Goal: Communication & Community: Share content

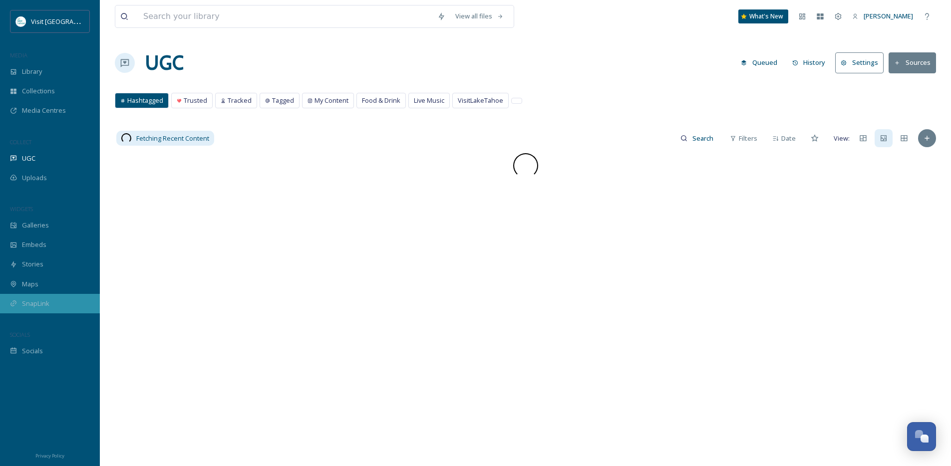
click at [28, 307] on span "SnapLink" at bounding box center [35, 303] width 27 height 9
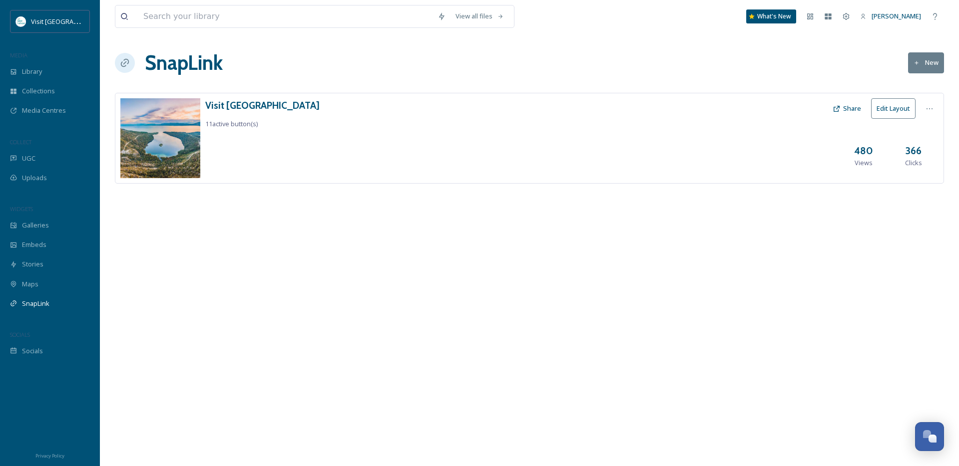
click at [337, 166] on div "Visit Lake Tahoe 11 active button(s) Share Edit Layout 480 Views 366 Clicks" at bounding box center [529, 138] width 829 height 91
click at [251, 95] on div "Visit Lake Tahoe 11 active button(s) Share Edit Layout 480 Views 366 Clicks" at bounding box center [529, 138] width 829 height 91
click at [246, 106] on h3 "Visit [GEOGRAPHIC_DATA]" at bounding box center [262, 105] width 114 height 14
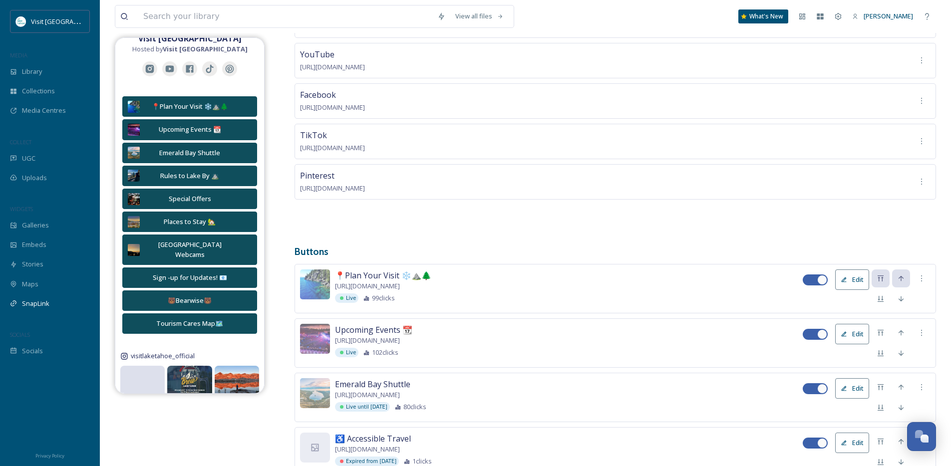
scroll to position [51, 0]
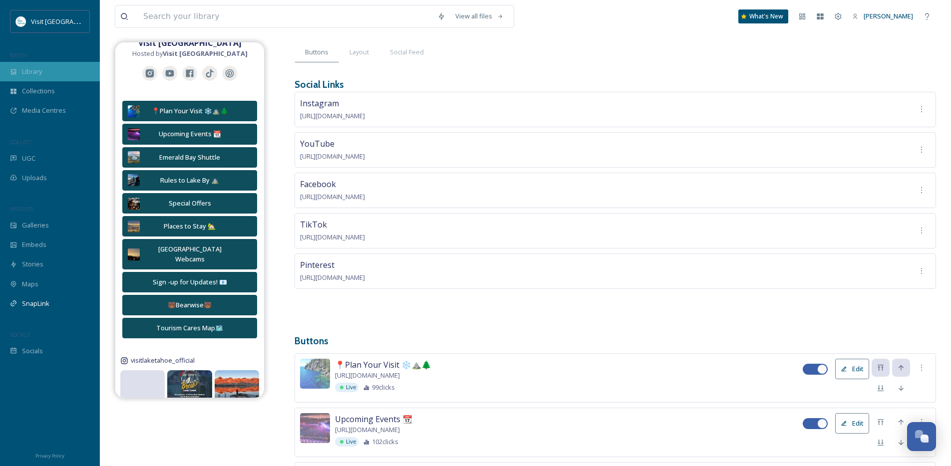
click at [33, 75] on span "Library" at bounding box center [32, 71] width 20 height 9
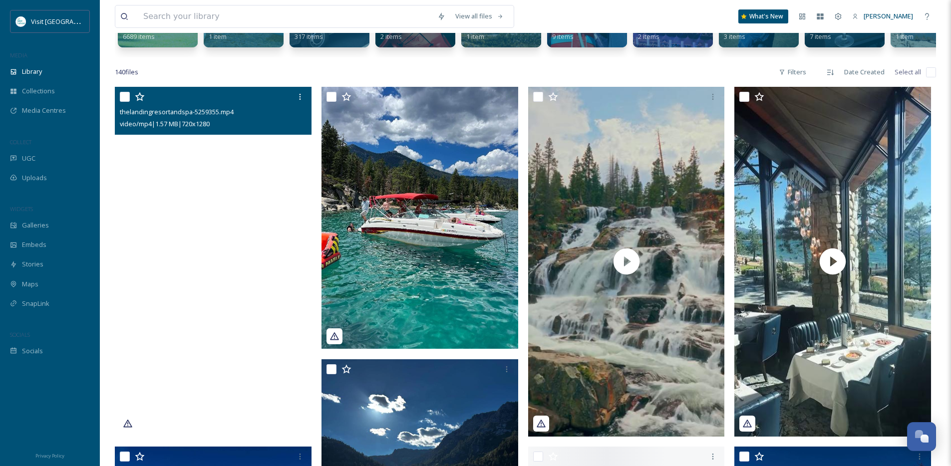
scroll to position [152, 0]
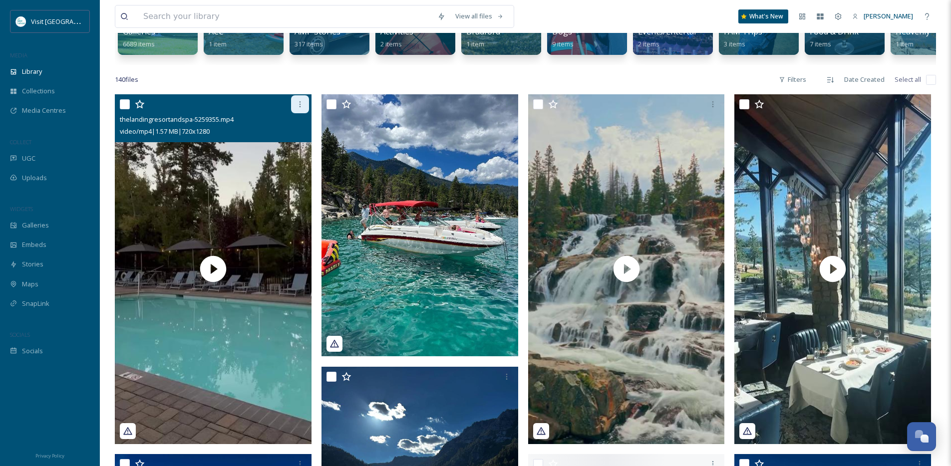
click at [299, 108] on icon at bounding box center [300, 104] width 8 height 8
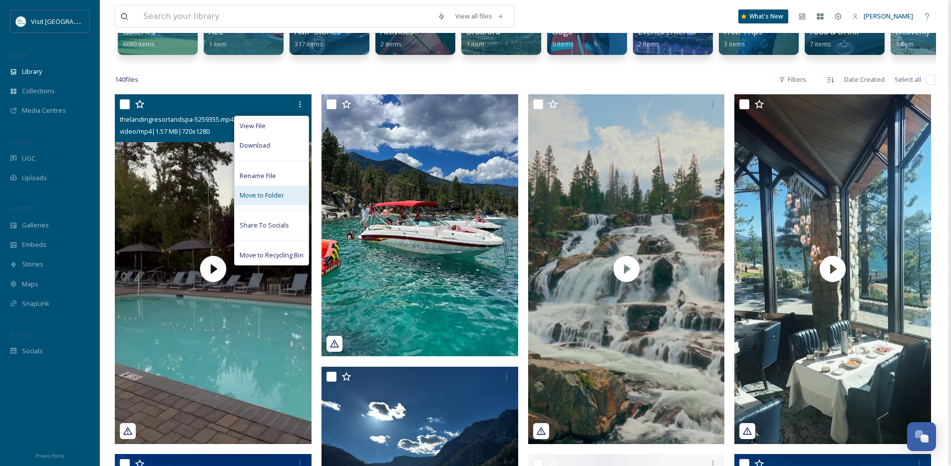
click at [268, 205] on div "Move to Folder" at bounding box center [272, 195] width 74 height 19
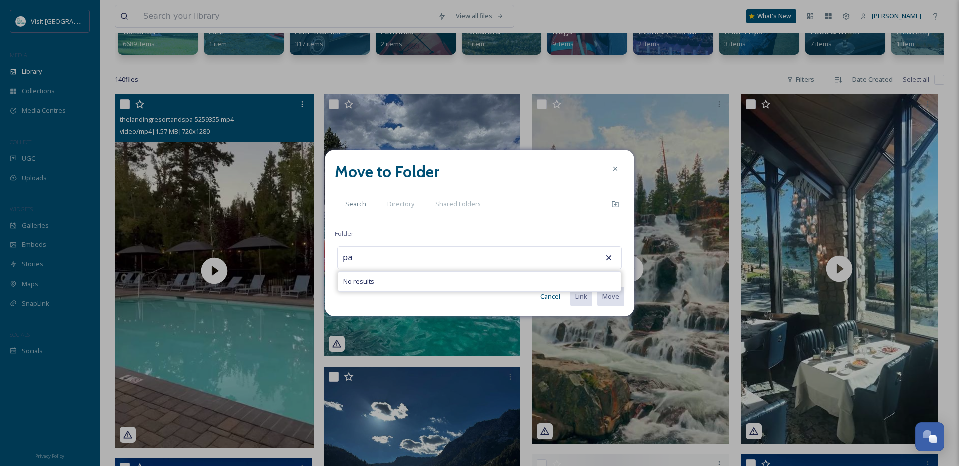
type input "p"
type input "lodging"
click at [563, 223] on div "Move to Folder Search Directory Shared Folders Folder lodging No results Cancel…" at bounding box center [480, 233] width 310 height 167
click at [542, 294] on button "Cancel" at bounding box center [550, 296] width 30 height 19
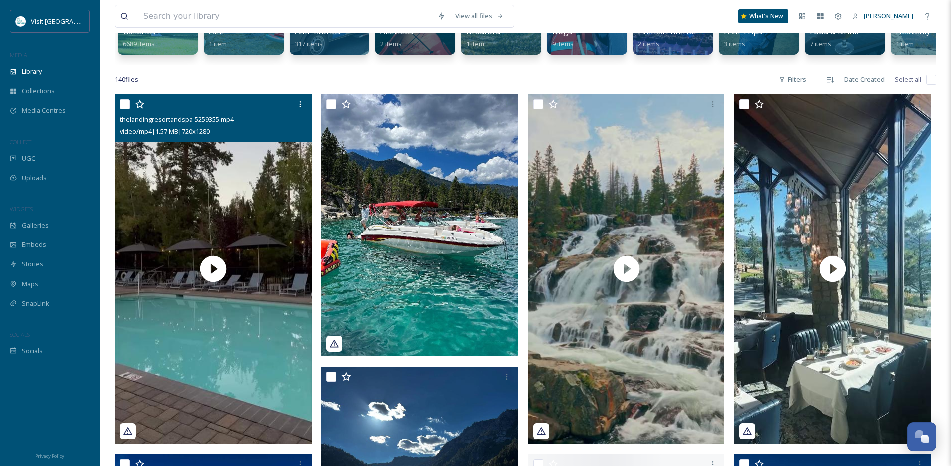
click at [123, 109] on input "checkbox" at bounding box center [125, 104] width 10 height 10
checkbox input "true"
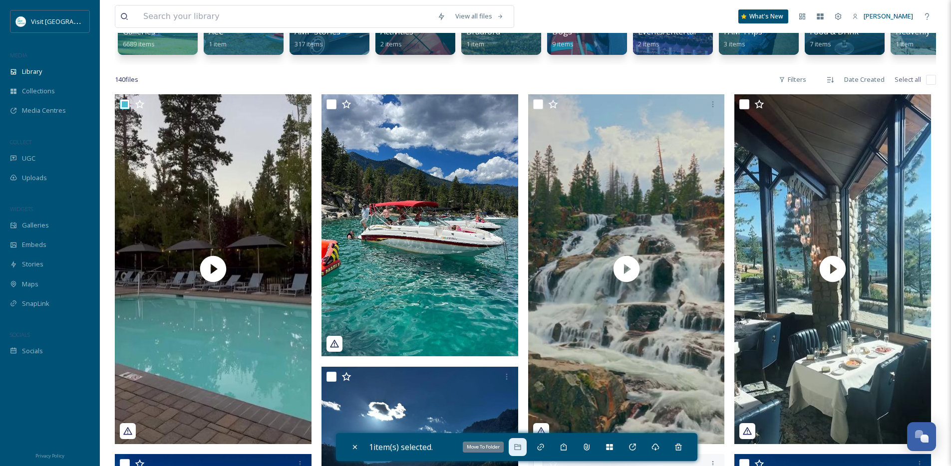
click at [522, 448] on icon at bounding box center [518, 447] width 8 height 8
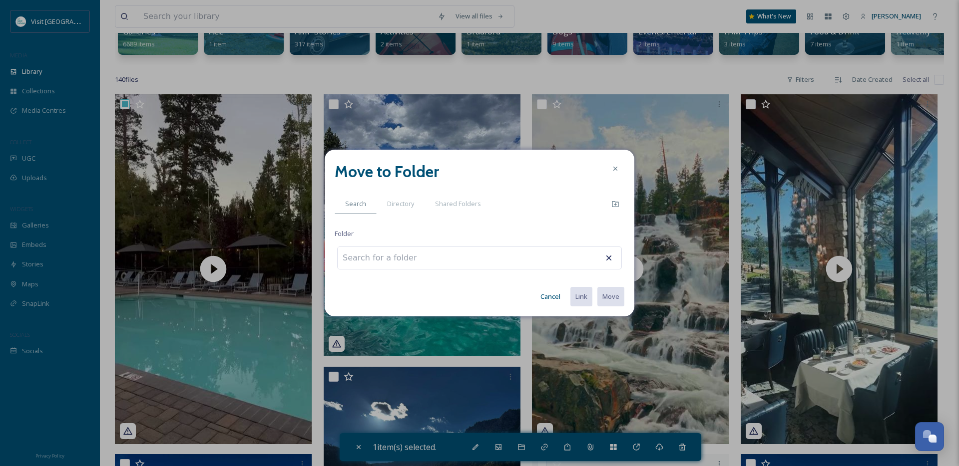
click at [564, 260] on div at bounding box center [479, 258] width 285 height 23
click at [613, 200] on icon at bounding box center [615, 204] width 8 height 8
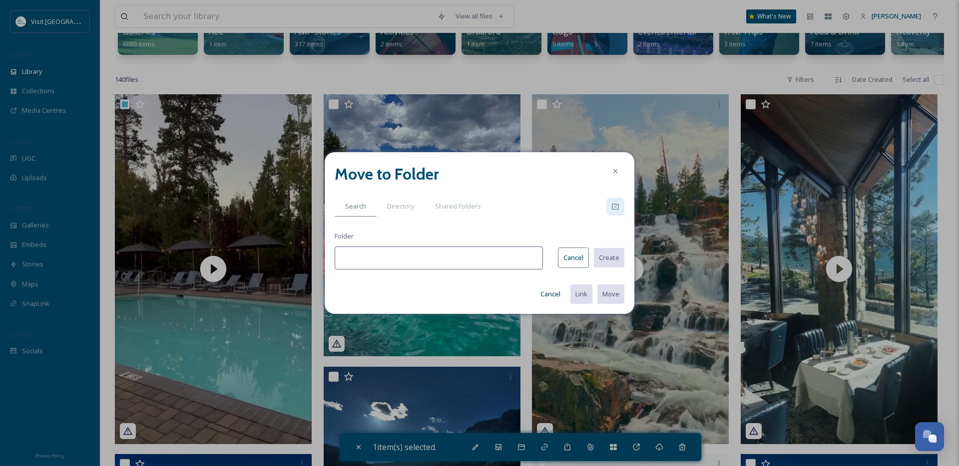
click at [478, 257] on input at bounding box center [439, 258] width 208 height 23
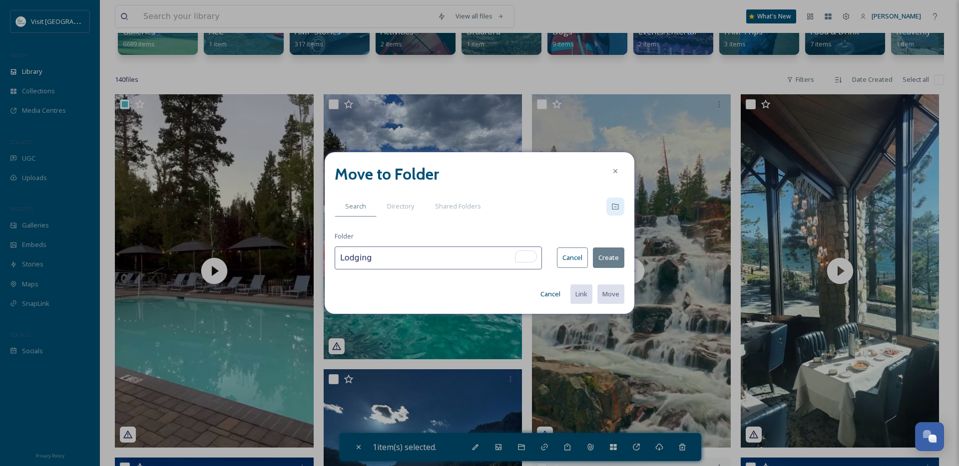
type input "Lodging"
click at [608, 256] on button "Create" at bounding box center [608, 258] width 31 height 20
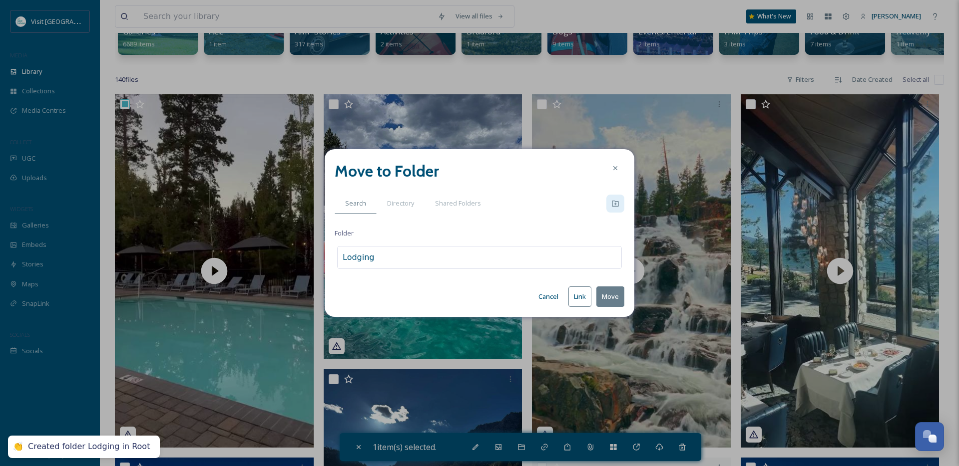
click at [629, 301] on div "Move to Folder Search Directory Shared Folders Folder Lodging Cancel Link Move" at bounding box center [480, 233] width 310 height 168
click at [617, 301] on button "Move" at bounding box center [610, 297] width 28 height 20
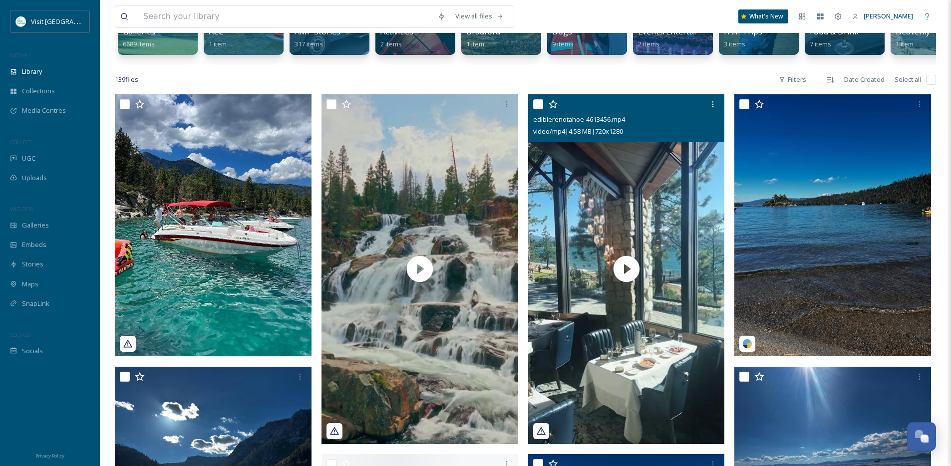
click at [536, 109] on input "checkbox" at bounding box center [538, 104] width 10 height 10
checkbox input "true"
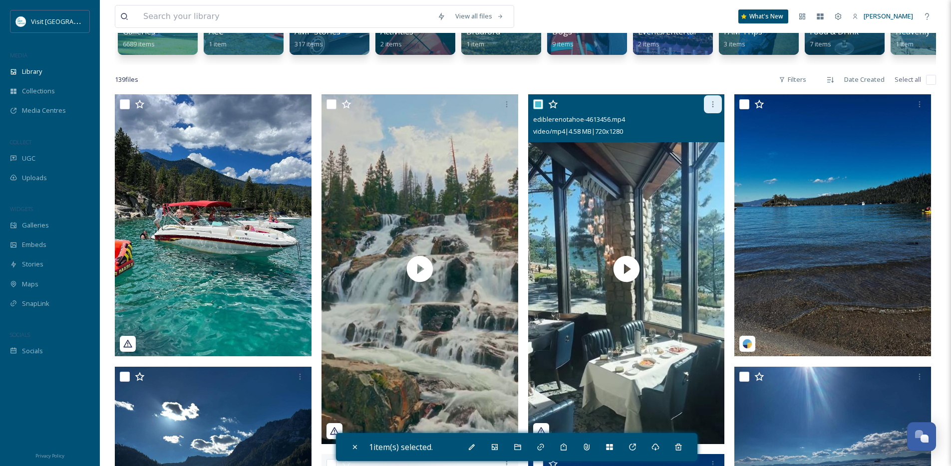
click at [713, 107] on icon at bounding box center [712, 104] width 1 height 6
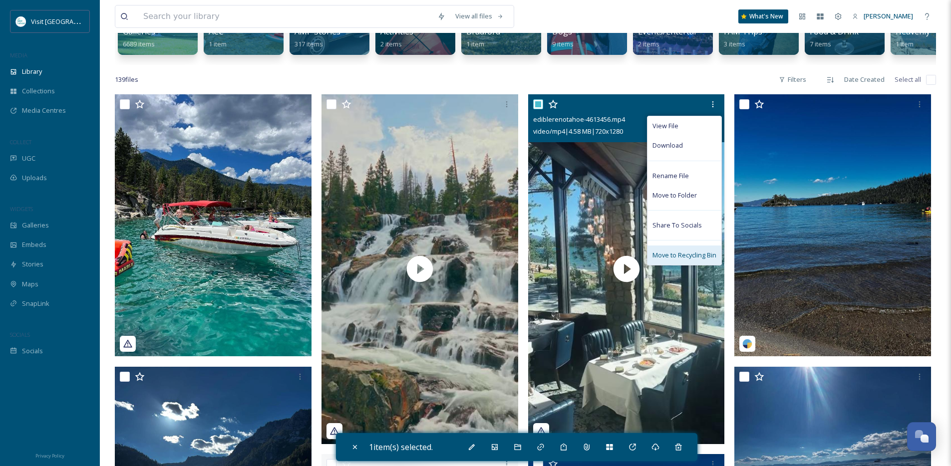
click at [687, 259] on span "Move to Recycling Bin" at bounding box center [685, 255] width 64 height 9
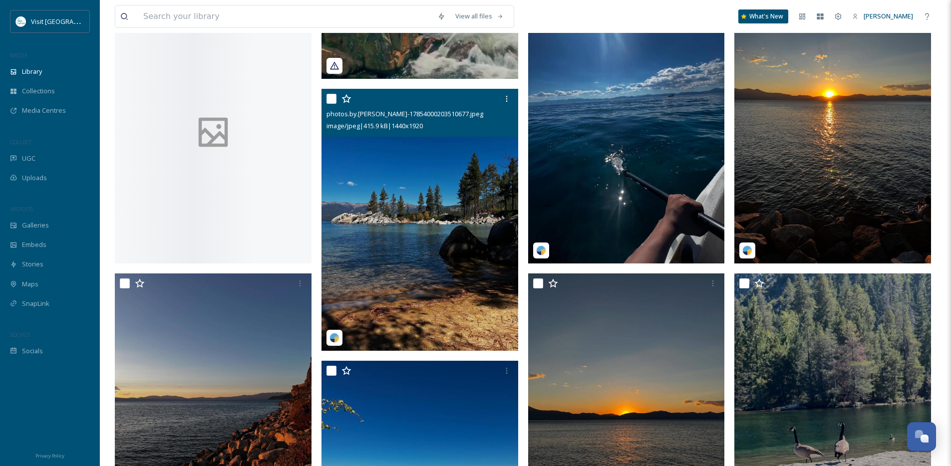
scroll to position [712, 0]
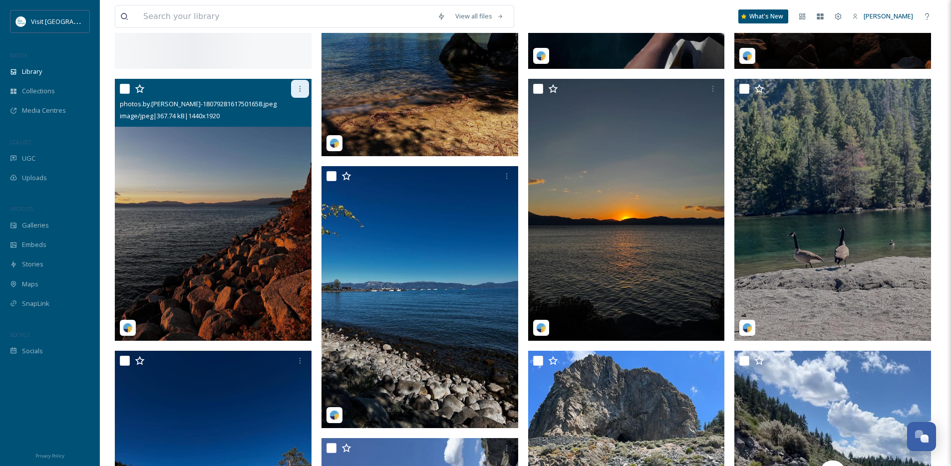
click at [295, 98] on div at bounding box center [300, 89] width 18 height 18
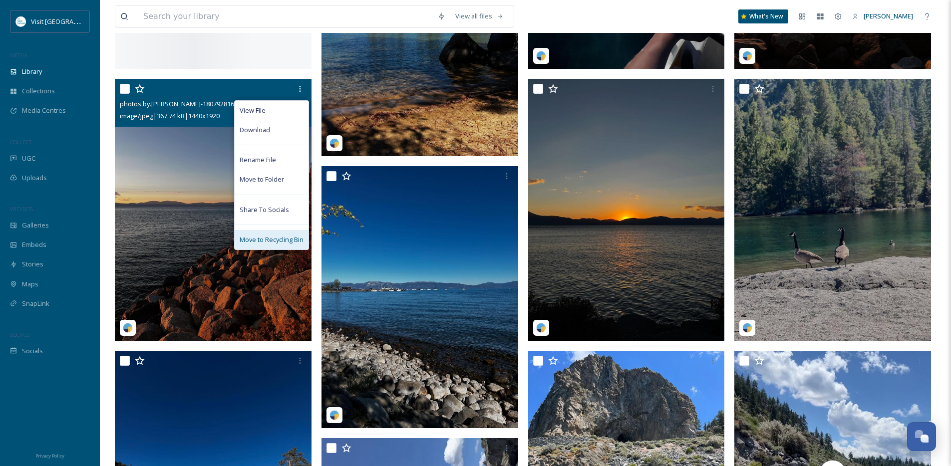
click at [271, 245] on span "Move to Recycling Bin" at bounding box center [272, 239] width 64 height 9
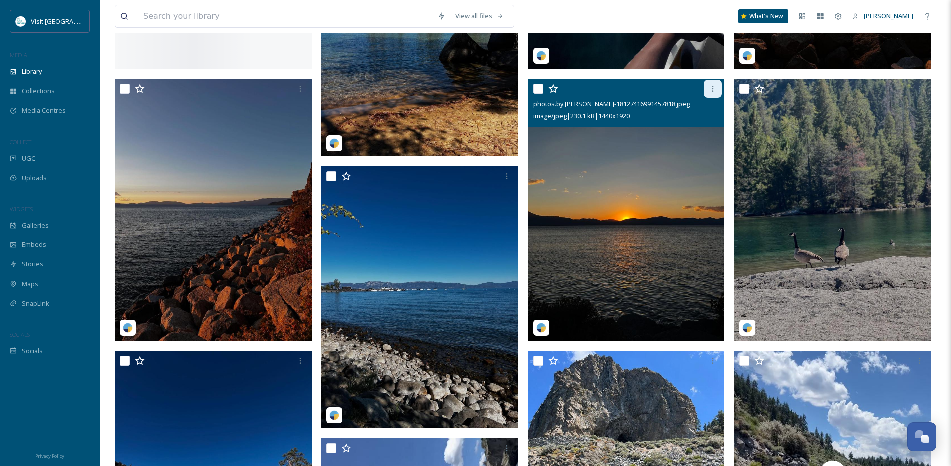
click at [713, 92] on icon at bounding box center [712, 89] width 1 height 6
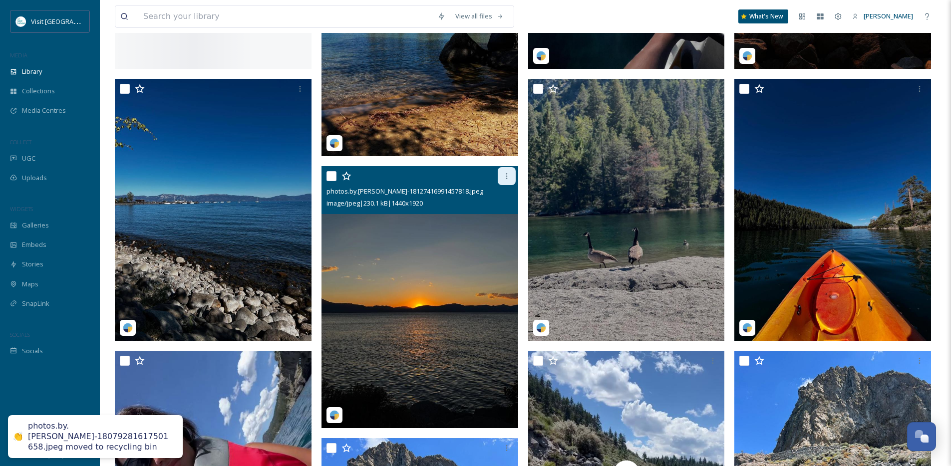
click at [507, 180] on icon at bounding box center [507, 176] width 8 height 8
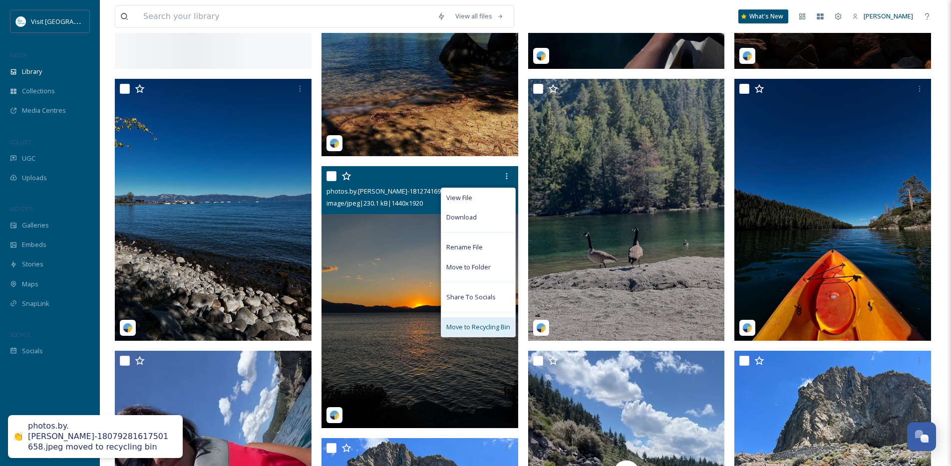
click at [499, 330] on span "Move to Recycling Bin" at bounding box center [478, 327] width 64 height 9
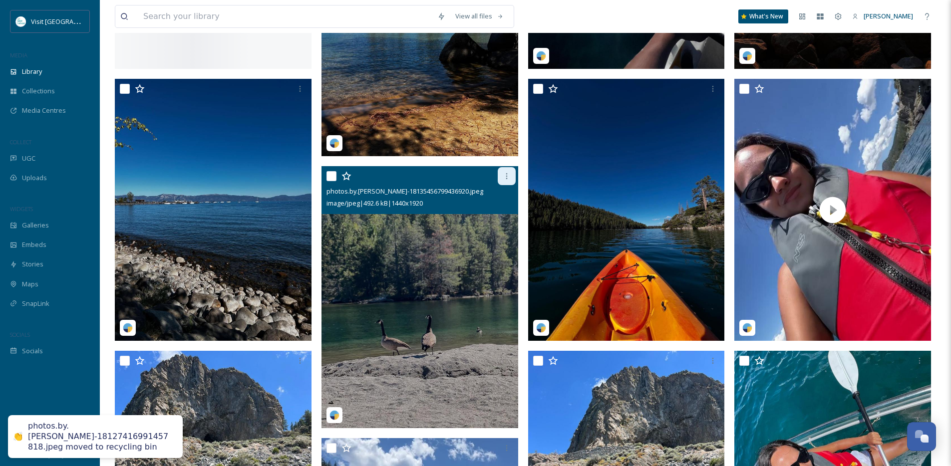
click at [512, 181] on div at bounding box center [507, 176] width 18 height 18
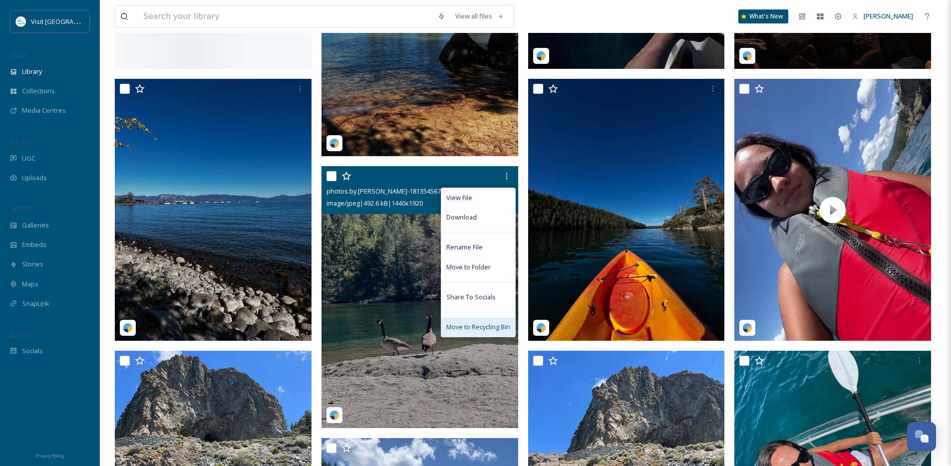
click at [497, 332] on span "Move to Recycling Bin" at bounding box center [478, 327] width 64 height 9
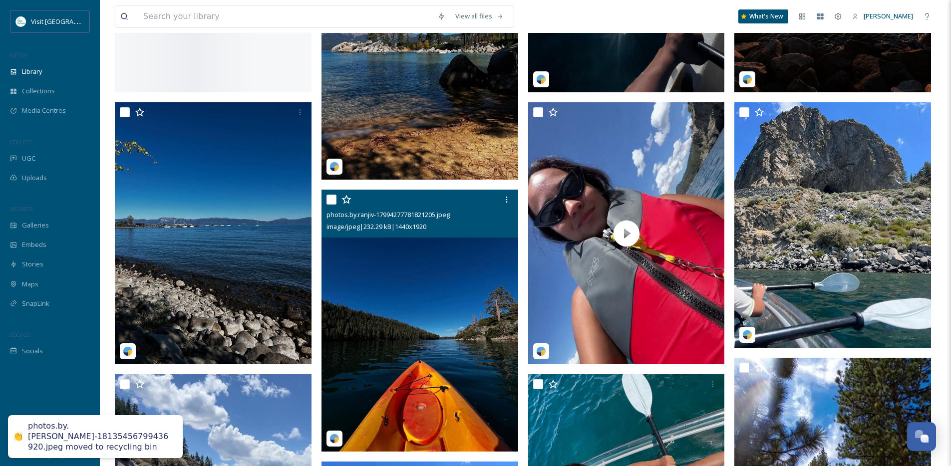
scroll to position [687, 0]
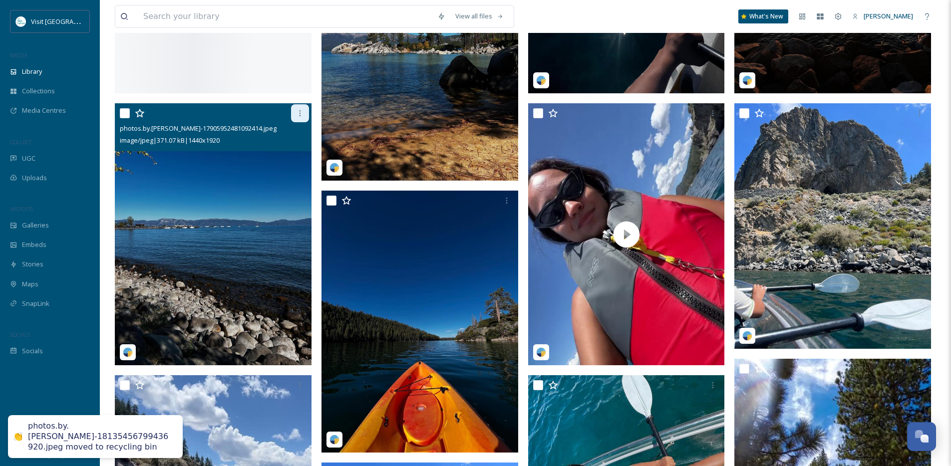
click at [300, 117] on icon at bounding box center [300, 113] width 8 height 8
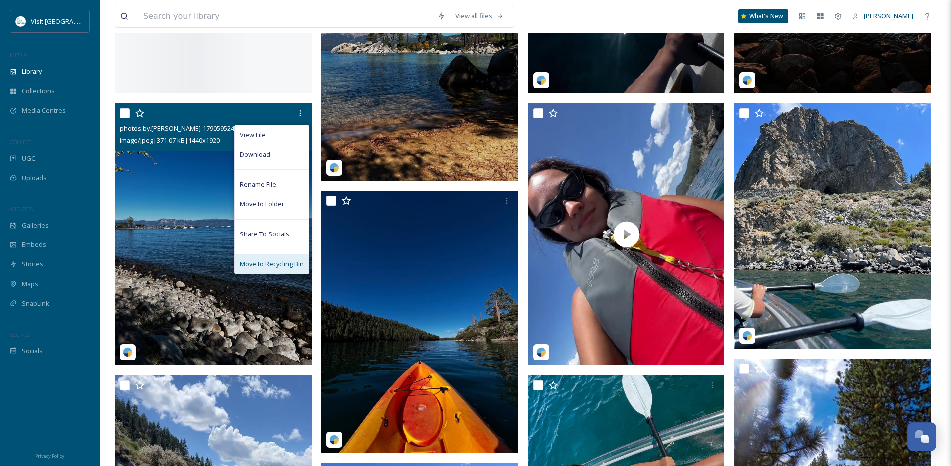
click at [278, 269] on span "Move to Recycling Bin" at bounding box center [272, 264] width 64 height 9
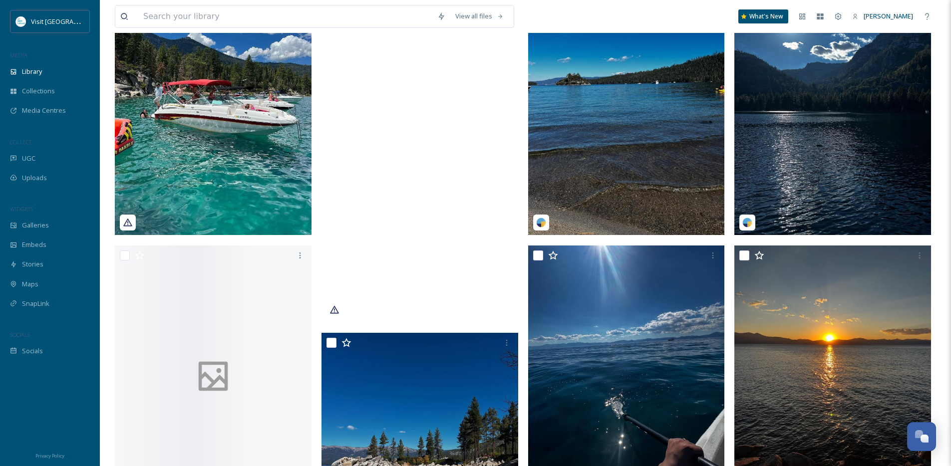
scroll to position [273, 0]
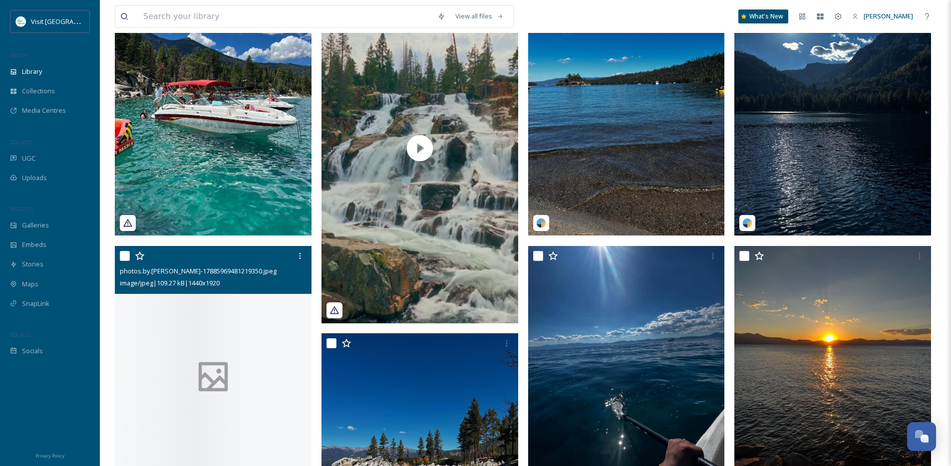
click at [203, 366] on icon at bounding box center [213, 377] width 39 height 52
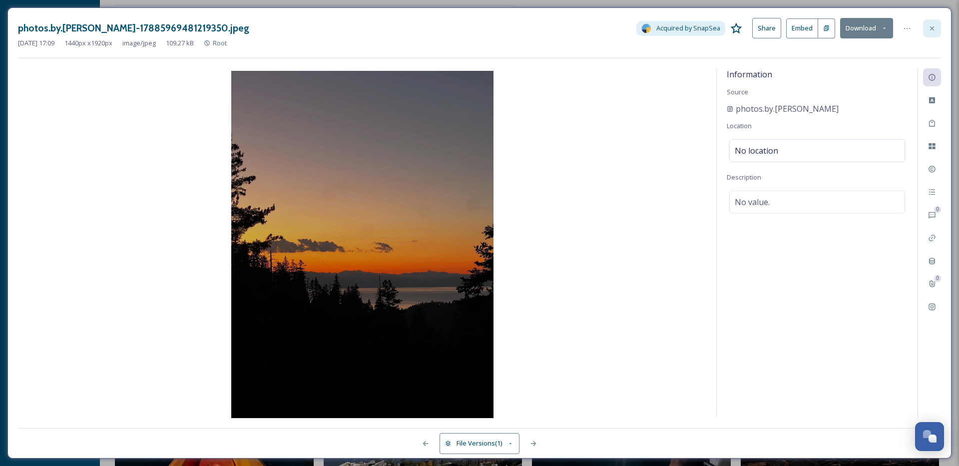
click at [923, 26] on div at bounding box center [932, 28] width 18 height 18
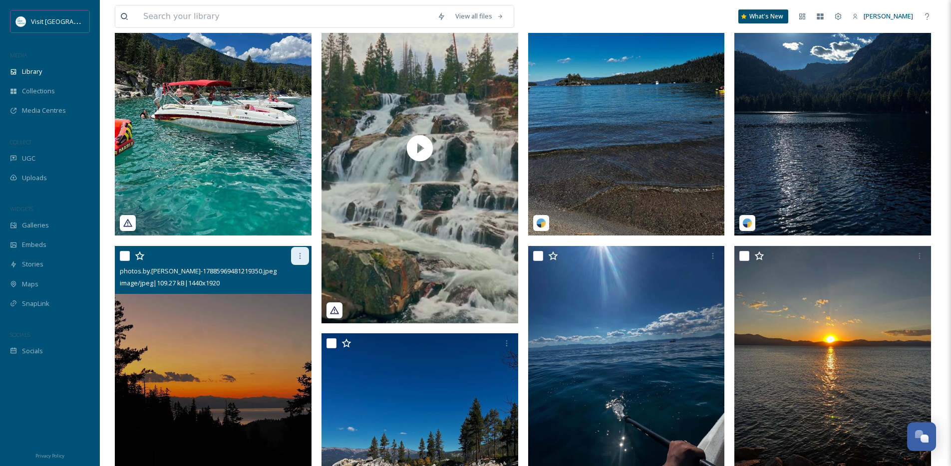
click at [303, 260] on icon at bounding box center [300, 256] width 8 height 8
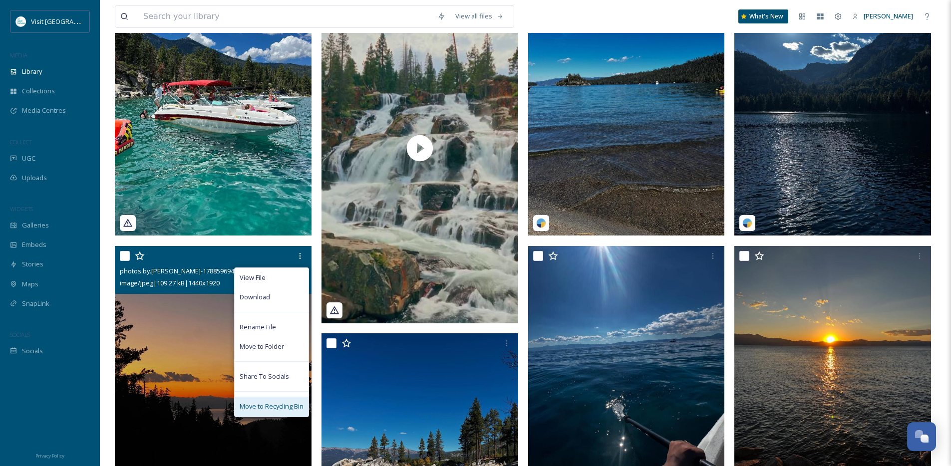
click at [283, 411] on span "Move to Recycling Bin" at bounding box center [272, 406] width 64 height 9
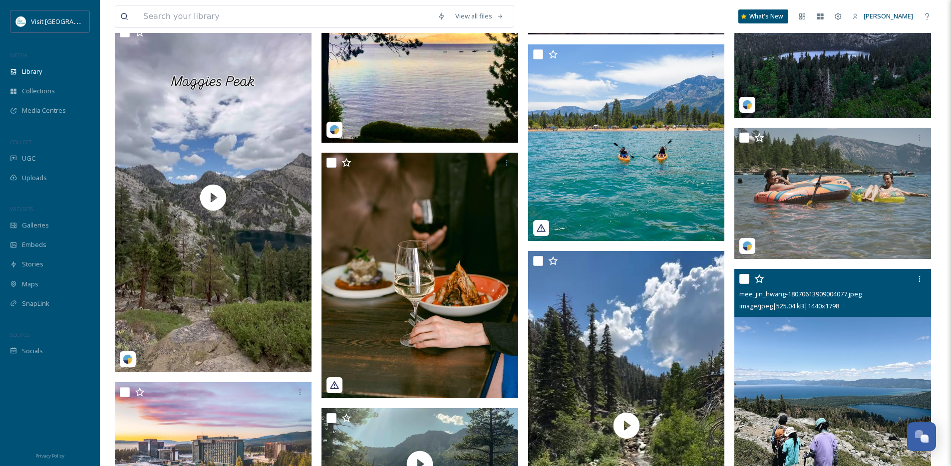
scroll to position [5944, 0]
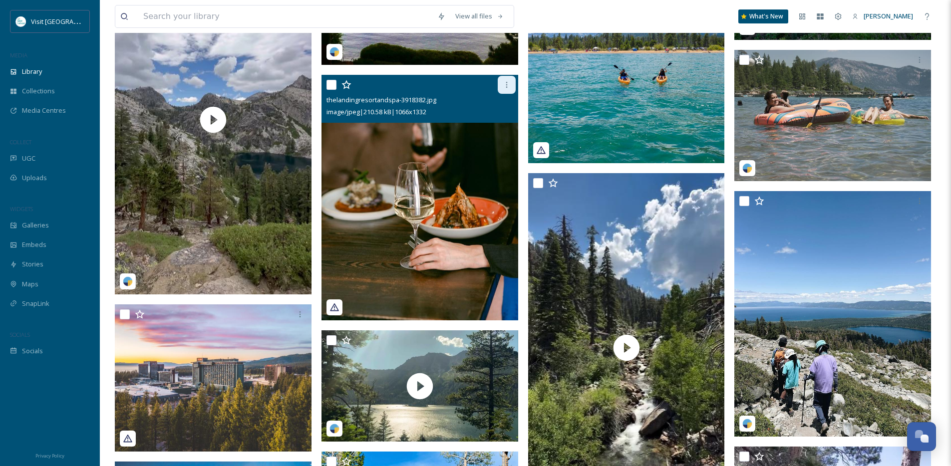
click at [512, 89] on div at bounding box center [507, 85] width 18 height 18
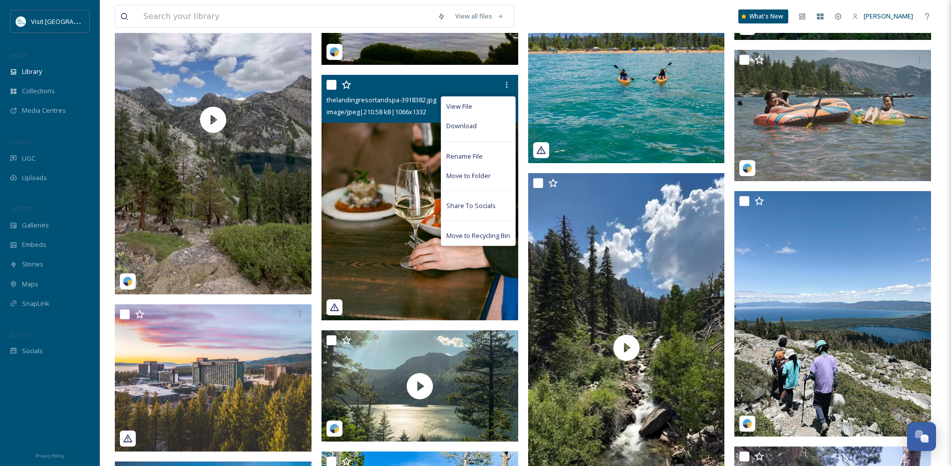
click at [484, 240] on span "Move to Recycling Bin" at bounding box center [478, 235] width 64 height 9
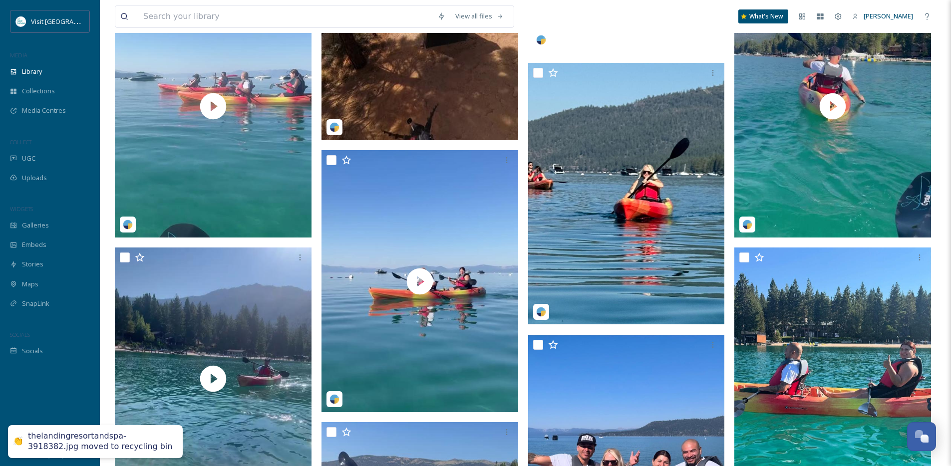
scroll to position [441, 0]
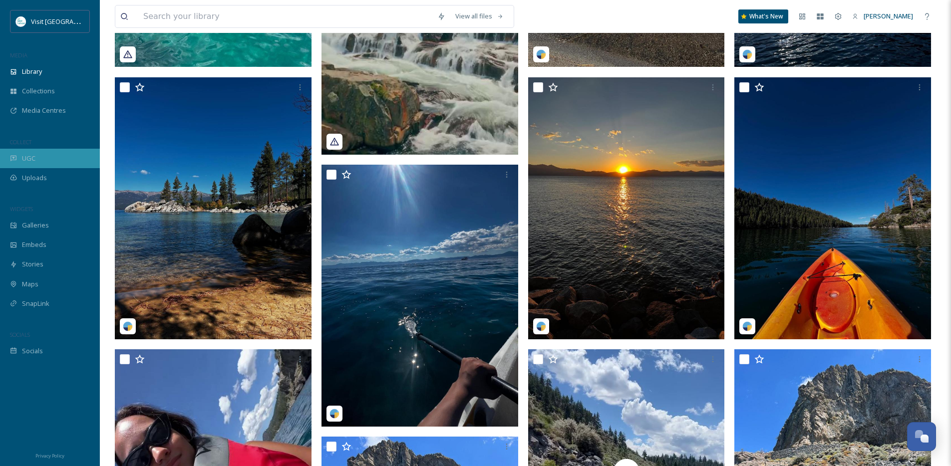
click at [38, 160] on div "UGC" at bounding box center [50, 158] width 100 height 19
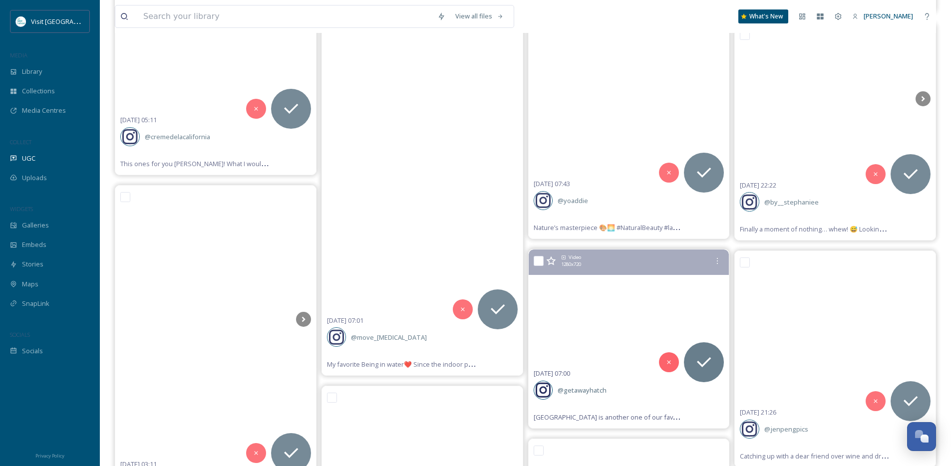
scroll to position [26332, 0]
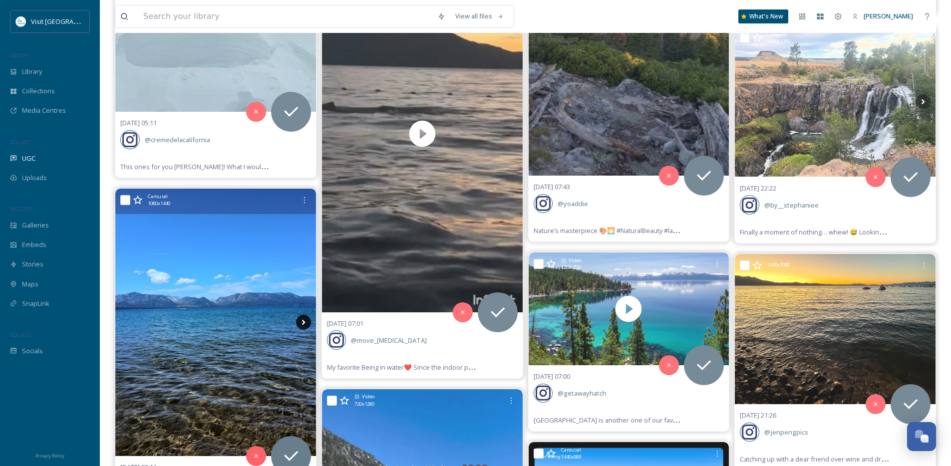
click at [298, 325] on icon at bounding box center [303, 322] width 15 height 15
click at [306, 324] on icon at bounding box center [303, 322] width 15 height 15
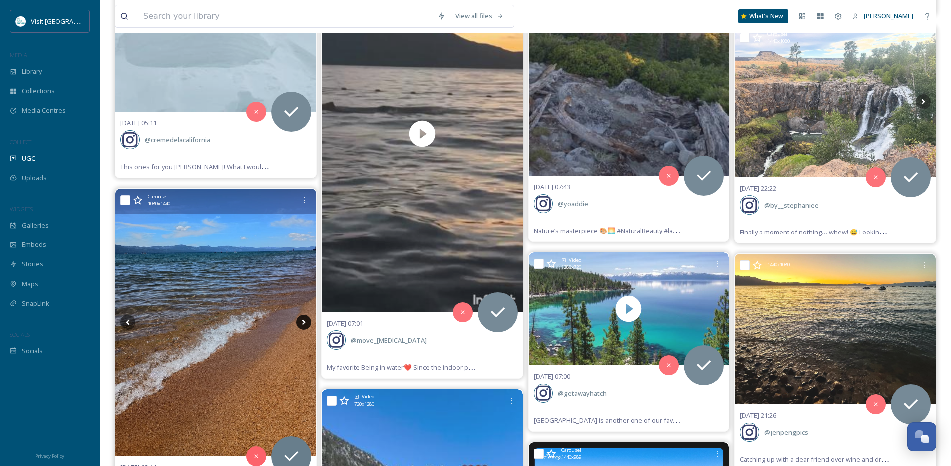
click at [306, 324] on icon at bounding box center [303, 322] width 15 height 15
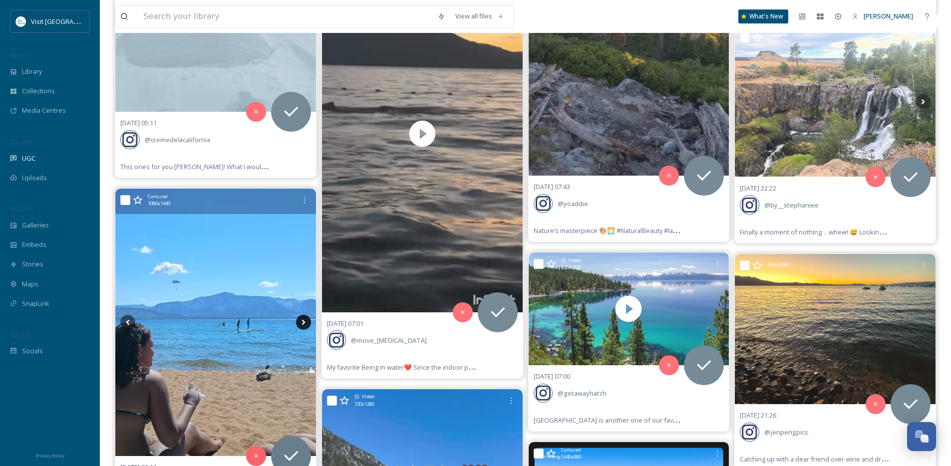
click at [306, 324] on icon at bounding box center [303, 322] width 15 height 15
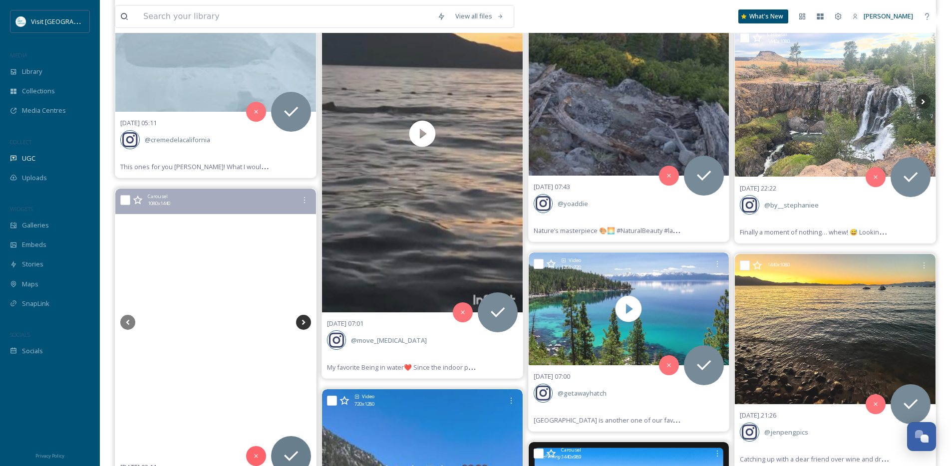
click at [306, 324] on icon at bounding box center [303, 322] width 15 height 15
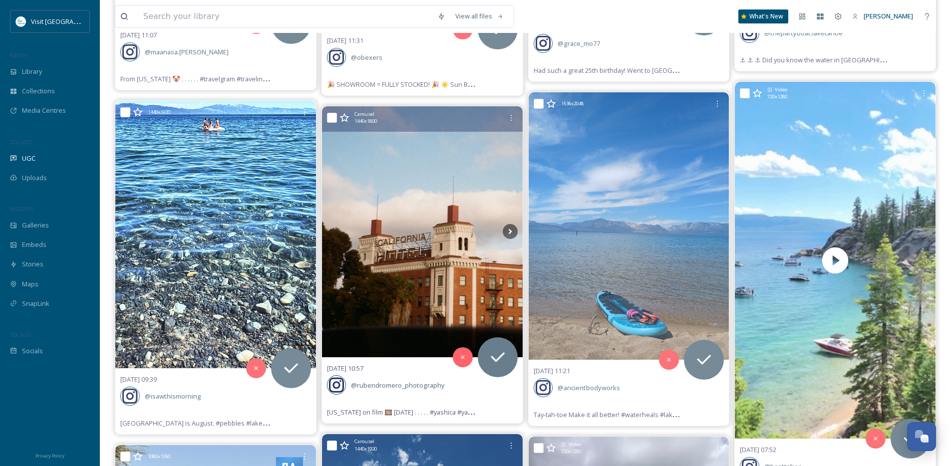
scroll to position [24431, 0]
click at [504, 224] on icon at bounding box center [510, 231] width 15 height 15
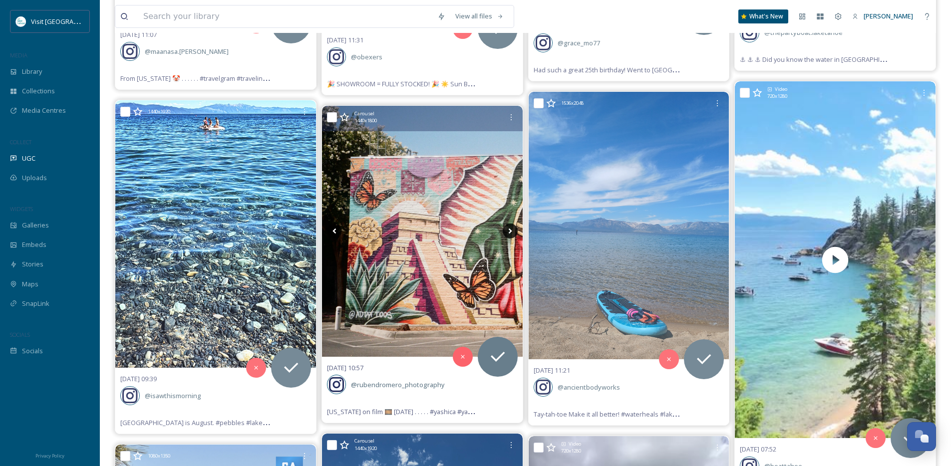
click at [504, 224] on icon at bounding box center [510, 231] width 15 height 15
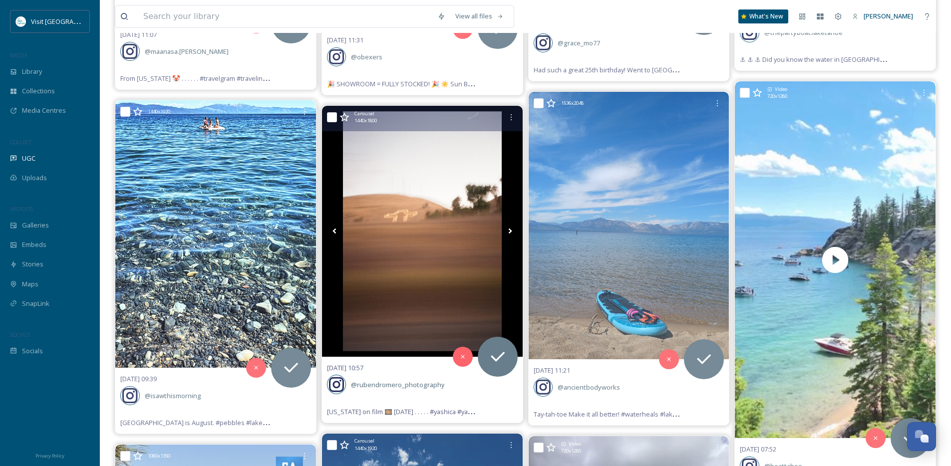
click at [507, 224] on icon at bounding box center [510, 231] width 15 height 15
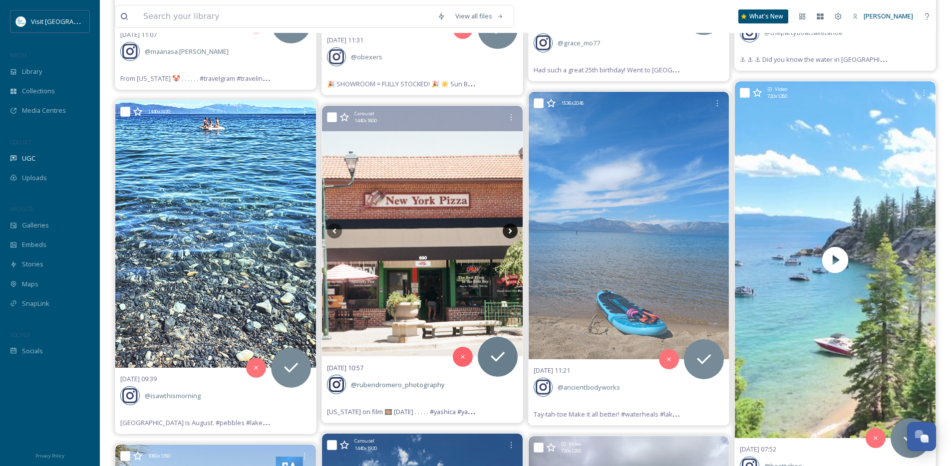
click at [507, 224] on icon at bounding box center [510, 231] width 15 height 15
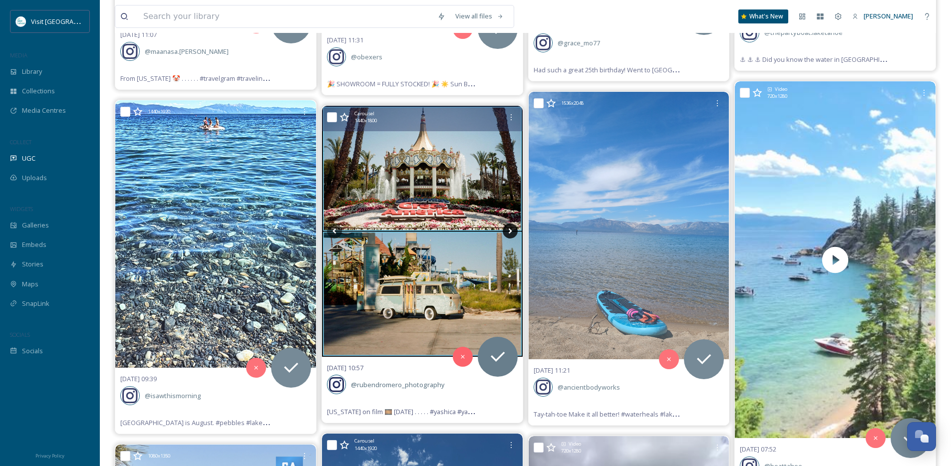
click at [507, 224] on icon at bounding box center [510, 231] width 15 height 15
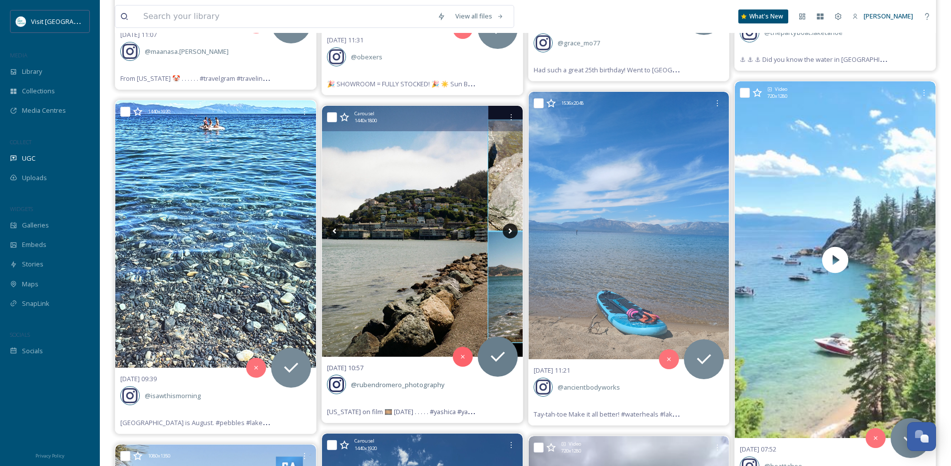
click at [507, 224] on icon at bounding box center [510, 231] width 15 height 15
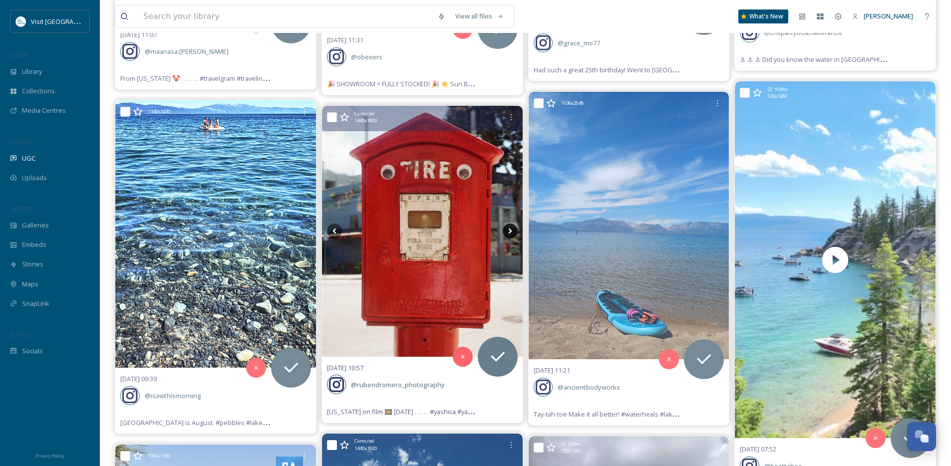
click at [507, 224] on icon at bounding box center [510, 231] width 15 height 15
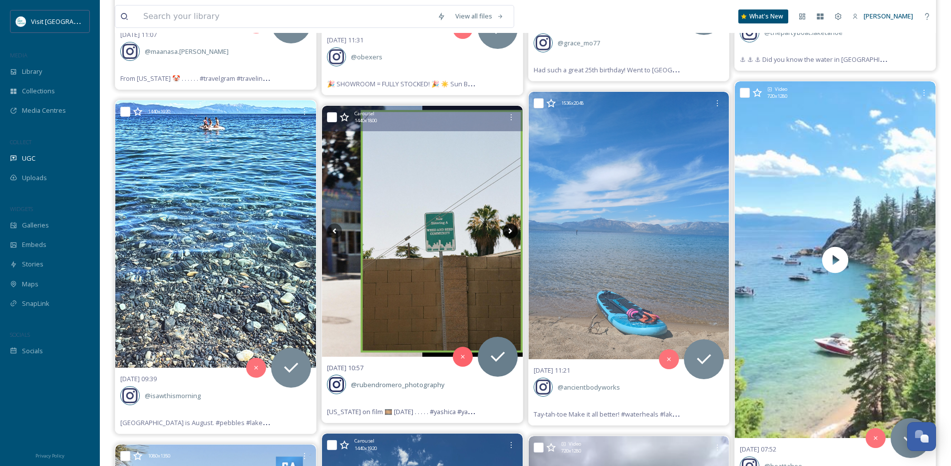
click at [507, 224] on icon at bounding box center [510, 231] width 15 height 15
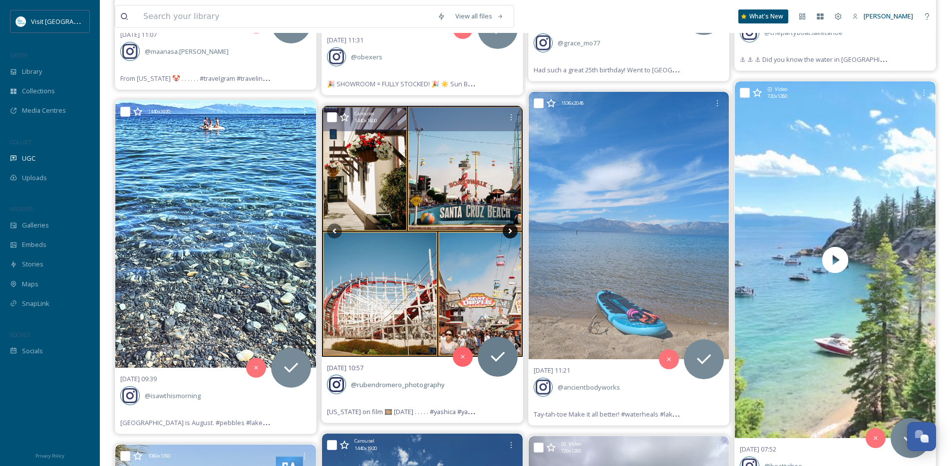
click at [507, 224] on icon at bounding box center [510, 231] width 15 height 15
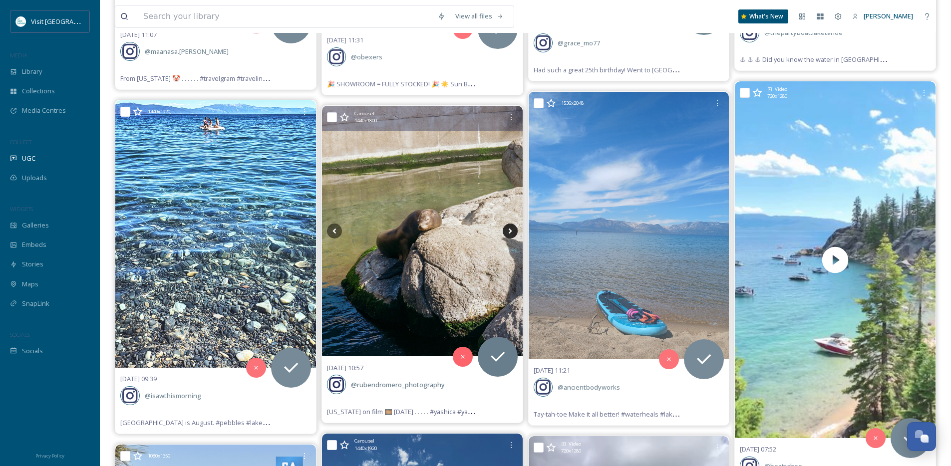
click at [507, 224] on icon at bounding box center [510, 231] width 15 height 15
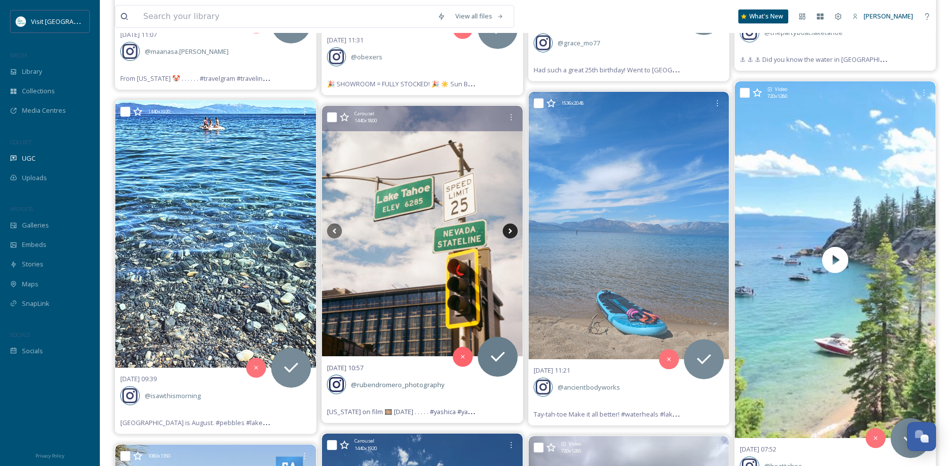
click at [507, 224] on icon at bounding box center [510, 231] width 15 height 15
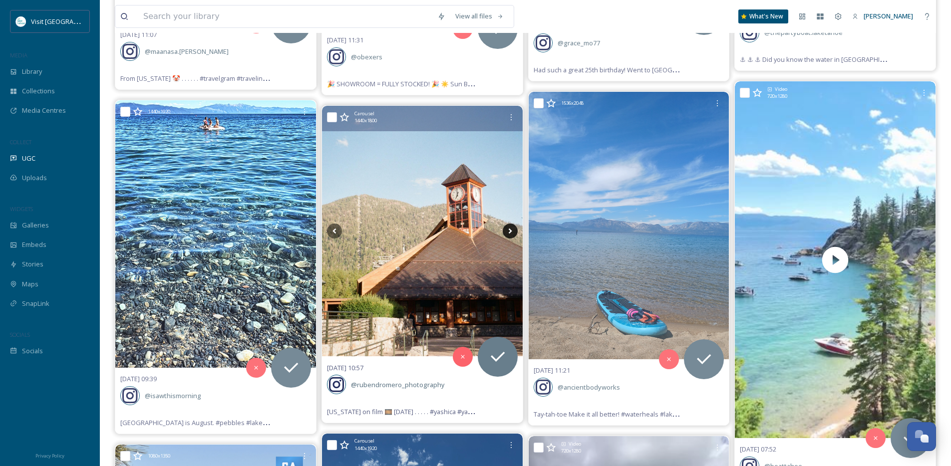
click at [507, 224] on icon at bounding box center [510, 231] width 15 height 15
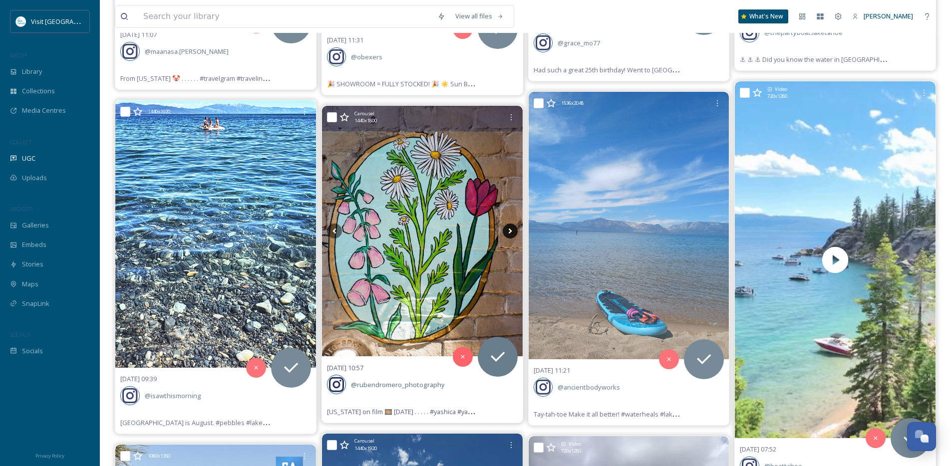
click at [507, 224] on icon at bounding box center [510, 231] width 15 height 15
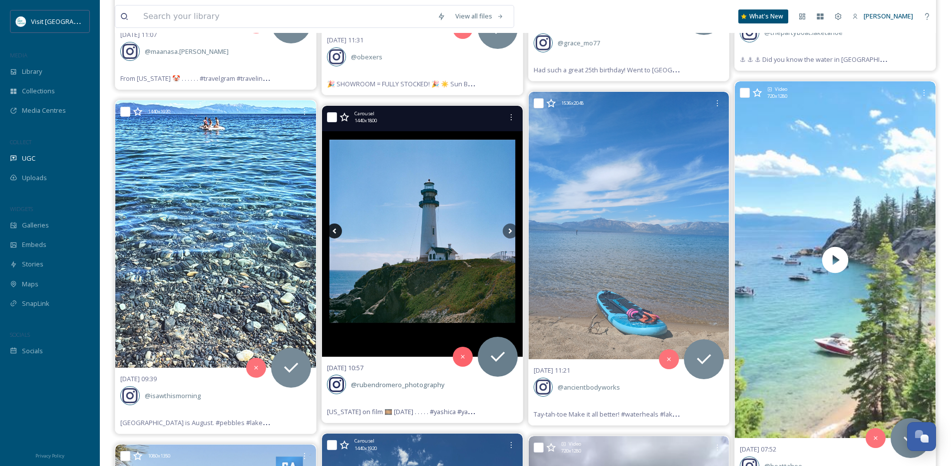
click at [334, 224] on icon at bounding box center [334, 231] width 15 height 15
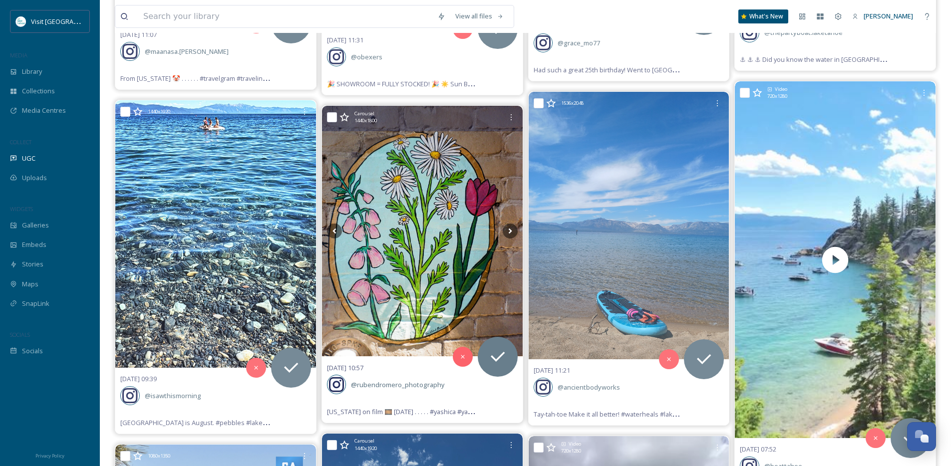
click at [501, 220] on img at bounding box center [422, 231] width 201 height 251
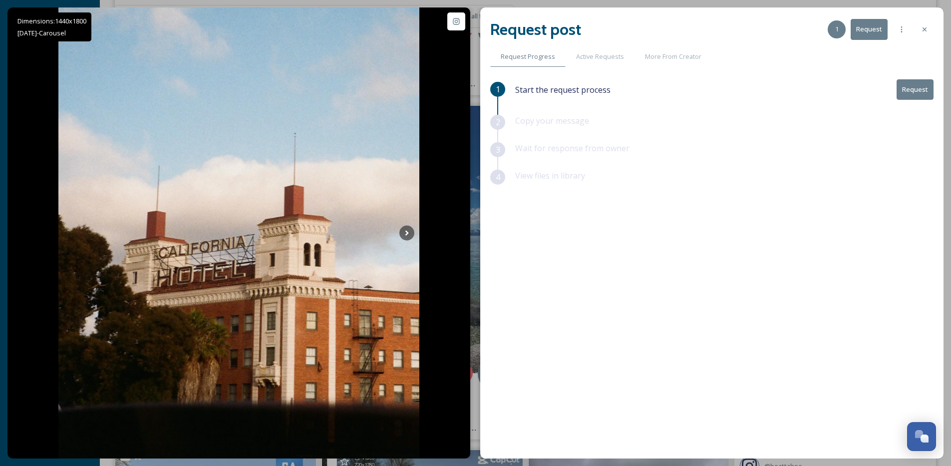
click at [937, 27] on div "Request post 1 Request Request Progress Active Requests More From Creator 1 Sta…" at bounding box center [711, 232] width 463 height 451
click at [929, 30] on div at bounding box center [925, 29] width 18 height 18
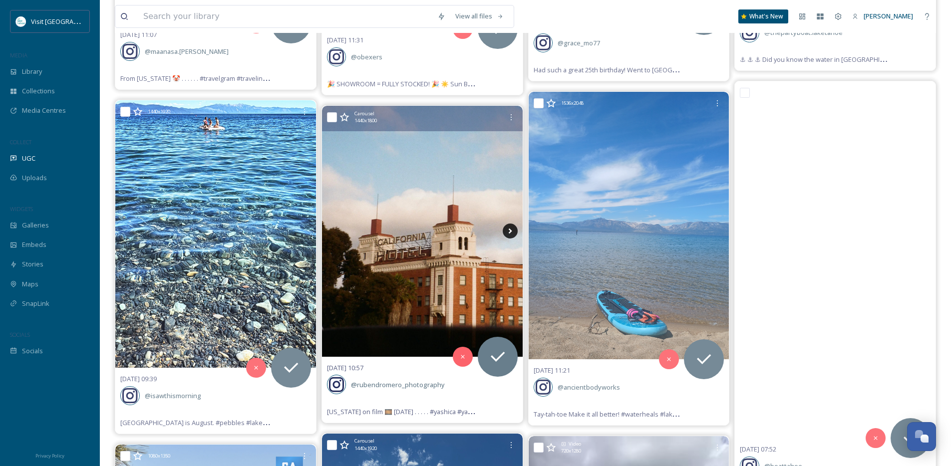
click at [509, 224] on icon at bounding box center [510, 231] width 15 height 15
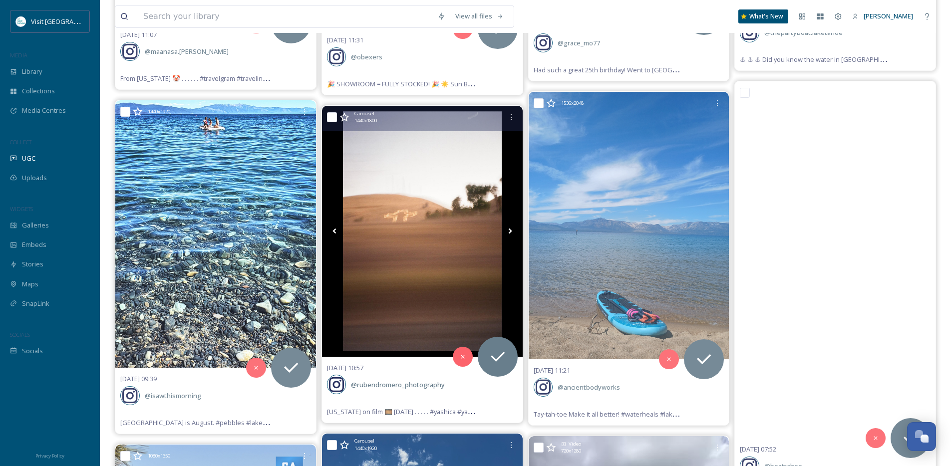
click at [509, 224] on icon at bounding box center [510, 231] width 15 height 15
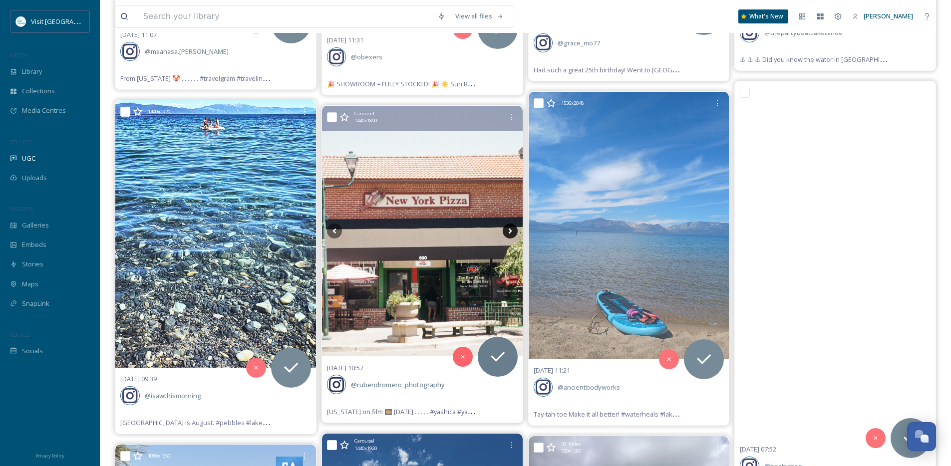
click at [509, 224] on icon at bounding box center [510, 231] width 15 height 15
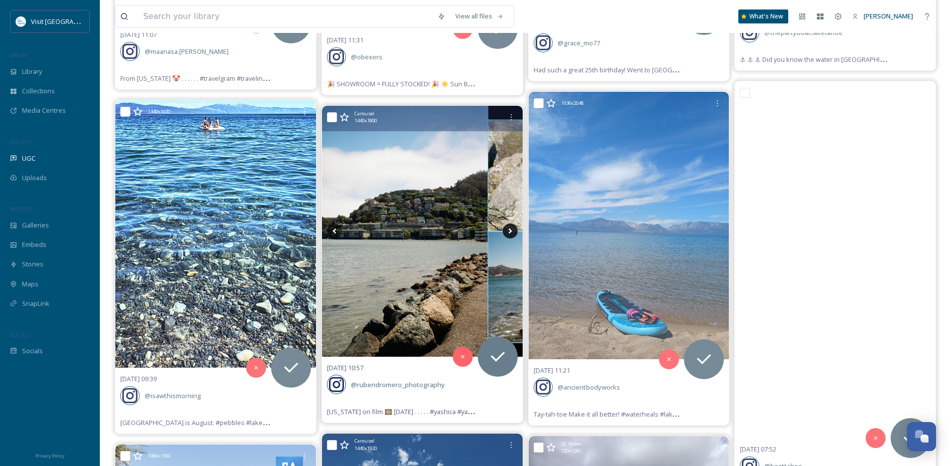
click at [509, 224] on icon at bounding box center [510, 231] width 15 height 15
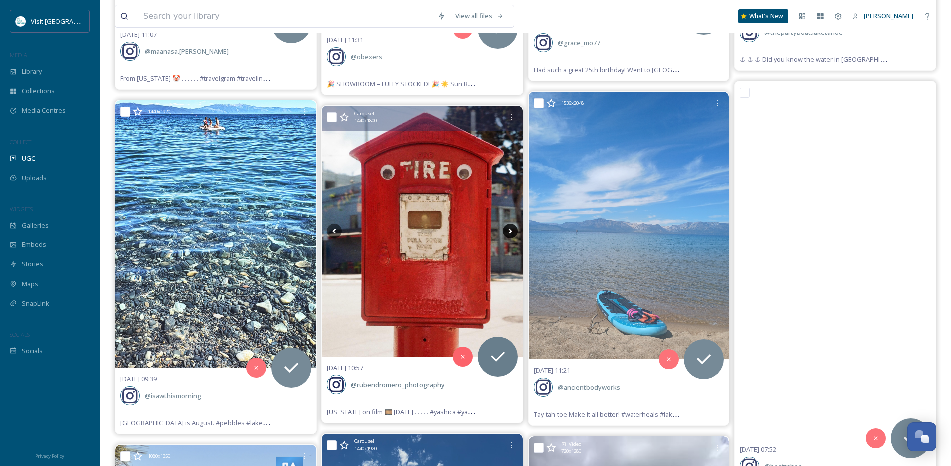
click at [509, 224] on icon at bounding box center [510, 231] width 15 height 15
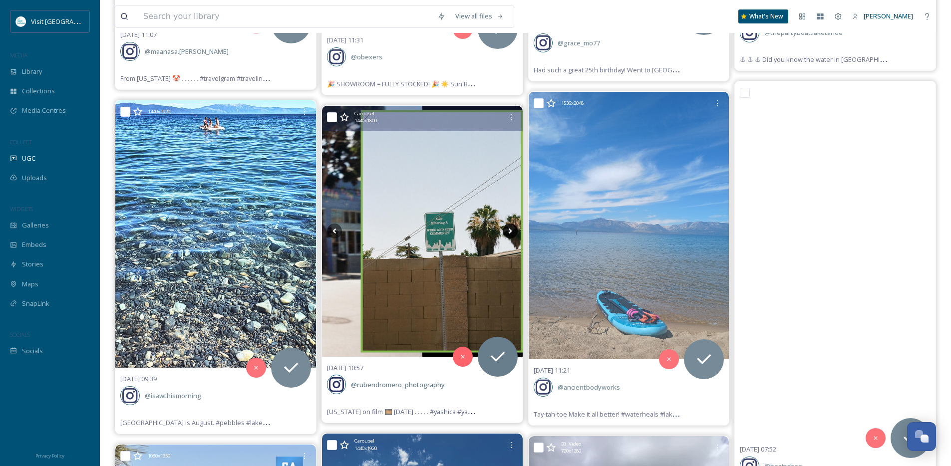
click at [509, 224] on icon at bounding box center [510, 231] width 15 height 15
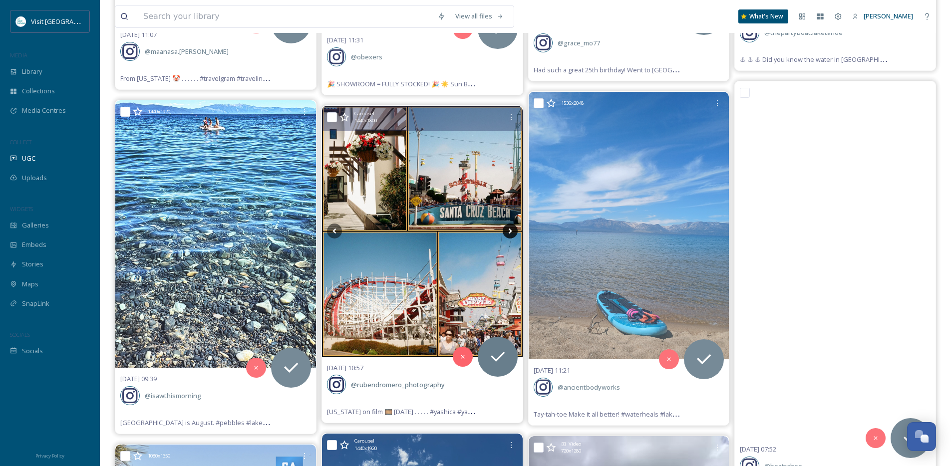
click at [509, 224] on icon at bounding box center [510, 231] width 15 height 15
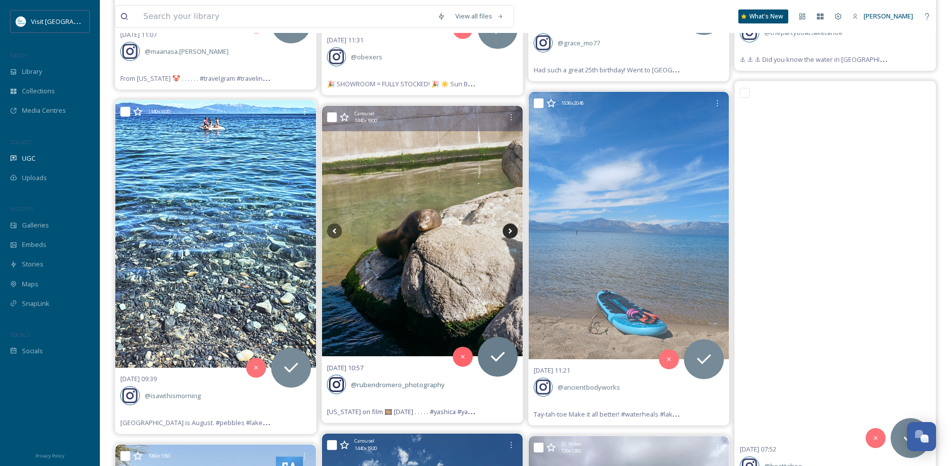
click at [509, 224] on icon at bounding box center [510, 231] width 15 height 15
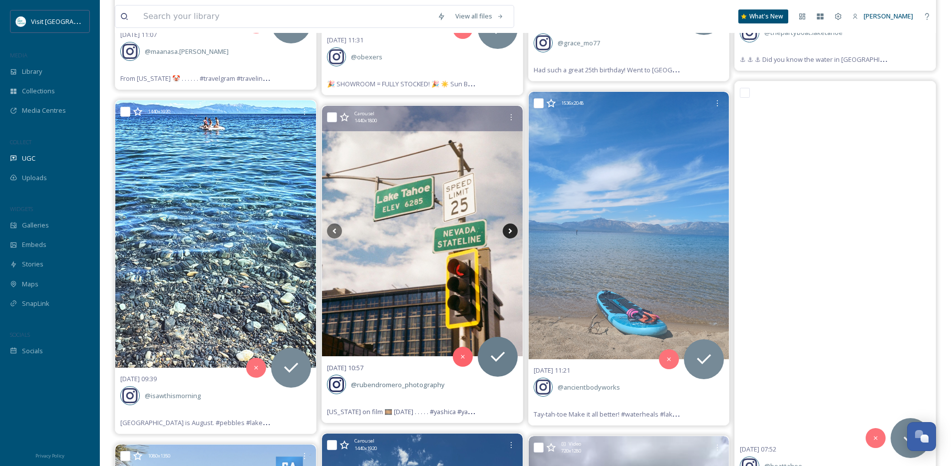
click at [508, 224] on icon at bounding box center [510, 231] width 15 height 15
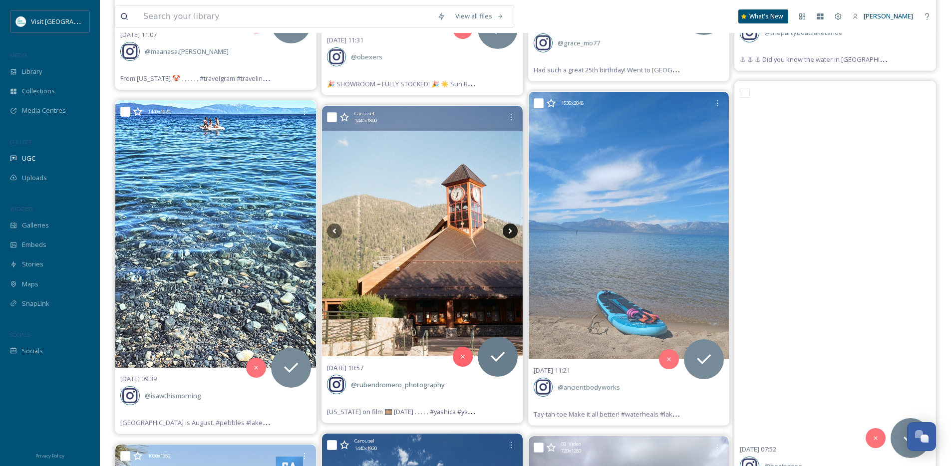
click at [508, 224] on icon at bounding box center [510, 231] width 15 height 15
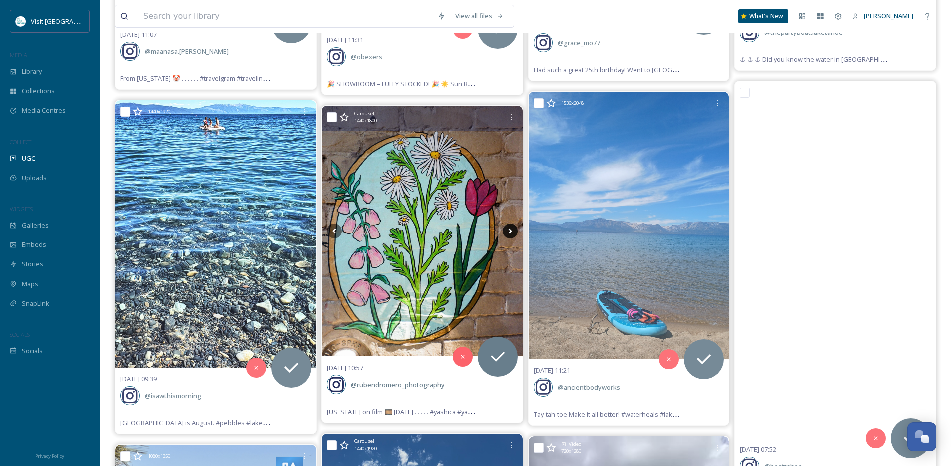
click at [508, 224] on icon at bounding box center [510, 231] width 15 height 15
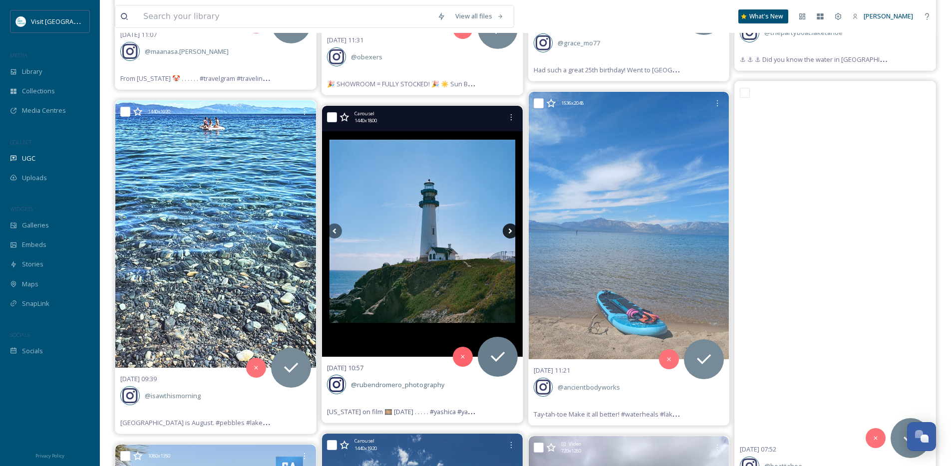
click at [508, 224] on icon at bounding box center [510, 231] width 15 height 15
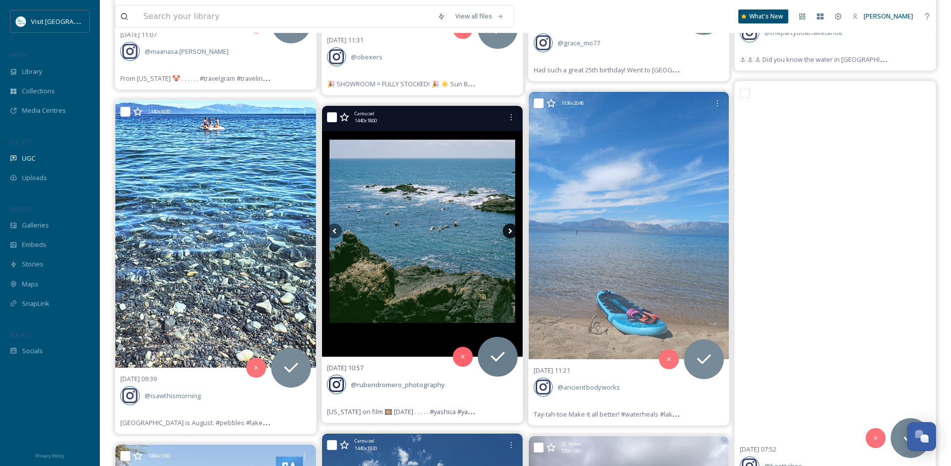
click at [508, 224] on icon at bounding box center [510, 231] width 15 height 15
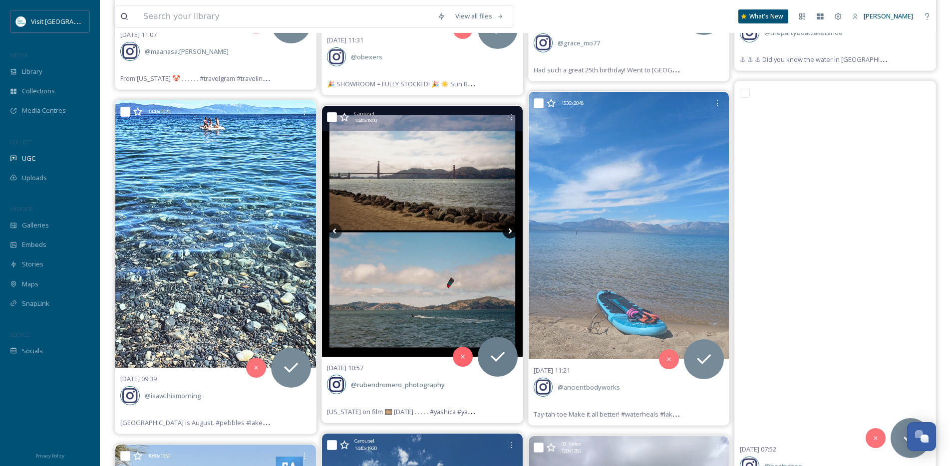
click at [508, 224] on icon at bounding box center [510, 231] width 15 height 15
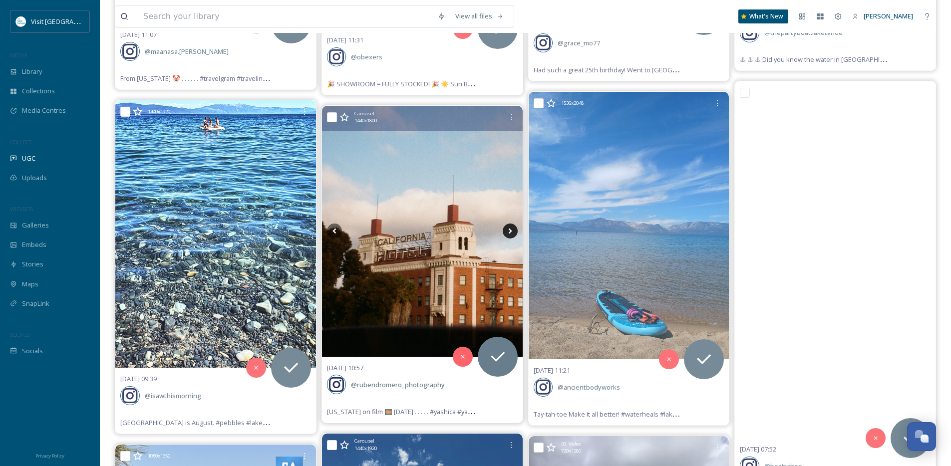
click at [508, 224] on icon at bounding box center [510, 231] width 15 height 15
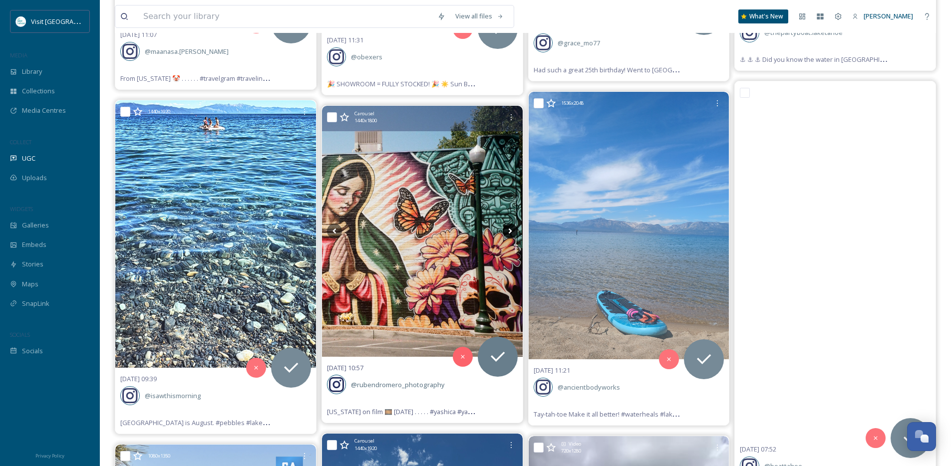
click at [508, 224] on icon at bounding box center [510, 231] width 15 height 15
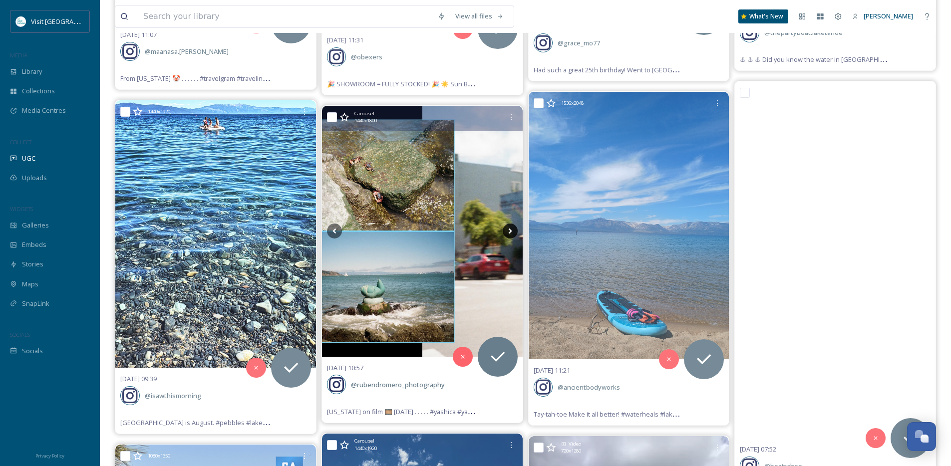
click at [508, 224] on icon at bounding box center [510, 231] width 15 height 15
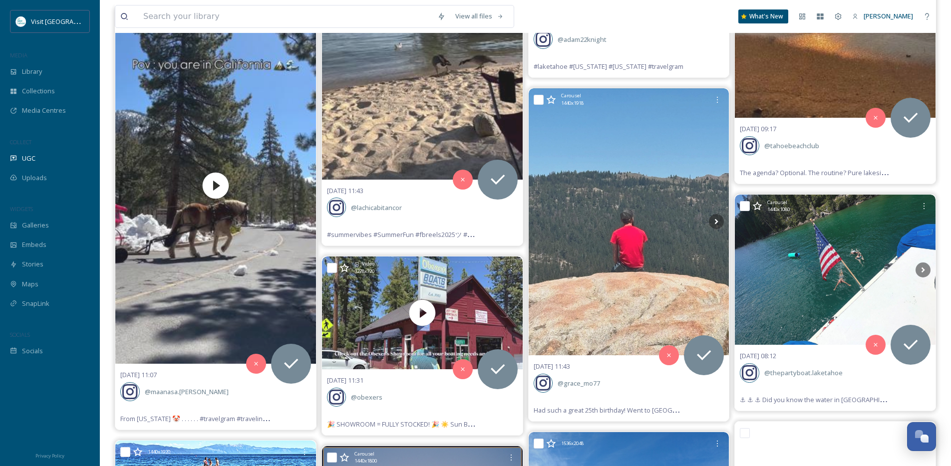
scroll to position [24090, 0]
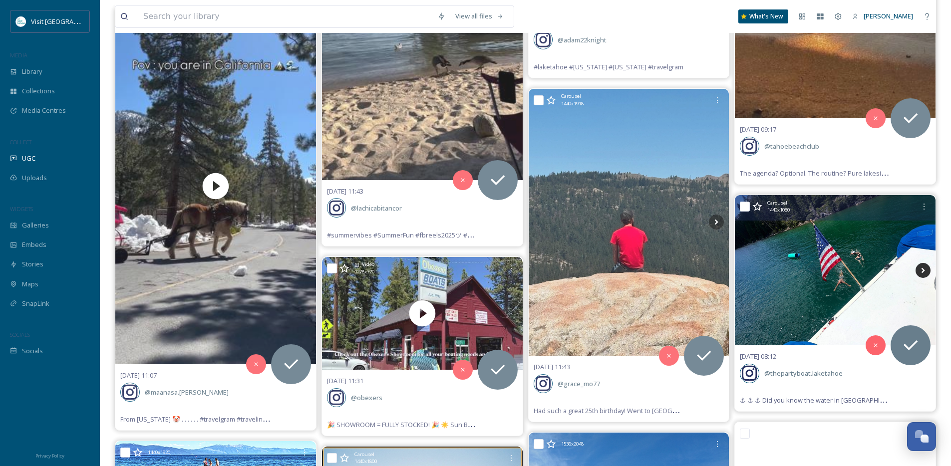
click at [925, 272] on icon at bounding box center [923, 270] width 15 height 15
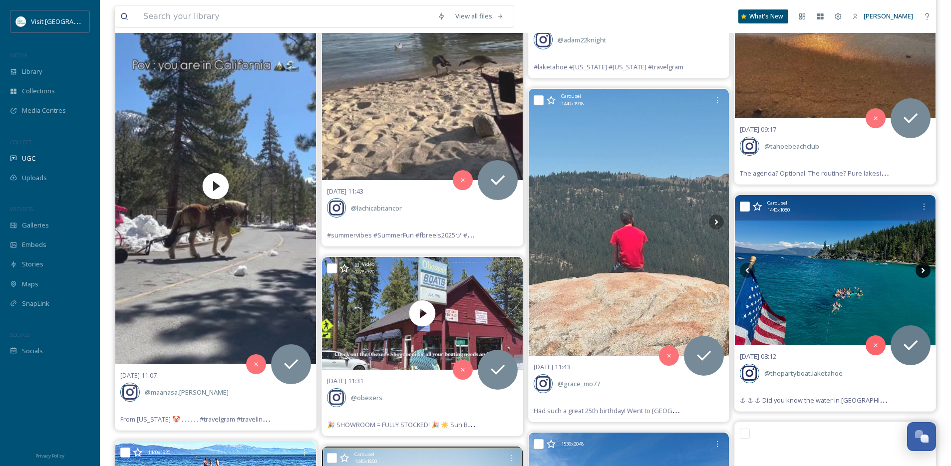
click at [925, 272] on icon at bounding box center [923, 270] width 15 height 15
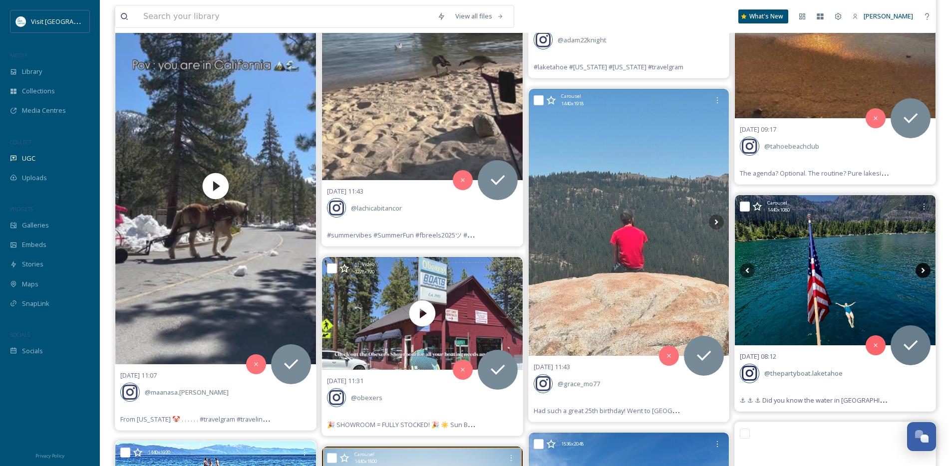
click at [925, 272] on icon at bounding box center [923, 270] width 15 height 15
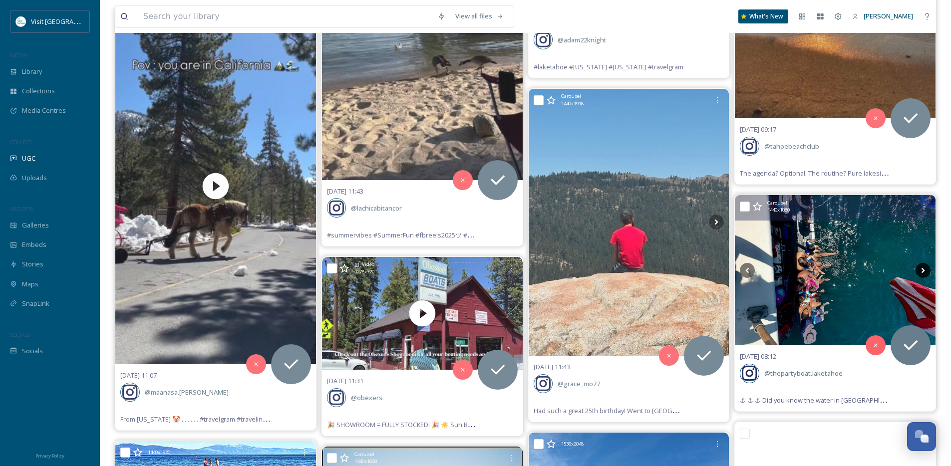
click at [925, 272] on icon at bounding box center [923, 270] width 15 height 15
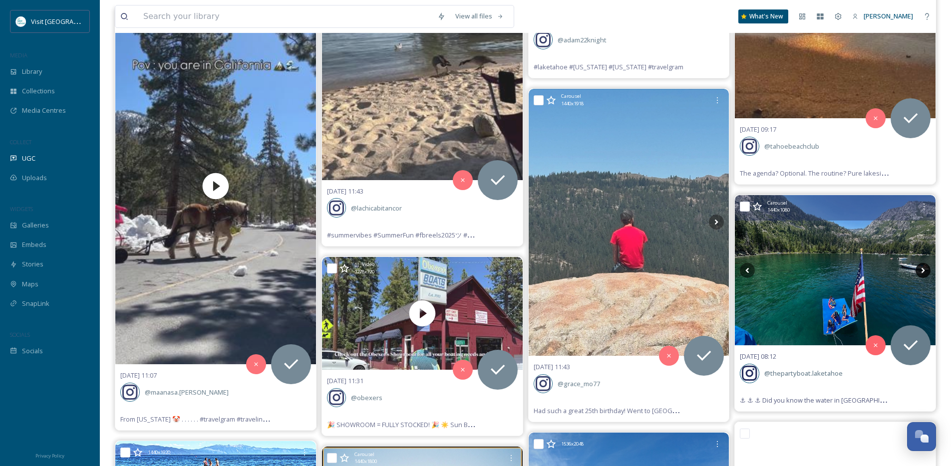
click at [925, 272] on icon at bounding box center [923, 270] width 15 height 15
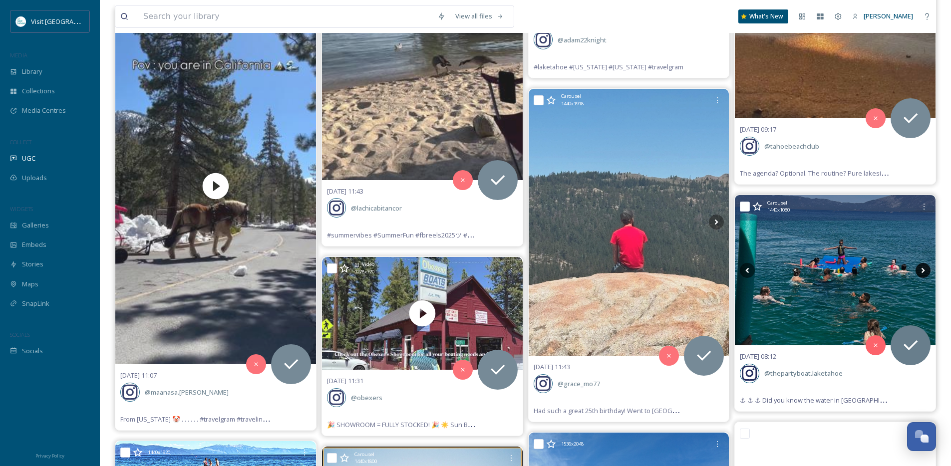
click at [925, 272] on icon at bounding box center [923, 270] width 15 height 15
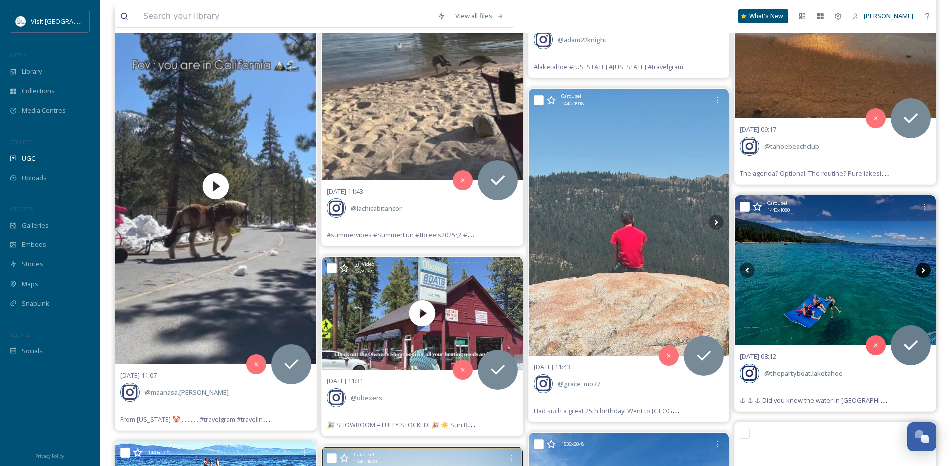
click at [925, 272] on icon at bounding box center [923, 270] width 15 height 15
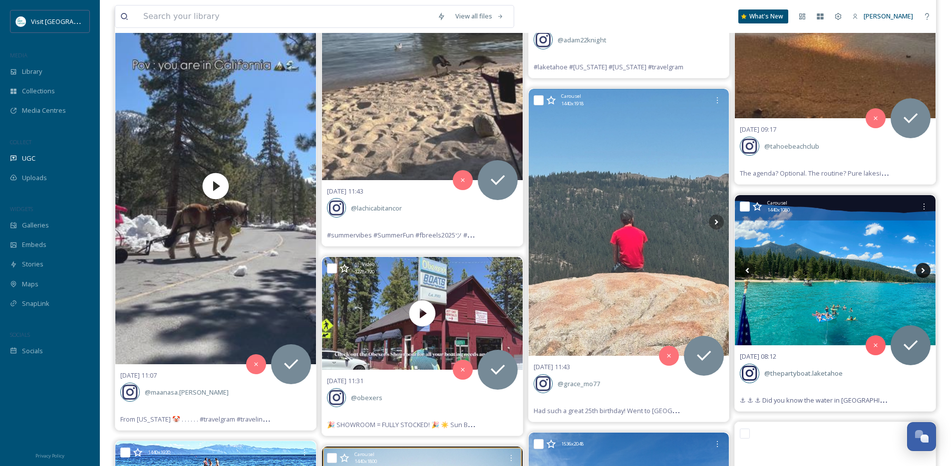
click at [925, 272] on icon at bounding box center [923, 270] width 15 height 15
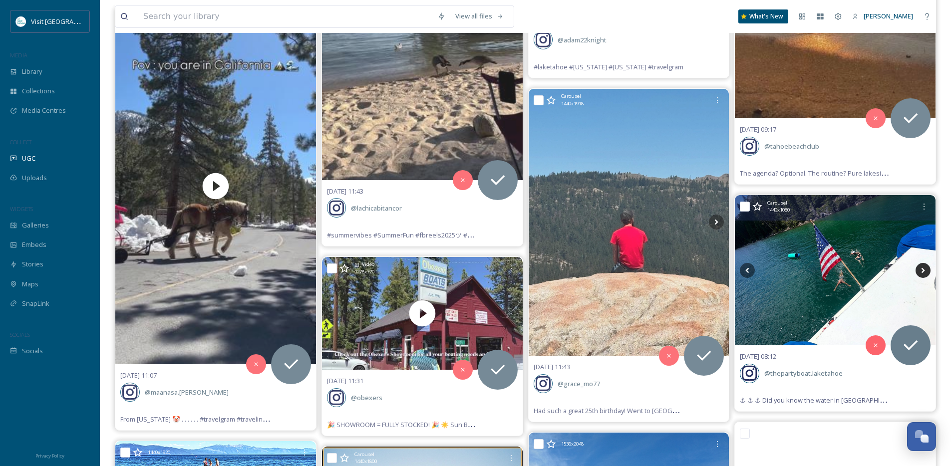
click at [925, 272] on icon at bounding box center [923, 270] width 15 height 15
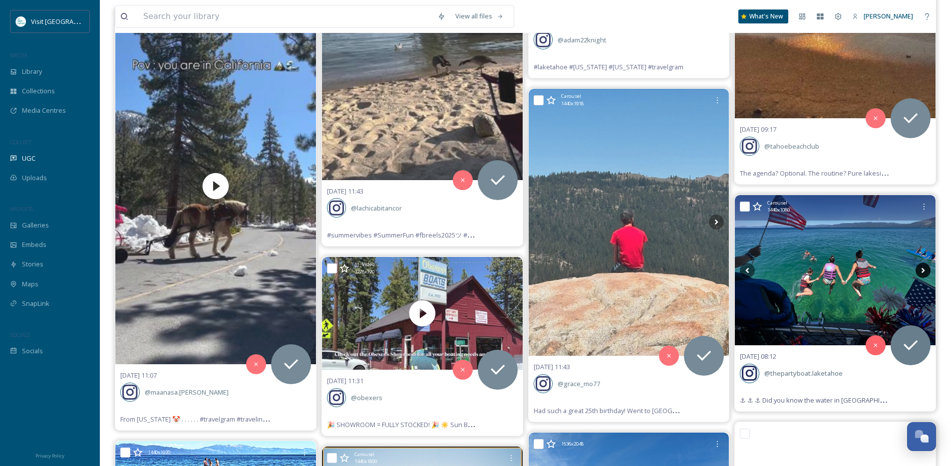
click at [925, 272] on icon at bounding box center [923, 270] width 15 height 15
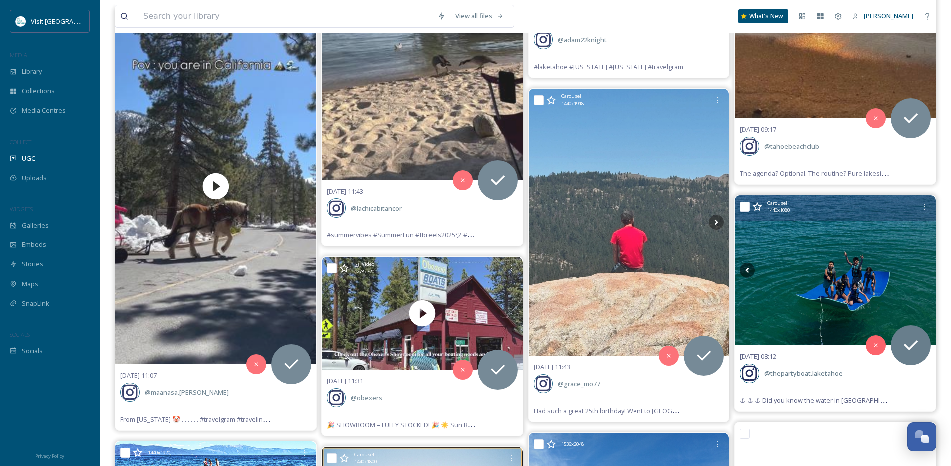
click at [925, 272] on icon at bounding box center [923, 270] width 15 height 15
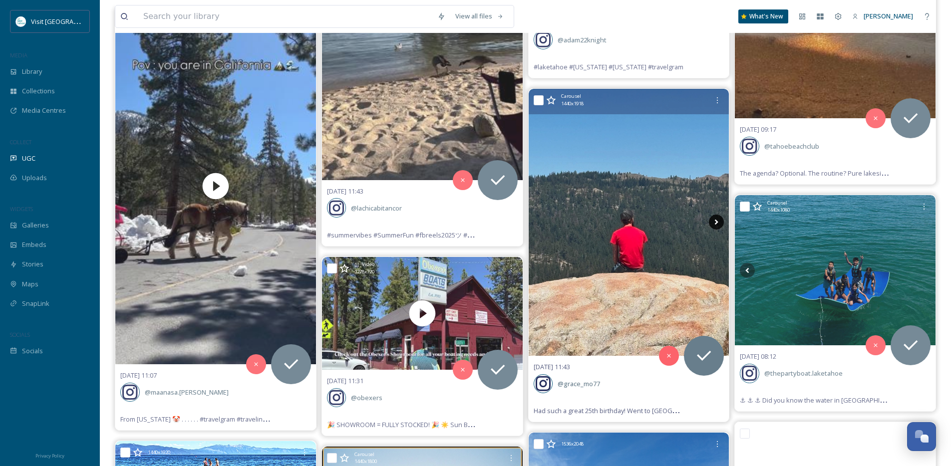
click at [715, 223] on icon at bounding box center [716, 222] width 15 height 15
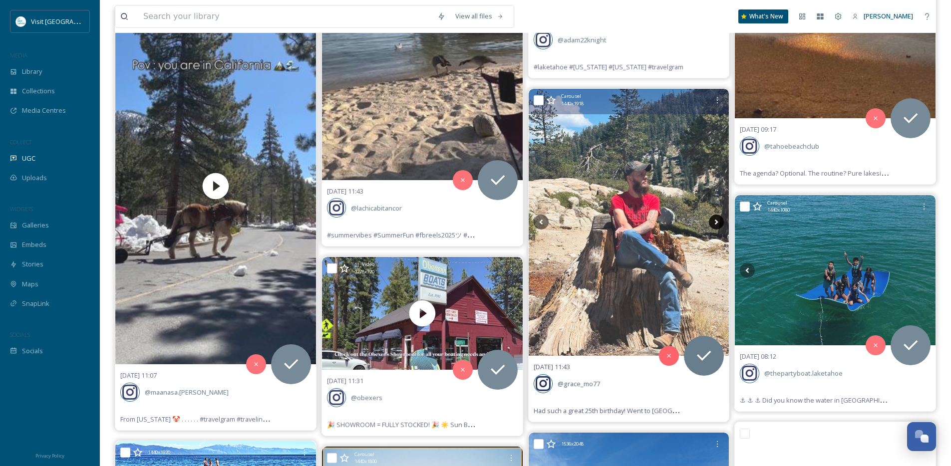
click at [715, 224] on icon at bounding box center [716, 222] width 3 height 5
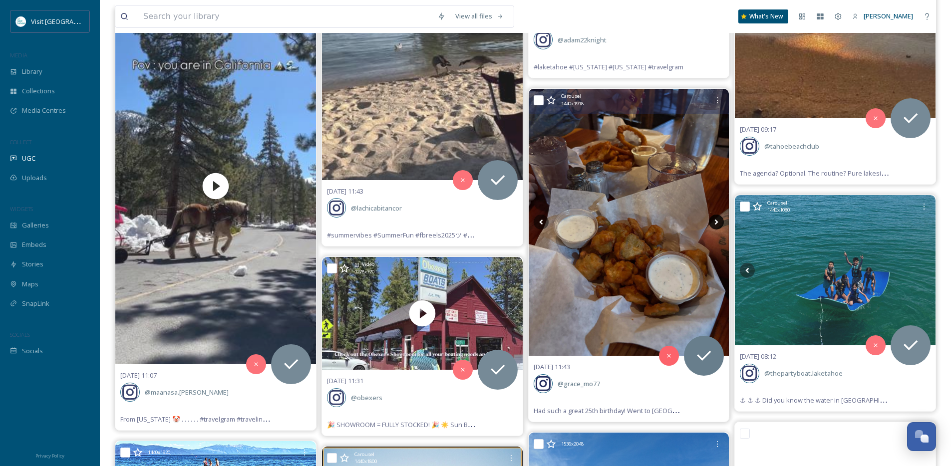
click at [715, 224] on icon at bounding box center [716, 222] width 3 height 5
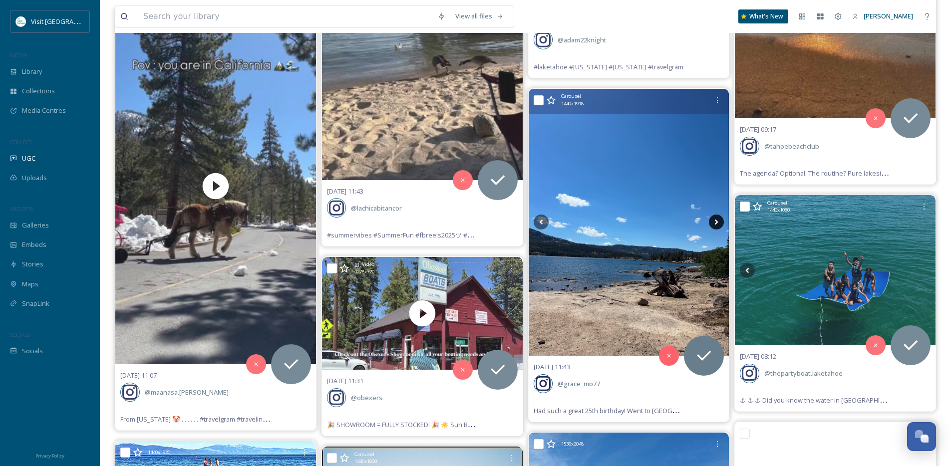
click at [716, 224] on icon at bounding box center [716, 222] width 15 height 15
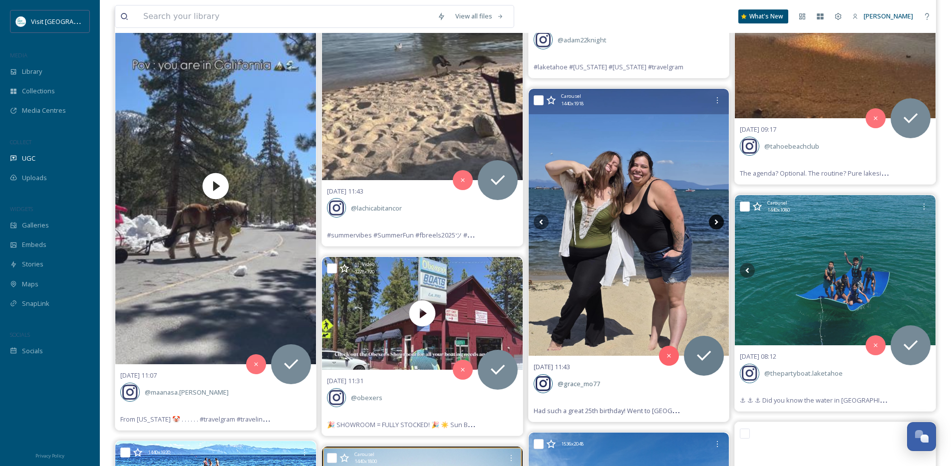
click at [716, 224] on icon at bounding box center [716, 222] width 15 height 15
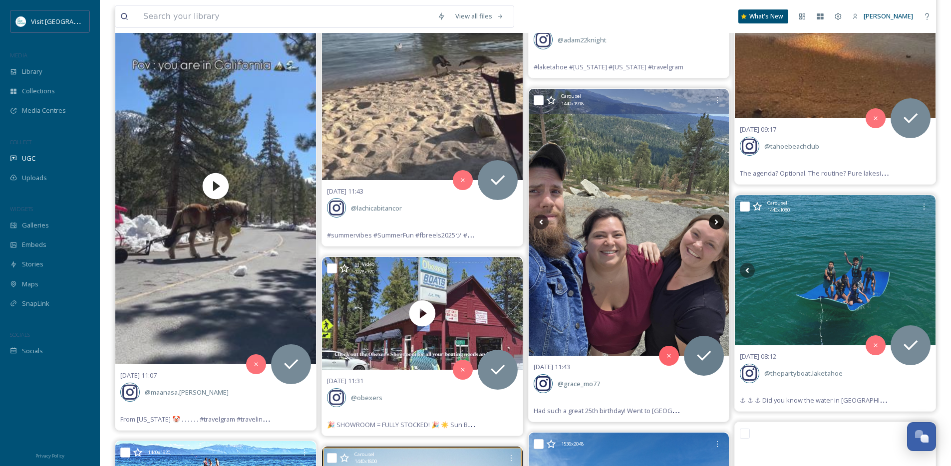
click at [716, 224] on icon at bounding box center [716, 222] width 15 height 15
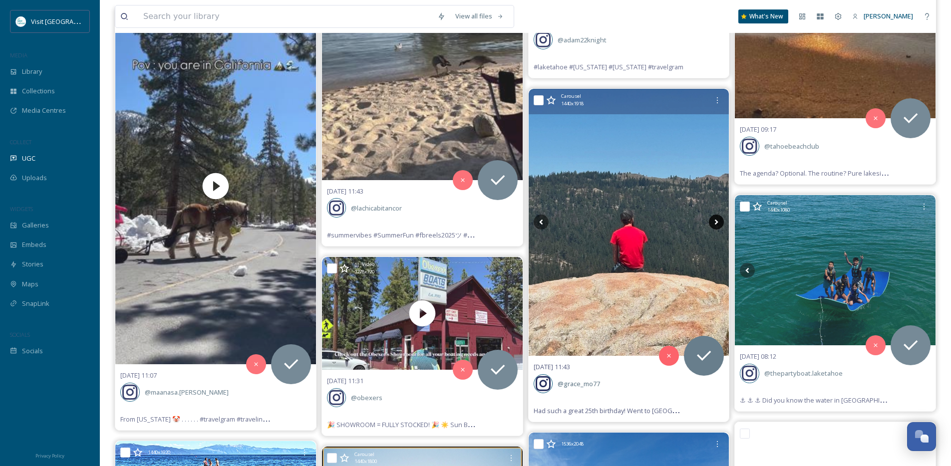
click at [716, 224] on icon at bounding box center [716, 222] width 15 height 15
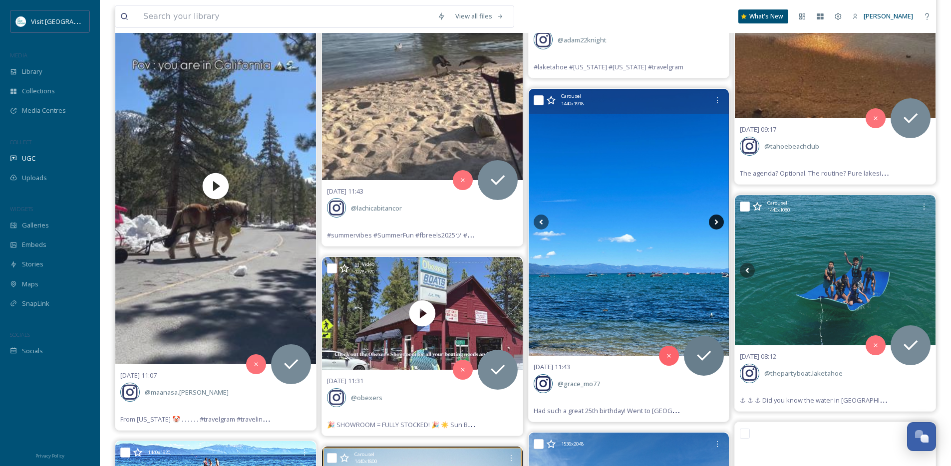
click at [716, 224] on icon at bounding box center [716, 222] width 15 height 15
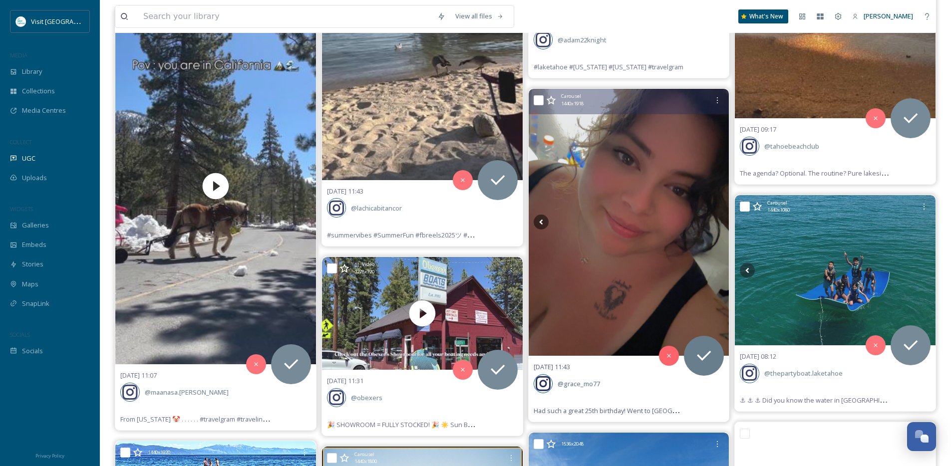
click at [716, 224] on icon at bounding box center [716, 222] width 15 height 15
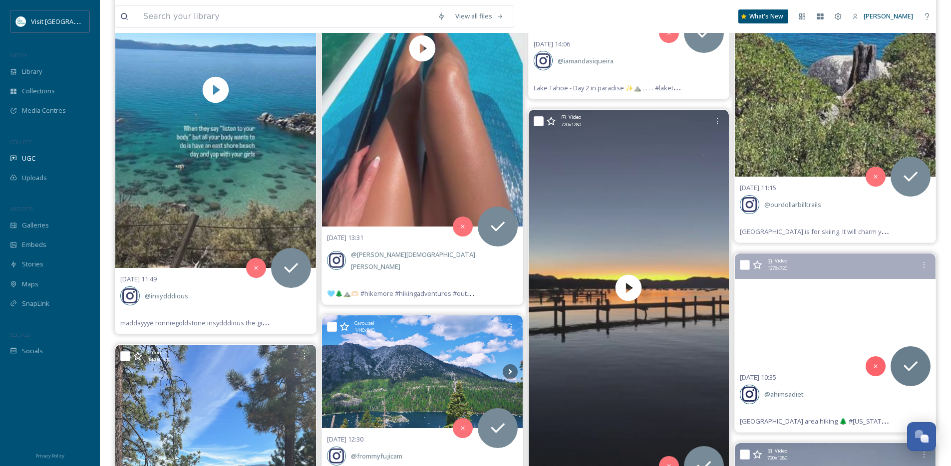
scroll to position [23491, 0]
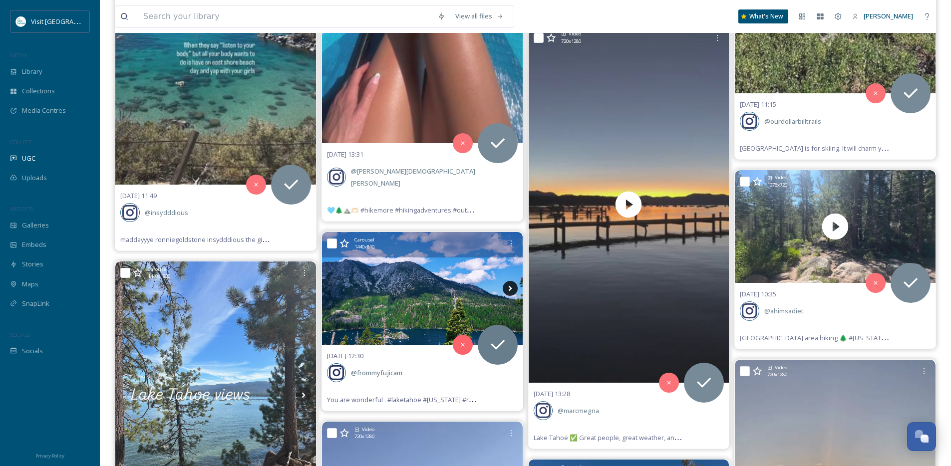
click at [507, 281] on icon at bounding box center [510, 288] width 15 height 15
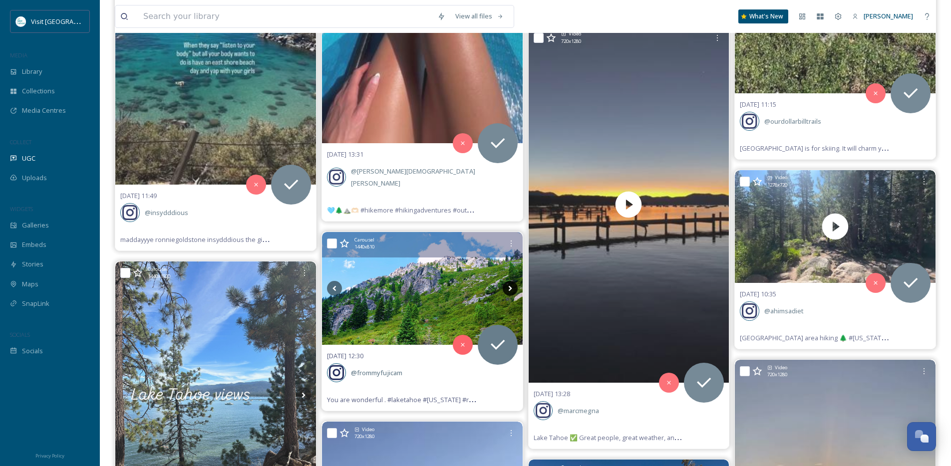
click at [507, 281] on icon at bounding box center [510, 288] width 15 height 15
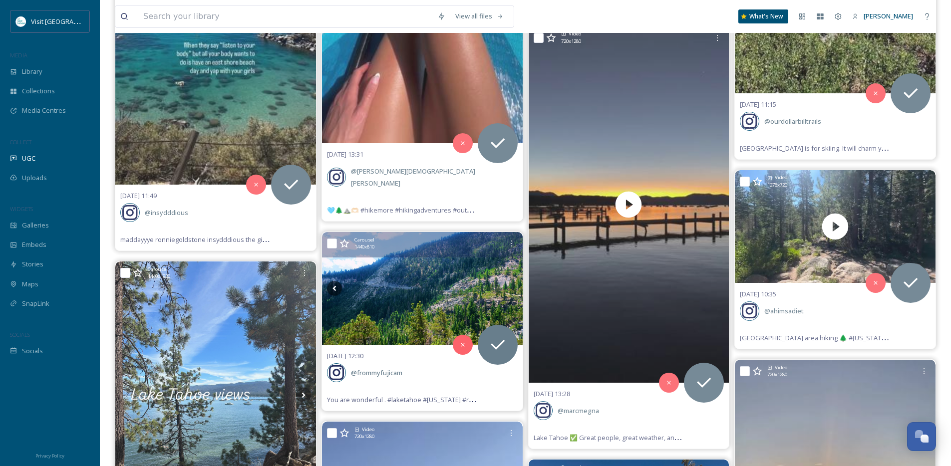
click at [507, 281] on icon at bounding box center [510, 288] width 15 height 15
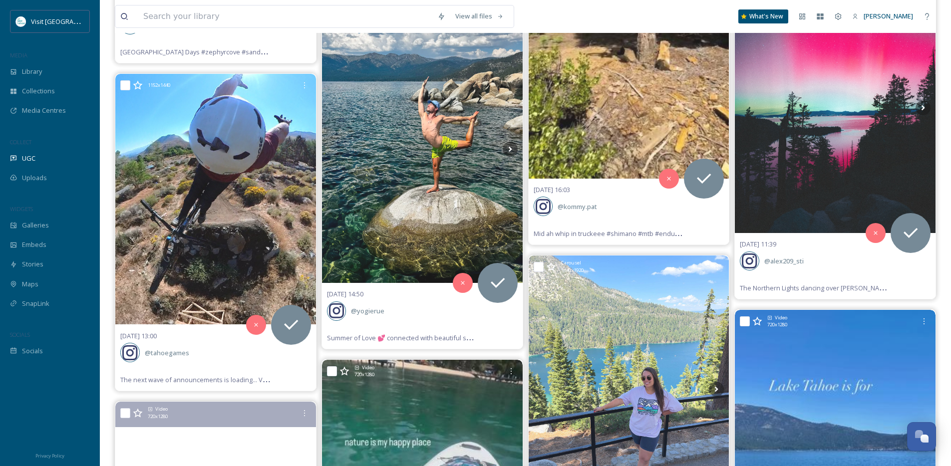
scroll to position [22851, 0]
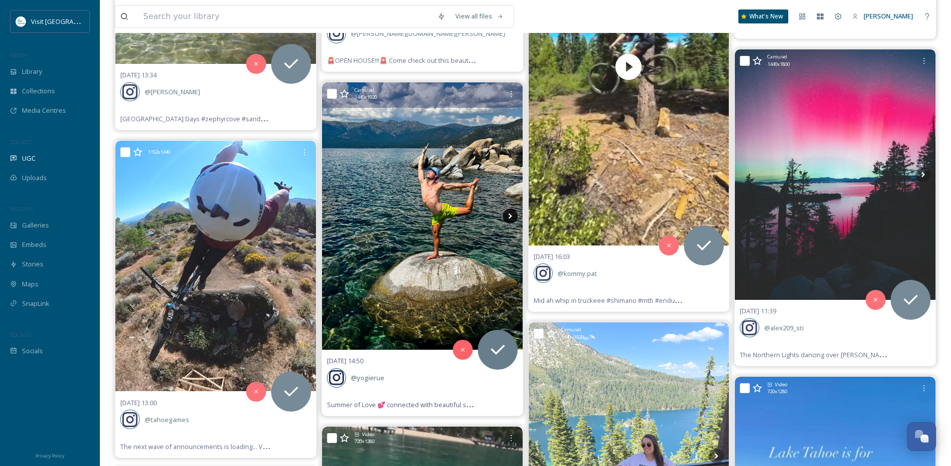
click at [510, 214] on icon at bounding box center [509, 216] width 3 height 5
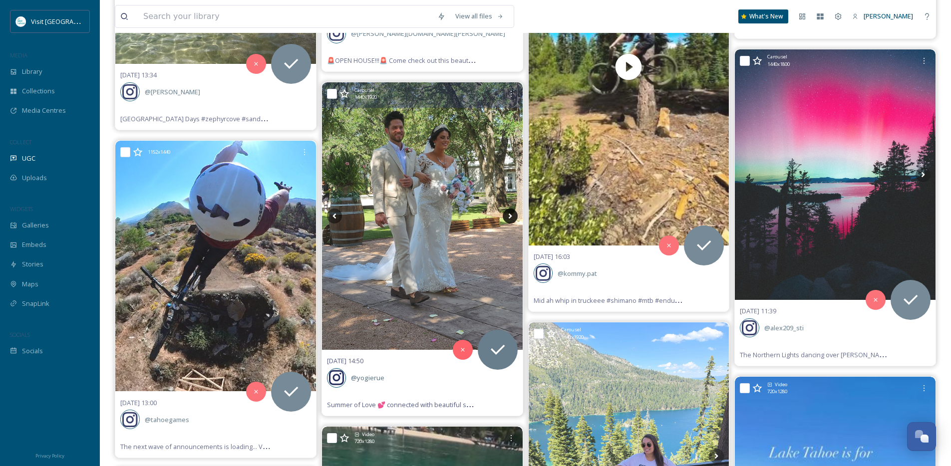
click at [510, 214] on icon at bounding box center [509, 216] width 3 height 5
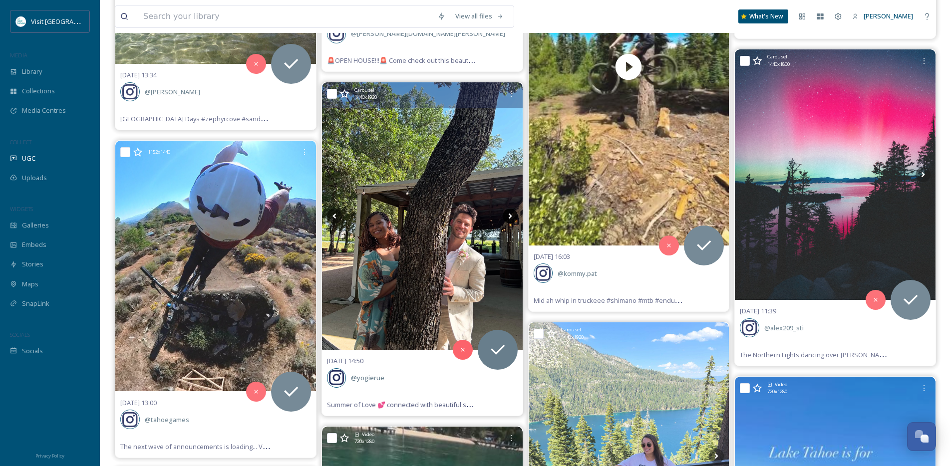
click at [510, 214] on icon at bounding box center [509, 216] width 3 height 5
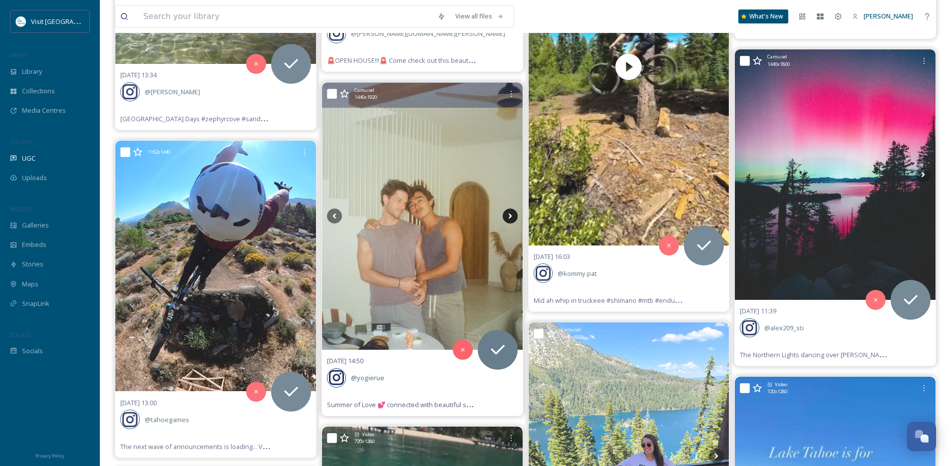
click at [508, 213] on icon at bounding box center [510, 216] width 15 height 15
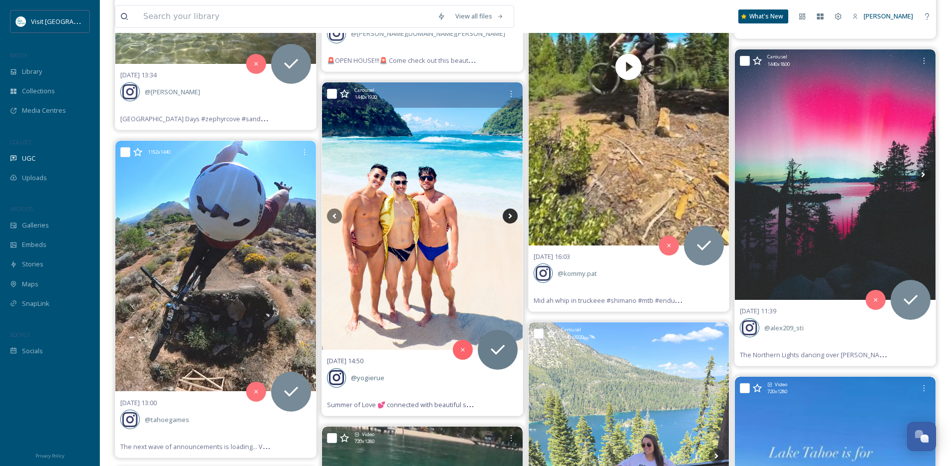
click at [508, 213] on icon at bounding box center [510, 216] width 15 height 15
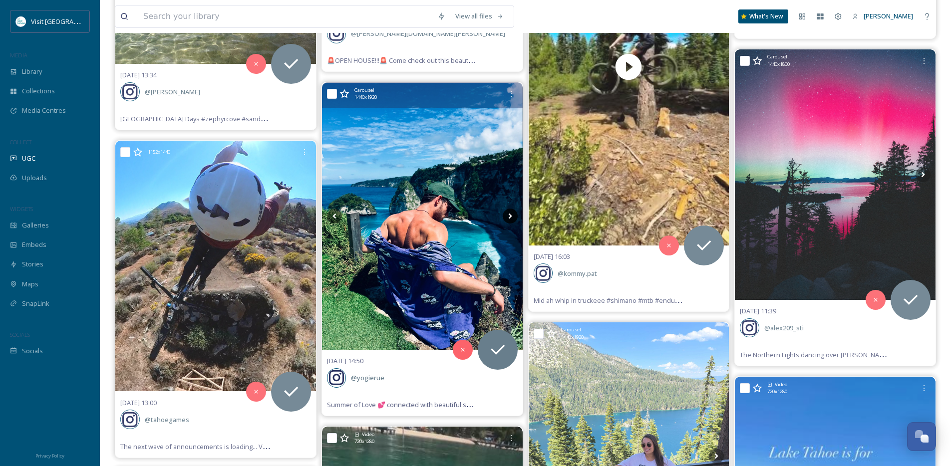
click at [508, 213] on icon at bounding box center [510, 216] width 15 height 15
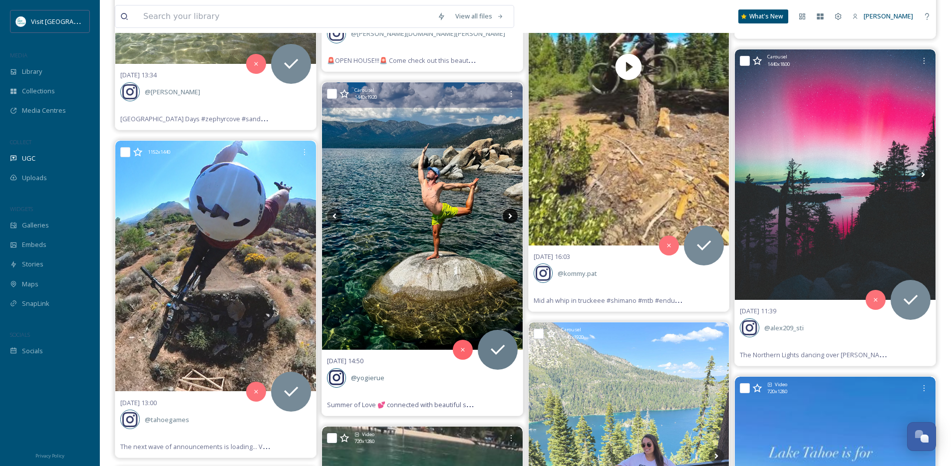
click at [507, 217] on icon at bounding box center [510, 216] width 15 height 15
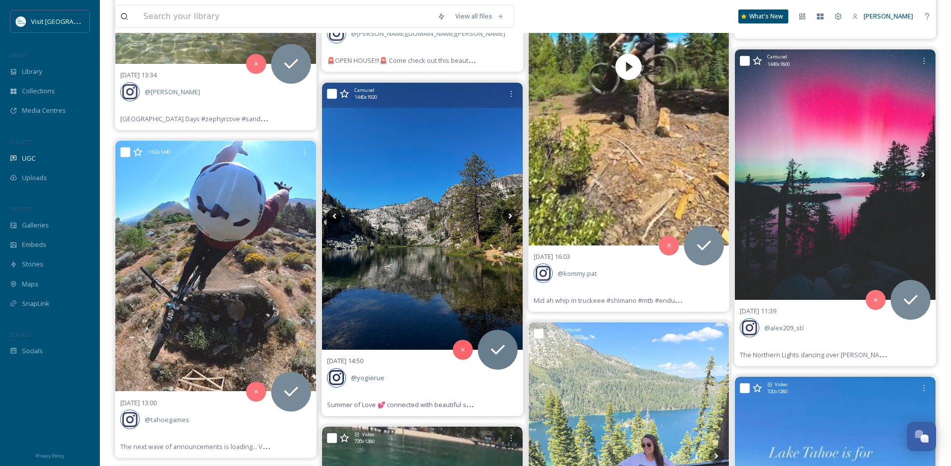
click at [335, 215] on icon at bounding box center [334, 216] width 3 height 5
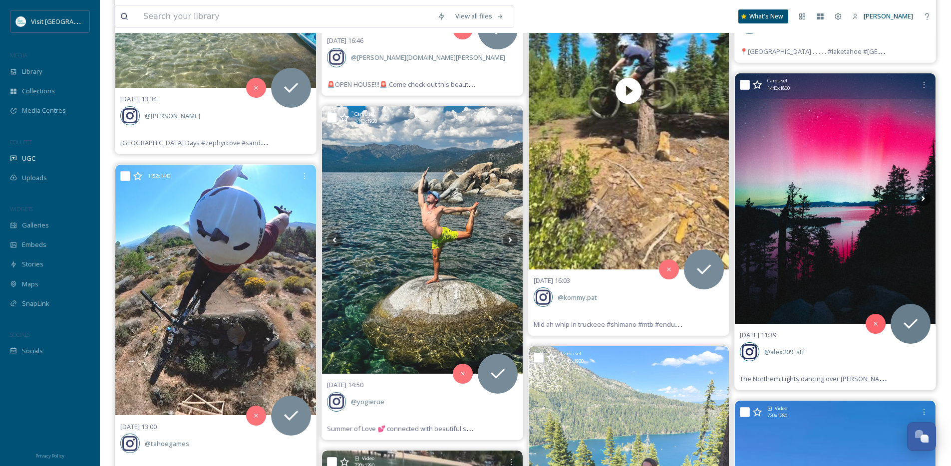
scroll to position [22793, 0]
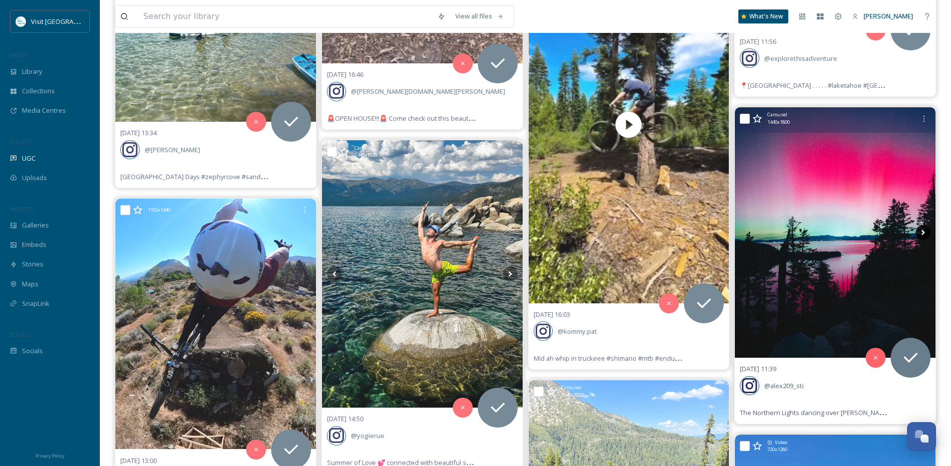
click at [919, 237] on icon at bounding box center [923, 232] width 15 height 15
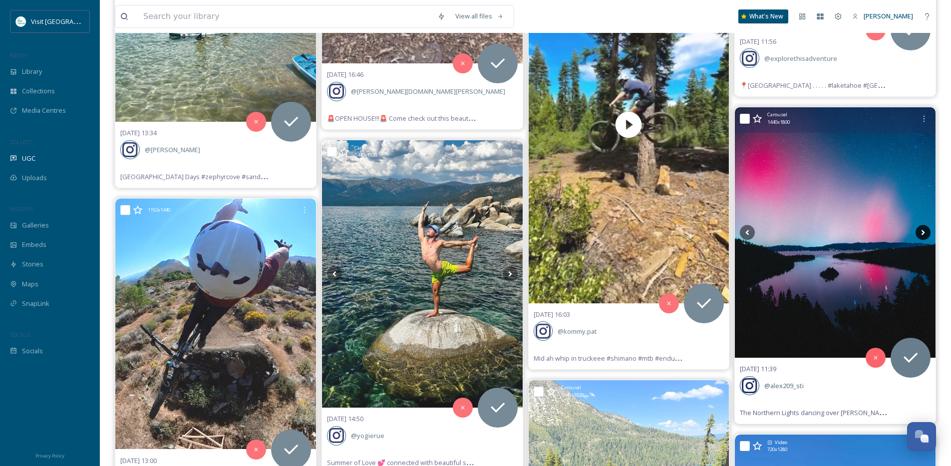
click at [923, 235] on icon at bounding box center [923, 232] width 15 height 15
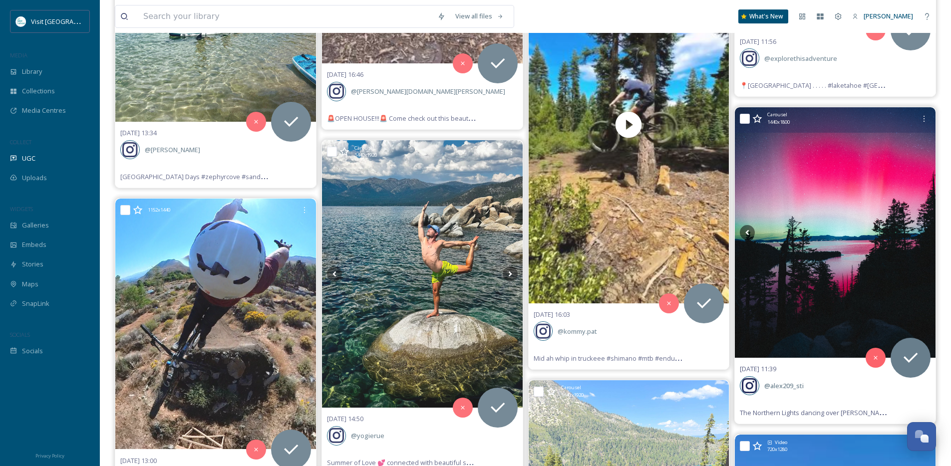
click at [923, 235] on icon at bounding box center [923, 232] width 15 height 15
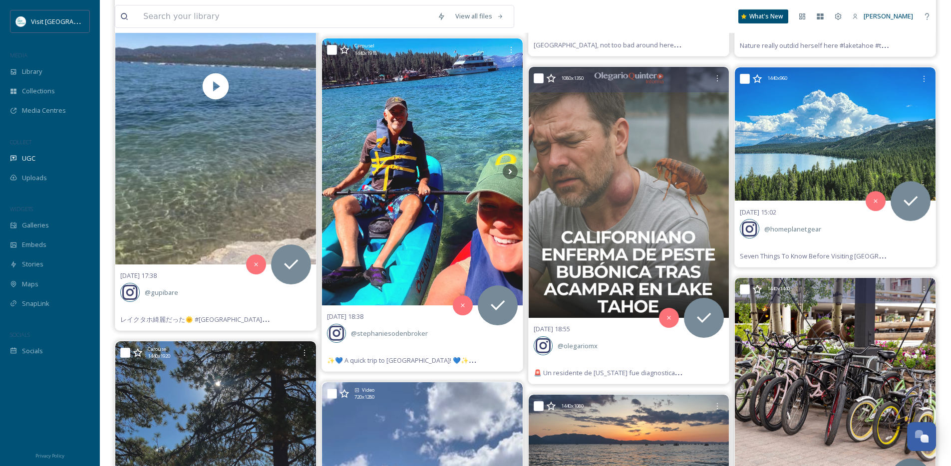
scroll to position [21681, 0]
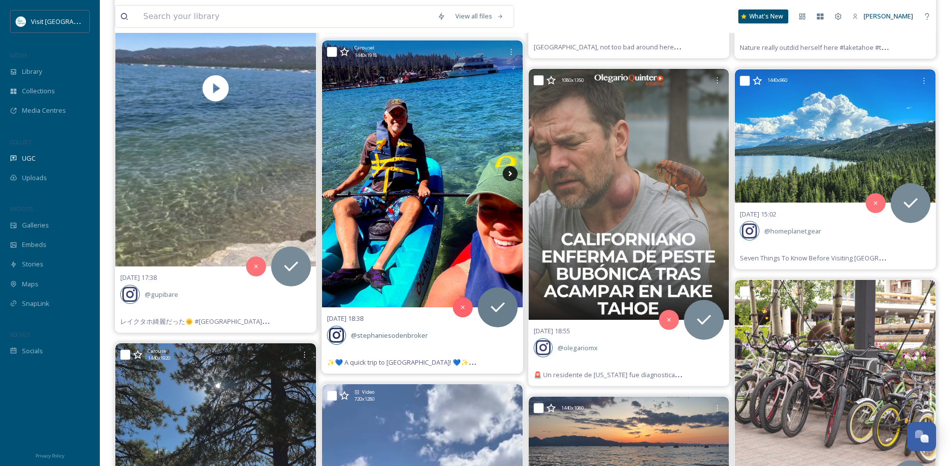
click at [506, 173] on icon at bounding box center [510, 173] width 15 height 15
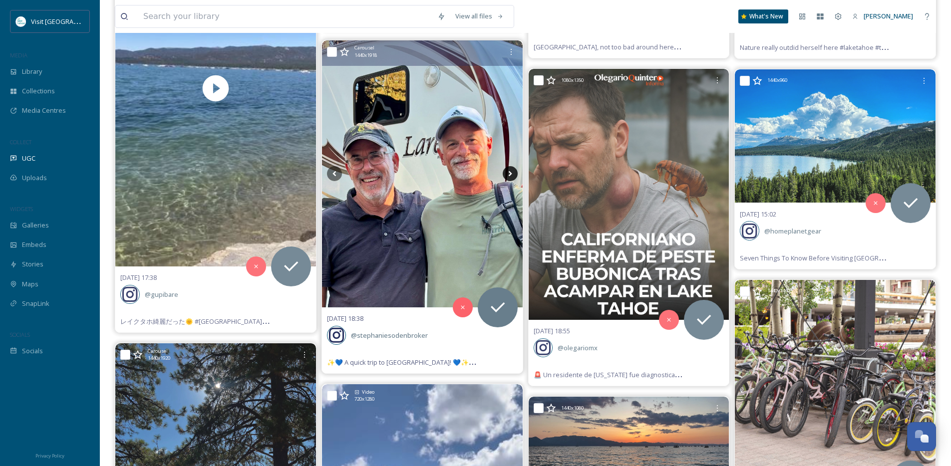
click at [506, 173] on icon at bounding box center [510, 173] width 15 height 15
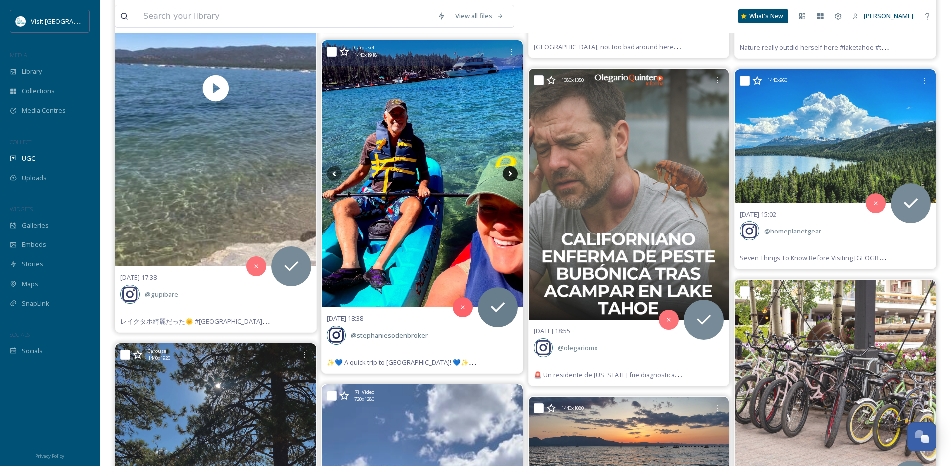
click at [506, 173] on icon at bounding box center [510, 173] width 15 height 15
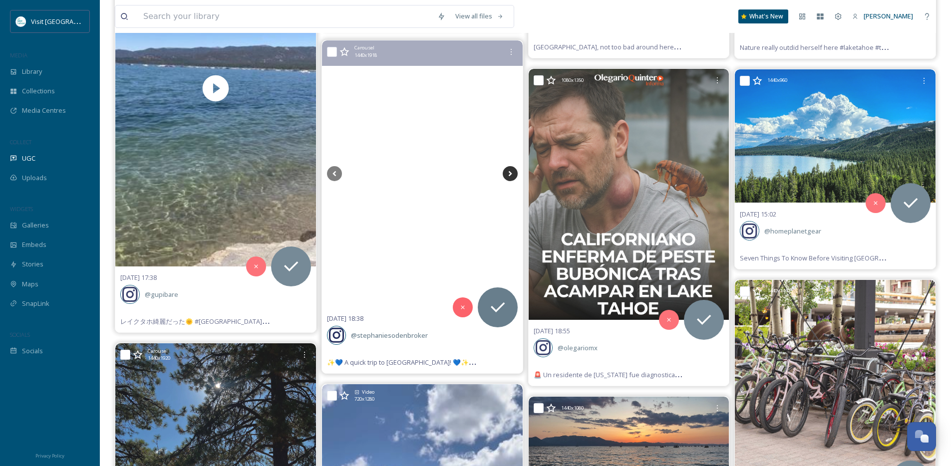
click at [506, 173] on icon at bounding box center [510, 173] width 15 height 15
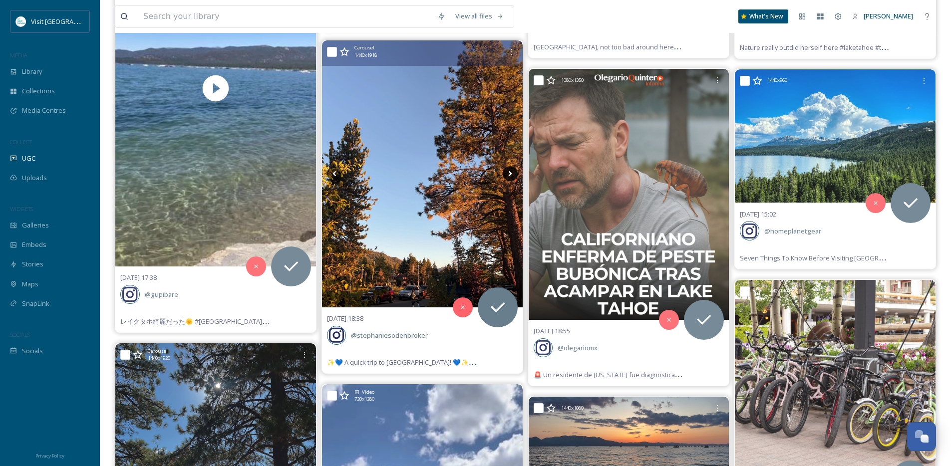
click at [506, 173] on icon at bounding box center [510, 173] width 15 height 15
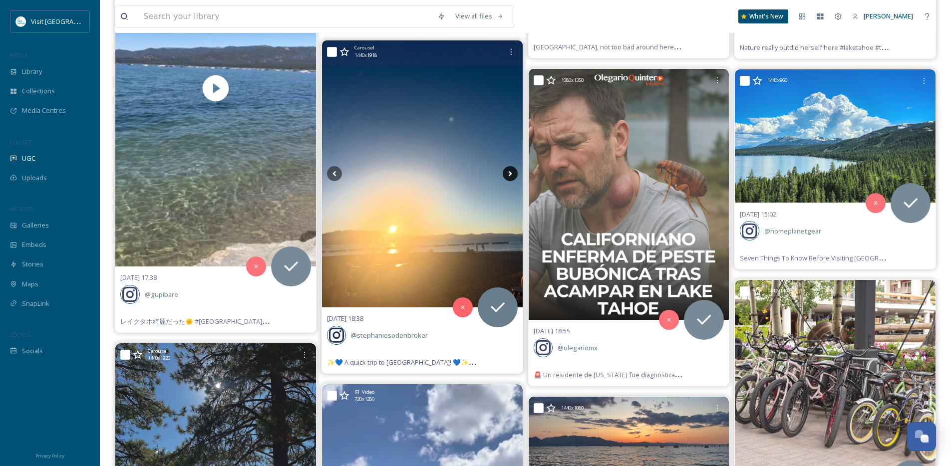
click at [506, 173] on icon at bounding box center [510, 173] width 15 height 15
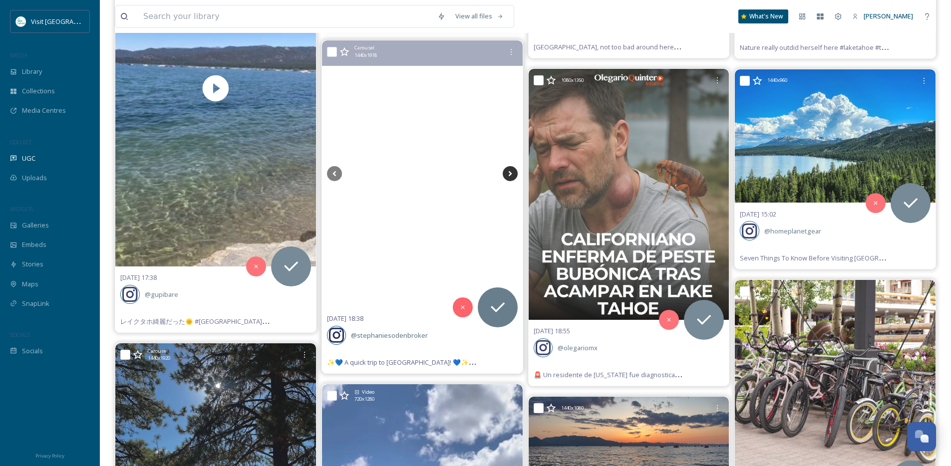
click at [506, 173] on icon at bounding box center [510, 173] width 15 height 15
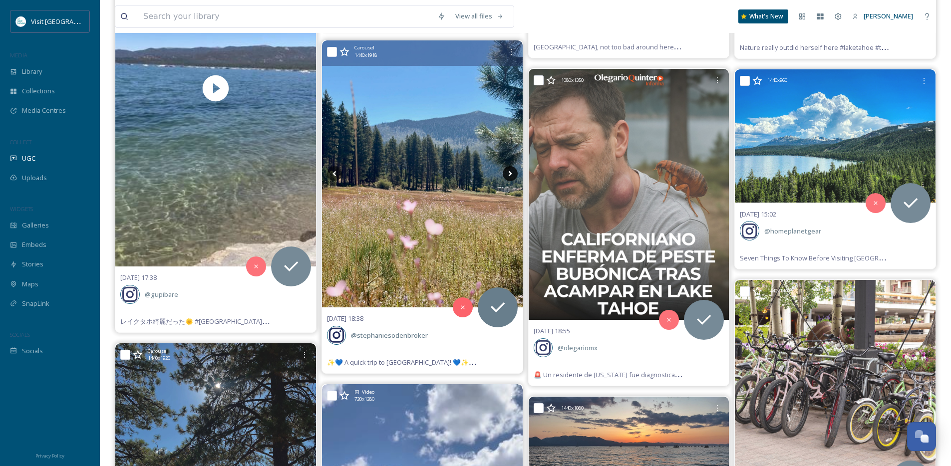
click at [506, 173] on icon at bounding box center [510, 173] width 15 height 15
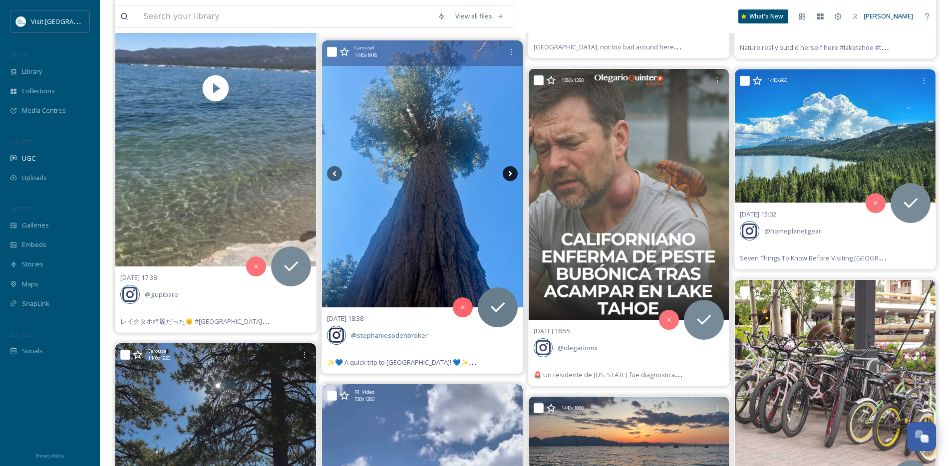
click at [506, 173] on icon at bounding box center [510, 173] width 15 height 15
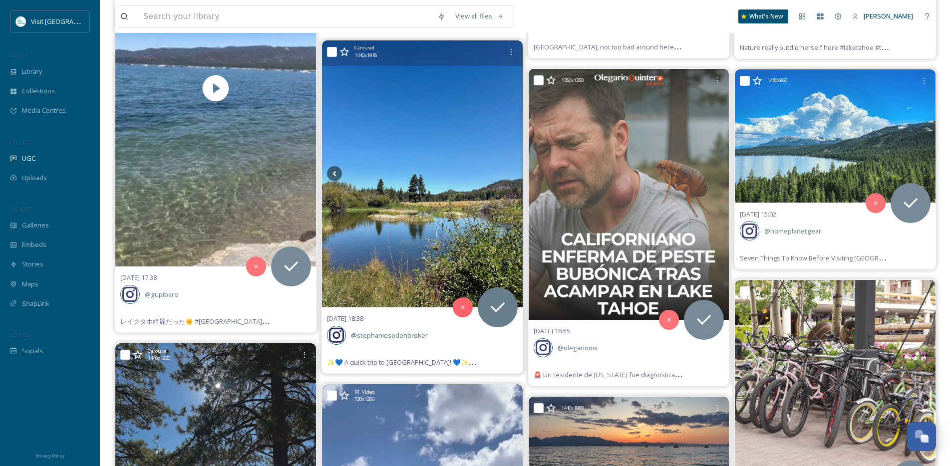
click at [506, 173] on icon at bounding box center [510, 173] width 15 height 15
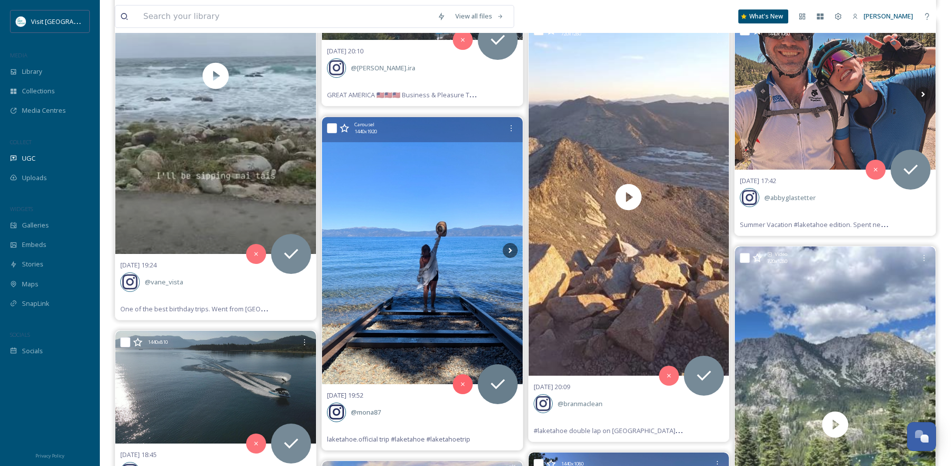
scroll to position [21083, 0]
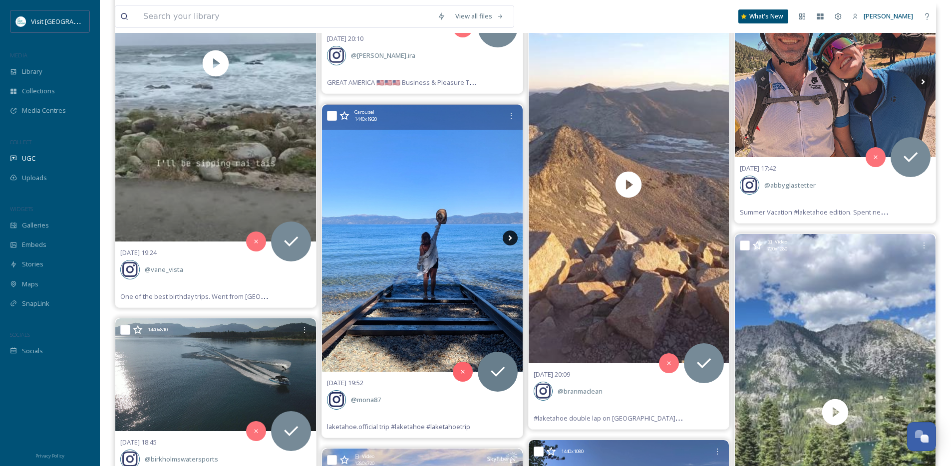
click at [508, 235] on icon at bounding box center [510, 238] width 15 height 15
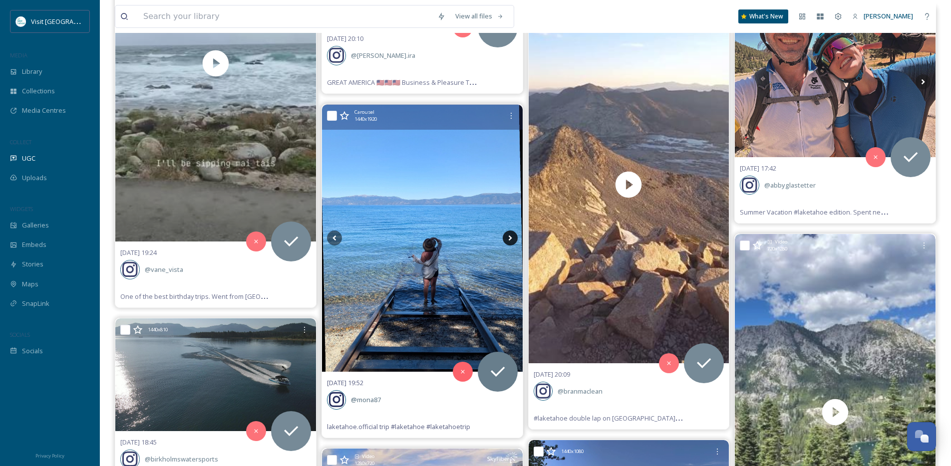
click at [508, 235] on icon at bounding box center [510, 238] width 15 height 15
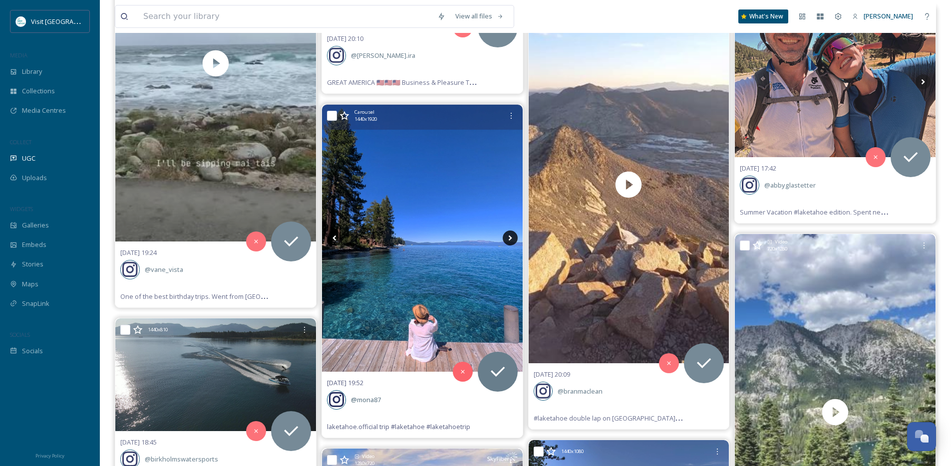
click at [508, 235] on icon at bounding box center [510, 238] width 15 height 15
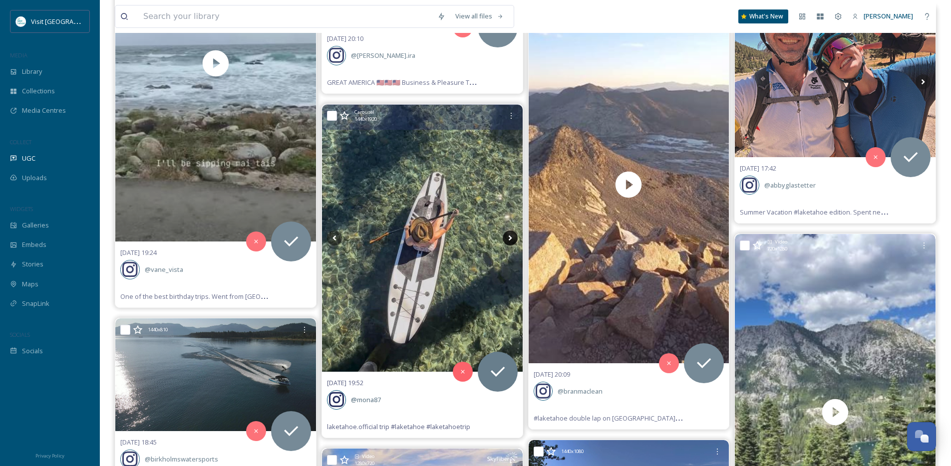
click at [508, 235] on icon at bounding box center [510, 238] width 15 height 15
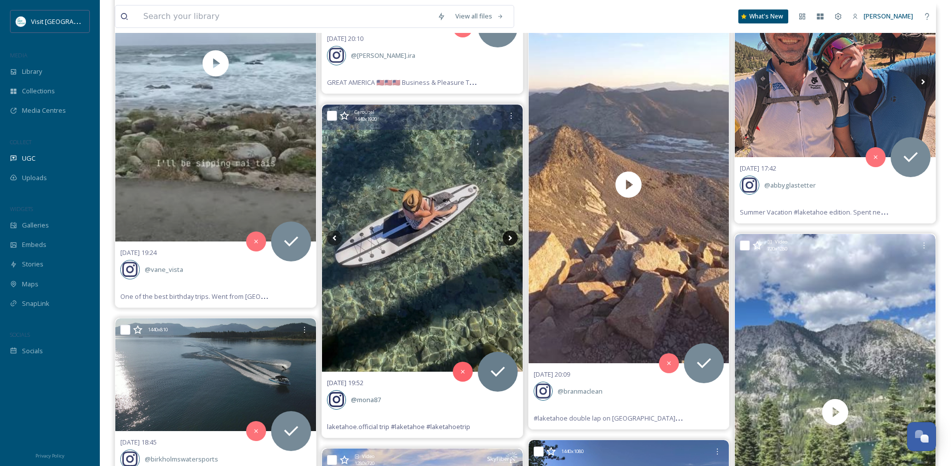
click at [508, 235] on icon at bounding box center [510, 238] width 15 height 15
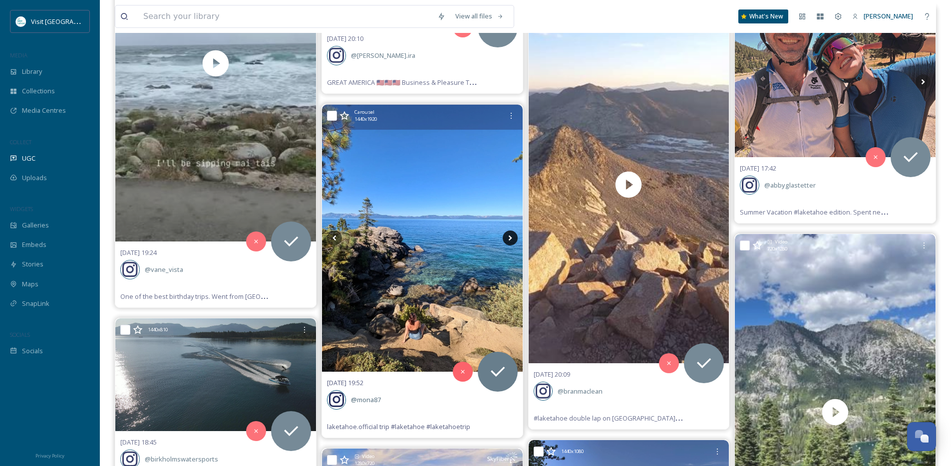
click at [508, 235] on icon at bounding box center [510, 238] width 15 height 15
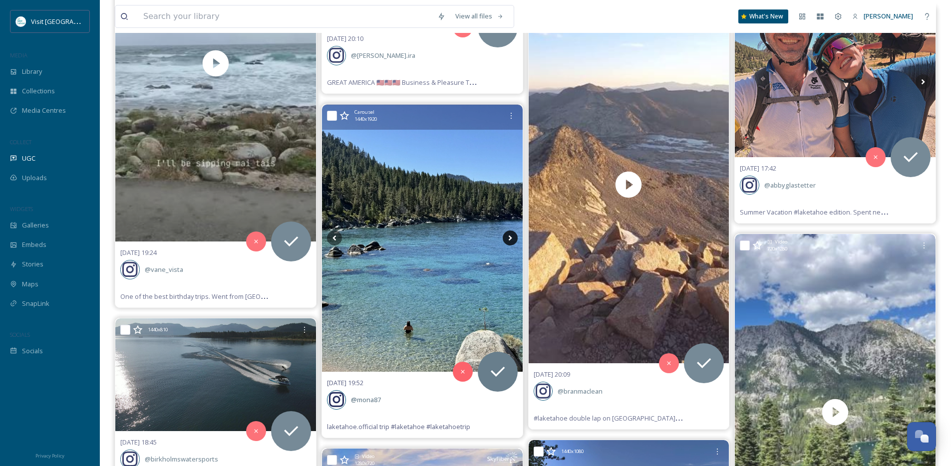
click at [508, 235] on icon at bounding box center [510, 238] width 15 height 15
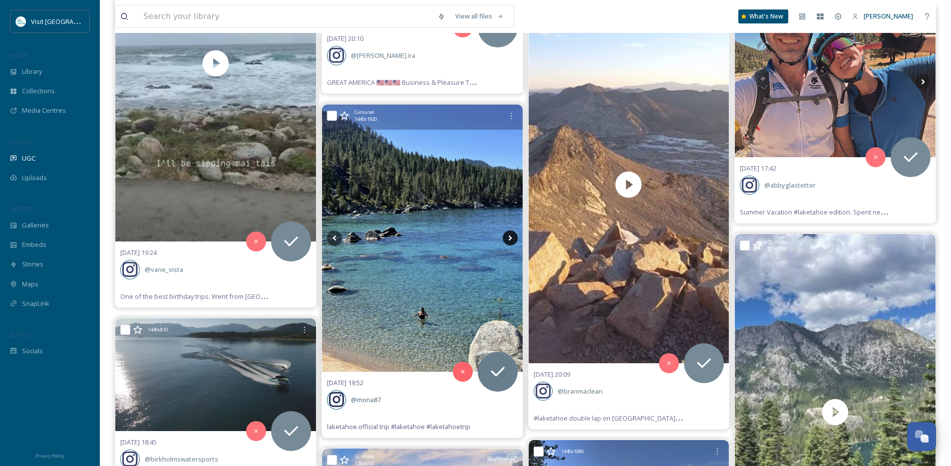
click at [508, 235] on icon at bounding box center [510, 238] width 15 height 15
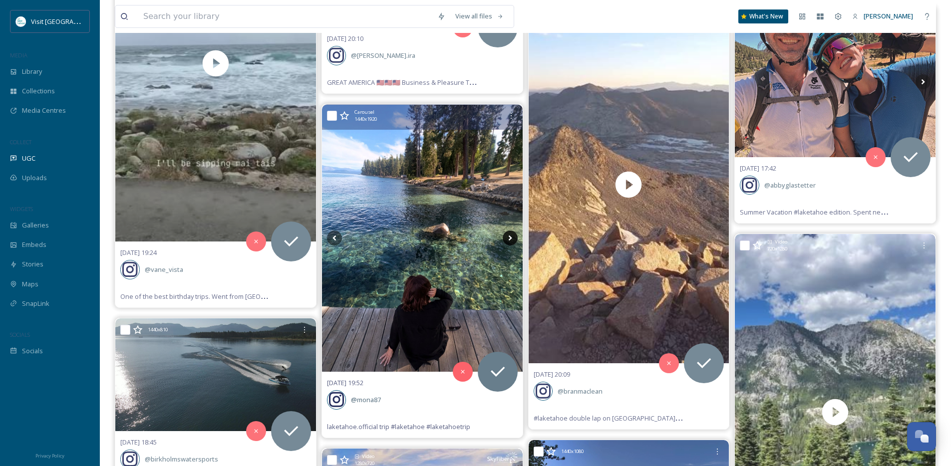
click at [508, 235] on icon at bounding box center [510, 238] width 15 height 15
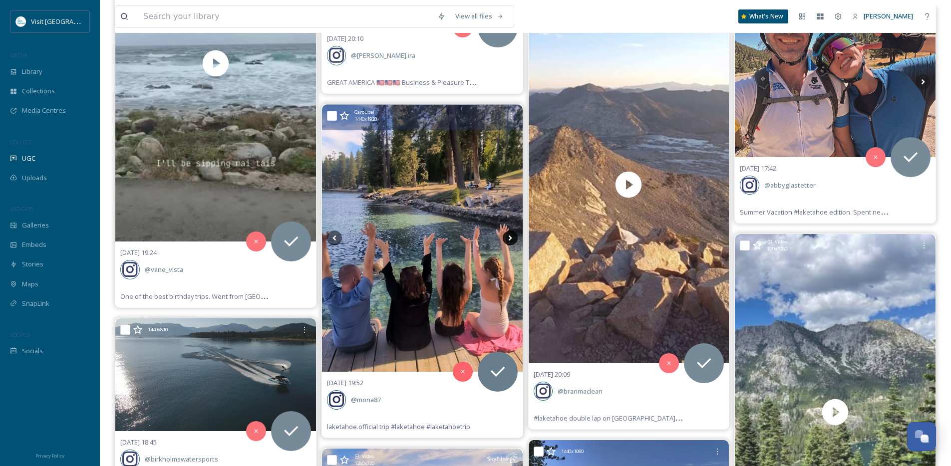
click at [508, 235] on icon at bounding box center [510, 238] width 15 height 15
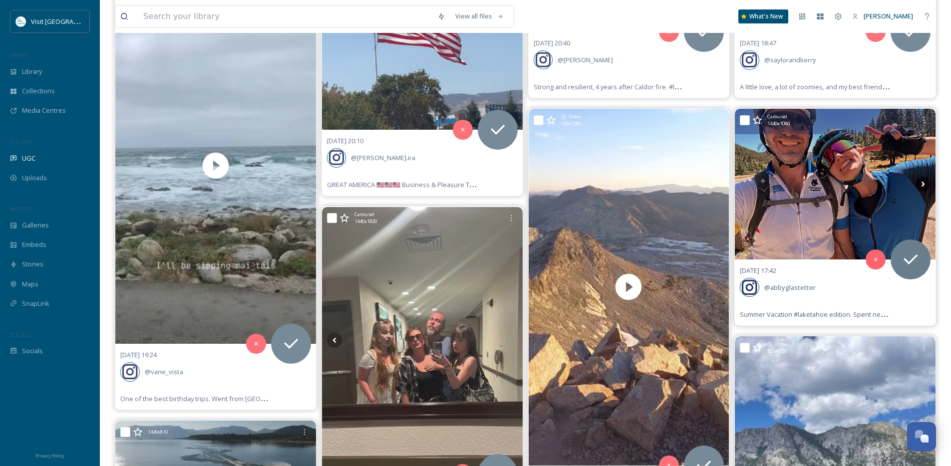
scroll to position [20980, 0]
click at [922, 182] on icon at bounding box center [923, 184] width 15 height 15
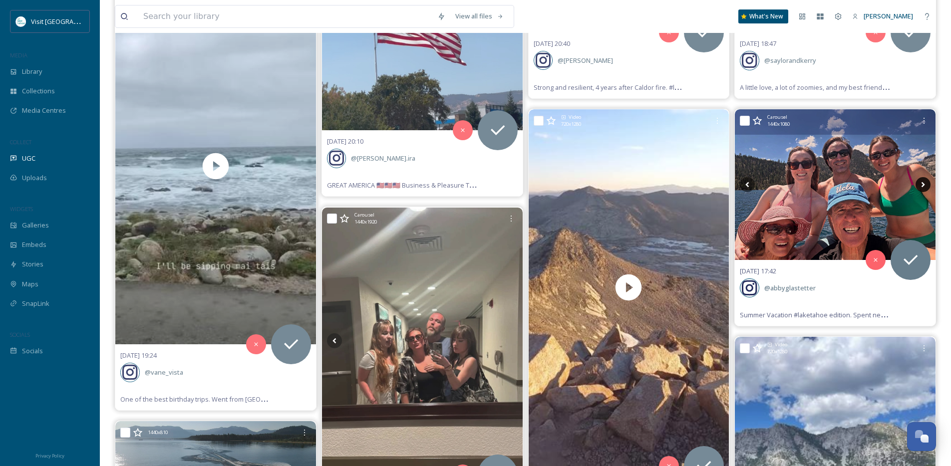
click at [922, 182] on icon at bounding box center [923, 184] width 15 height 15
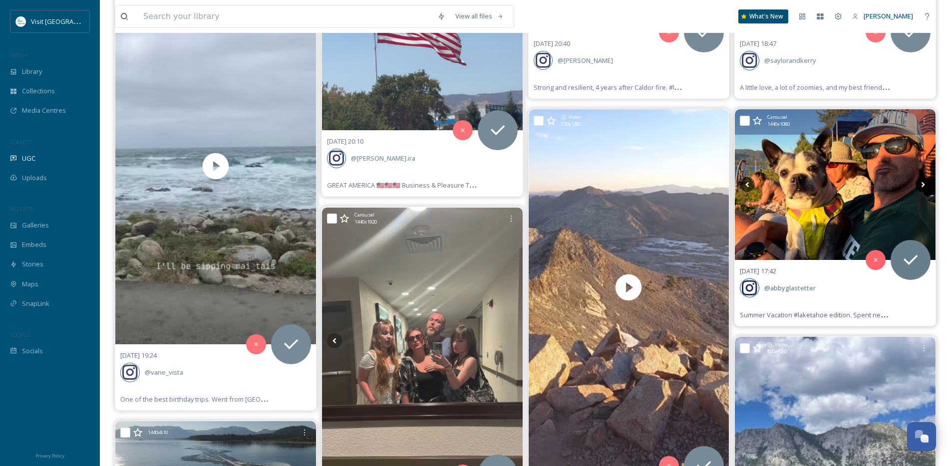
click at [922, 182] on icon at bounding box center [923, 184] width 15 height 15
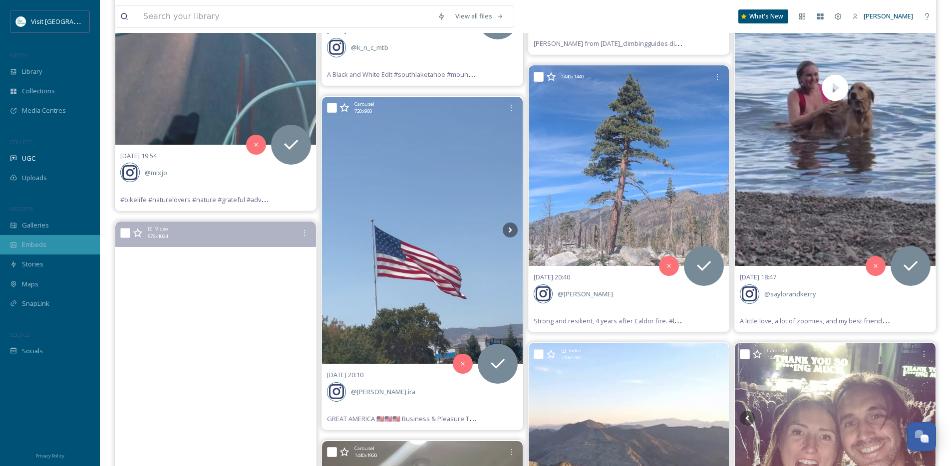
scroll to position [20745, 0]
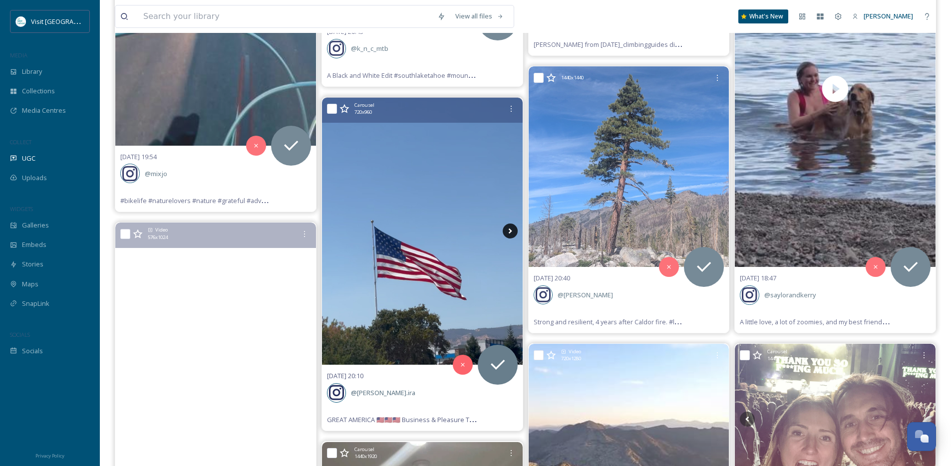
click at [506, 233] on icon at bounding box center [510, 231] width 15 height 15
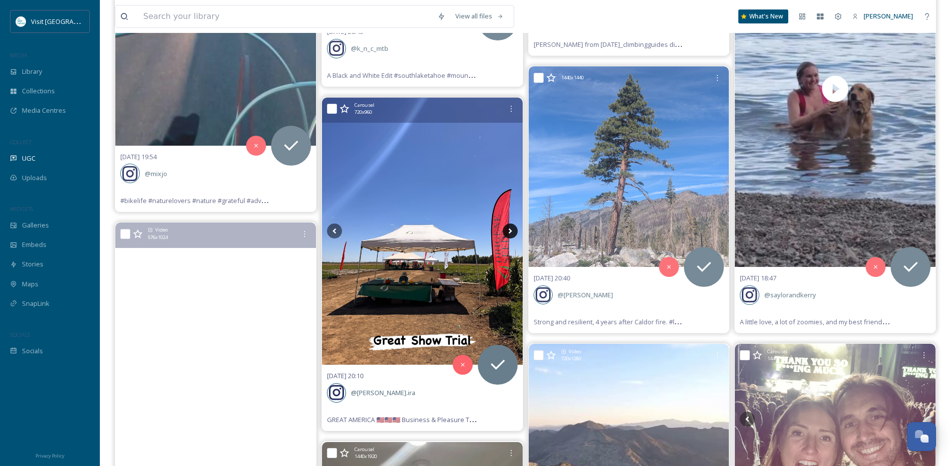
click at [511, 231] on icon at bounding box center [510, 231] width 15 height 15
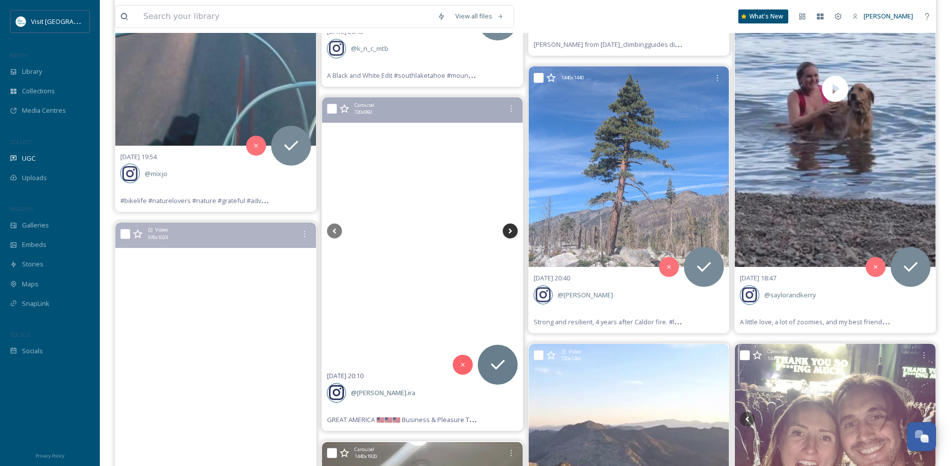
click at [511, 231] on icon at bounding box center [510, 231] width 15 height 15
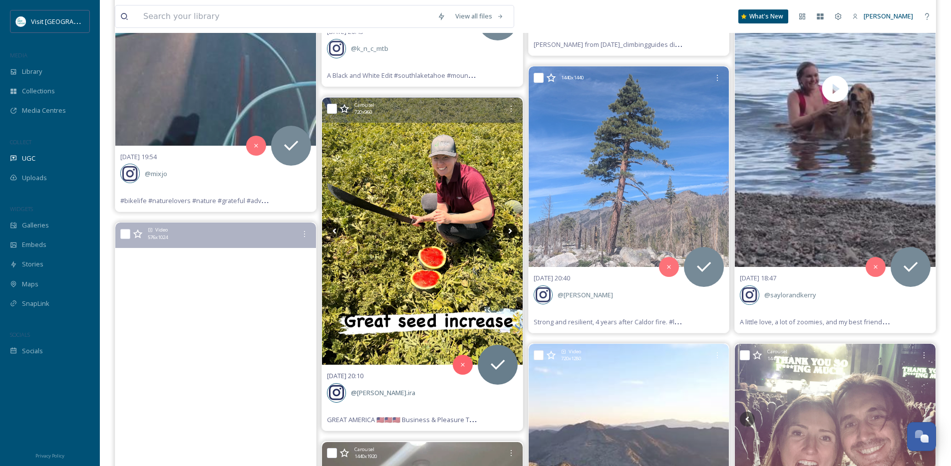
click at [511, 231] on icon at bounding box center [510, 231] width 15 height 15
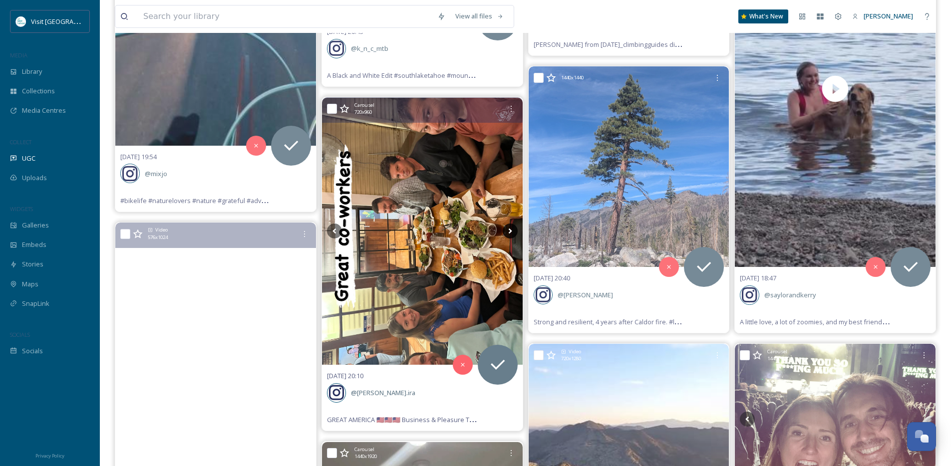
click at [511, 231] on icon at bounding box center [510, 231] width 15 height 15
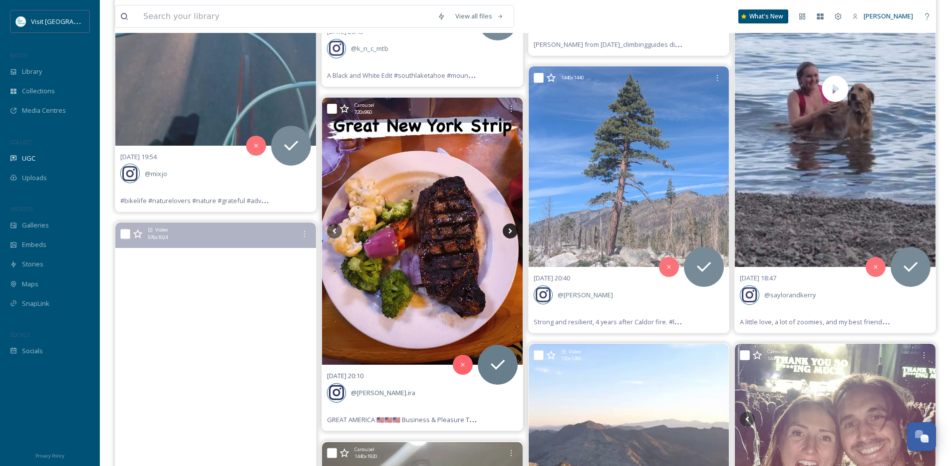
click at [511, 231] on icon at bounding box center [510, 231] width 15 height 15
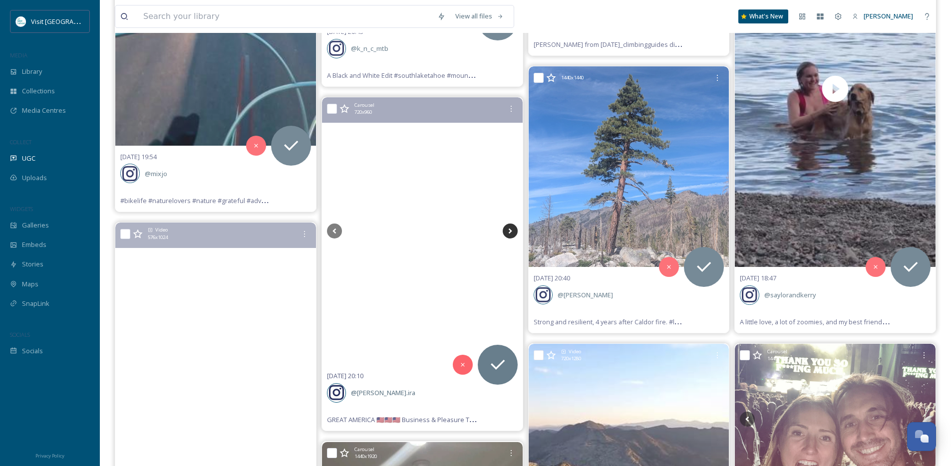
click at [511, 231] on icon at bounding box center [510, 231] width 15 height 15
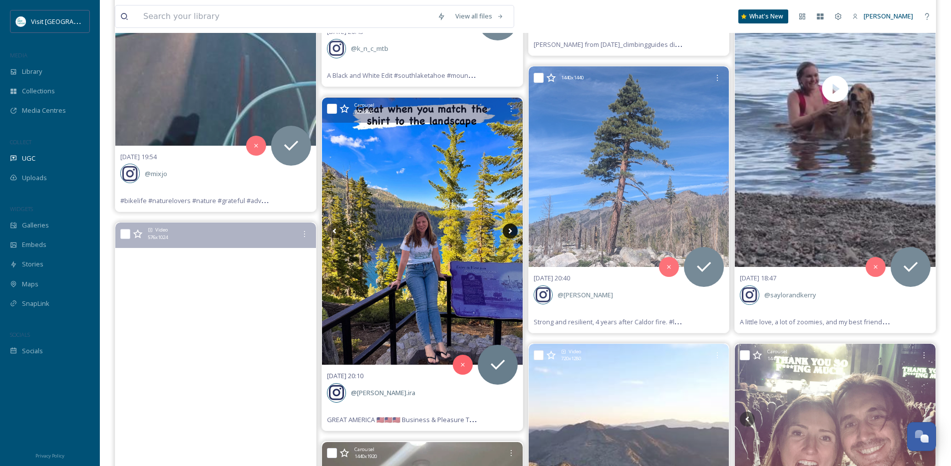
click at [511, 231] on icon at bounding box center [510, 231] width 15 height 15
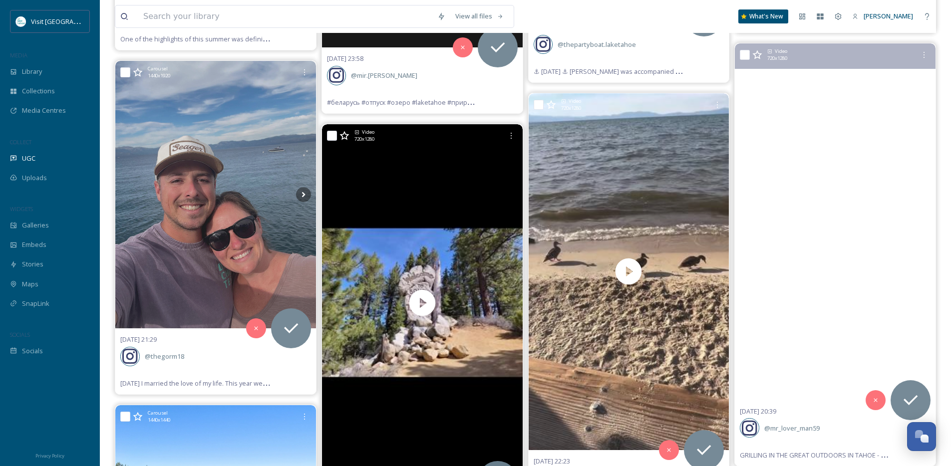
scroll to position [19392, 0]
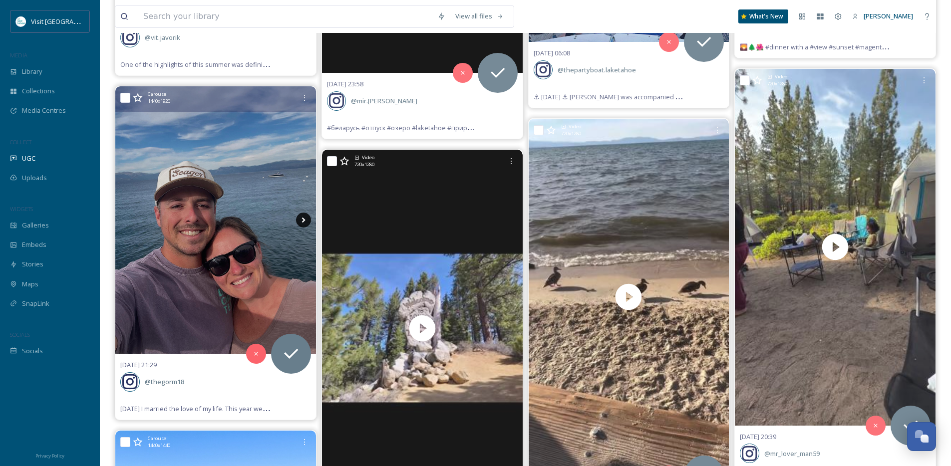
click at [303, 221] on icon at bounding box center [303, 220] width 3 height 5
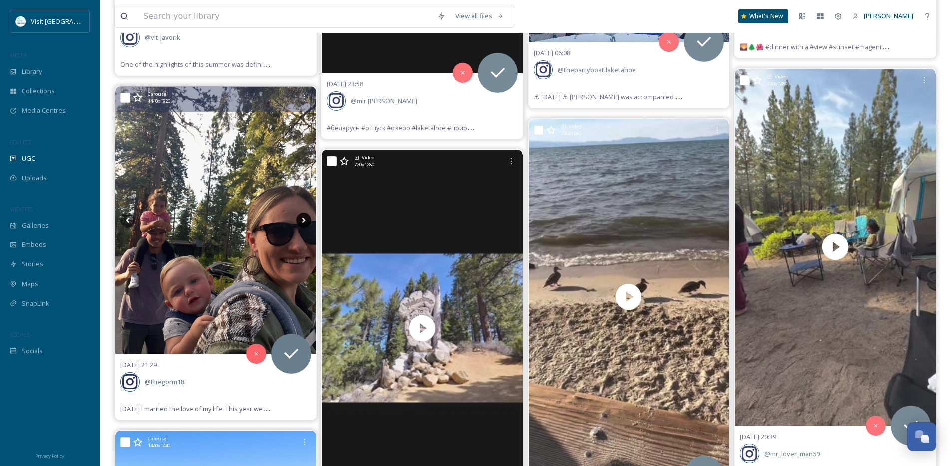
click at [303, 221] on icon at bounding box center [303, 220] width 3 height 5
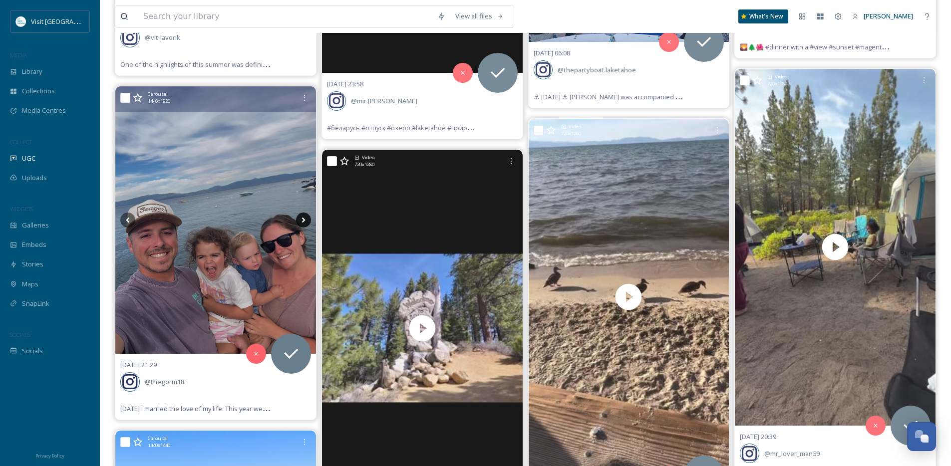
click at [303, 221] on icon at bounding box center [303, 220] width 3 height 5
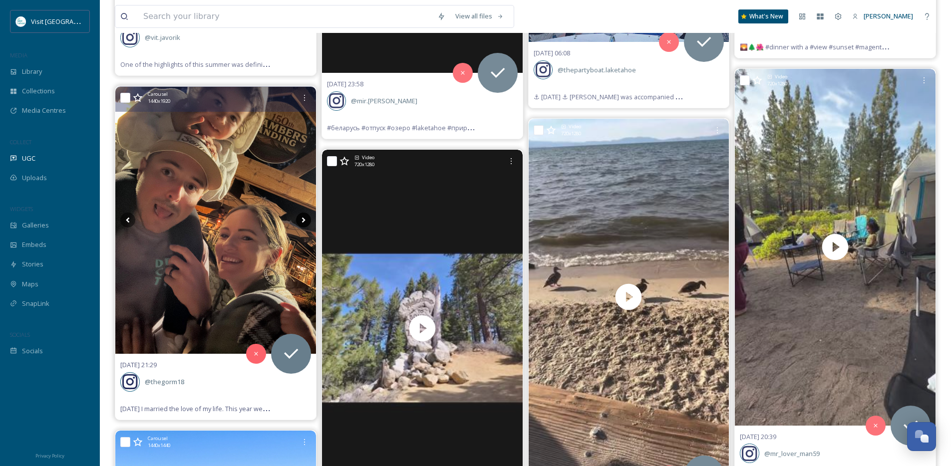
click at [303, 221] on icon at bounding box center [303, 220] width 3 height 5
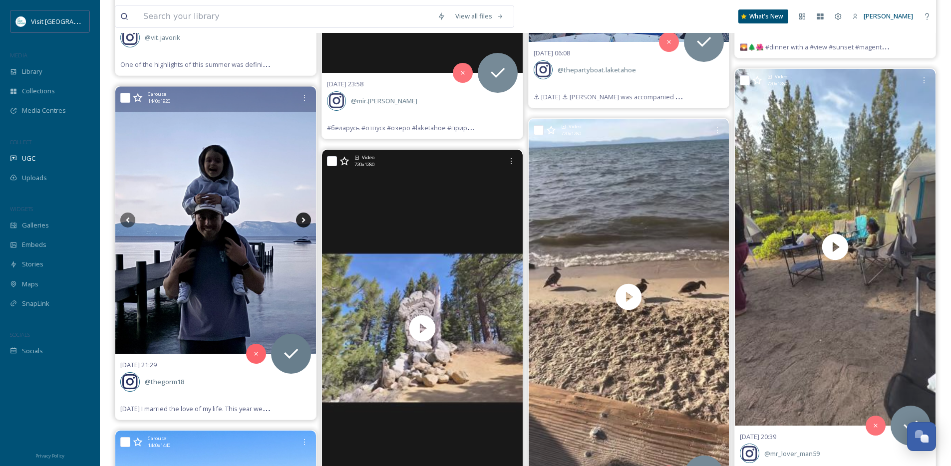
click at [303, 221] on icon at bounding box center [303, 220] width 3 height 5
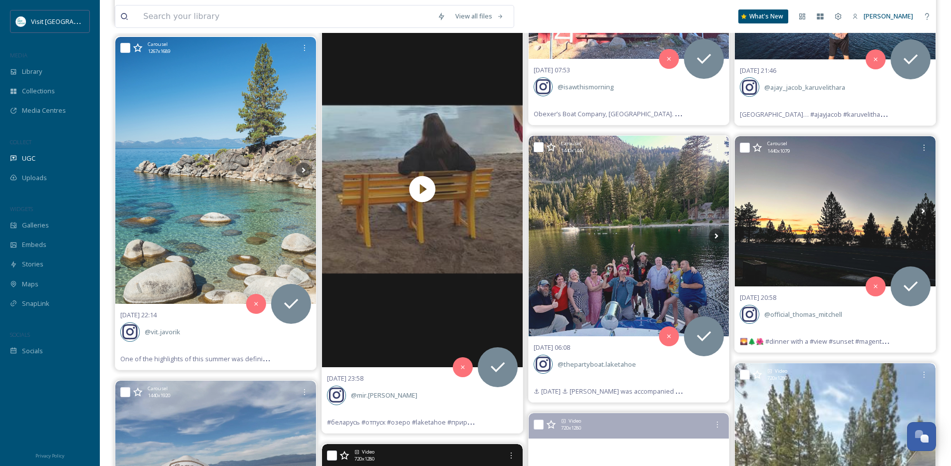
scroll to position [19096, 0]
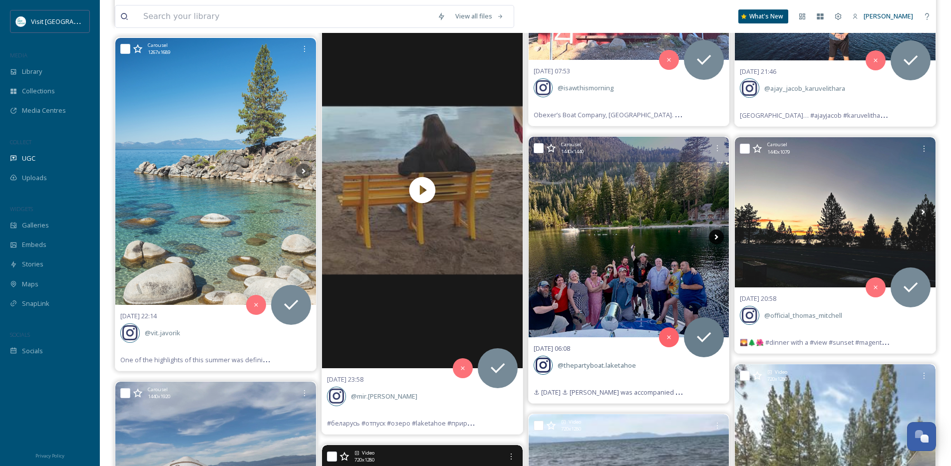
click at [714, 240] on icon at bounding box center [716, 237] width 15 height 15
click at [717, 238] on icon at bounding box center [716, 237] width 3 height 5
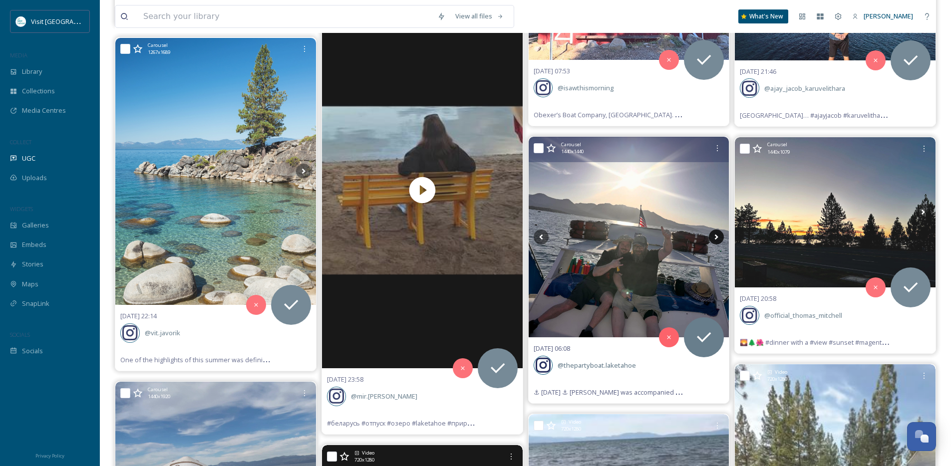
click at [717, 238] on icon at bounding box center [716, 237] width 3 height 5
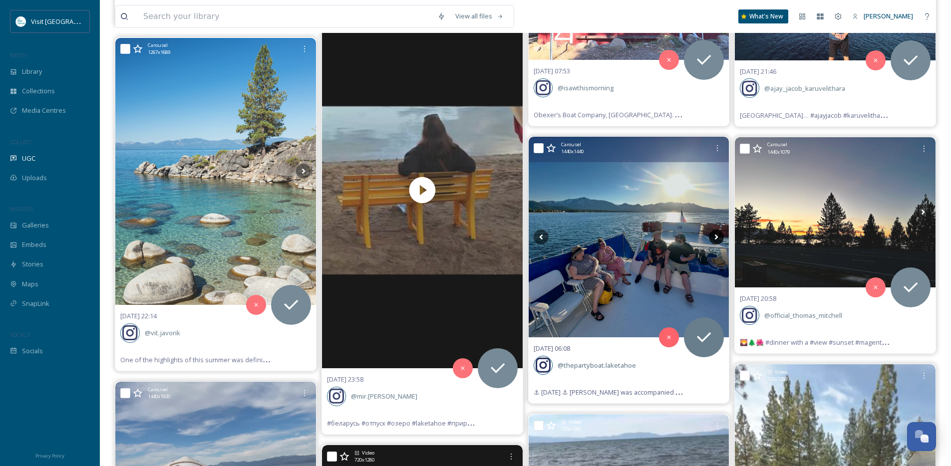
click at [717, 238] on icon at bounding box center [716, 237] width 3 height 5
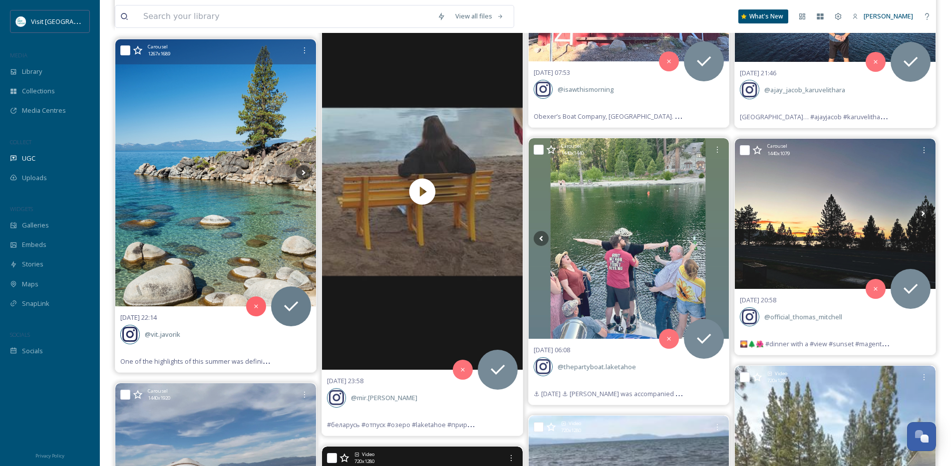
scroll to position [19032, 0]
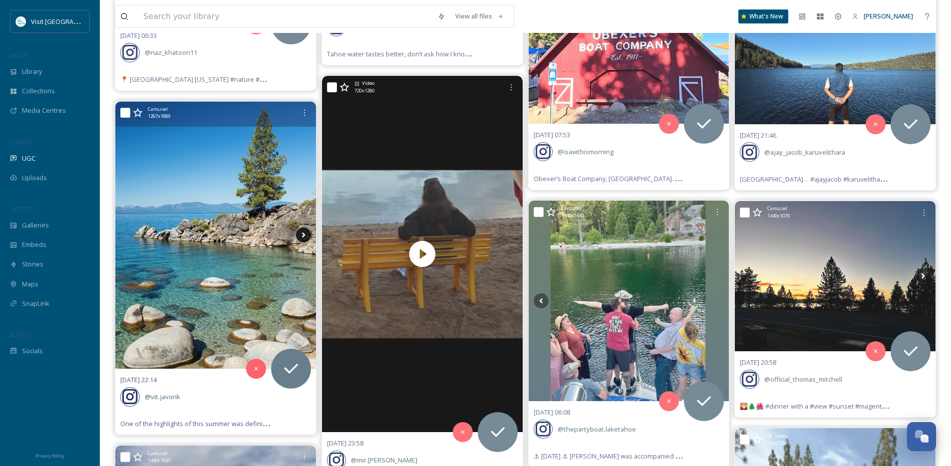
click at [304, 233] on icon at bounding box center [303, 235] width 15 height 15
click at [304, 234] on icon at bounding box center [303, 235] width 3 height 5
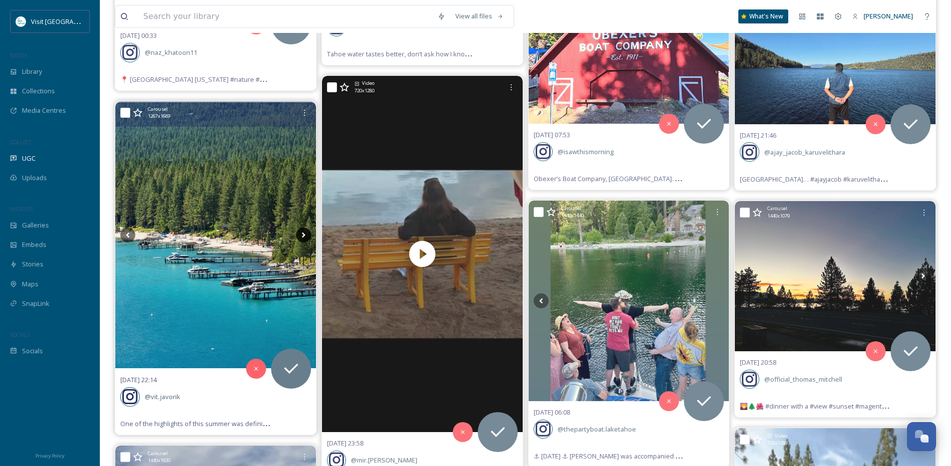
click at [304, 234] on icon at bounding box center [303, 235] width 3 height 5
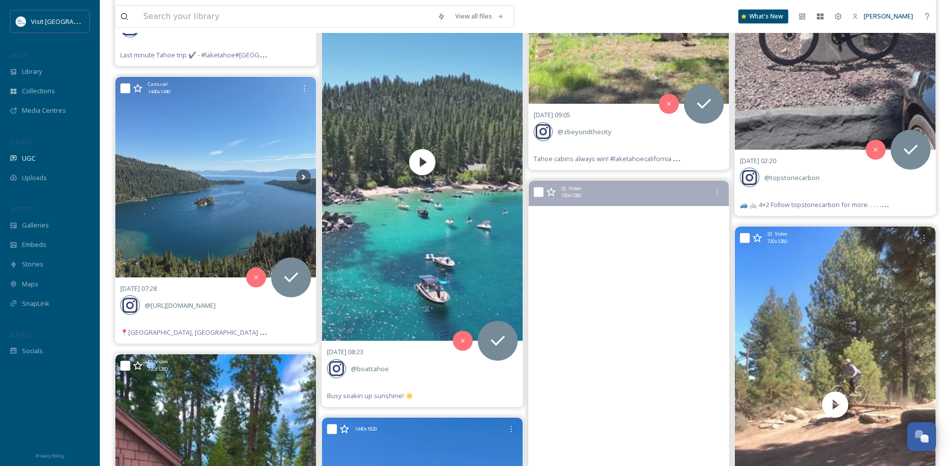
scroll to position [18343, 0]
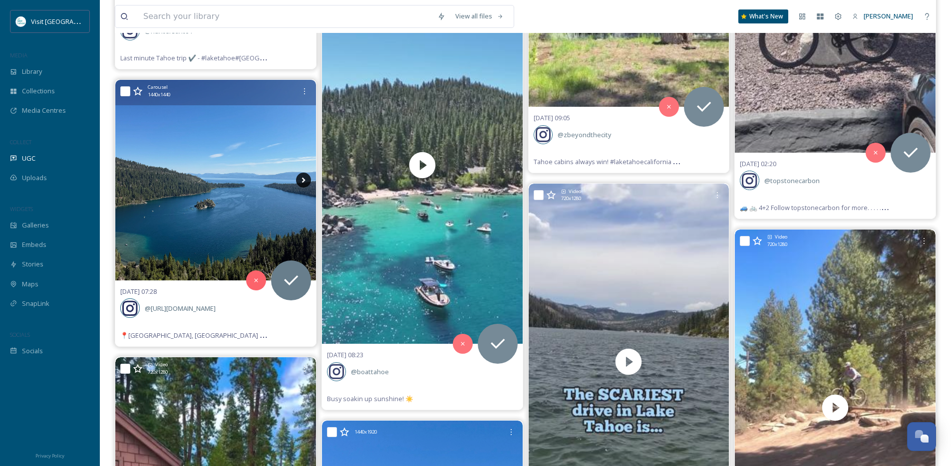
click at [302, 176] on icon at bounding box center [303, 180] width 15 height 15
click at [308, 180] on icon at bounding box center [303, 180] width 15 height 15
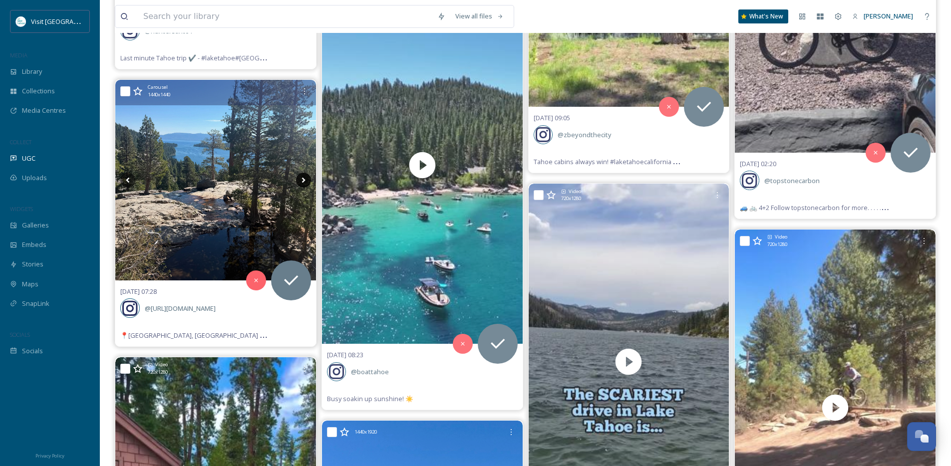
click at [305, 179] on icon at bounding box center [303, 180] width 15 height 15
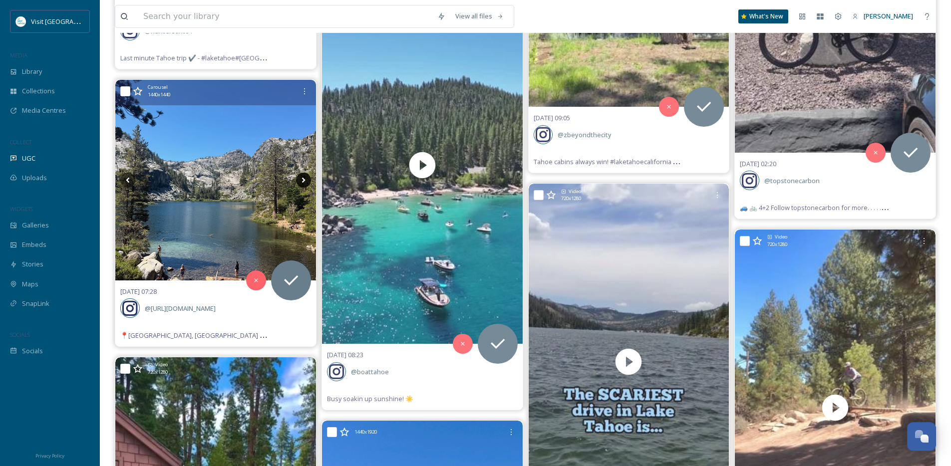
click at [301, 180] on icon at bounding box center [303, 180] width 15 height 15
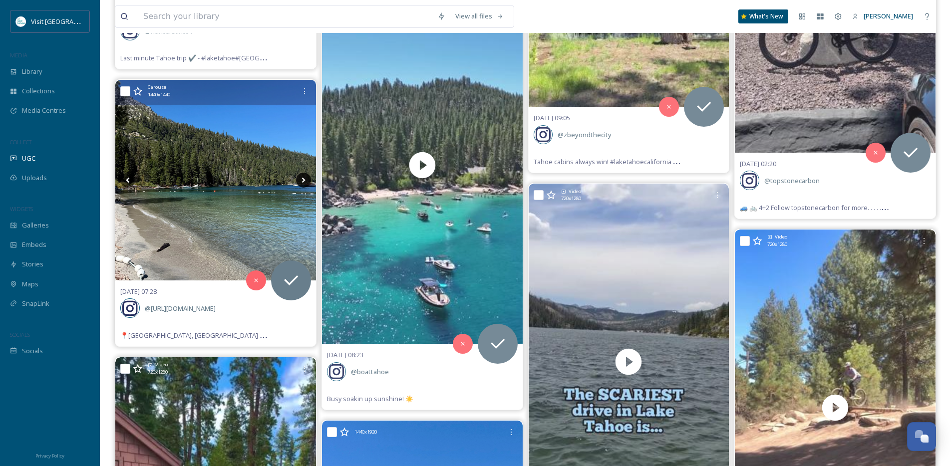
click at [301, 180] on icon at bounding box center [303, 180] width 15 height 15
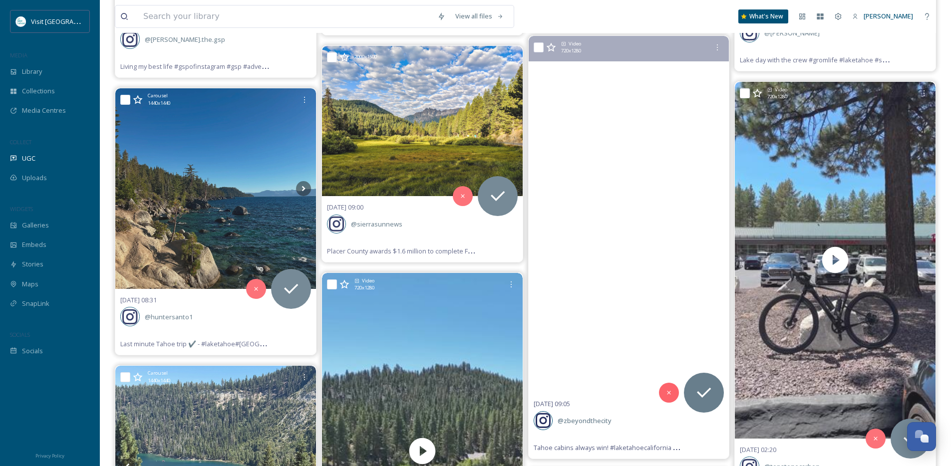
scroll to position [18043, 0]
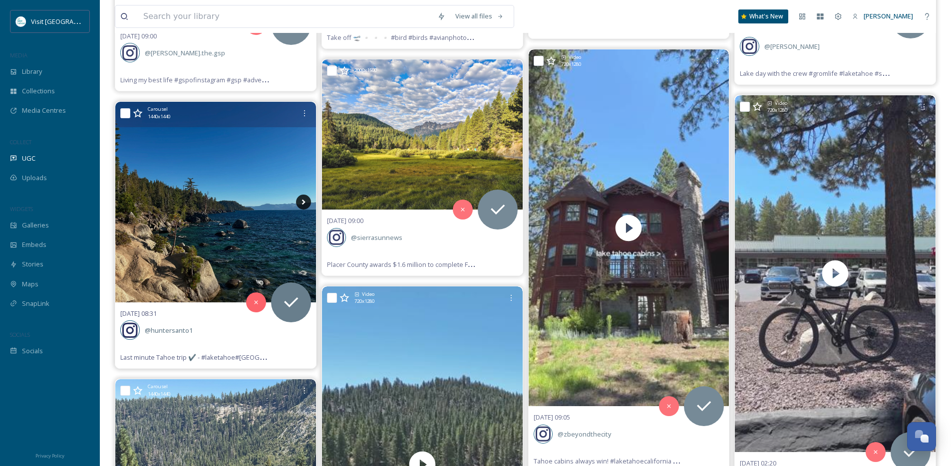
click at [301, 204] on icon at bounding box center [303, 202] width 15 height 15
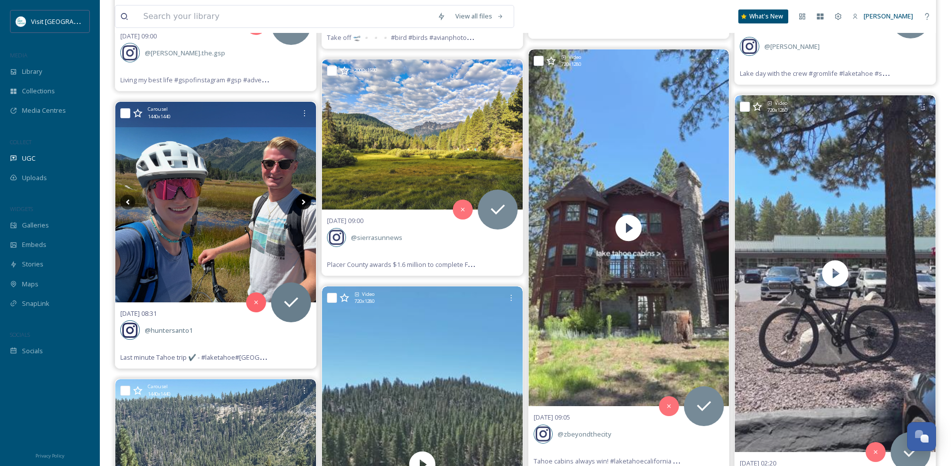
click at [301, 204] on icon at bounding box center [303, 202] width 15 height 15
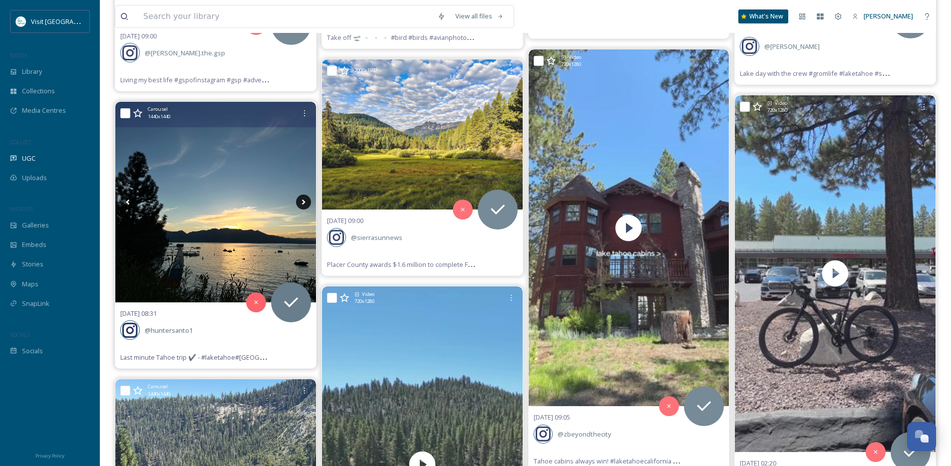
click at [301, 204] on icon at bounding box center [303, 202] width 15 height 15
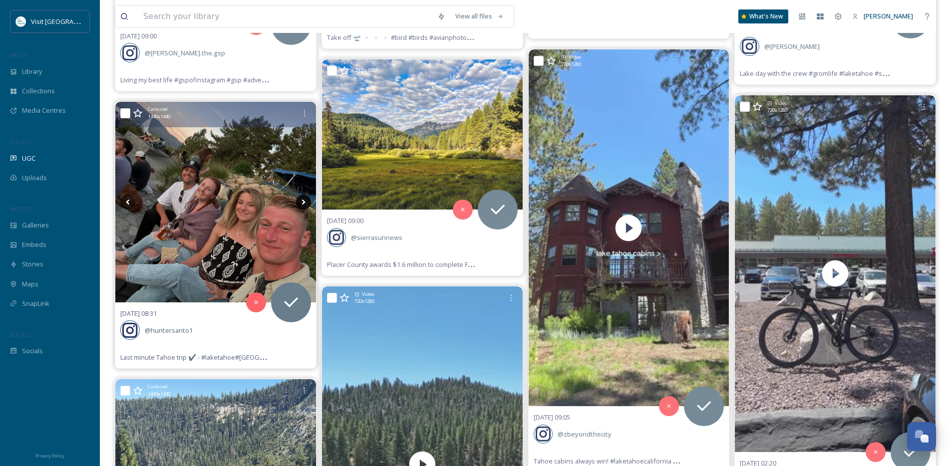
click at [301, 204] on icon at bounding box center [303, 202] width 15 height 15
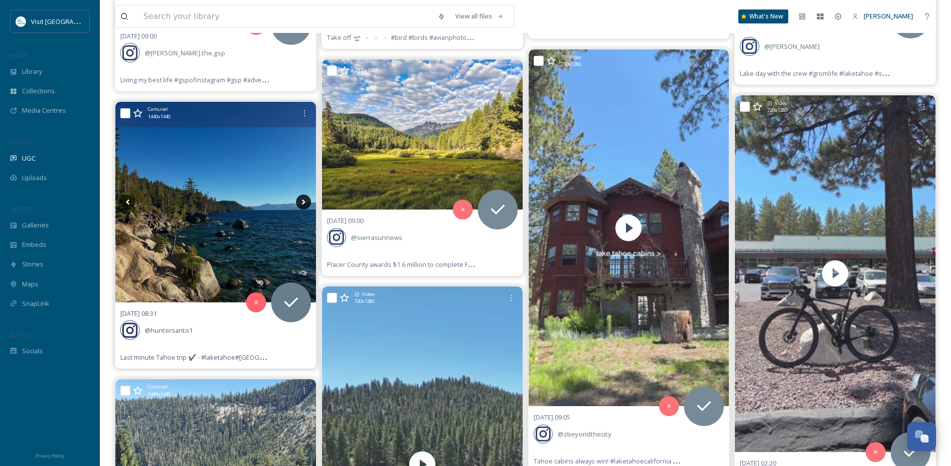
click at [299, 206] on icon at bounding box center [303, 202] width 15 height 15
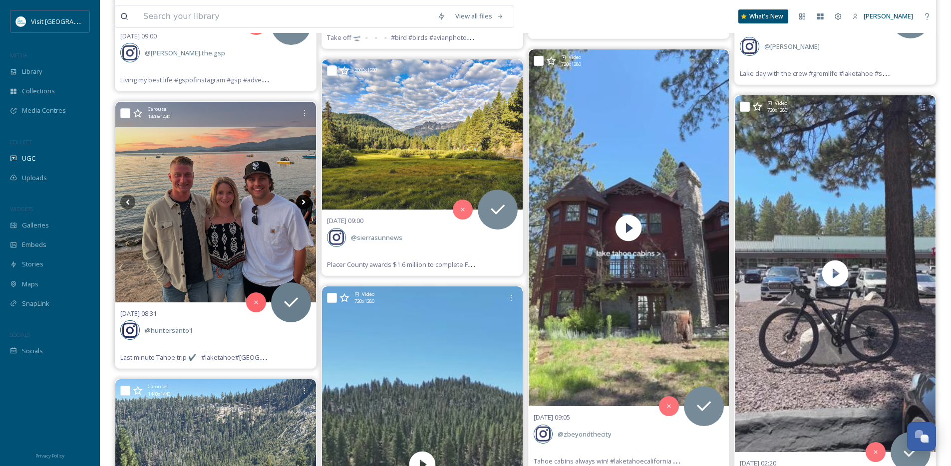
click at [304, 201] on icon at bounding box center [303, 202] width 15 height 15
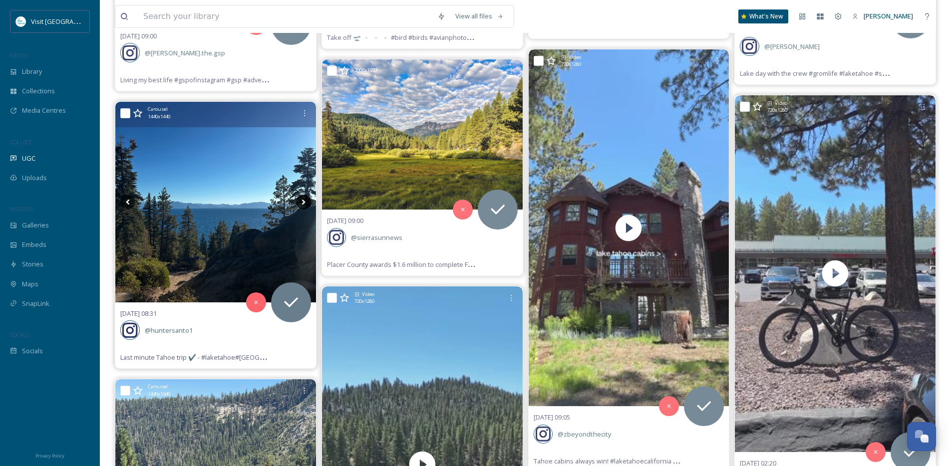
click at [304, 201] on icon at bounding box center [303, 202] width 15 height 15
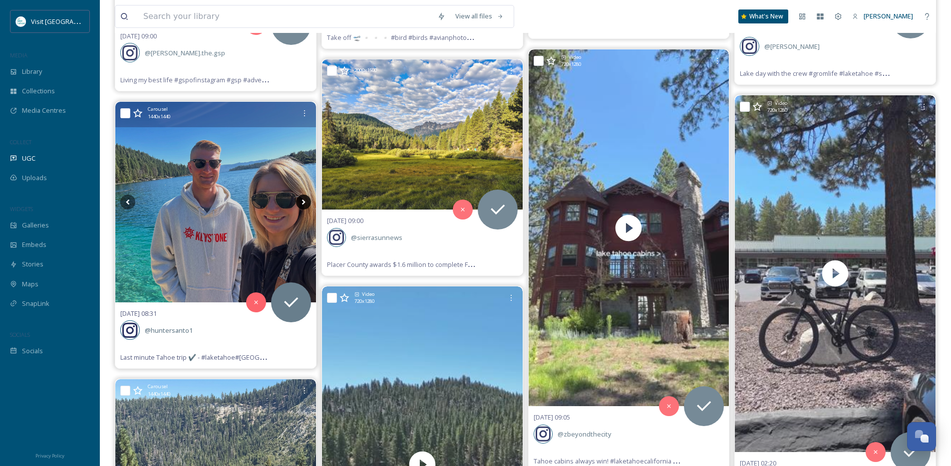
click at [303, 203] on icon at bounding box center [303, 201] width 3 height 5
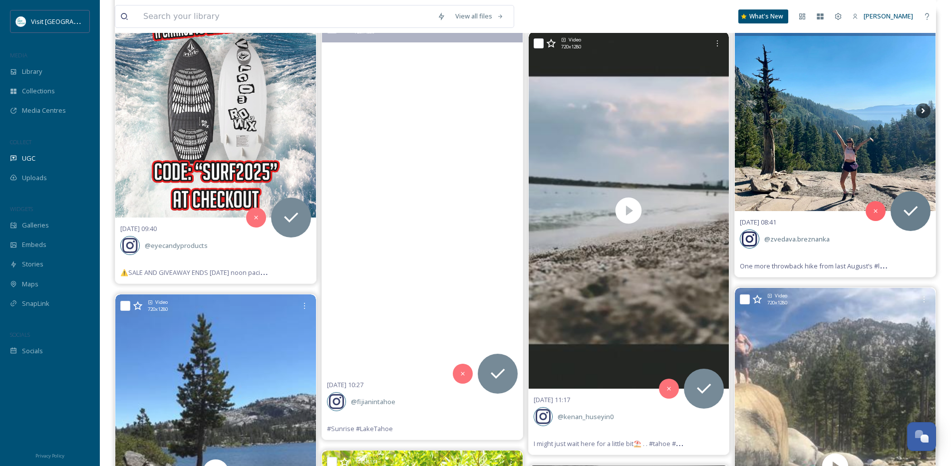
scroll to position [17413, 0]
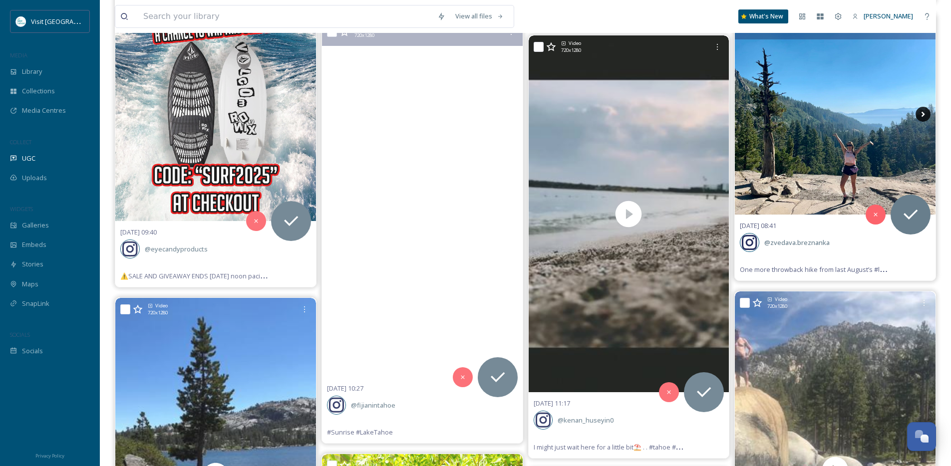
click at [926, 111] on icon at bounding box center [923, 114] width 15 height 15
click at [925, 111] on icon at bounding box center [923, 114] width 15 height 15
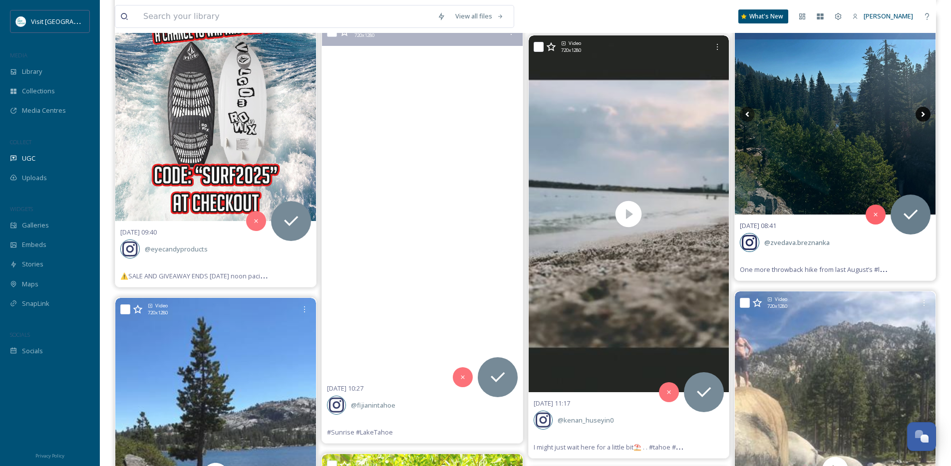
click at [925, 111] on icon at bounding box center [923, 114] width 15 height 15
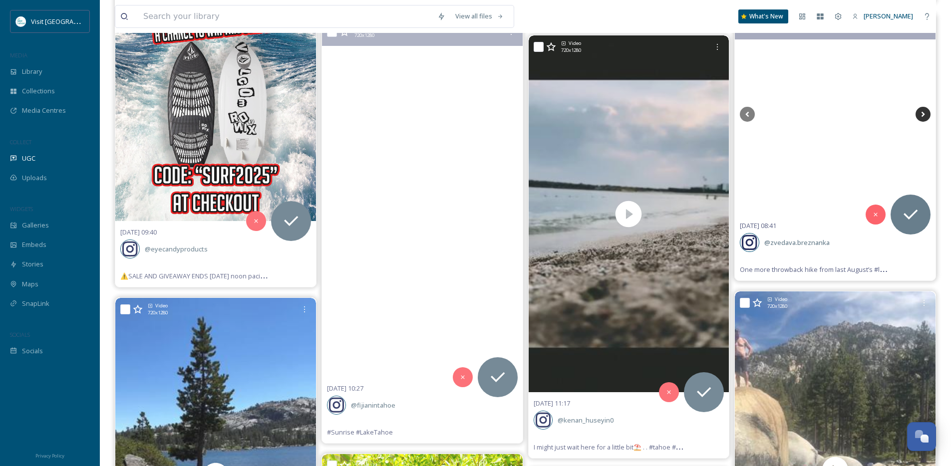
click at [925, 111] on icon at bounding box center [923, 114] width 15 height 15
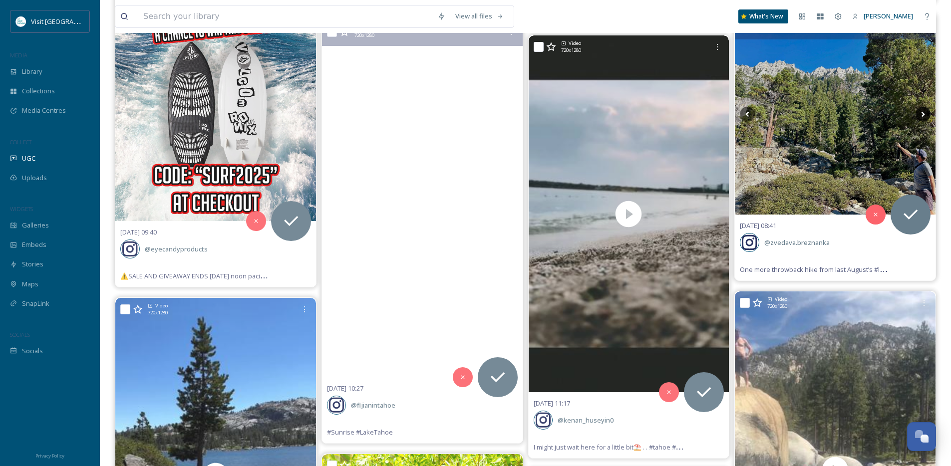
click at [925, 111] on icon at bounding box center [923, 114] width 15 height 15
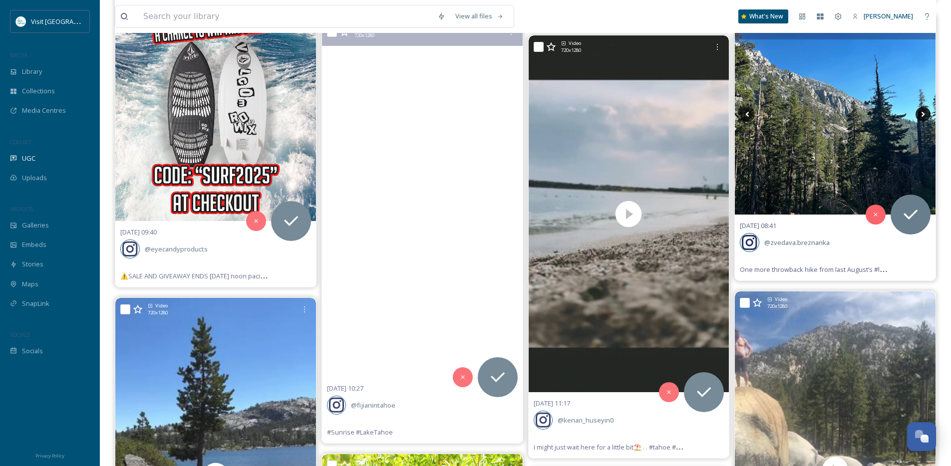
click at [925, 111] on icon at bounding box center [923, 114] width 15 height 15
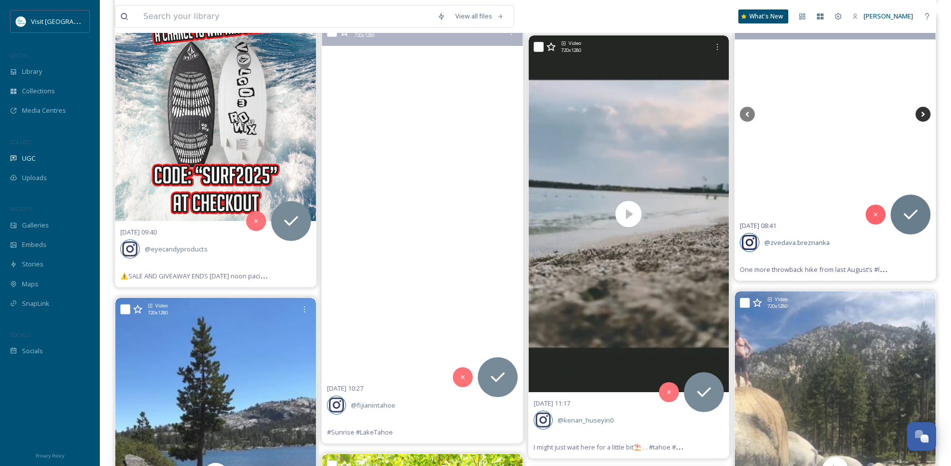
click at [925, 111] on icon at bounding box center [923, 114] width 15 height 15
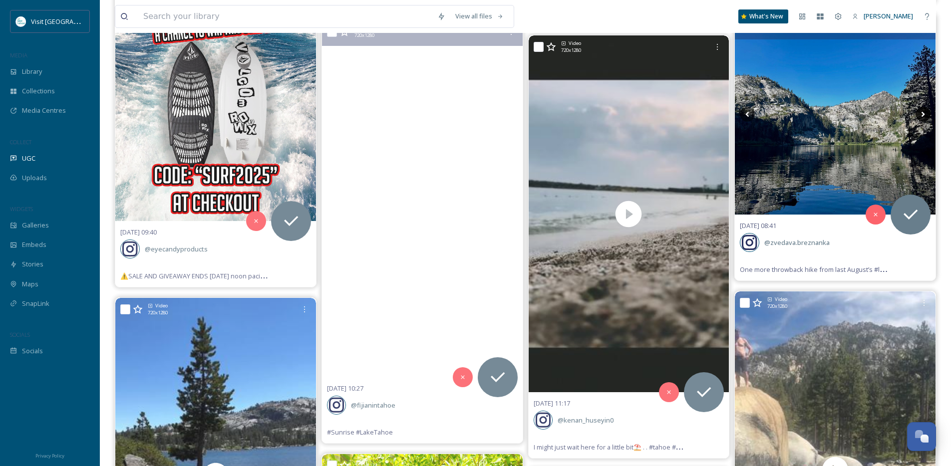
click at [925, 111] on icon at bounding box center [923, 114] width 15 height 15
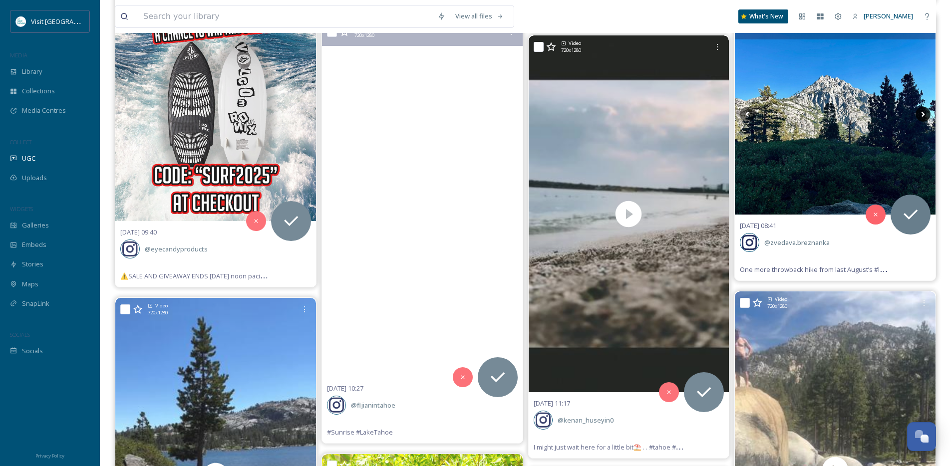
click at [925, 111] on icon at bounding box center [923, 114] width 15 height 15
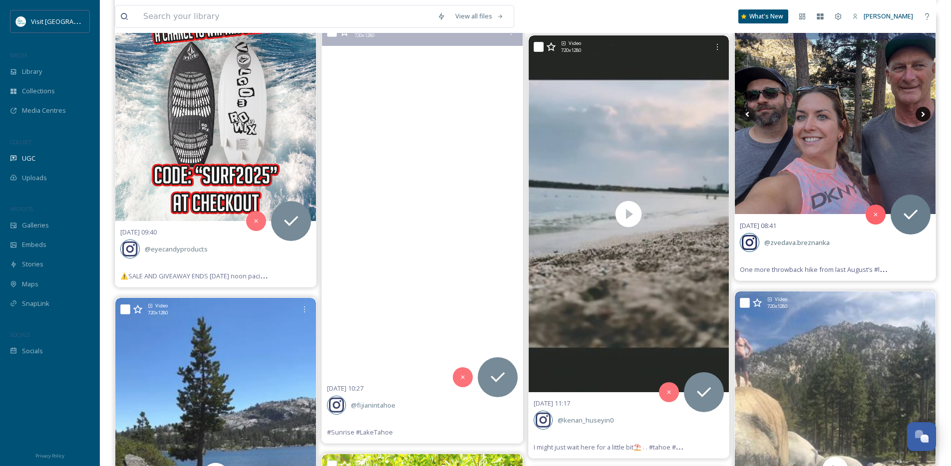
click at [925, 111] on icon at bounding box center [923, 114] width 15 height 15
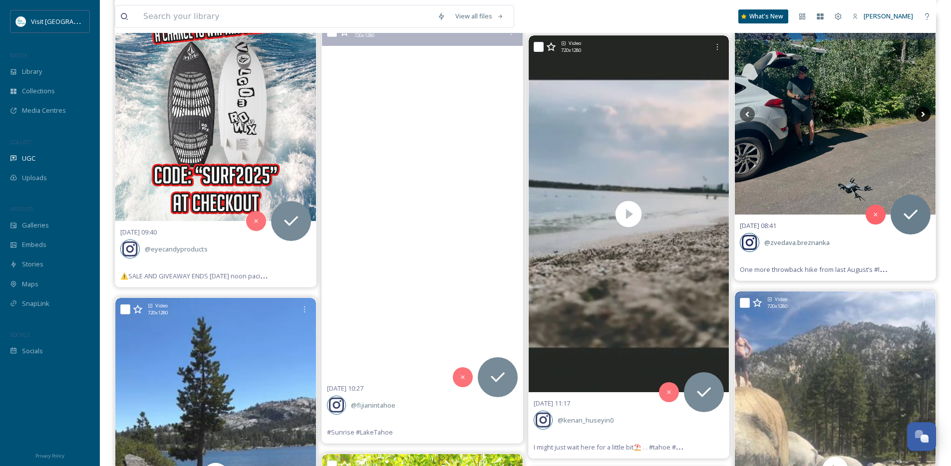
click at [925, 111] on icon at bounding box center [923, 114] width 15 height 15
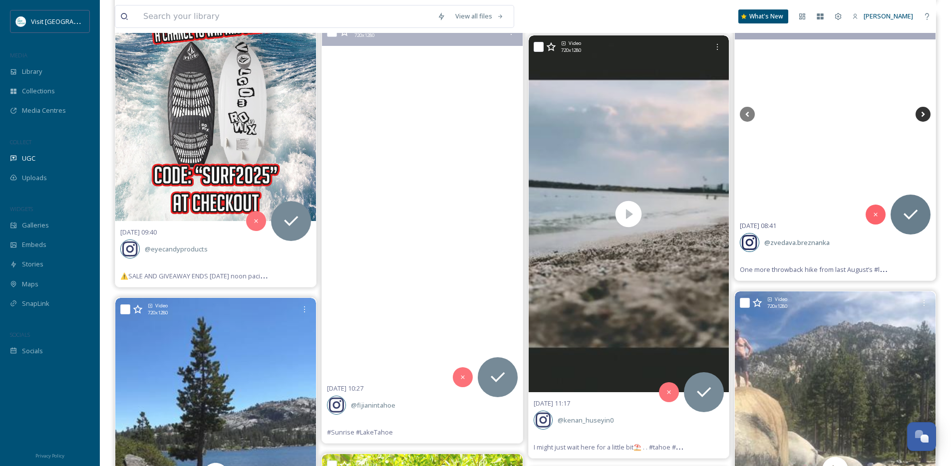
click at [925, 111] on icon at bounding box center [923, 114] width 15 height 15
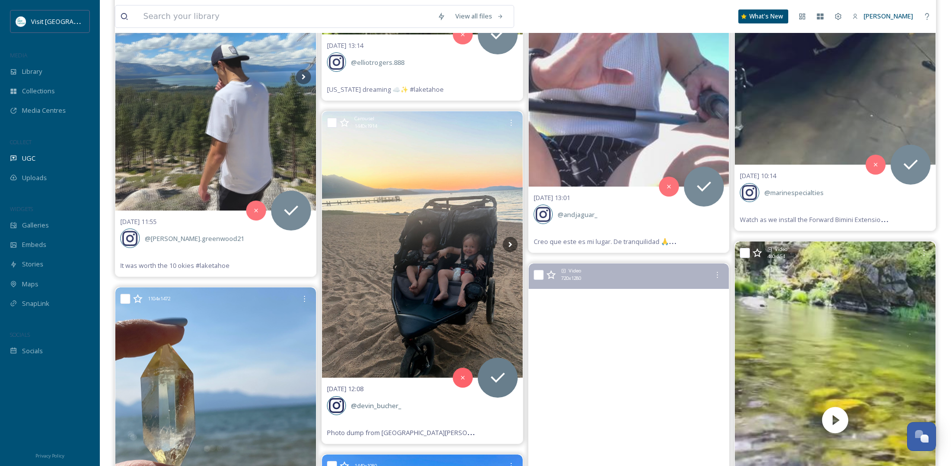
scroll to position [16739, 0]
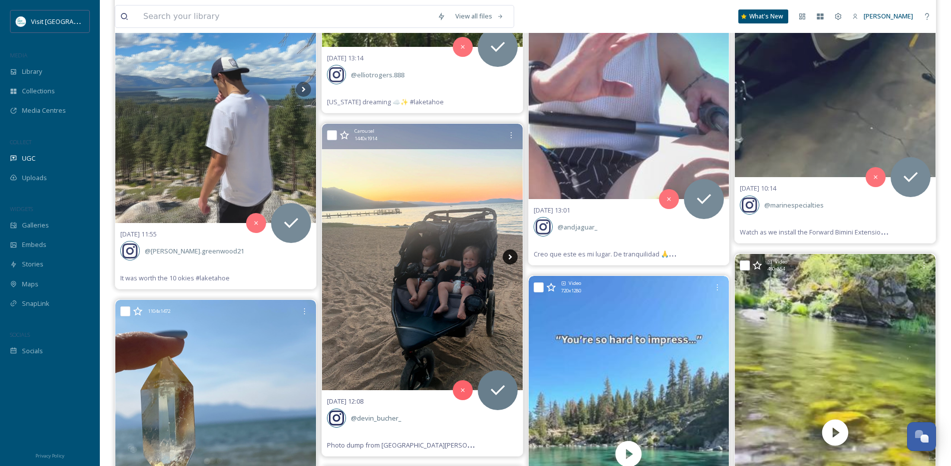
click at [507, 257] on icon at bounding box center [510, 257] width 15 height 15
click at [511, 256] on icon at bounding box center [510, 257] width 15 height 15
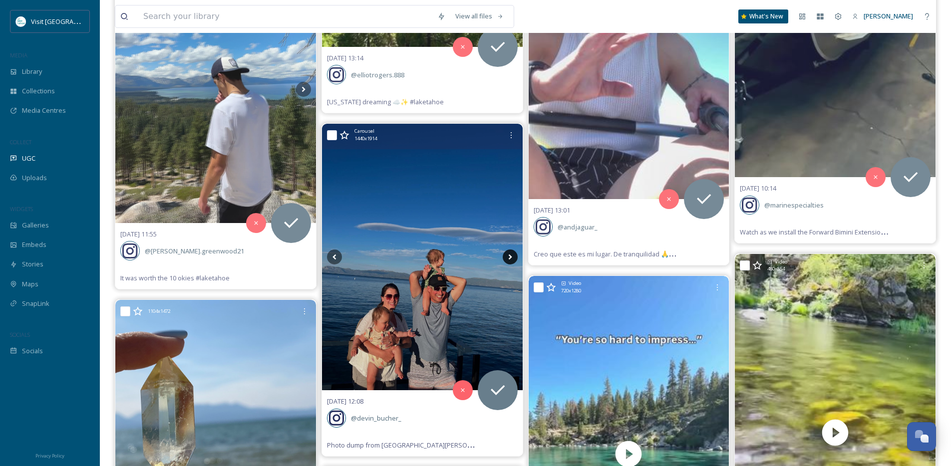
click at [511, 256] on icon at bounding box center [510, 257] width 15 height 15
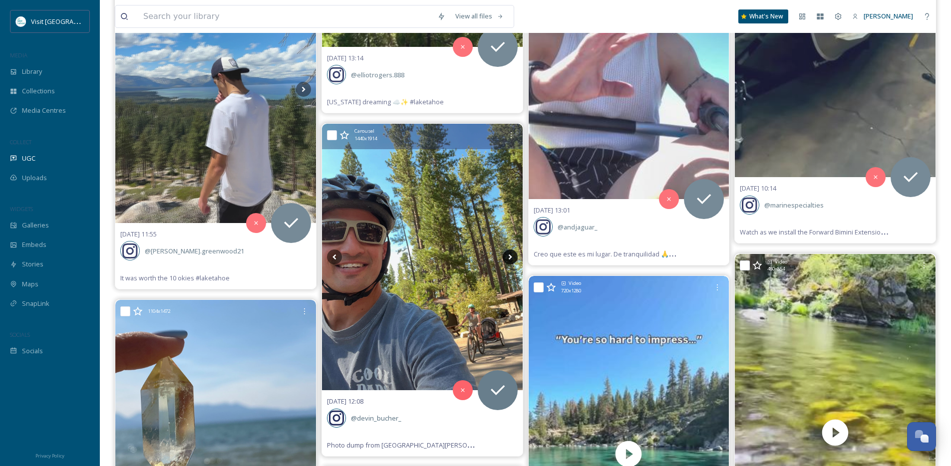
click at [511, 256] on icon at bounding box center [510, 257] width 15 height 15
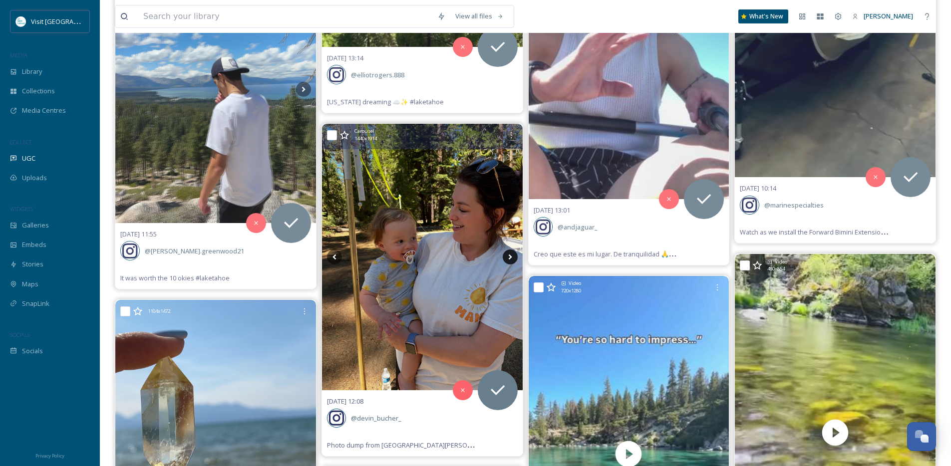
click at [511, 256] on icon at bounding box center [510, 257] width 15 height 15
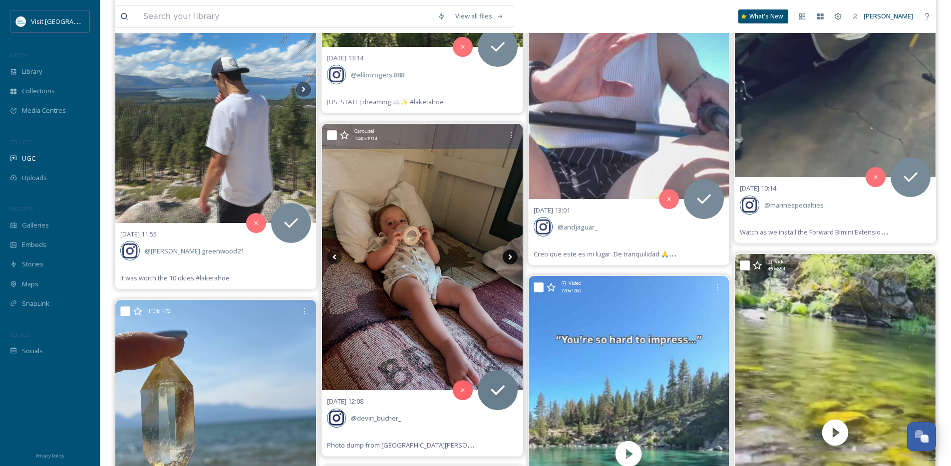
click at [511, 256] on icon at bounding box center [510, 257] width 15 height 15
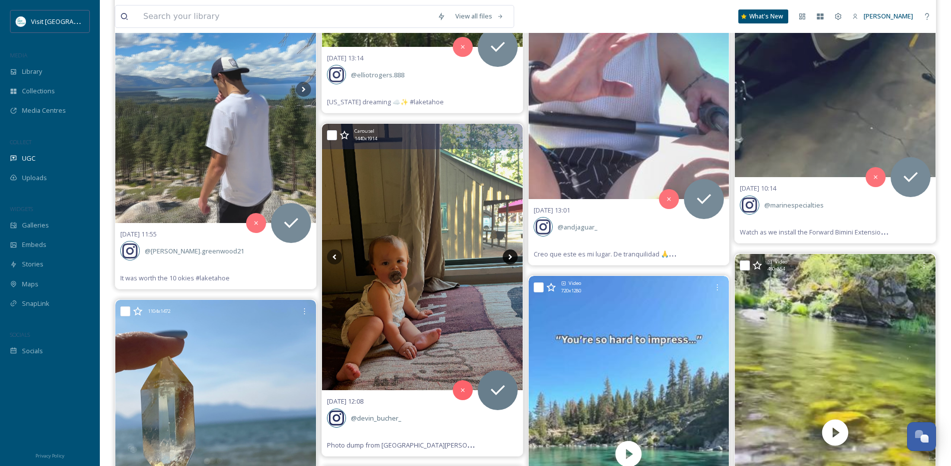
click at [511, 256] on icon at bounding box center [510, 257] width 15 height 15
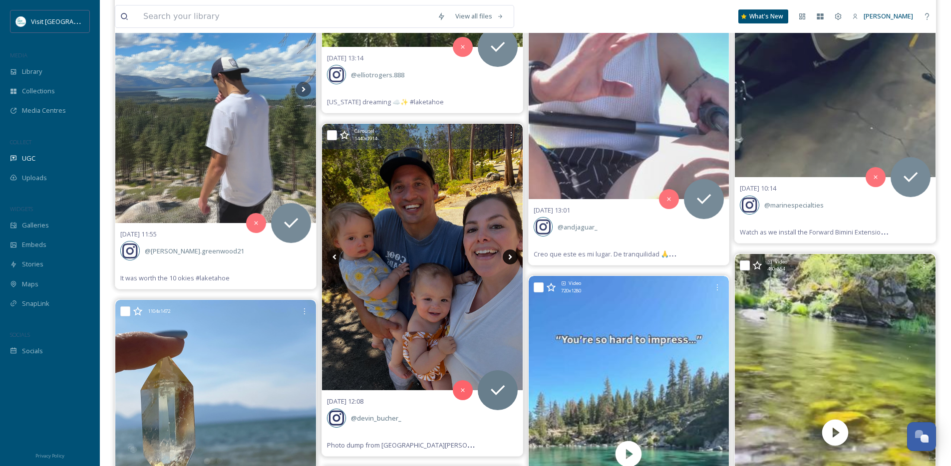
click at [511, 256] on icon at bounding box center [510, 257] width 15 height 15
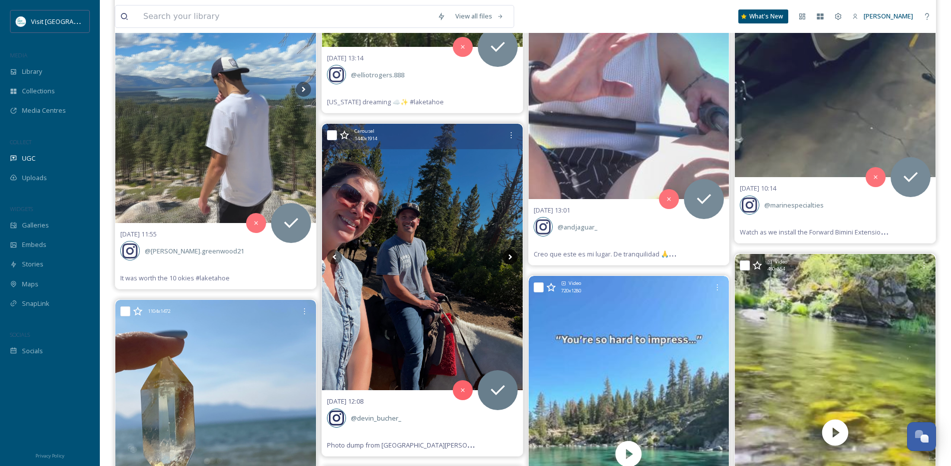
click at [511, 256] on icon at bounding box center [510, 257] width 15 height 15
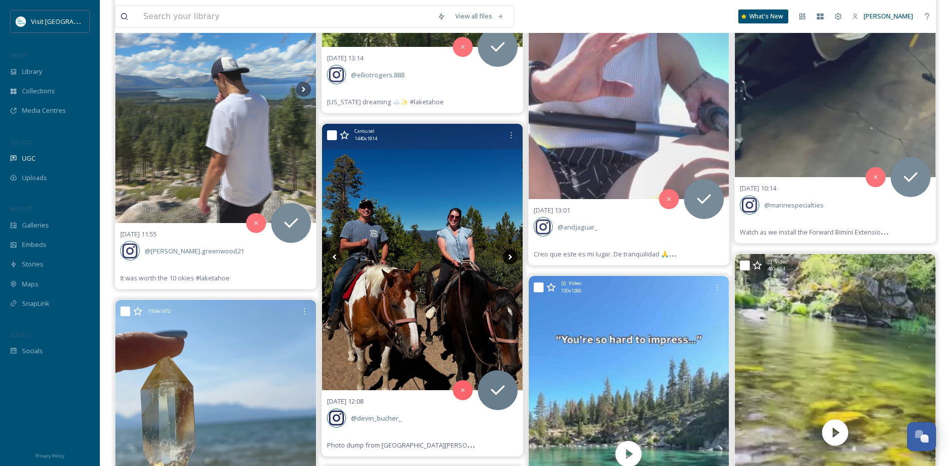
click at [511, 256] on icon at bounding box center [510, 257] width 15 height 15
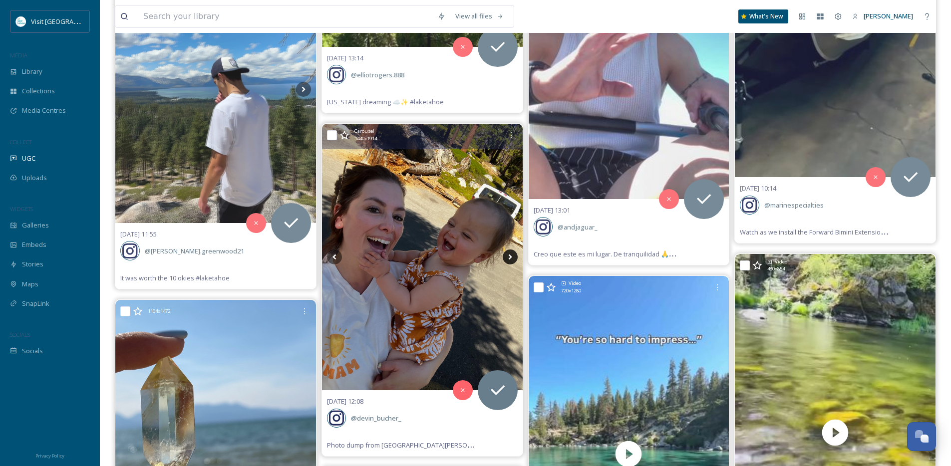
click at [511, 256] on icon at bounding box center [510, 257] width 15 height 15
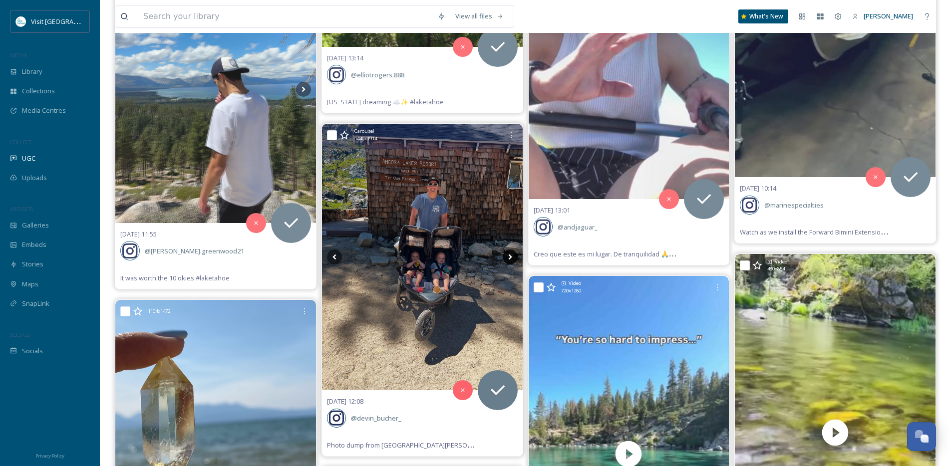
click at [511, 256] on icon at bounding box center [510, 257] width 15 height 15
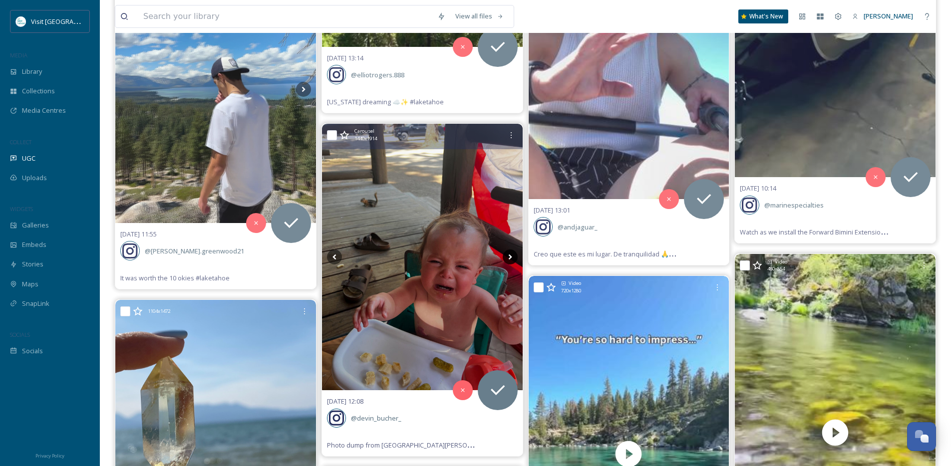
click at [511, 256] on icon at bounding box center [510, 257] width 15 height 15
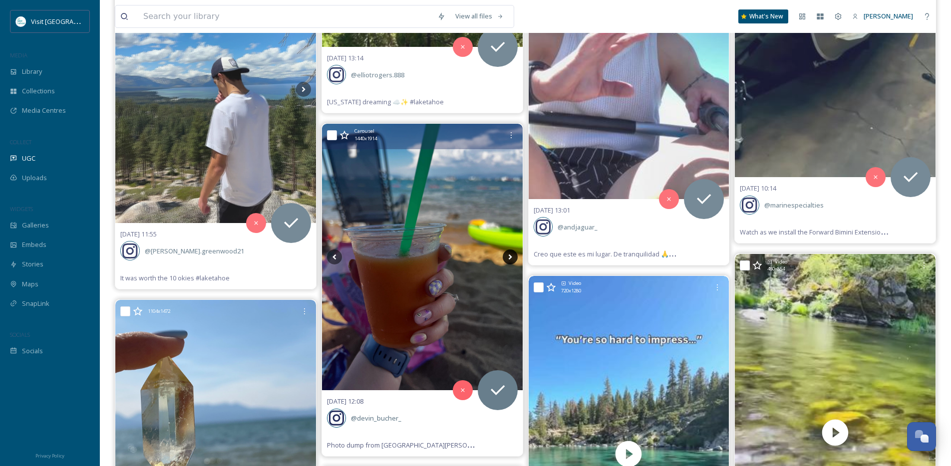
click at [511, 256] on icon at bounding box center [510, 257] width 15 height 15
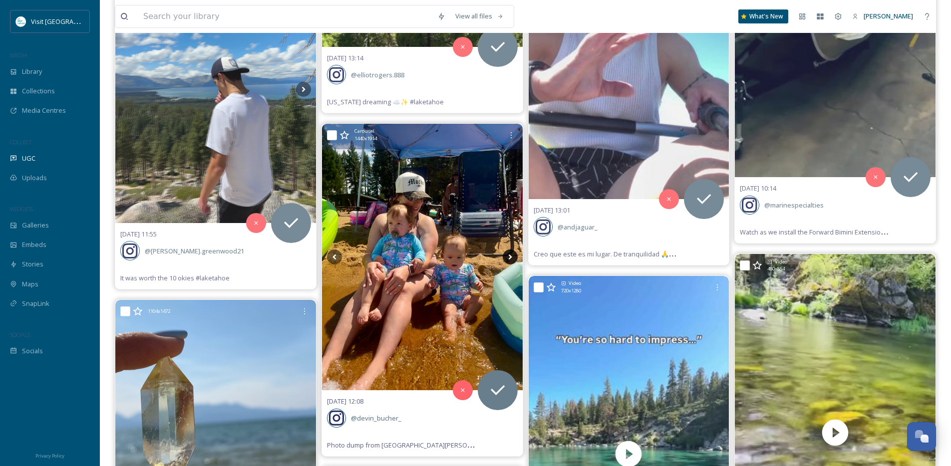
click at [511, 256] on icon at bounding box center [510, 257] width 15 height 15
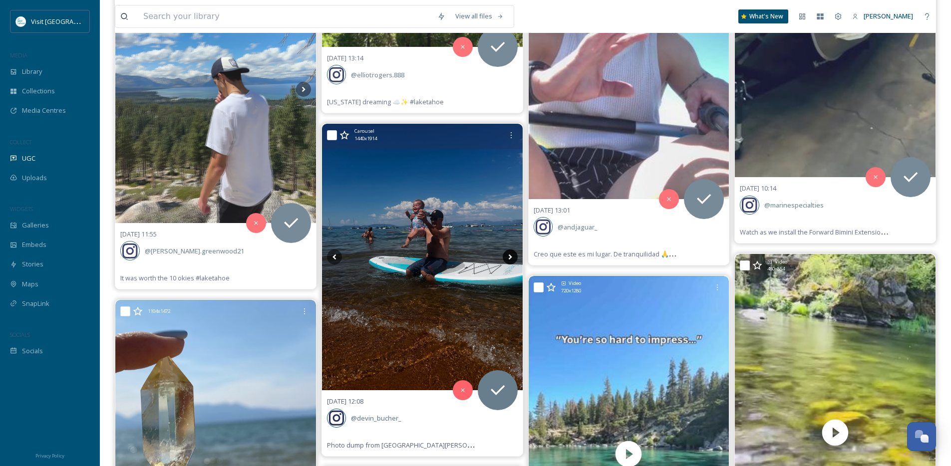
click at [511, 256] on icon at bounding box center [510, 257] width 15 height 15
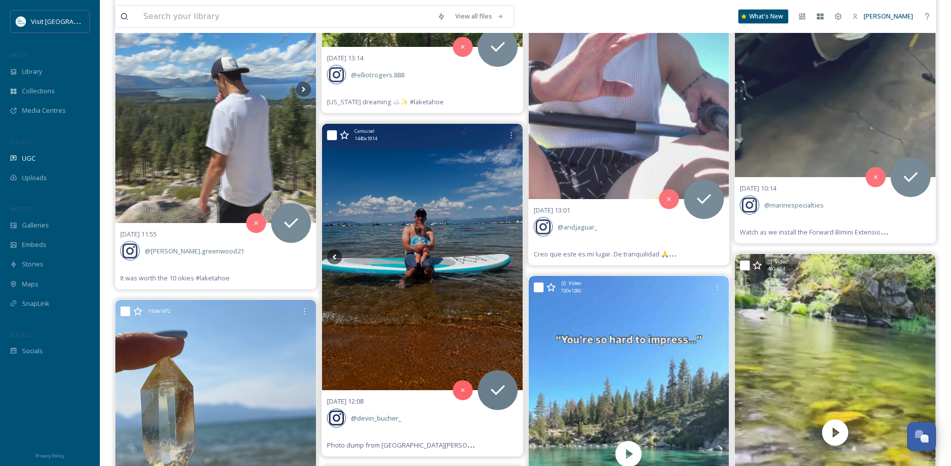
click at [511, 256] on icon at bounding box center [510, 257] width 15 height 15
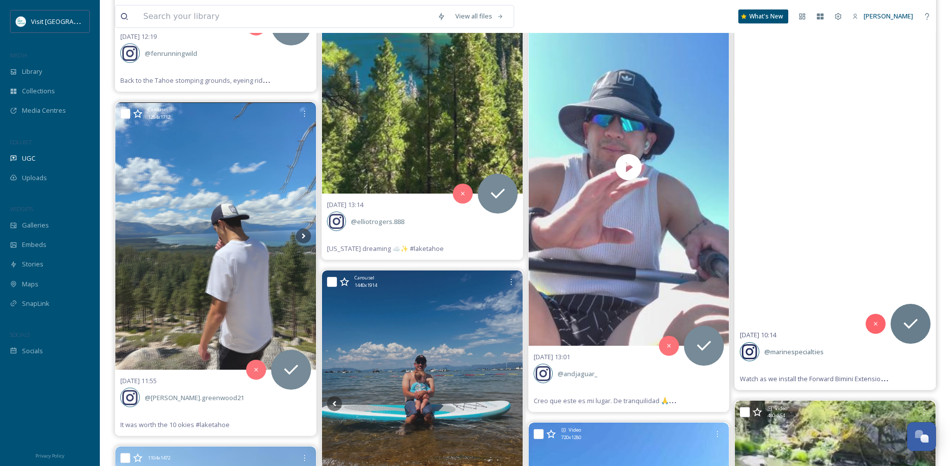
scroll to position [16592, 0]
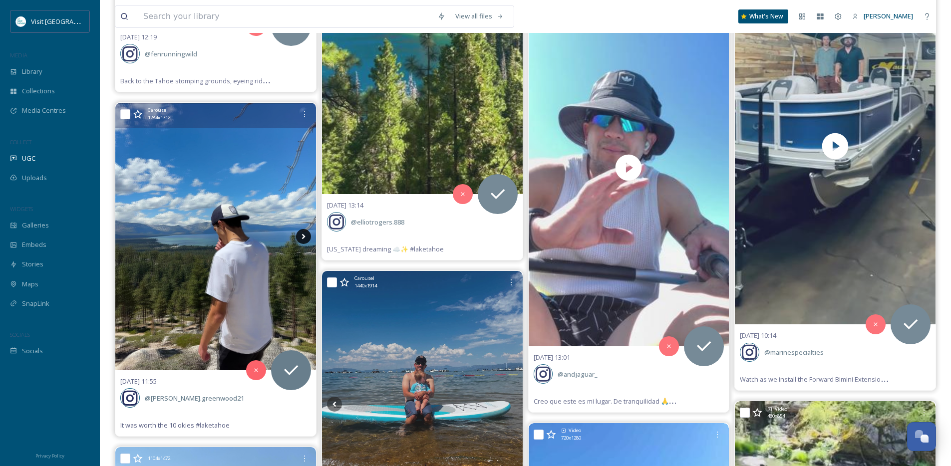
click at [299, 235] on icon at bounding box center [303, 236] width 15 height 15
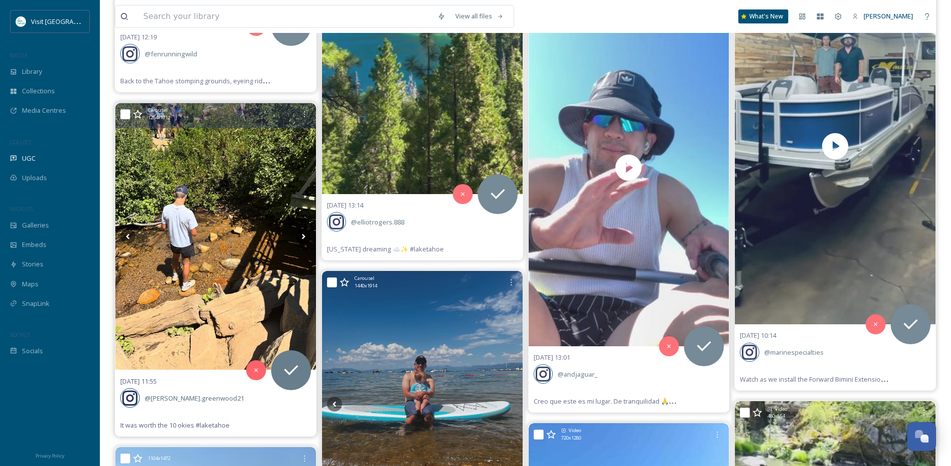
click at [302, 237] on icon at bounding box center [303, 236] width 15 height 15
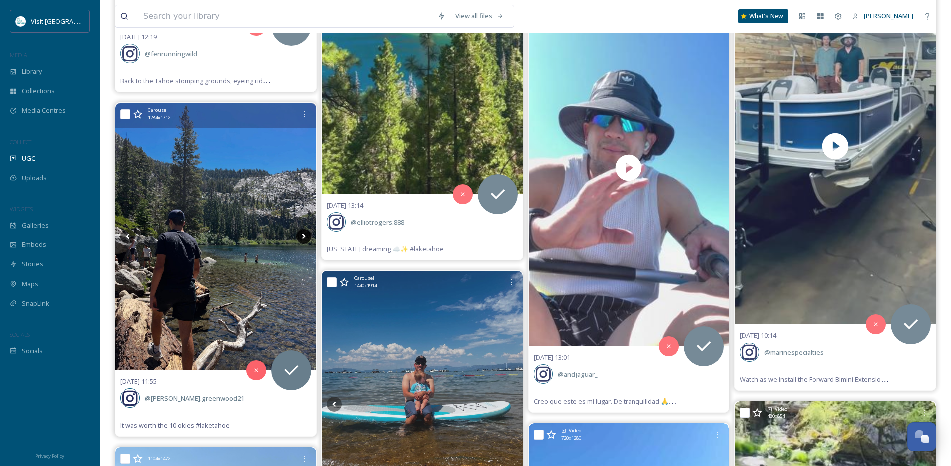
click at [302, 236] on icon at bounding box center [303, 236] width 15 height 15
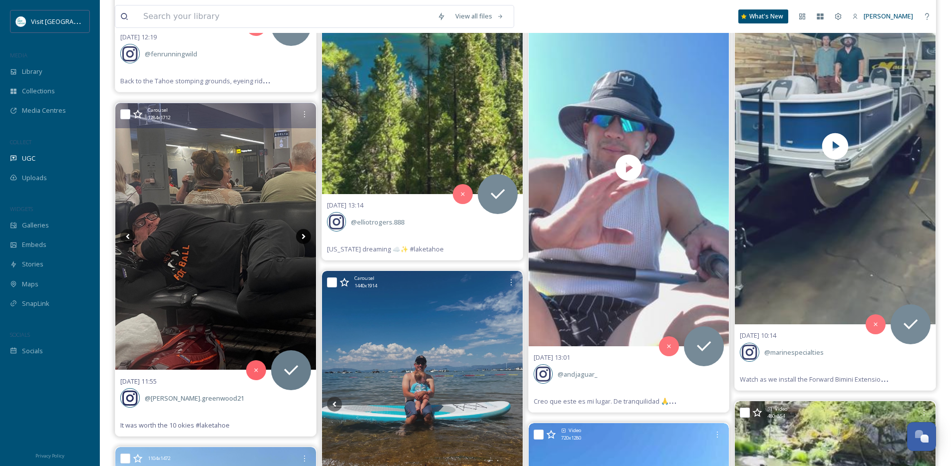
click at [302, 236] on icon at bounding box center [303, 236] width 15 height 15
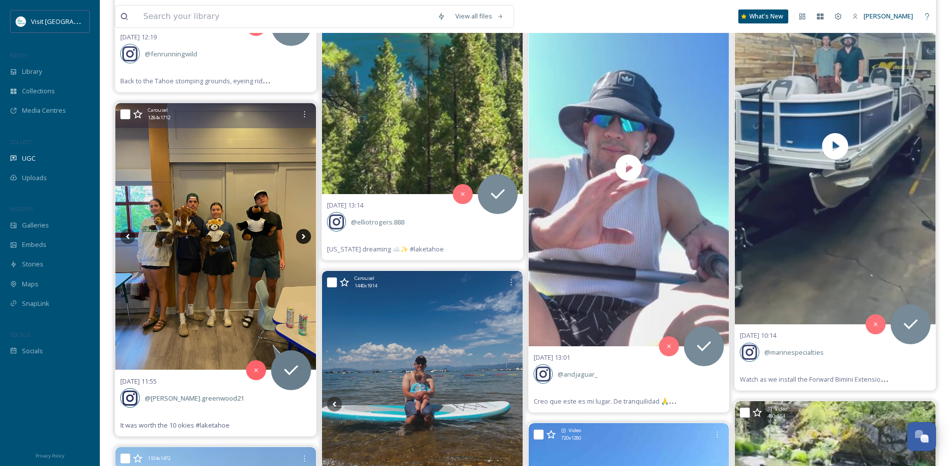
click at [302, 236] on icon at bounding box center [303, 236] width 15 height 15
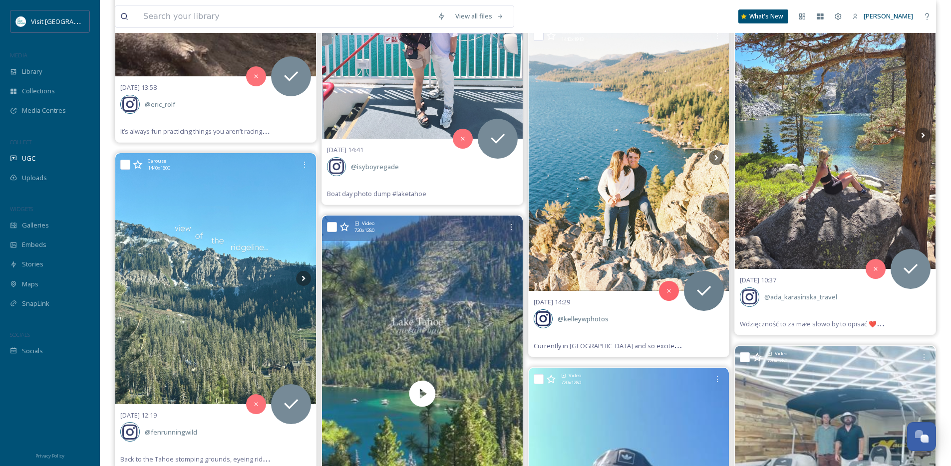
scroll to position [16193, 0]
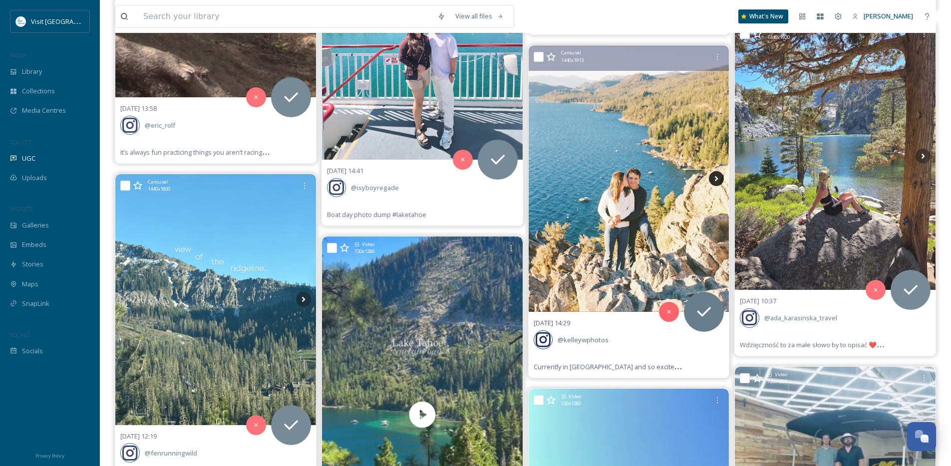
click at [720, 182] on icon at bounding box center [716, 178] width 15 height 15
click at [719, 180] on icon at bounding box center [716, 178] width 15 height 15
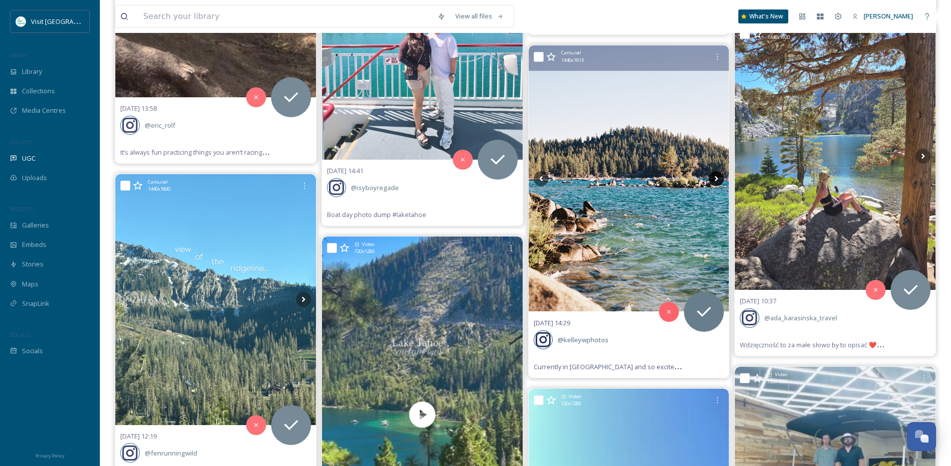
click at [719, 180] on icon at bounding box center [716, 178] width 15 height 15
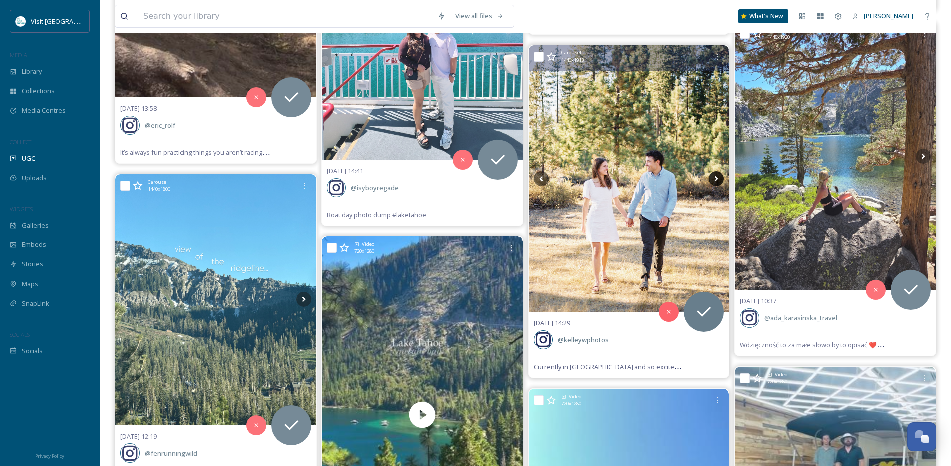
click at [717, 180] on icon at bounding box center [716, 178] width 15 height 15
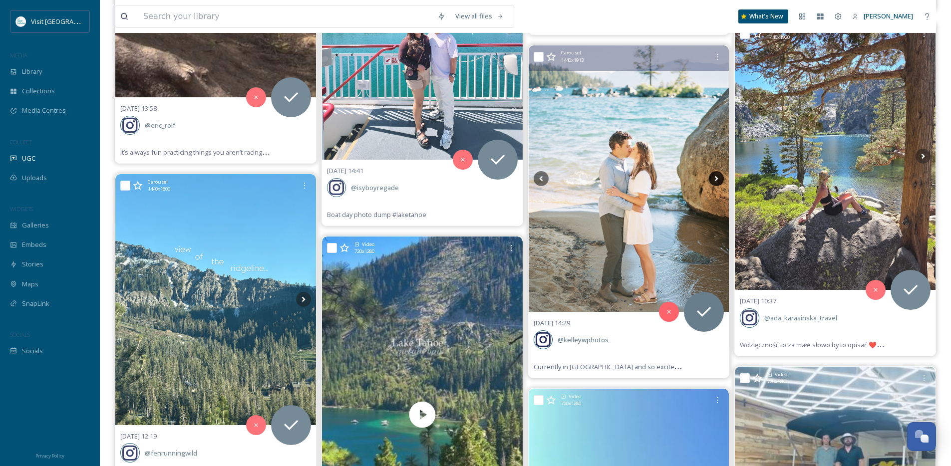
click at [717, 180] on icon at bounding box center [716, 178] width 15 height 15
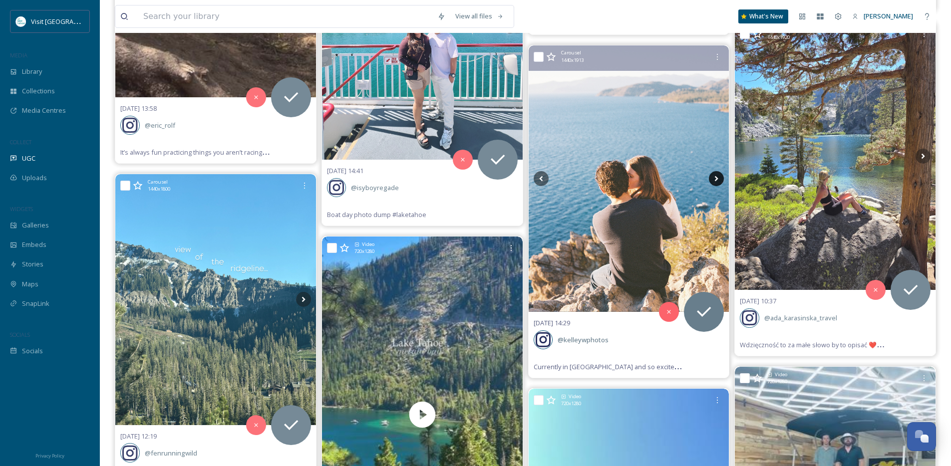
click at [717, 180] on icon at bounding box center [716, 178] width 15 height 15
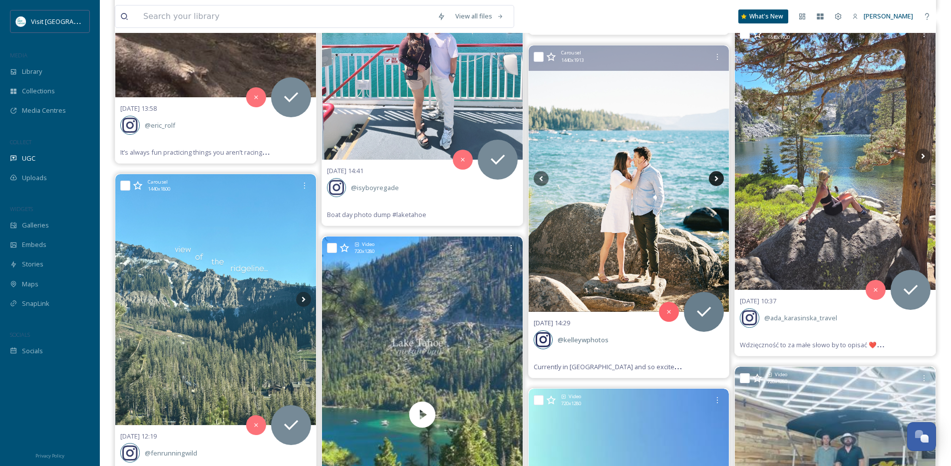
click at [717, 180] on icon at bounding box center [716, 178] width 15 height 15
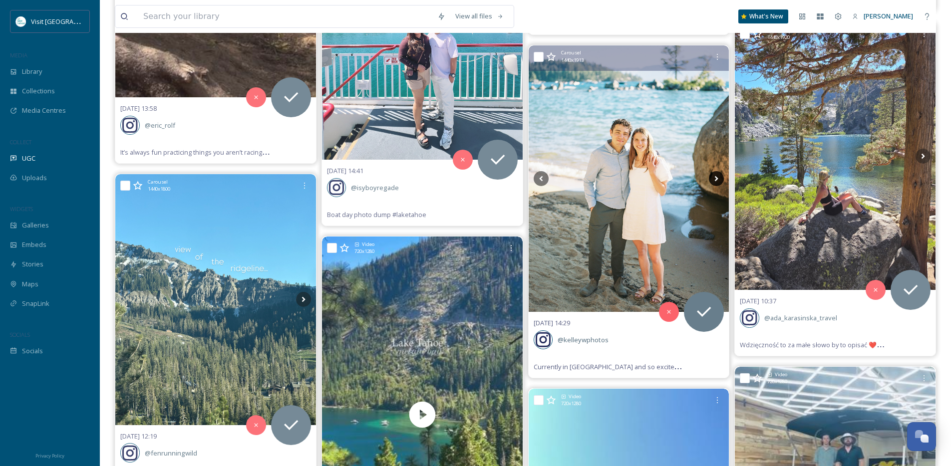
click at [717, 180] on icon at bounding box center [716, 178] width 15 height 15
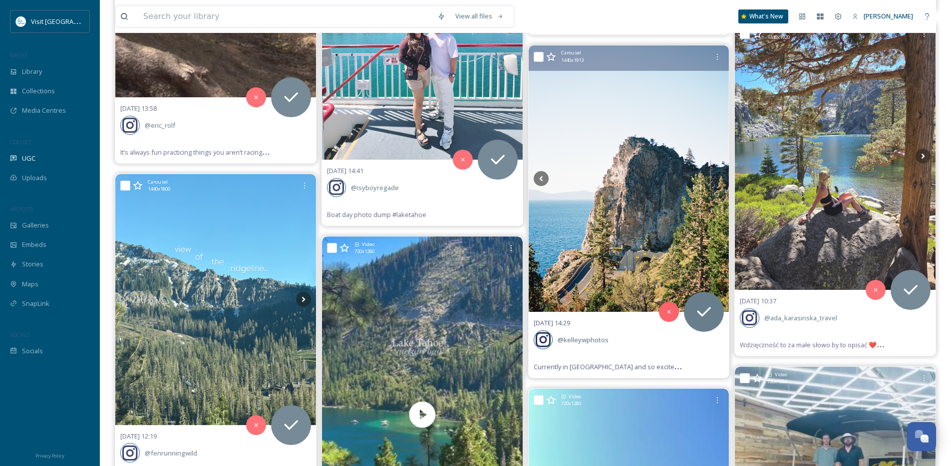
click at [717, 180] on icon at bounding box center [716, 178] width 15 height 15
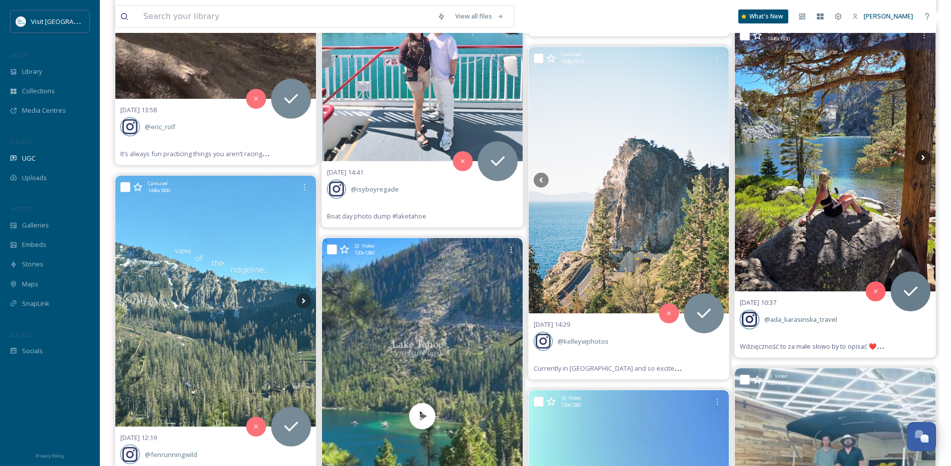
scroll to position [16191, 0]
click at [928, 157] on icon at bounding box center [923, 158] width 15 height 15
click at [926, 157] on icon at bounding box center [923, 158] width 15 height 15
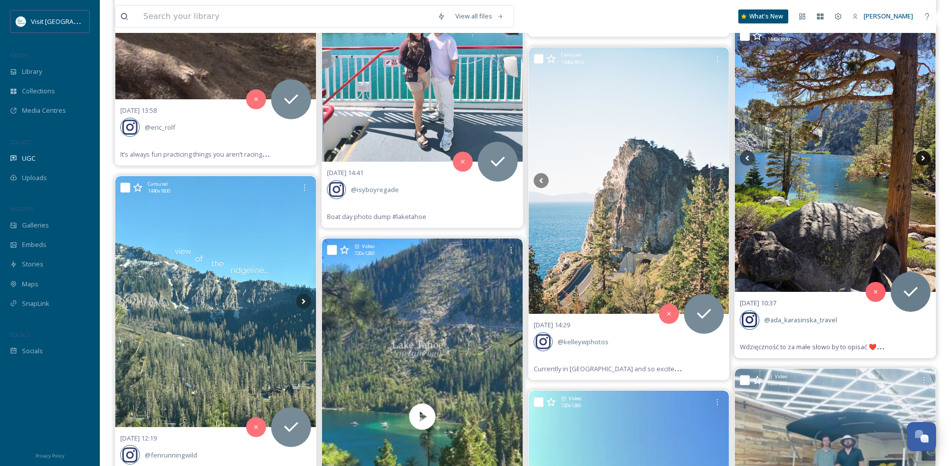
click at [926, 157] on icon at bounding box center [923, 158] width 15 height 15
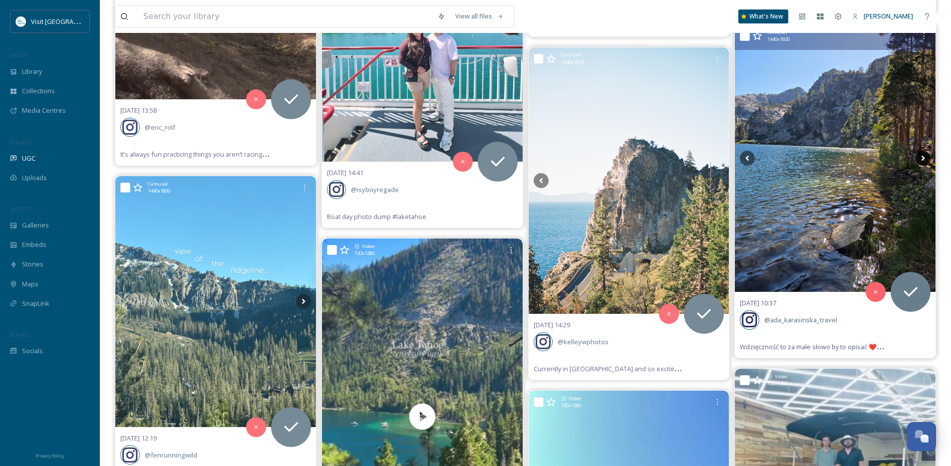
click at [926, 157] on icon at bounding box center [923, 158] width 15 height 15
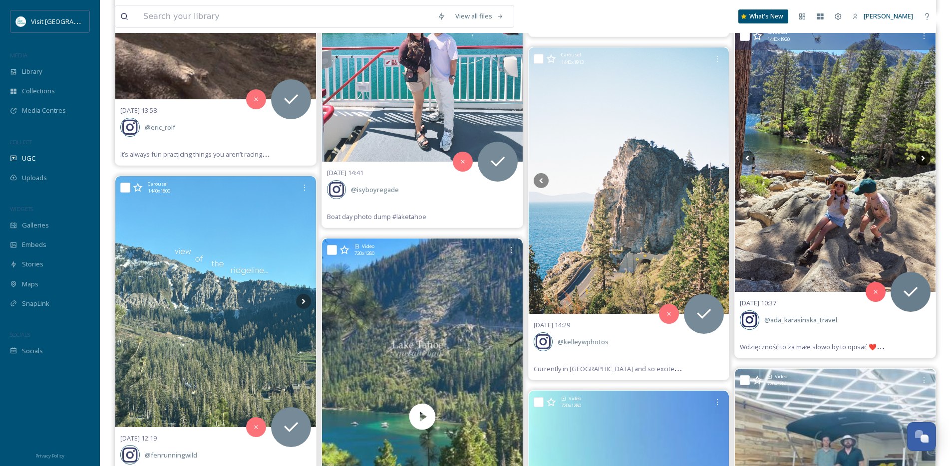
click at [926, 157] on icon at bounding box center [923, 158] width 15 height 15
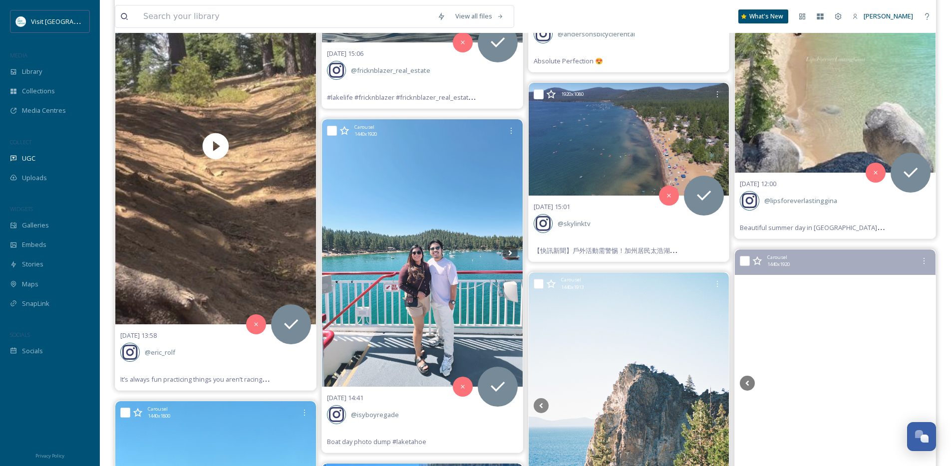
scroll to position [15949, 0]
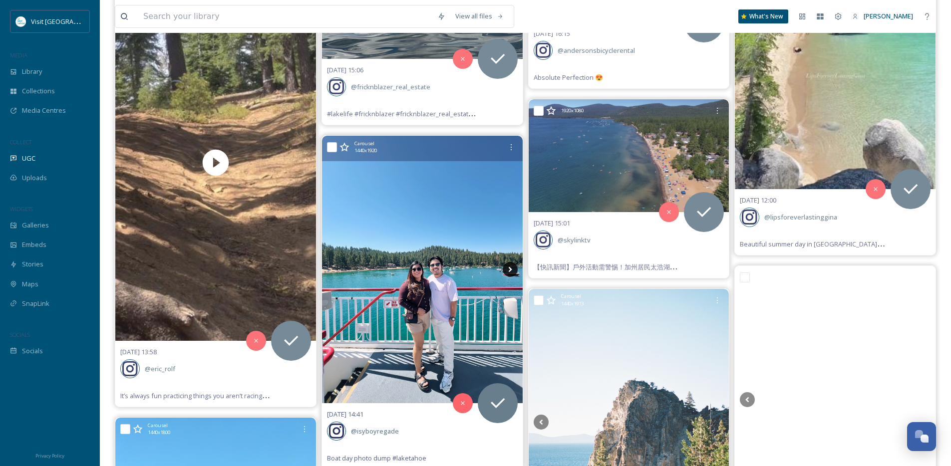
click at [513, 270] on icon at bounding box center [510, 269] width 15 height 15
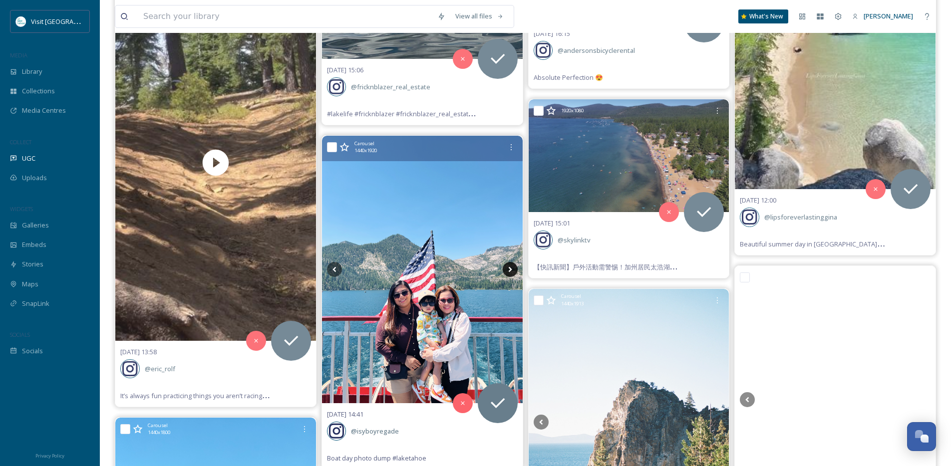
click at [513, 270] on icon at bounding box center [510, 269] width 15 height 15
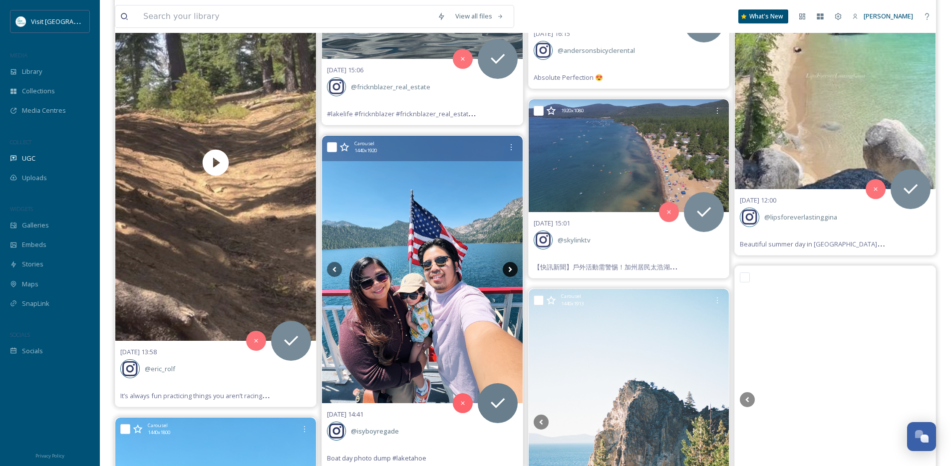
click at [511, 271] on icon at bounding box center [510, 269] width 15 height 15
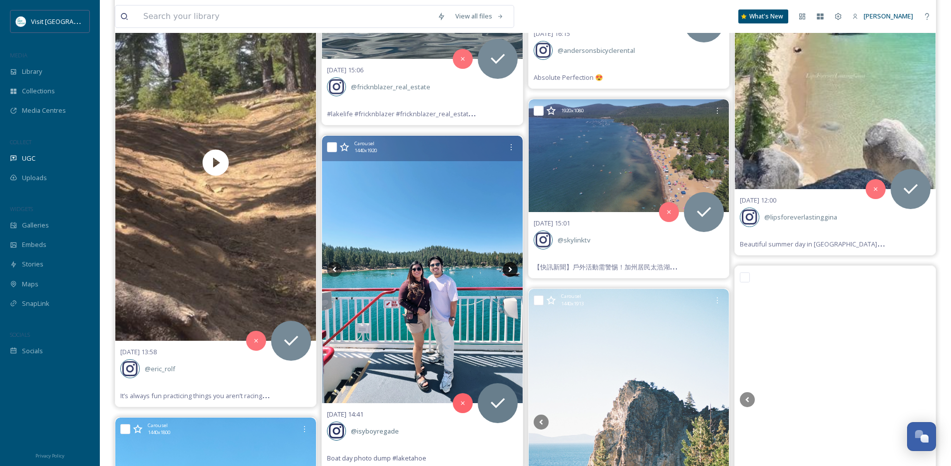
click at [511, 271] on icon at bounding box center [510, 269] width 15 height 15
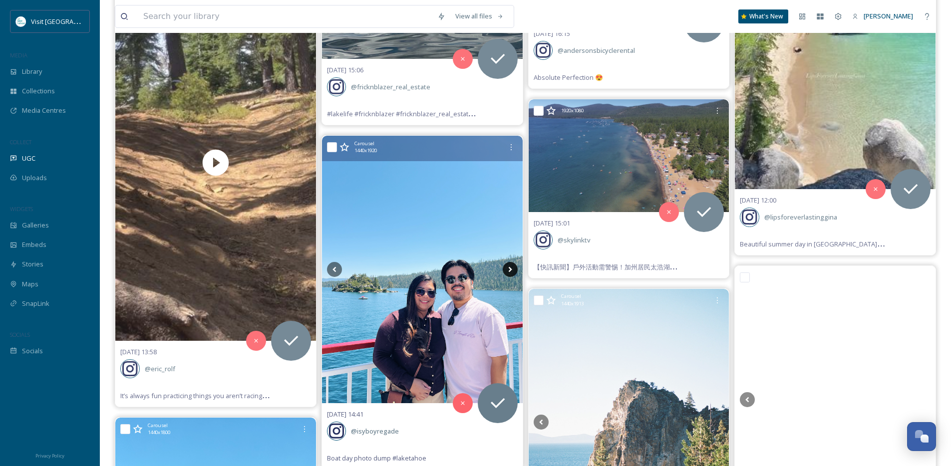
click at [511, 271] on icon at bounding box center [510, 269] width 15 height 15
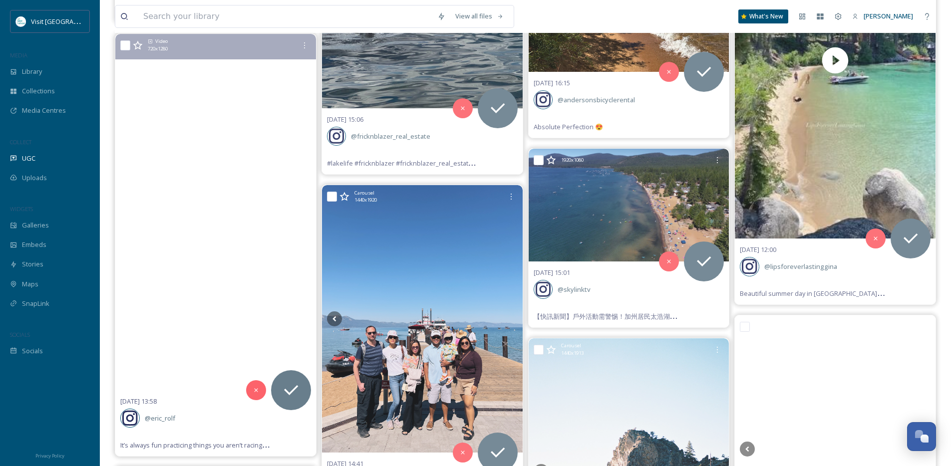
scroll to position [15903, 0]
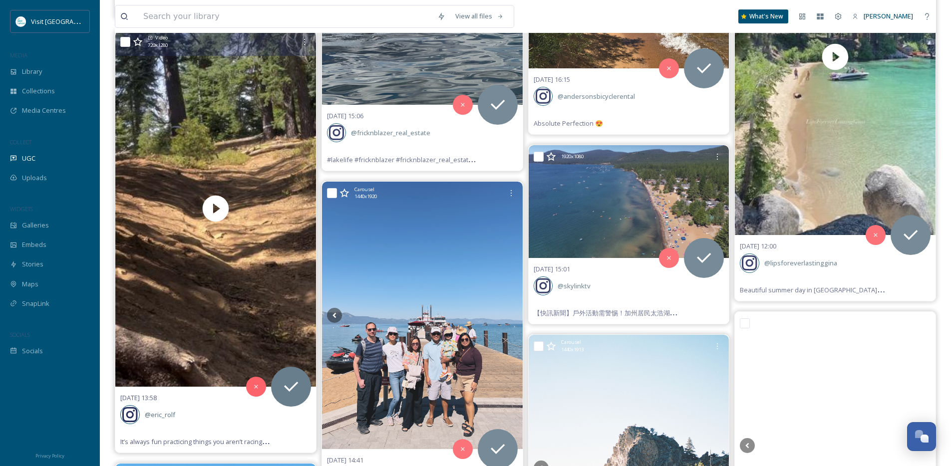
click at [204, 392] on div "22/08/25 13:58 @ eric_rolf It’s always fun practicing things you aren’t racing……" at bounding box center [215, 420] width 201 height 66
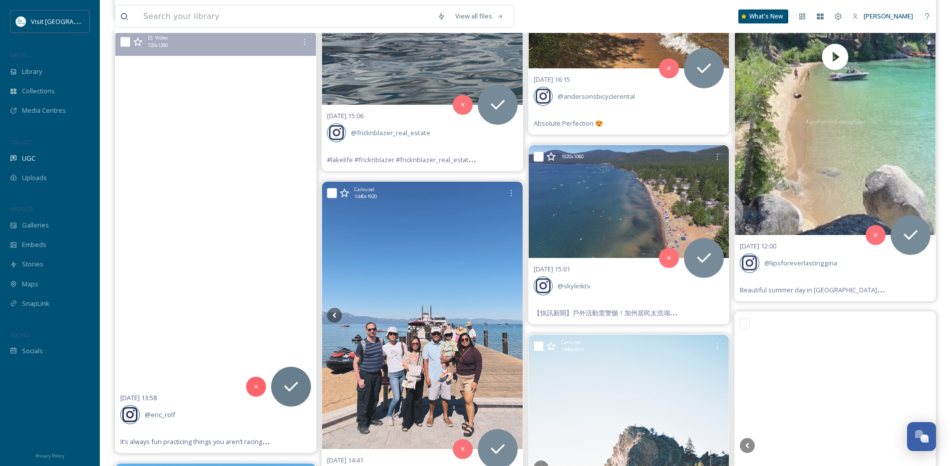
click at [204, 313] on video "It’s always fun practicing things you aren’t racing…\a\aUnfortunately, this chu…" at bounding box center [215, 208] width 201 height 357
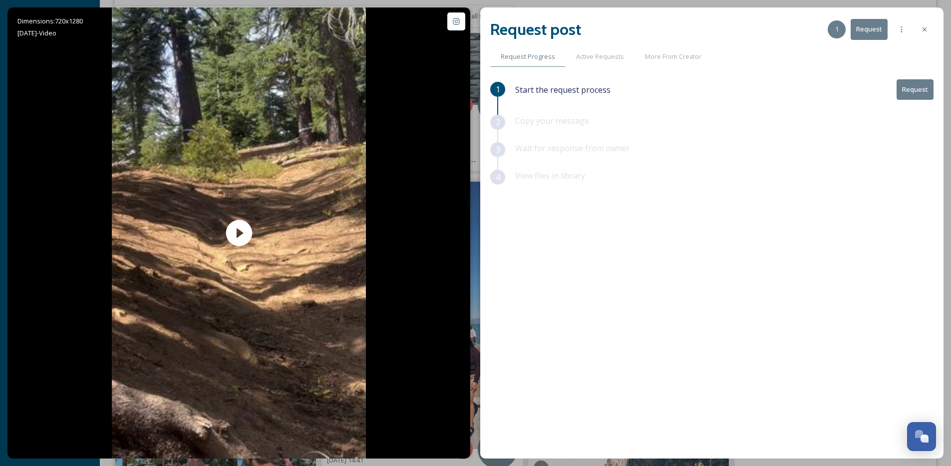
drag, startPoint x: 917, startPoint y: 30, endPoint x: 923, endPoint y: 29, distance: 5.5
click at [918, 30] on div at bounding box center [925, 29] width 18 height 18
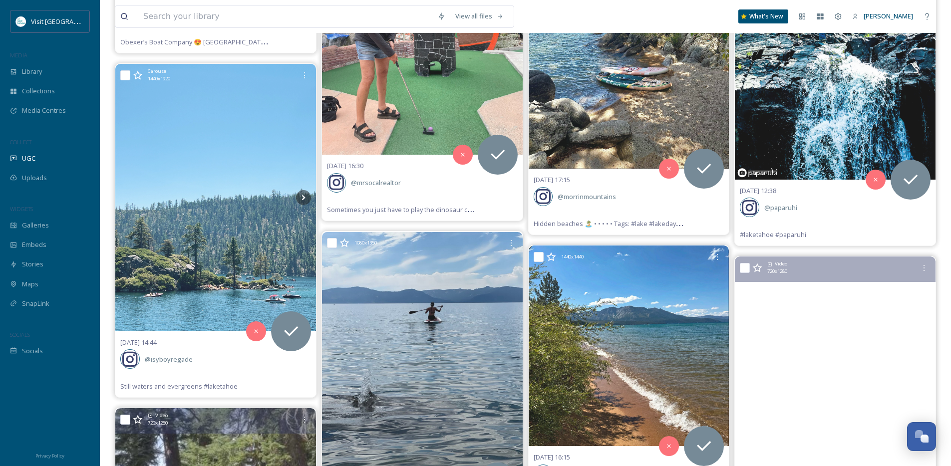
scroll to position [15523, 0]
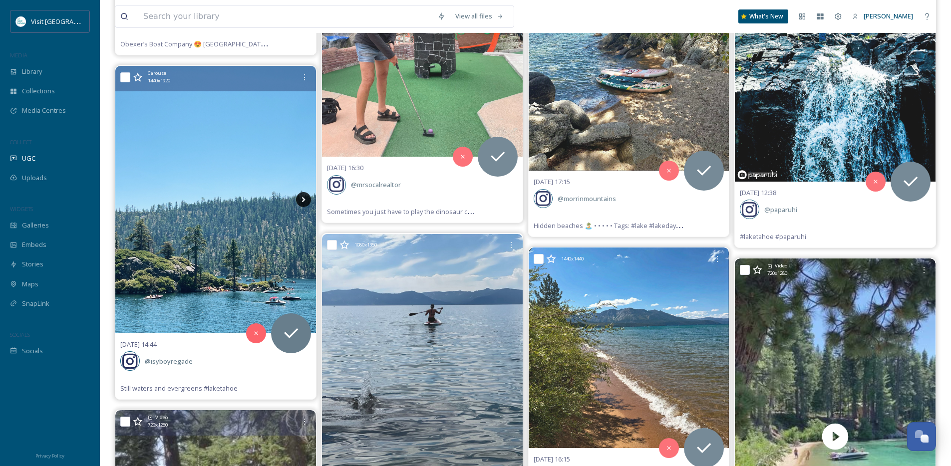
click at [308, 201] on icon at bounding box center [303, 199] width 15 height 15
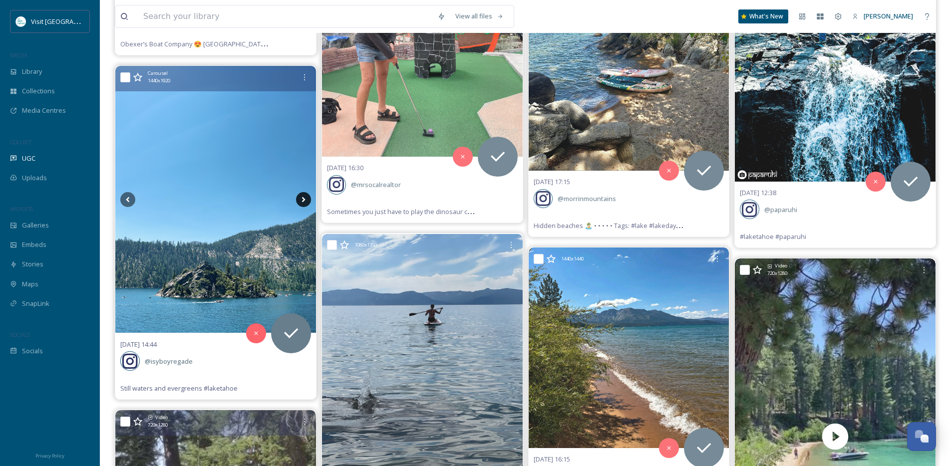
click at [308, 201] on icon at bounding box center [303, 199] width 15 height 15
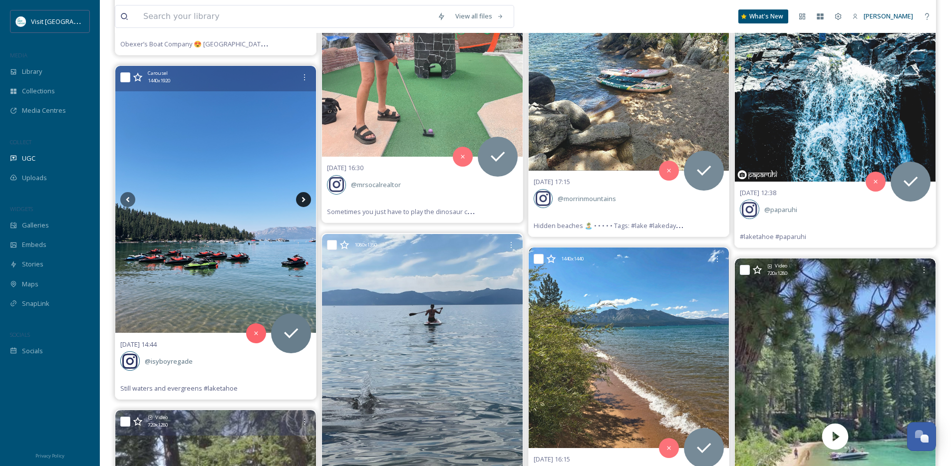
click at [308, 201] on icon at bounding box center [303, 199] width 15 height 15
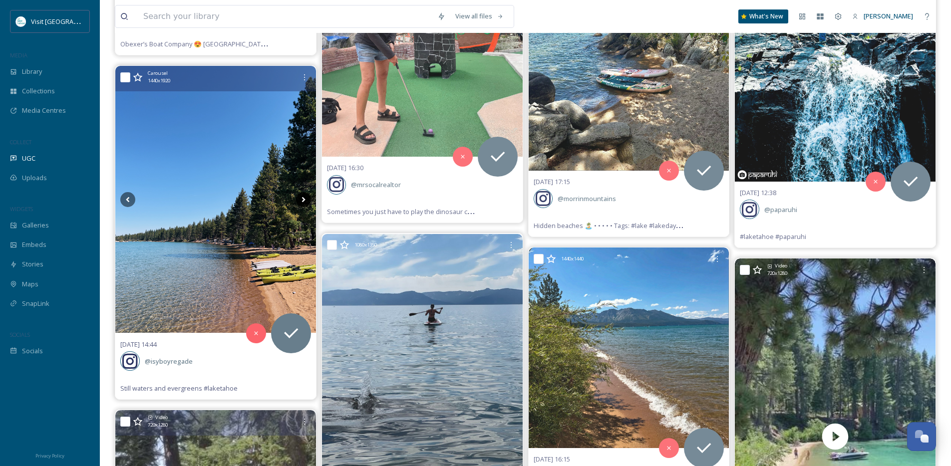
click at [305, 202] on icon at bounding box center [303, 199] width 15 height 15
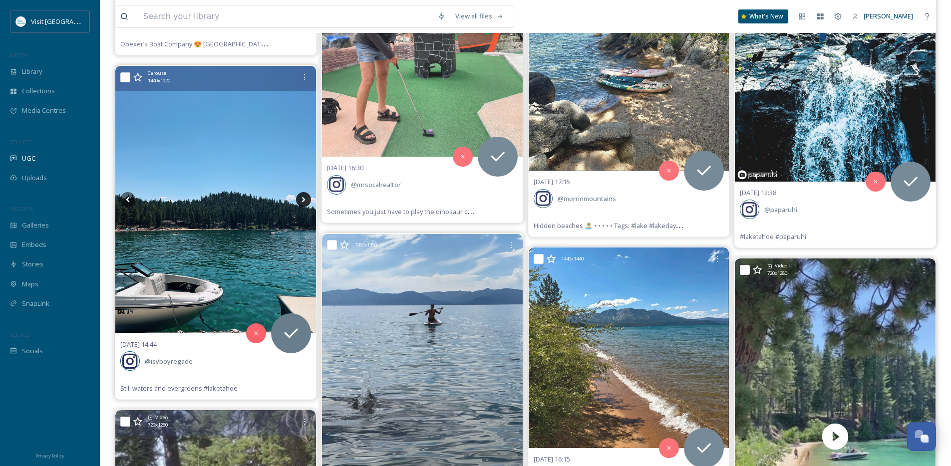
click at [301, 198] on icon at bounding box center [303, 199] width 15 height 15
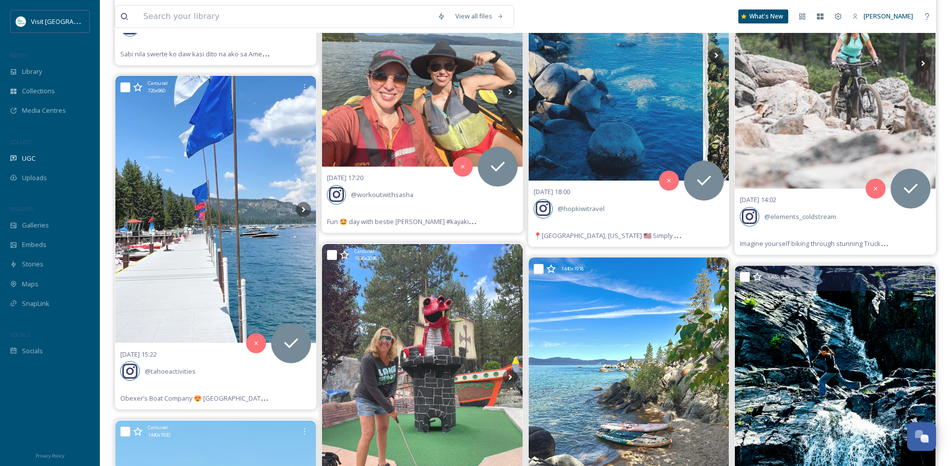
scroll to position [15144, 0]
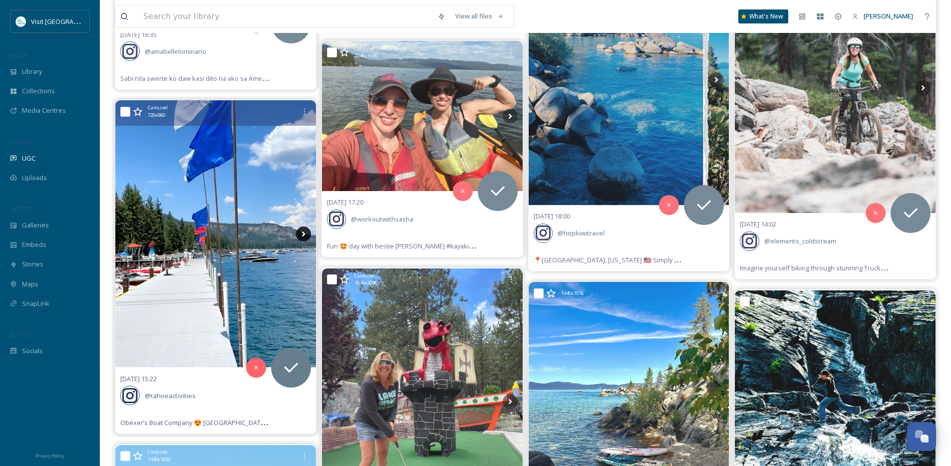
click at [310, 234] on icon at bounding box center [303, 234] width 15 height 15
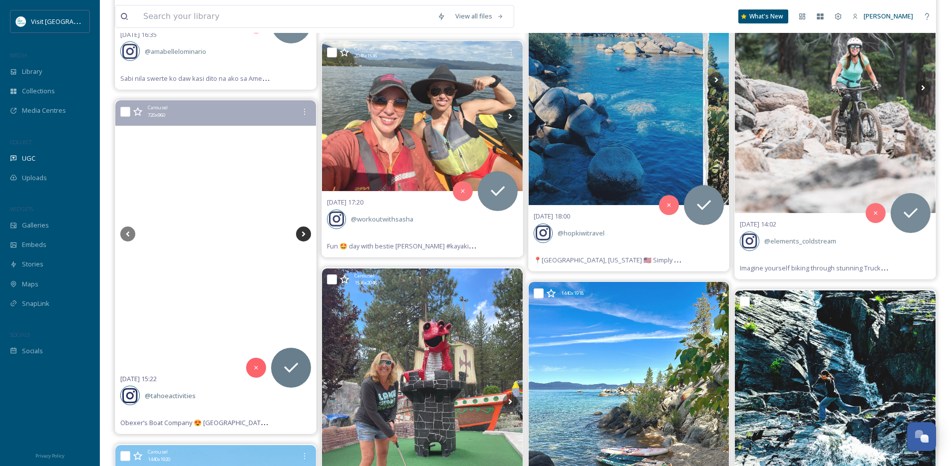
click at [305, 237] on icon at bounding box center [303, 234] width 15 height 15
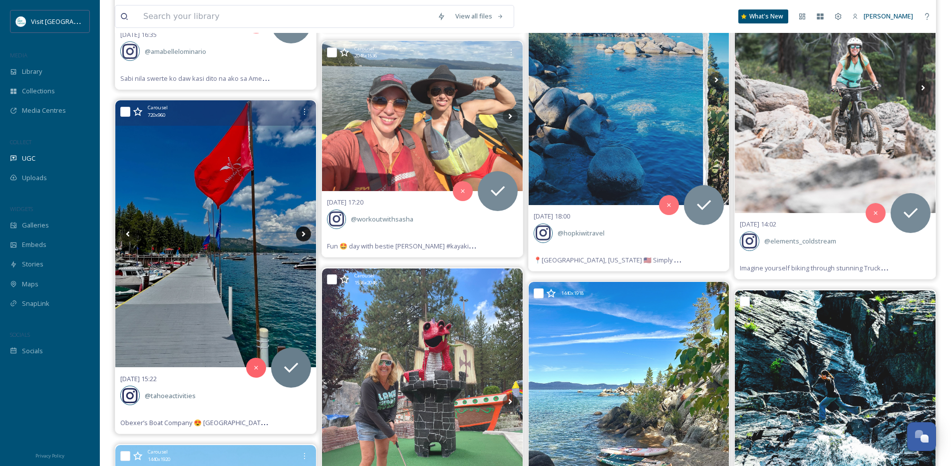
click at [304, 237] on icon at bounding box center [303, 234] width 15 height 15
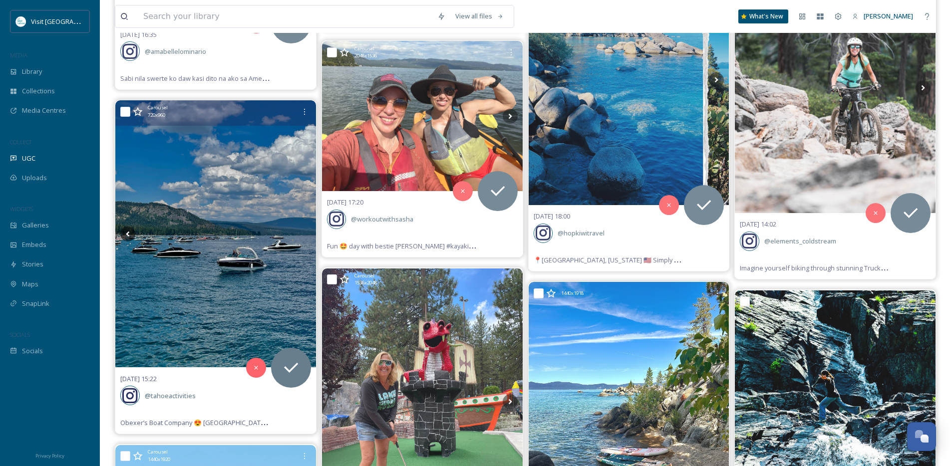
click at [304, 237] on icon at bounding box center [303, 234] width 15 height 15
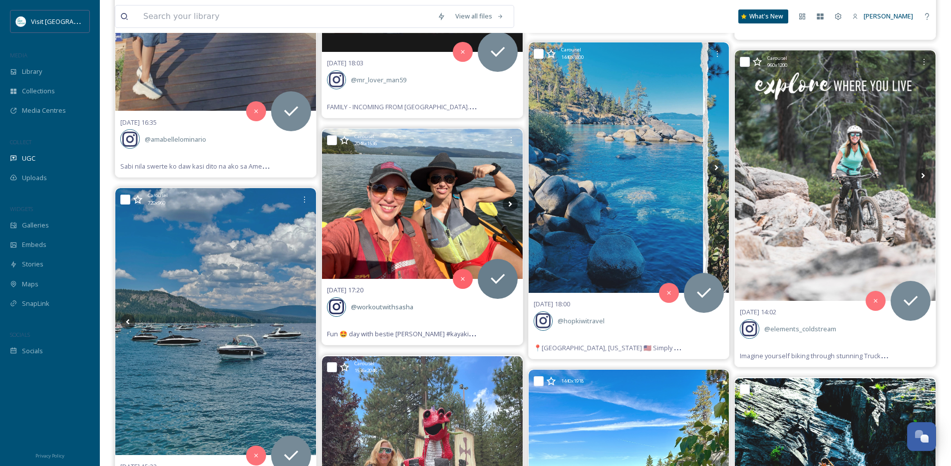
scroll to position [15028, 0]
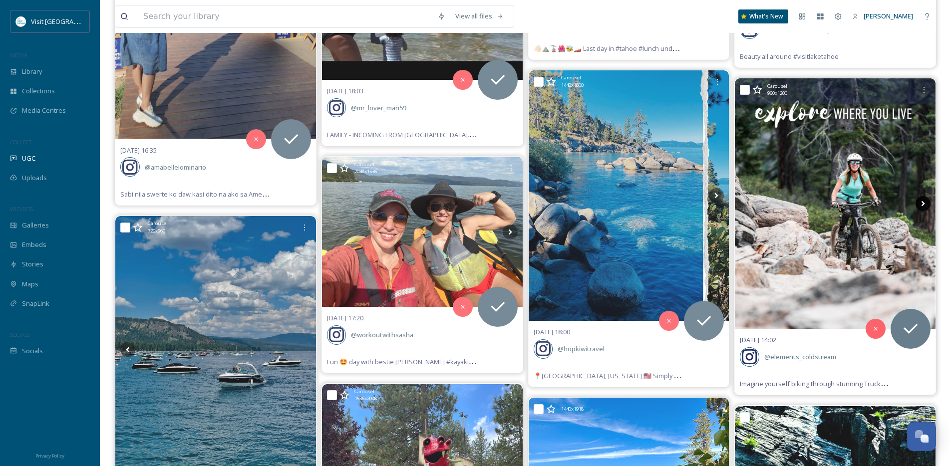
click at [929, 205] on icon at bounding box center [923, 203] width 15 height 15
click at [925, 203] on icon at bounding box center [923, 203] width 15 height 15
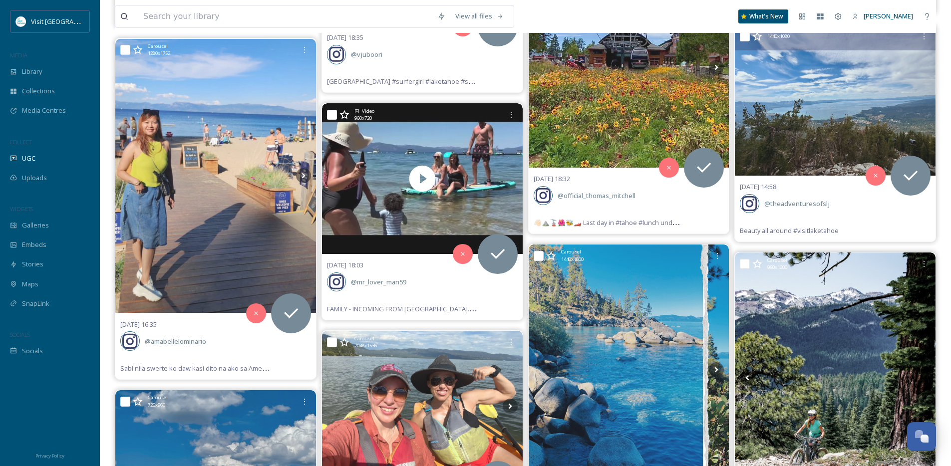
scroll to position [14842, 0]
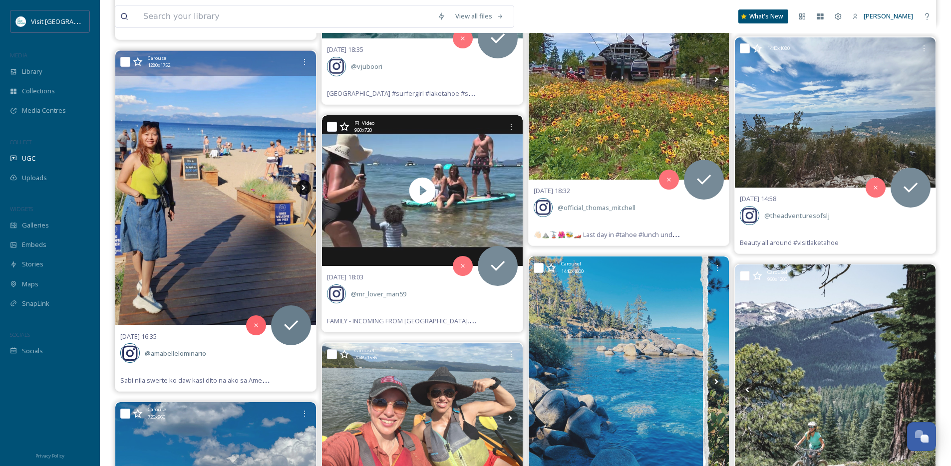
click at [304, 187] on icon at bounding box center [303, 187] width 3 height 5
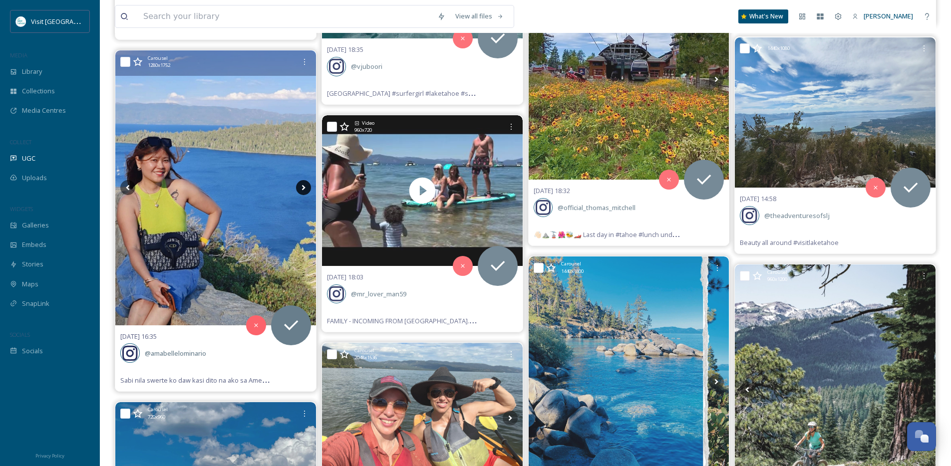
click at [304, 187] on icon at bounding box center [303, 187] width 3 height 5
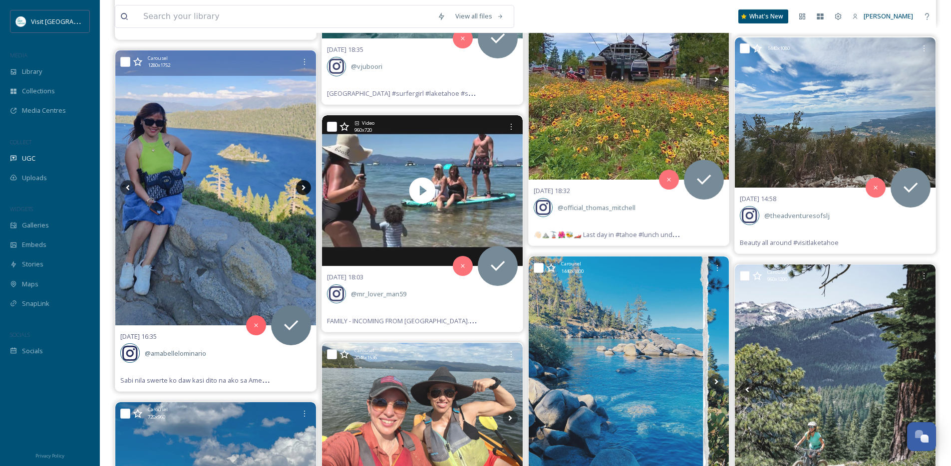
click at [304, 187] on icon at bounding box center [303, 187] width 3 height 5
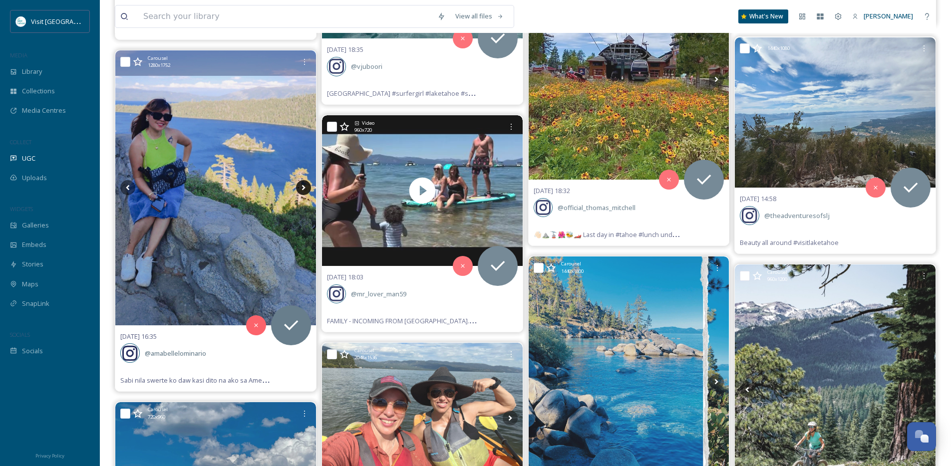
click at [304, 187] on icon at bounding box center [303, 187] width 3 height 5
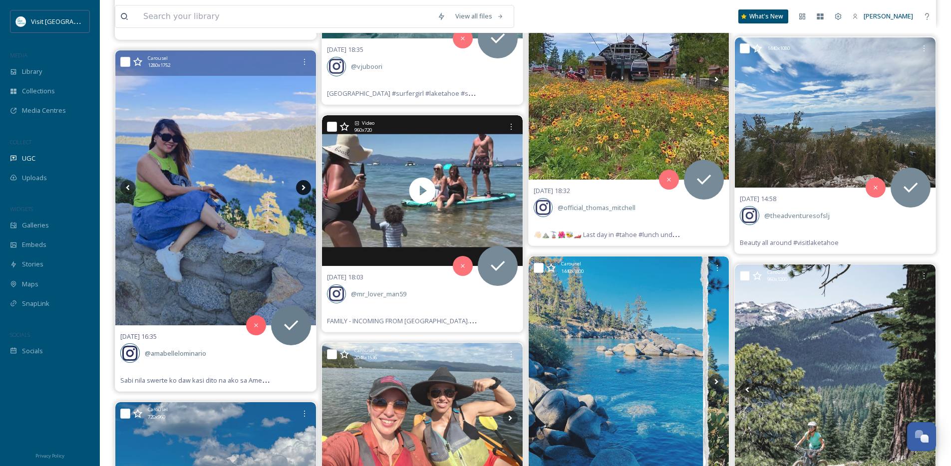
click at [304, 187] on icon at bounding box center [303, 187] width 3 height 5
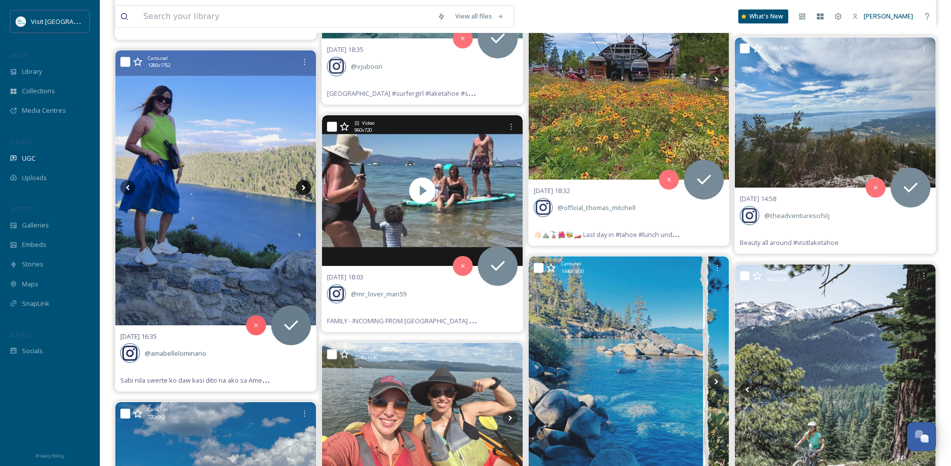
click at [304, 187] on icon at bounding box center [303, 187] width 3 height 5
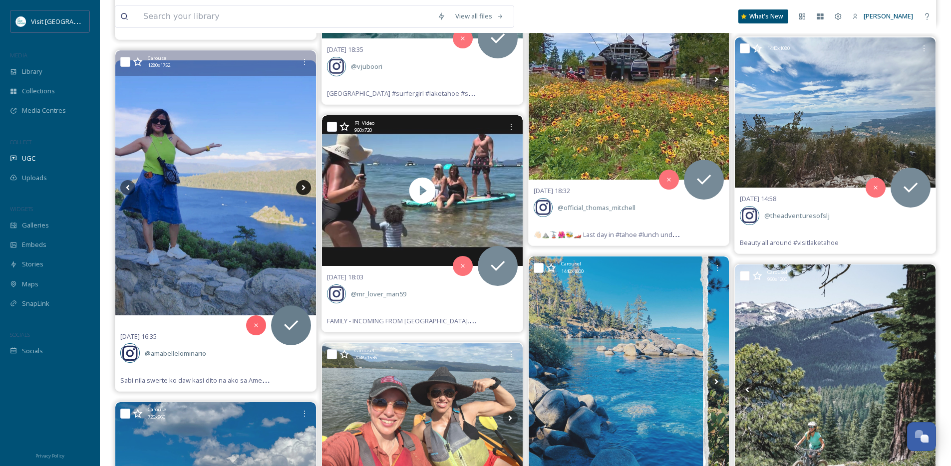
click at [304, 187] on icon at bounding box center [303, 187] width 3 height 5
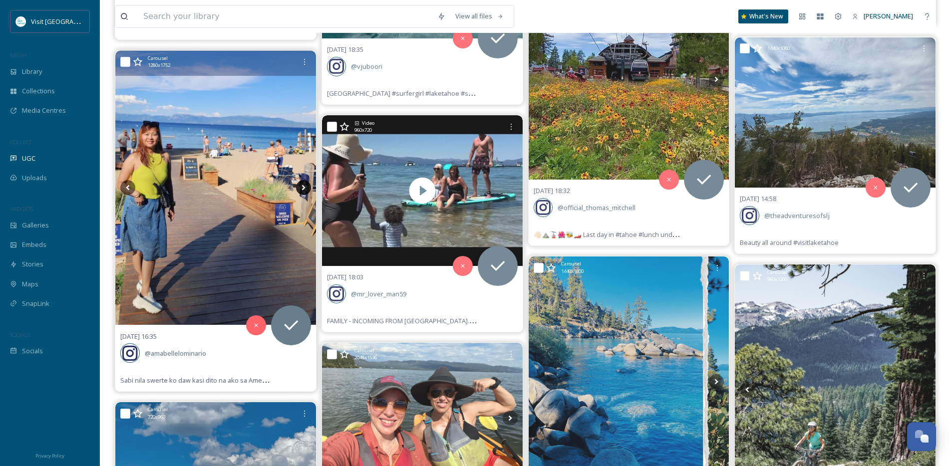
click at [304, 187] on icon at bounding box center [303, 187] width 3 height 5
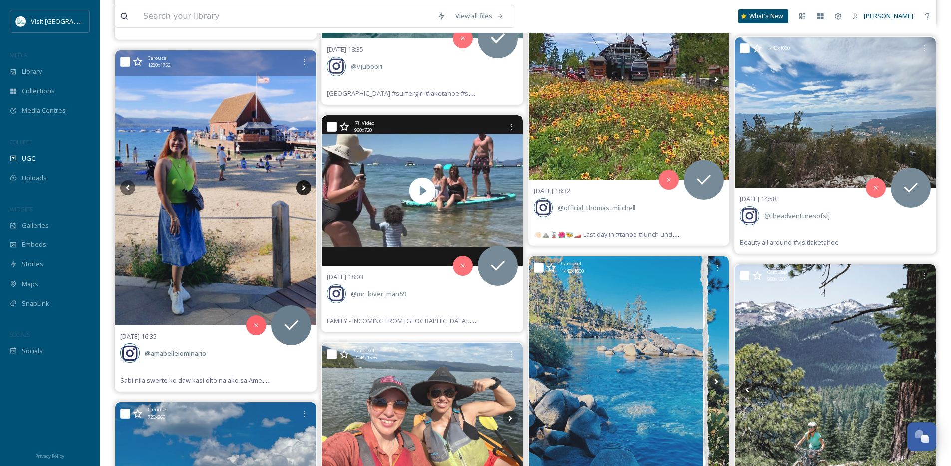
click at [304, 187] on icon at bounding box center [303, 187] width 3 height 5
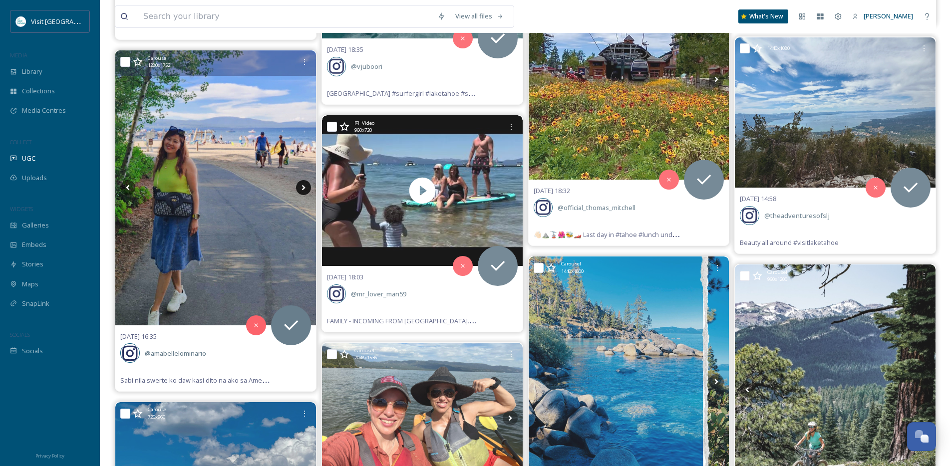
click at [304, 187] on icon at bounding box center [303, 187] width 3 height 5
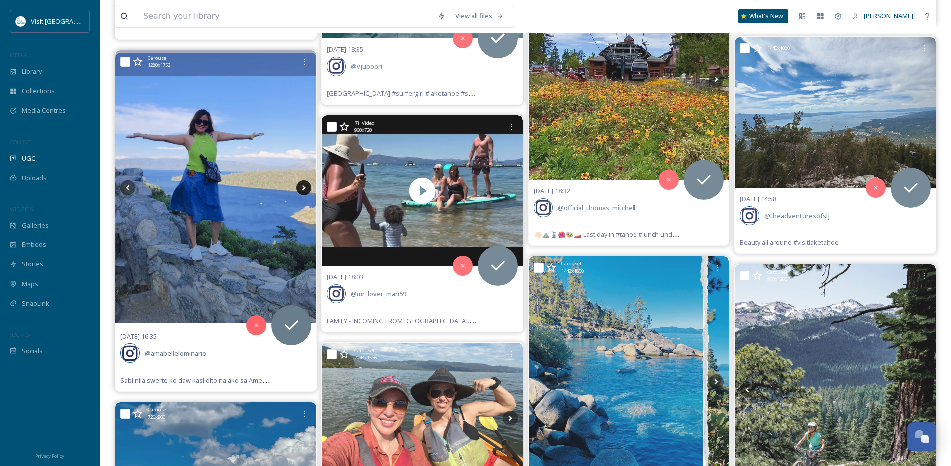
click at [304, 187] on icon at bounding box center [303, 187] width 3 height 5
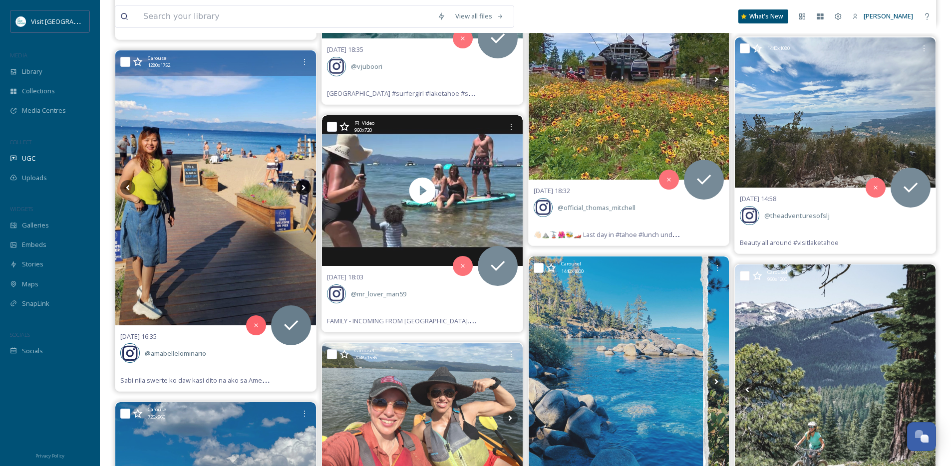
click at [304, 187] on icon at bounding box center [303, 187] width 3 height 5
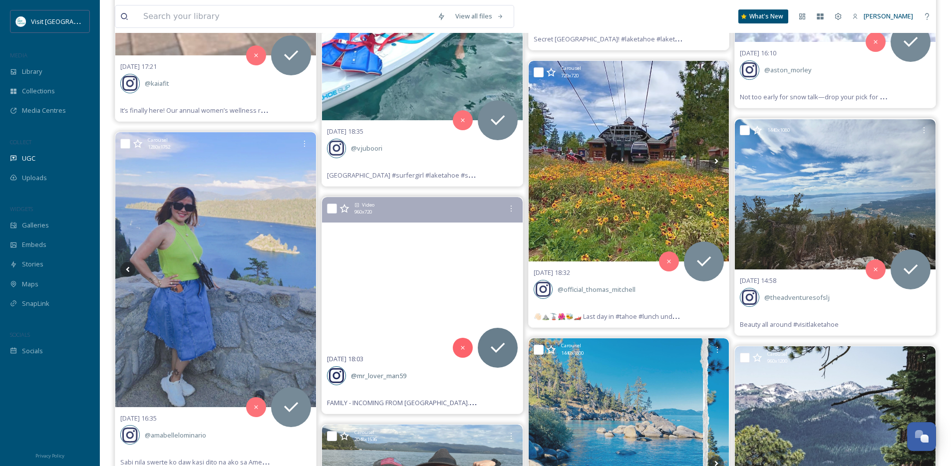
scroll to position [14760, 0]
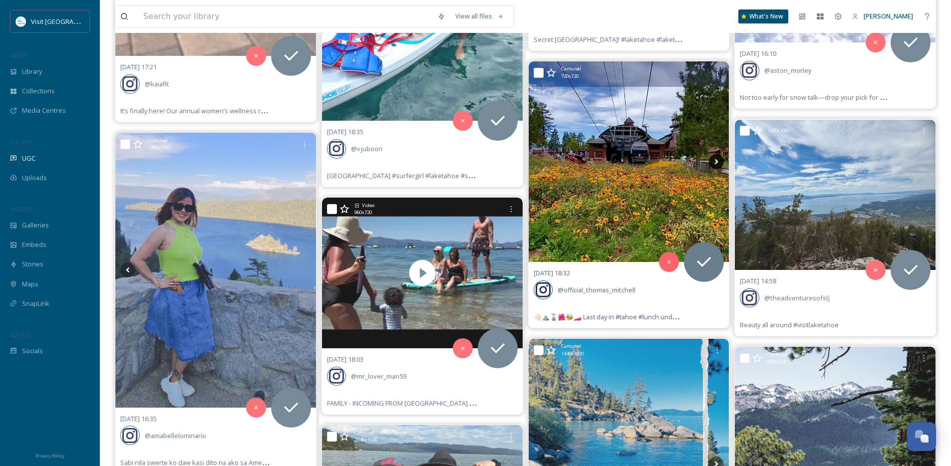
click at [717, 161] on icon at bounding box center [716, 161] width 3 height 5
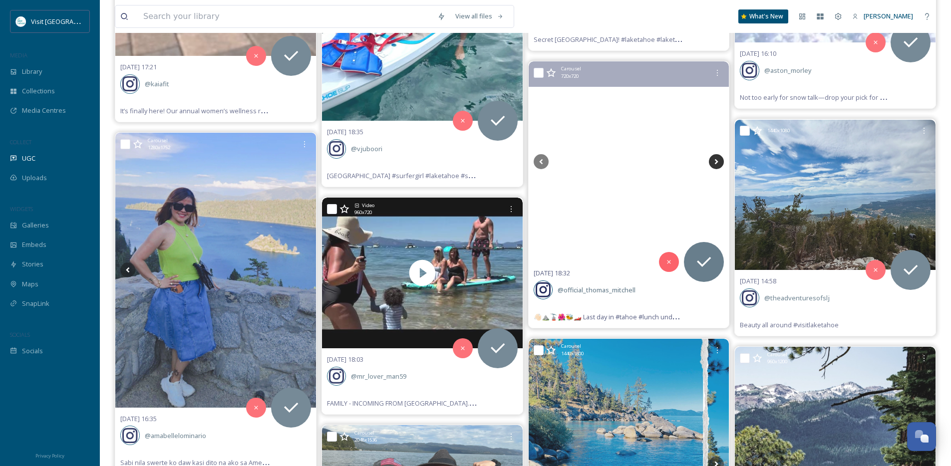
click at [717, 161] on icon at bounding box center [716, 161] width 3 height 5
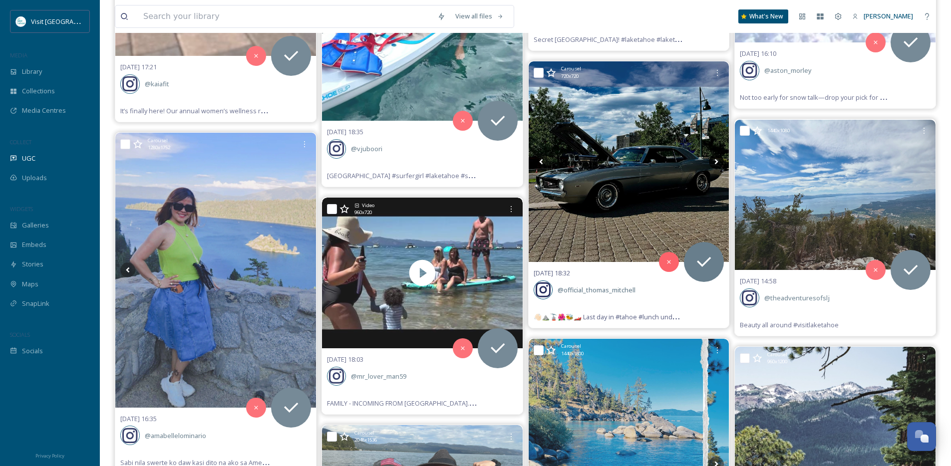
click at [717, 161] on icon at bounding box center [716, 161] width 3 height 5
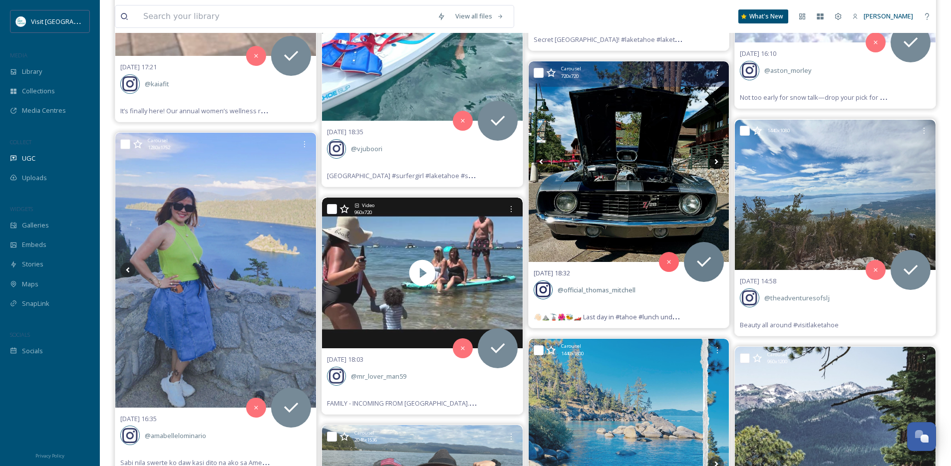
click at [710, 159] on icon at bounding box center [716, 161] width 15 height 15
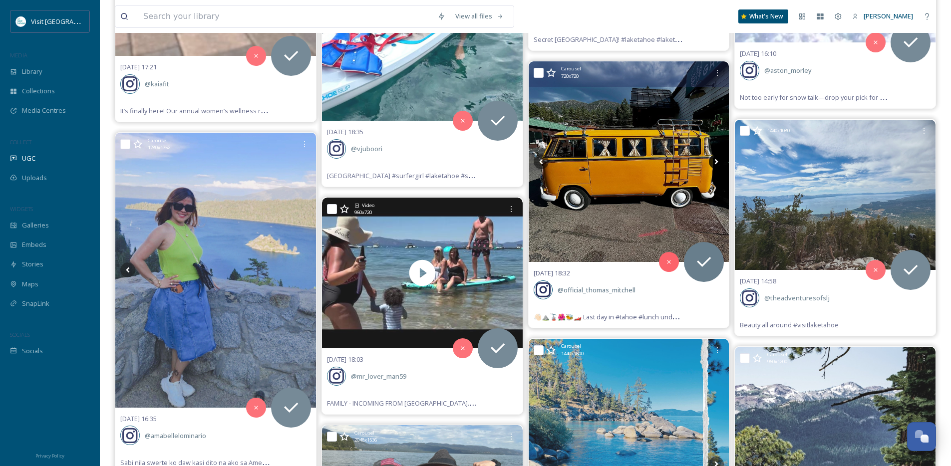
click at [714, 159] on icon at bounding box center [716, 161] width 15 height 15
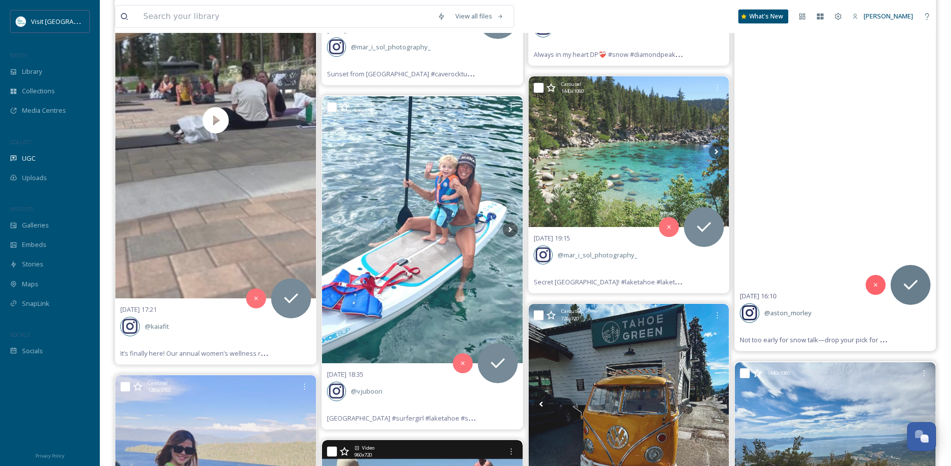
scroll to position [14506, 0]
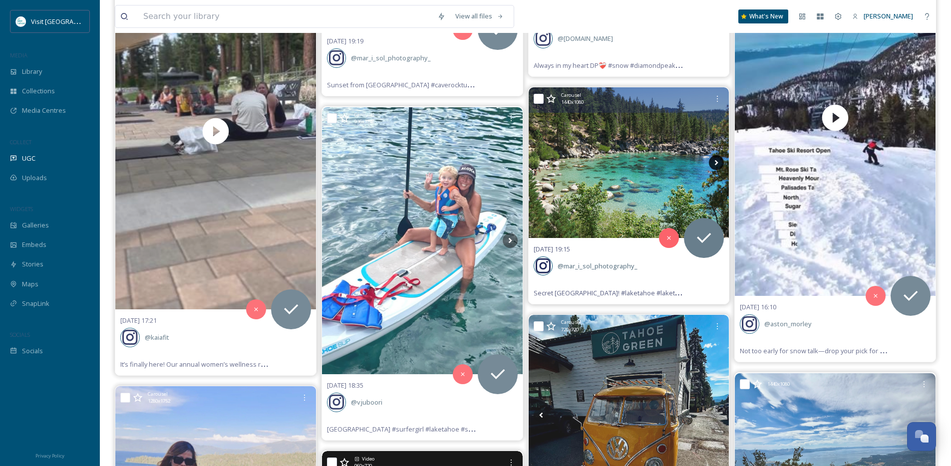
click at [712, 166] on icon at bounding box center [716, 162] width 15 height 15
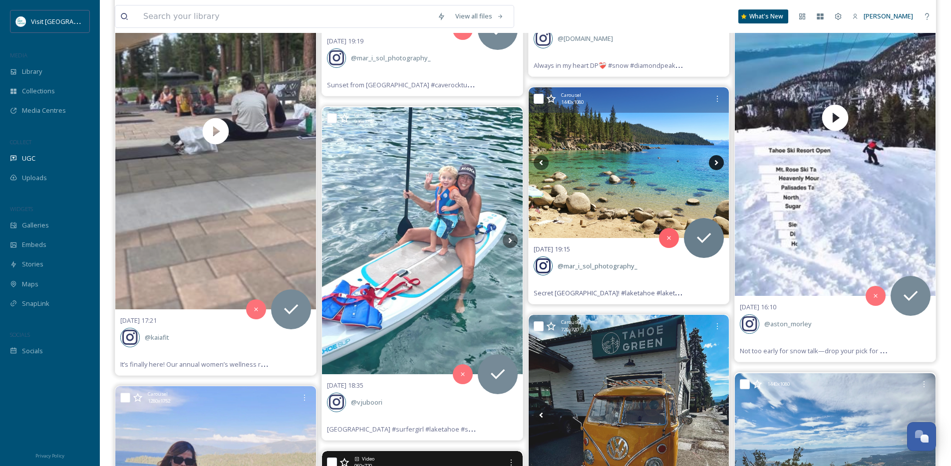
click at [712, 166] on icon at bounding box center [716, 162] width 15 height 15
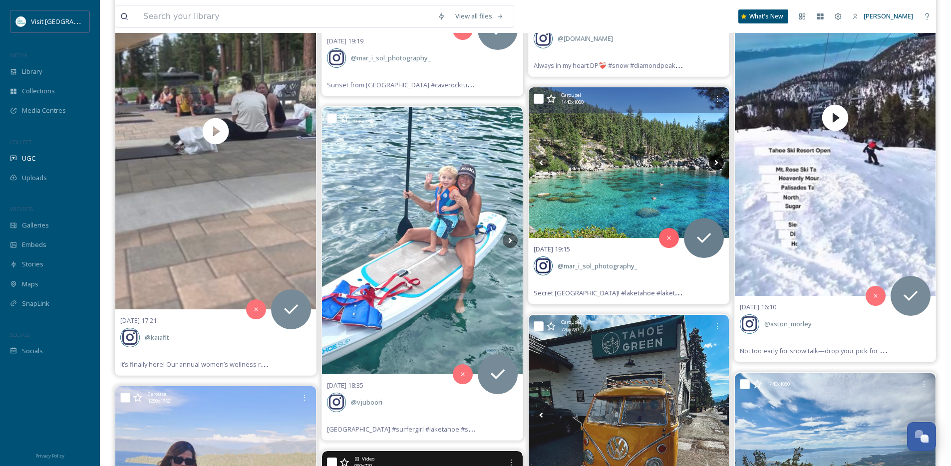
click at [712, 166] on icon at bounding box center [716, 162] width 15 height 15
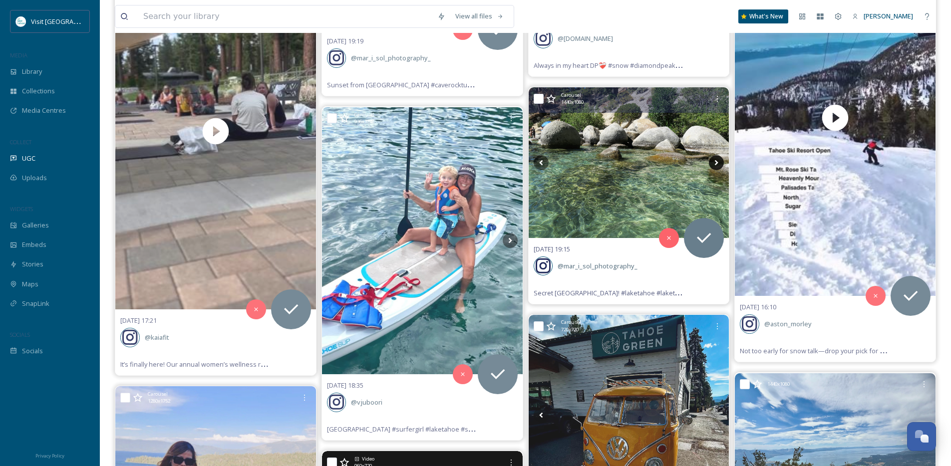
click at [712, 166] on icon at bounding box center [716, 162] width 15 height 15
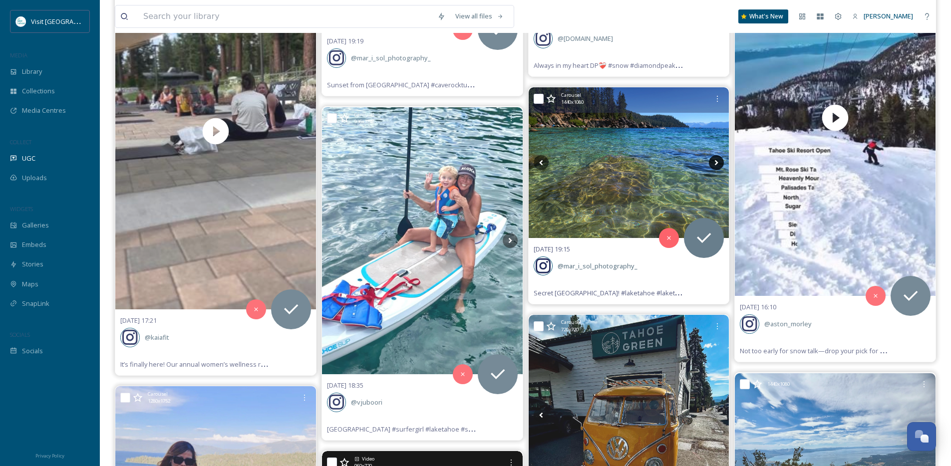
click at [713, 166] on icon at bounding box center [716, 162] width 15 height 15
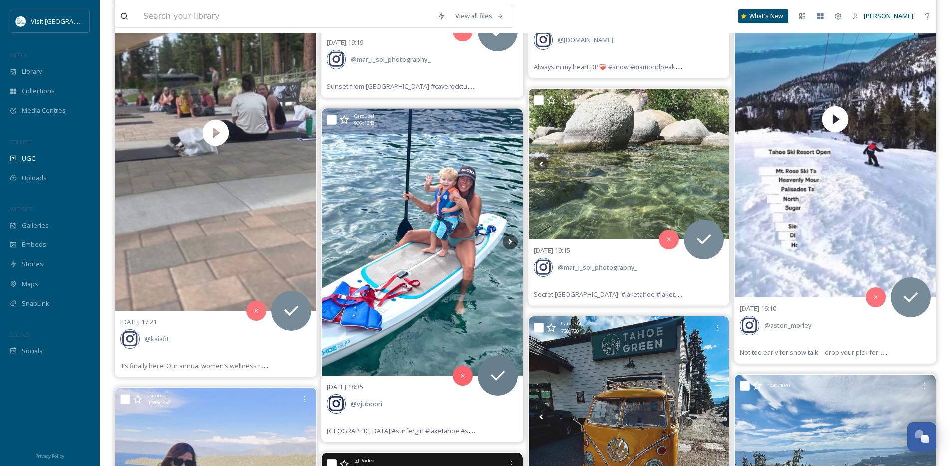
scroll to position [14504, 0]
click at [506, 243] on icon at bounding box center [510, 242] width 15 height 15
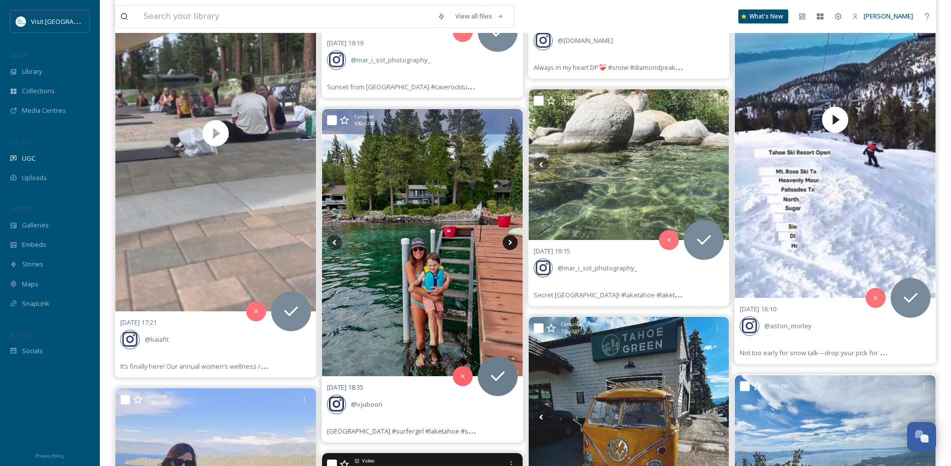
click at [506, 243] on icon at bounding box center [510, 242] width 15 height 15
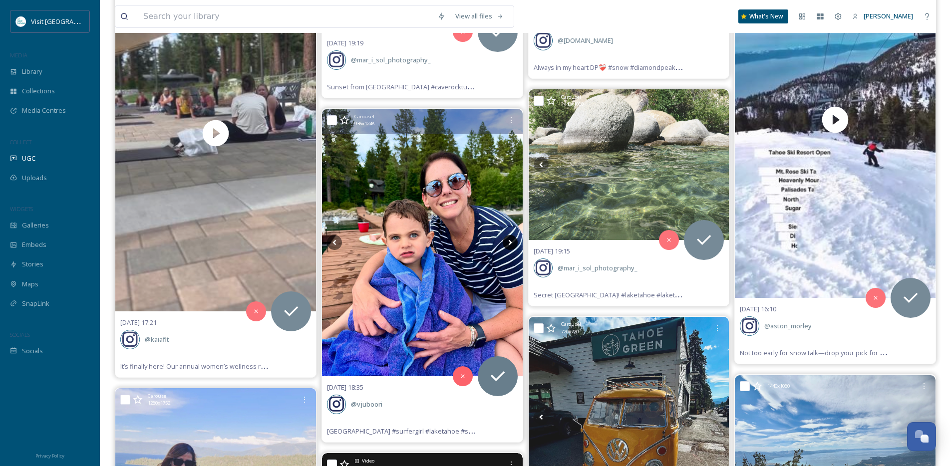
click at [506, 243] on icon at bounding box center [510, 242] width 15 height 15
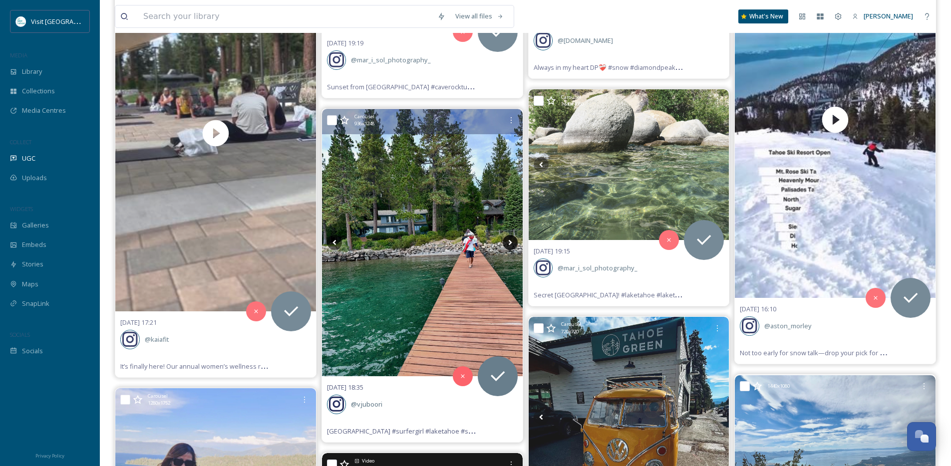
click at [506, 243] on icon at bounding box center [510, 242] width 15 height 15
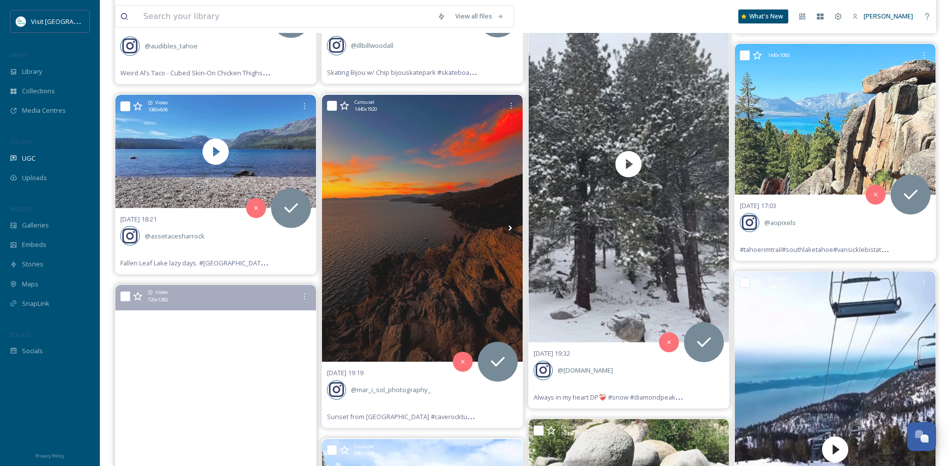
scroll to position [14169, 0]
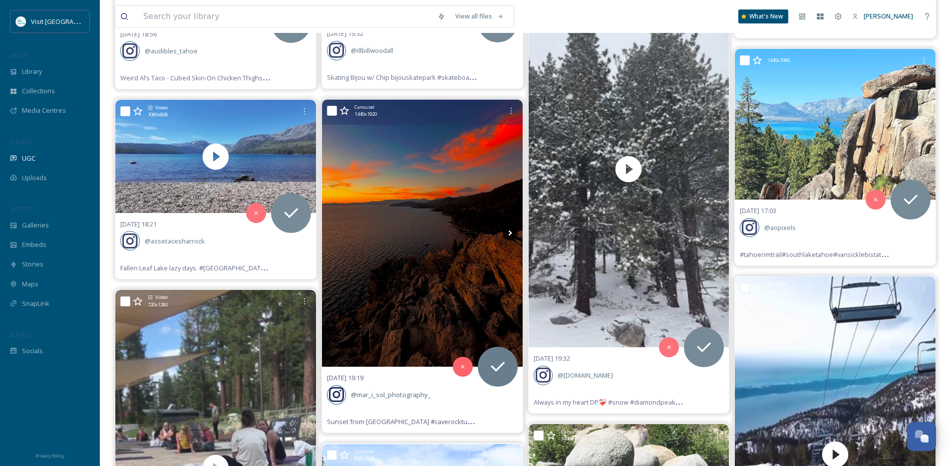
click at [509, 234] on icon at bounding box center [510, 233] width 15 height 15
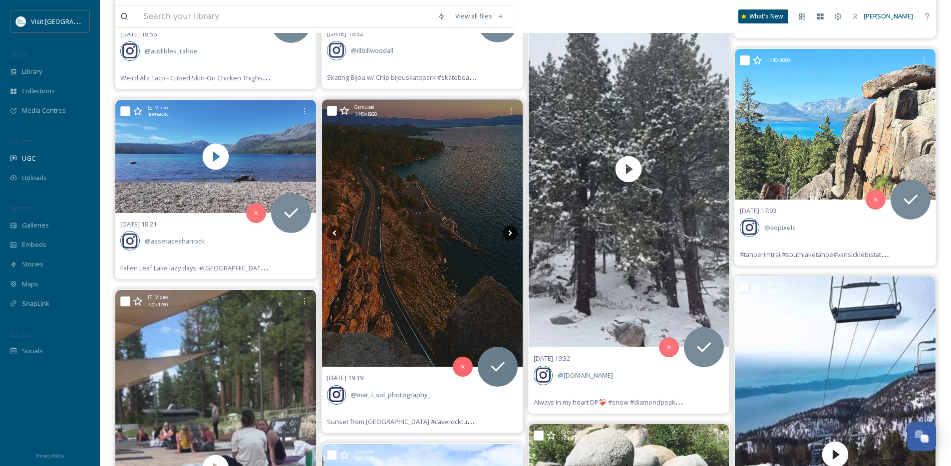
click at [509, 234] on icon at bounding box center [510, 233] width 15 height 15
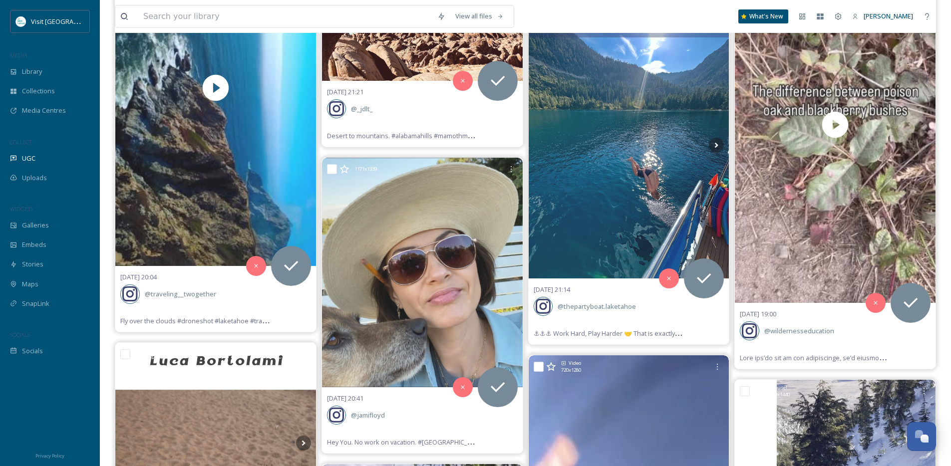
scroll to position [13342, 0]
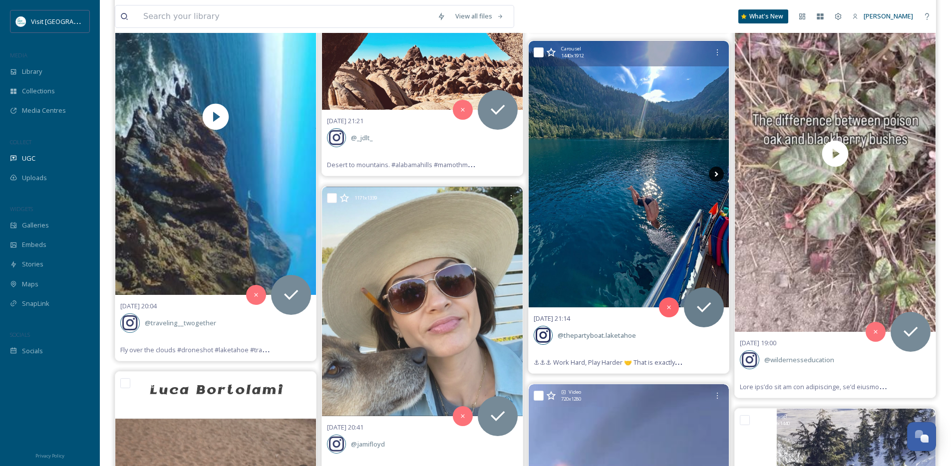
click at [711, 178] on icon at bounding box center [716, 174] width 15 height 15
click at [714, 174] on icon at bounding box center [716, 174] width 15 height 15
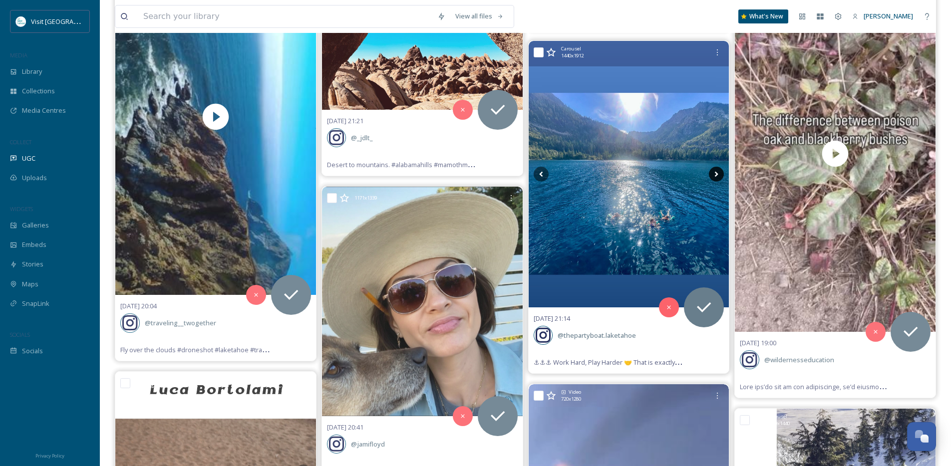
click at [714, 174] on icon at bounding box center [716, 174] width 15 height 15
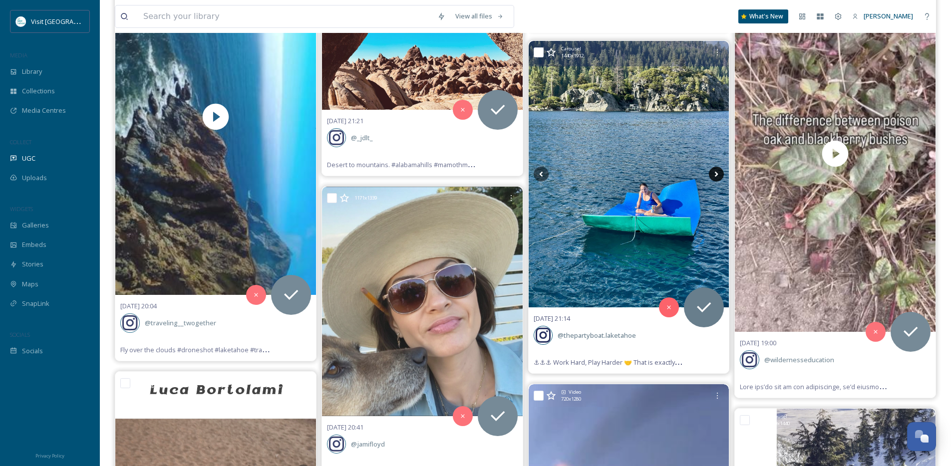
click at [714, 174] on icon at bounding box center [716, 174] width 15 height 15
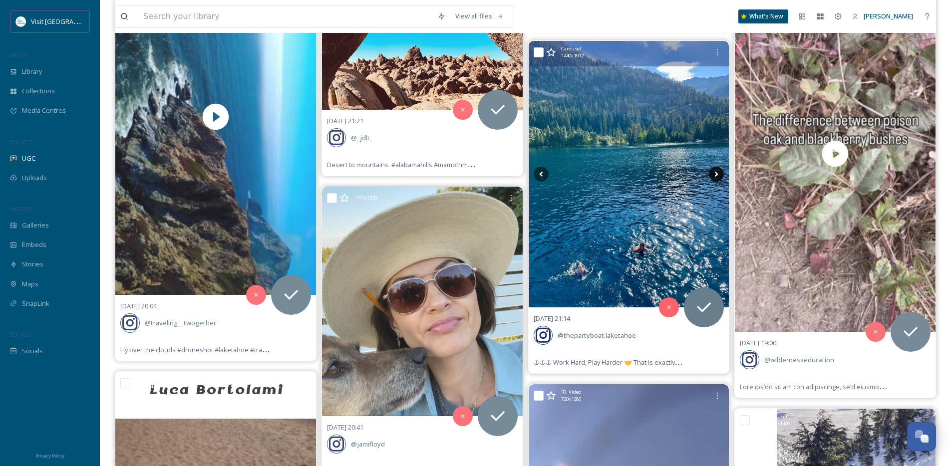
click at [714, 174] on icon at bounding box center [716, 174] width 15 height 15
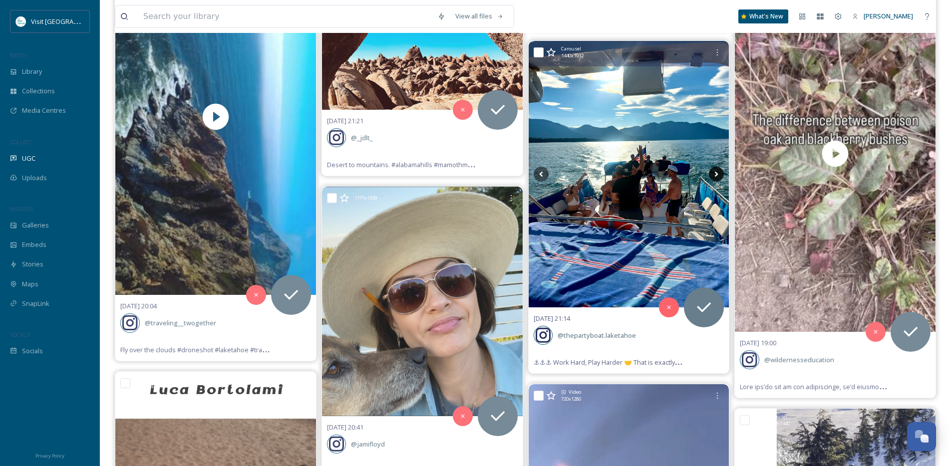
click at [714, 174] on icon at bounding box center [716, 174] width 15 height 15
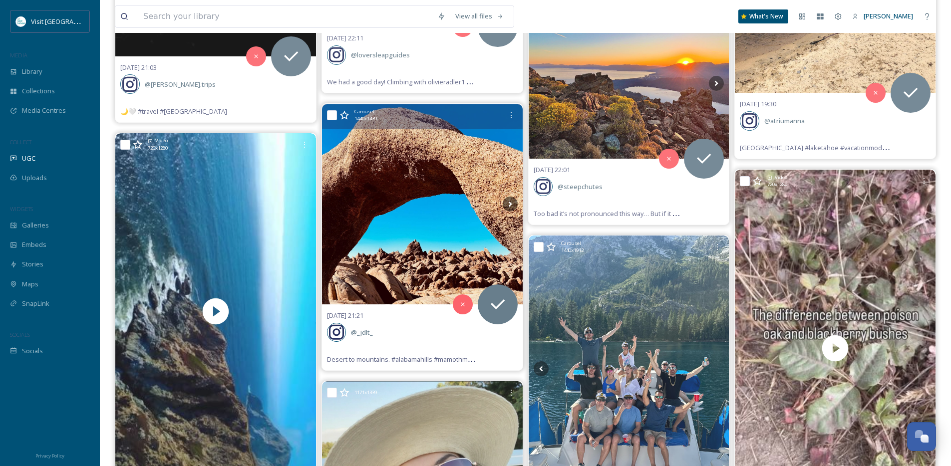
scroll to position [12975, 0]
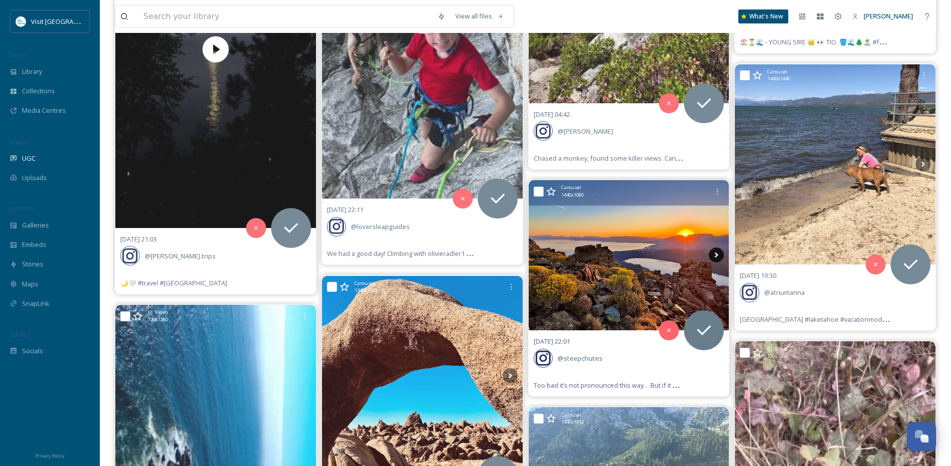
click at [717, 255] on icon at bounding box center [716, 255] width 3 height 5
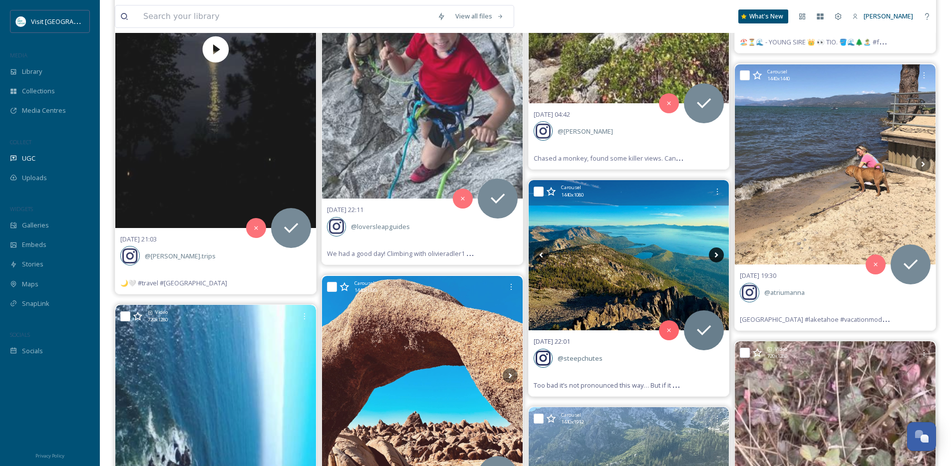
click at [717, 255] on icon at bounding box center [716, 255] width 3 height 5
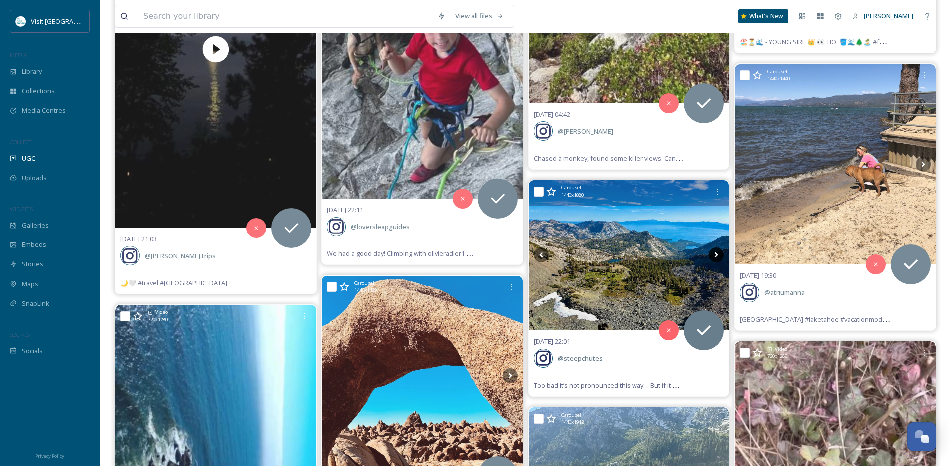
click at [717, 255] on icon at bounding box center [716, 255] width 3 height 5
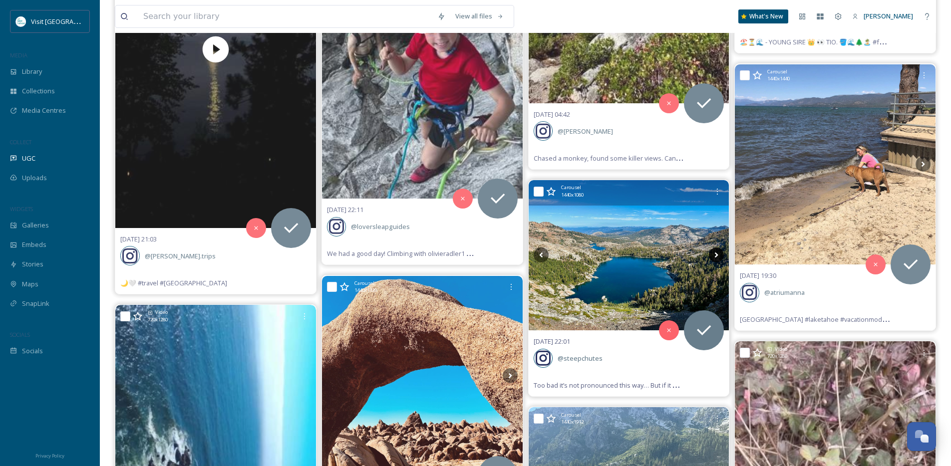
click at [717, 255] on icon at bounding box center [716, 255] width 3 height 5
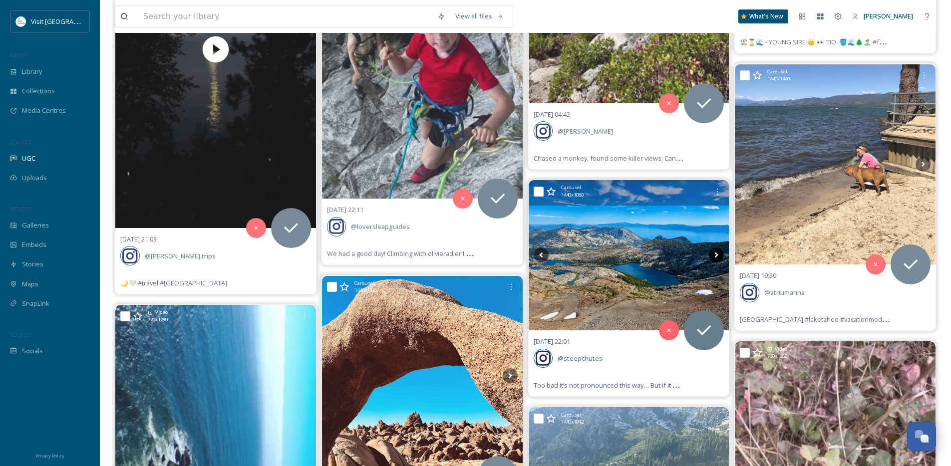
click at [717, 255] on icon at bounding box center [716, 255] width 3 height 5
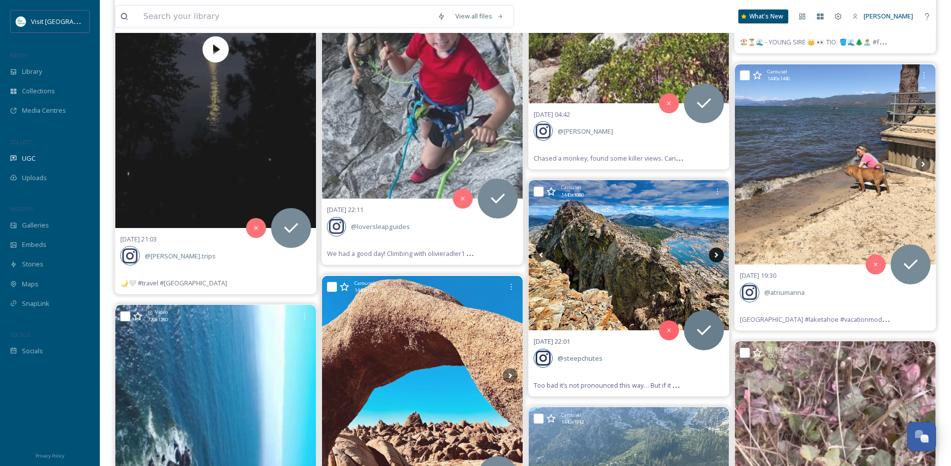
click at [717, 255] on icon at bounding box center [716, 255] width 3 height 5
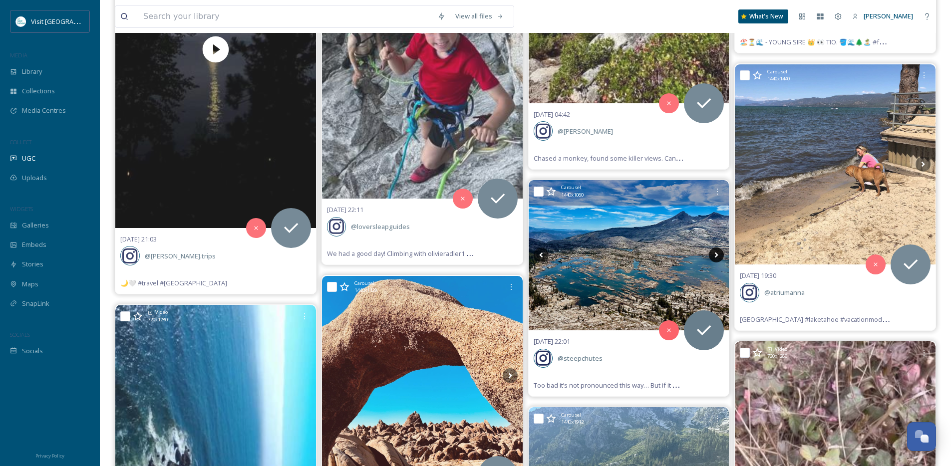
click at [717, 255] on icon at bounding box center [716, 255] width 3 height 5
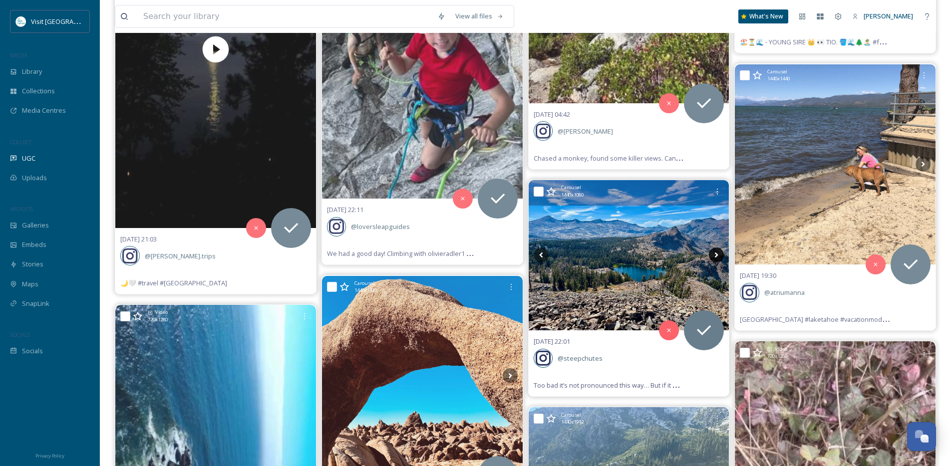
click at [717, 255] on icon at bounding box center [716, 255] width 3 height 5
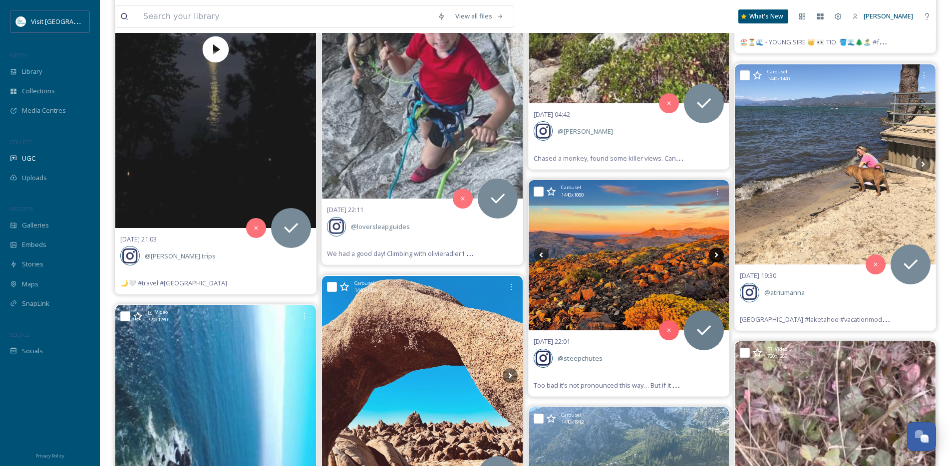
click at [717, 255] on icon at bounding box center [716, 255] width 3 height 5
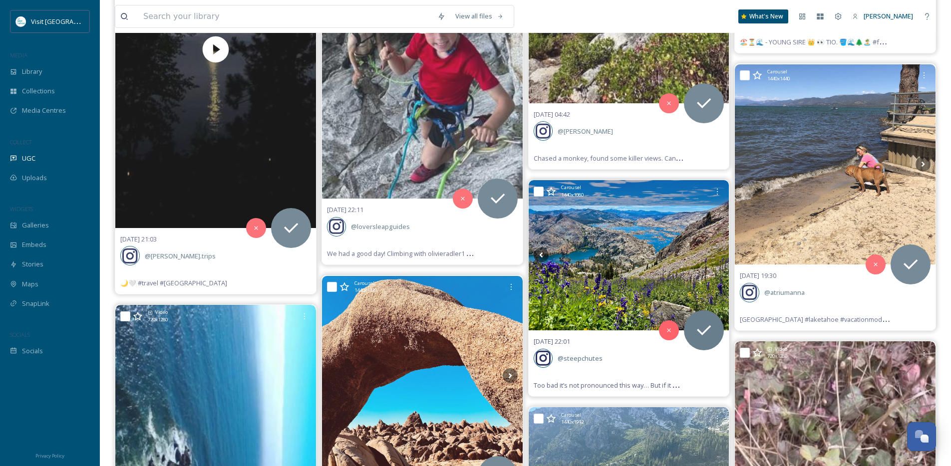
click at [717, 255] on icon at bounding box center [716, 255] width 3 height 5
click at [644, 271] on img at bounding box center [629, 255] width 201 height 150
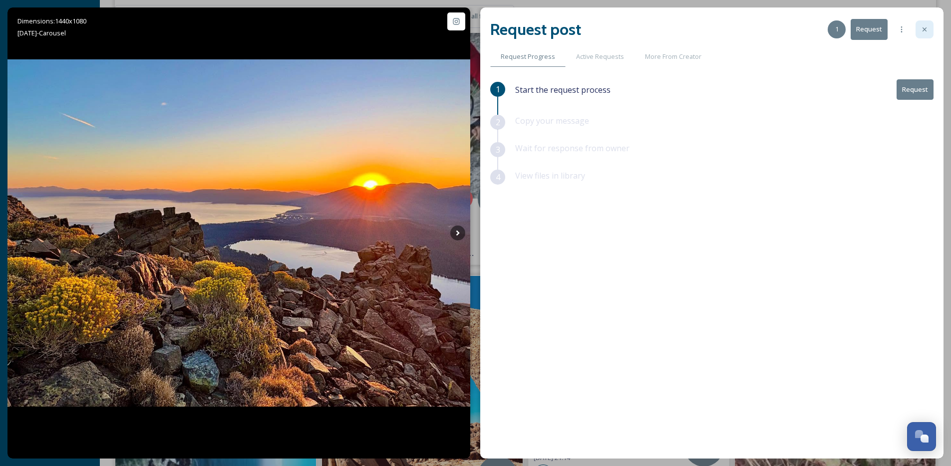
click at [922, 29] on icon at bounding box center [925, 29] width 8 height 8
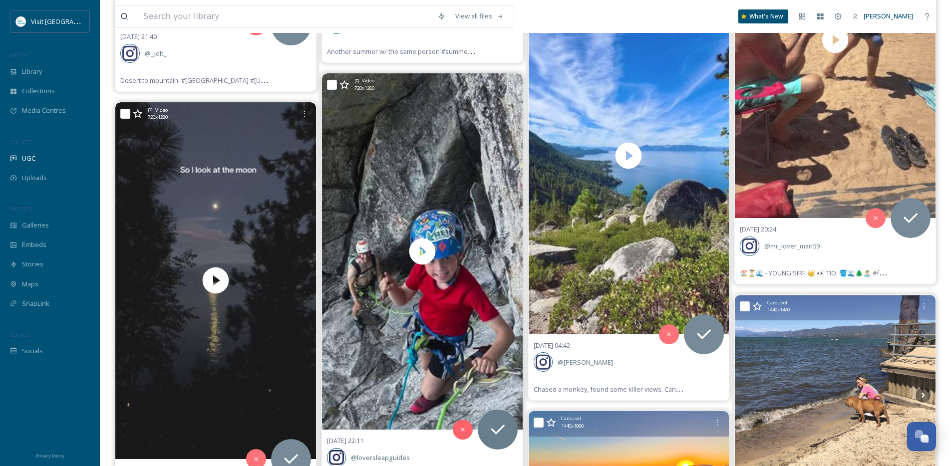
scroll to position [12744, 0]
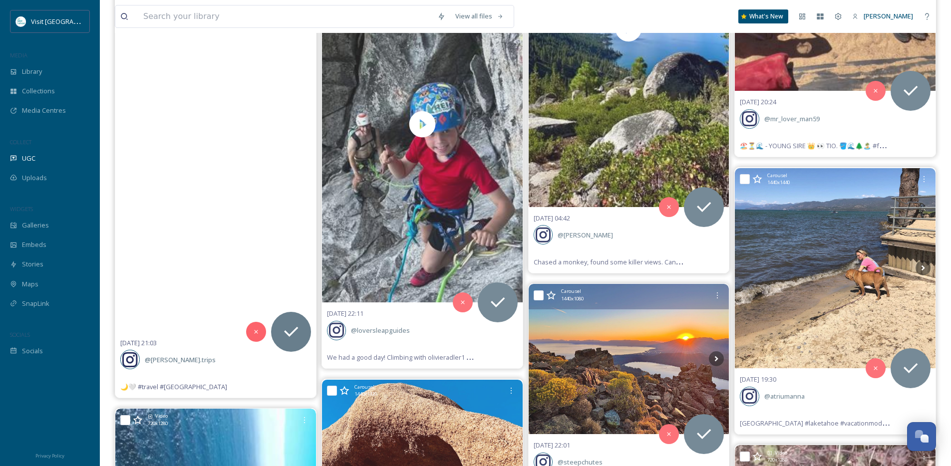
click at [233, 280] on video "🌙🤍\a\a#travel #laketahoe" at bounding box center [215, 153] width 201 height 357
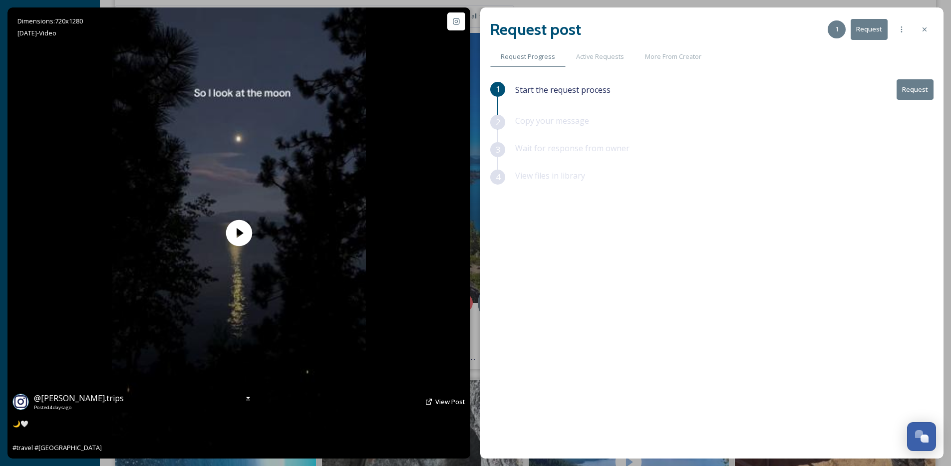
click at [428, 399] on icon at bounding box center [429, 402] width 8 height 8
click at [433, 399] on icon at bounding box center [429, 402] width 8 height 8
click at [444, 401] on span "View Post" at bounding box center [450, 401] width 30 height 9
click at [924, 27] on icon at bounding box center [925, 29] width 8 height 8
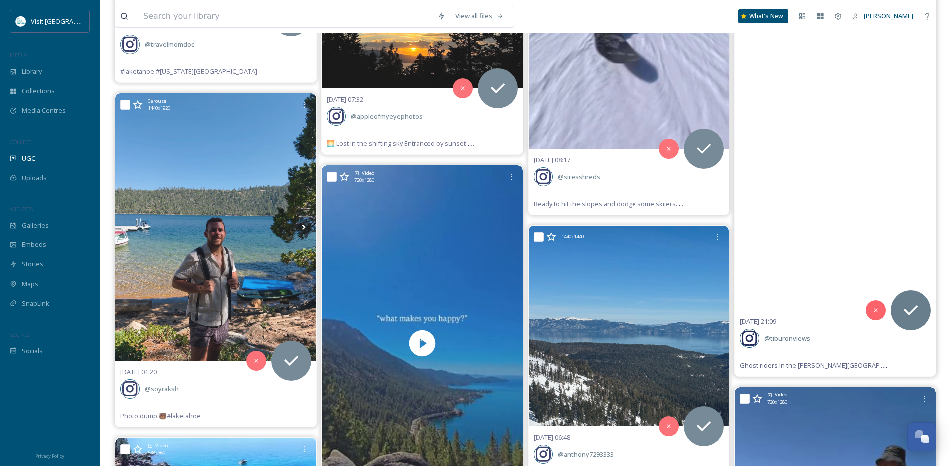
scroll to position [12212, 0]
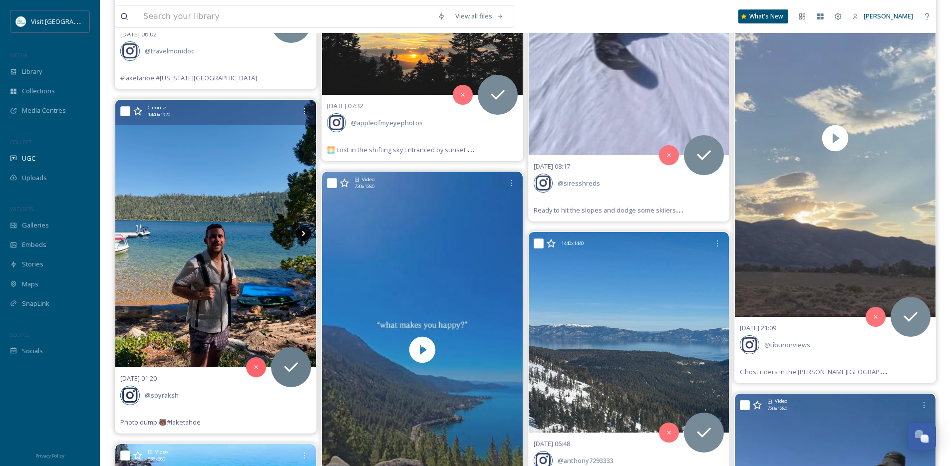
click at [310, 231] on icon at bounding box center [303, 233] width 15 height 15
click at [306, 231] on icon at bounding box center [303, 233] width 15 height 15
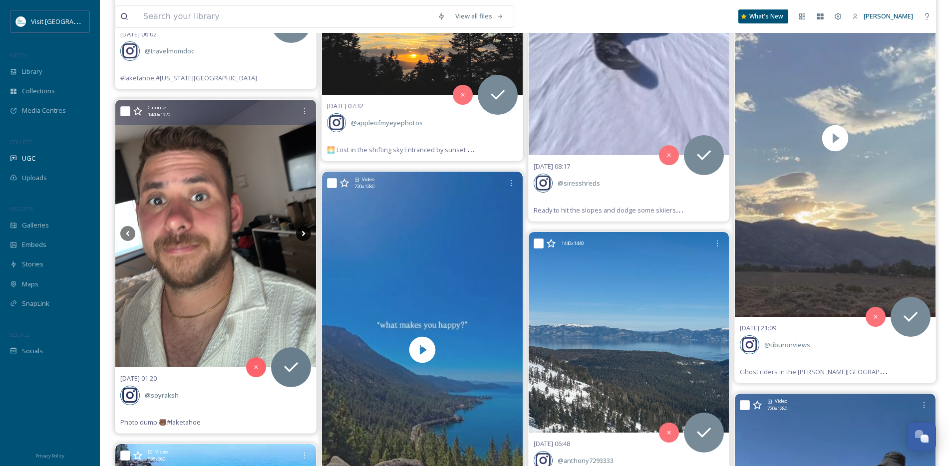
click at [306, 231] on icon at bounding box center [303, 233] width 15 height 15
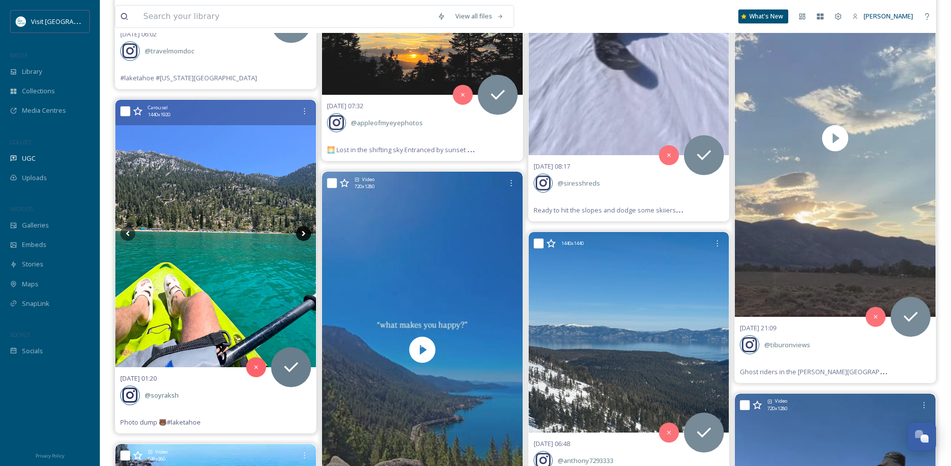
click at [307, 232] on icon at bounding box center [303, 233] width 15 height 15
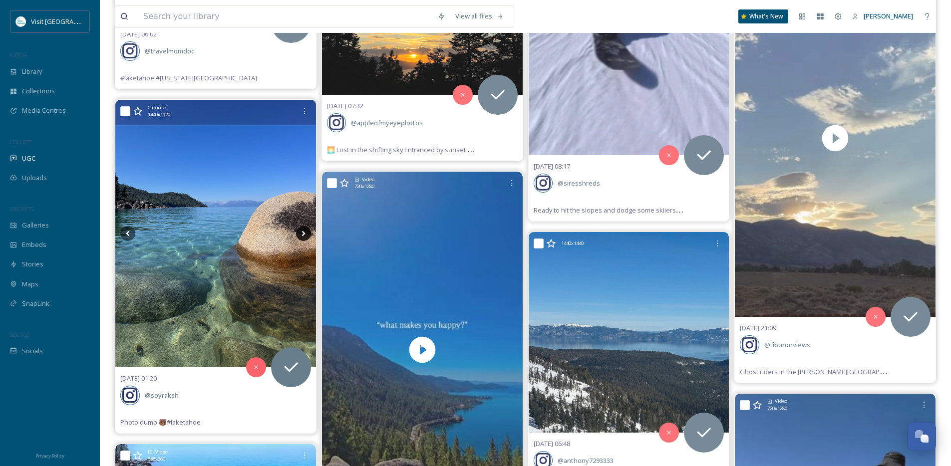
click at [307, 232] on icon at bounding box center [303, 233] width 15 height 15
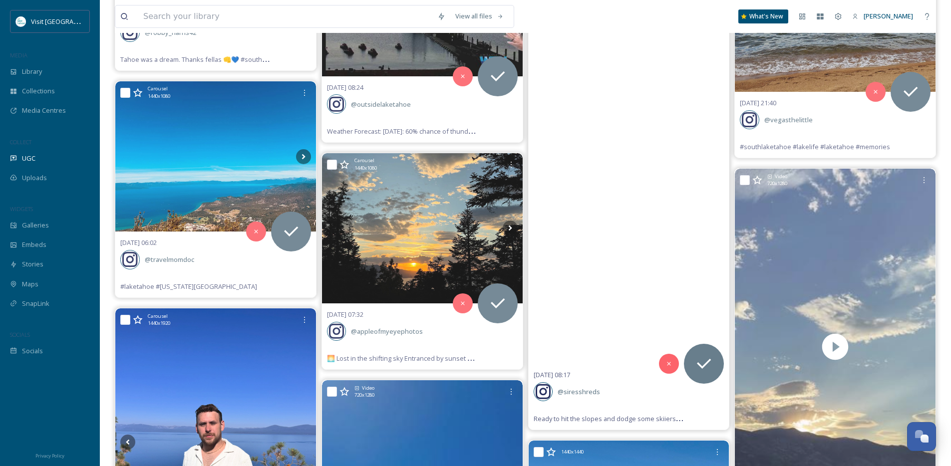
scroll to position [12002, 0]
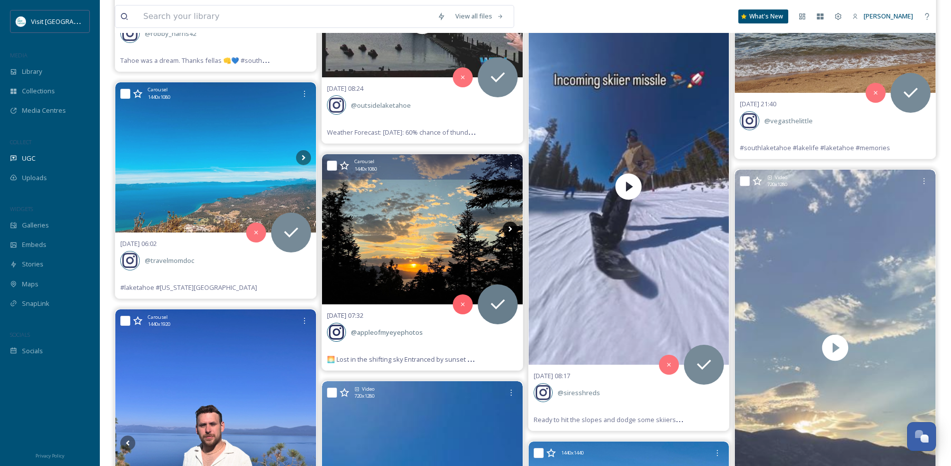
click at [513, 231] on icon at bounding box center [510, 229] width 15 height 15
click at [513, 228] on icon at bounding box center [510, 229] width 15 height 15
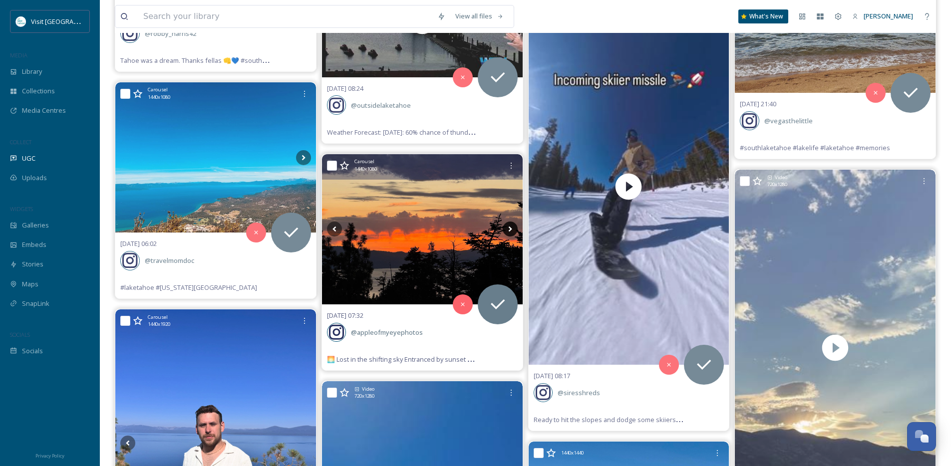
click at [513, 228] on icon at bounding box center [510, 229] width 15 height 15
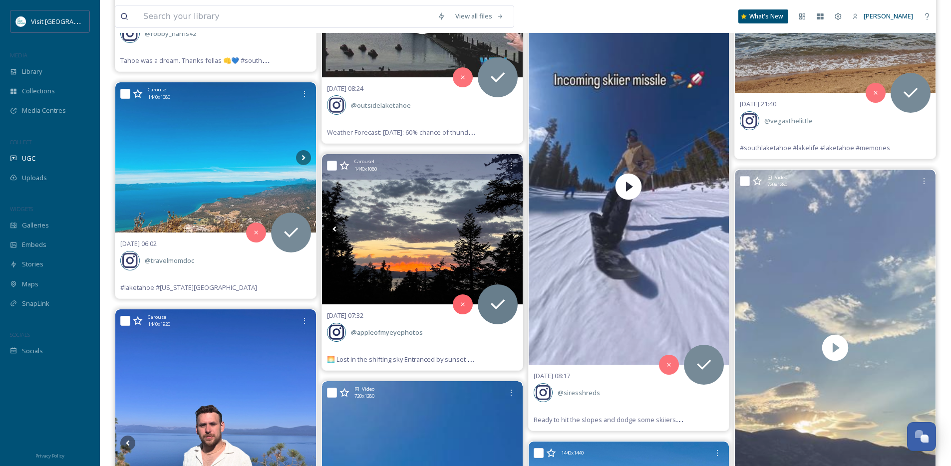
click at [513, 228] on icon at bounding box center [510, 229] width 15 height 15
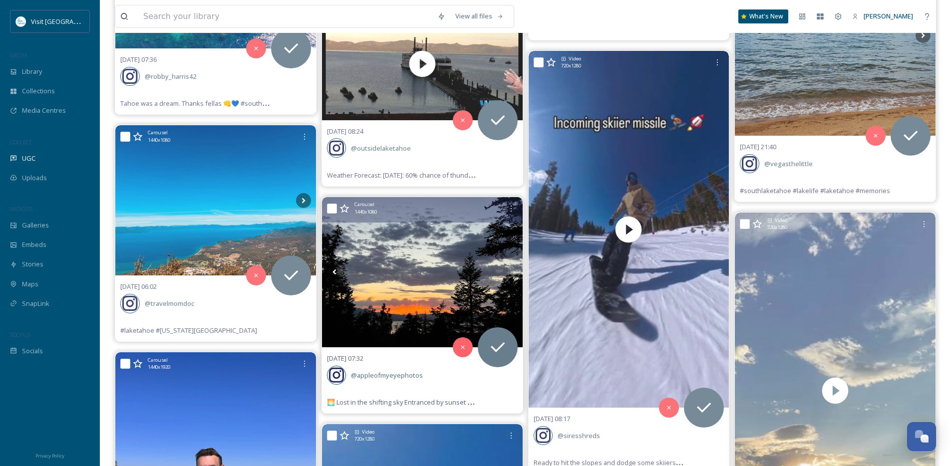
scroll to position [11958, 0]
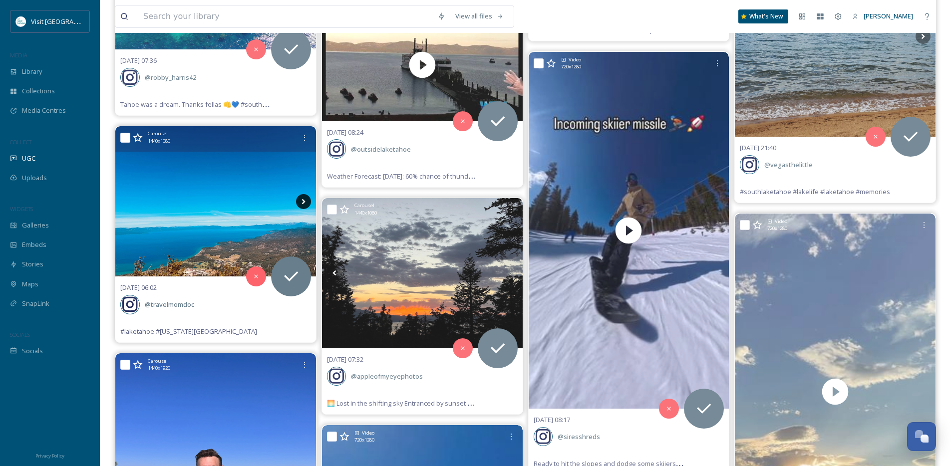
click at [303, 201] on icon at bounding box center [303, 201] width 15 height 15
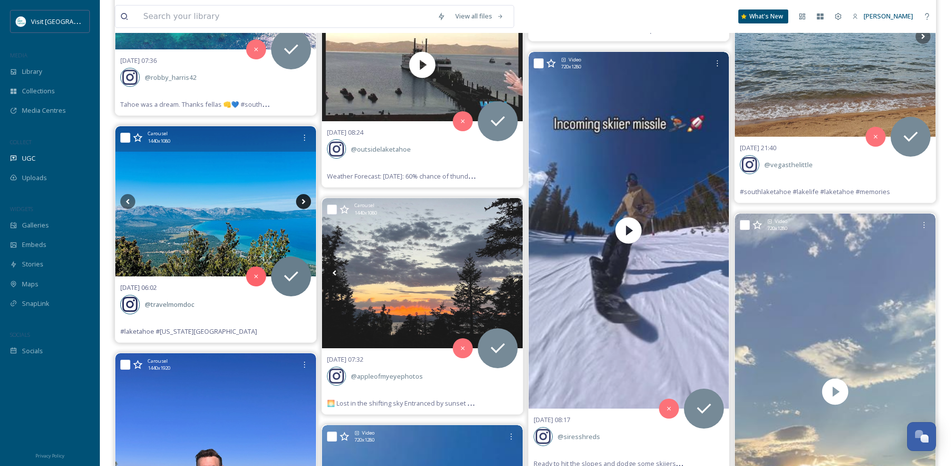
click at [303, 201] on icon at bounding box center [303, 201] width 15 height 15
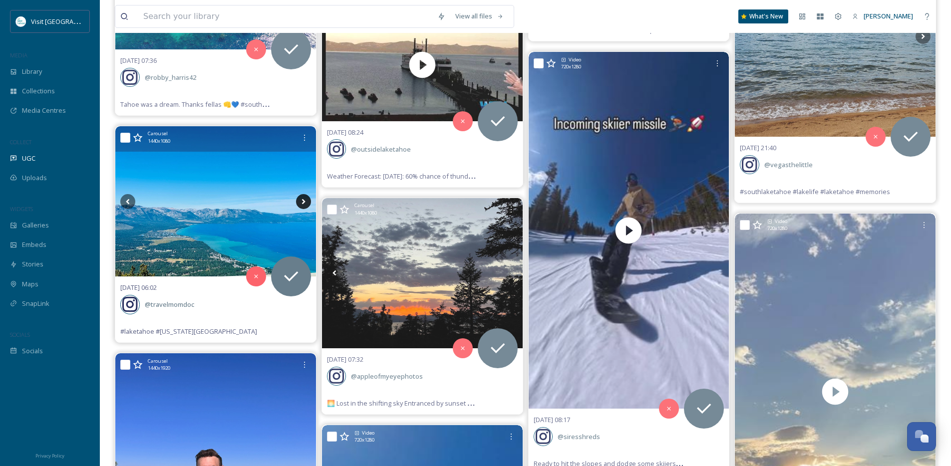
click at [303, 201] on icon at bounding box center [303, 201] width 15 height 15
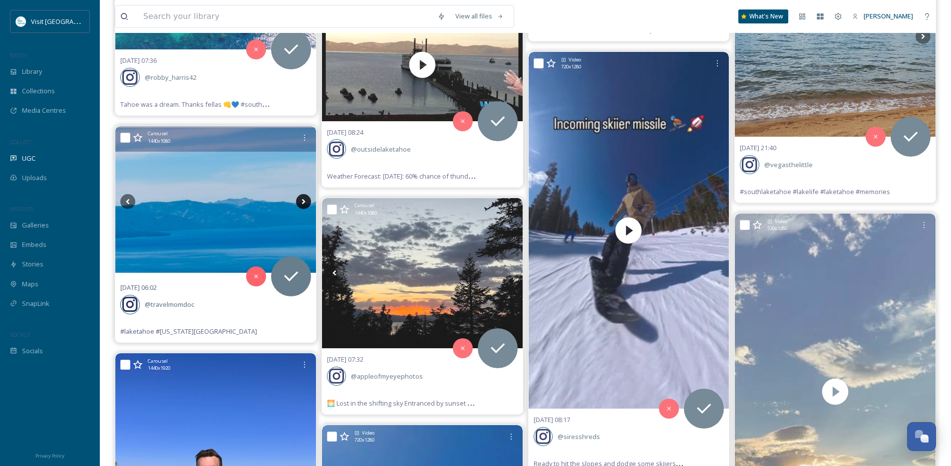
click at [303, 201] on icon at bounding box center [303, 201] width 15 height 15
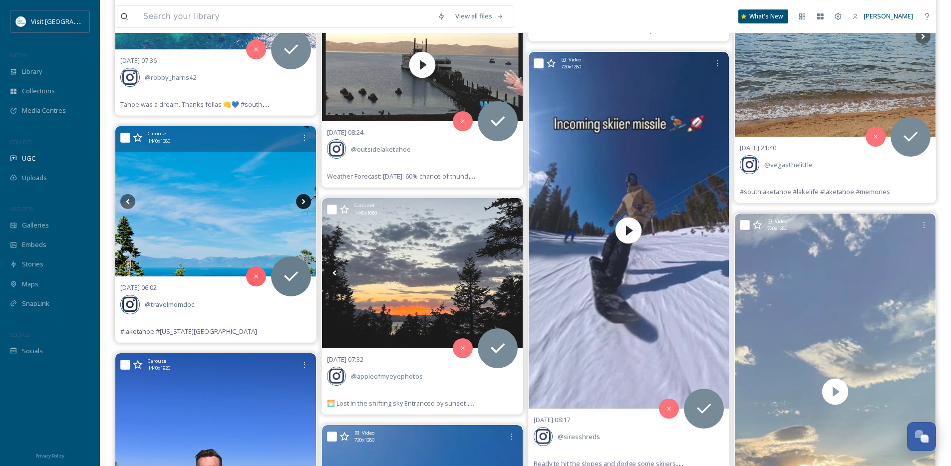
click at [303, 201] on icon at bounding box center [303, 201] width 15 height 15
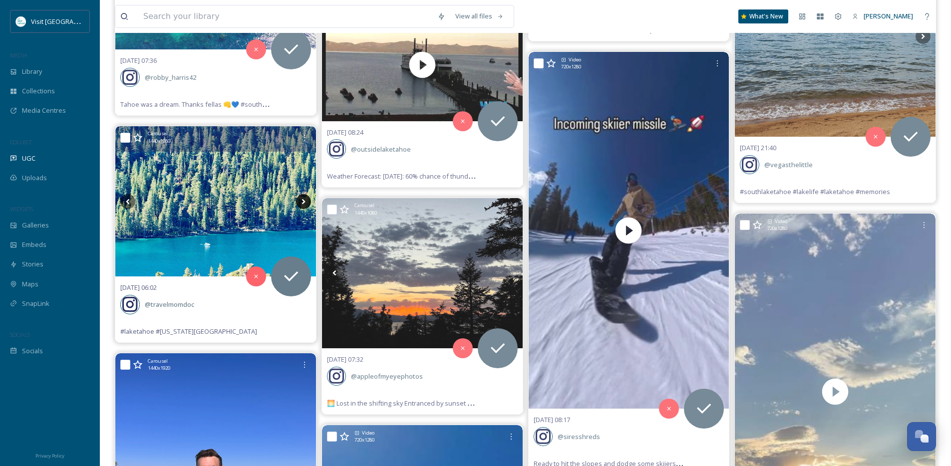
click at [303, 201] on icon at bounding box center [303, 201] width 15 height 15
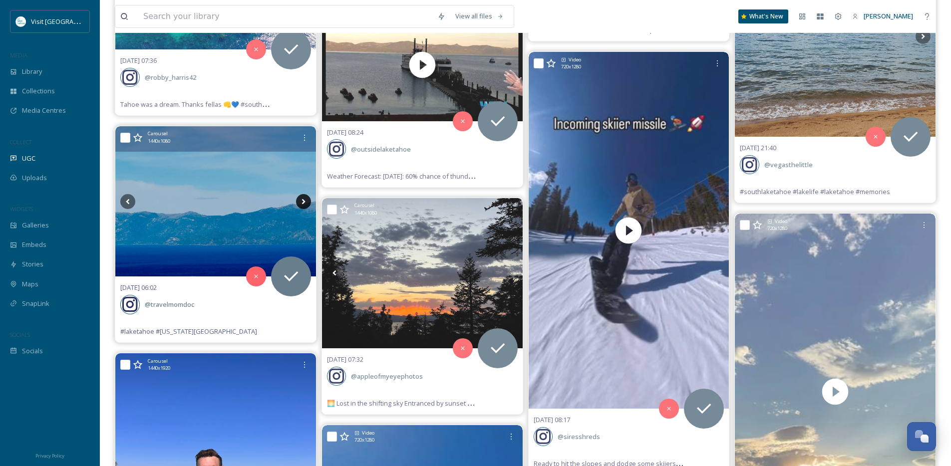
click at [303, 201] on icon at bounding box center [303, 201] width 15 height 15
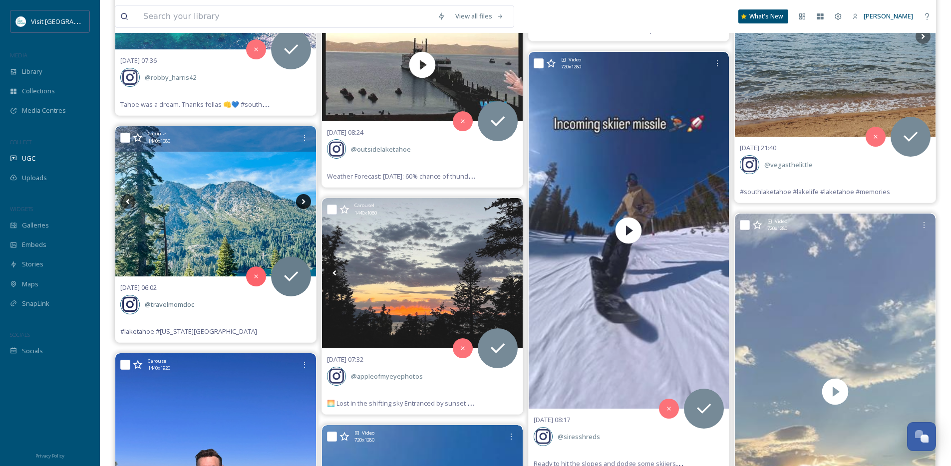
click at [303, 201] on icon at bounding box center [303, 201] width 15 height 15
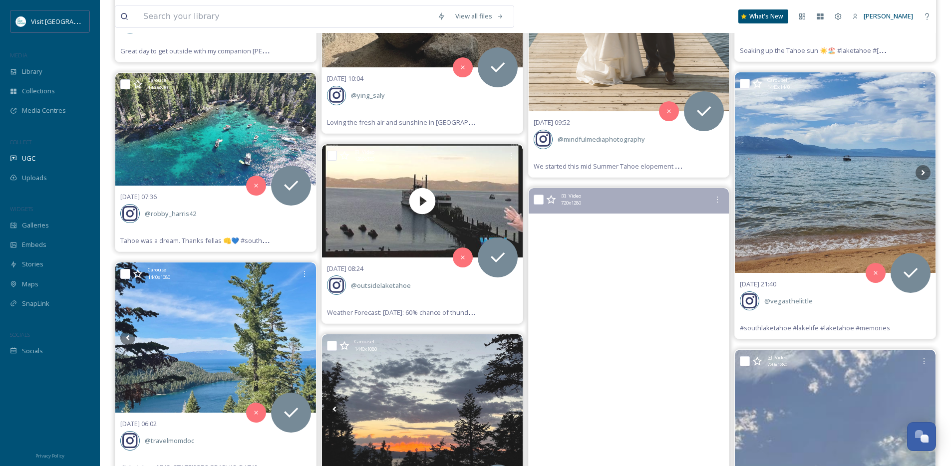
scroll to position [11821, 0]
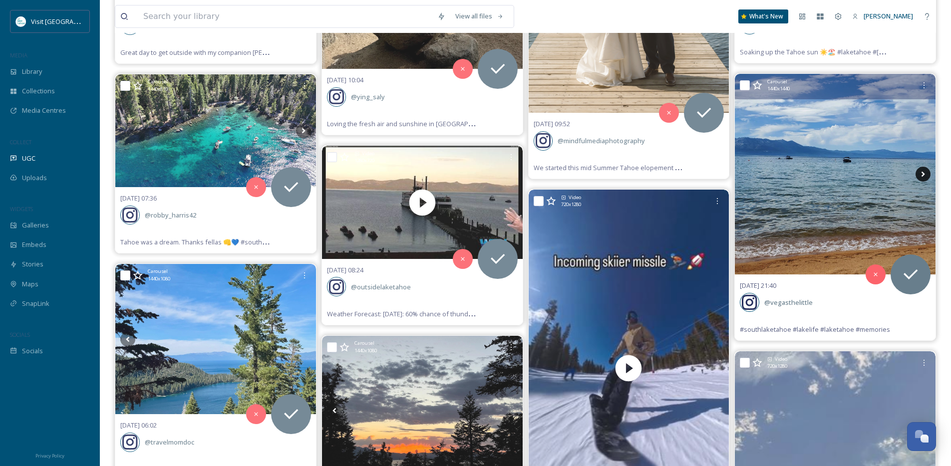
click at [927, 176] on icon at bounding box center [923, 174] width 15 height 15
click at [925, 175] on icon at bounding box center [923, 174] width 15 height 15
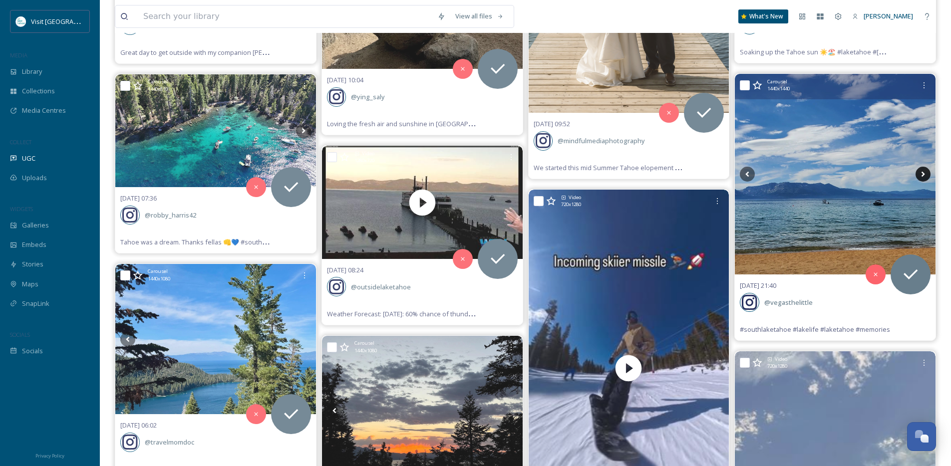
click at [925, 175] on icon at bounding box center [923, 174] width 15 height 15
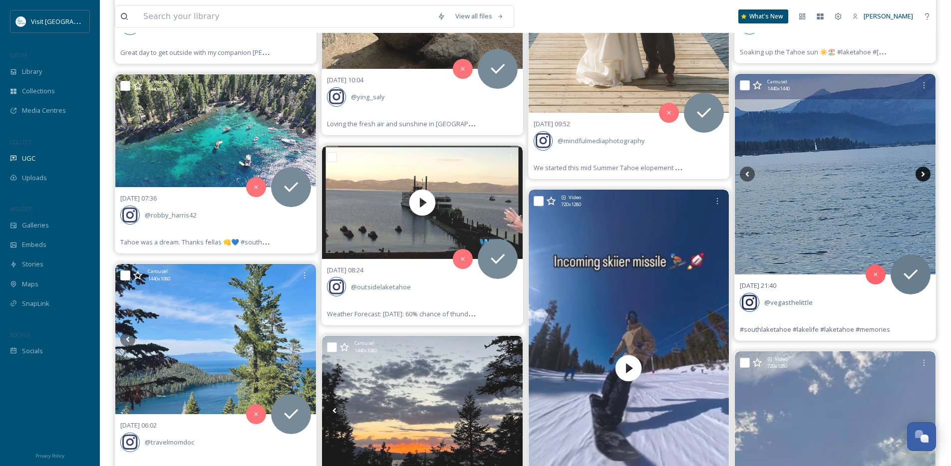
click at [925, 175] on icon at bounding box center [923, 174] width 15 height 15
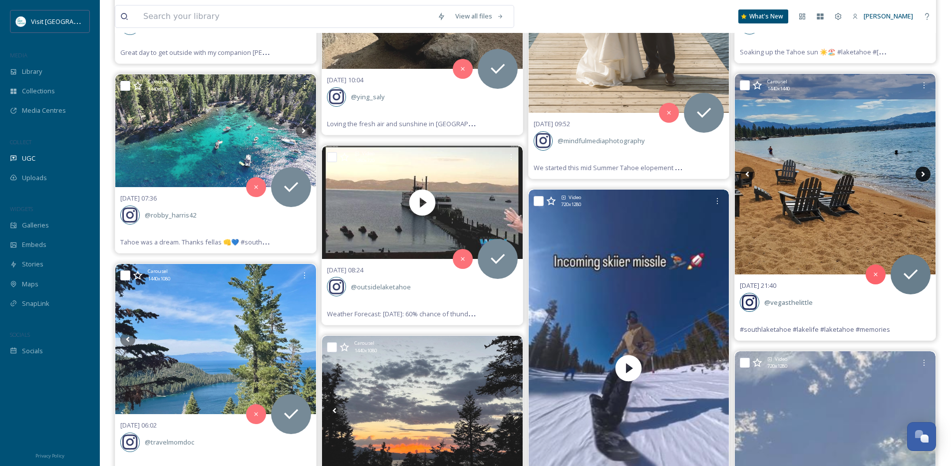
click at [925, 175] on icon at bounding box center [923, 174] width 15 height 15
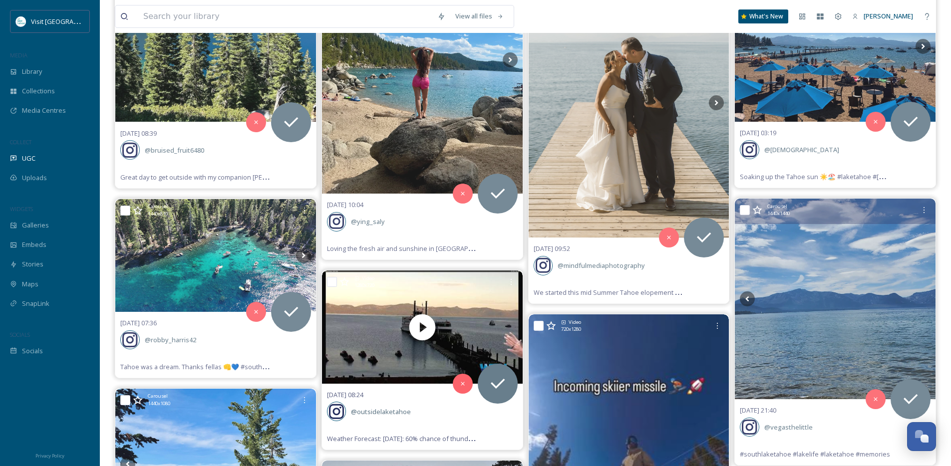
scroll to position [11694, 0]
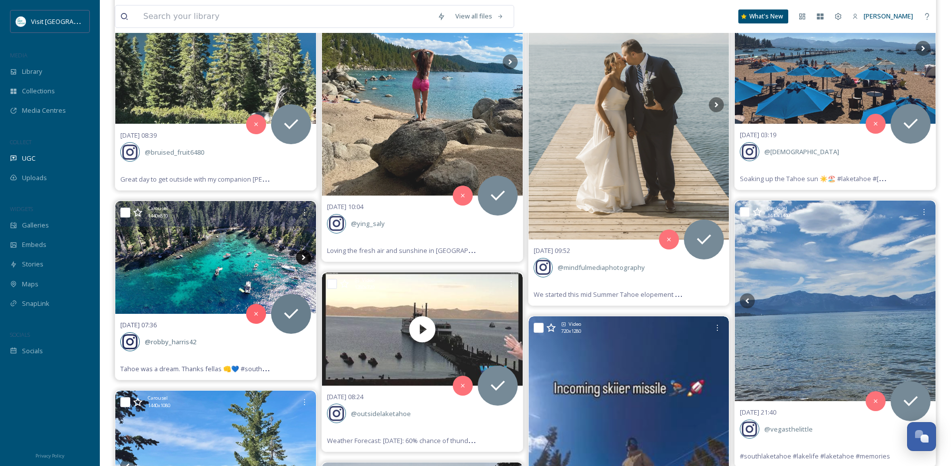
click at [305, 252] on icon at bounding box center [303, 257] width 15 height 15
click at [303, 255] on icon at bounding box center [303, 257] width 15 height 15
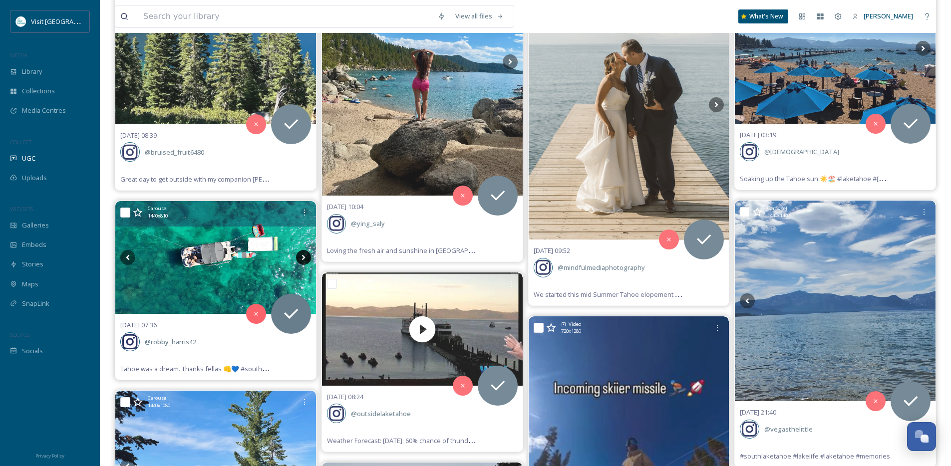
click at [303, 255] on icon at bounding box center [303, 257] width 15 height 15
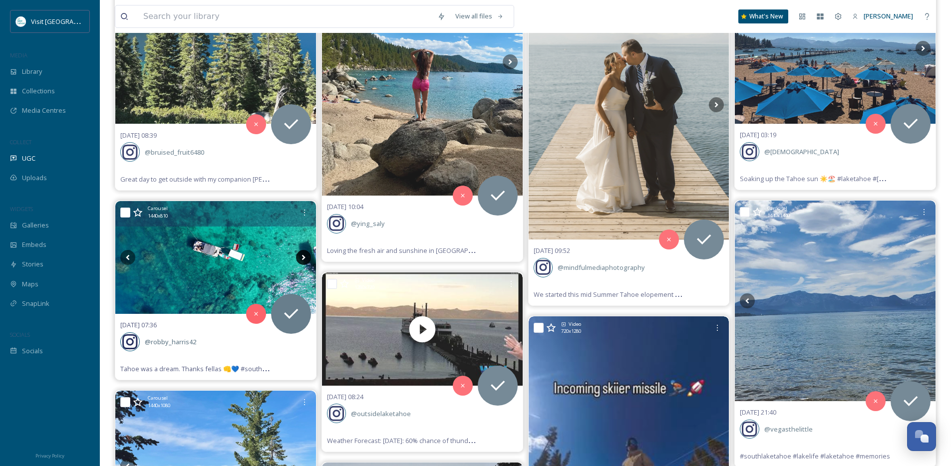
click at [303, 255] on icon at bounding box center [303, 257] width 15 height 15
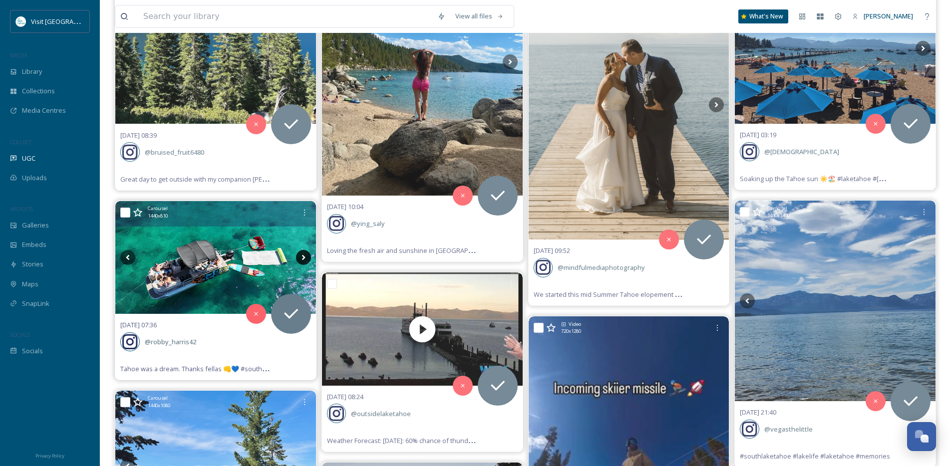
click at [303, 255] on icon at bounding box center [303, 257] width 15 height 15
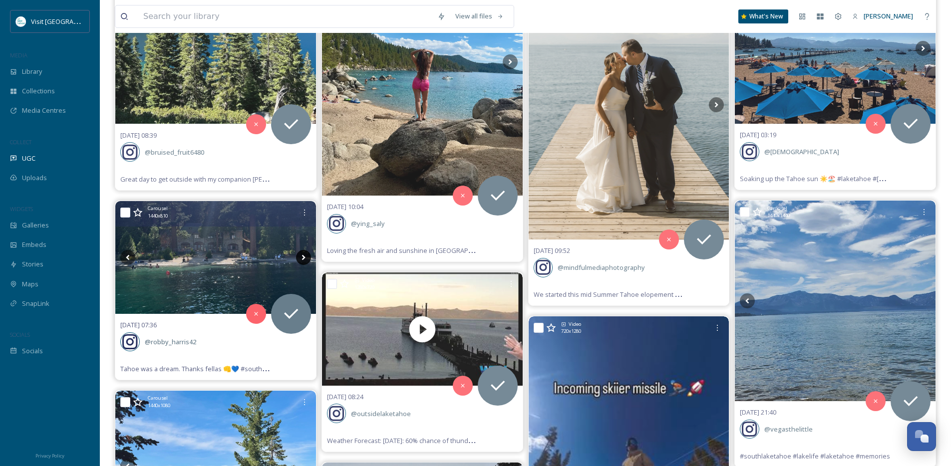
click at [303, 255] on icon at bounding box center [303, 257] width 15 height 15
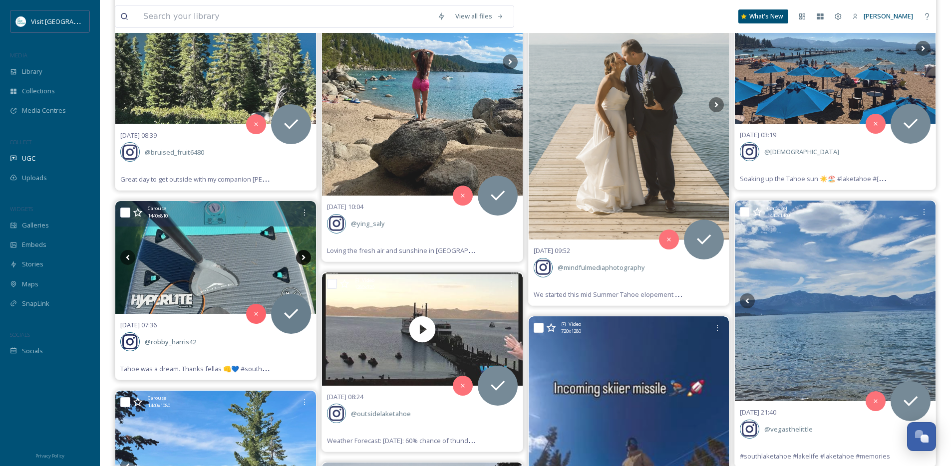
click at [303, 255] on icon at bounding box center [303, 257] width 15 height 15
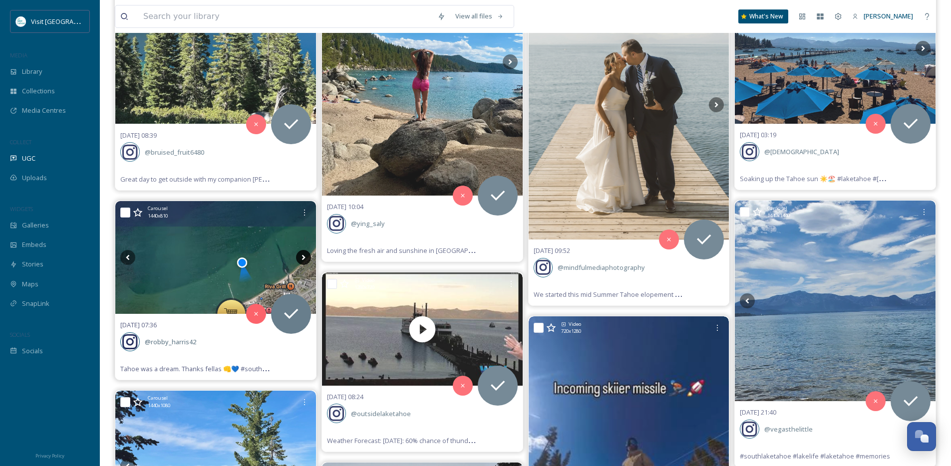
click at [303, 255] on icon at bounding box center [303, 257] width 15 height 15
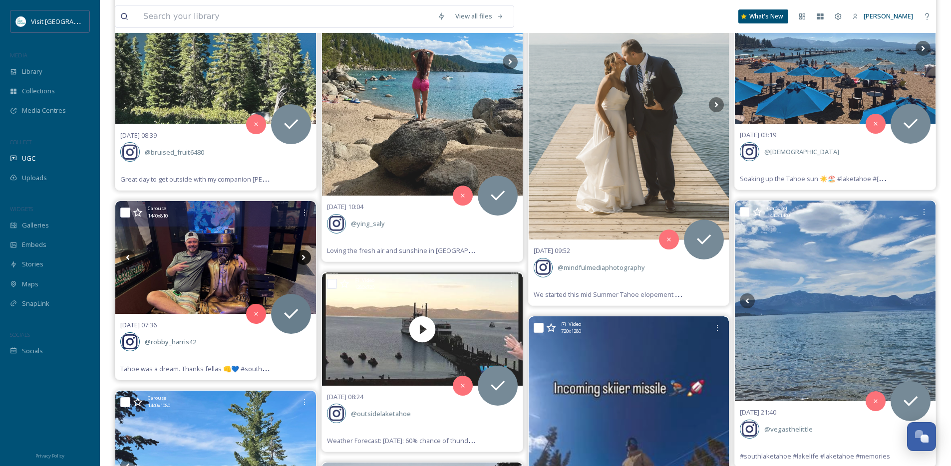
click at [303, 255] on icon at bounding box center [303, 257] width 15 height 15
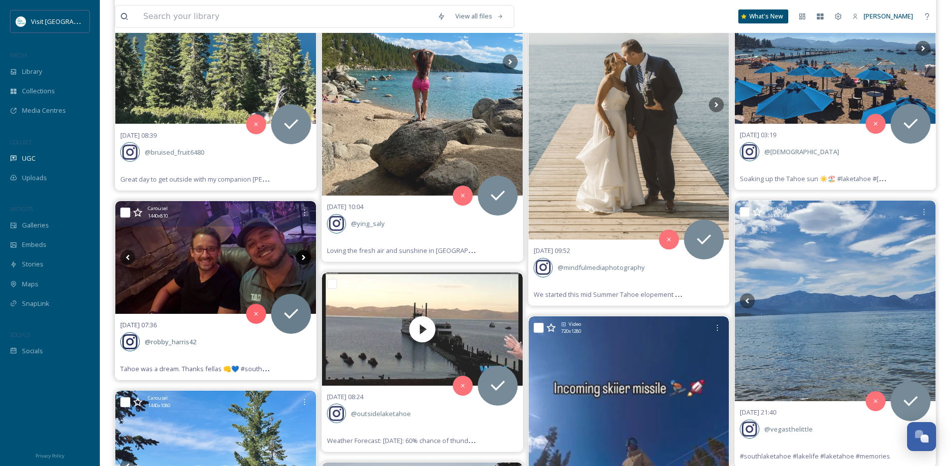
click at [303, 255] on icon at bounding box center [303, 257] width 15 height 15
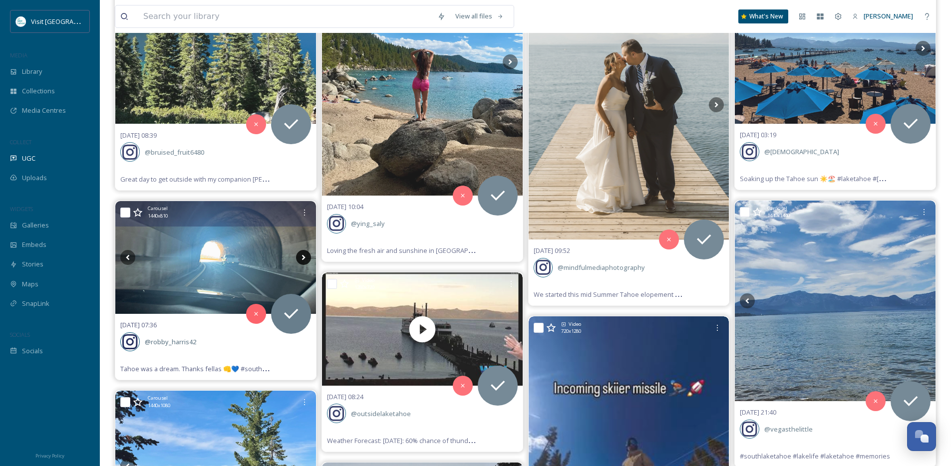
click at [303, 255] on icon at bounding box center [303, 257] width 15 height 15
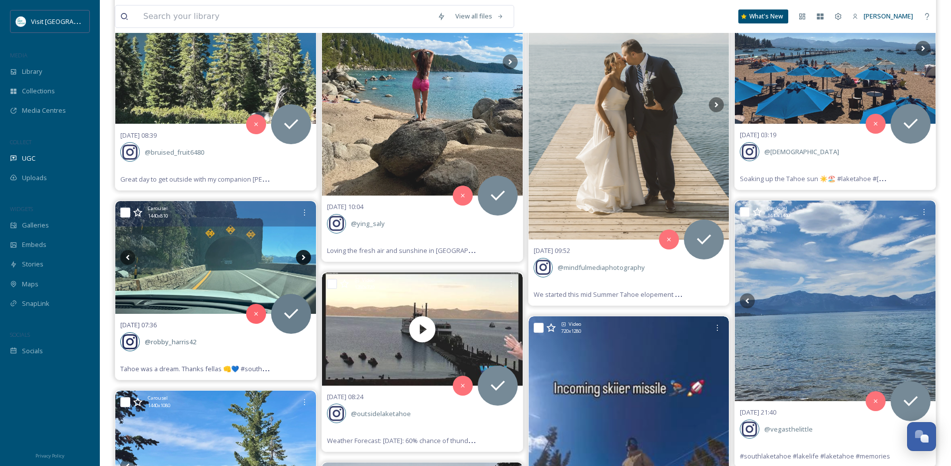
click at [303, 255] on icon at bounding box center [303, 257] width 15 height 15
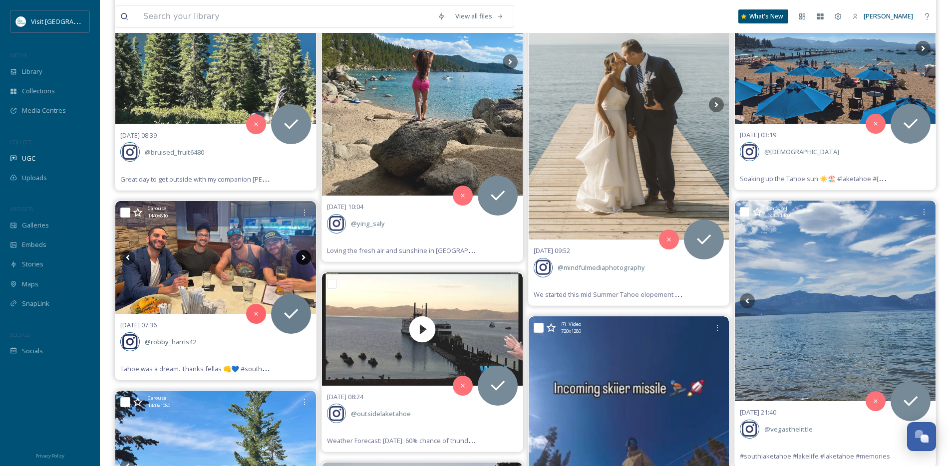
click at [303, 255] on icon at bounding box center [303, 257] width 15 height 15
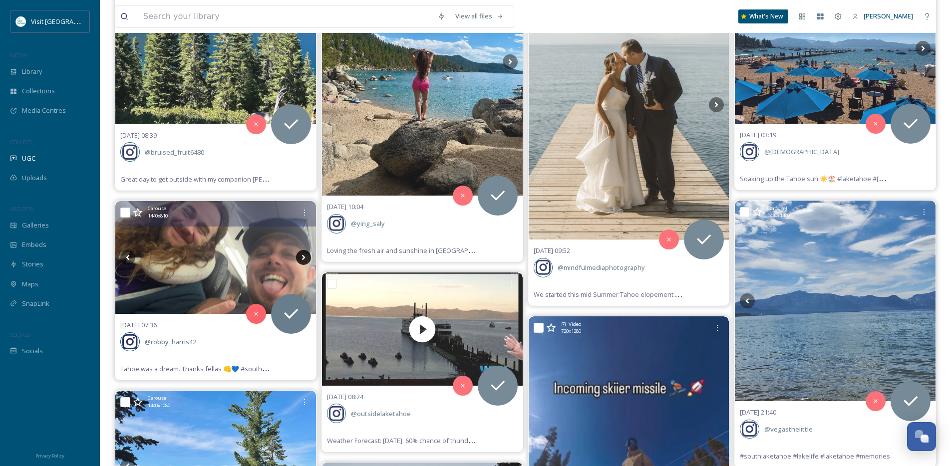
click at [303, 255] on icon at bounding box center [303, 257] width 15 height 15
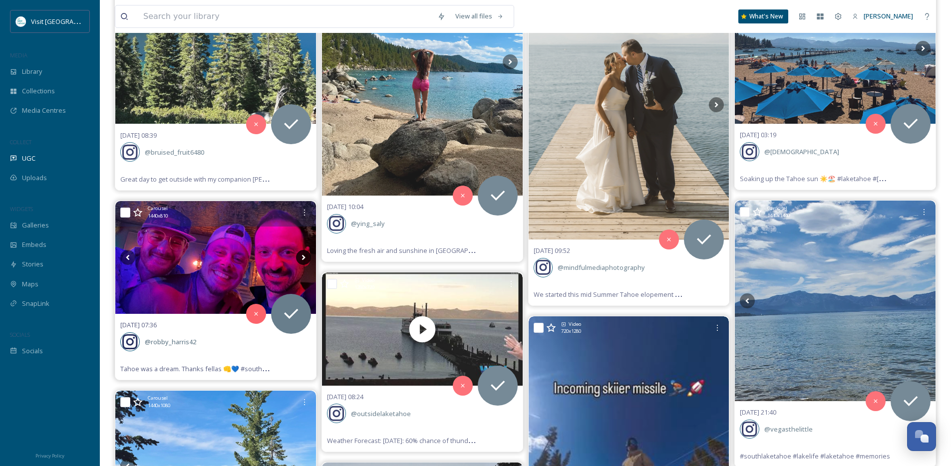
click at [303, 255] on icon at bounding box center [303, 257] width 15 height 15
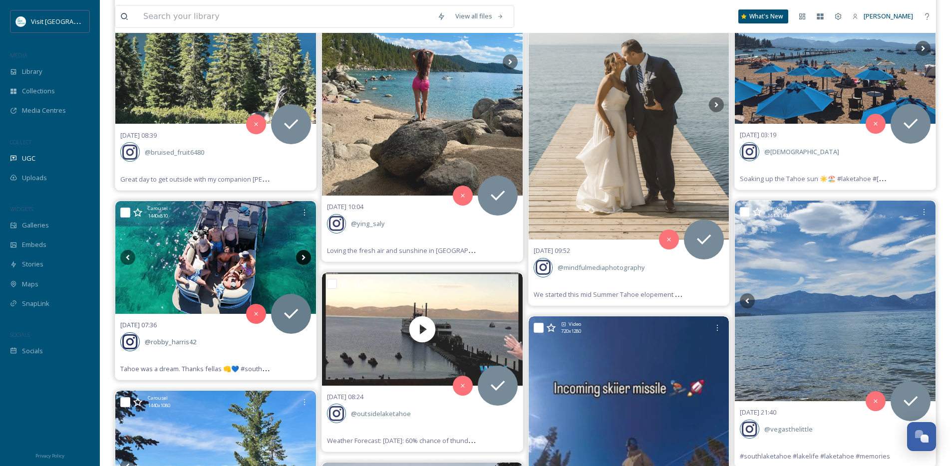
click at [303, 255] on icon at bounding box center [303, 257] width 15 height 15
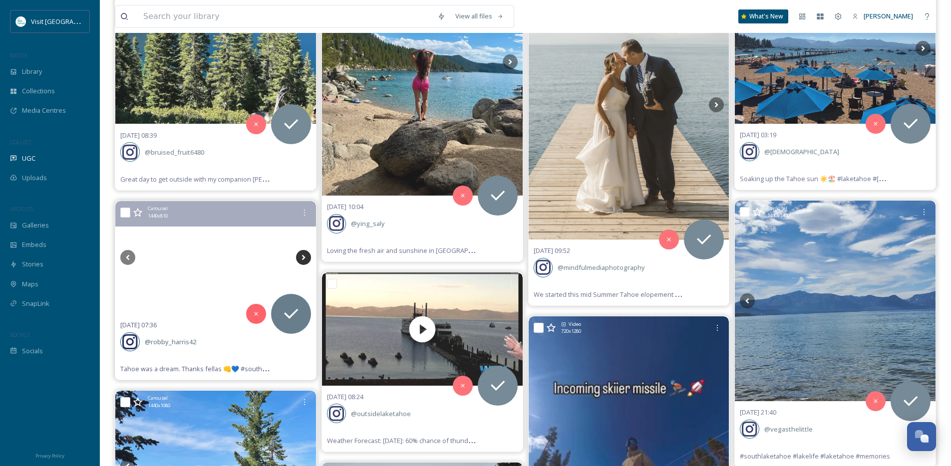
click at [303, 255] on icon at bounding box center [303, 257] width 15 height 15
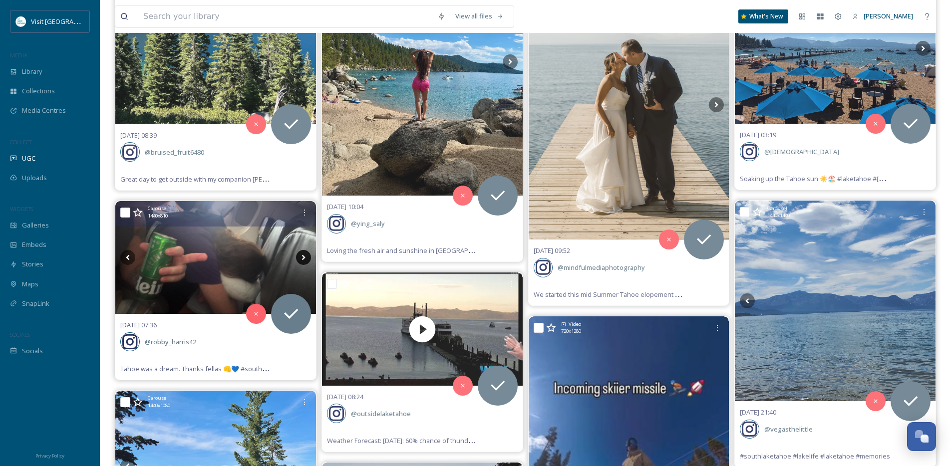
click at [303, 255] on icon at bounding box center [303, 257] width 15 height 15
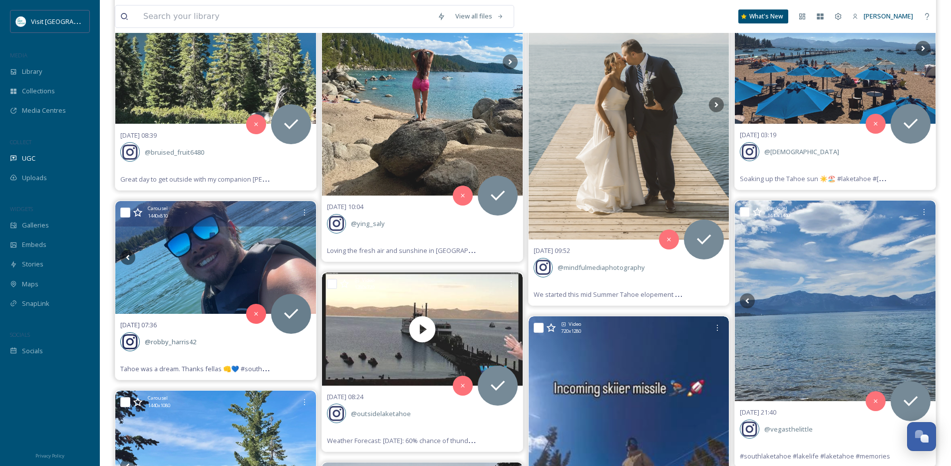
click at [303, 255] on icon at bounding box center [303, 257] width 15 height 15
click at [130, 259] on icon at bounding box center [127, 257] width 15 height 15
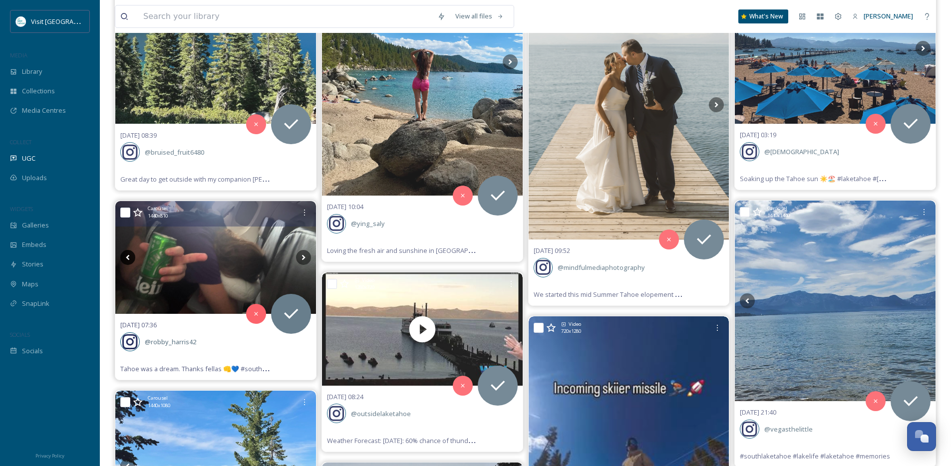
click at [130, 259] on icon at bounding box center [127, 257] width 15 height 15
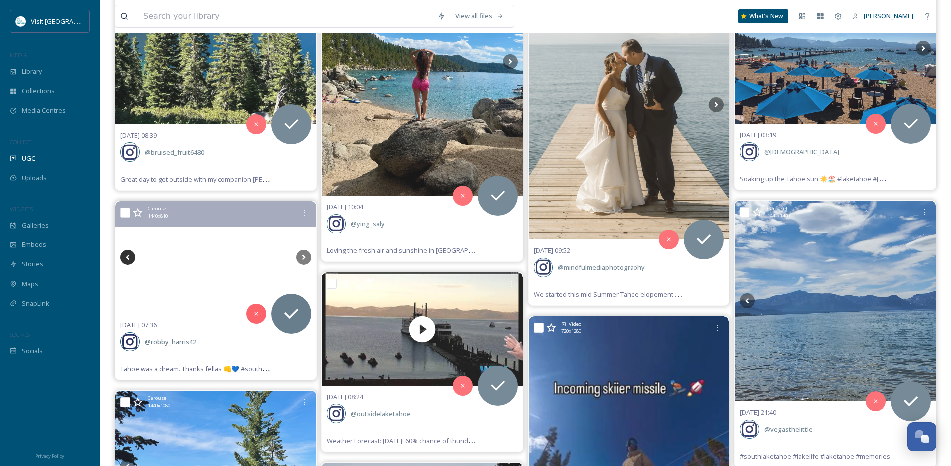
click at [130, 259] on icon at bounding box center [127, 257] width 15 height 15
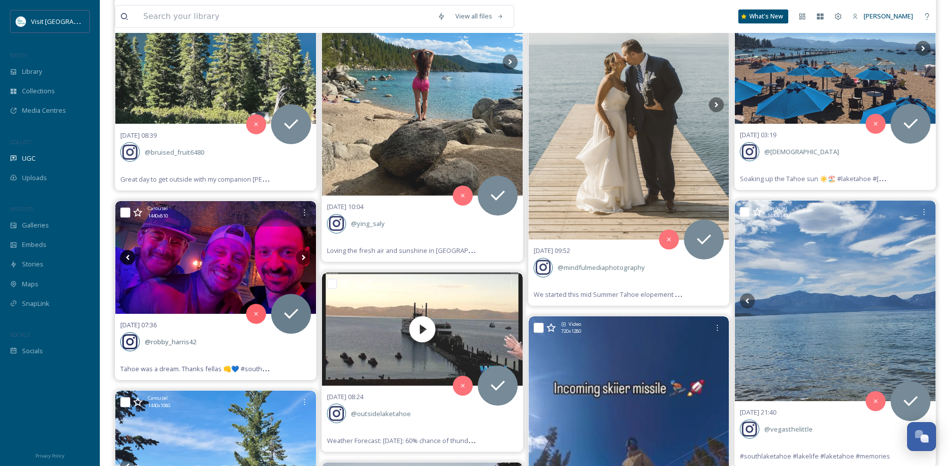
click at [130, 259] on icon at bounding box center [127, 257] width 15 height 15
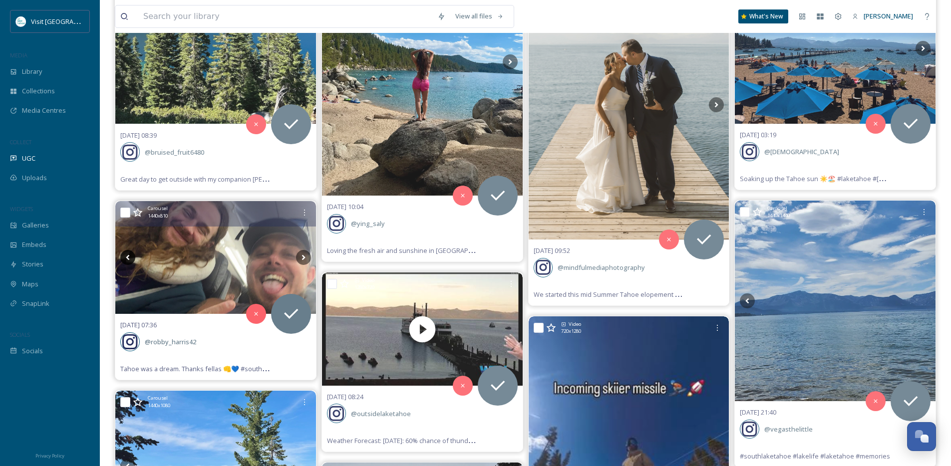
click at [130, 259] on icon at bounding box center [127, 257] width 15 height 15
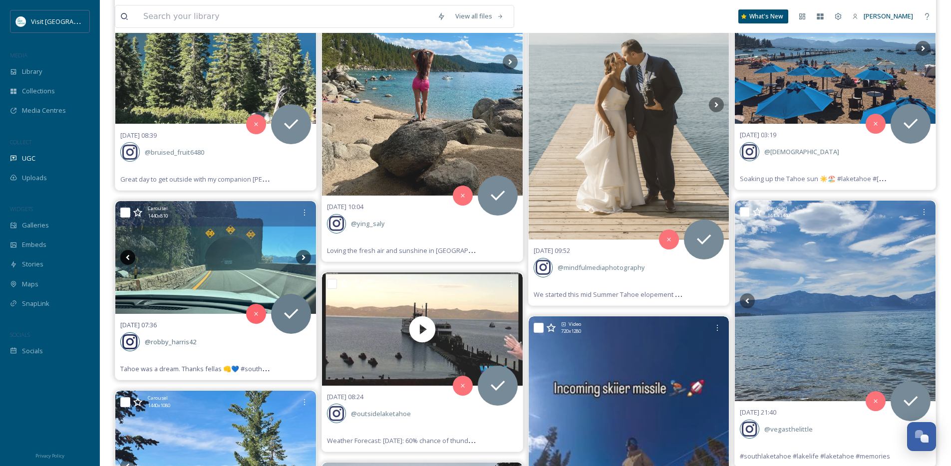
click at [130, 259] on icon at bounding box center [127, 257] width 15 height 15
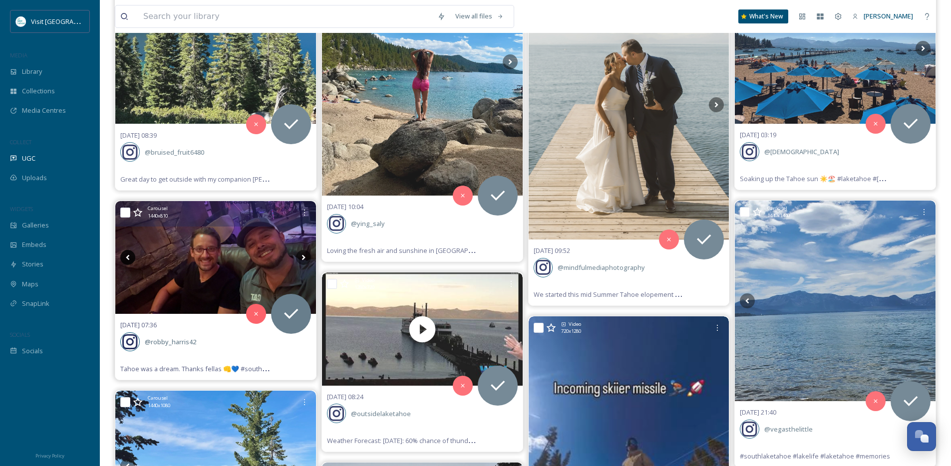
click at [130, 259] on icon at bounding box center [127, 257] width 15 height 15
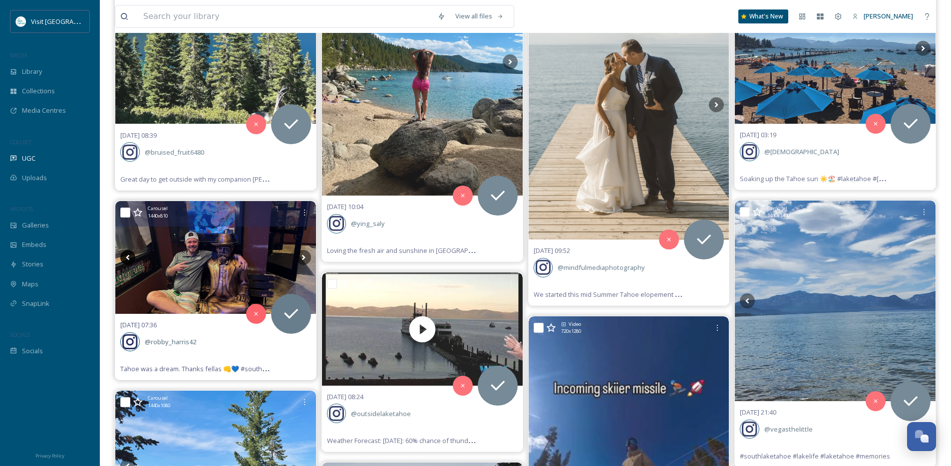
click at [130, 259] on icon at bounding box center [127, 257] width 15 height 15
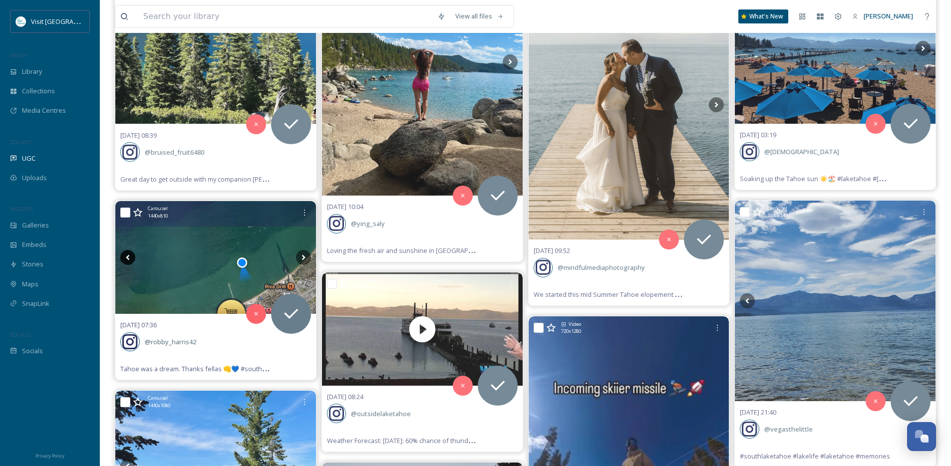
click at [130, 259] on icon at bounding box center [127, 257] width 15 height 15
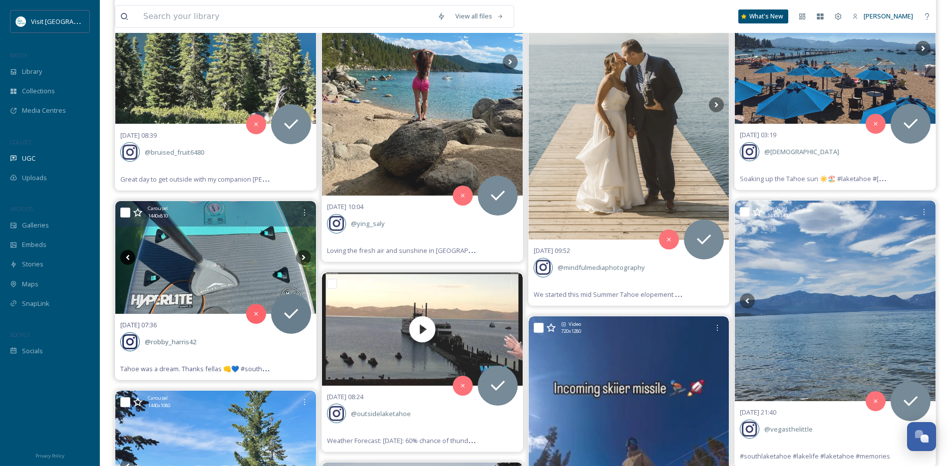
click at [130, 259] on icon at bounding box center [127, 257] width 15 height 15
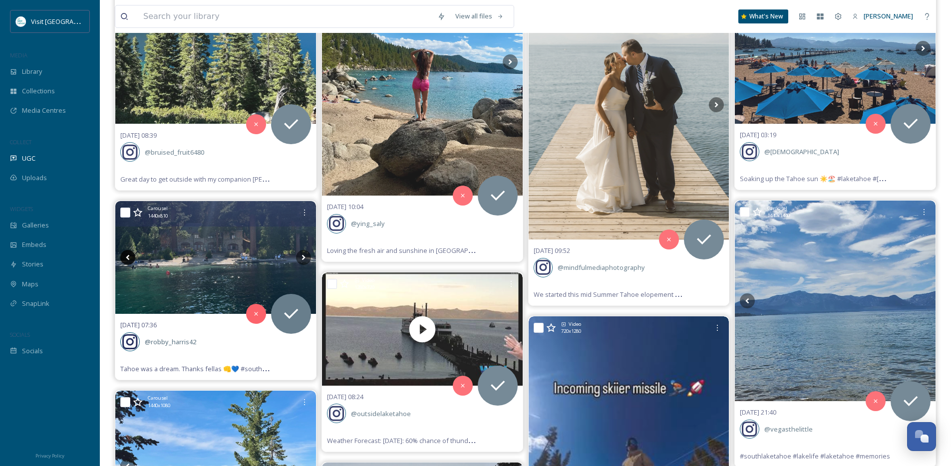
click at [130, 259] on icon at bounding box center [127, 257] width 15 height 15
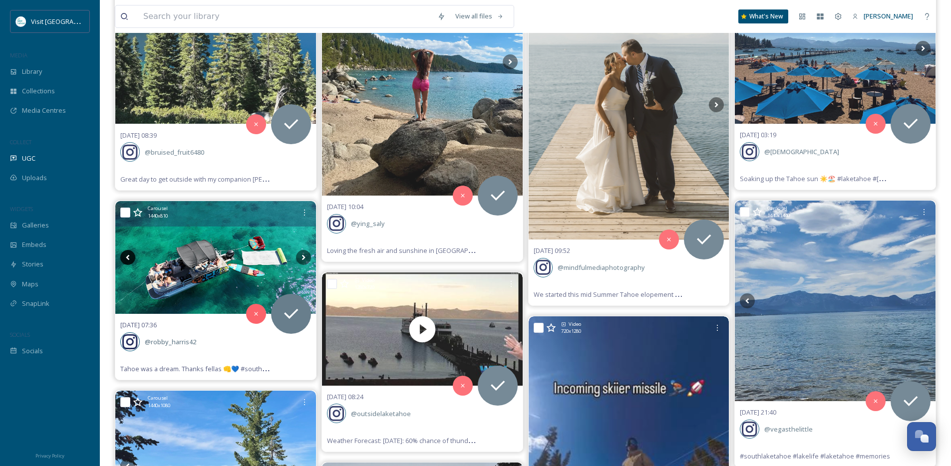
click at [130, 259] on icon at bounding box center [127, 257] width 15 height 15
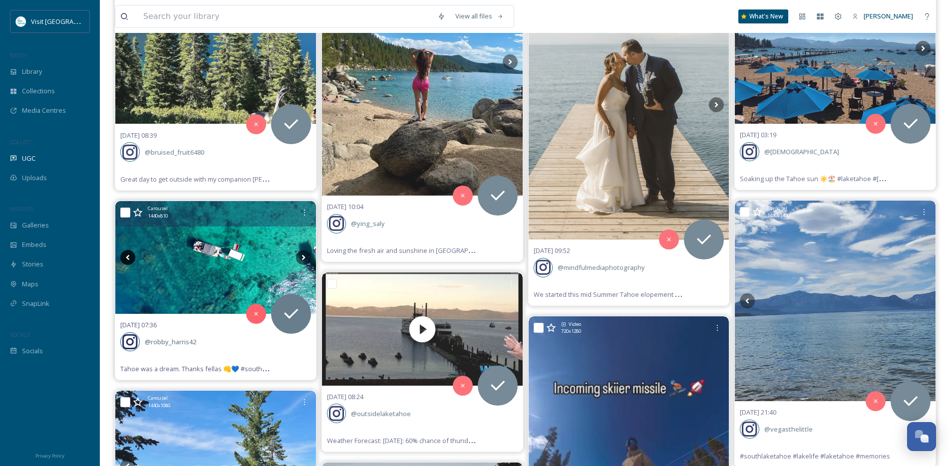
click at [130, 259] on icon at bounding box center [127, 257] width 15 height 15
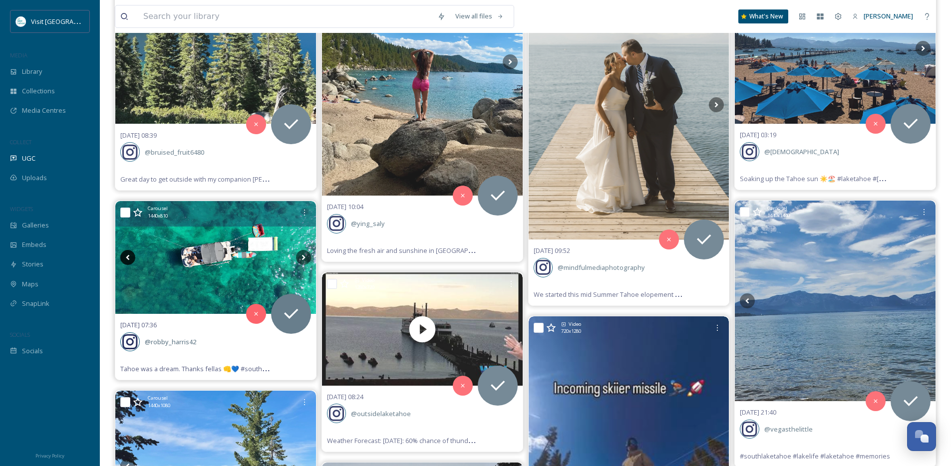
click at [130, 259] on icon at bounding box center [127, 257] width 15 height 15
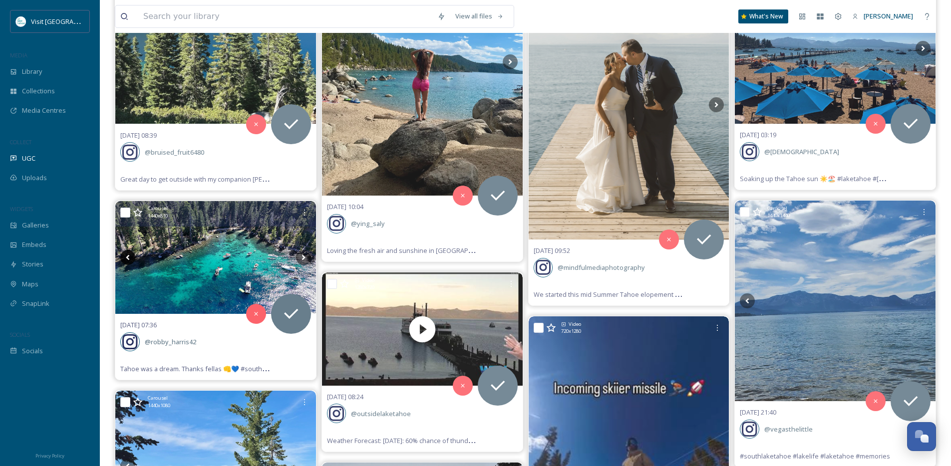
click at [130, 259] on icon at bounding box center [127, 257] width 15 height 15
click at [300, 311] on icon at bounding box center [291, 314] width 20 height 20
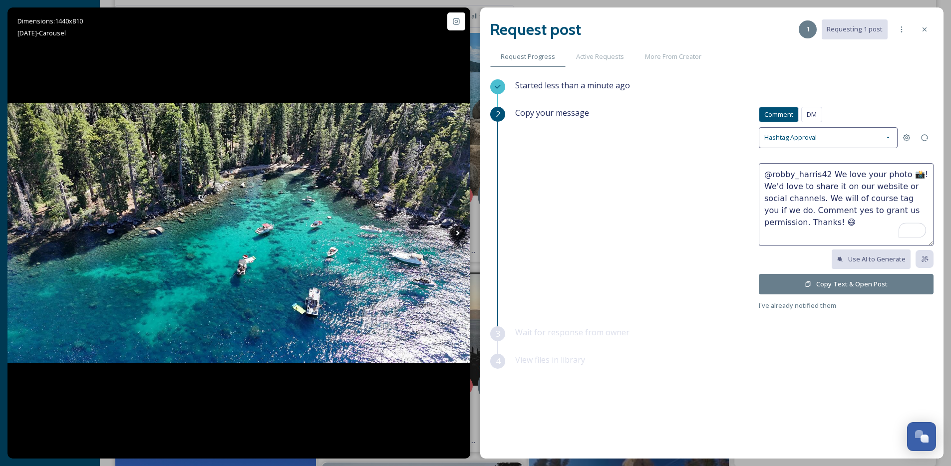
drag, startPoint x: 910, startPoint y: 176, endPoint x: 830, endPoint y: 175, distance: 79.9
click at [830, 175] on textarea "@robby_harris42 We love your photo 📸! We'd love to share it on our website or s…" at bounding box center [846, 204] width 175 height 83
type textarea "@robby_harris42 Love this first pic! We'd love to share it on our website or so…"
click at [804, 285] on button "Copy Text & Open Post" at bounding box center [846, 284] width 175 height 20
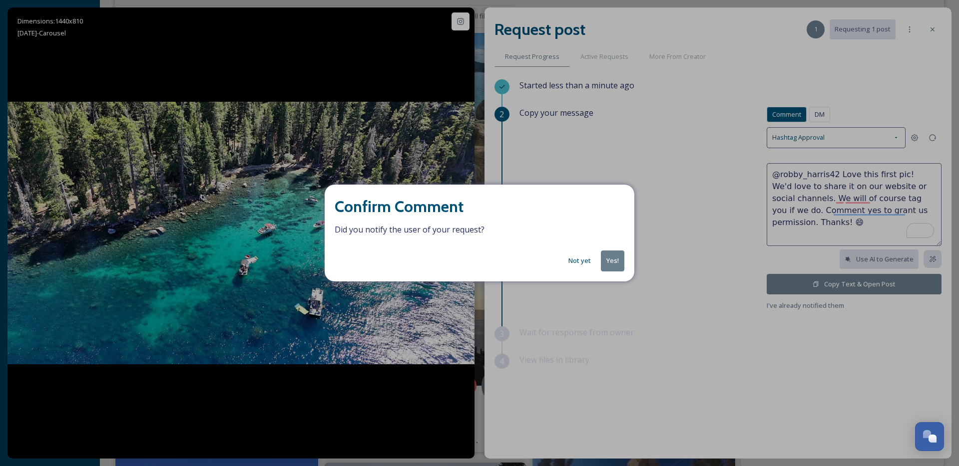
click at [621, 259] on button "Yes!" at bounding box center [612, 261] width 23 height 20
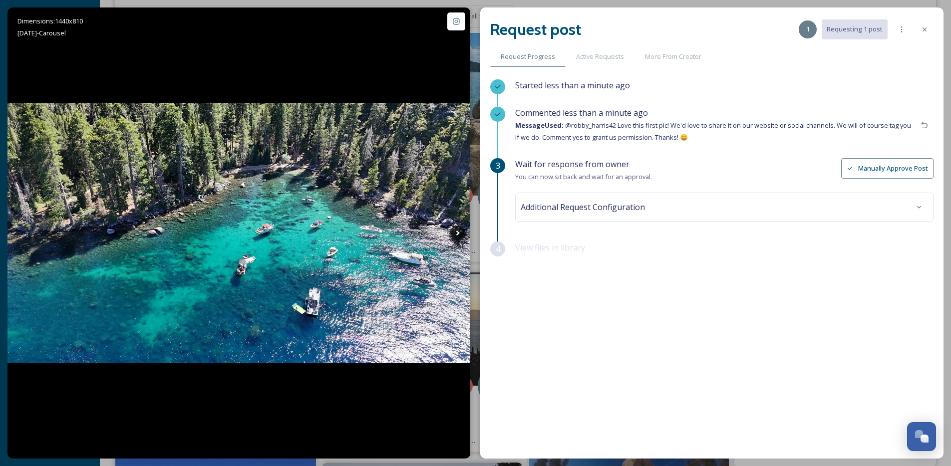
click at [919, 29] on div at bounding box center [925, 29] width 18 height 18
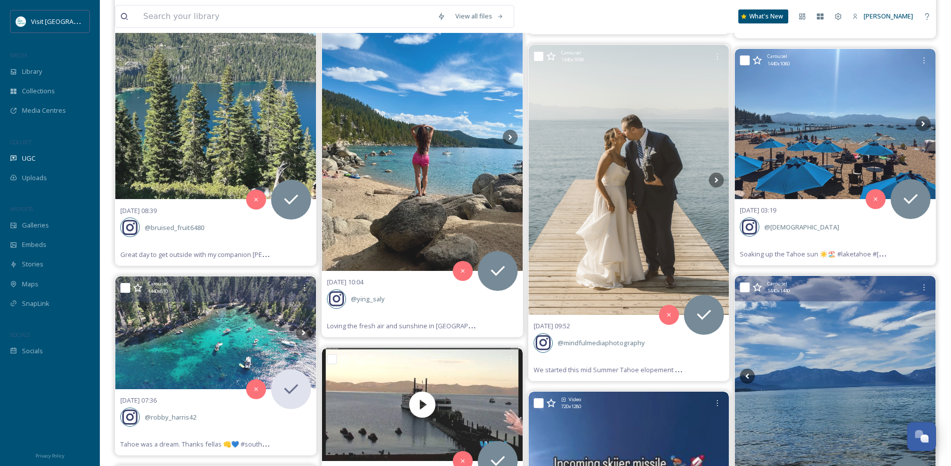
scroll to position [11592, 0]
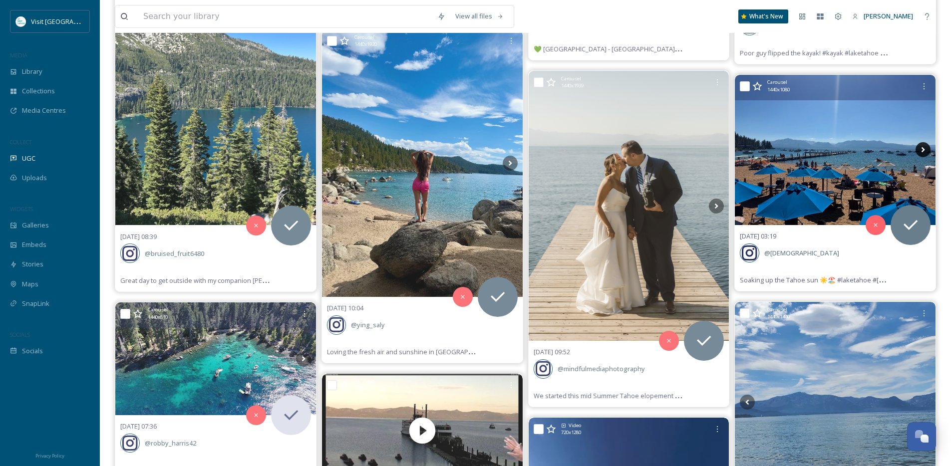
click at [920, 149] on icon at bounding box center [923, 149] width 15 height 15
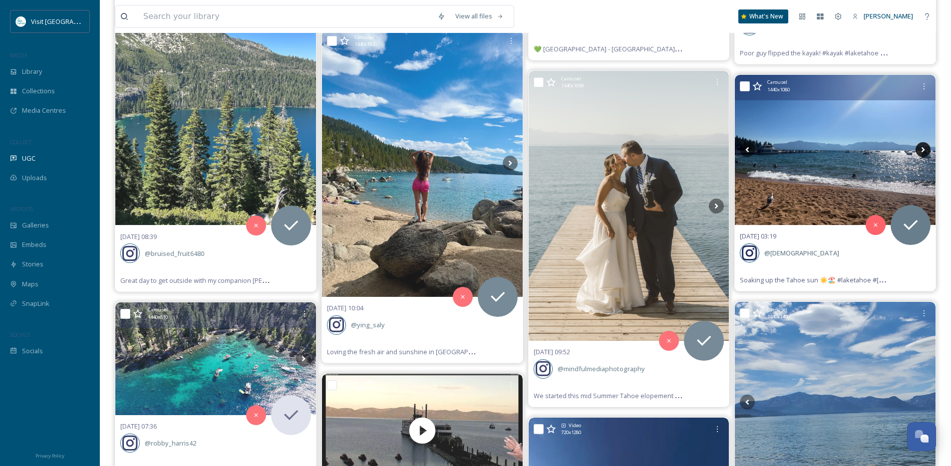
click at [923, 150] on icon at bounding box center [923, 149] width 15 height 15
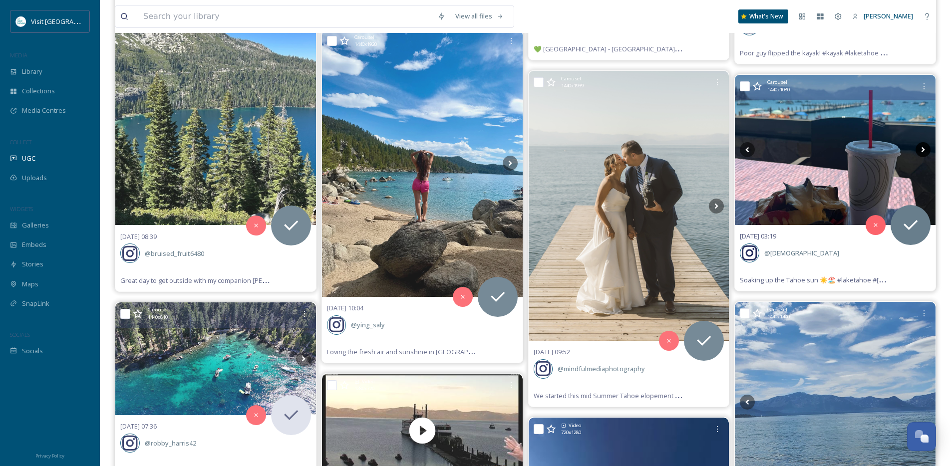
click at [923, 150] on icon at bounding box center [923, 149] width 3 height 5
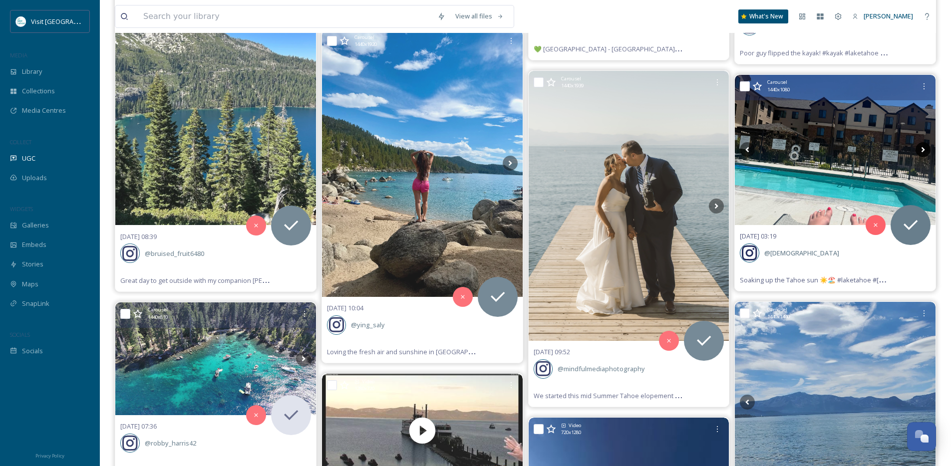
click at [923, 150] on icon at bounding box center [923, 149] width 3 height 5
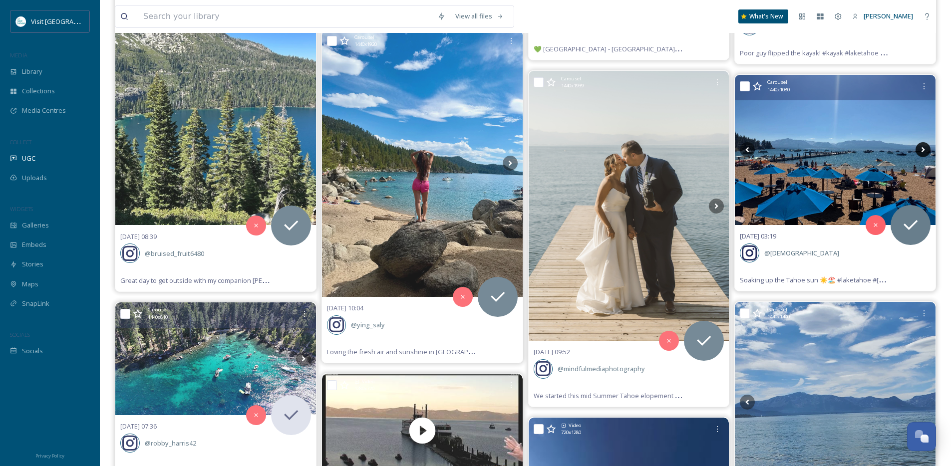
click at [923, 150] on icon at bounding box center [923, 149] width 3 height 5
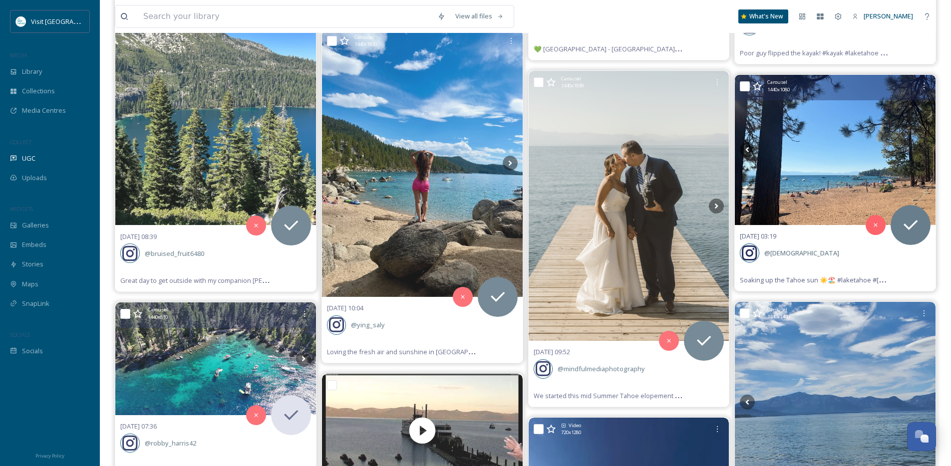
click at [923, 150] on icon at bounding box center [923, 149] width 3 height 5
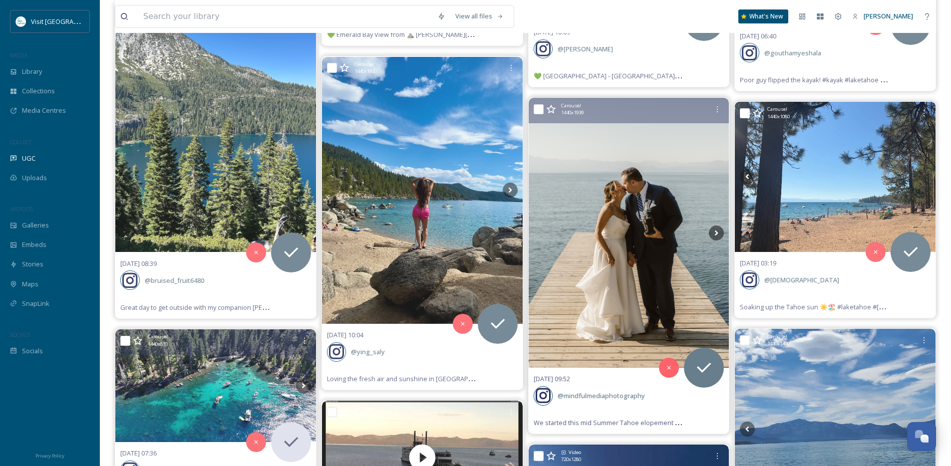
scroll to position [11487, 0]
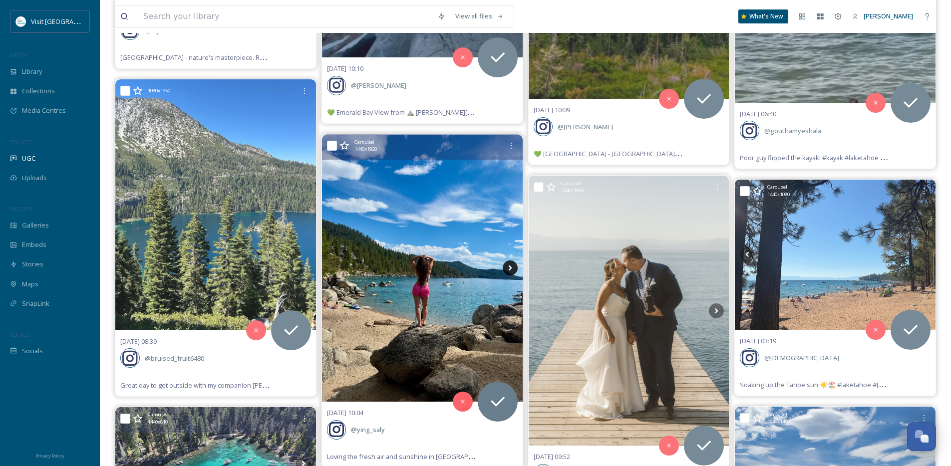
click at [510, 265] on icon at bounding box center [510, 268] width 15 height 15
click at [508, 270] on icon at bounding box center [509, 268] width 3 height 5
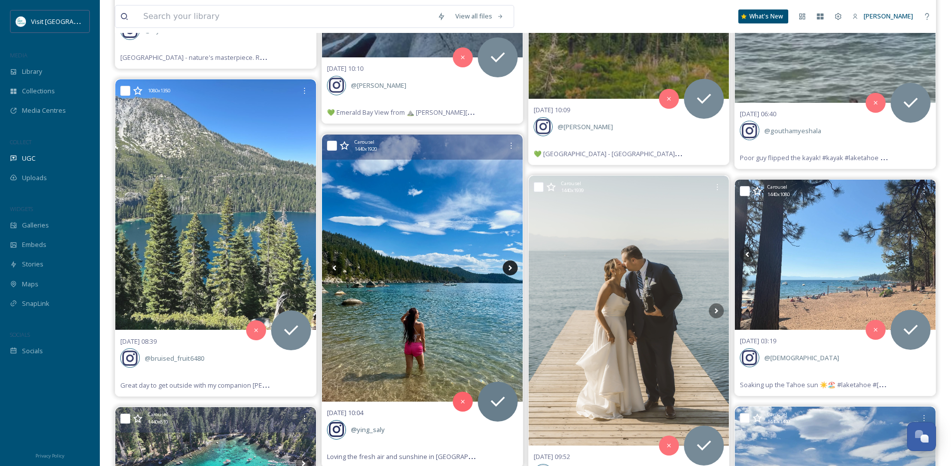
click at [508, 270] on icon at bounding box center [509, 268] width 3 height 5
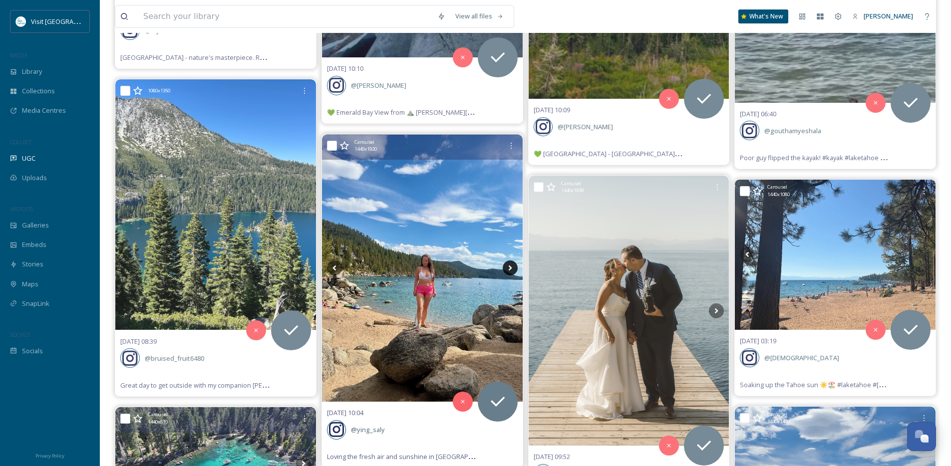
click at [508, 270] on icon at bounding box center [509, 268] width 3 height 5
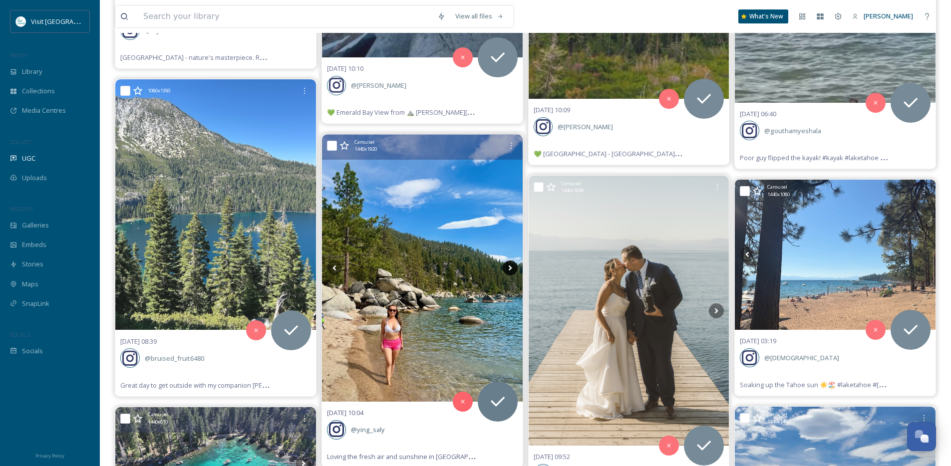
click at [508, 270] on icon at bounding box center [509, 268] width 3 height 5
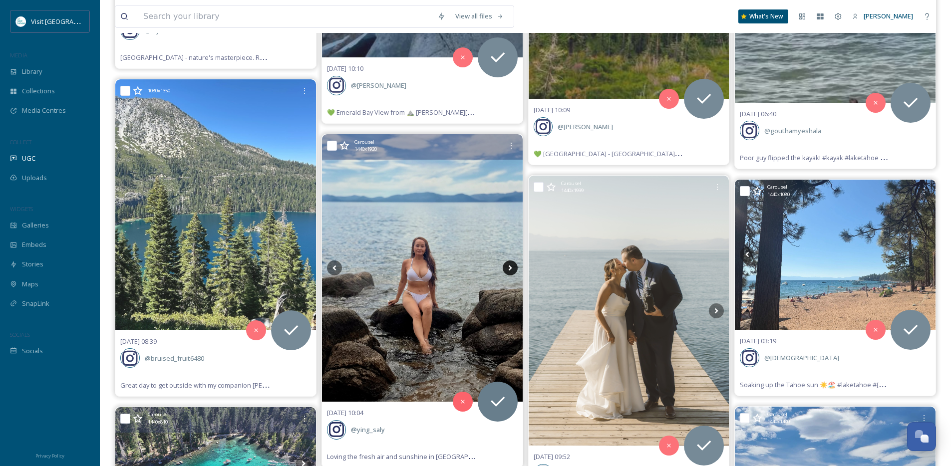
click at [508, 270] on icon at bounding box center [509, 268] width 3 height 5
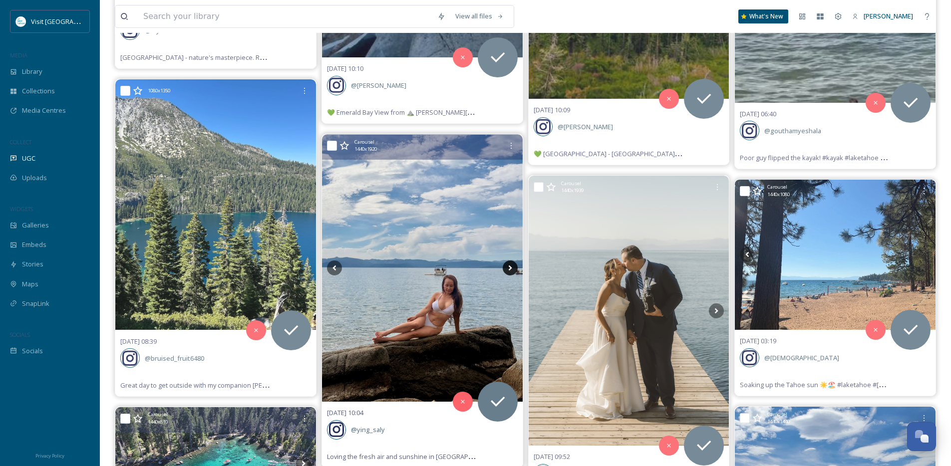
click at [508, 270] on icon at bounding box center [509, 268] width 3 height 5
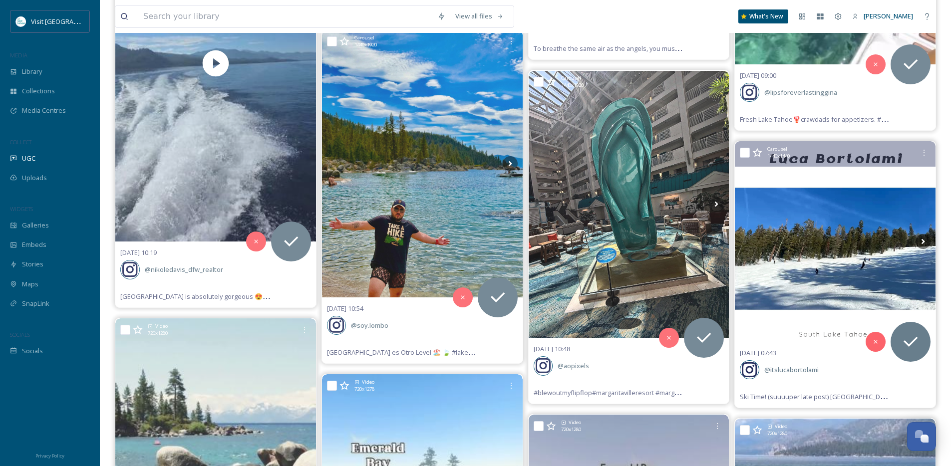
scroll to position [10795, 0]
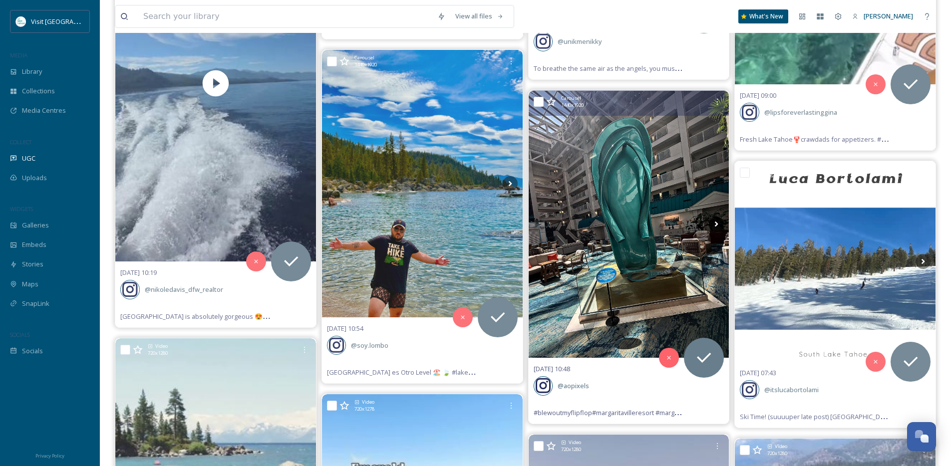
click at [716, 221] on icon at bounding box center [716, 224] width 15 height 15
click at [716, 226] on icon at bounding box center [716, 224] width 3 height 5
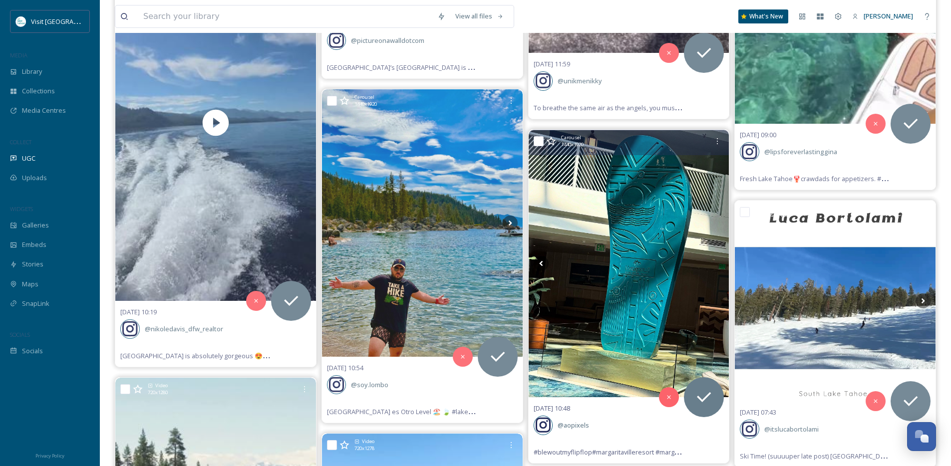
scroll to position [10753, 0]
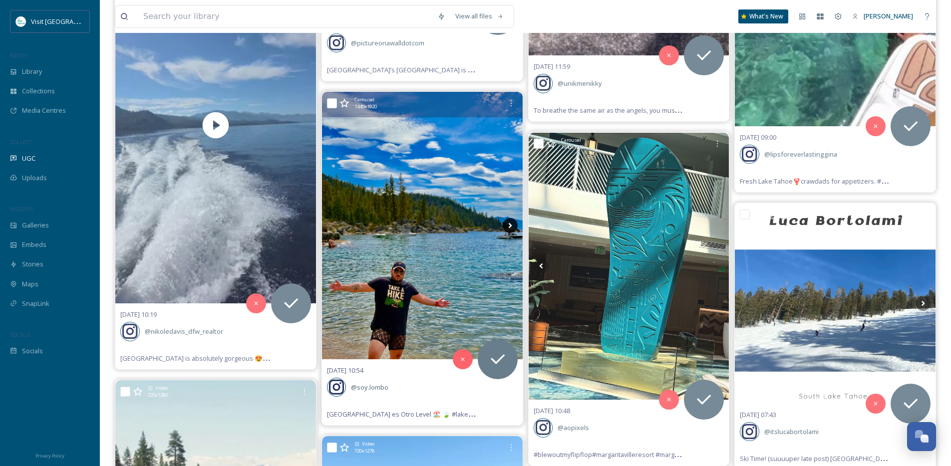
click at [510, 224] on icon at bounding box center [509, 225] width 3 height 5
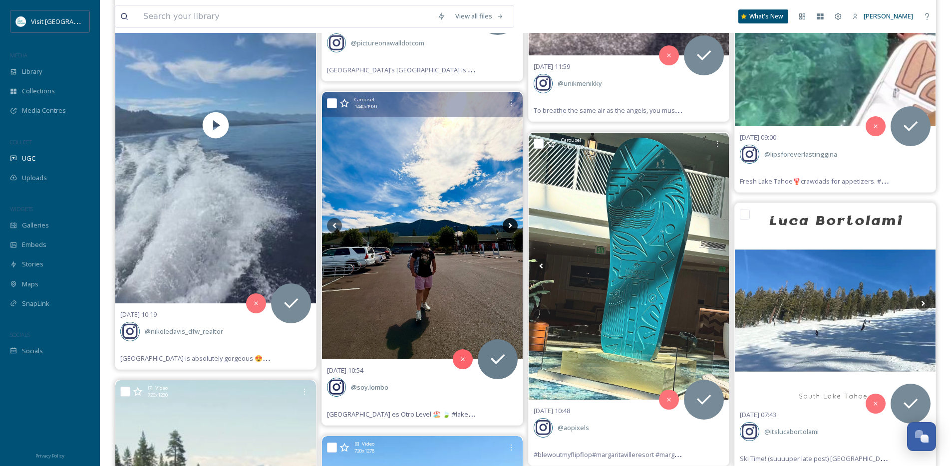
click at [509, 226] on icon at bounding box center [509, 225] width 3 height 5
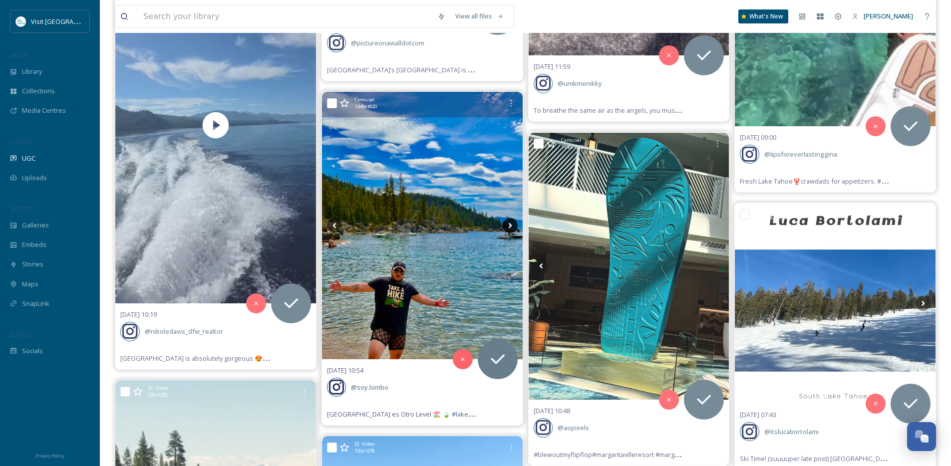
click at [509, 226] on icon at bounding box center [509, 225] width 3 height 5
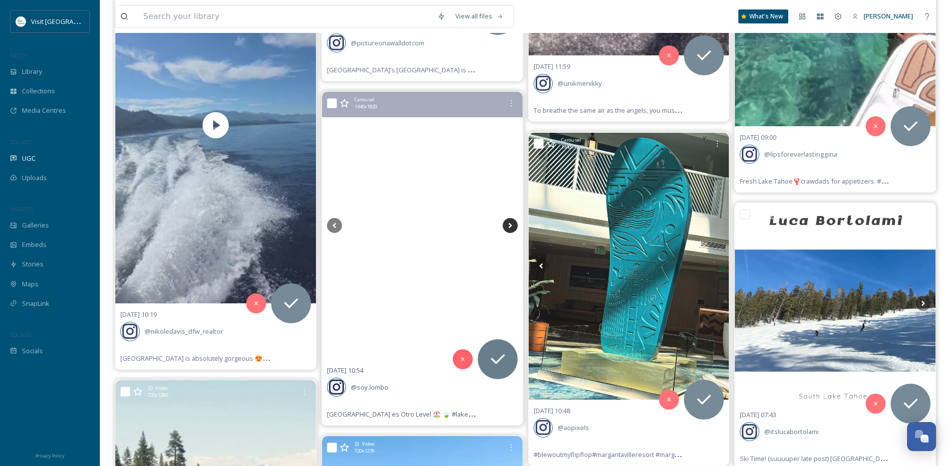
click at [509, 226] on icon at bounding box center [509, 225] width 3 height 5
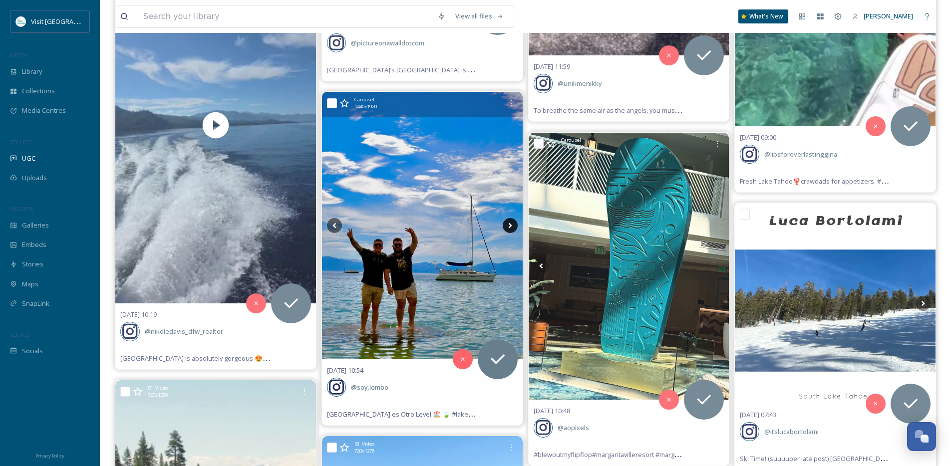
click at [509, 226] on icon at bounding box center [509, 225] width 3 height 5
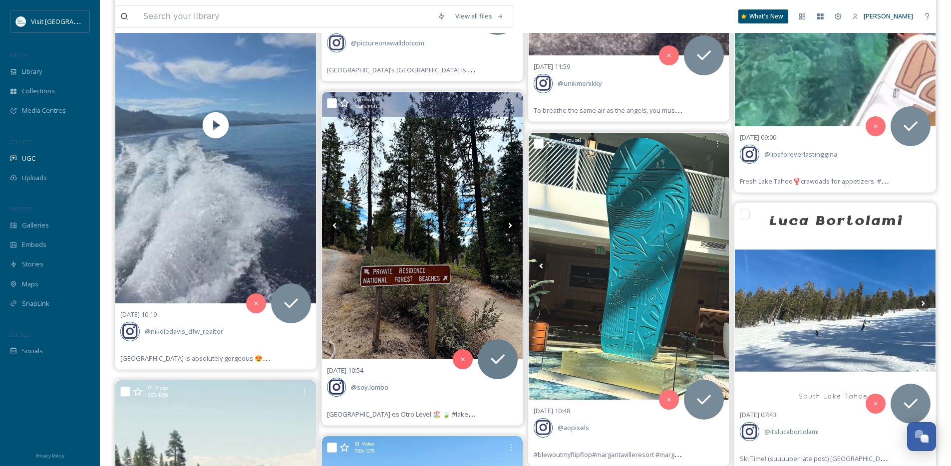
click at [509, 226] on icon at bounding box center [509, 225] width 3 height 5
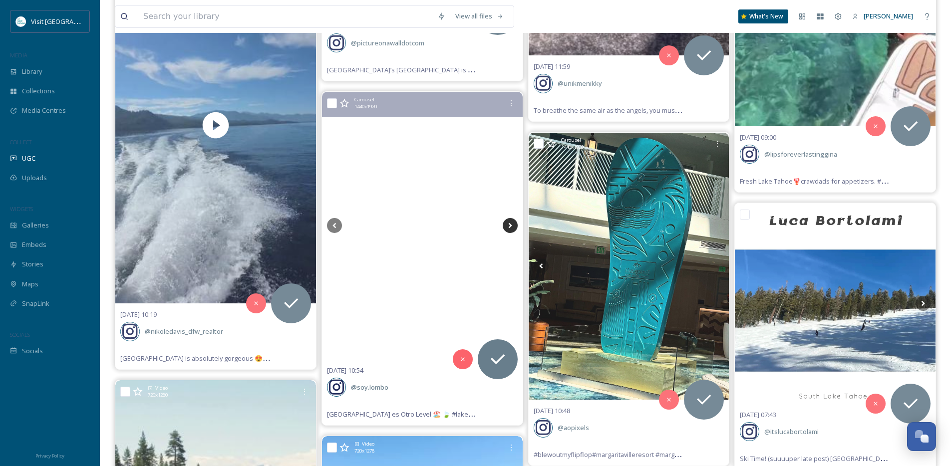
click at [509, 226] on icon at bounding box center [509, 225] width 3 height 5
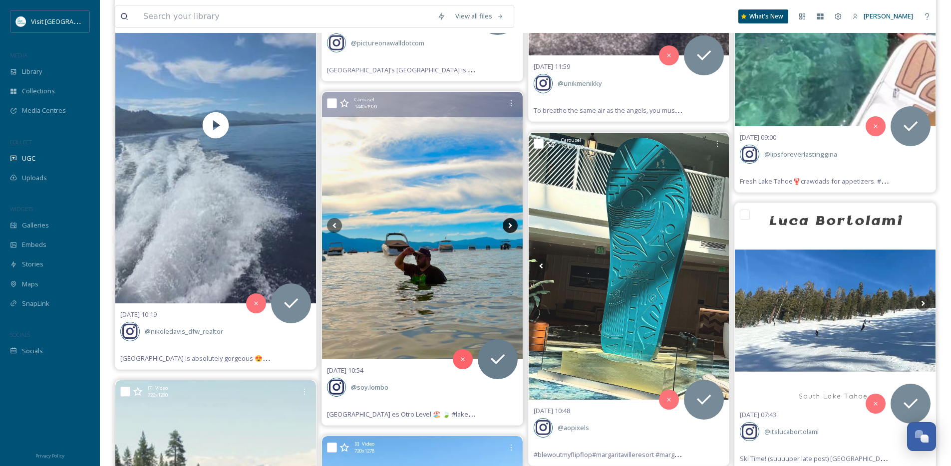
click at [509, 226] on icon at bounding box center [509, 225] width 3 height 5
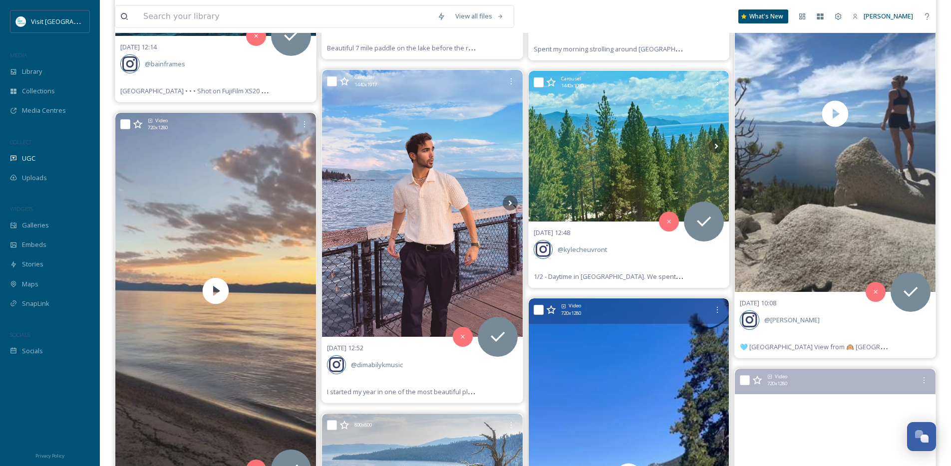
scroll to position [10048, 0]
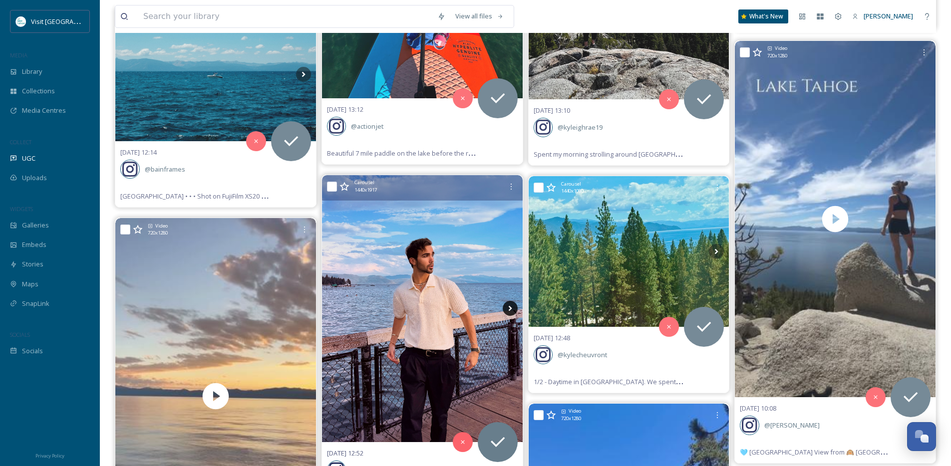
click at [512, 311] on icon at bounding box center [510, 308] width 15 height 15
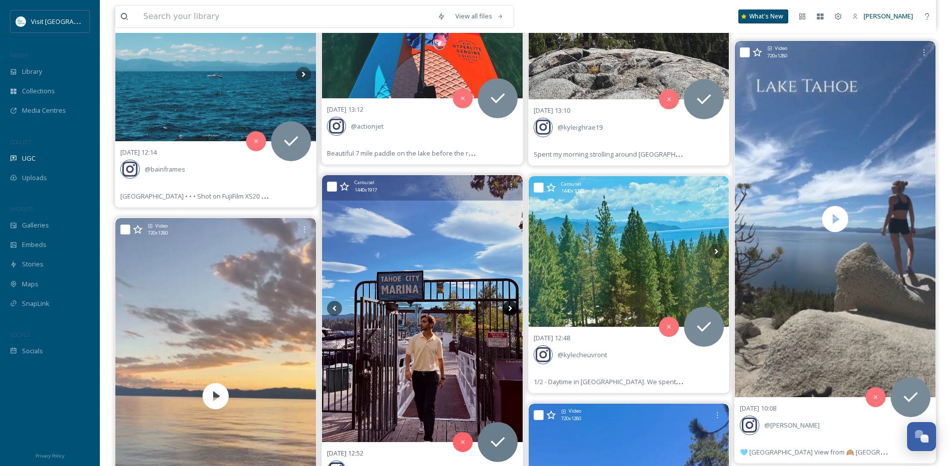
click at [512, 311] on icon at bounding box center [510, 308] width 15 height 15
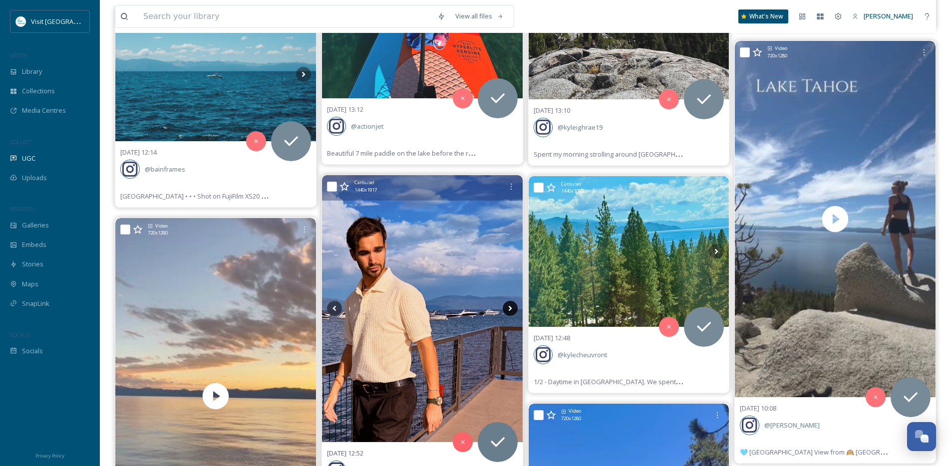
click at [512, 312] on icon at bounding box center [510, 308] width 15 height 15
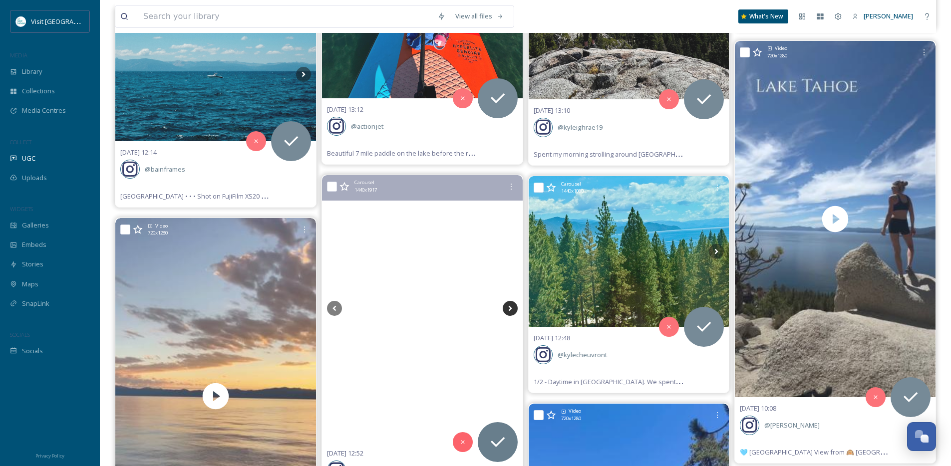
click at [512, 312] on icon at bounding box center [510, 308] width 15 height 15
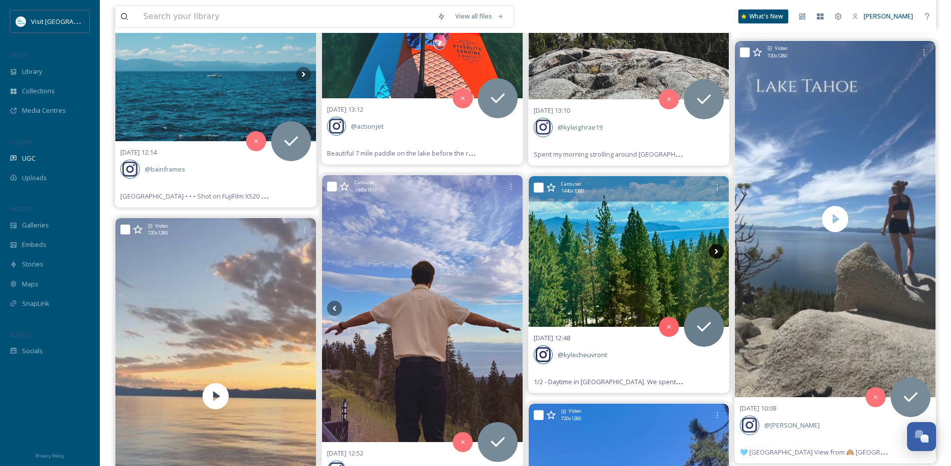
click at [719, 254] on icon at bounding box center [716, 251] width 15 height 15
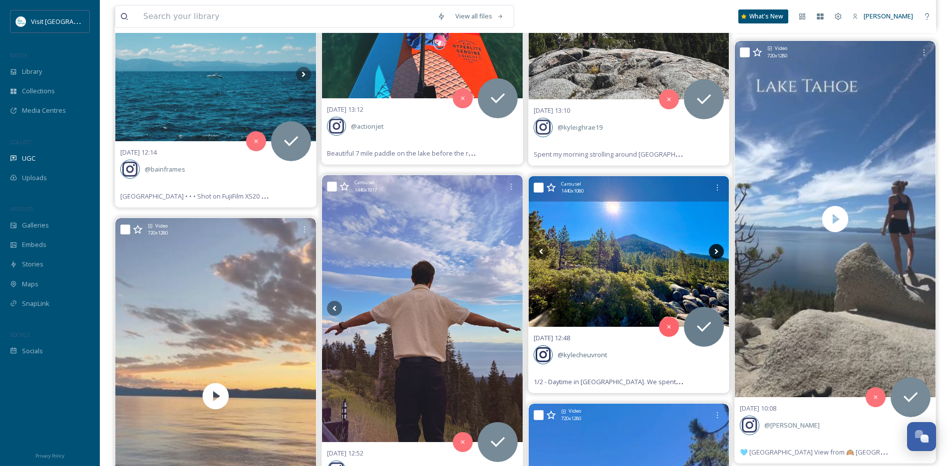
click at [719, 254] on icon at bounding box center [716, 251] width 15 height 15
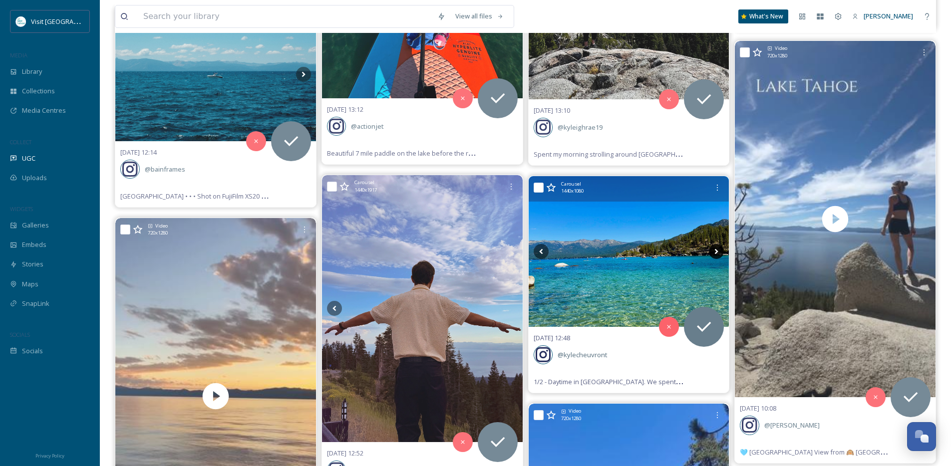
click at [719, 254] on icon at bounding box center [716, 251] width 15 height 15
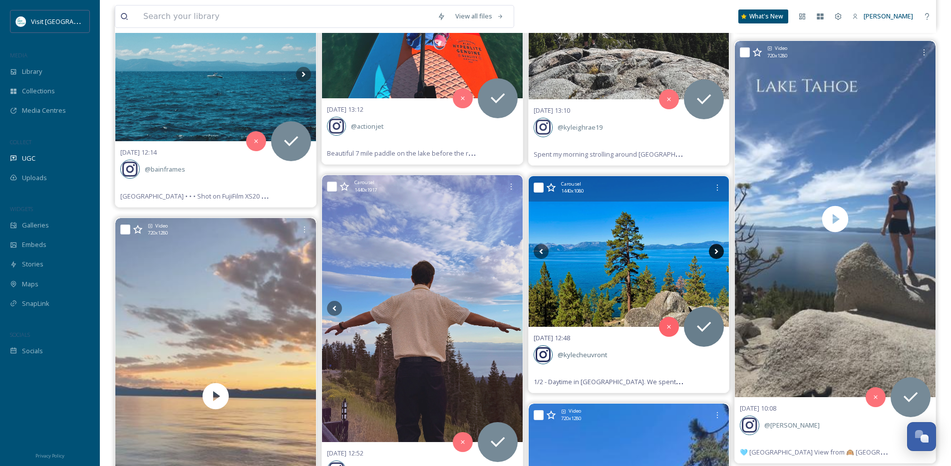
click at [716, 252] on icon at bounding box center [716, 251] width 3 height 5
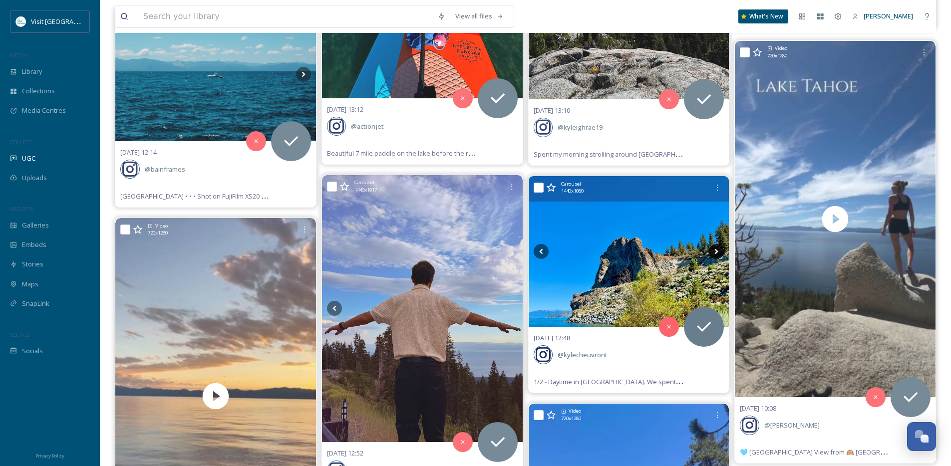
click at [716, 252] on icon at bounding box center [716, 251] width 3 height 5
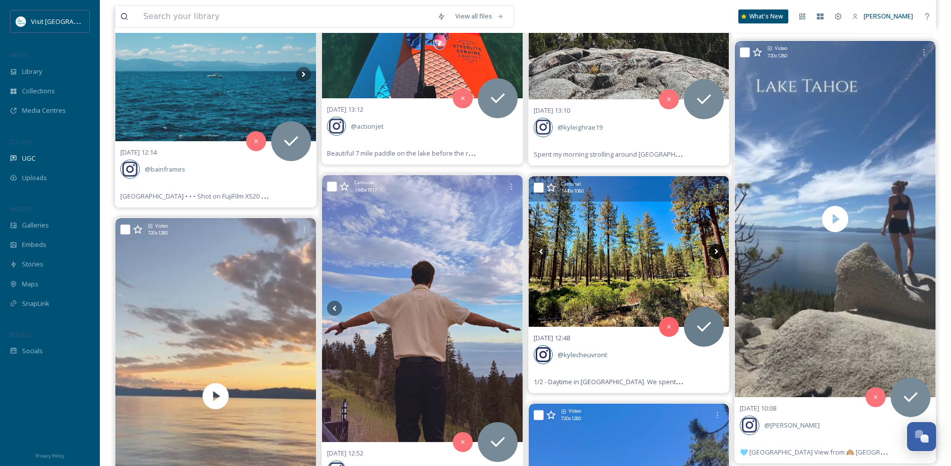
click at [716, 252] on icon at bounding box center [716, 251] width 3 height 5
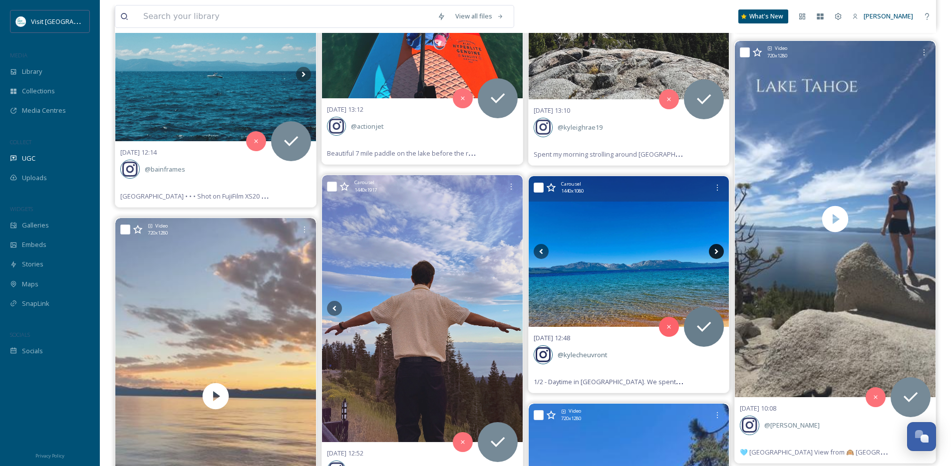
click at [716, 252] on icon at bounding box center [716, 251] width 3 height 5
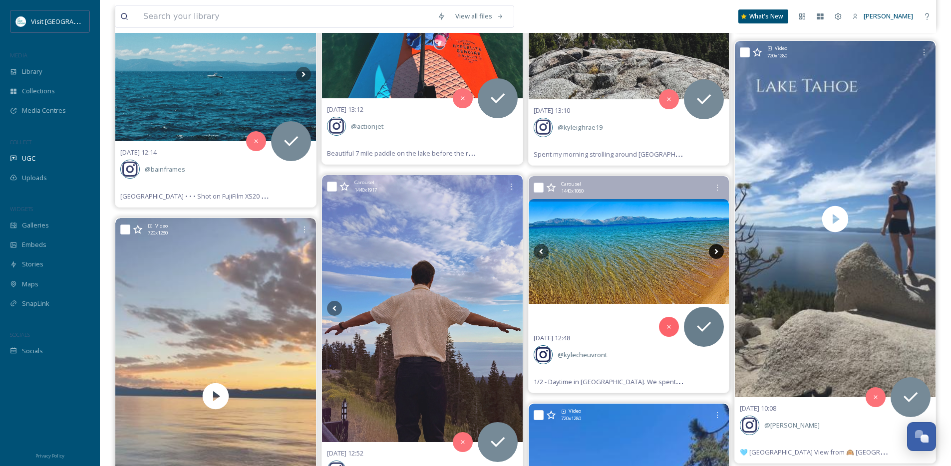
click at [716, 252] on icon at bounding box center [716, 251] width 3 height 5
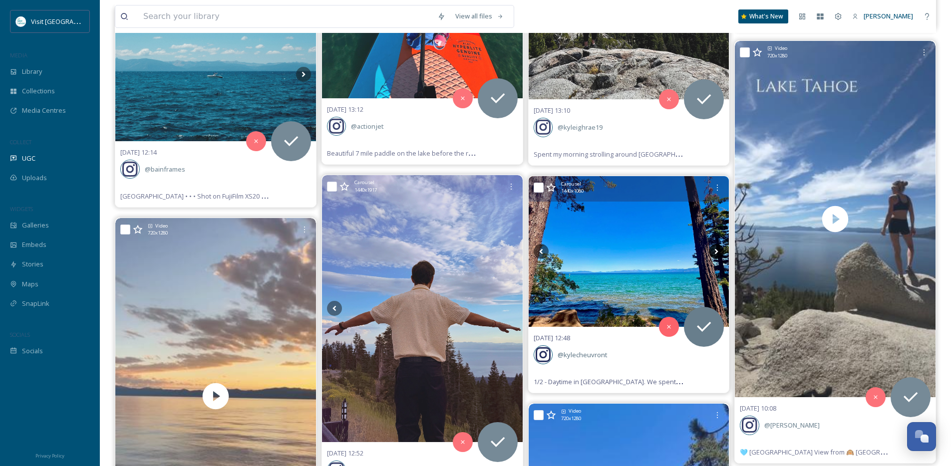
click at [716, 252] on icon at bounding box center [716, 251] width 3 height 5
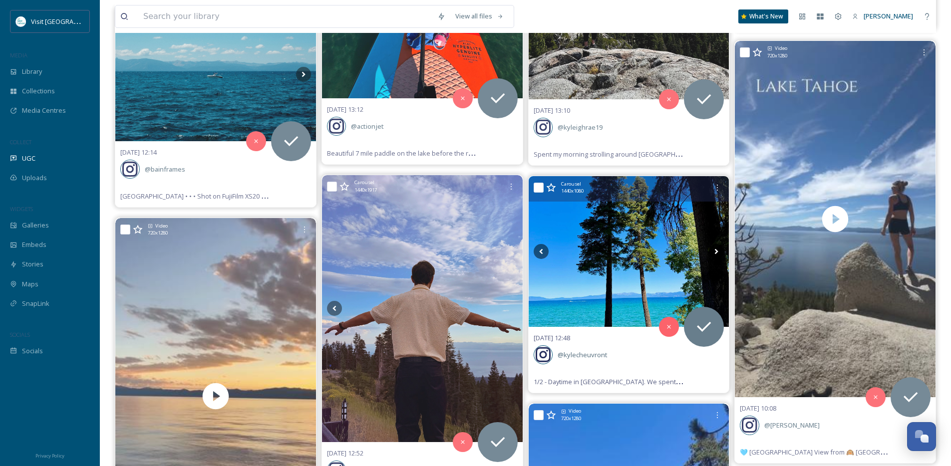
click at [716, 252] on icon at bounding box center [716, 251] width 3 height 5
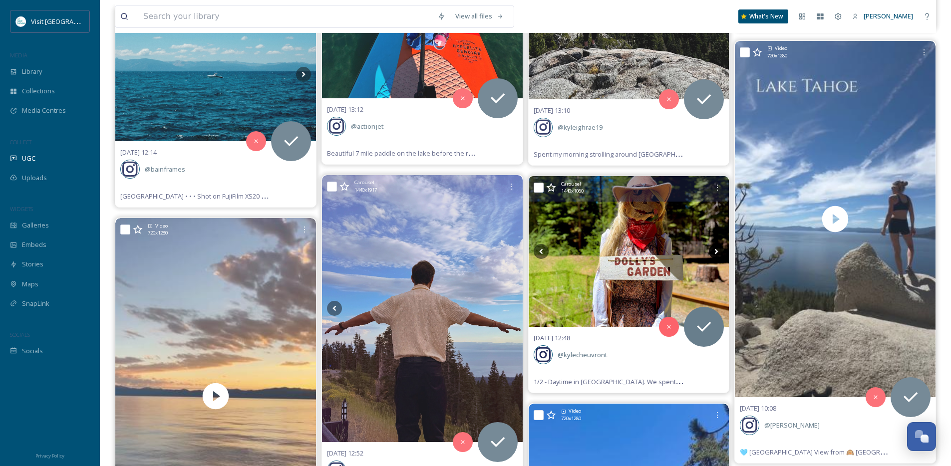
click at [716, 252] on icon at bounding box center [716, 251] width 3 height 5
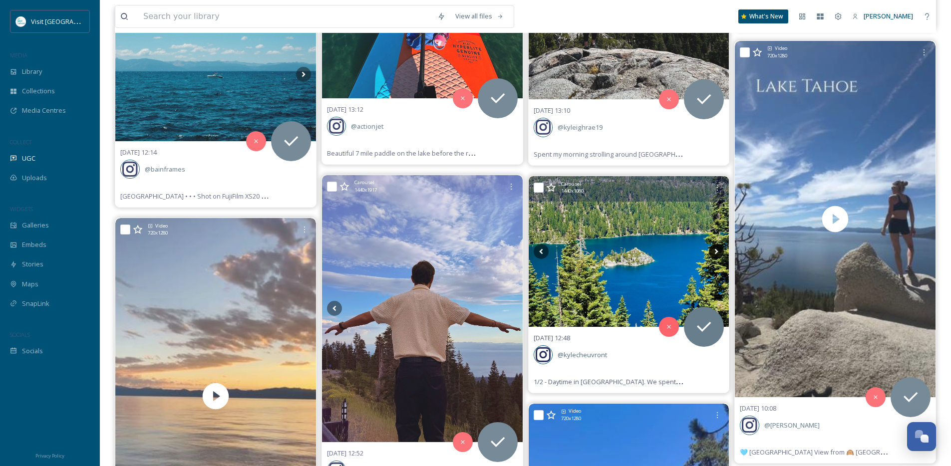
click at [716, 252] on icon at bounding box center [716, 251] width 3 height 5
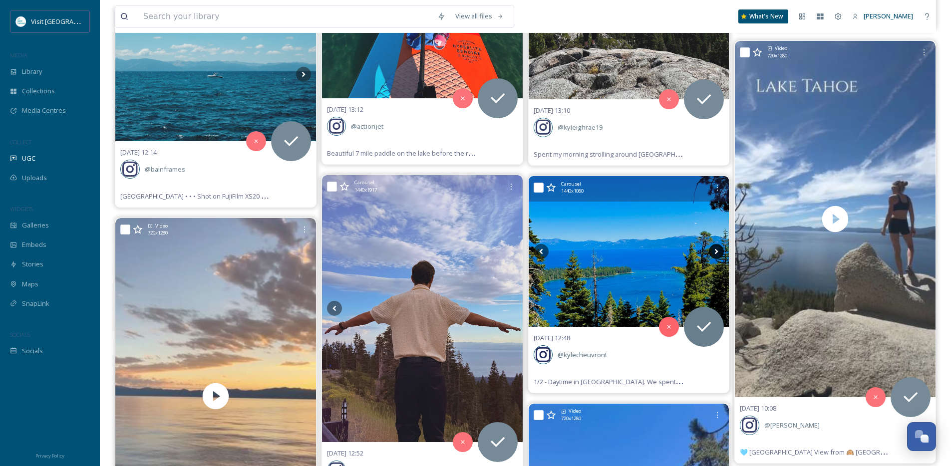
click at [716, 252] on icon at bounding box center [716, 251] width 3 height 5
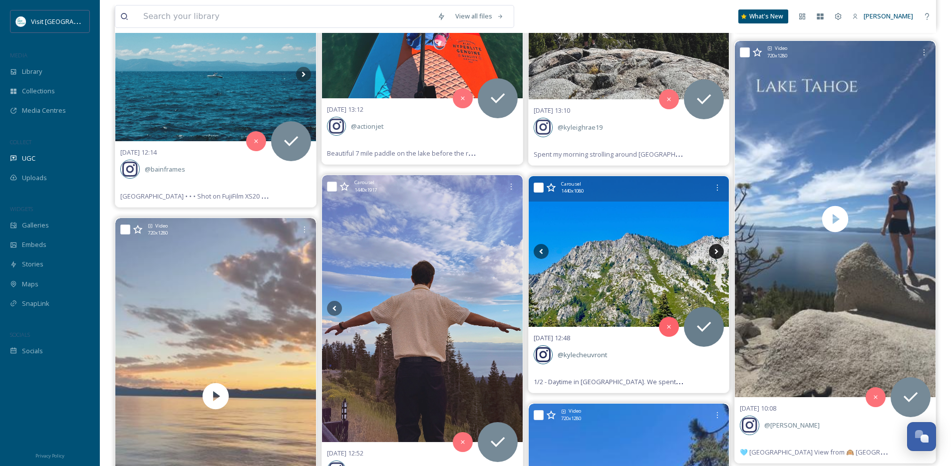
click at [716, 252] on icon at bounding box center [716, 251] width 3 height 5
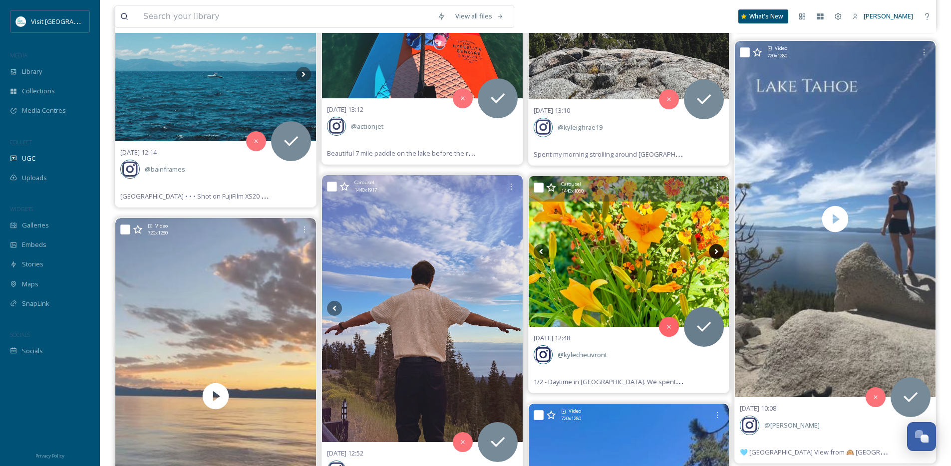
click at [716, 252] on icon at bounding box center [716, 251] width 3 height 5
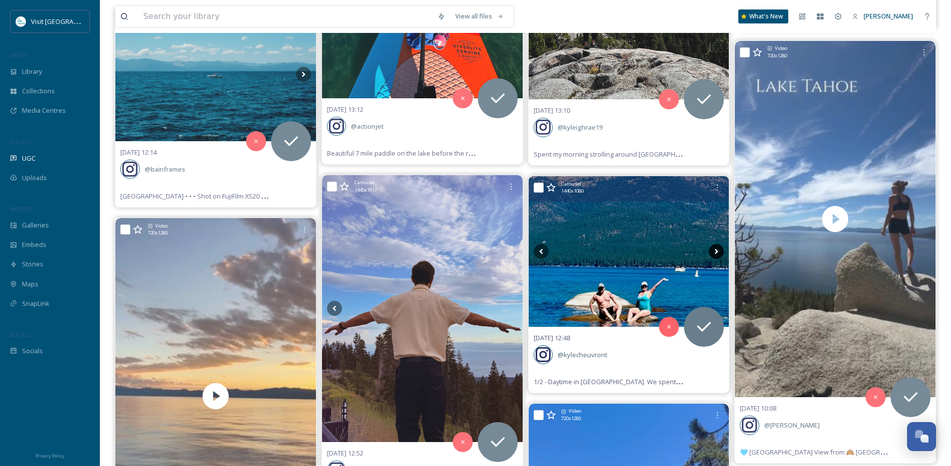
click at [716, 252] on icon at bounding box center [716, 251] width 3 height 5
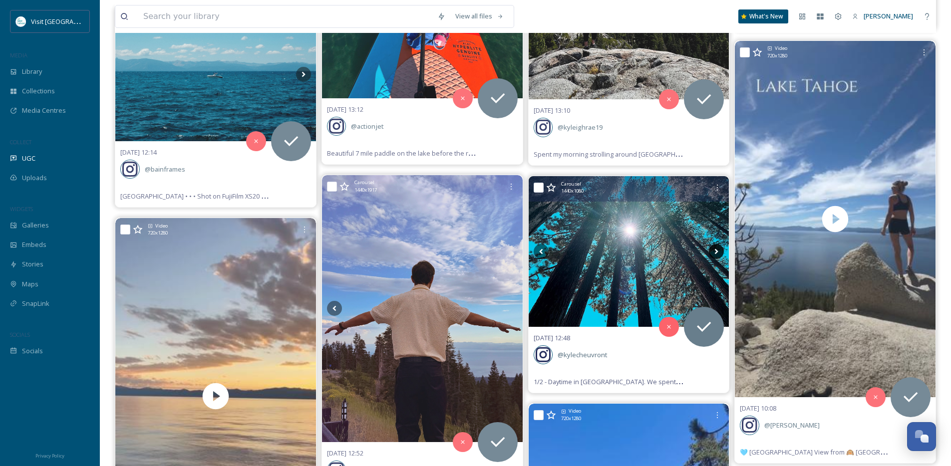
click at [716, 252] on icon at bounding box center [716, 251] width 3 height 5
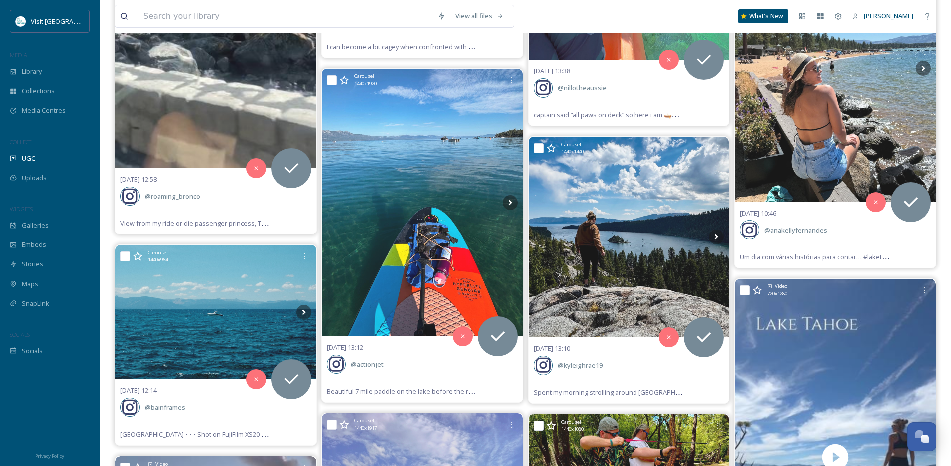
scroll to position [9810, 0]
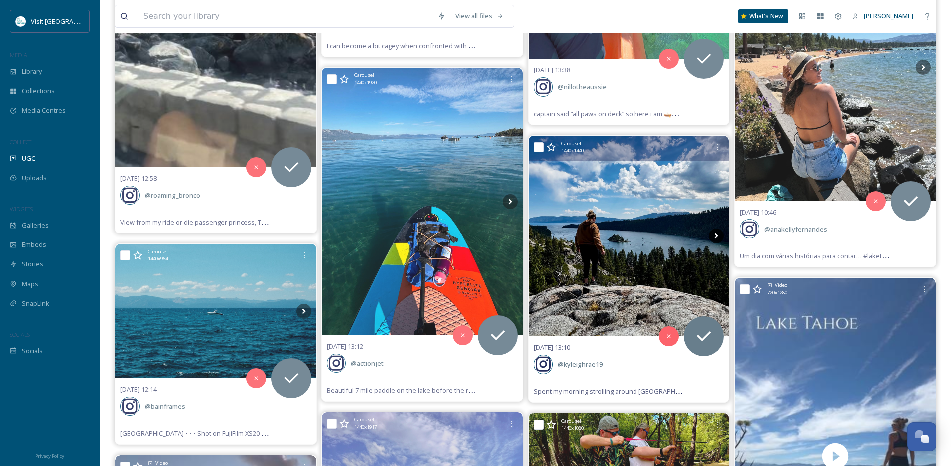
click at [714, 234] on icon at bounding box center [716, 236] width 15 height 15
click at [715, 238] on icon at bounding box center [716, 236] width 3 height 5
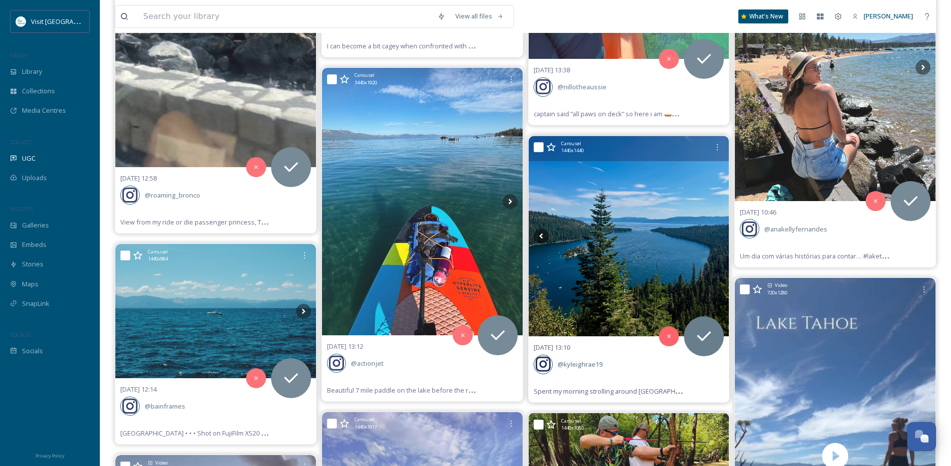
click at [715, 238] on icon at bounding box center [716, 236] width 3 height 5
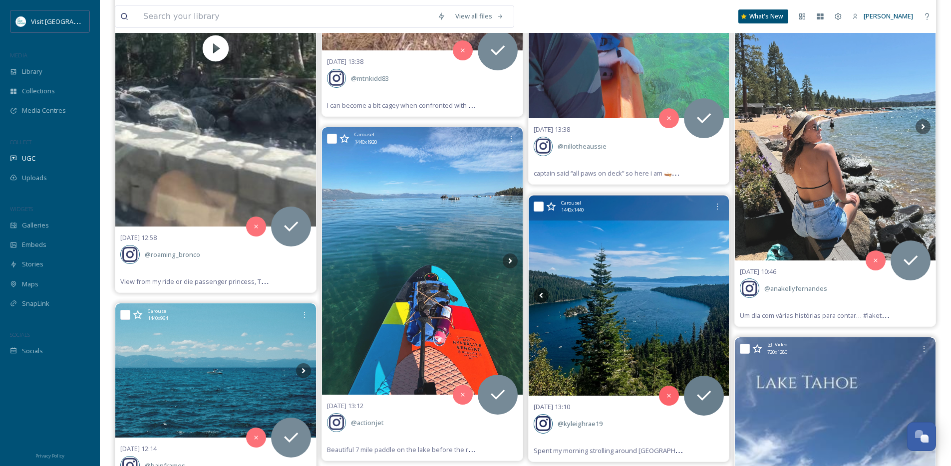
scroll to position [9708, 0]
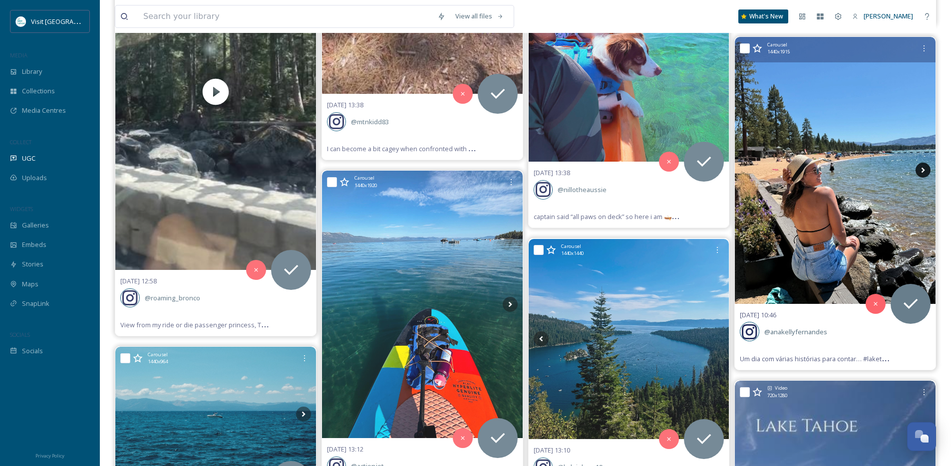
click at [923, 168] on icon at bounding box center [923, 170] width 15 height 15
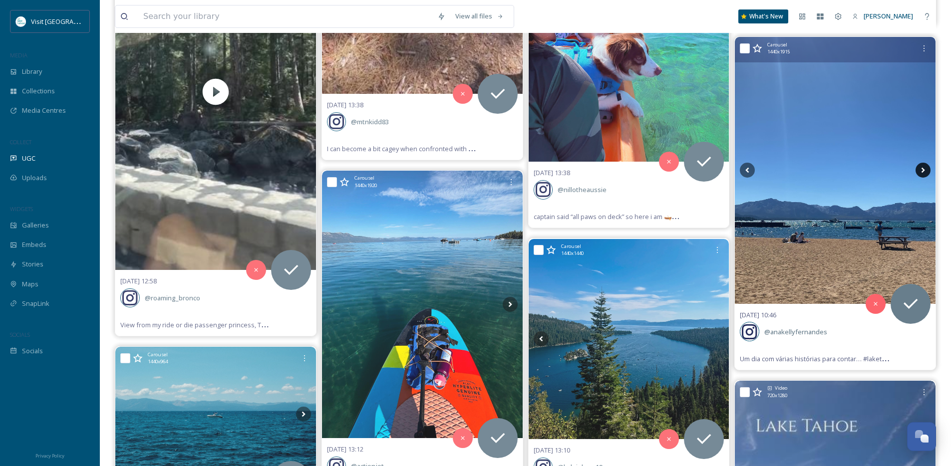
click at [923, 168] on icon at bounding box center [923, 170] width 15 height 15
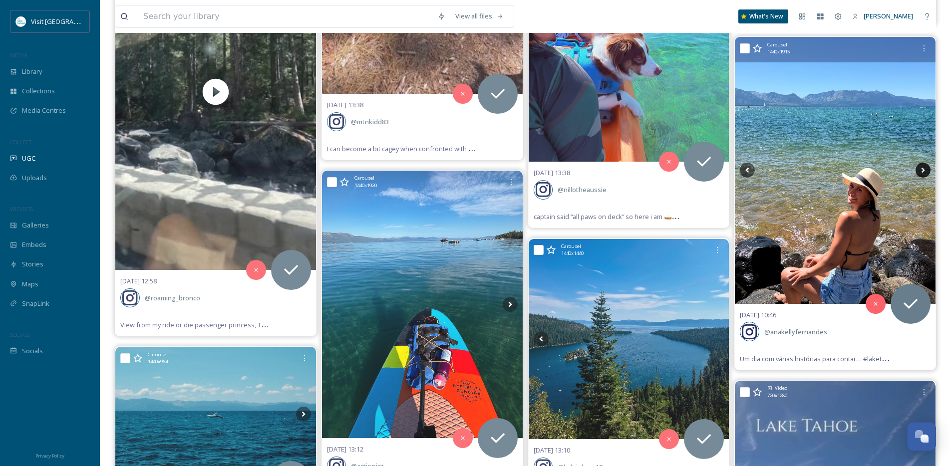
click at [923, 168] on icon at bounding box center [923, 170] width 15 height 15
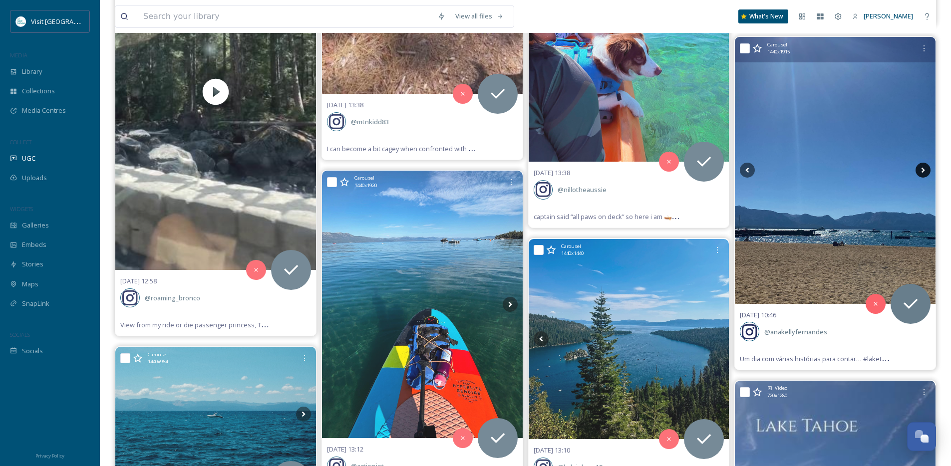
click at [923, 168] on icon at bounding box center [923, 170] width 15 height 15
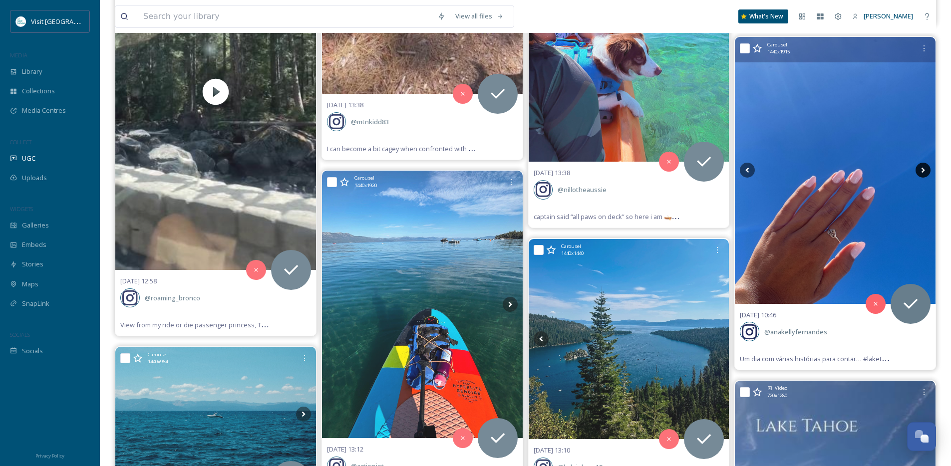
click at [923, 168] on icon at bounding box center [923, 170] width 15 height 15
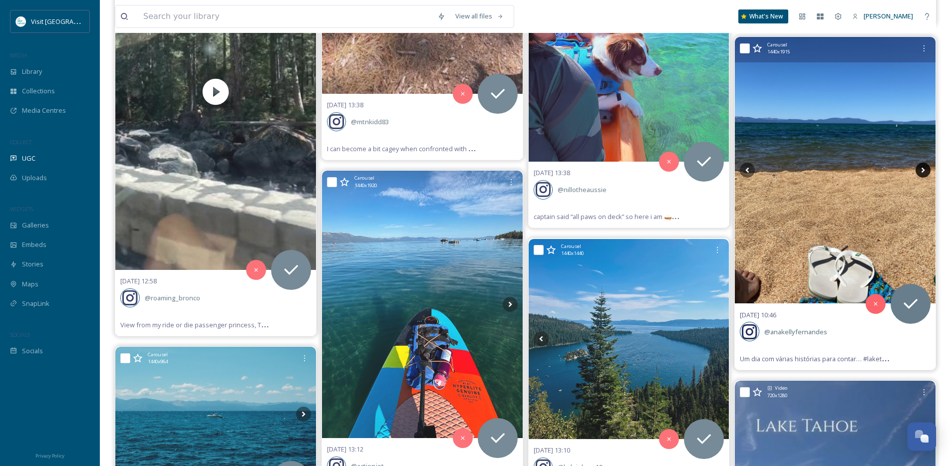
click at [923, 168] on icon at bounding box center [923, 170] width 15 height 15
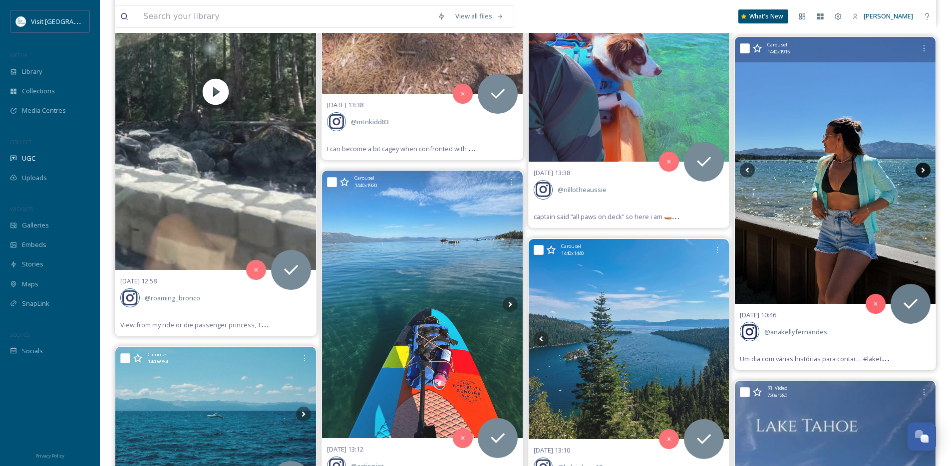
click at [923, 168] on icon at bounding box center [923, 170] width 15 height 15
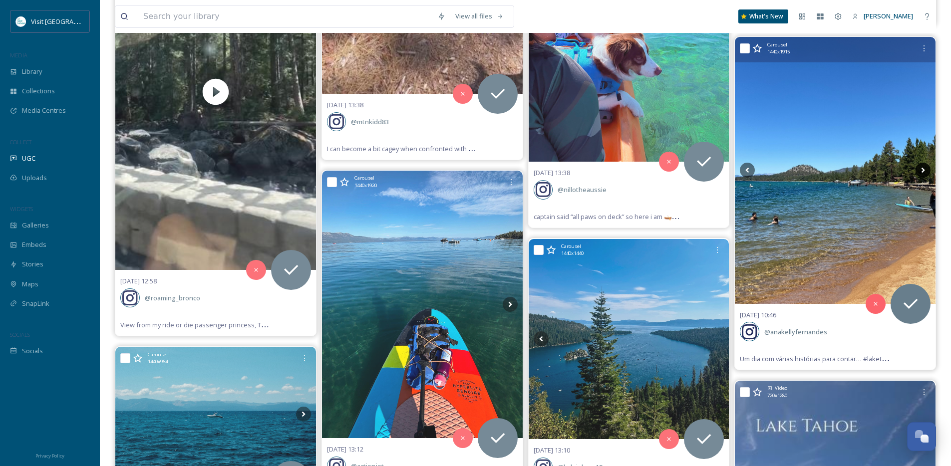
click at [923, 168] on icon at bounding box center [923, 170] width 15 height 15
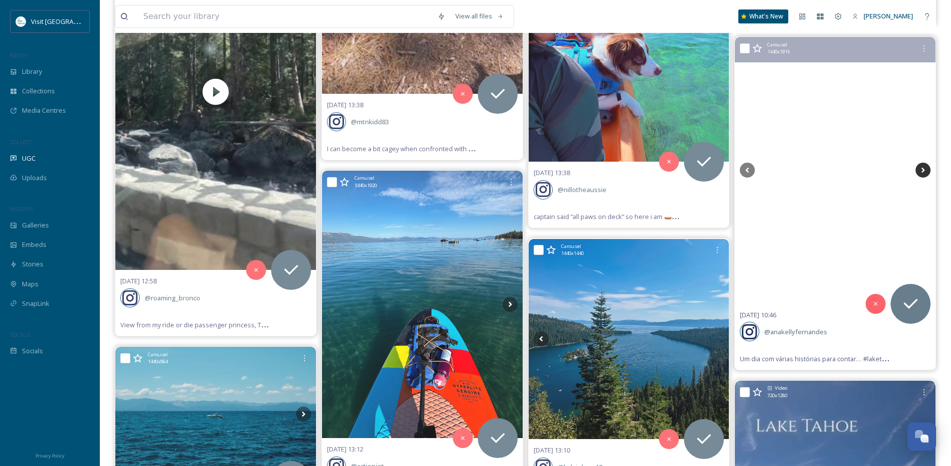
click at [923, 168] on icon at bounding box center [923, 170] width 15 height 15
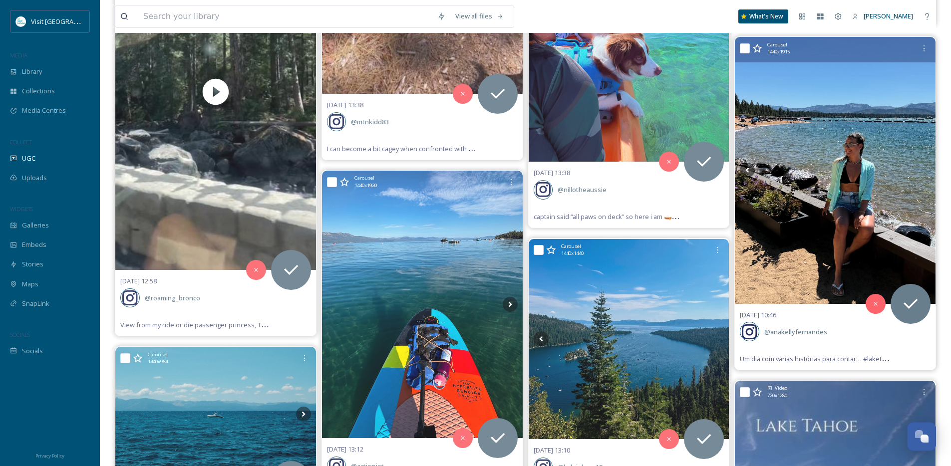
click at [923, 168] on icon at bounding box center [923, 170] width 15 height 15
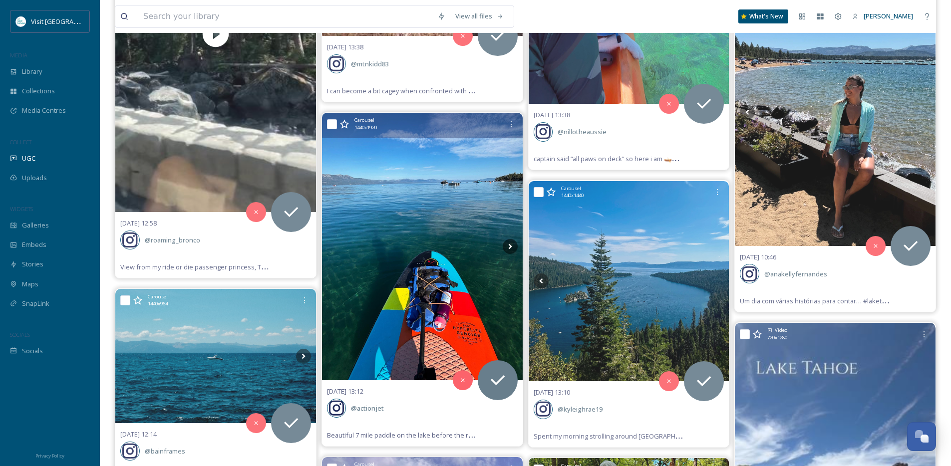
scroll to position [9722, 0]
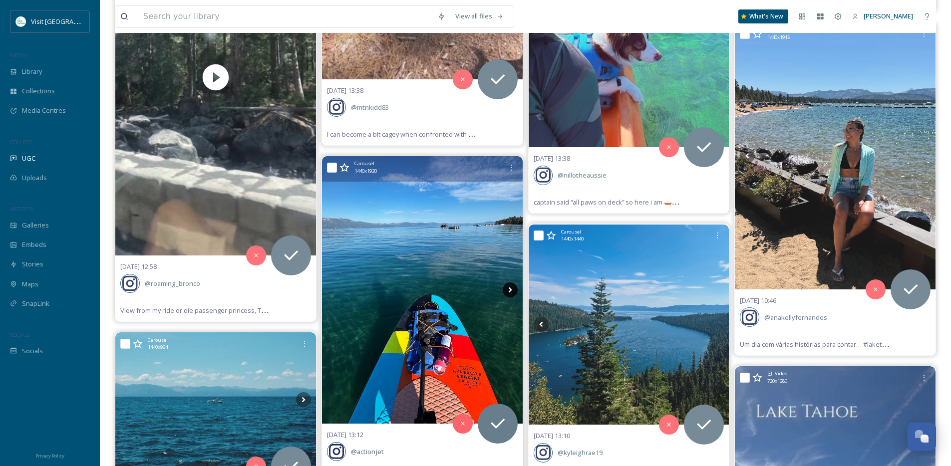
click at [510, 291] on icon at bounding box center [510, 290] width 15 height 15
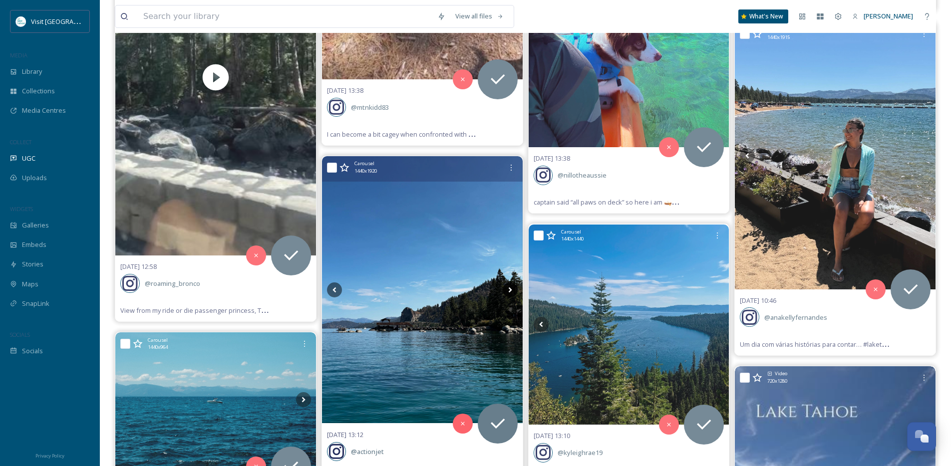
click at [510, 291] on icon at bounding box center [510, 290] width 15 height 15
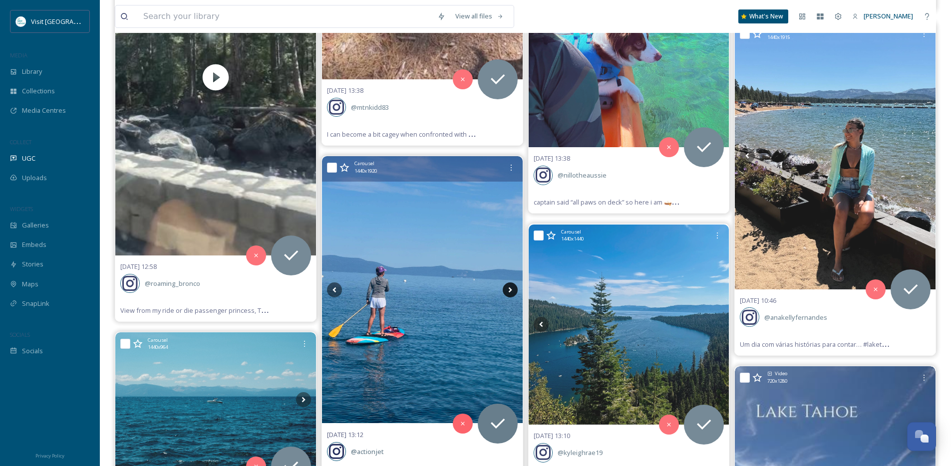
click at [510, 291] on icon at bounding box center [510, 290] width 15 height 15
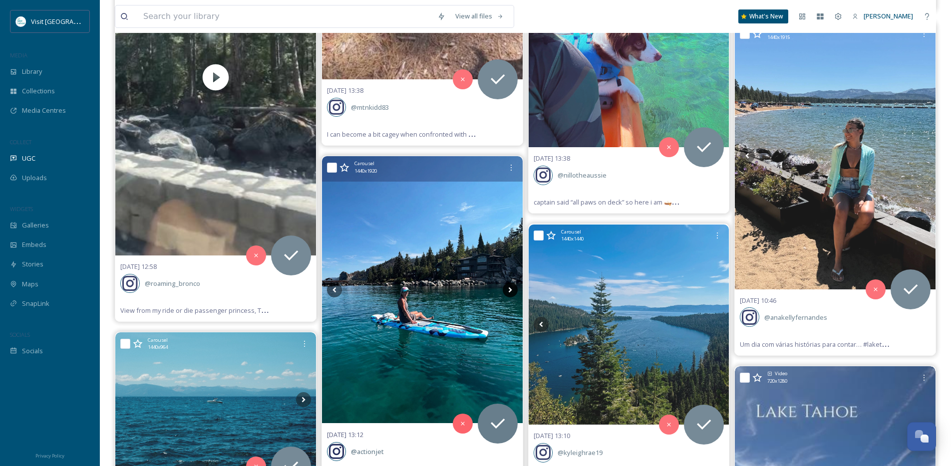
click at [510, 291] on icon at bounding box center [510, 290] width 15 height 15
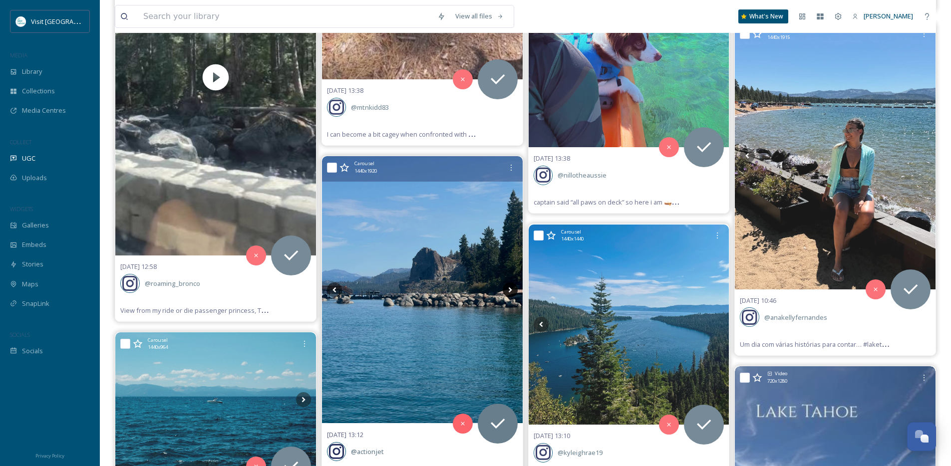
click at [510, 291] on icon at bounding box center [510, 290] width 15 height 15
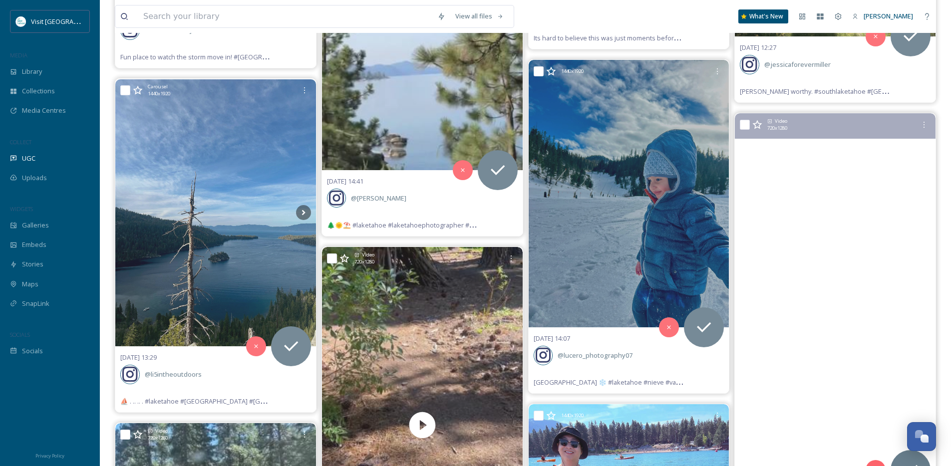
scroll to position [9195, 0]
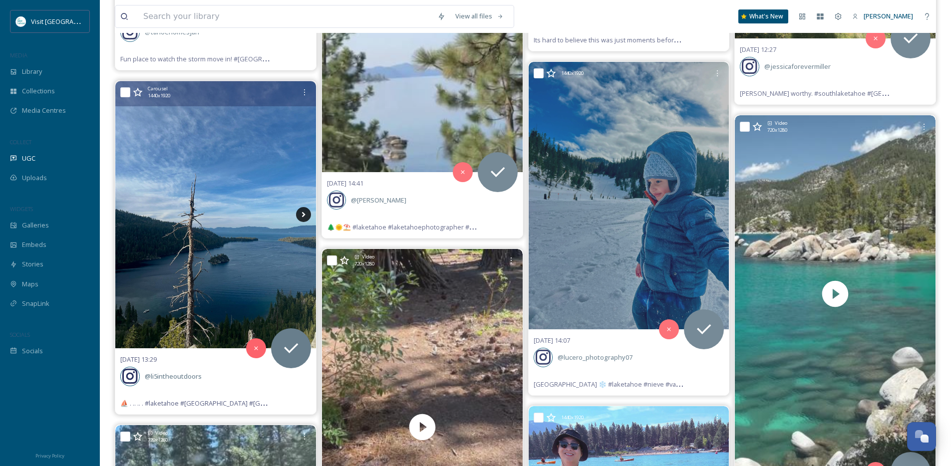
click at [305, 211] on icon at bounding box center [303, 214] width 15 height 15
click at [304, 214] on icon at bounding box center [303, 214] width 3 height 5
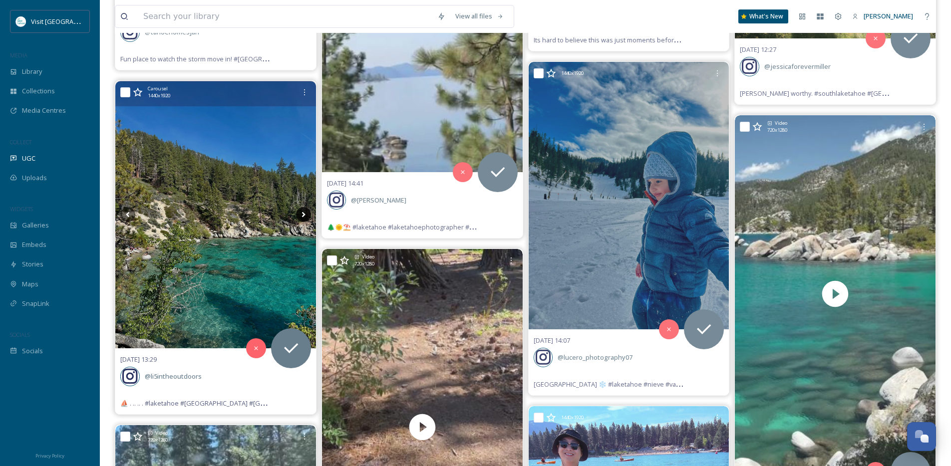
click at [304, 214] on icon at bounding box center [303, 214] width 3 height 5
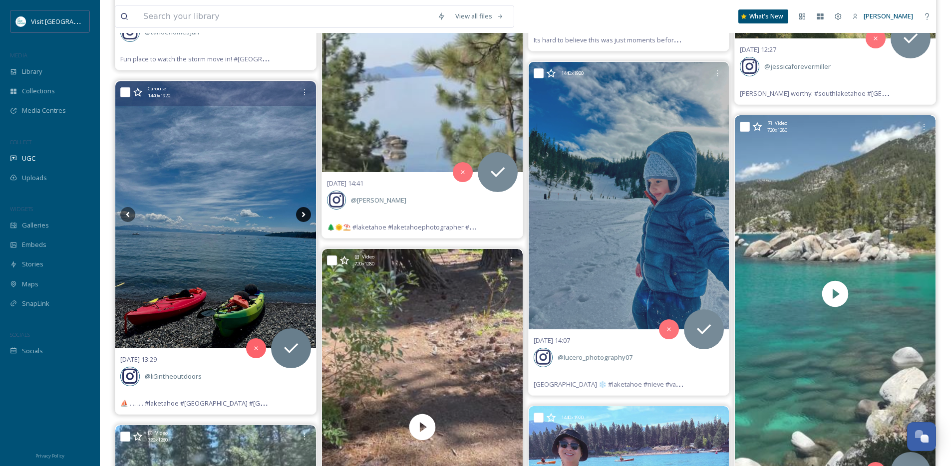
click at [303, 214] on icon at bounding box center [303, 214] width 3 height 5
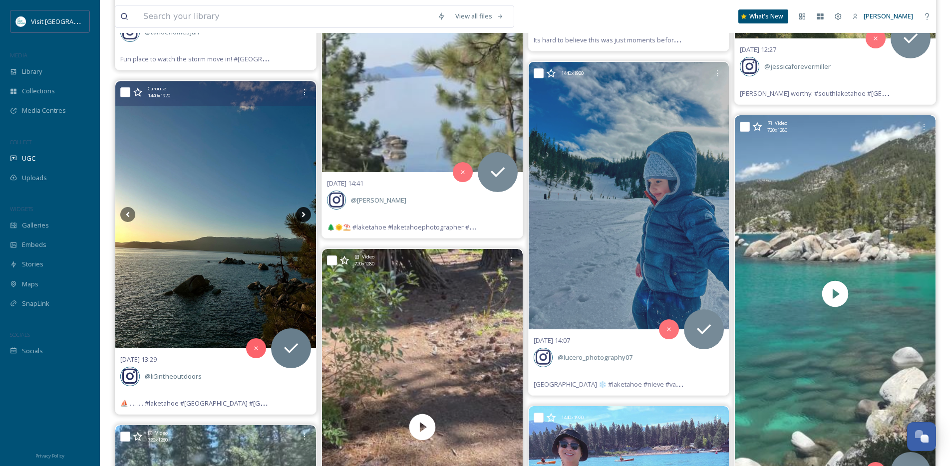
click at [303, 214] on icon at bounding box center [303, 214] width 3 height 5
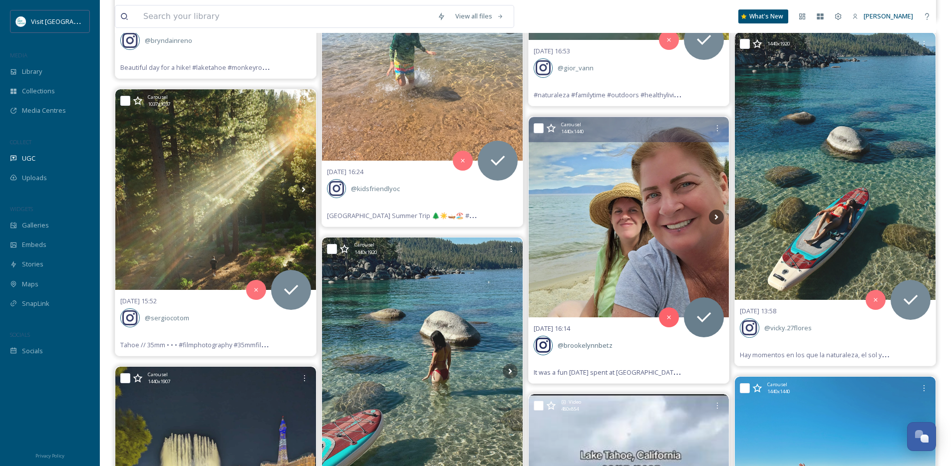
scroll to position [7995, 0]
click at [718, 216] on icon at bounding box center [716, 217] width 15 height 15
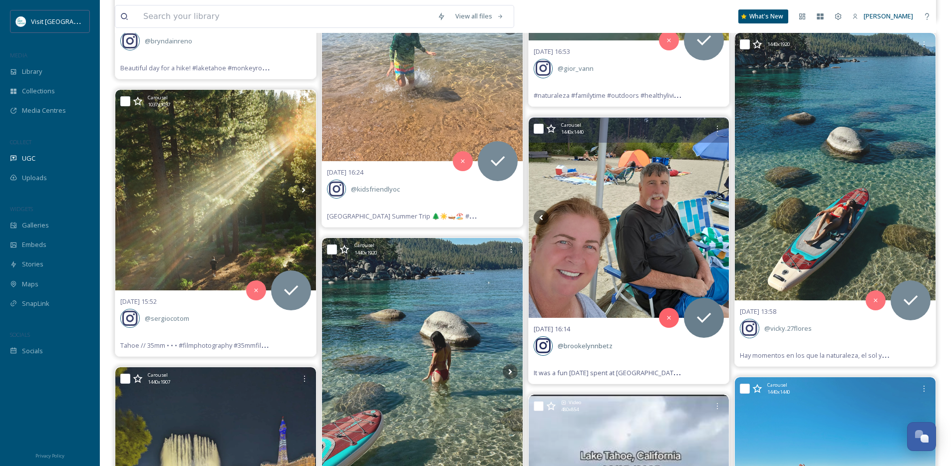
click at [718, 216] on icon at bounding box center [716, 217] width 15 height 15
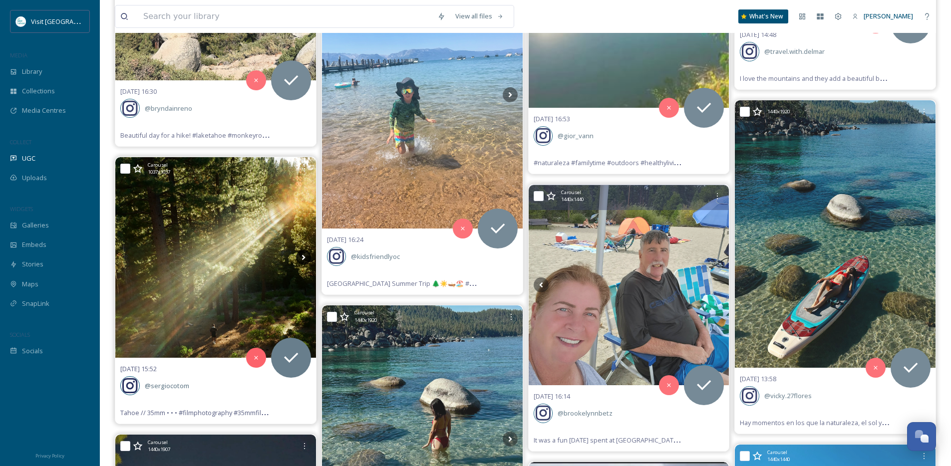
scroll to position [7927, 0]
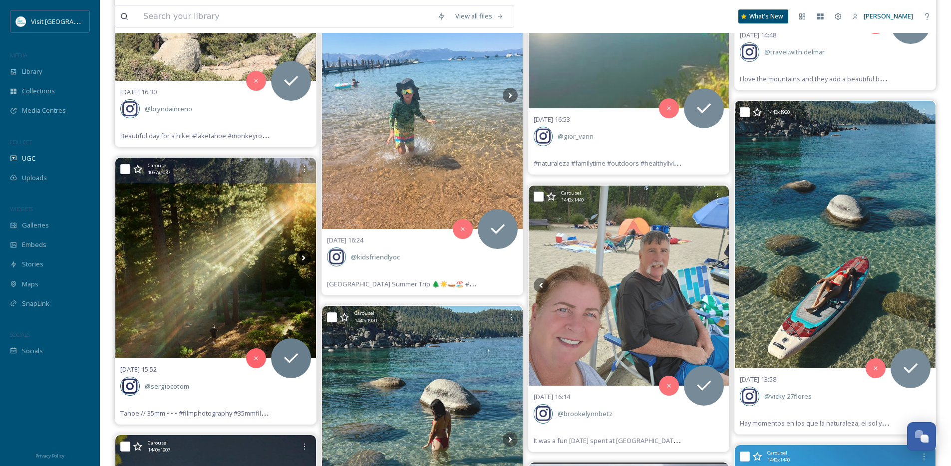
click at [307, 259] on icon at bounding box center [303, 258] width 15 height 15
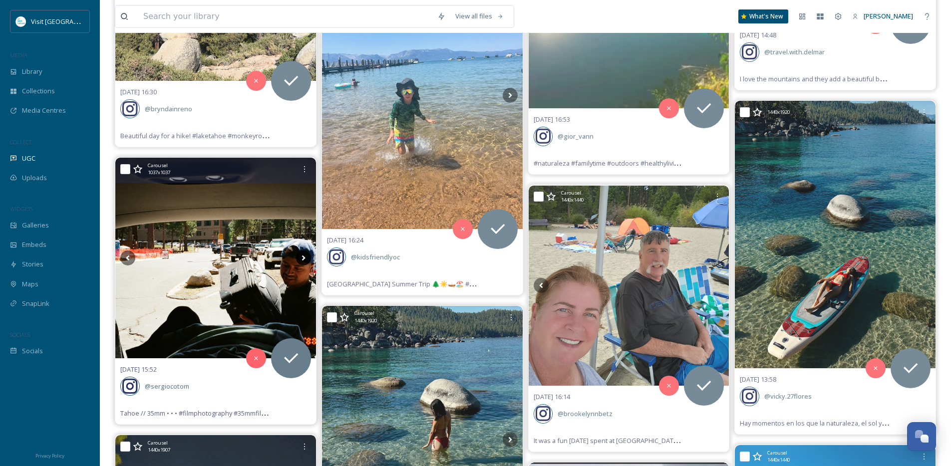
click at [305, 259] on icon at bounding box center [303, 258] width 15 height 15
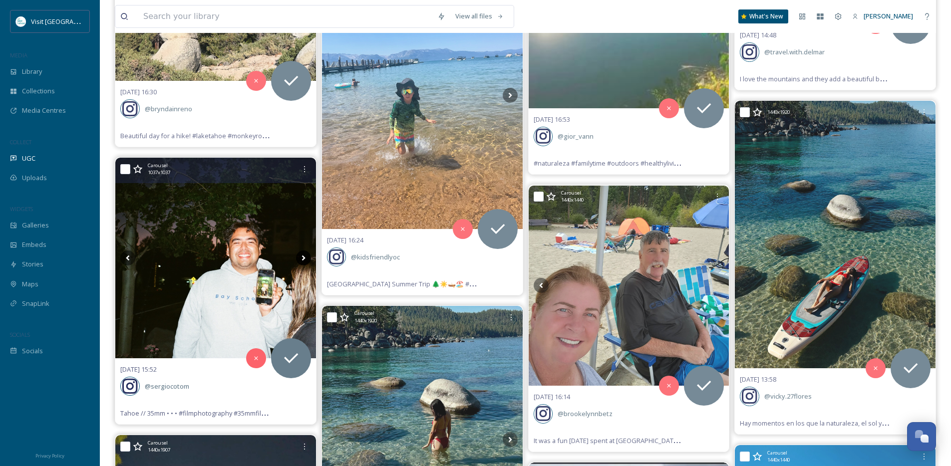
click at [305, 259] on icon at bounding box center [303, 258] width 15 height 15
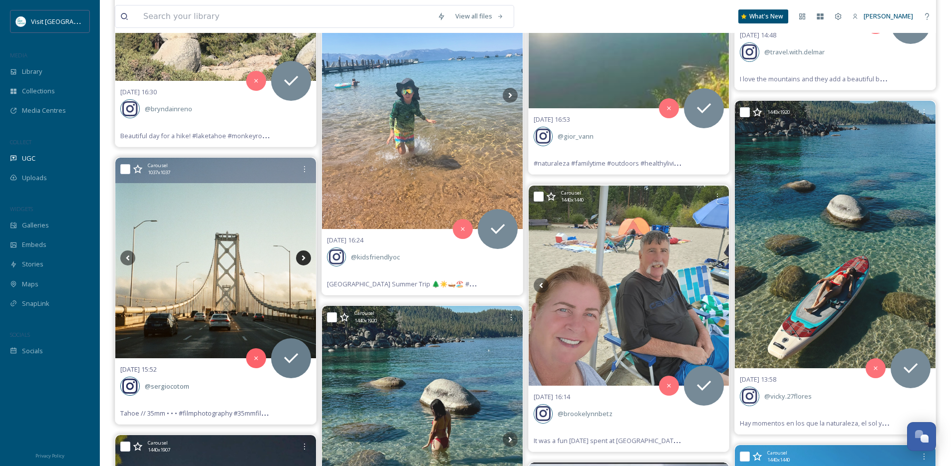
click at [305, 259] on icon at bounding box center [303, 258] width 15 height 15
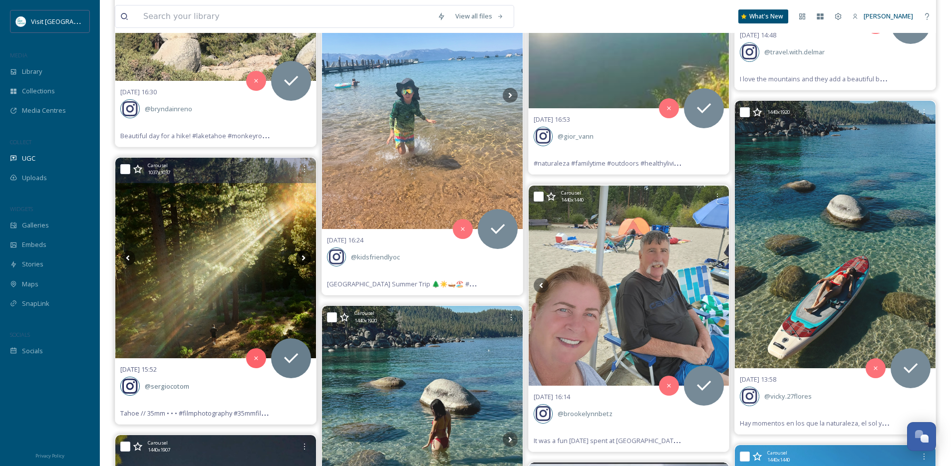
click at [305, 259] on icon at bounding box center [303, 258] width 15 height 15
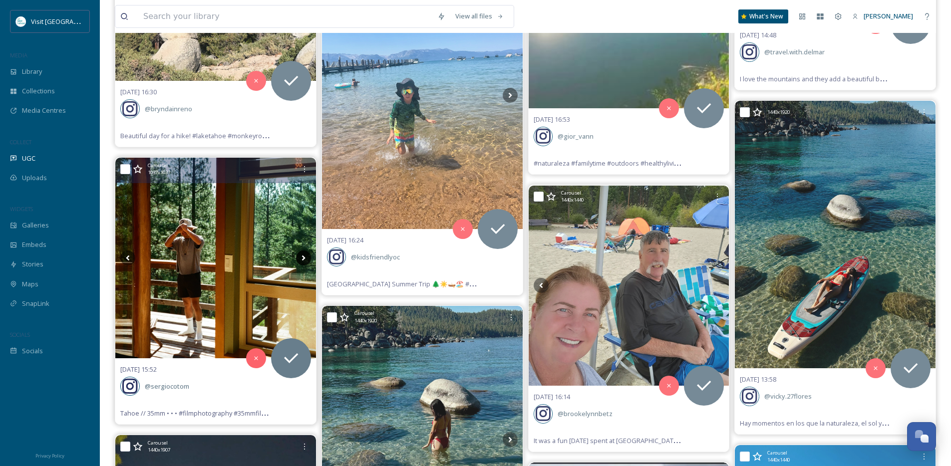
click at [305, 259] on icon at bounding box center [303, 258] width 15 height 15
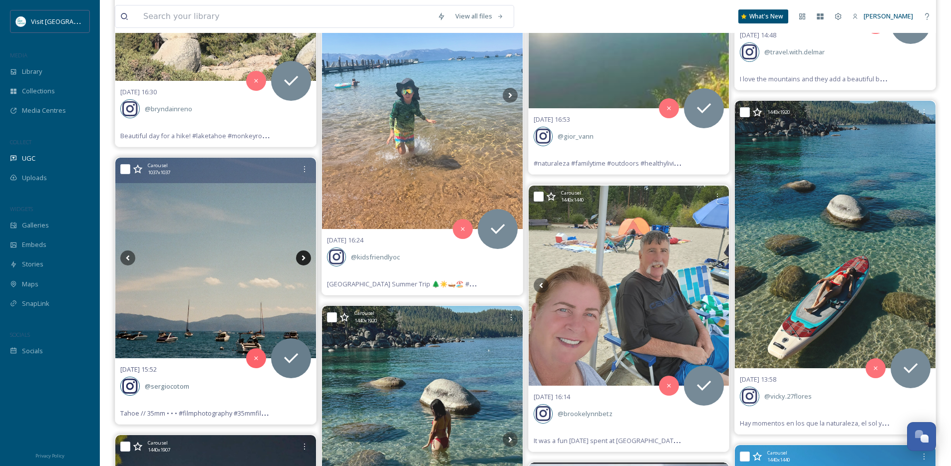
click at [305, 259] on icon at bounding box center [303, 258] width 15 height 15
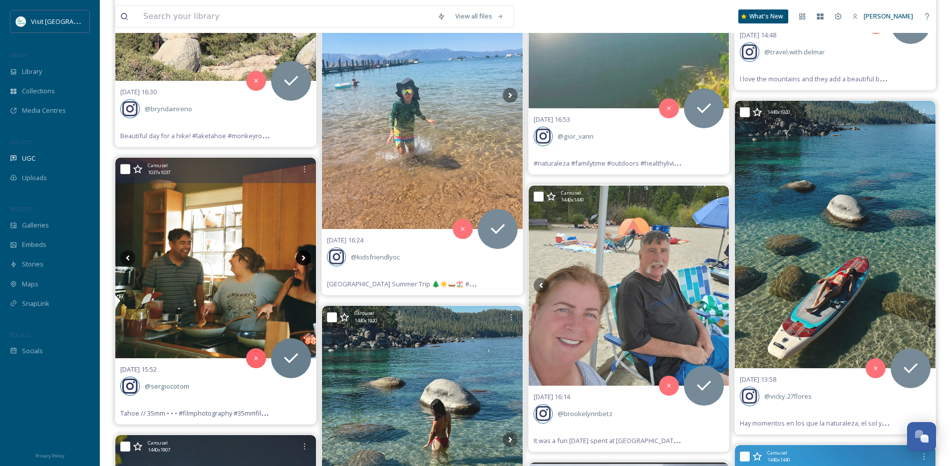
click at [305, 259] on icon at bounding box center [303, 258] width 15 height 15
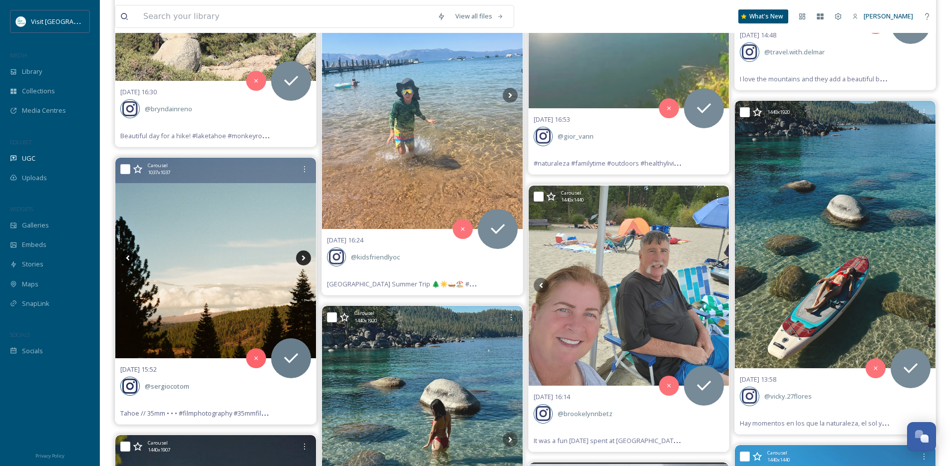
click at [305, 259] on icon at bounding box center [303, 258] width 15 height 15
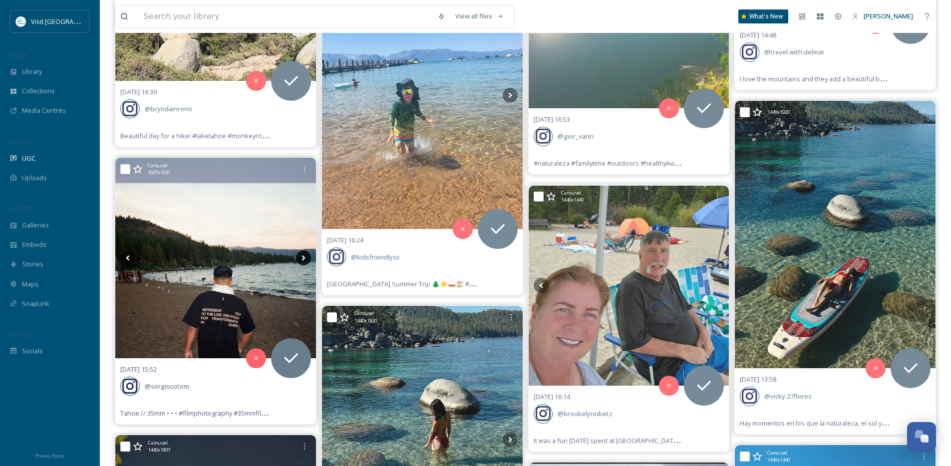
click at [305, 259] on icon at bounding box center [303, 258] width 15 height 15
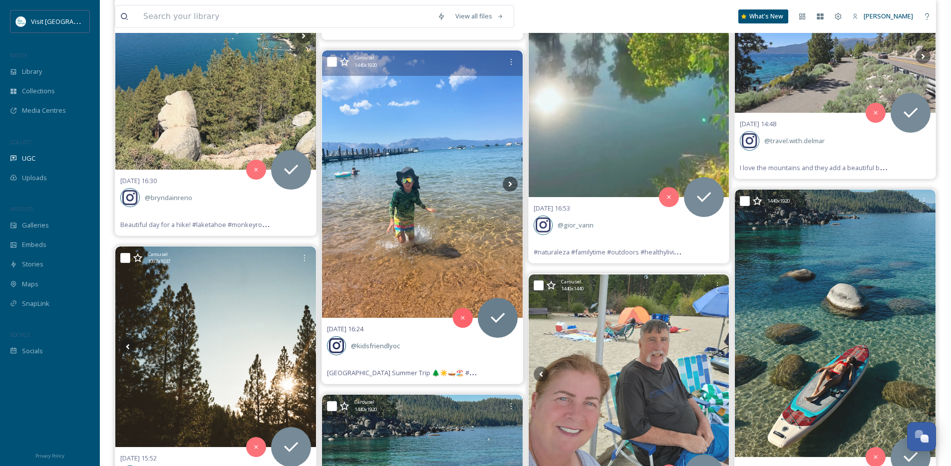
scroll to position [7815, 0]
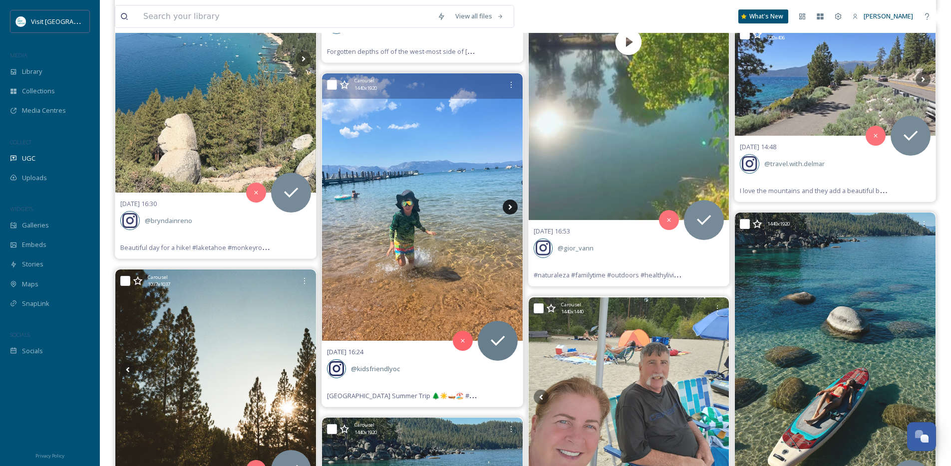
click at [510, 205] on icon at bounding box center [510, 207] width 15 height 15
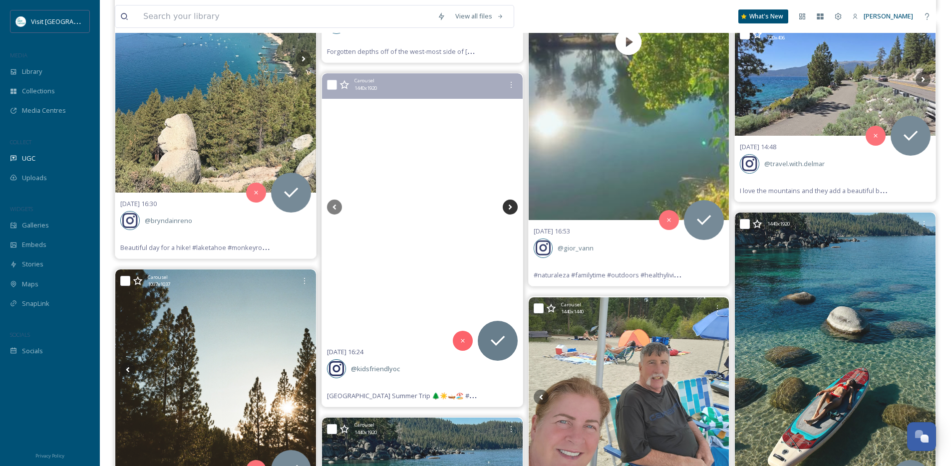
click at [510, 205] on icon at bounding box center [510, 207] width 15 height 15
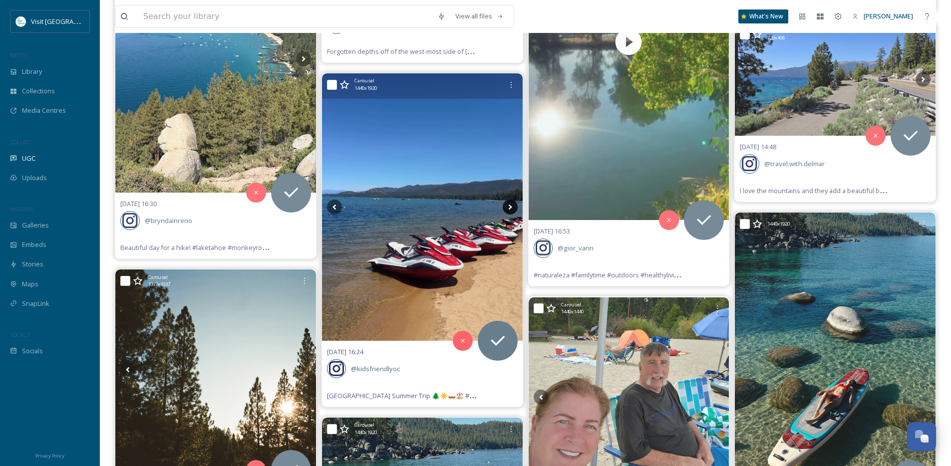
click at [510, 205] on icon at bounding box center [510, 207] width 15 height 15
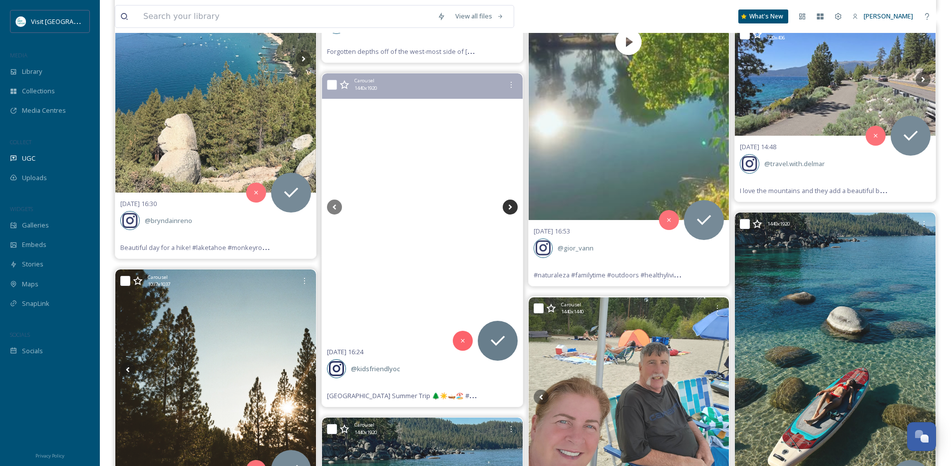
click at [510, 205] on icon at bounding box center [510, 207] width 15 height 15
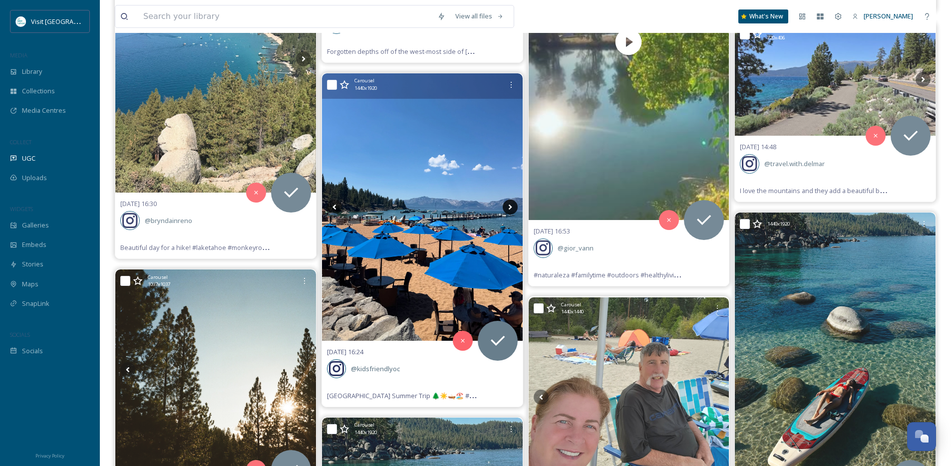
click at [510, 205] on icon at bounding box center [510, 207] width 15 height 15
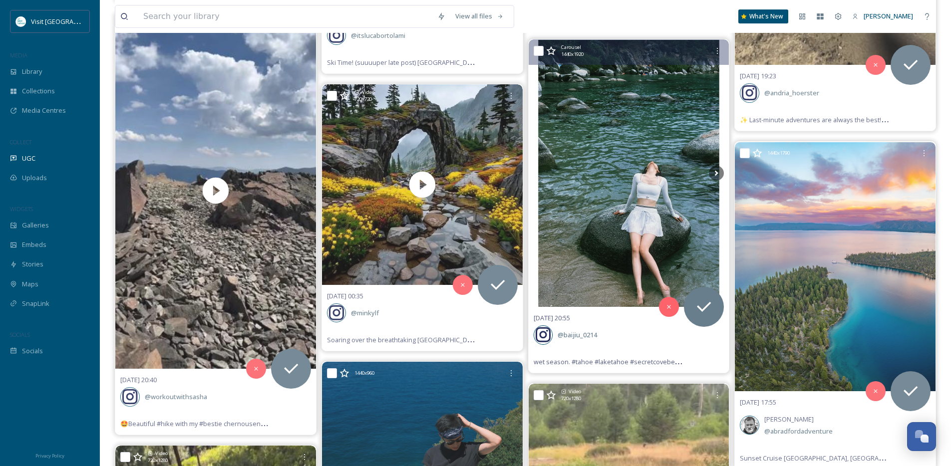
scroll to position [6426, 0]
click at [717, 176] on icon at bounding box center [716, 173] width 15 height 15
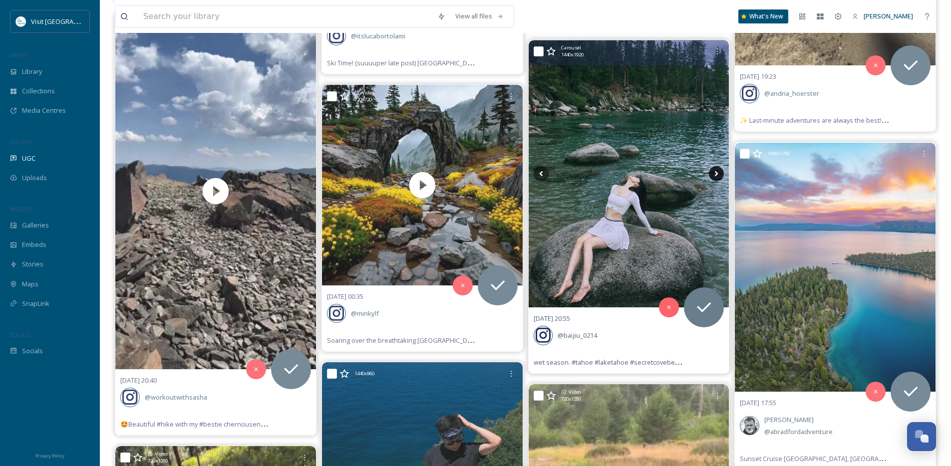
click at [717, 176] on icon at bounding box center [716, 173] width 15 height 15
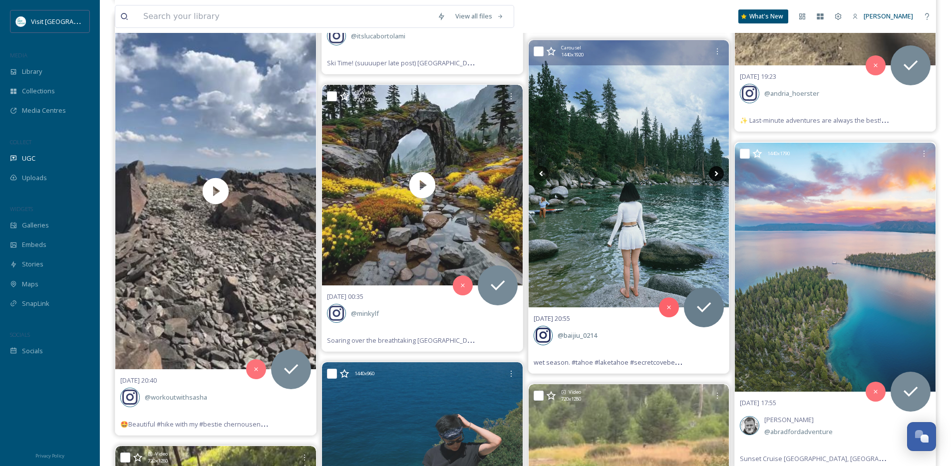
click at [717, 176] on icon at bounding box center [716, 173] width 15 height 15
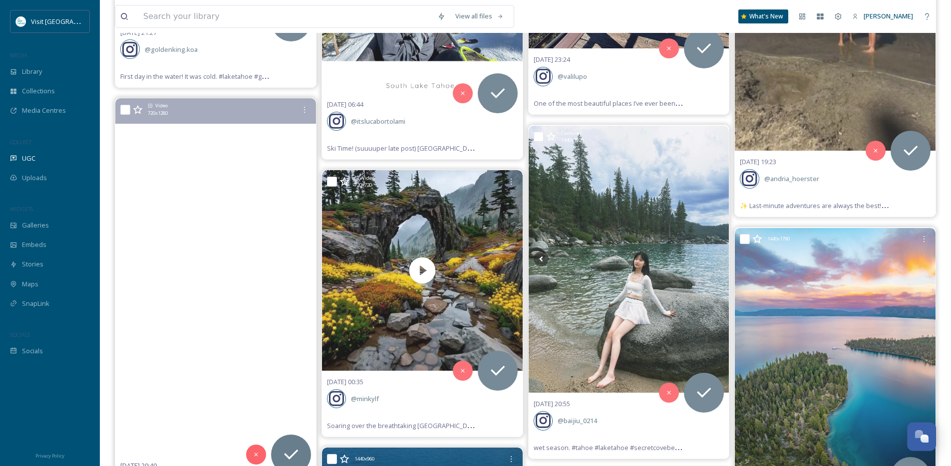
scroll to position [6081, 0]
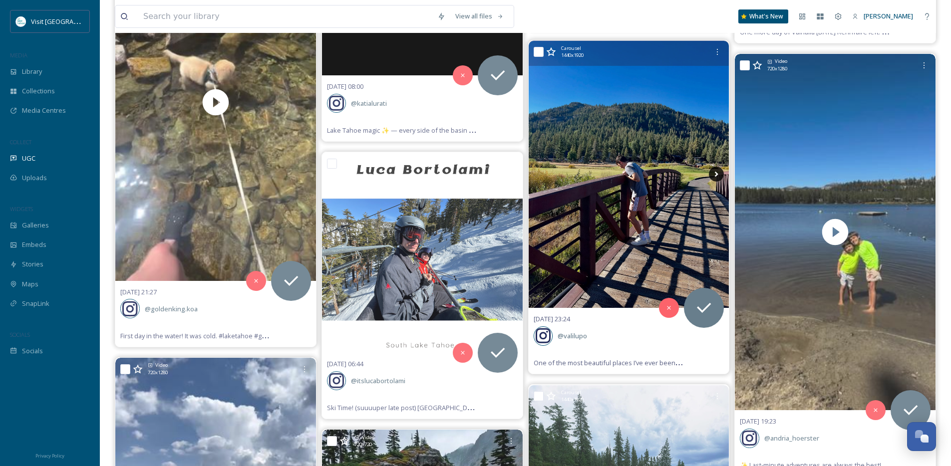
click at [715, 171] on icon at bounding box center [716, 174] width 15 height 15
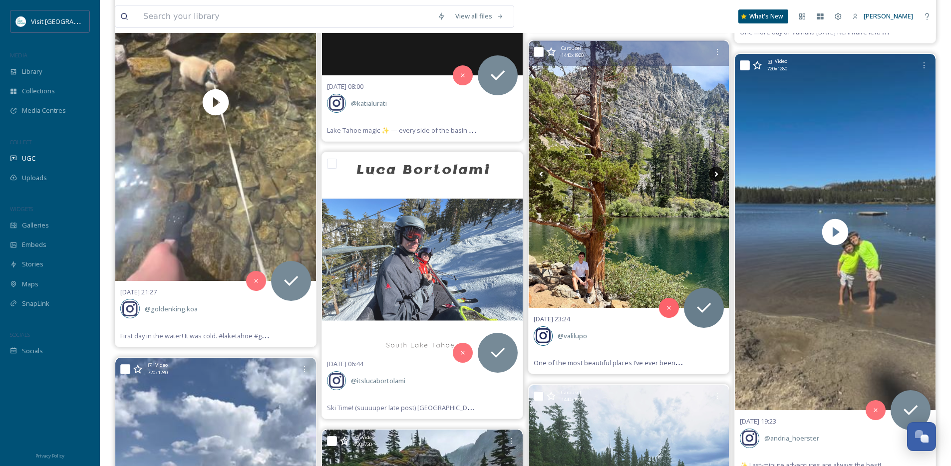
click at [715, 171] on icon at bounding box center [716, 174] width 15 height 15
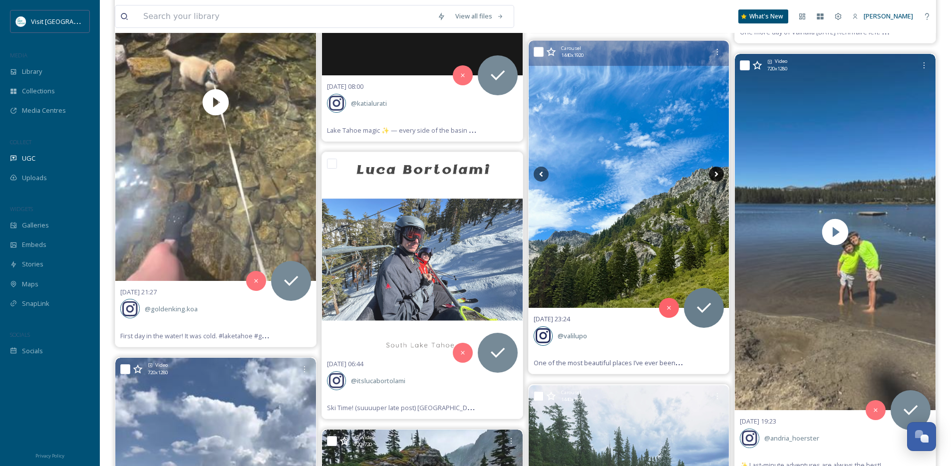
click at [715, 171] on icon at bounding box center [716, 174] width 15 height 15
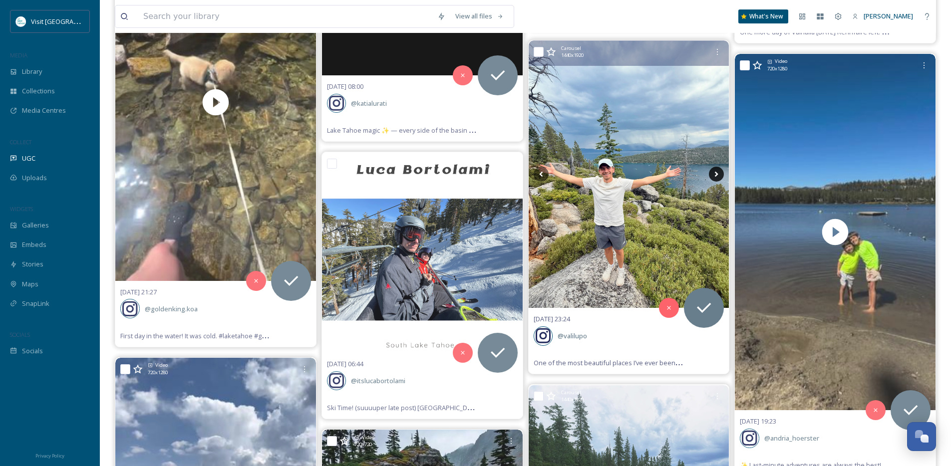
click at [715, 171] on icon at bounding box center [716, 174] width 15 height 15
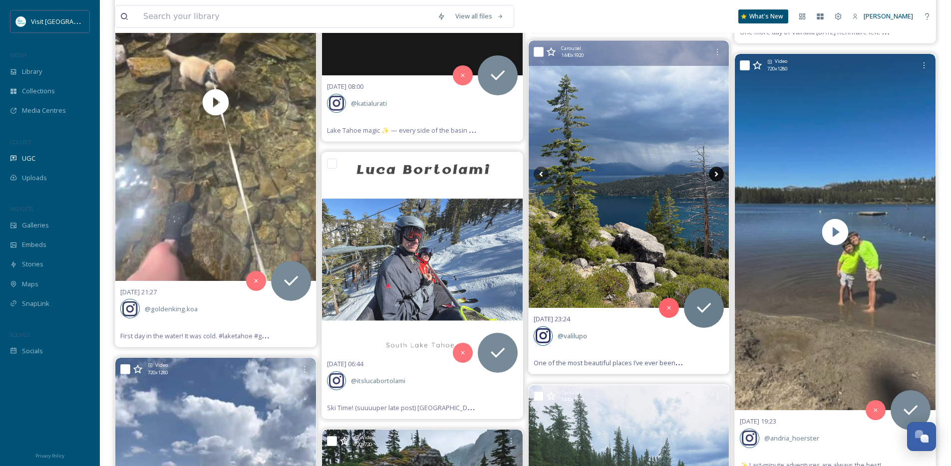
click at [715, 171] on icon at bounding box center [716, 174] width 15 height 15
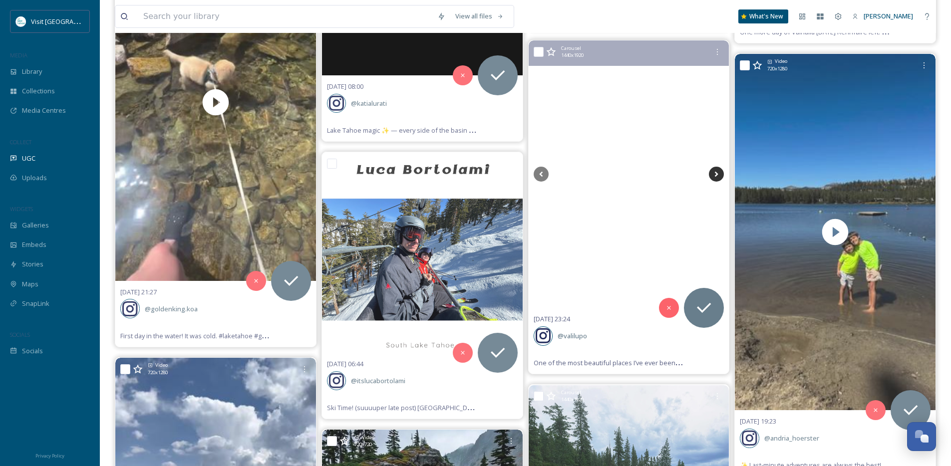
click at [715, 171] on icon at bounding box center [716, 174] width 15 height 15
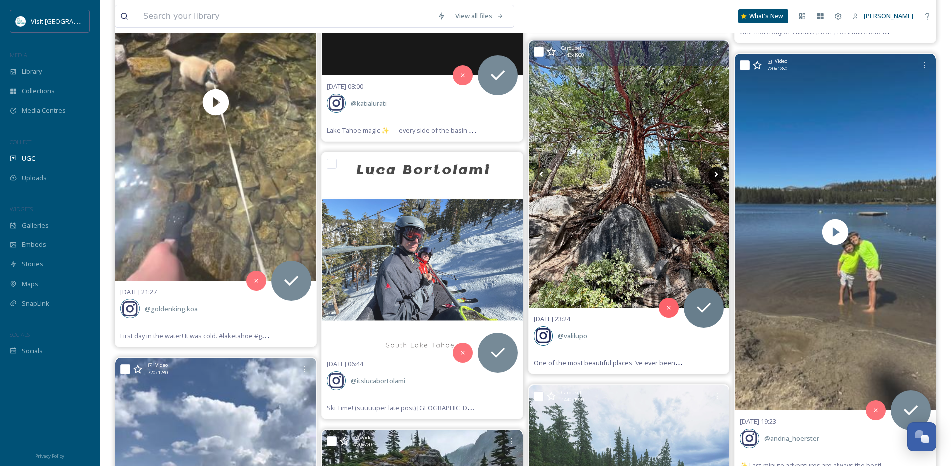
click at [715, 171] on icon at bounding box center [716, 174] width 15 height 15
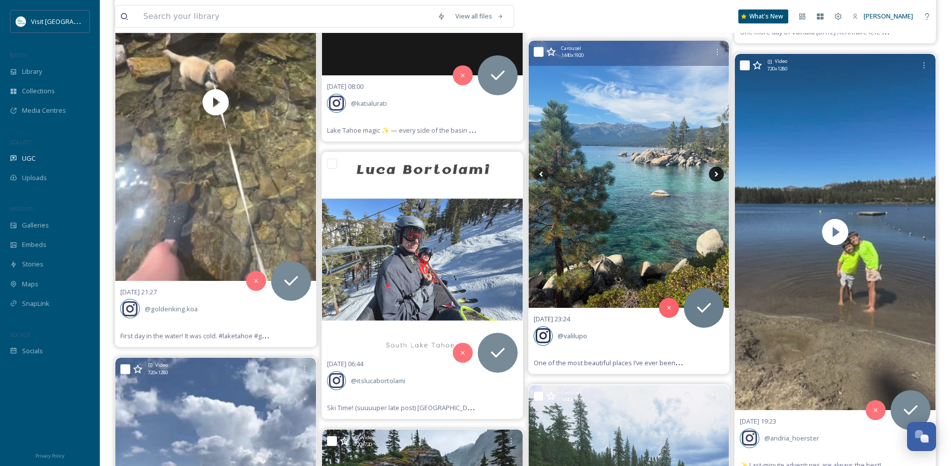
click at [715, 171] on icon at bounding box center [716, 174] width 15 height 15
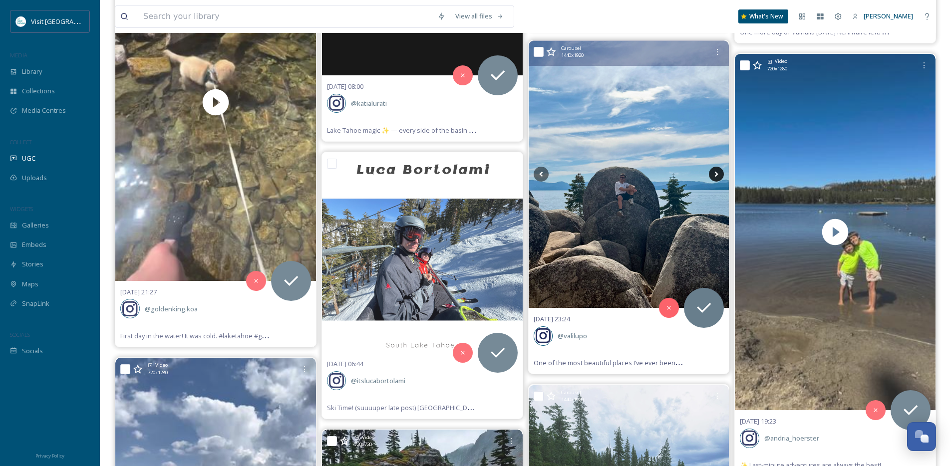
click at [715, 171] on icon at bounding box center [716, 174] width 15 height 15
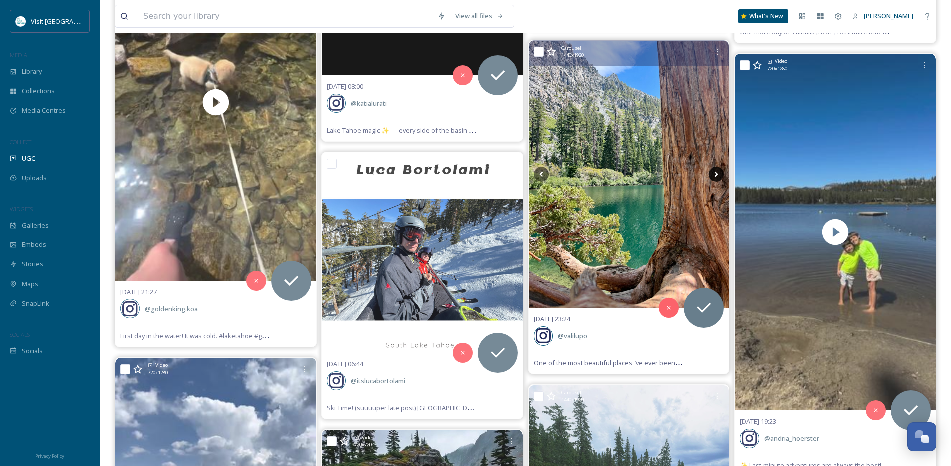
click at [715, 172] on icon at bounding box center [716, 174] width 15 height 15
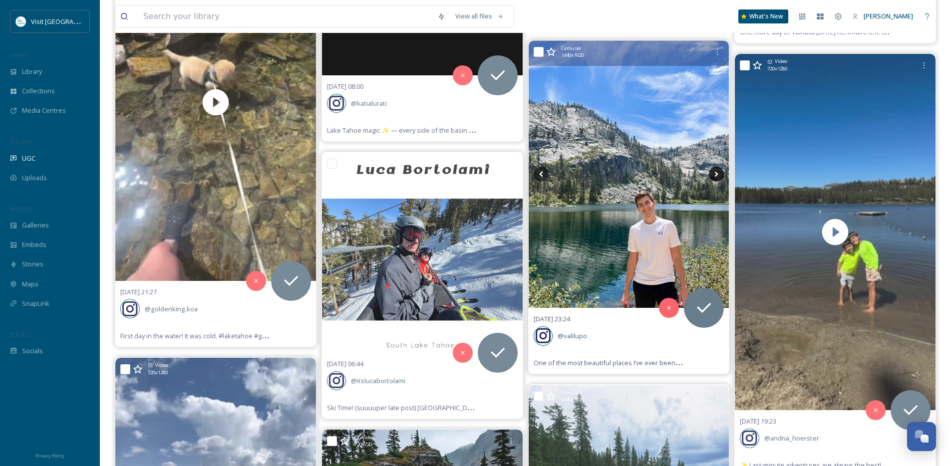
click at [715, 172] on icon at bounding box center [716, 174] width 15 height 15
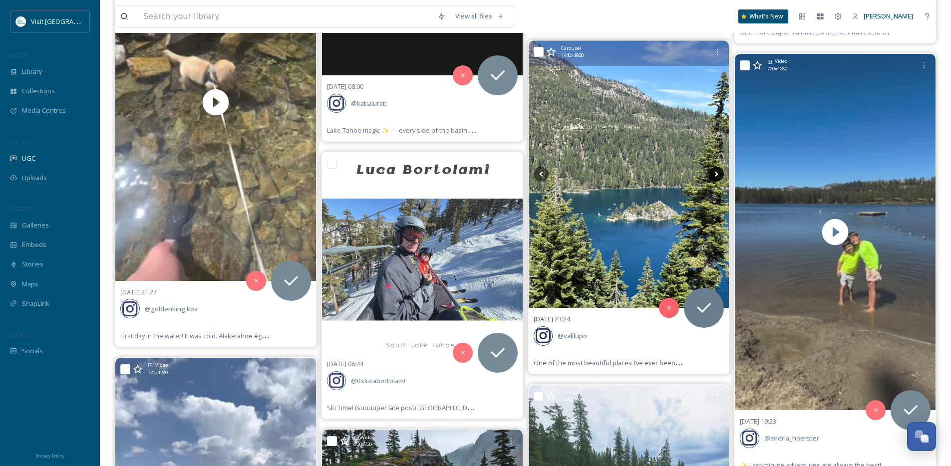
click at [715, 172] on icon at bounding box center [716, 174] width 15 height 15
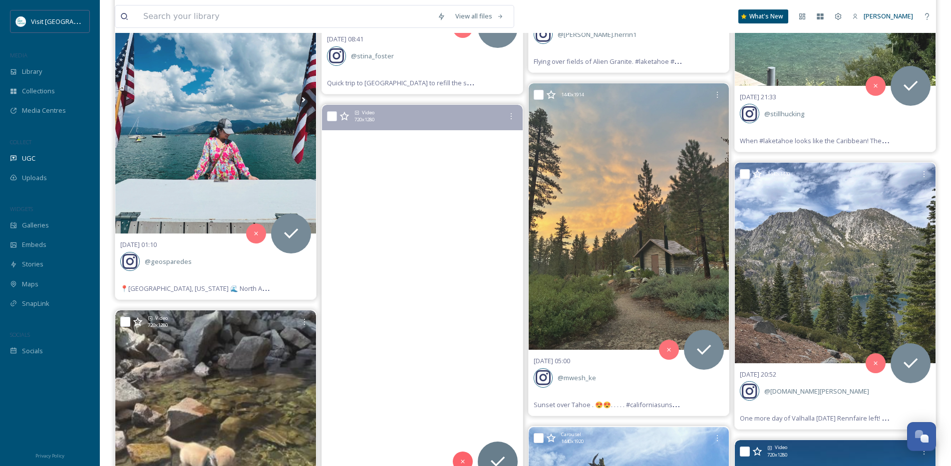
scroll to position [5688, 0]
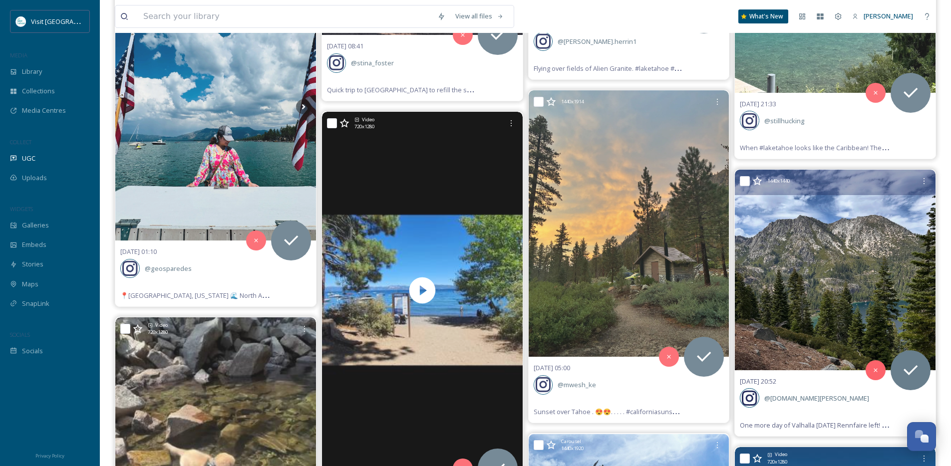
click at [910, 293] on img at bounding box center [835, 270] width 201 height 201
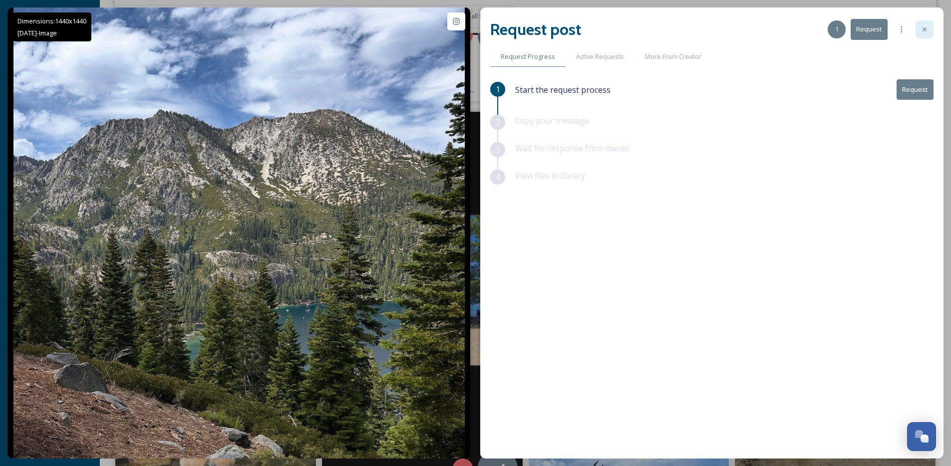
click at [923, 30] on icon at bounding box center [925, 29] width 8 height 8
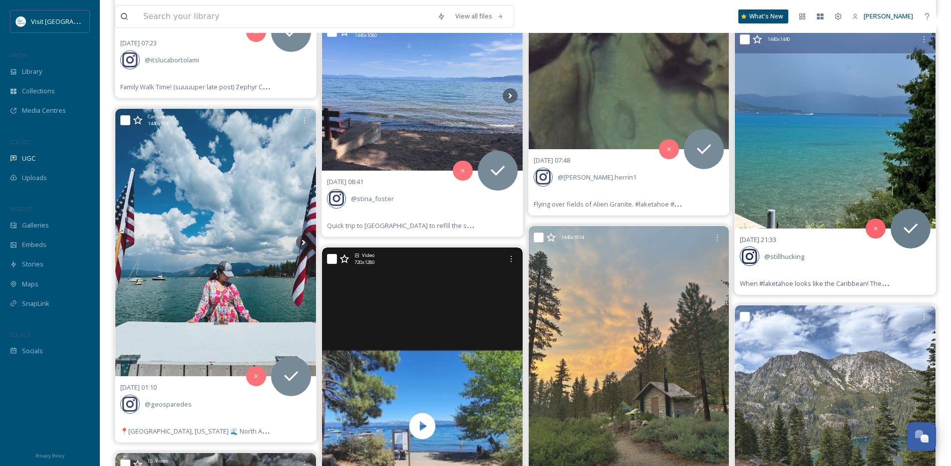
scroll to position [5551, 0]
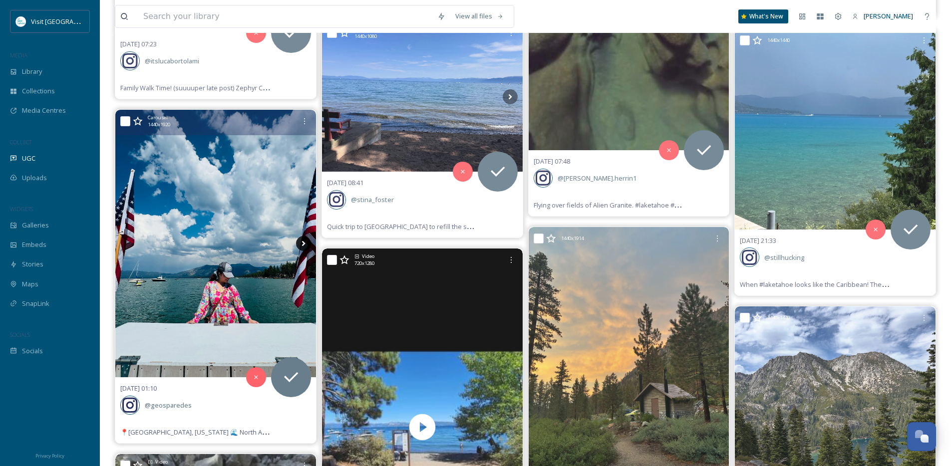
click at [304, 247] on icon at bounding box center [303, 243] width 15 height 15
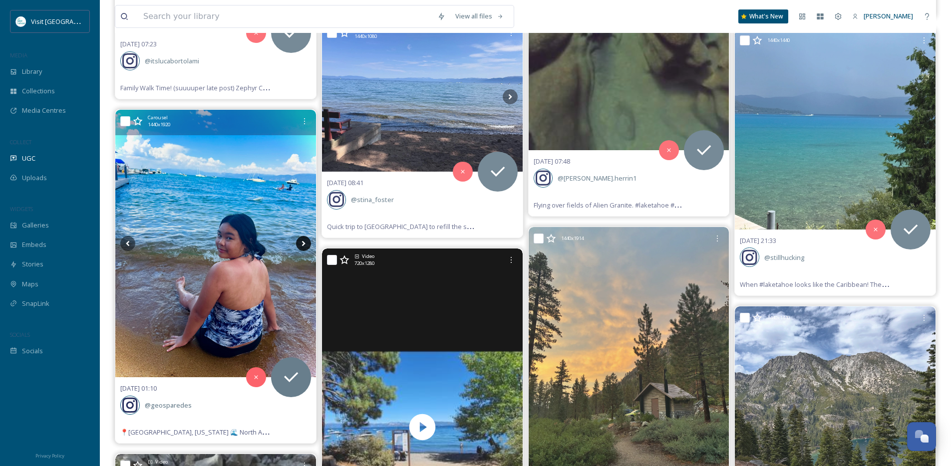
click at [304, 246] on icon at bounding box center [303, 243] width 15 height 15
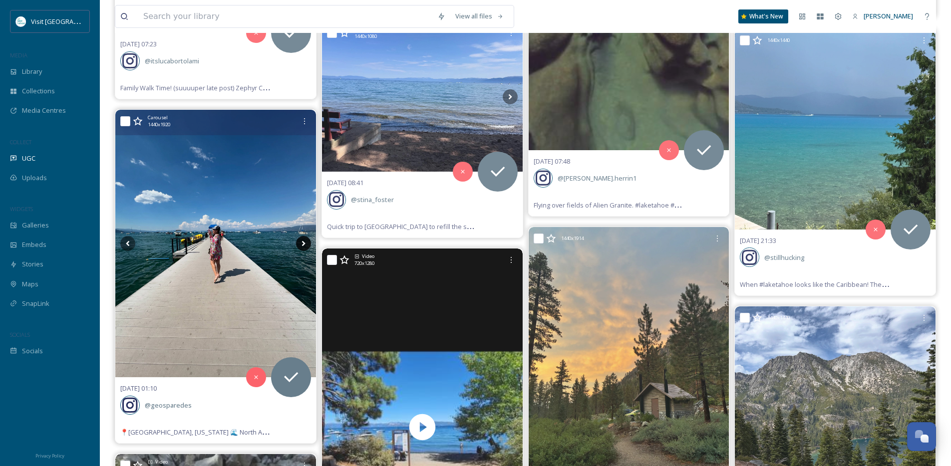
click at [304, 246] on icon at bounding box center [303, 243] width 15 height 15
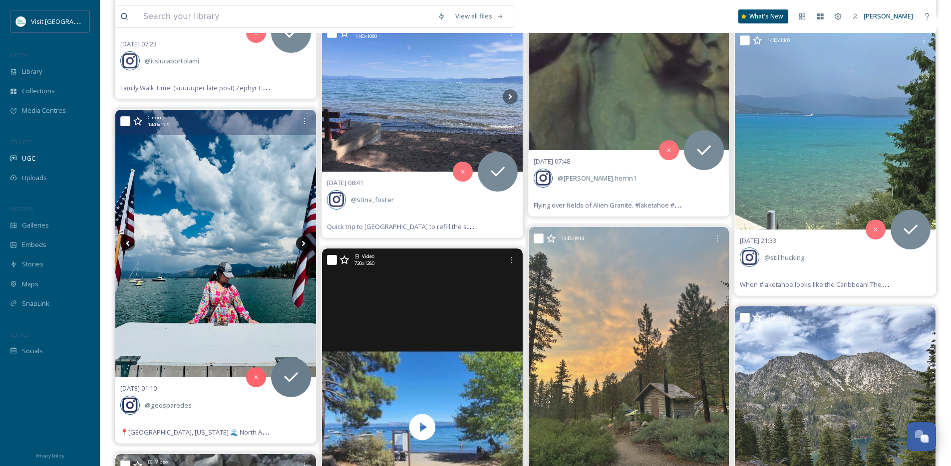
click at [304, 246] on icon at bounding box center [303, 243] width 15 height 15
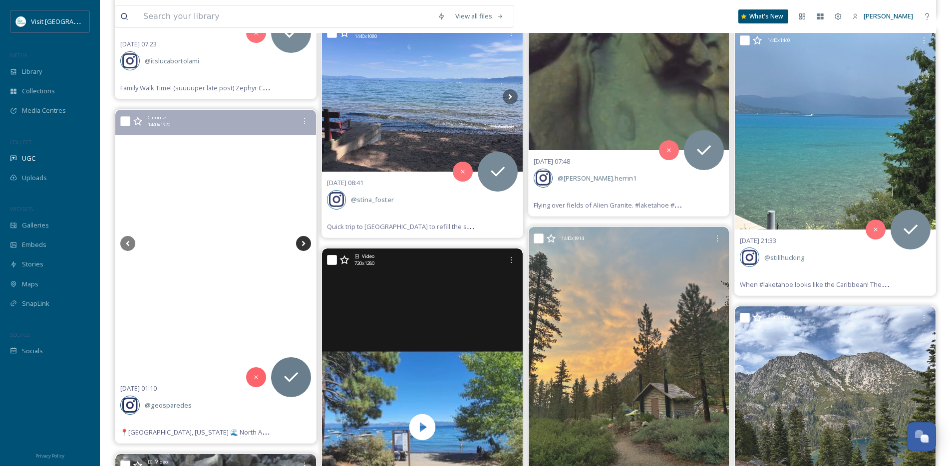
click at [304, 246] on icon at bounding box center [303, 243] width 15 height 15
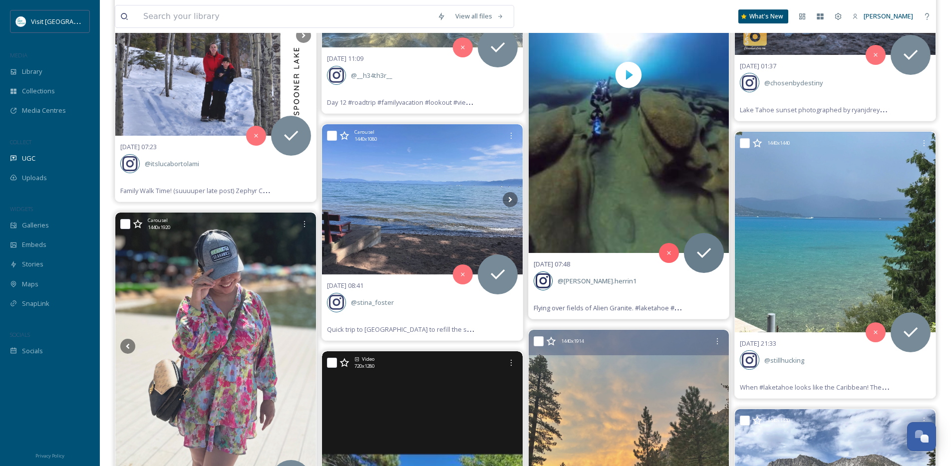
scroll to position [5366, 0]
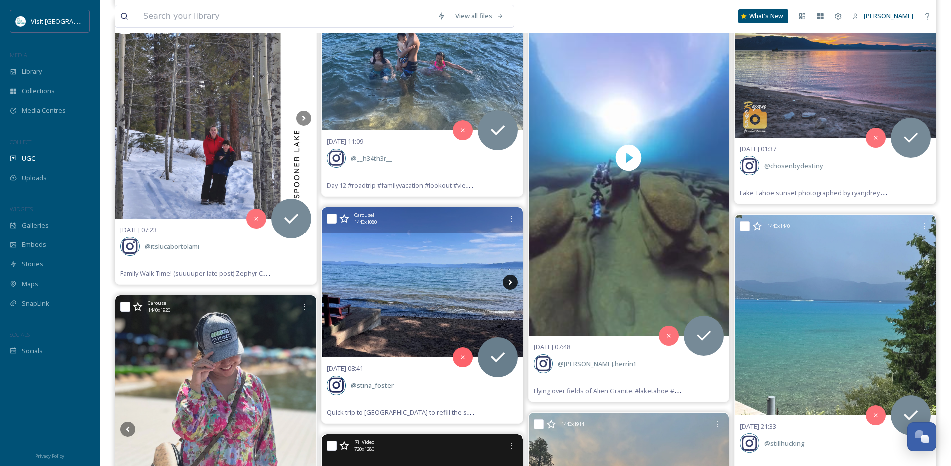
click at [510, 279] on icon at bounding box center [510, 282] width 15 height 15
click at [511, 280] on icon at bounding box center [510, 282] width 15 height 15
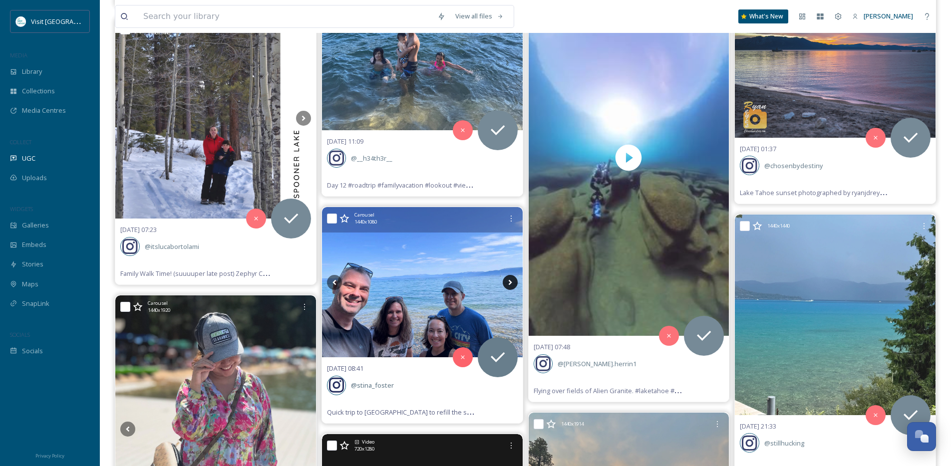
click at [511, 280] on icon at bounding box center [510, 282] width 15 height 15
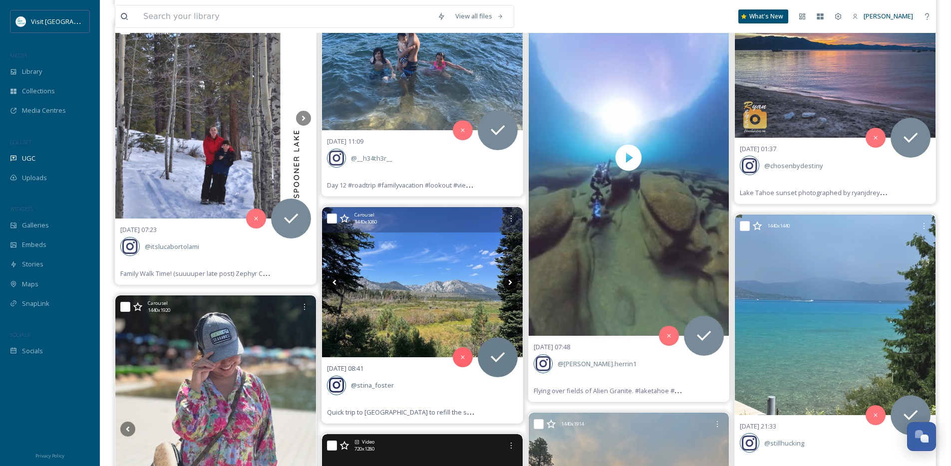
click at [511, 280] on icon at bounding box center [510, 282] width 15 height 15
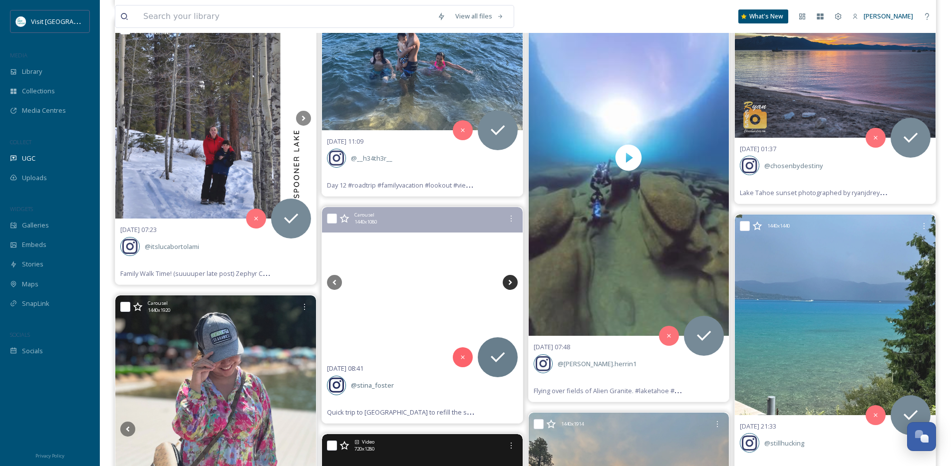
click at [511, 280] on icon at bounding box center [510, 282] width 15 height 15
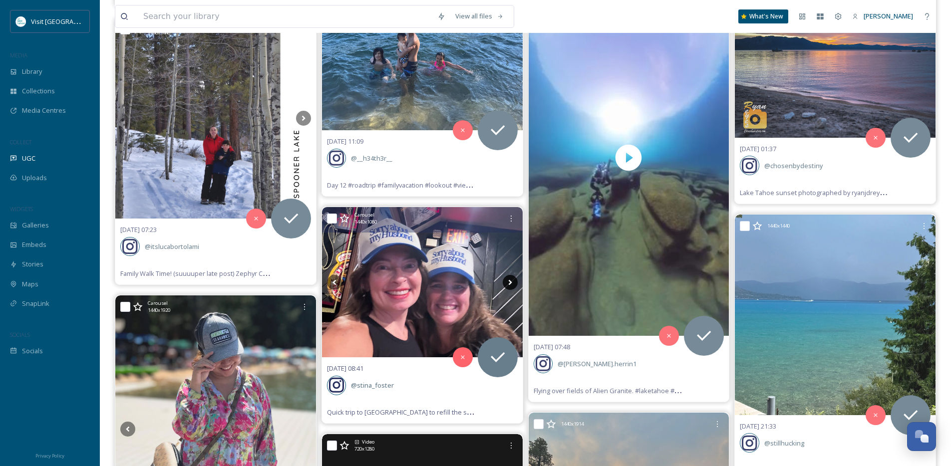
click at [511, 280] on icon at bounding box center [510, 282] width 15 height 15
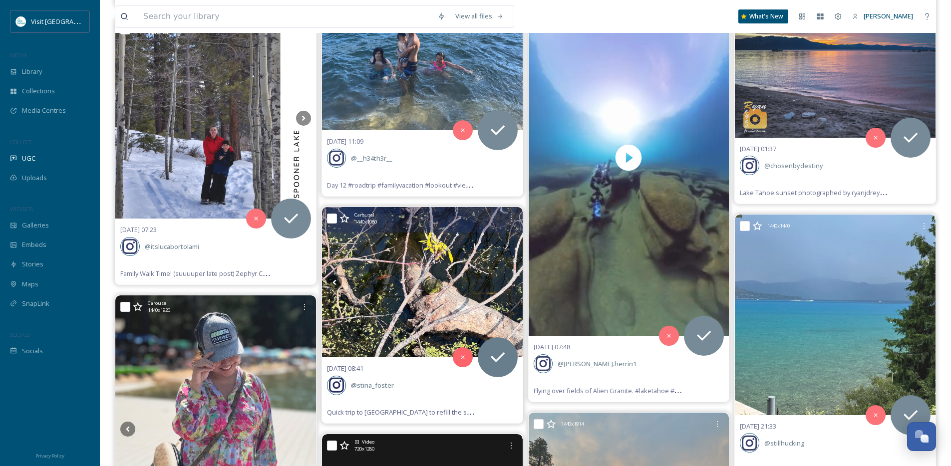
click at [511, 280] on icon at bounding box center [510, 282] width 15 height 15
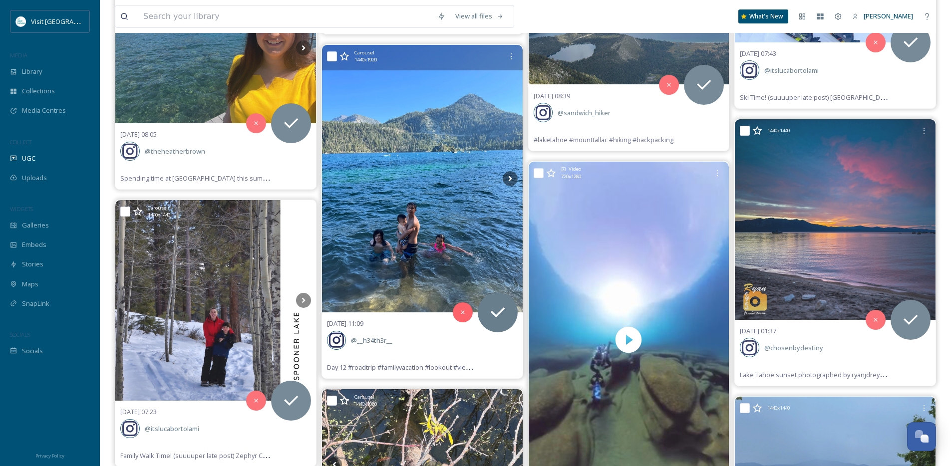
scroll to position [5096, 0]
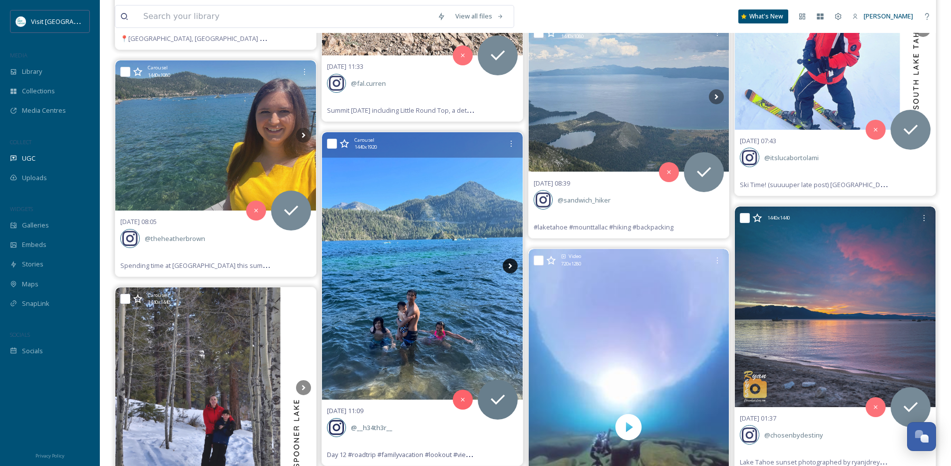
click at [507, 264] on icon at bounding box center [510, 266] width 15 height 15
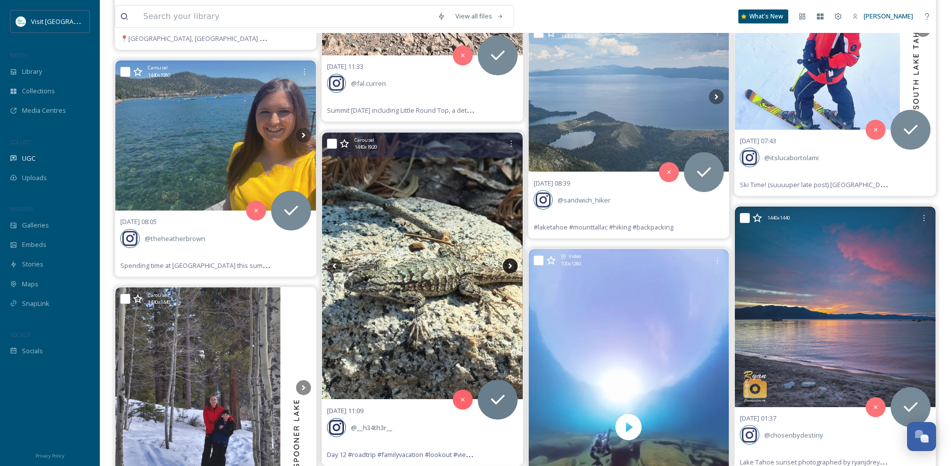
click at [507, 264] on icon at bounding box center [510, 266] width 15 height 15
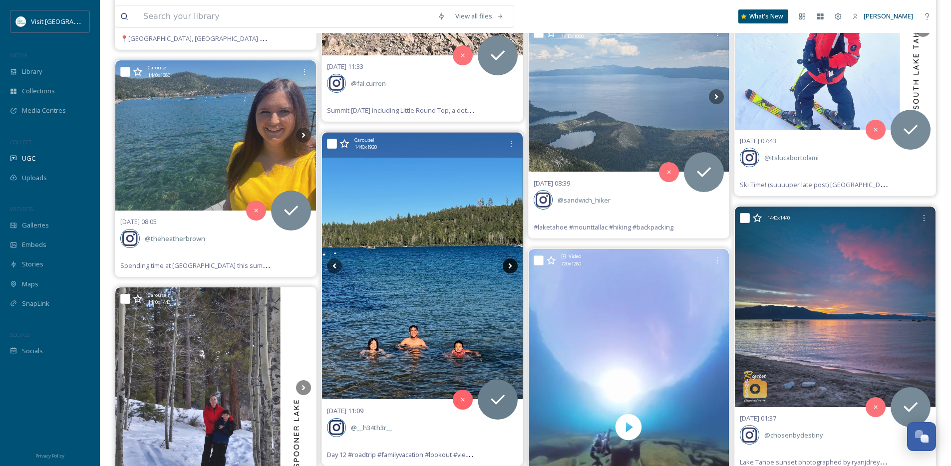
click at [507, 264] on icon at bounding box center [510, 266] width 15 height 15
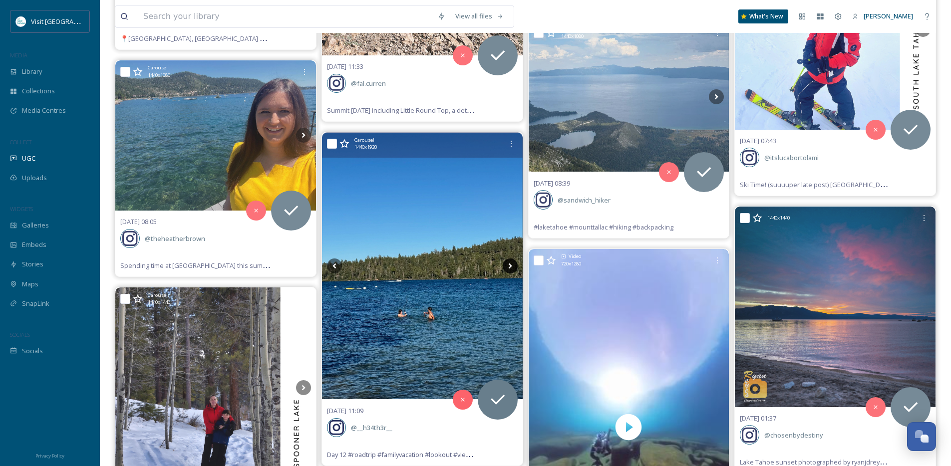
click at [507, 264] on icon at bounding box center [510, 266] width 15 height 15
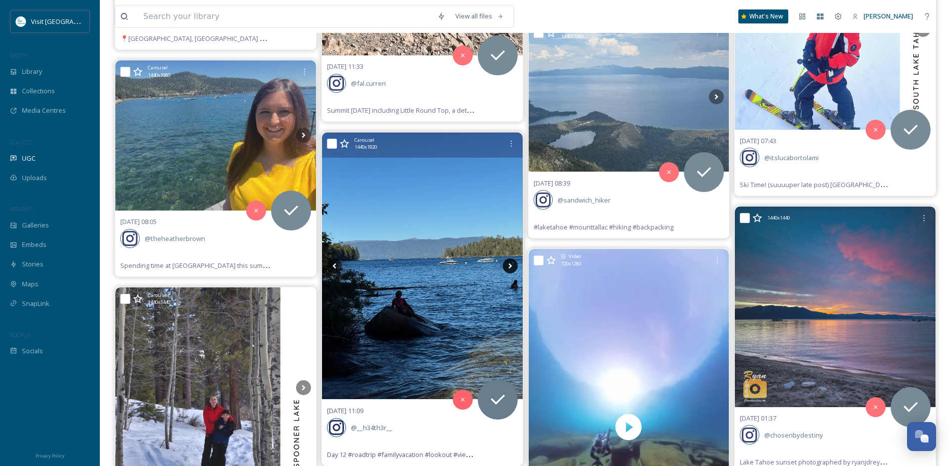
click at [507, 264] on icon at bounding box center [510, 266] width 15 height 15
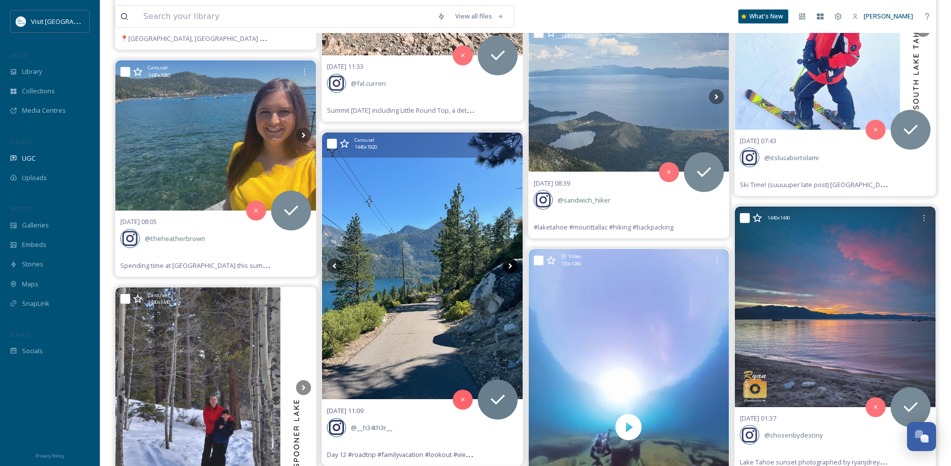
click at [507, 264] on icon at bounding box center [510, 266] width 15 height 15
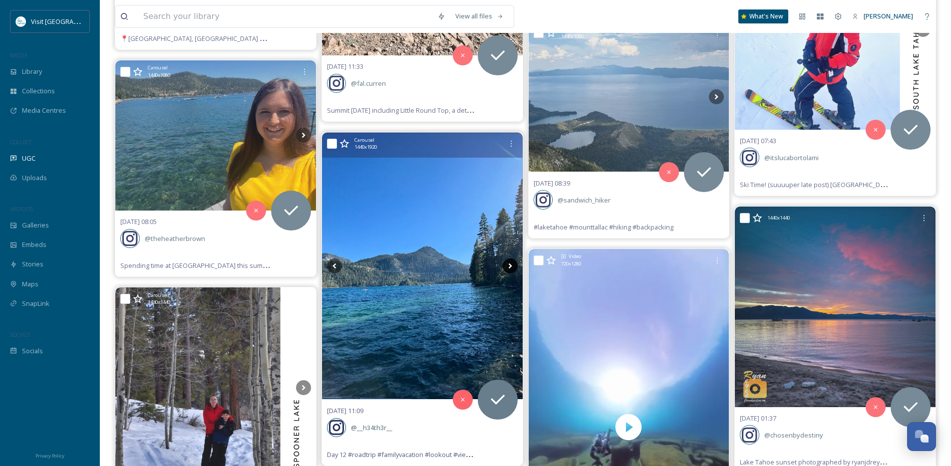
click at [508, 266] on icon at bounding box center [510, 266] width 15 height 15
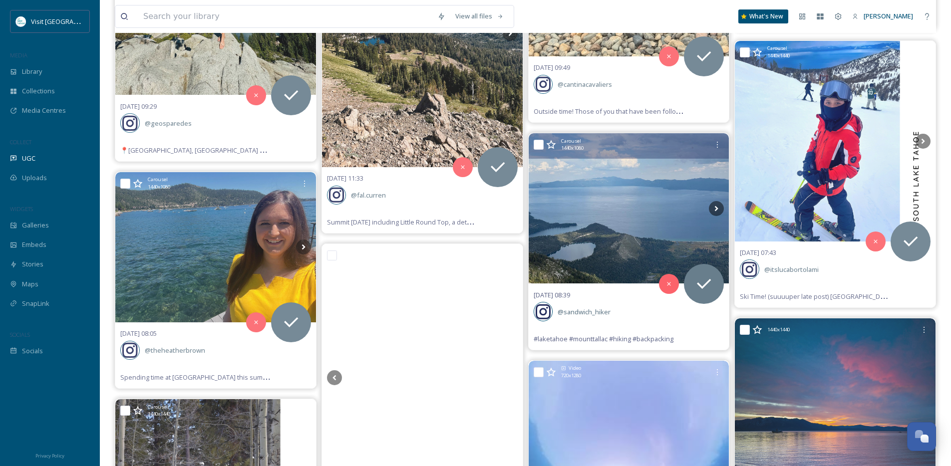
scroll to position [4983, 0]
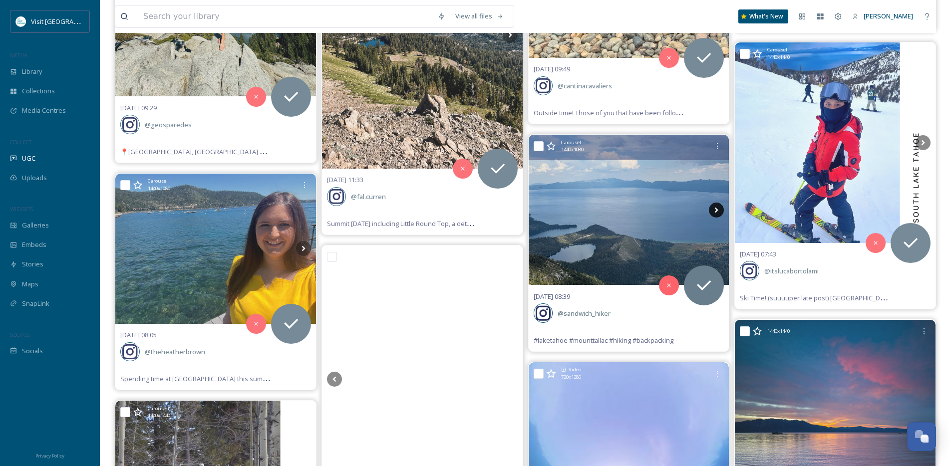
click at [715, 212] on icon at bounding box center [716, 210] width 15 height 15
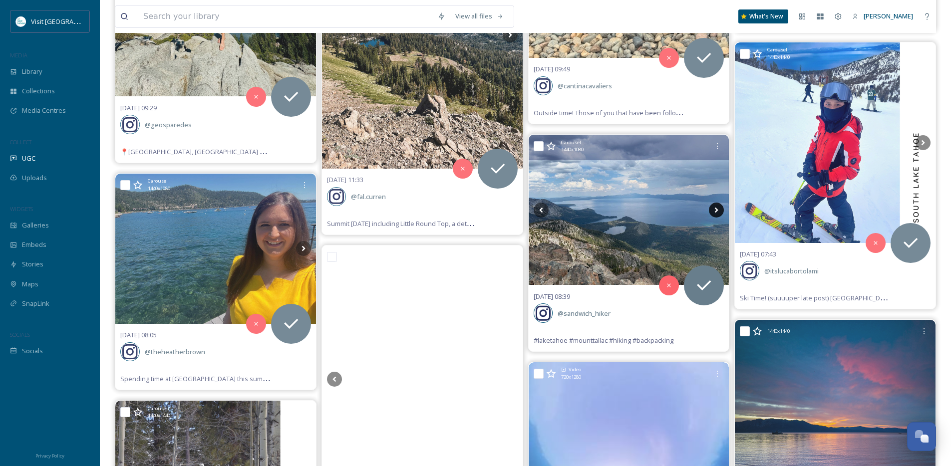
click at [715, 211] on icon at bounding box center [716, 210] width 15 height 15
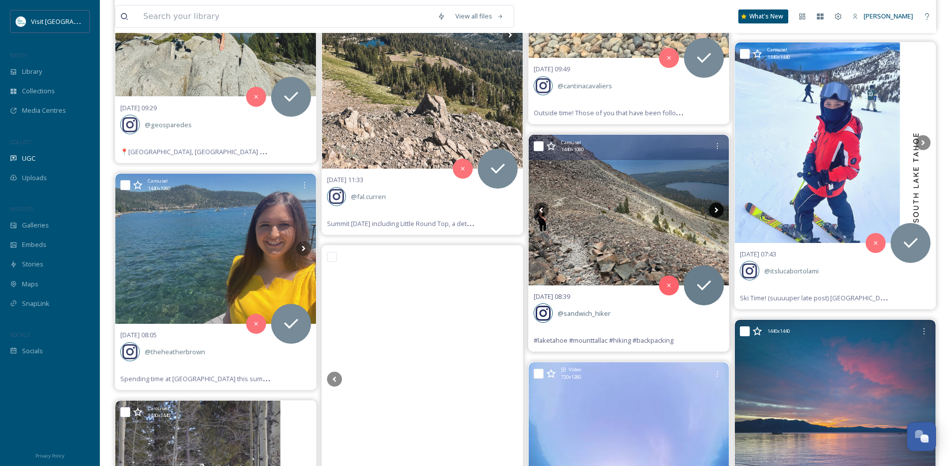
click at [715, 211] on icon at bounding box center [716, 210] width 15 height 15
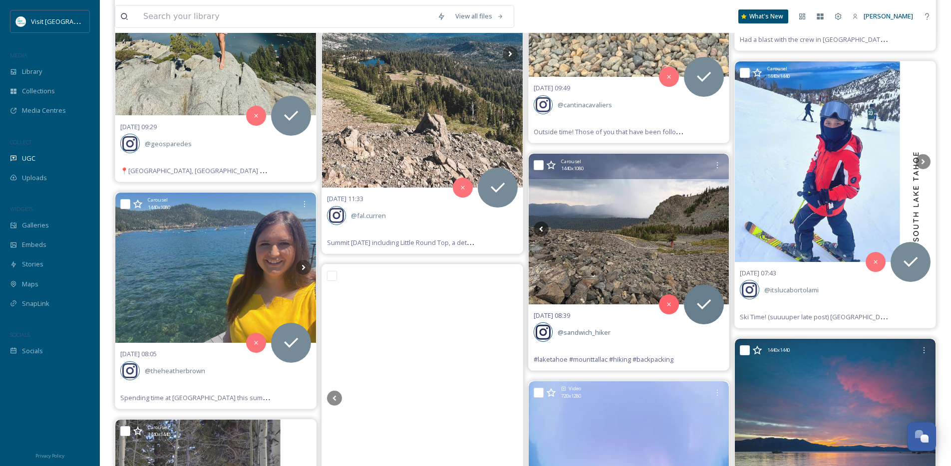
scroll to position [4941, 0]
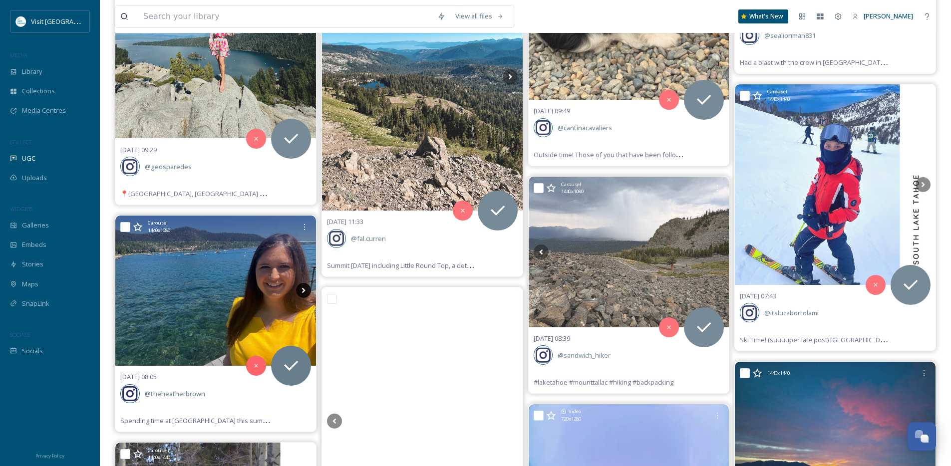
click at [304, 291] on icon at bounding box center [303, 290] width 3 height 5
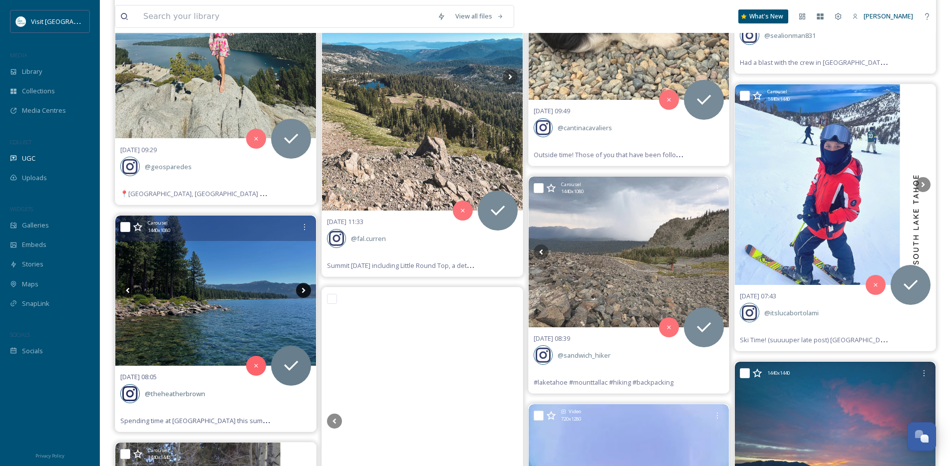
click at [304, 291] on icon at bounding box center [303, 290] width 3 height 5
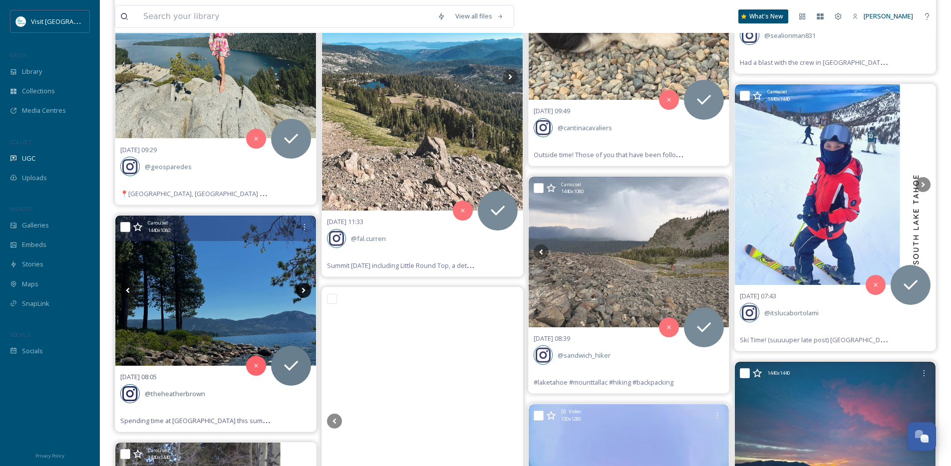
click at [304, 291] on icon at bounding box center [303, 290] width 3 height 5
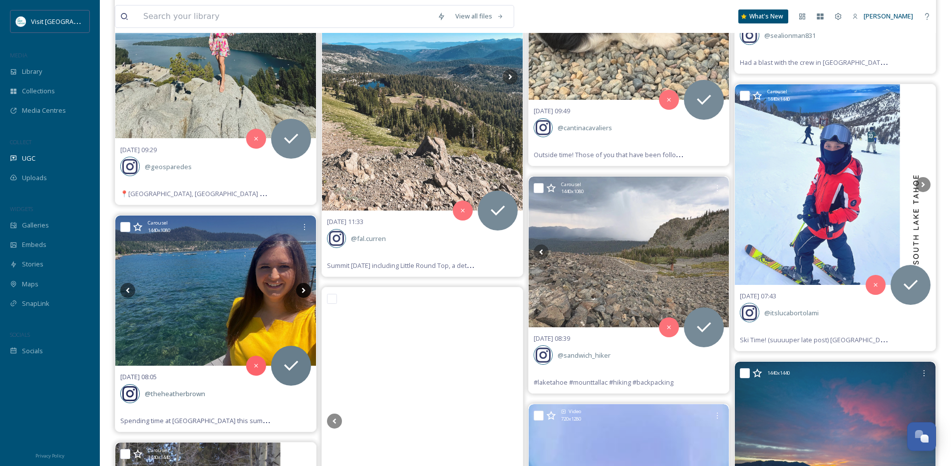
click at [304, 291] on icon at bounding box center [303, 290] width 3 height 5
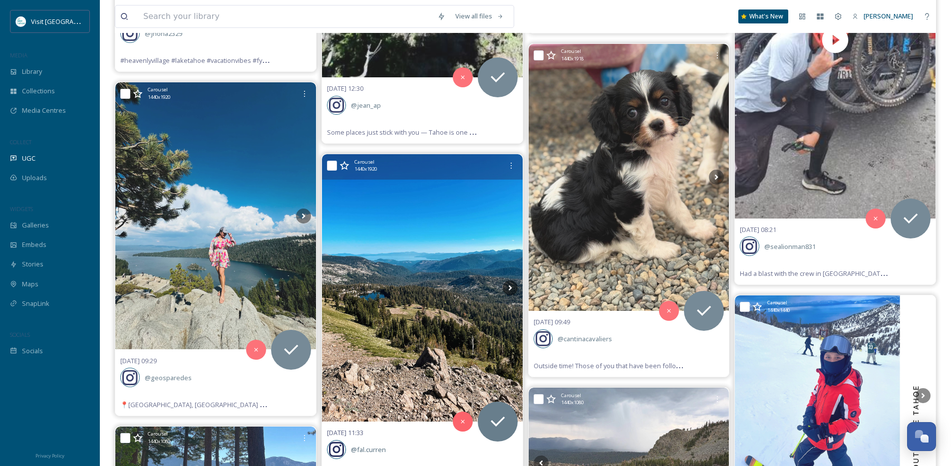
scroll to position [4718, 0]
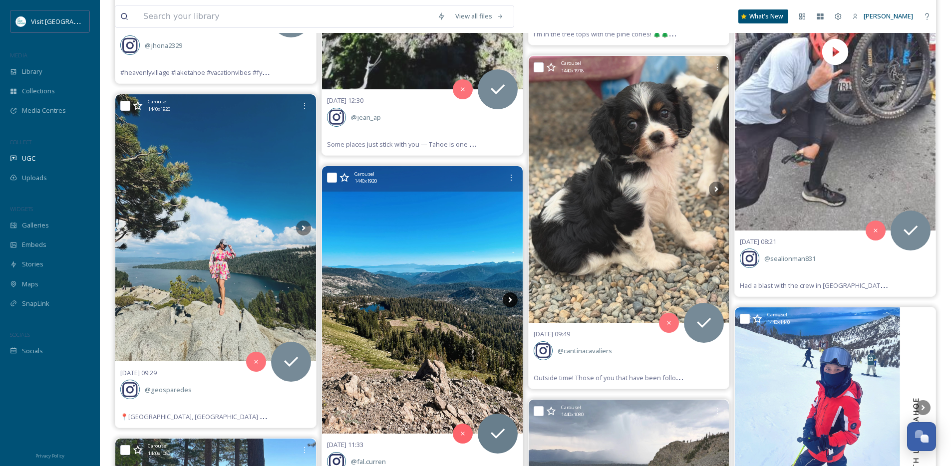
click at [514, 298] on icon at bounding box center [510, 300] width 15 height 15
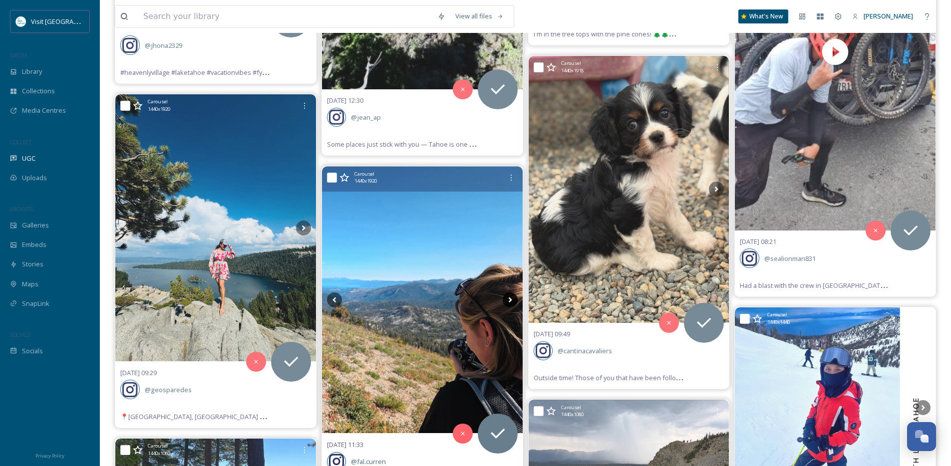
click at [514, 298] on icon at bounding box center [510, 300] width 15 height 15
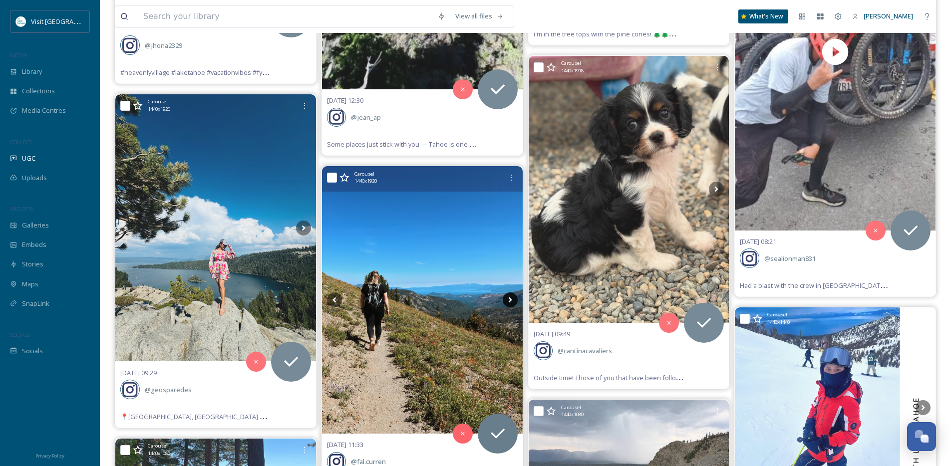
click at [514, 298] on icon at bounding box center [510, 300] width 15 height 15
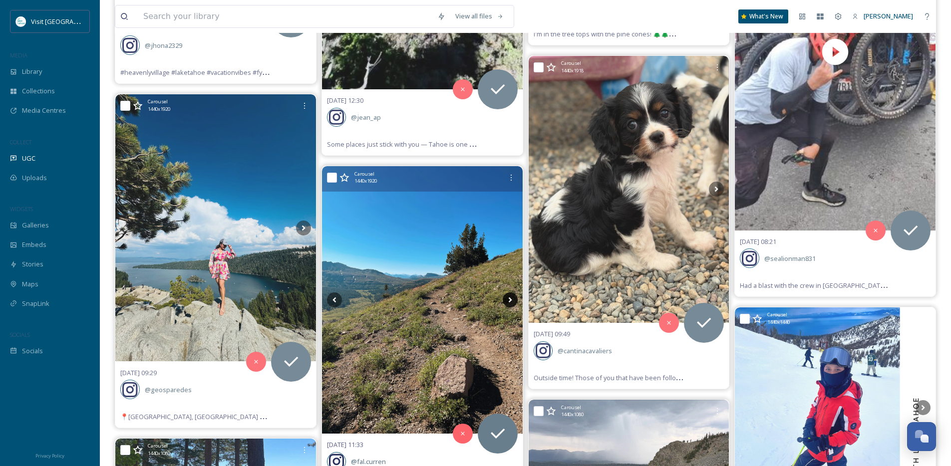
click at [514, 298] on icon at bounding box center [510, 300] width 15 height 15
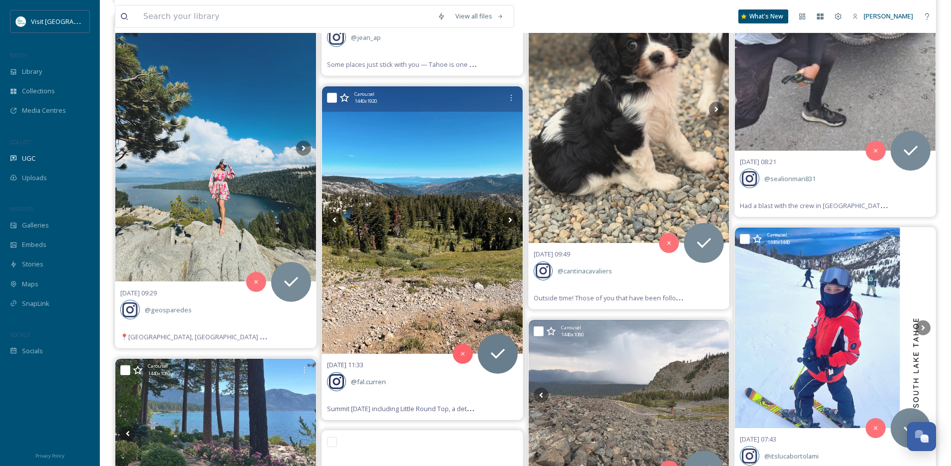
scroll to position [4797, 0]
click at [513, 222] on icon at bounding box center [510, 220] width 15 height 15
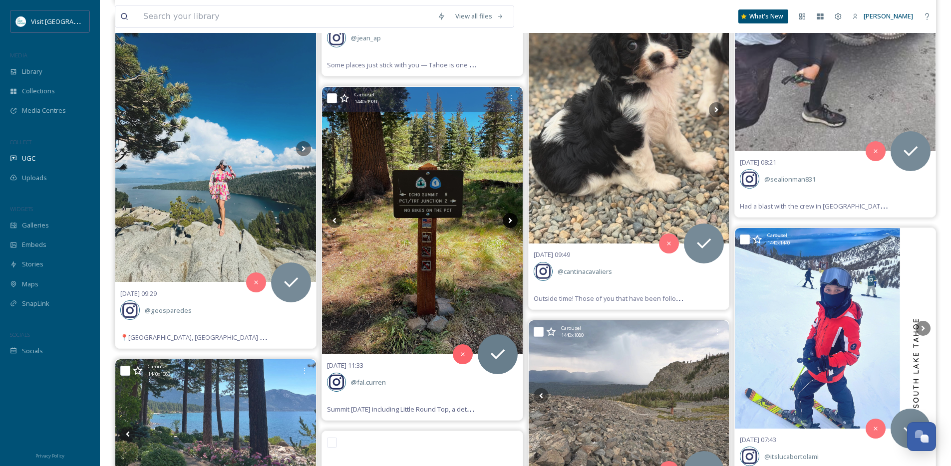
click at [512, 223] on icon at bounding box center [510, 220] width 15 height 15
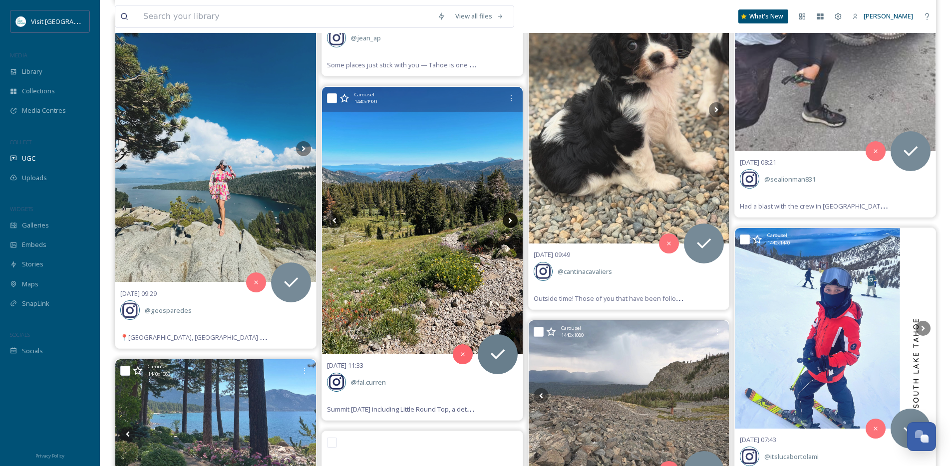
click at [512, 223] on icon at bounding box center [510, 220] width 15 height 15
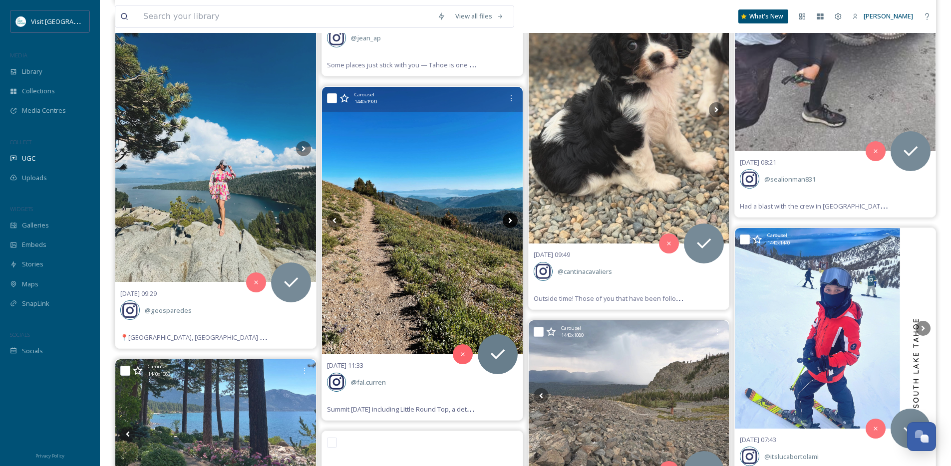
click at [512, 223] on icon at bounding box center [510, 220] width 15 height 15
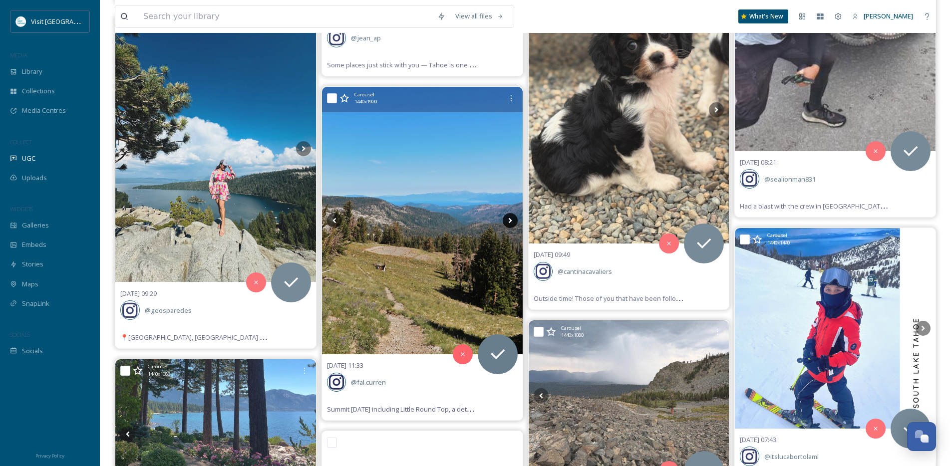
click at [510, 220] on icon at bounding box center [509, 220] width 3 height 5
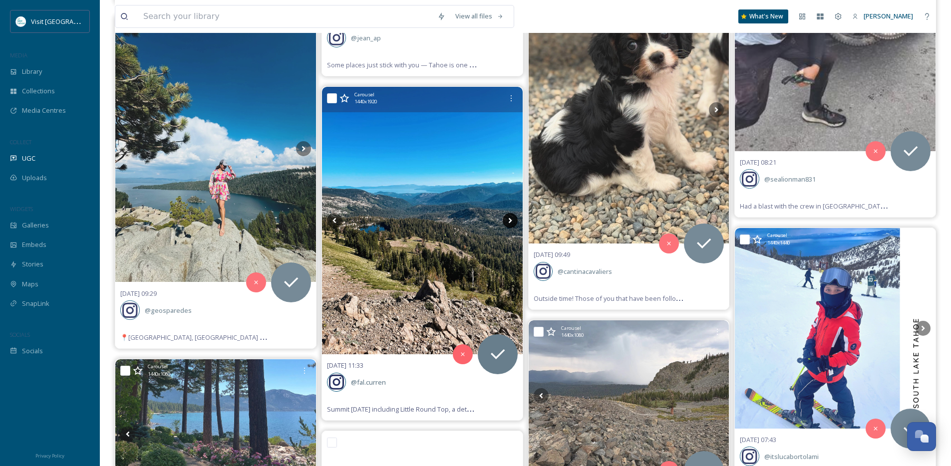
click at [510, 220] on icon at bounding box center [509, 220] width 3 height 5
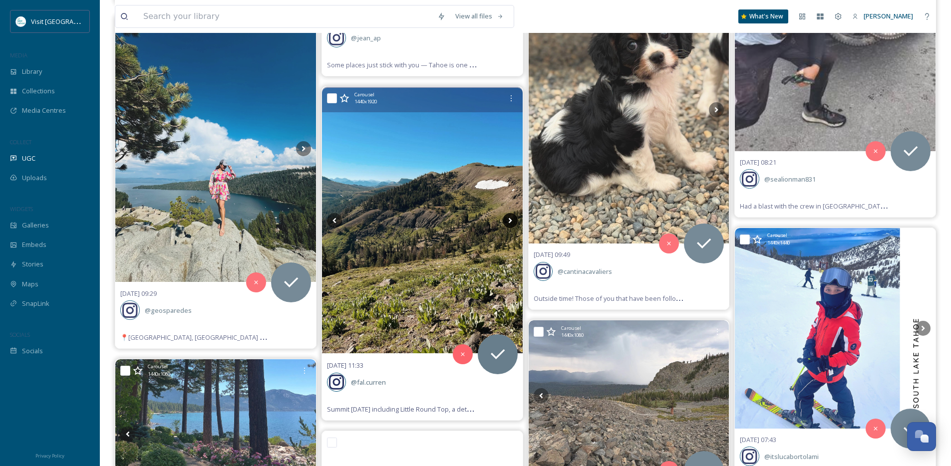
click at [510, 220] on icon at bounding box center [509, 220] width 3 height 5
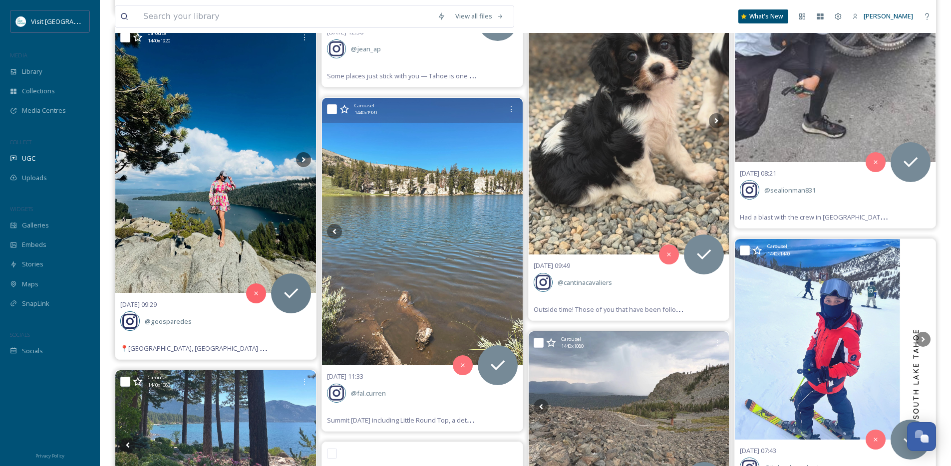
scroll to position [4775, 0]
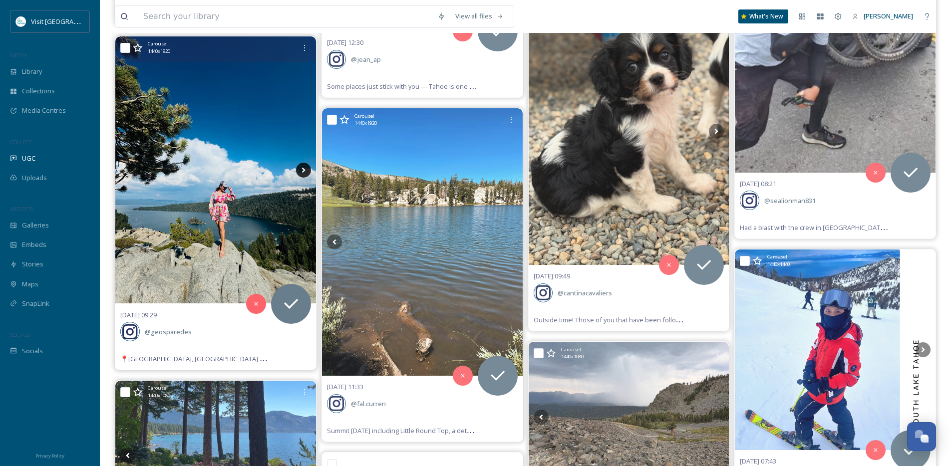
click at [306, 170] on icon at bounding box center [303, 170] width 15 height 15
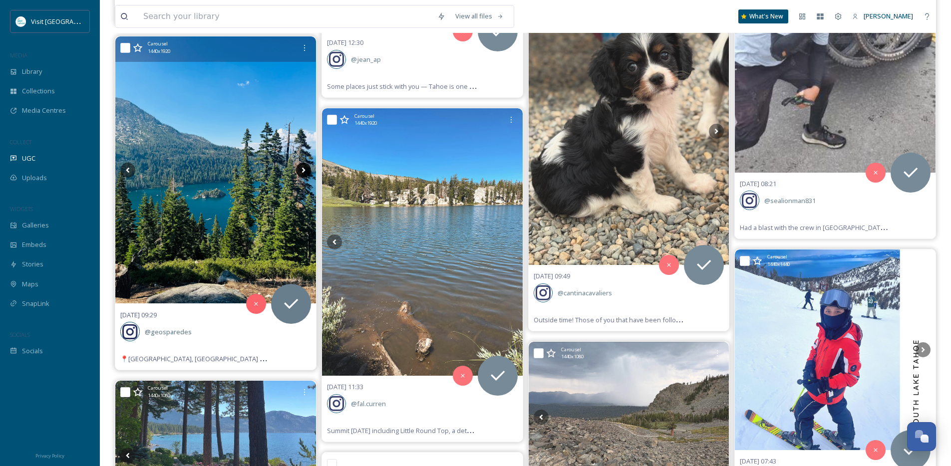
click at [306, 170] on icon at bounding box center [303, 170] width 15 height 15
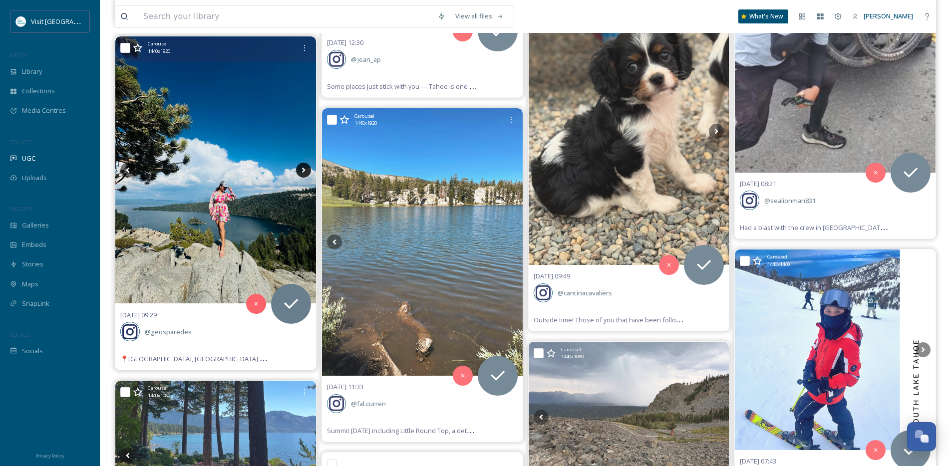
click at [306, 170] on icon at bounding box center [303, 170] width 15 height 15
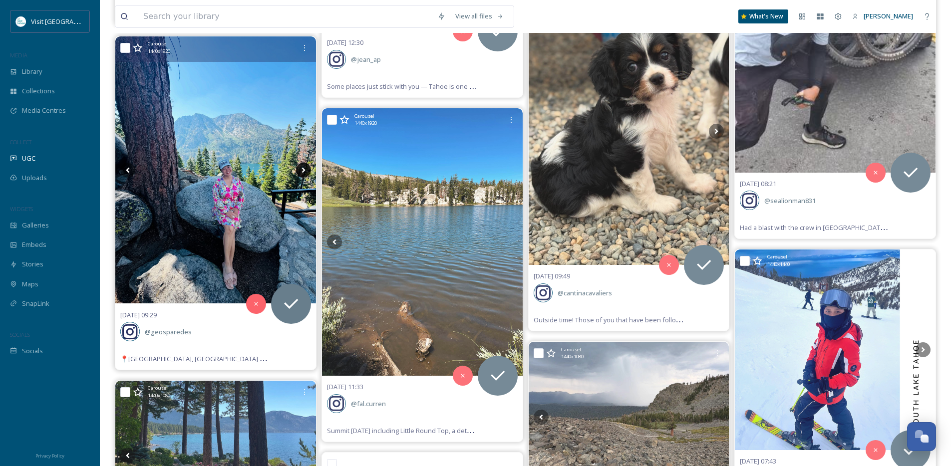
click at [306, 170] on icon at bounding box center [303, 170] width 15 height 15
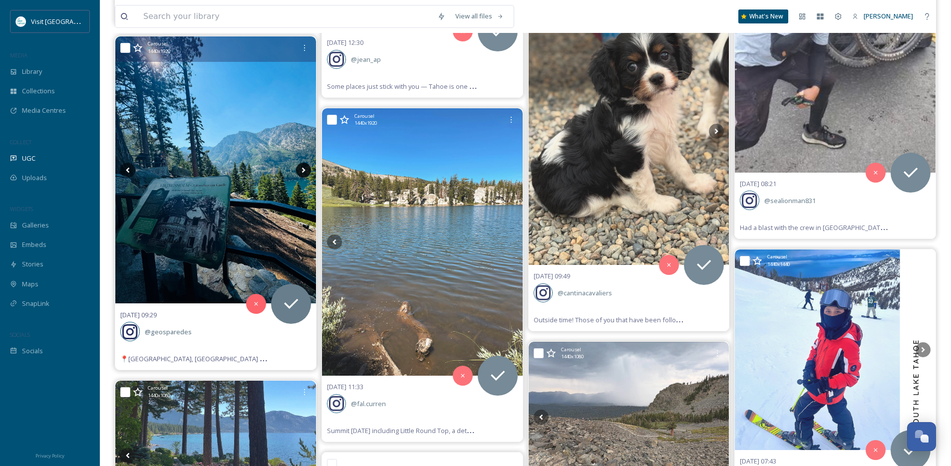
click at [306, 170] on icon at bounding box center [303, 170] width 15 height 15
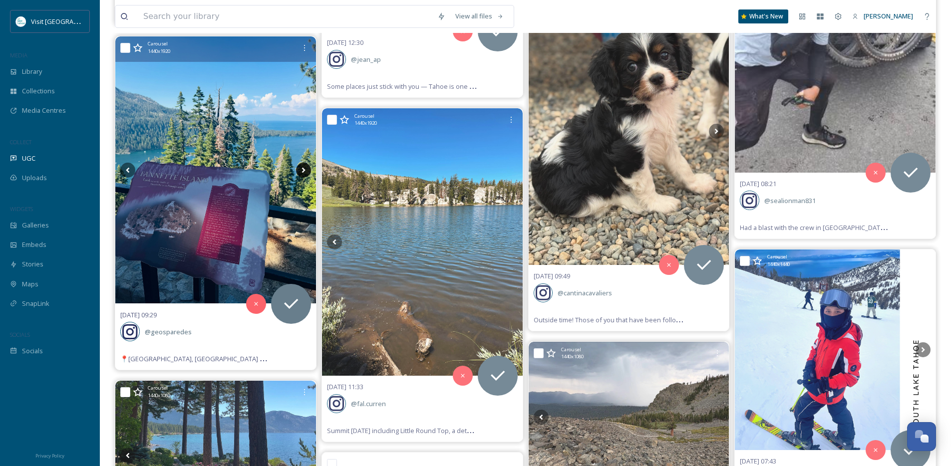
click at [306, 170] on icon at bounding box center [303, 170] width 15 height 15
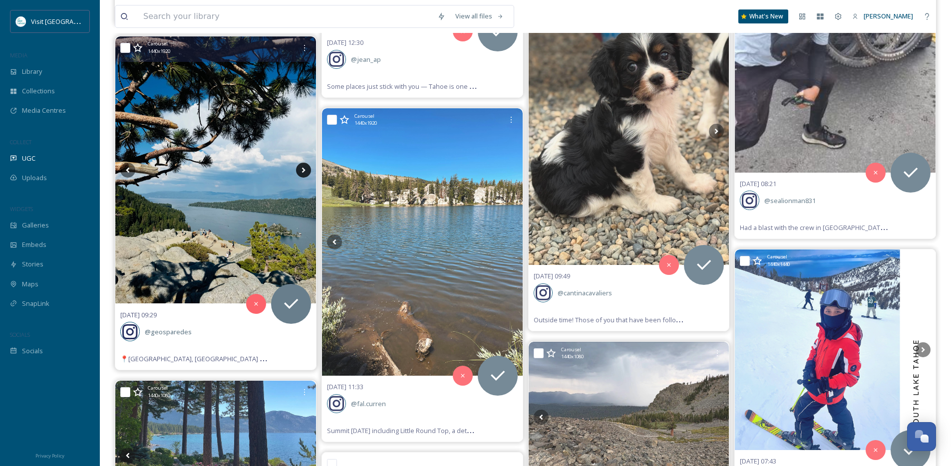
click at [306, 170] on icon at bounding box center [303, 170] width 15 height 15
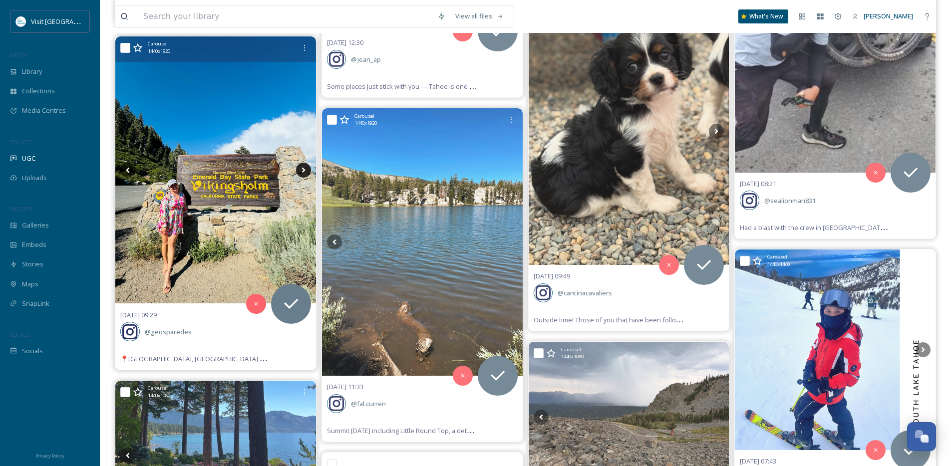
click at [306, 170] on icon at bounding box center [303, 170] width 15 height 15
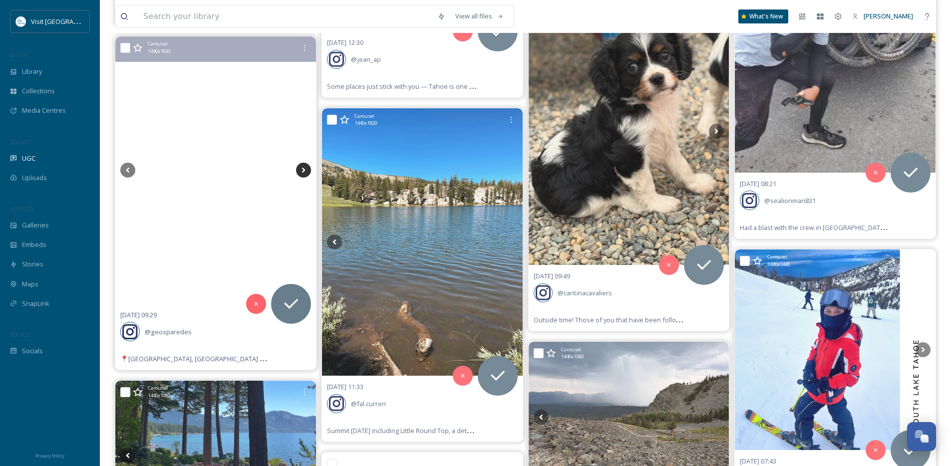
click at [306, 170] on icon at bounding box center [303, 170] width 15 height 15
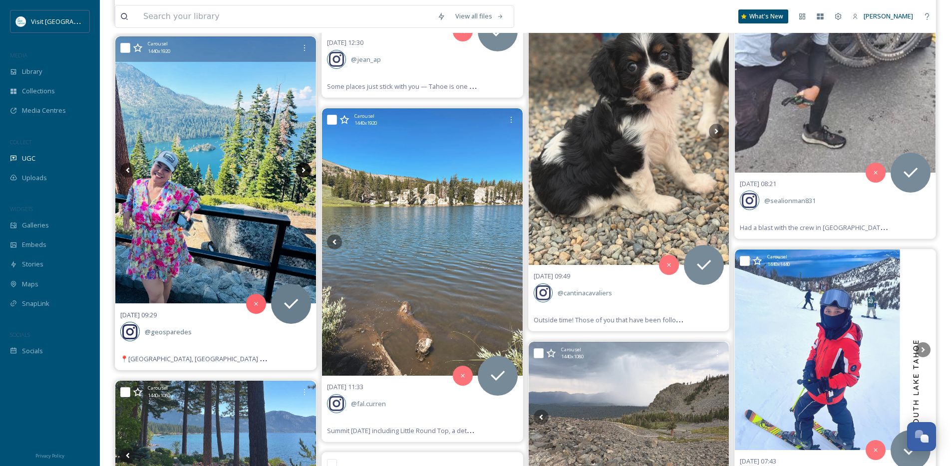
click at [306, 170] on icon at bounding box center [303, 170] width 15 height 15
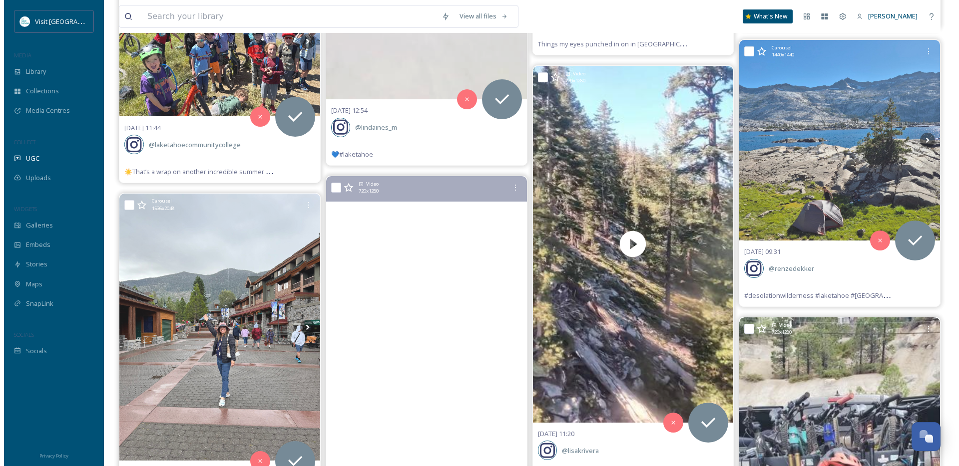
scroll to position [4267, 0]
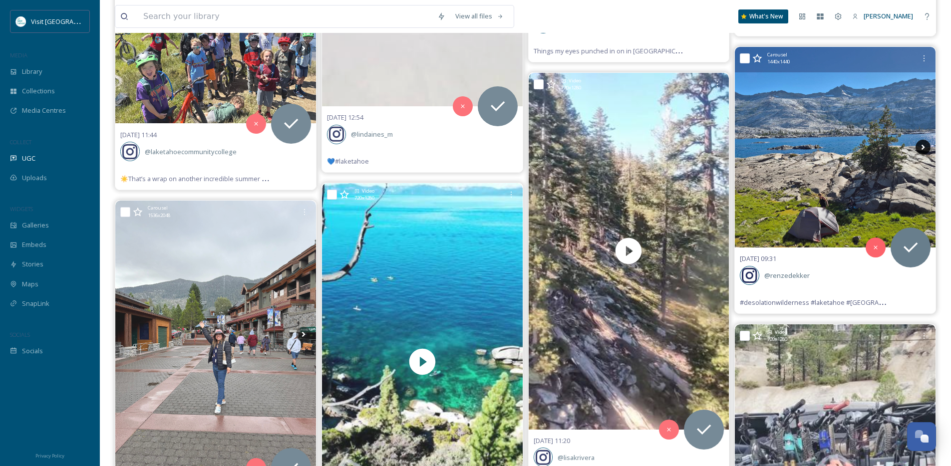
click at [920, 149] on icon at bounding box center [923, 147] width 15 height 15
click at [926, 147] on icon at bounding box center [923, 147] width 15 height 15
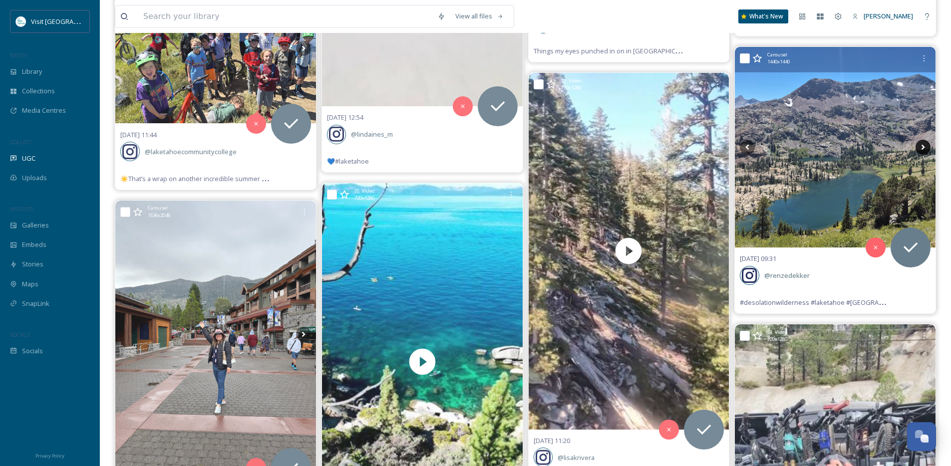
click at [926, 147] on icon at bounding box center [923, 147] width 15 height 15
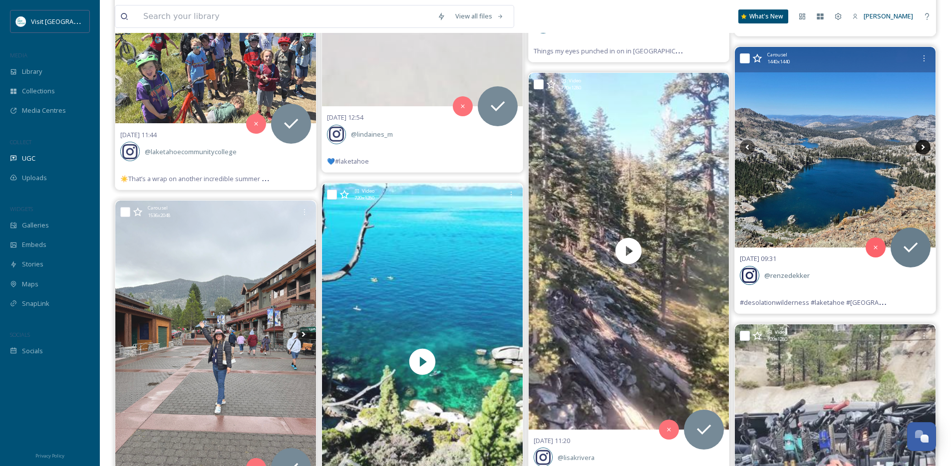
click at [926, 147] on icon at bounding box center [923, 147] width 15 height 15
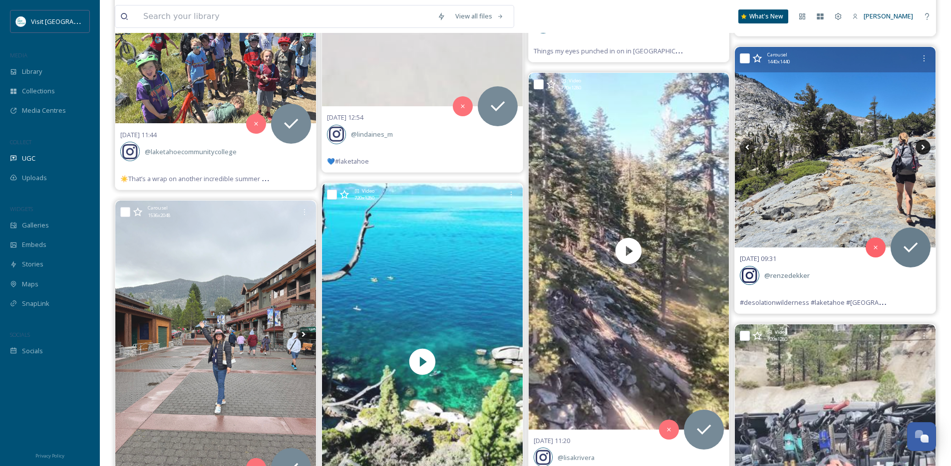
click at [926, 147] on icon at bounding box center [923, 147] width 15 height 15
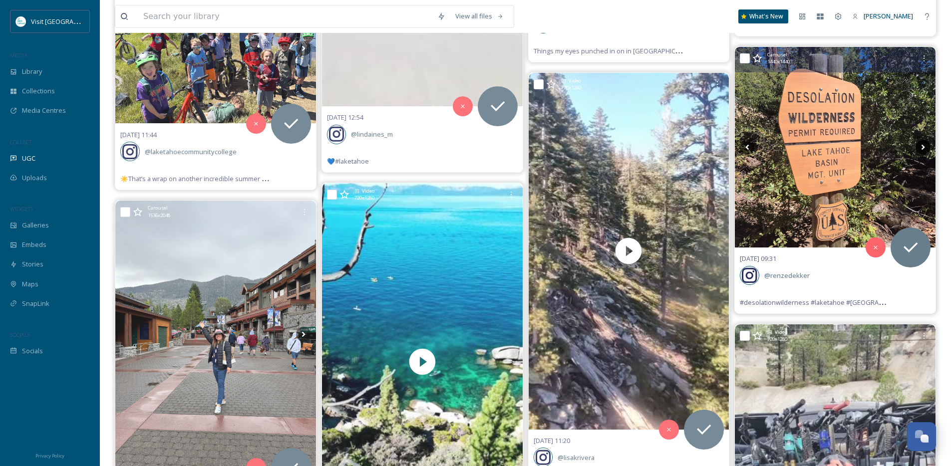
click at [926, 147] on icon at bounding box center [923, 147] width 15 height 15
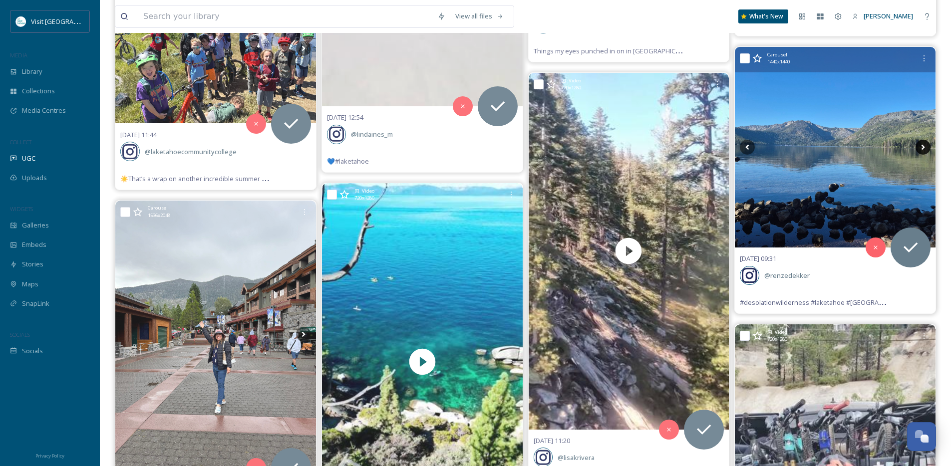
click at [926, 147] on icon at bounding box center [923, 147] width 15 height 15
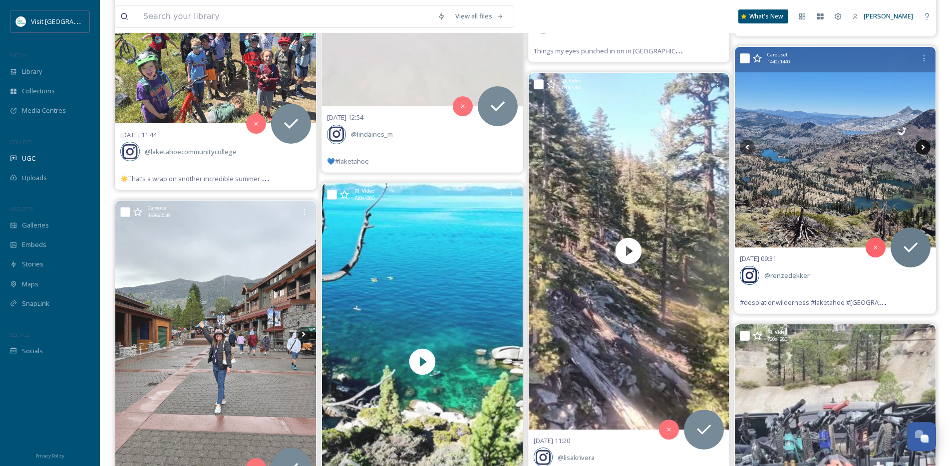
click at [926, 147] on icon at bounding box center [923, 147] width 15 height 15
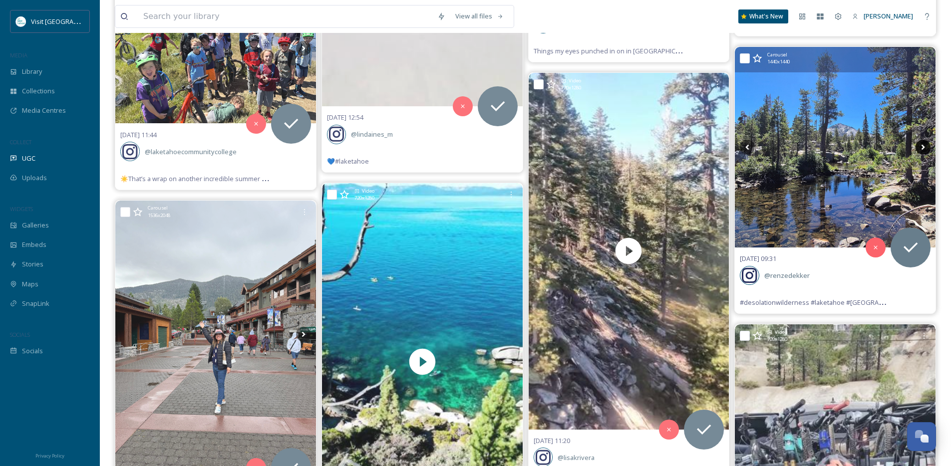
click at [926, 147] on icon at bounding box center [923, 147] width 15 height 15
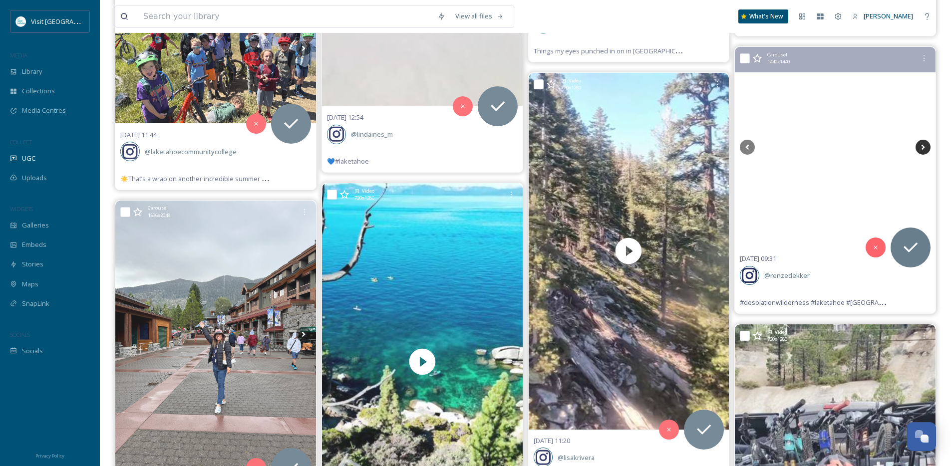
click at [924, 147] on icon at bounding box center [923, 147] width 15 height 15
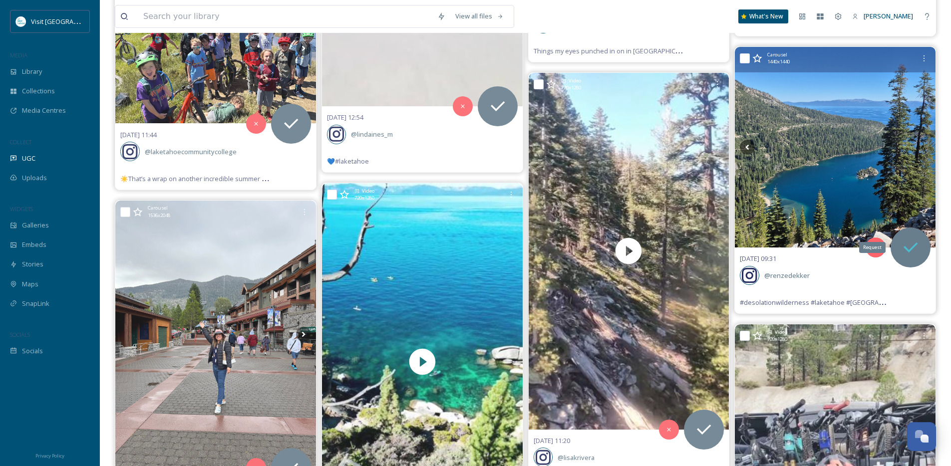
click at [910, 240] on icon at bounding box center [911, 248] width 20 height 20
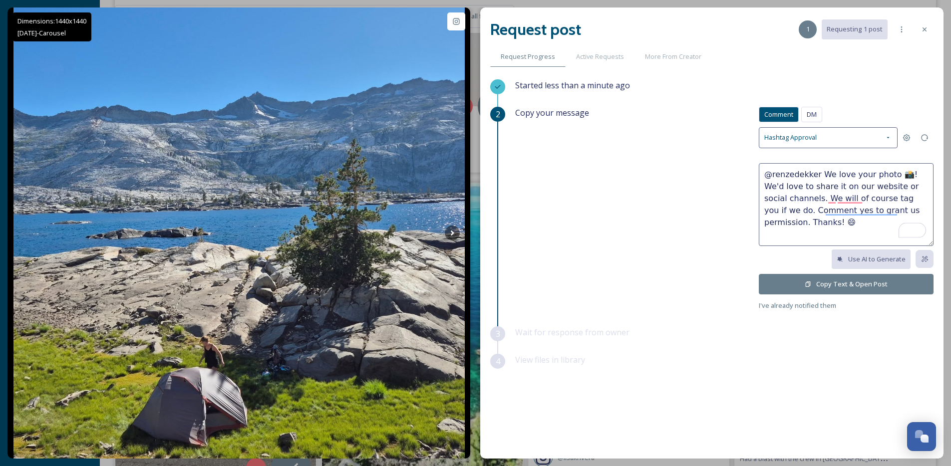
drag, startPoint x: 899, startPoint y: 176, endPoint x: 822, endPoint y: 174, distance: 77.4
click at [822, 174] on textarea "@renzedekker We love your photo 📸! We'd love to share it on our website or soci…" at bounding box center [846, 204] width 175 height 83
click at [787, 187] on textarea "@renzedekker Beautiful photos! We'd love to share it on our website or social c…" at bounding box center [846, 204] width 175 height 83
click at [790, 186] on textarea "@renzedekker Beautiful photos! We'd love to share it on our website or social c…" at bounding box center [846, 204] width 175 height 83
click at [788, 186] on textarea "@renzedekker Beautiful photos! We'd love to share it on our website or social c…" at bounding box center [846, 204] width 175 height 83
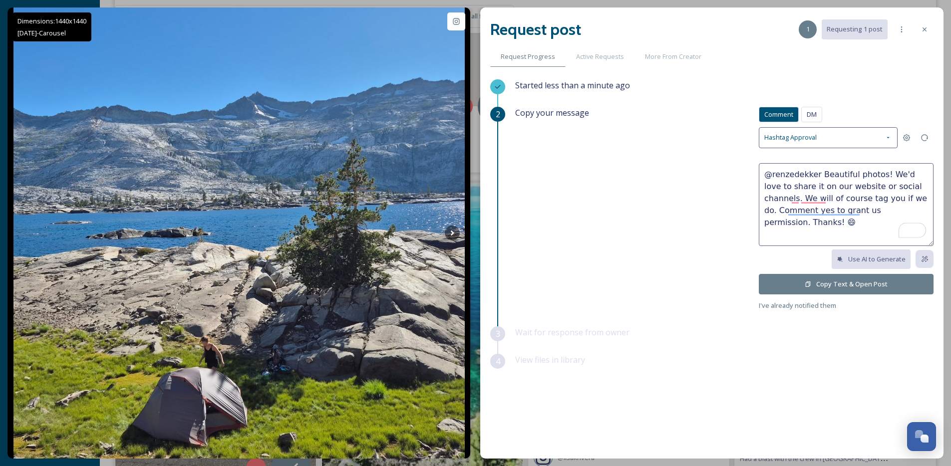
click at [788, 186] on textarea "@renzedekker Beautiful photos! We'd love to share it on our website or social c…" at bounding box center [846, 204] width 175 height 83
type textarea "@renzedekker Beautiful photos! We'd love to share on our website or social chan…"
click at [812, 286] on button "Copy Text & Open Post" at bounding box center [846, 284] width 175 height 20
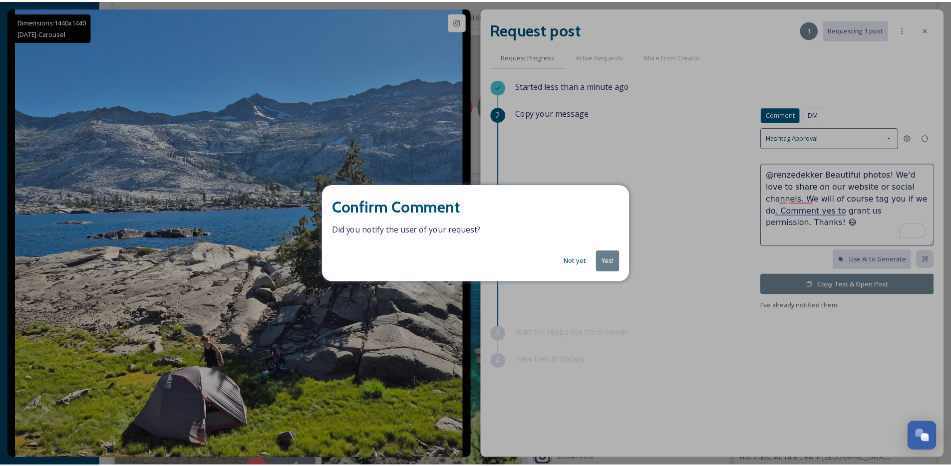
scroll to position [4267, 0]
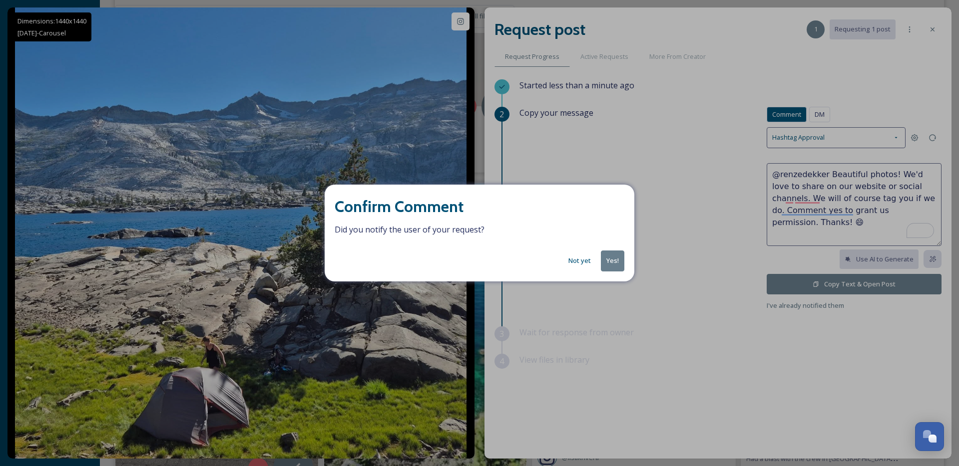
click at [618, 264] on button "Yes!" at bounding box center [612, 261] width 23 height 20
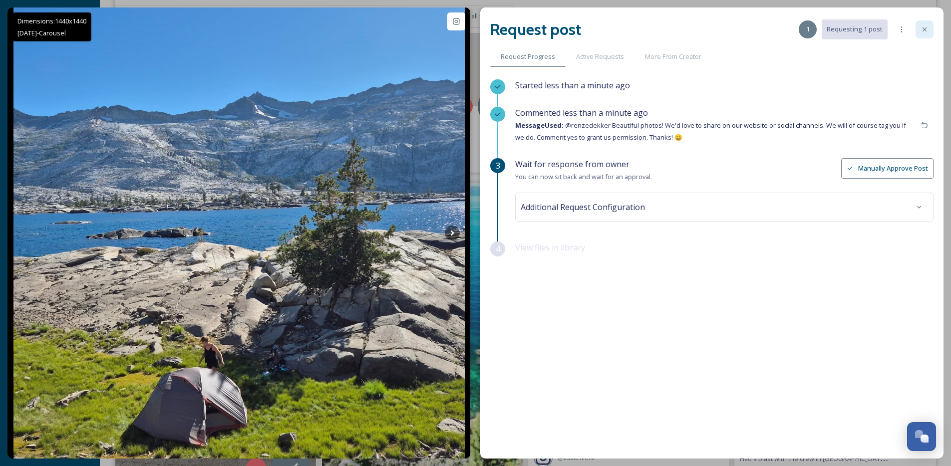
click at [922, 26] on icon at bounding box center [925, 29] width 8 height 8
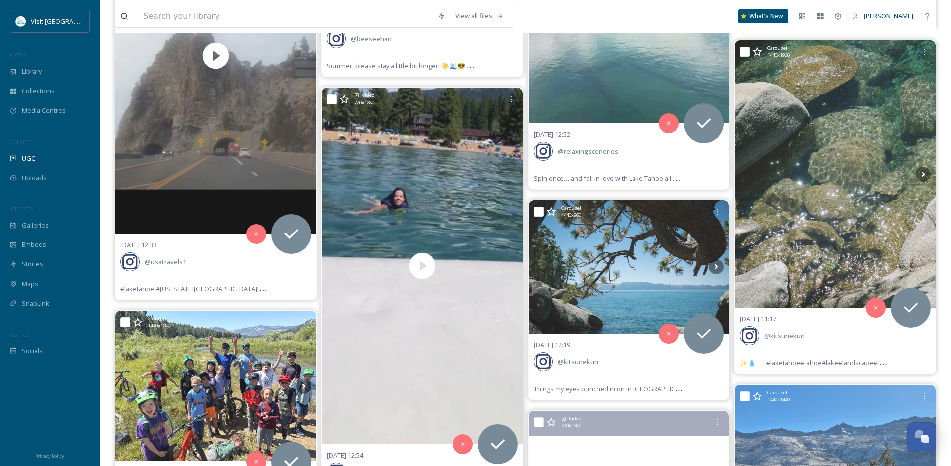
scroll to position [3913, 0]
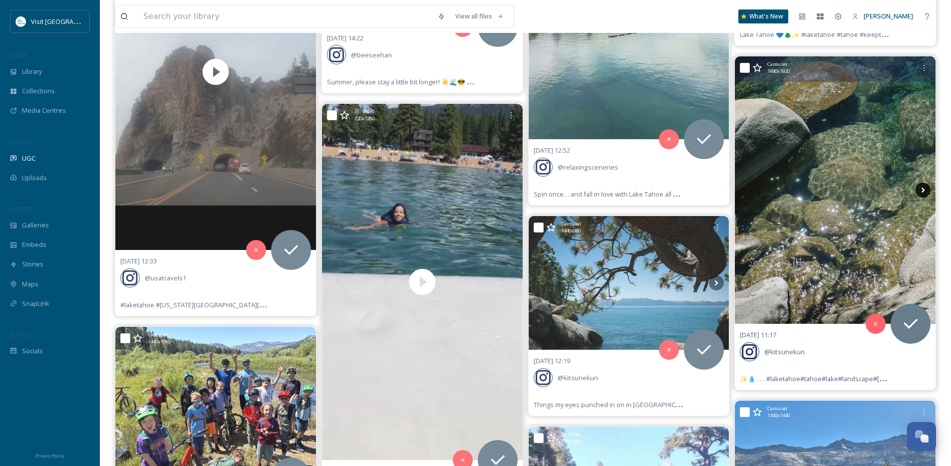
click at [921, 191] on icon at bounding box center [923, 190] width 15 height 15
click at [924, 190] on icon at bounding box center [923, 190] width 3 height 5
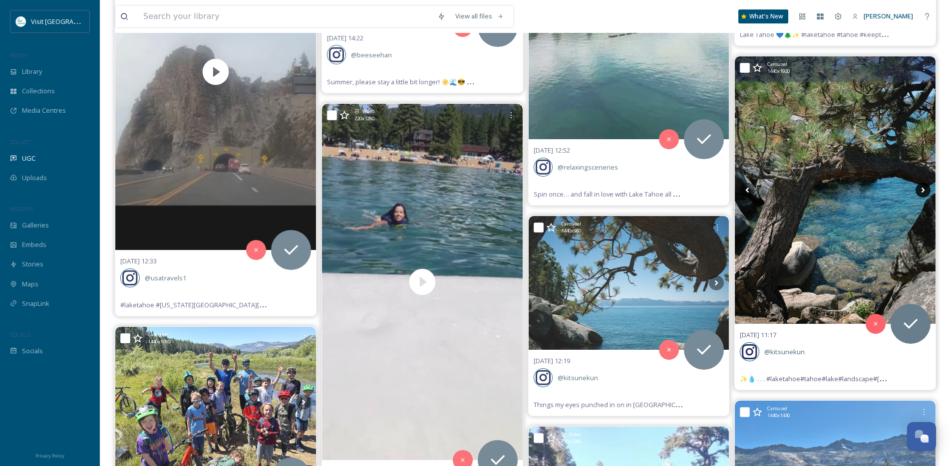
click at [924, 190] on icon at bounding box center [923, 190] width 3 height 5
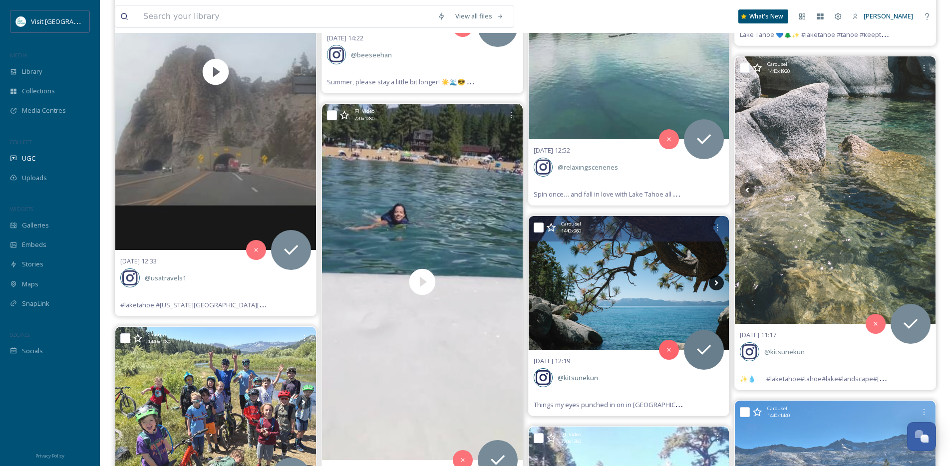
click at [717, 284] on icon at bounding box center [716, 283] width 3 height 5
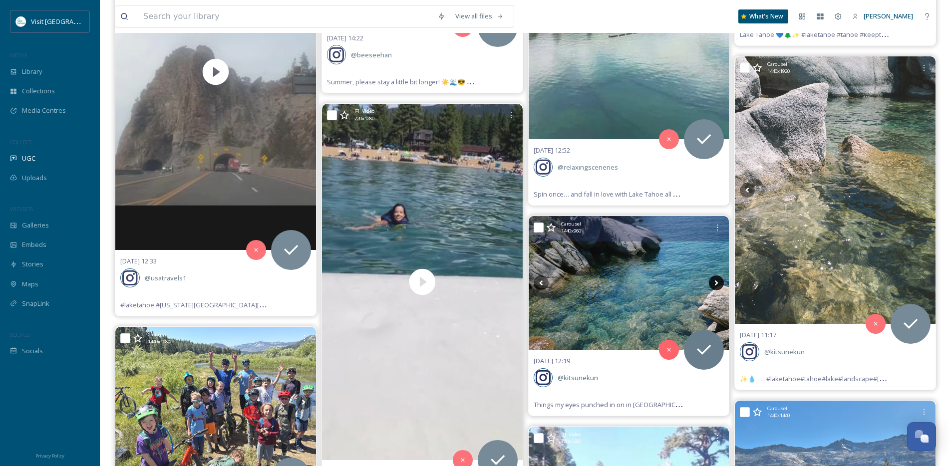
click at [717, 284] on icon at bounding box center [716, 283] width 3 height 5
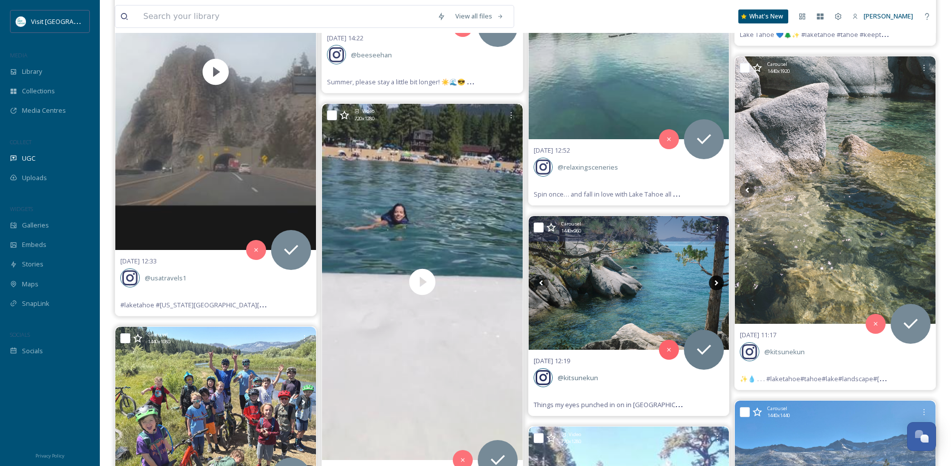
click at [717, 284] on icon at bounding box center [716, 283] width 3 height 5
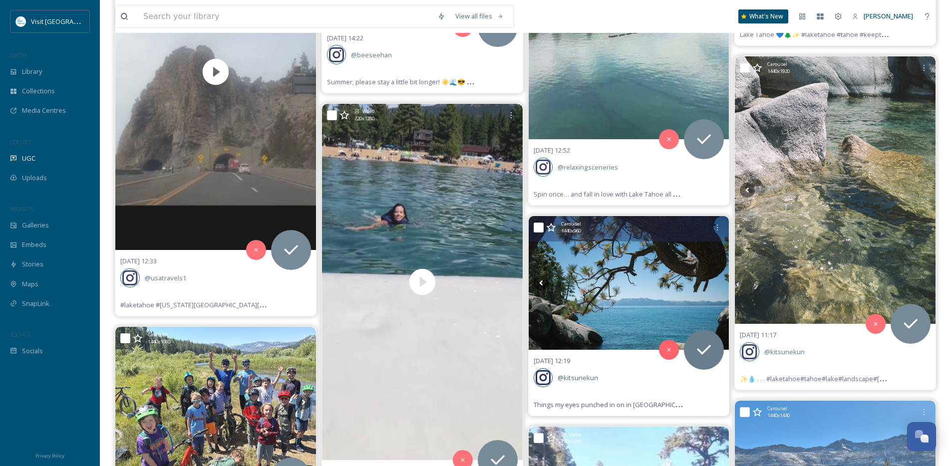
click at [717, 284] on icon at bounding box center [716, 283] width 3 height 5
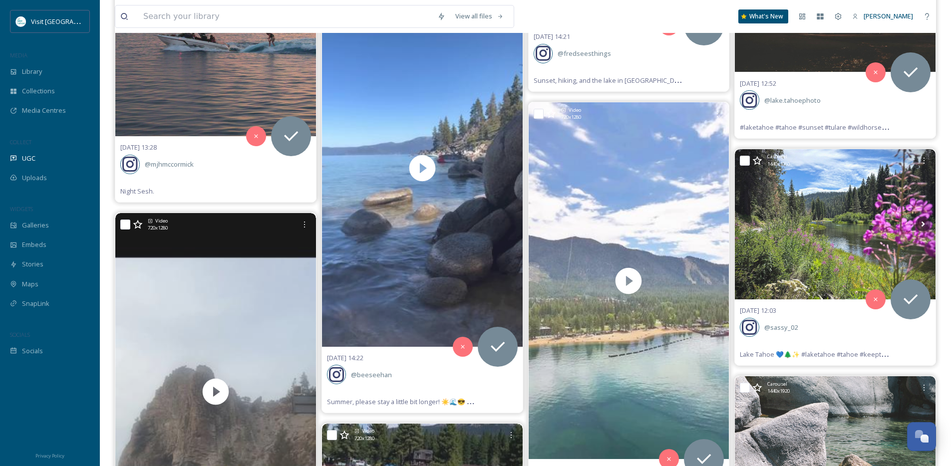
scroll to position [3591, 0]
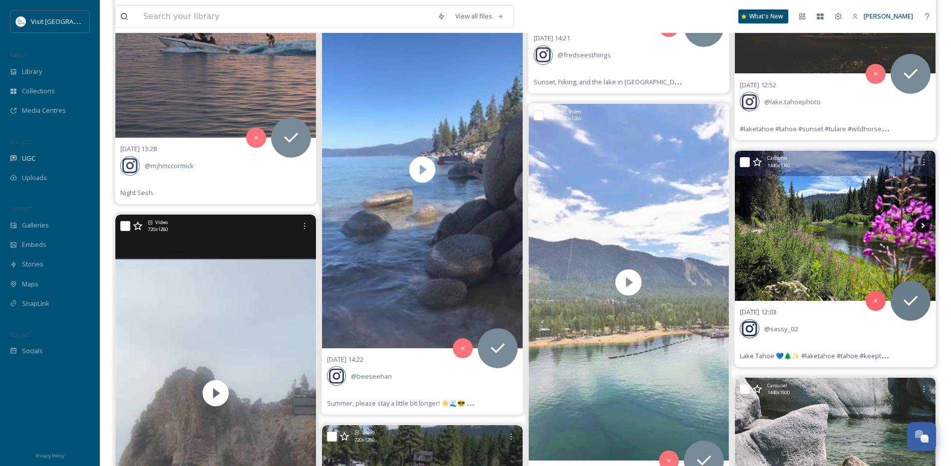
click at [920, 231] on icon at bounding box center [923, 225] width 15 height 15
click at [924, 226] on icon at bounding box center [923, 225] width 3 height 5
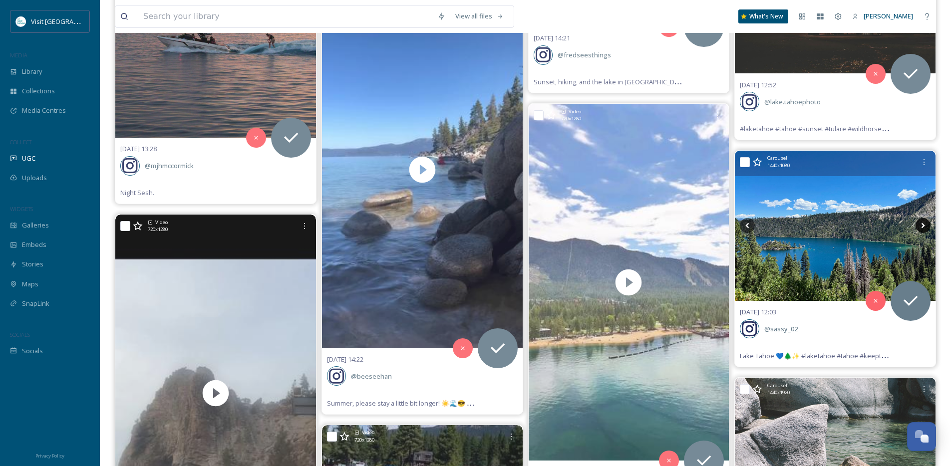
click at [924, 226] on icon at bounding box center [923, 225] width 3 height 5
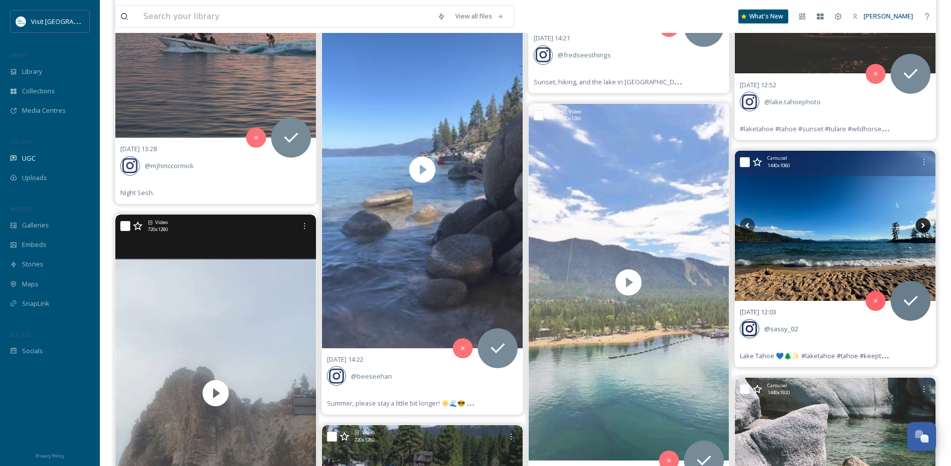
click at [924, 226] on icon at bounding box center [923, 225] width 3 height 5
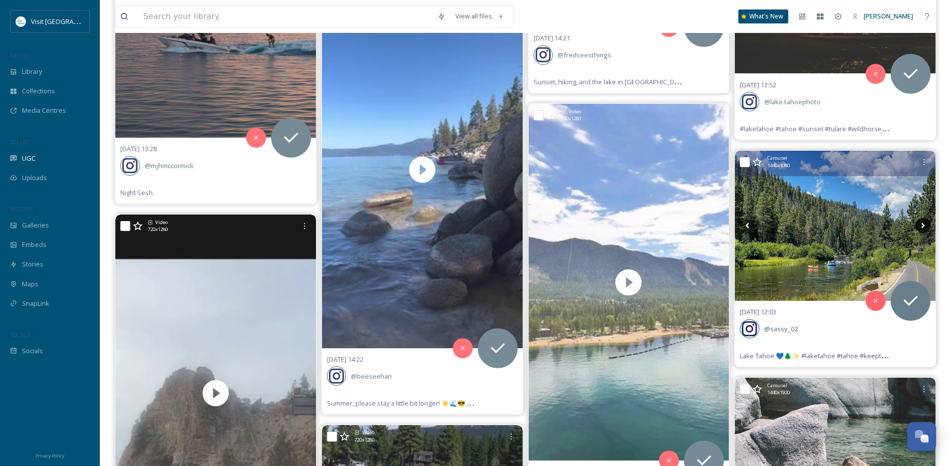
click at [924, 226] on icon at bounding box center [923, 225] width 3 height 5
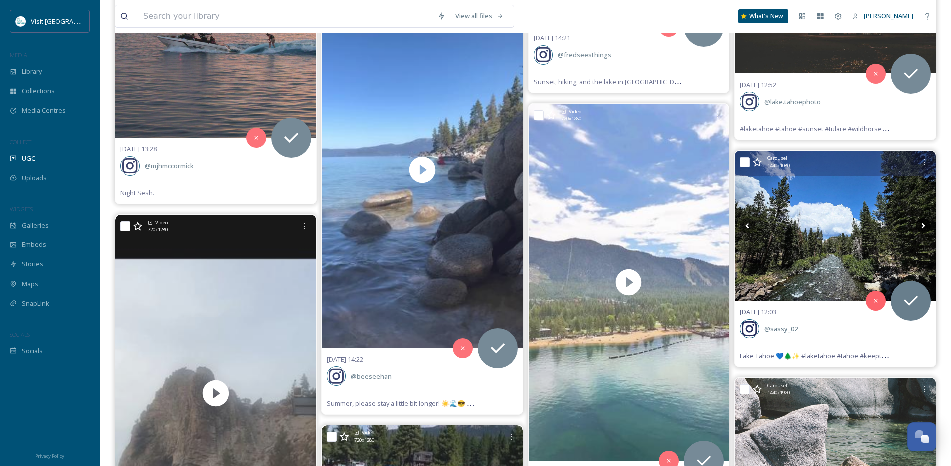
click at [923, 226] on icon at bounding box center [923, 225] width 15 height 15
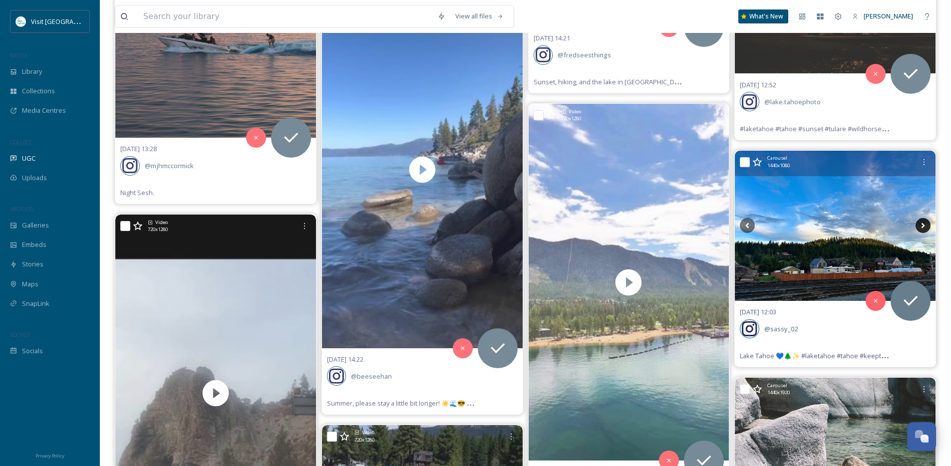
click at [923, 226] on icon at bounding box center [923, 225] width 15 height 15
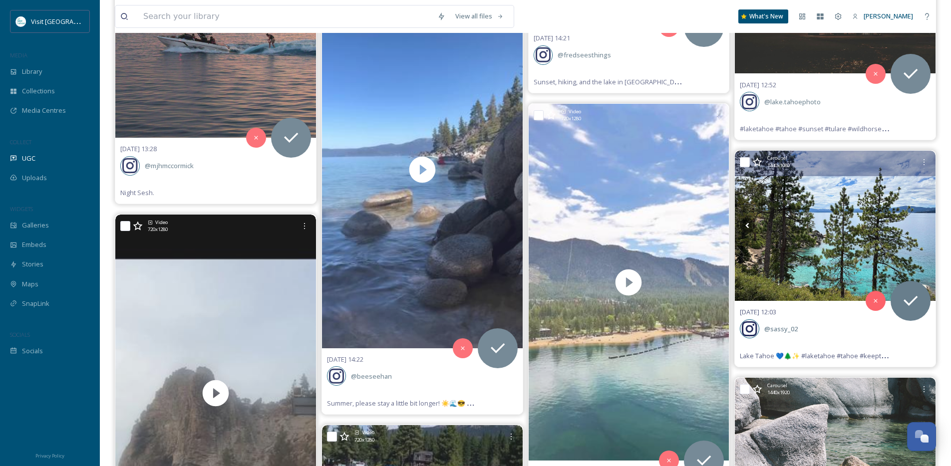
click at [923, 226] on icon at bounding box center [923, 225] width 15 height 15
click at [750, 226] on icon at bounding box center [747, 225] width 15 height 15
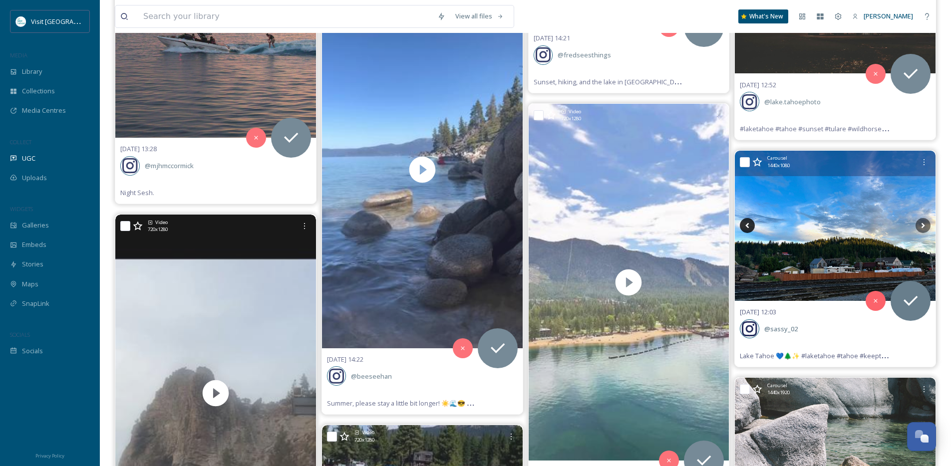
click at [750, 226] on icon at bounding box center [747, 225] width 15 height 15
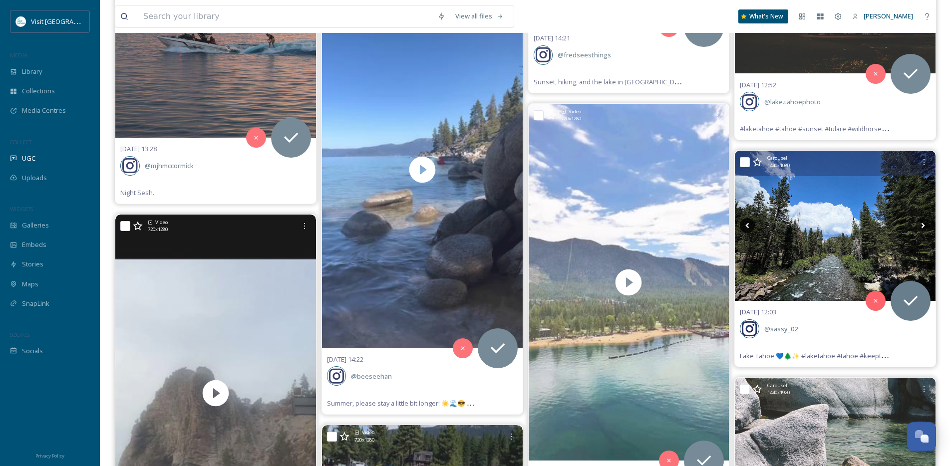
click at [750, 226] on icon at bounding box center [747, 225] width 15 height 15
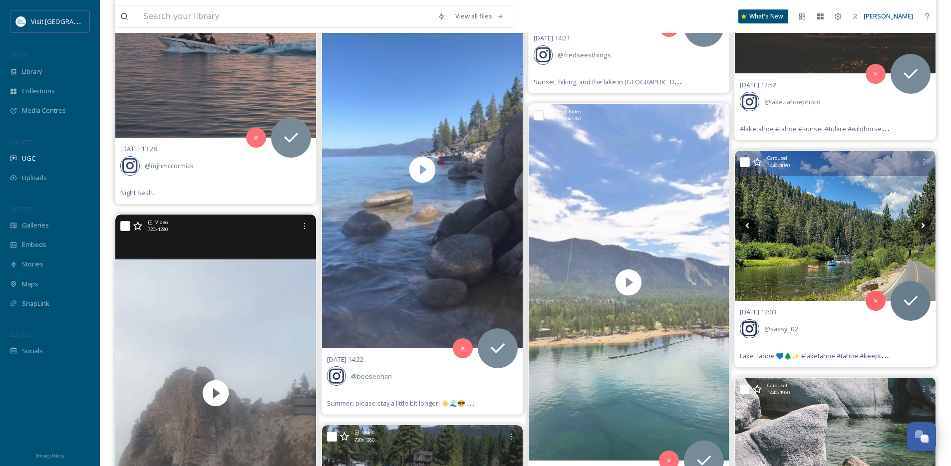
click at [750, 226] on icon at bounding box center [747, 225] width 15 height 15
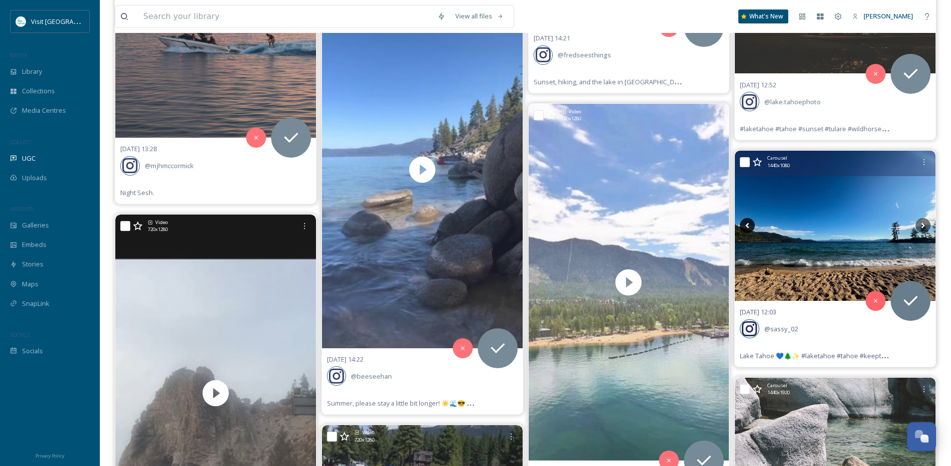
click at [750, 226] on icon at bounding box center [747, 225] width 15 height 15
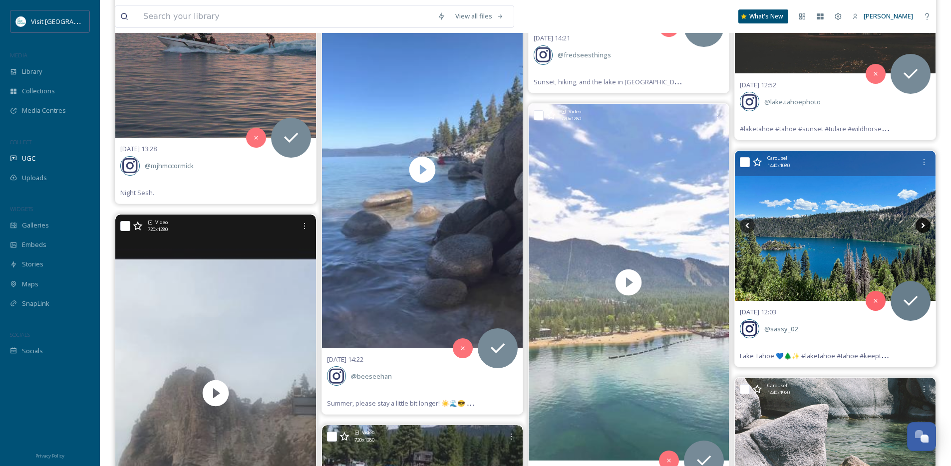
click at [919, 224] on icon at bounding box center [923, 225] width 15 height 15
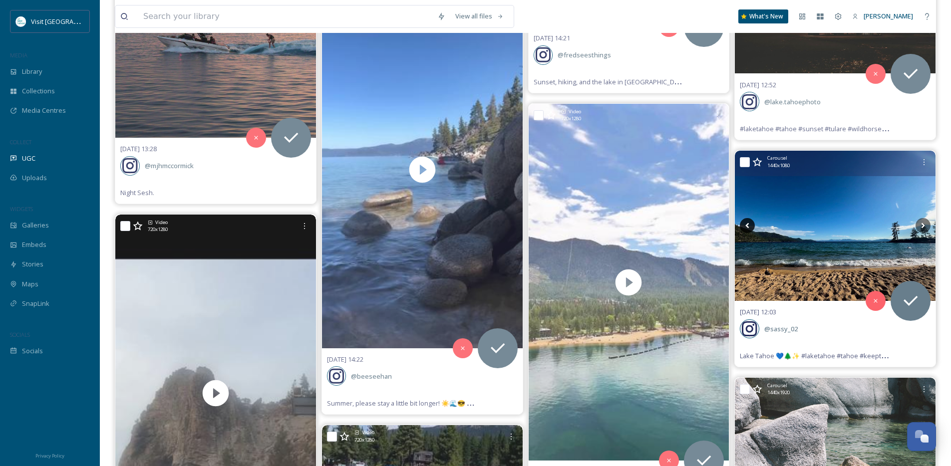
click at [746, 225] on icon at bounding box center [747, 225] width 3 height 5
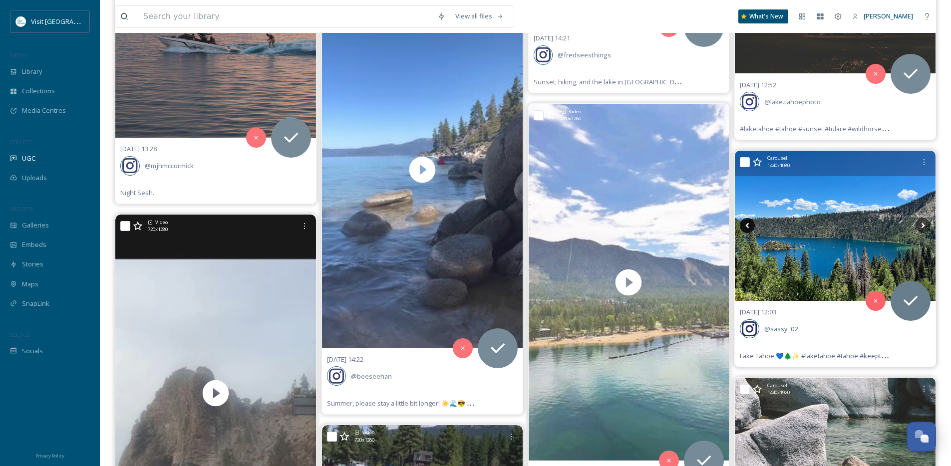
click at [746, 225] on icon at bounding box center [747, 225] width 3 height 5
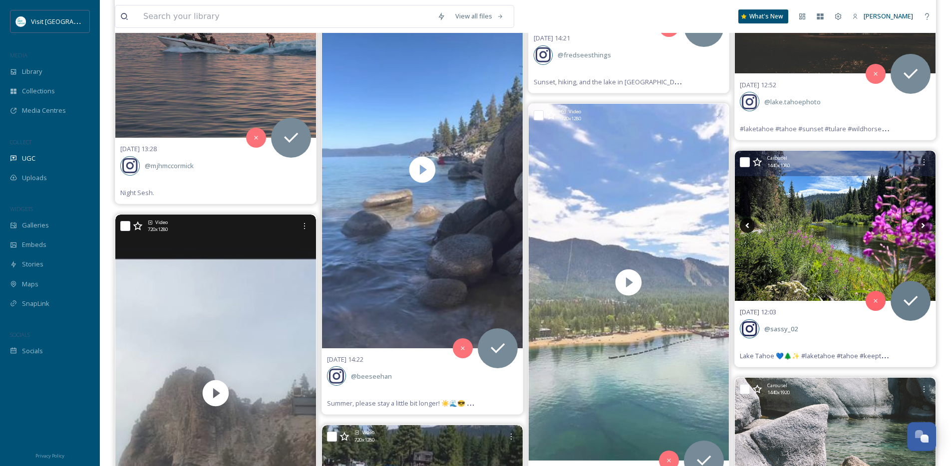
click at [746, 225] on icon at bounding box center [747, 225] width 3 height 5
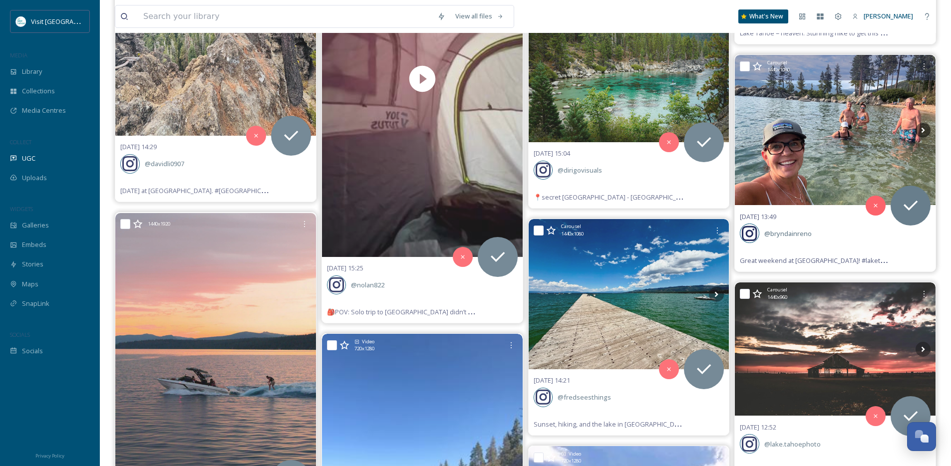
scroll to position [3148, 0]
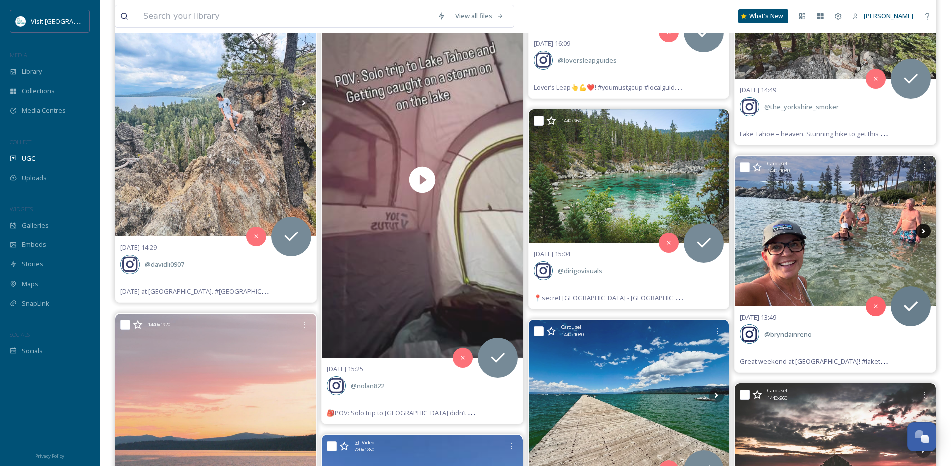
click at [921, 232] on icon at bounding box center [923, 231] width 15 height 15
click at [924, 232] on icon at bounding box center [923, 230] width 3 height 5
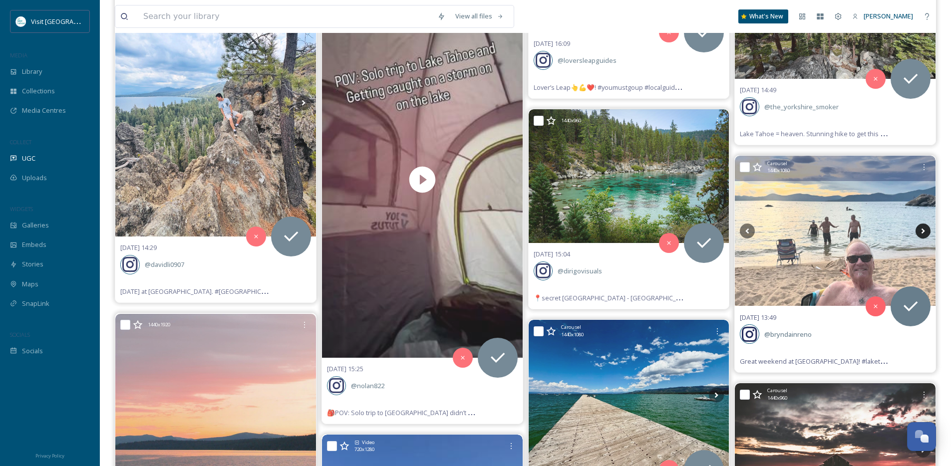
click at [924, 232] on icon at bounding box center [923, 230] width 3 height 5
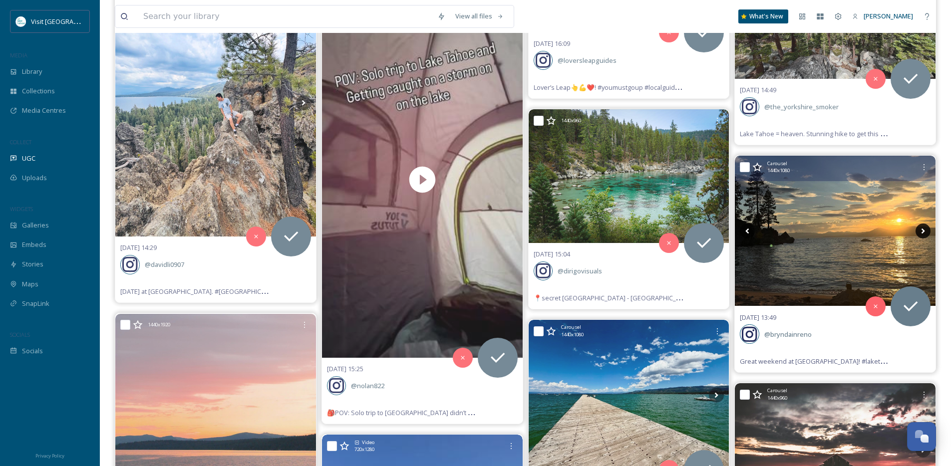
click at [924, 232] on icon at bounding box center [923, 230] width 3 height 5
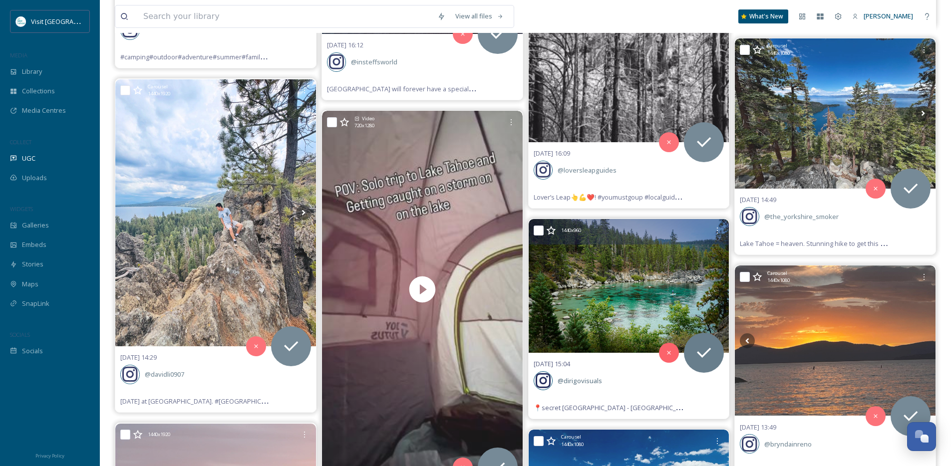
scroll to position [3035, 0]
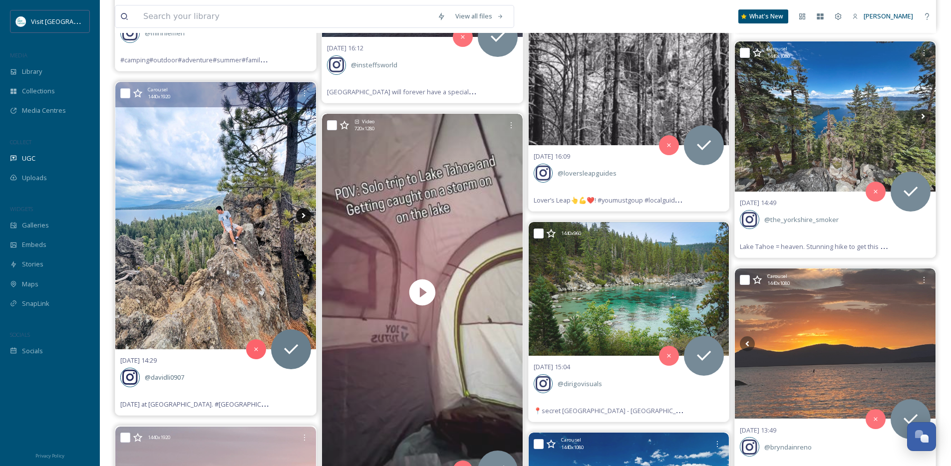
click at [304, 213] on icon at bounding box center [303, 215] width 15 height 15
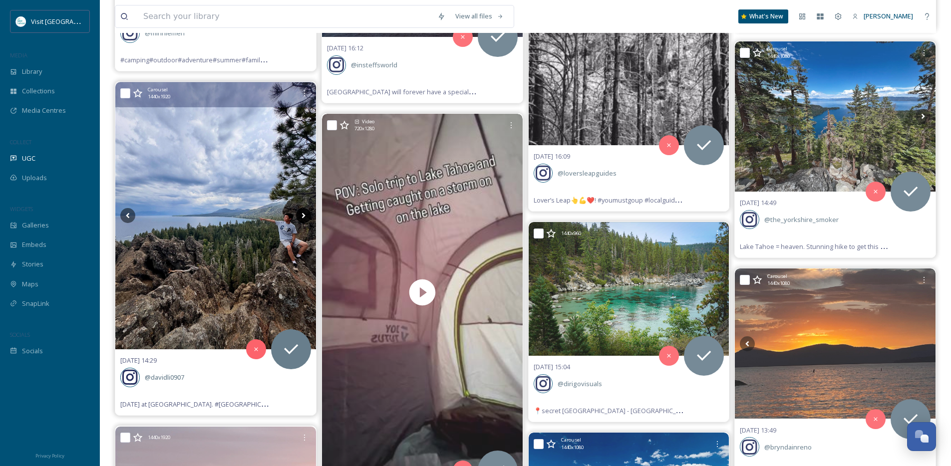
click at [304, 213] on icon at bounding box center [303, 215] width 15 height 15
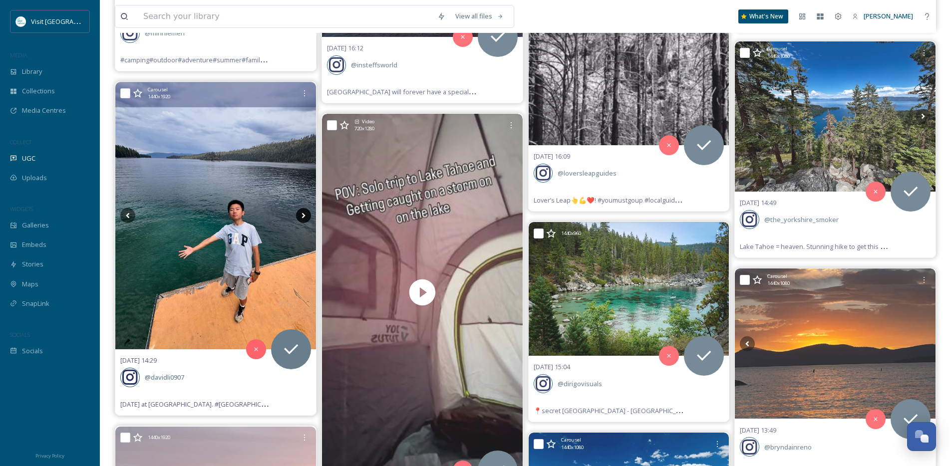
click at [304, 213] on icon at bounding box center [303, 215] width 15 height 15
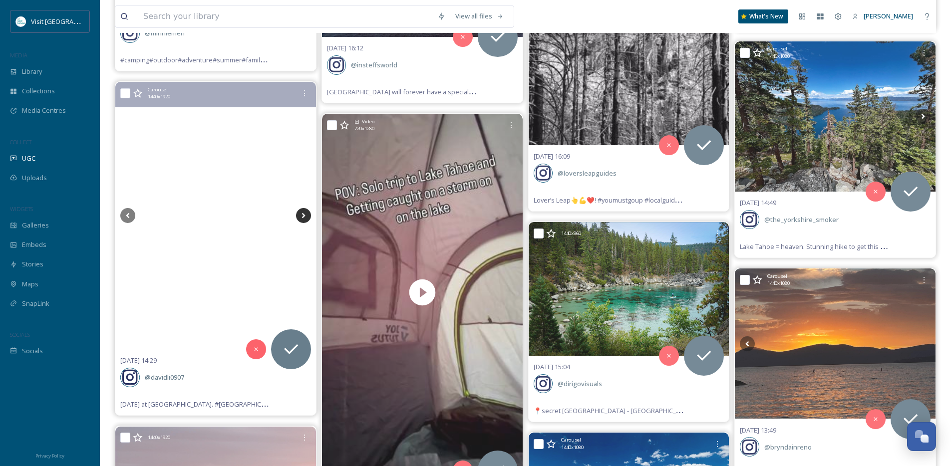
click at [304, 213] on icon at bounding box center [303, 215] width 15 height 15
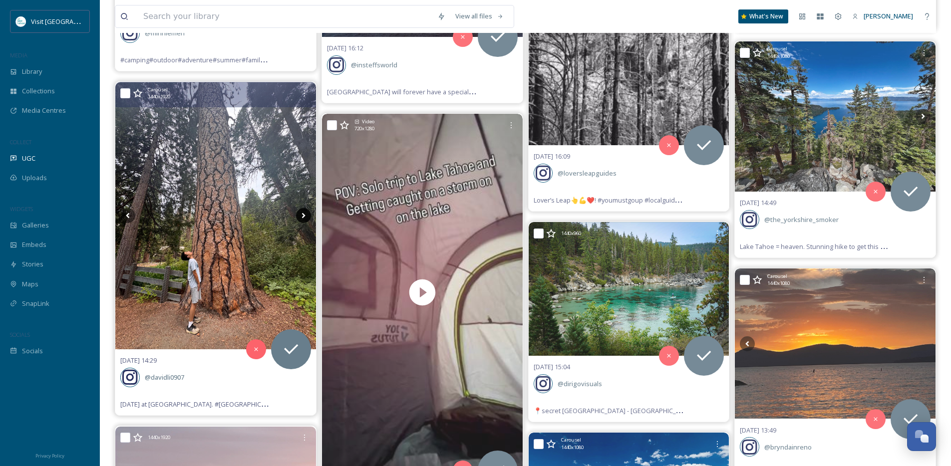
click at [304, 213] on icon at bounding box center [303, 215] width 15 height 15
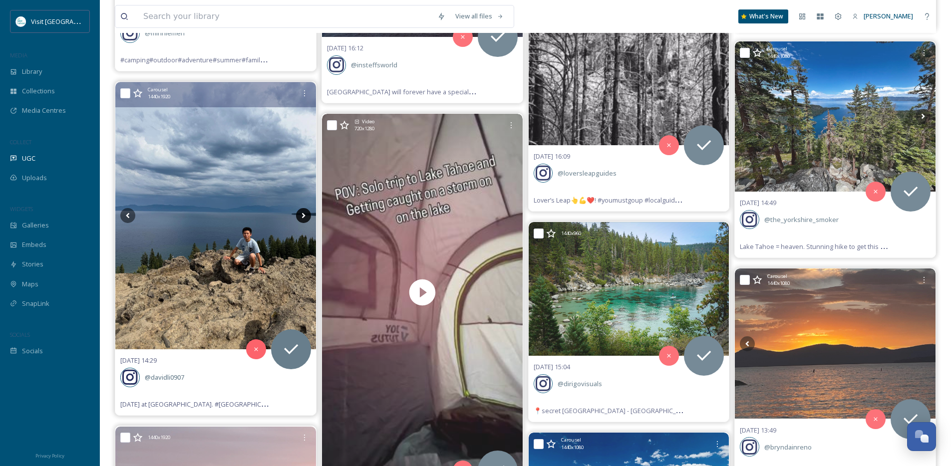
click at [304, 213] on icon at bounding box center [303, 215] width 15 height 15
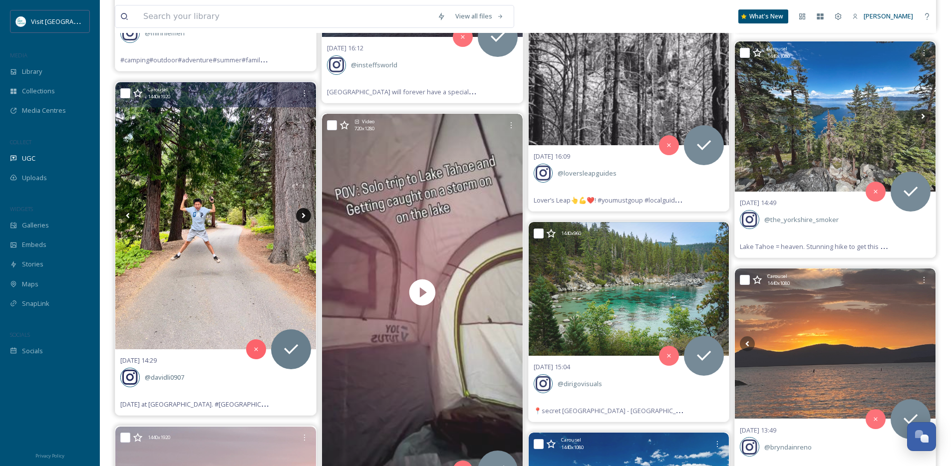
click at [304, 213] on icon at bounding box center [303, 215] width 15 height 15
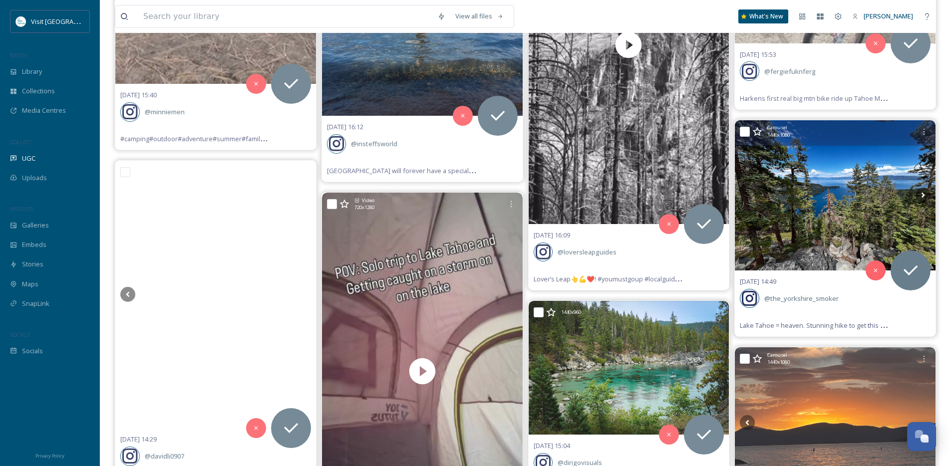
scroll to position [2949, 0]
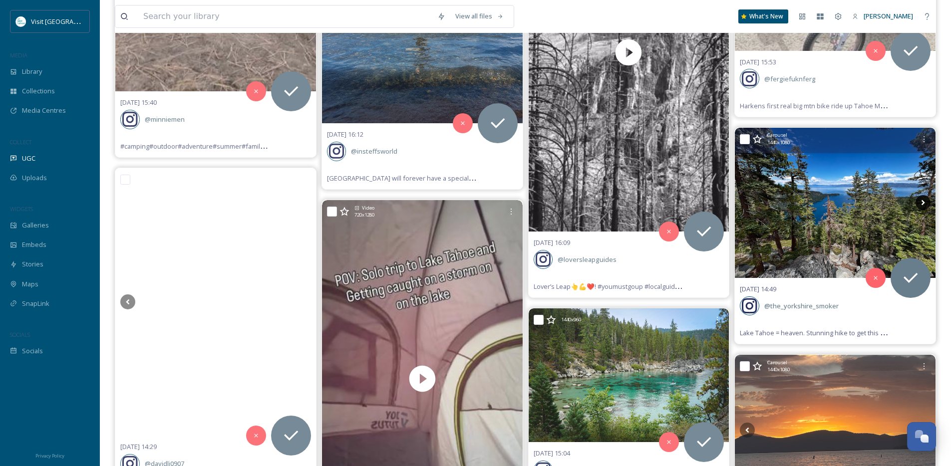
click at [924, 202] on icon at bounding box center [923, 202] width 15 height 15
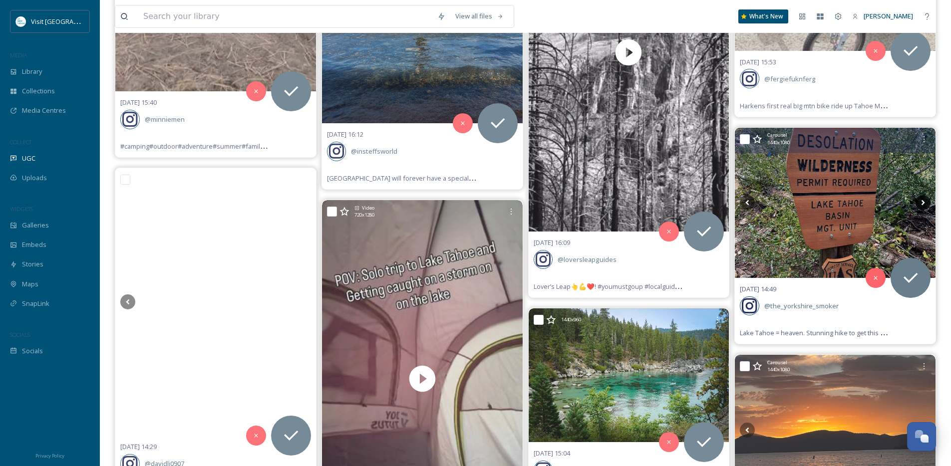
click at [924, 202] on icon at bounding box center [923, 202] width 15 height 15
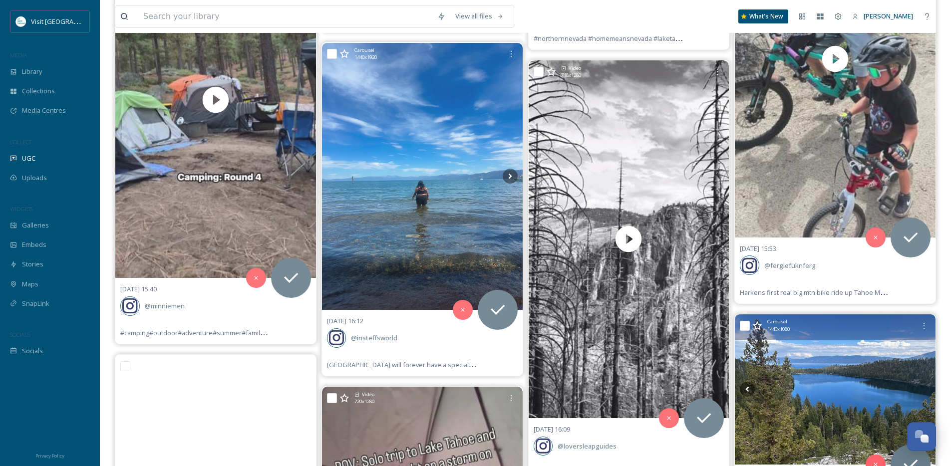
scroll to position [2741, 0]
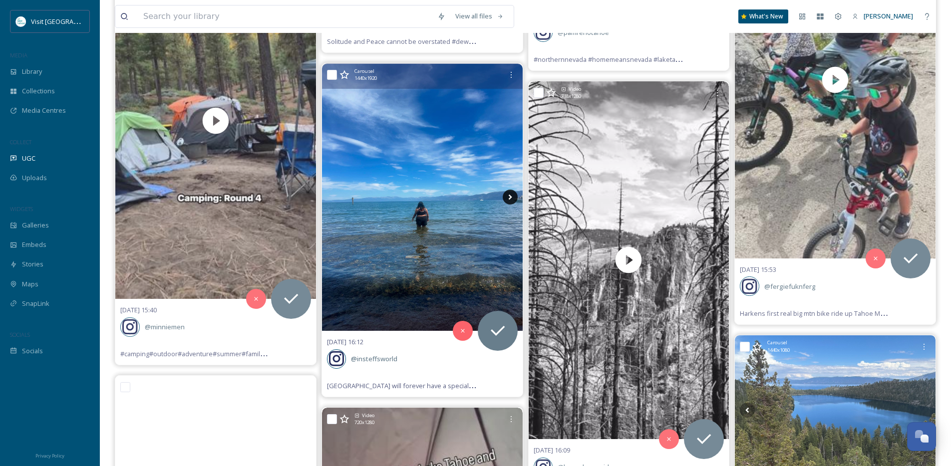
click at [511, 198] on icon at bounding box center [510, 197] width 15 height 15
click at [511, 199] on icon at bounding box center [510, 197] width 15 height 15
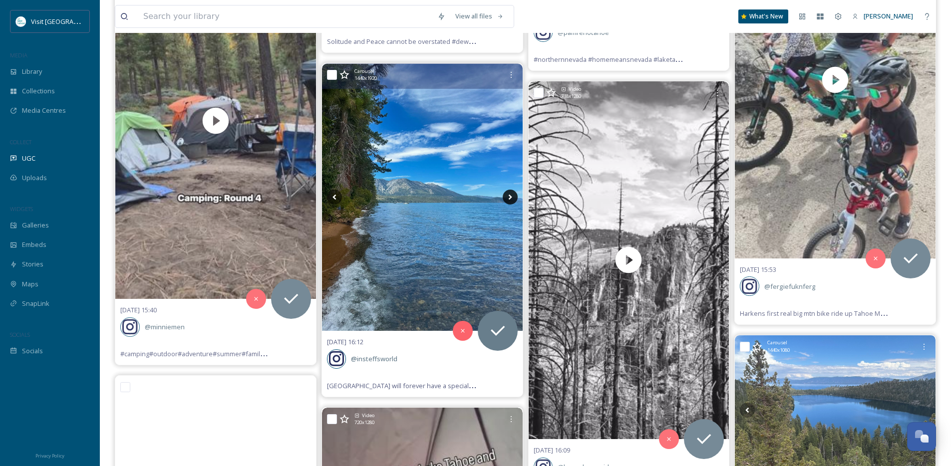
click at [511, 199] on icon at bounding box center [510, 197] width 15 height 15
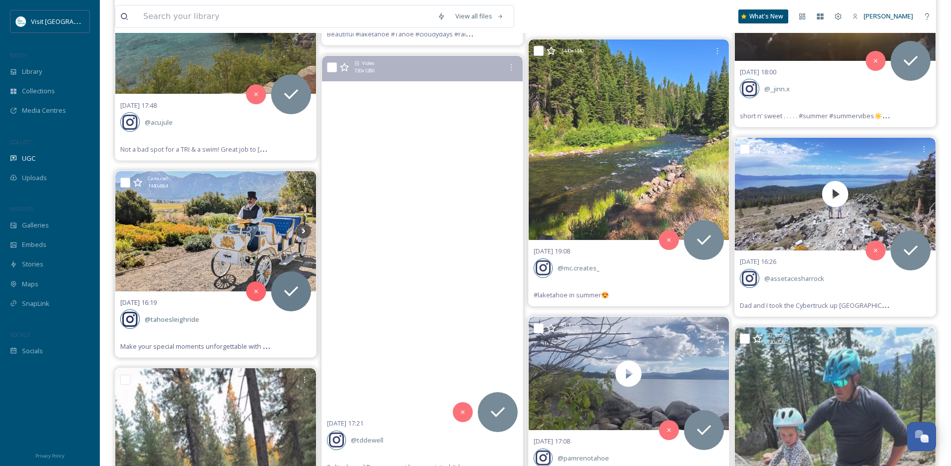
scroll to position [2293, 0]
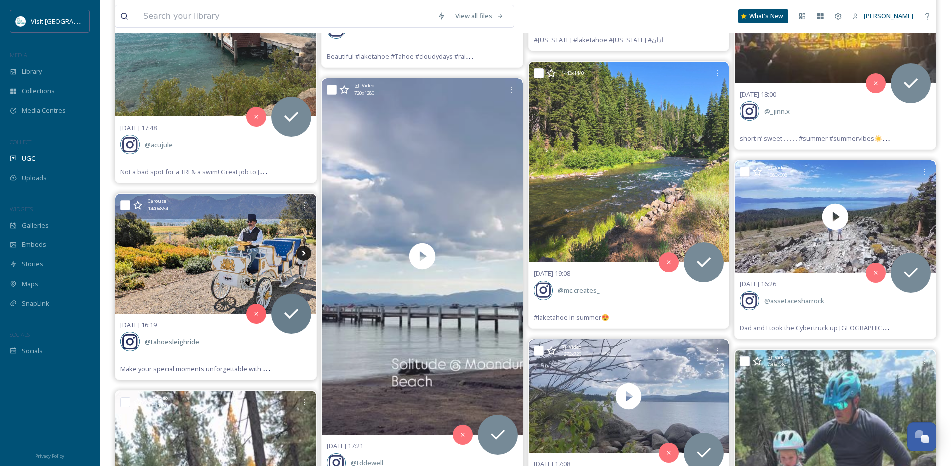
click at [304, 252] on icon at bounding box center [303, 253] width 3 height 5
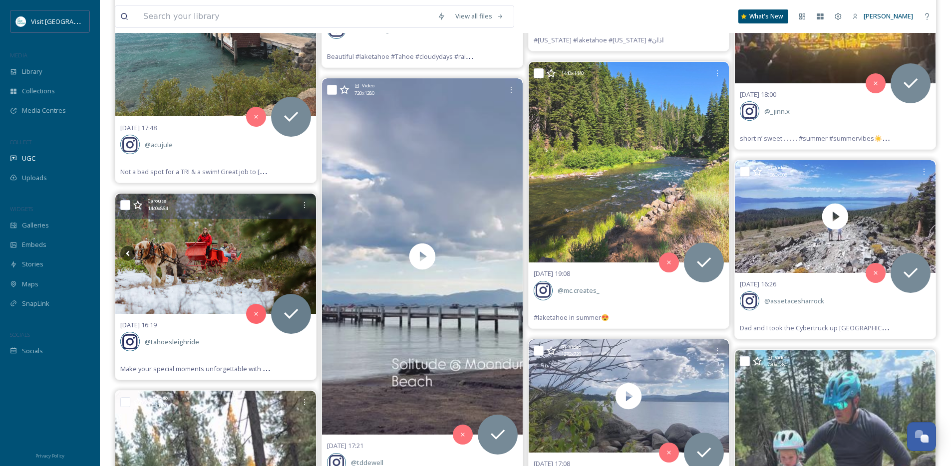
click at [304, 252] on icon at bounding box center [303, 253] width 3 height 5
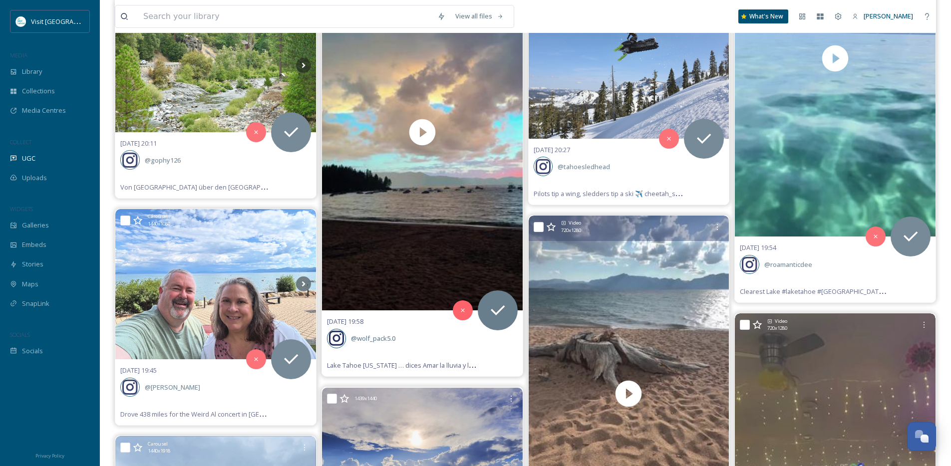
scroll to position [1704, 0]
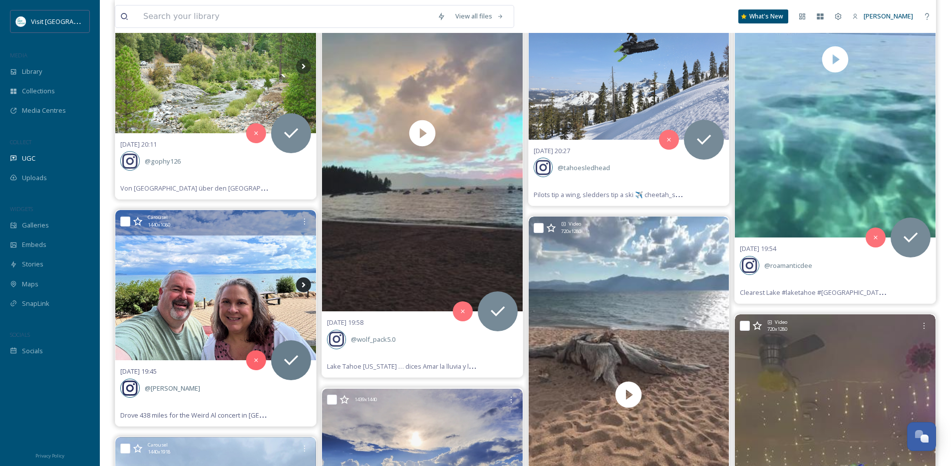
click at [304, 284] on icon at bounding box center [303, 285] width 3 height 5
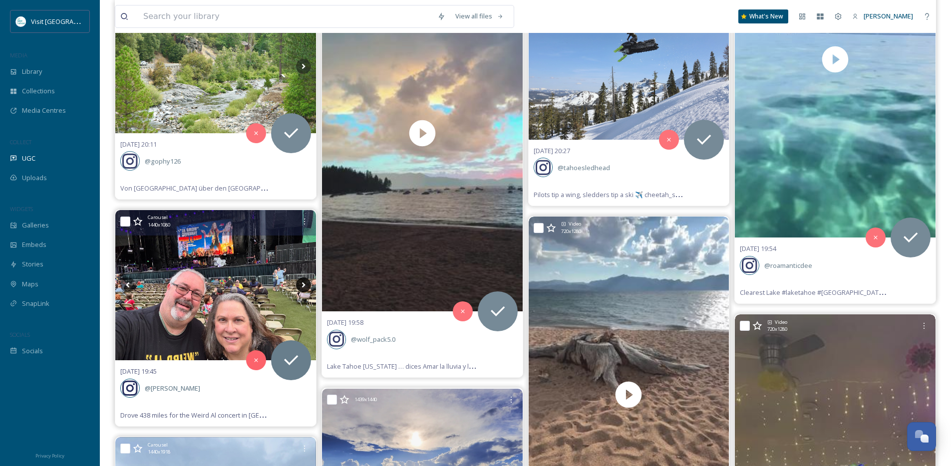
click at [304, 285] on icon at bounding box center [303, 285] width 3 height 5
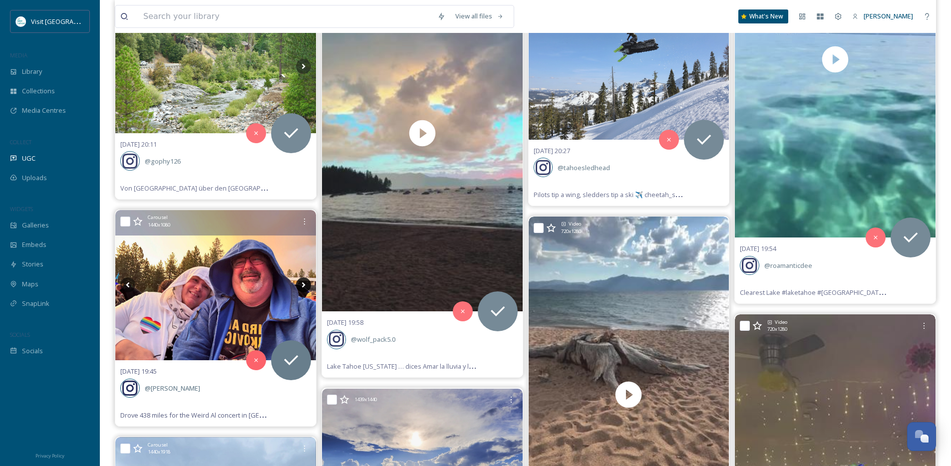
click at [304, 285] on icon at bounding box center [303, 285] width 3 height 5
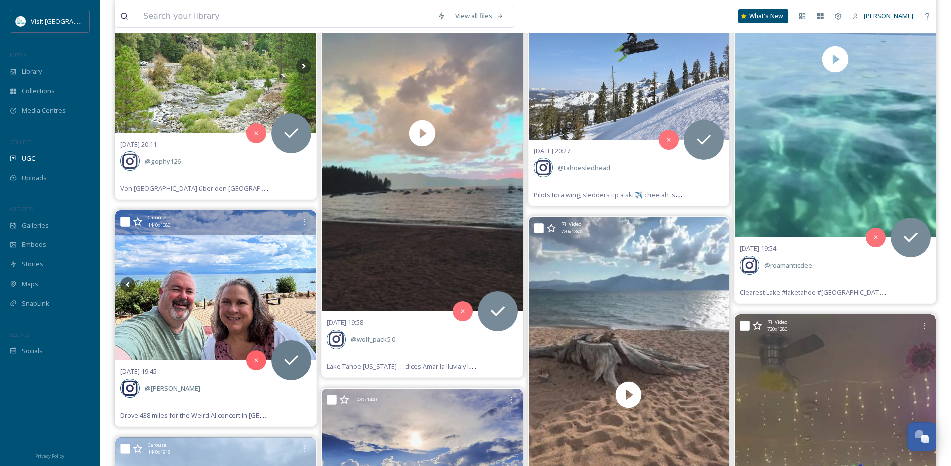
click at [304, 285] on icon at bounding box center [303, 285] width 3 height 5
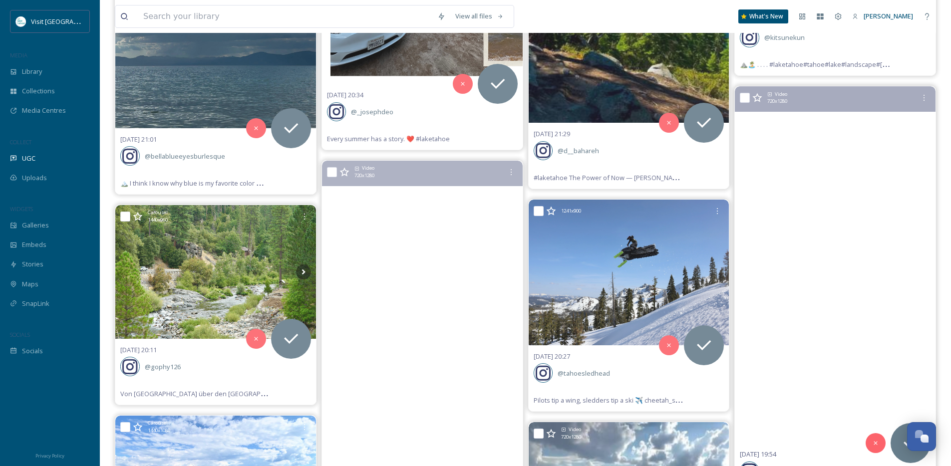
scroll to position [1474, 0]
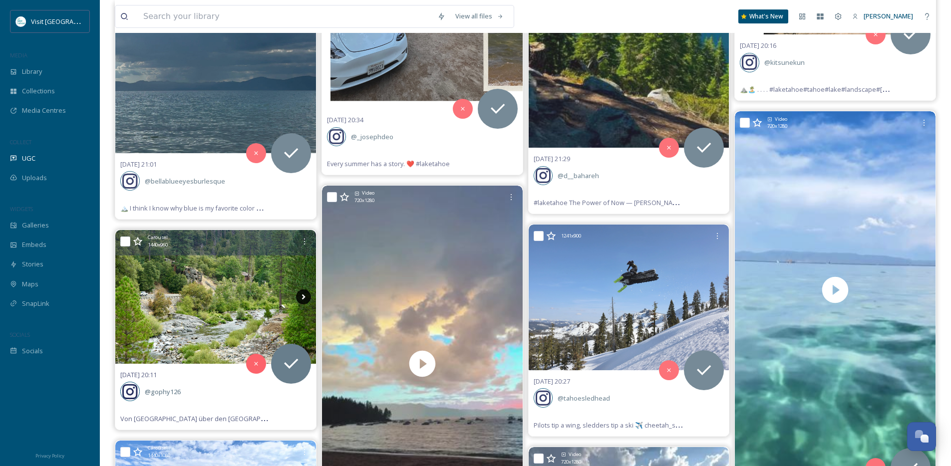
click at [305, 298] on icon at bounding box center [303, 297] width 15 height 15
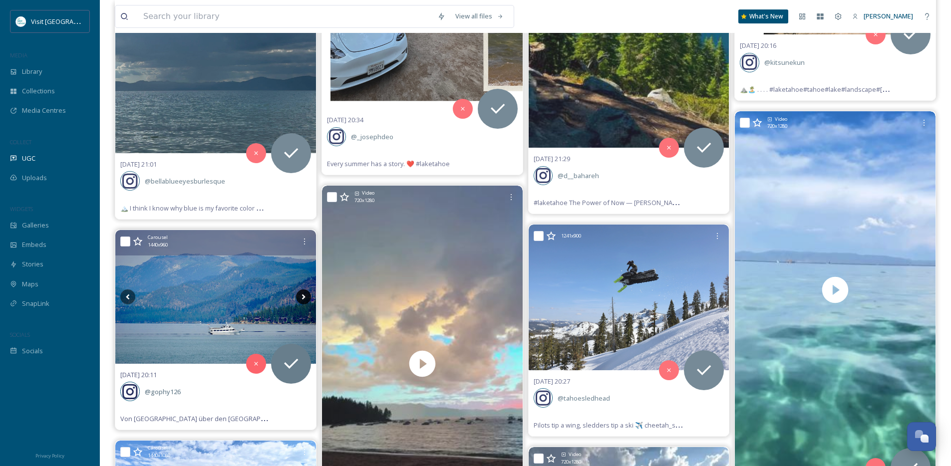
click at [305, 298] on icon at bounding box center [303, 297] width 15 height 15
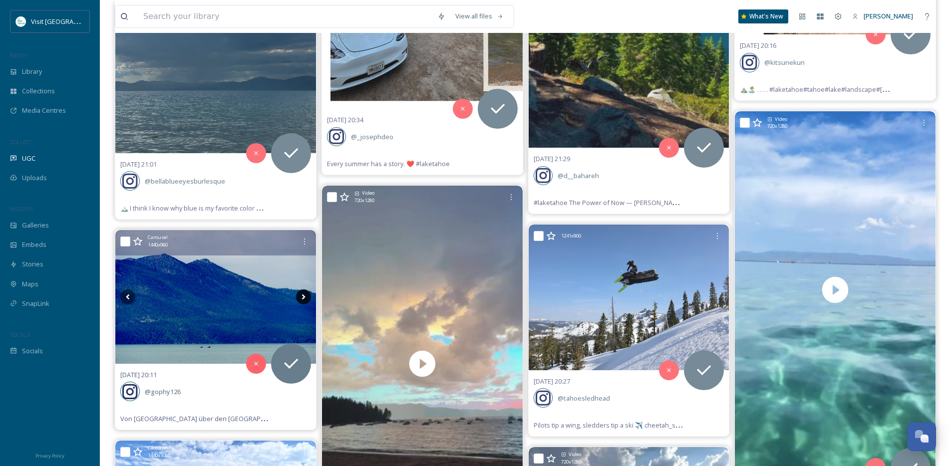
click at [305, 298] on icon at bounding box center [303, 297] width 15 height 15
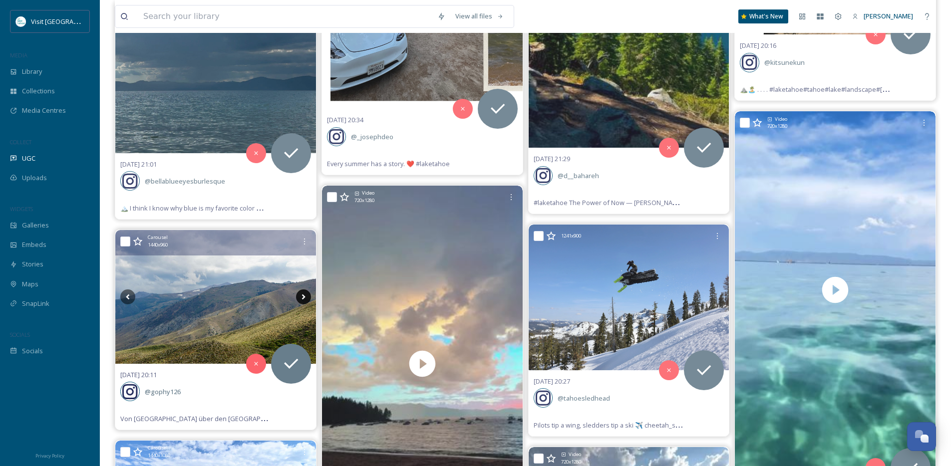
click at [305, 298] on icon at bounding box center [303, 297] width 15 height 15
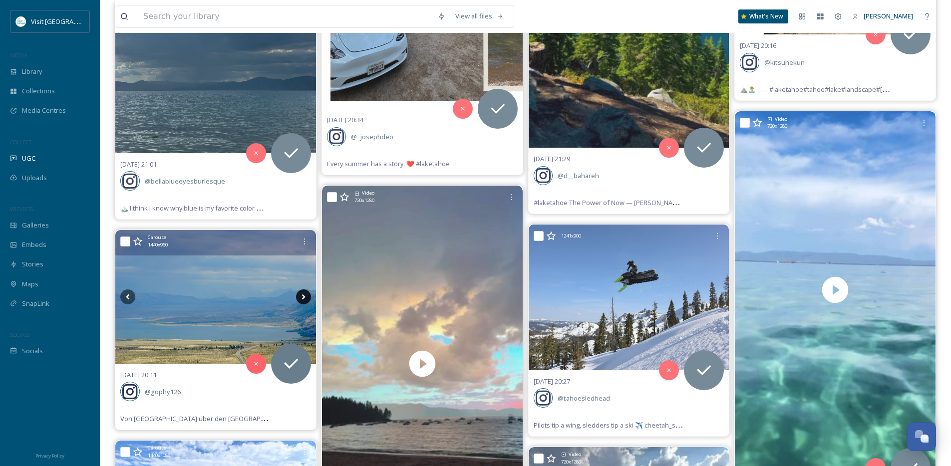
click at [305, 298] on icon at bounding box center [303, 297] width 15 height 15
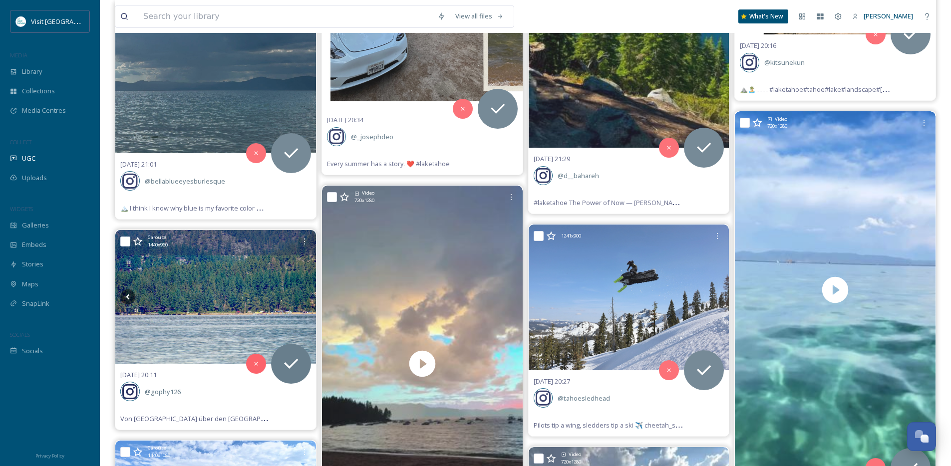
click at [305, 298] on icon at bounding box center [303, 297] width 15 height 15
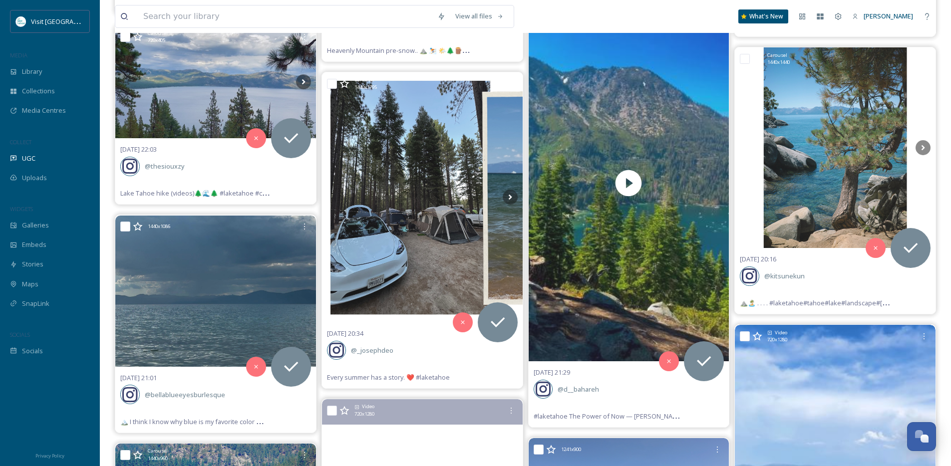
scroll to position [1232, 0]
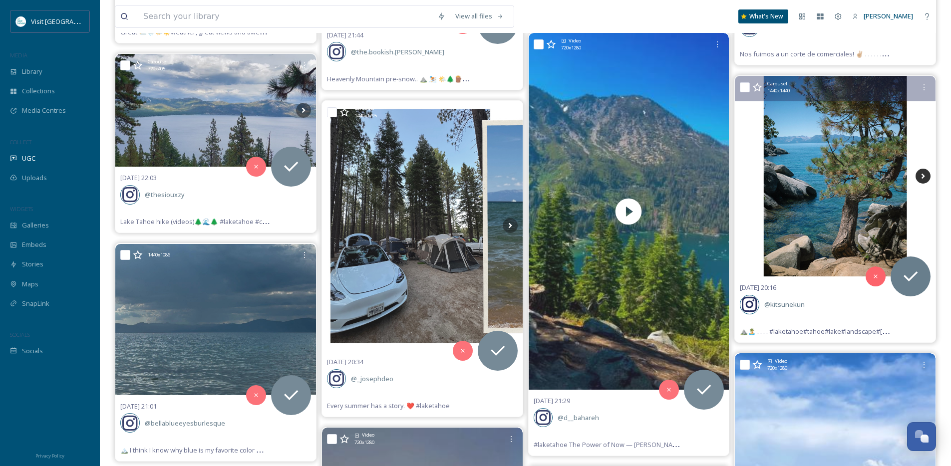
click at [921, 177] on icon at bounding box center [923, 176] width 15 height 15
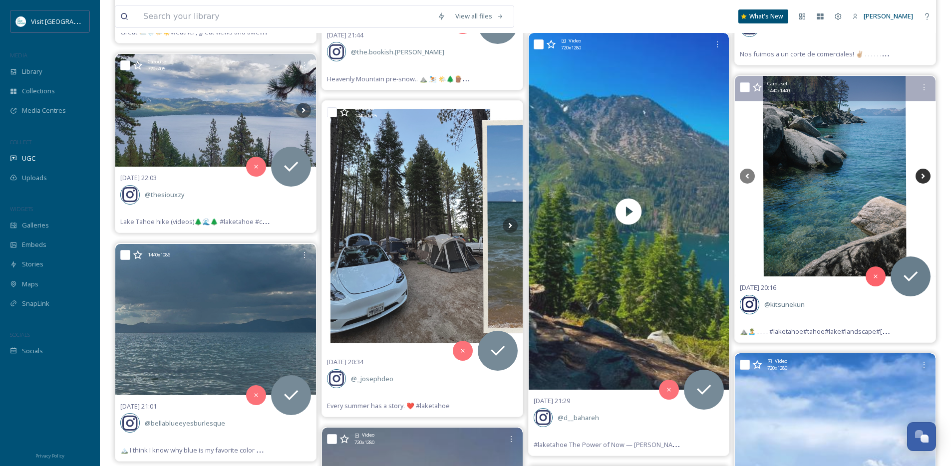
click at [921, 177] on icon at bounding box center [923, 176] width 15 height 15
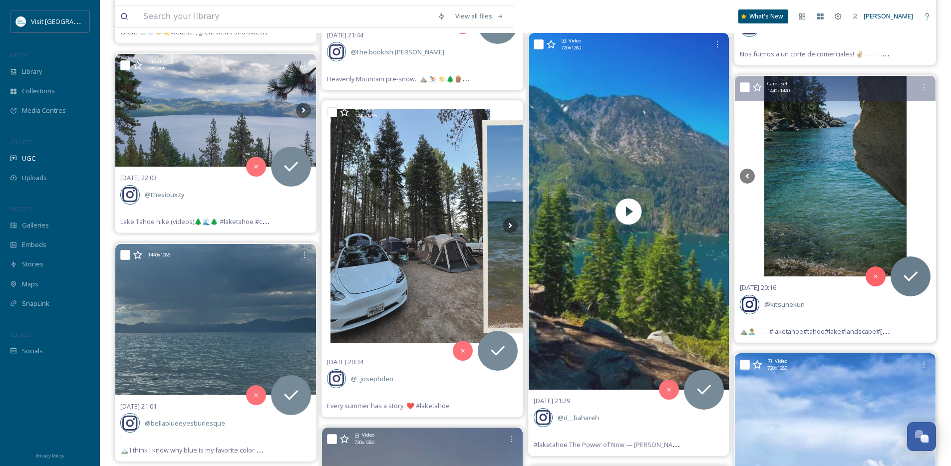
click at [921, 177] on icon at bounding box center [923, 176] width 15 height 15
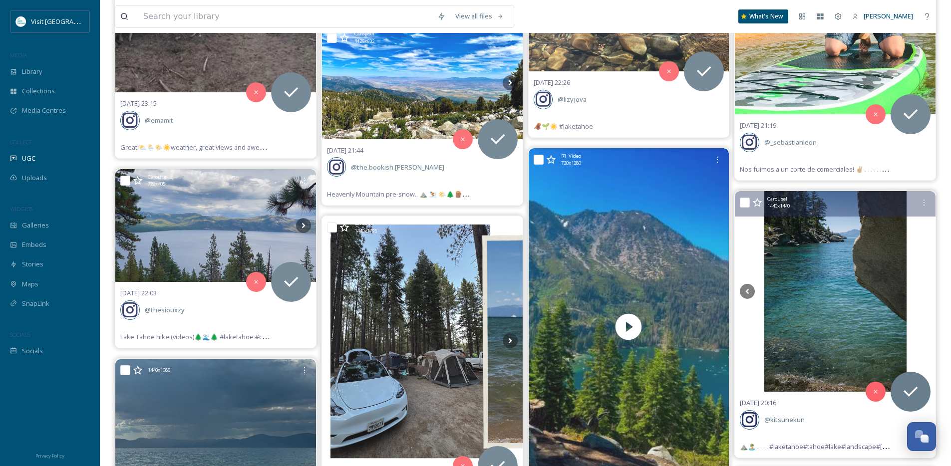
scroll to position [1104, 0]
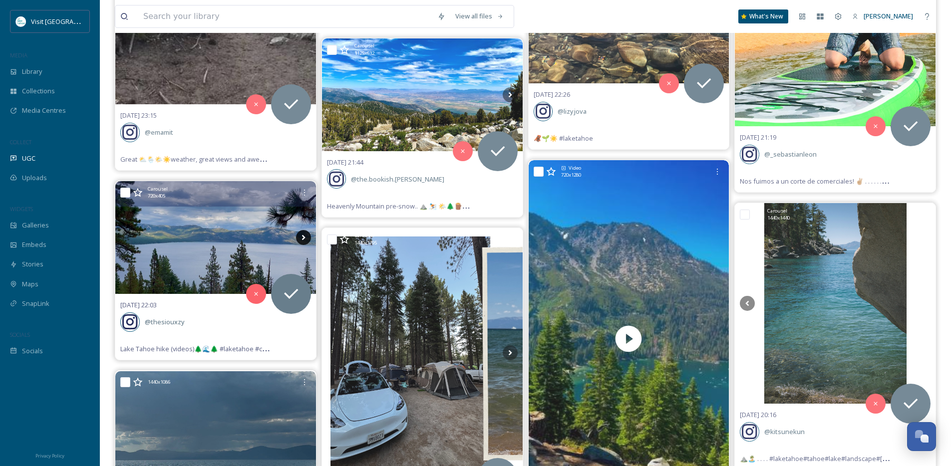
click at [307, 236] on icon at bounding box center [303, 237] width 15 height 15
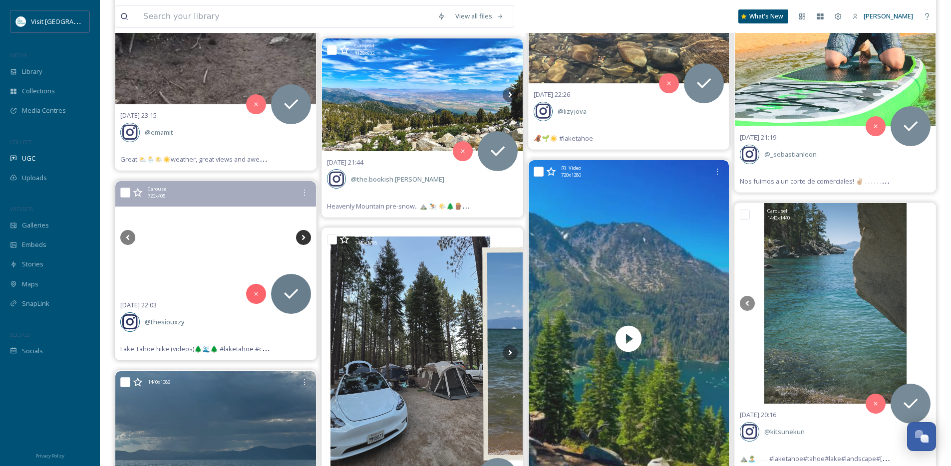
click at [306, 236] on icon at bounding box center [303, 237] width 15 height 15
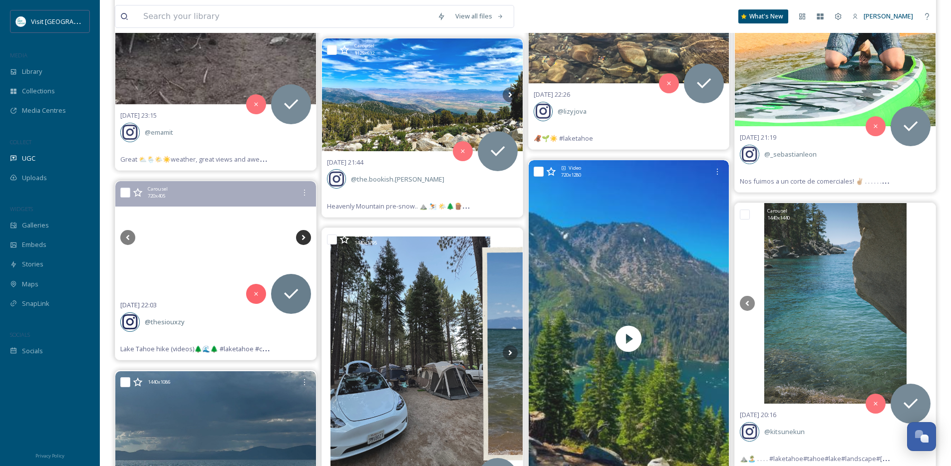
click at [303, 238] on icon at bounding box center [303, 237] width 3 height 5
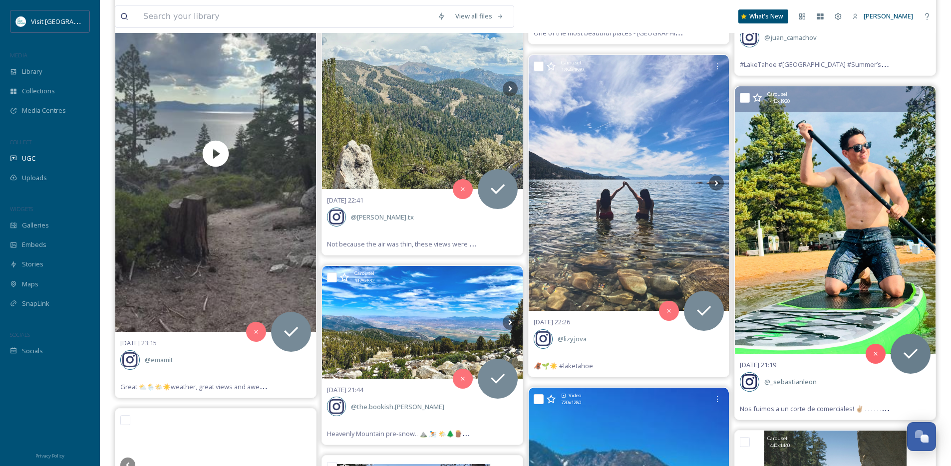
scroll to position [876, 0]
click at [919, 220] on icon at bounding box center [923, 220] width 15 height 15
click at [918, 220] on icon at bounding box center [923, 220] width 15 height 15
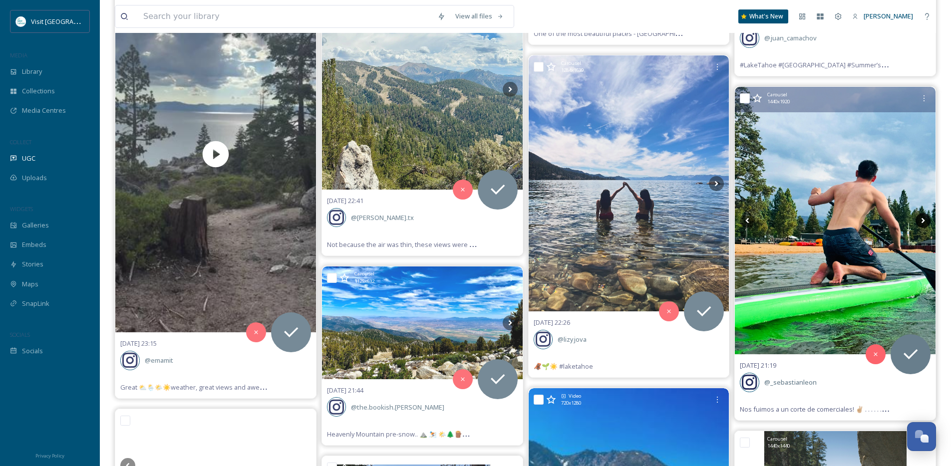
click at [921, 220] on icon at bounding box center [923, 220] width 15 height 15
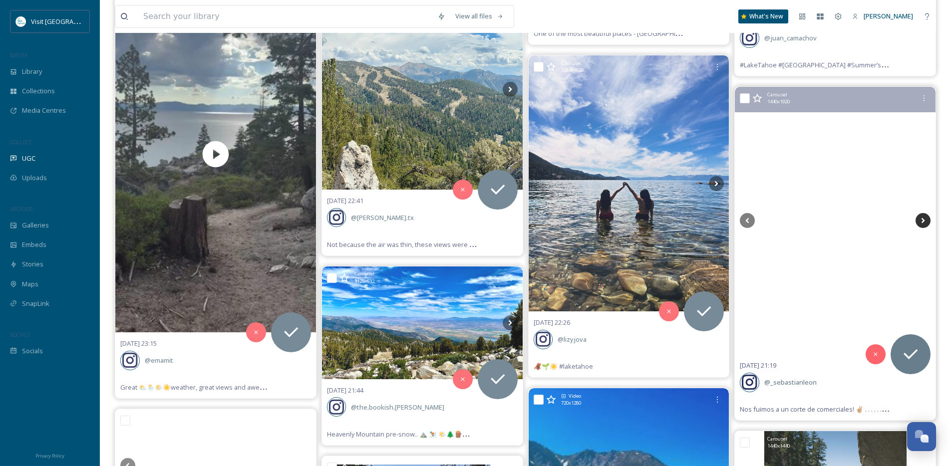
click at [921, 220] on icon at bounding box center [923, 220] width 15 height 15
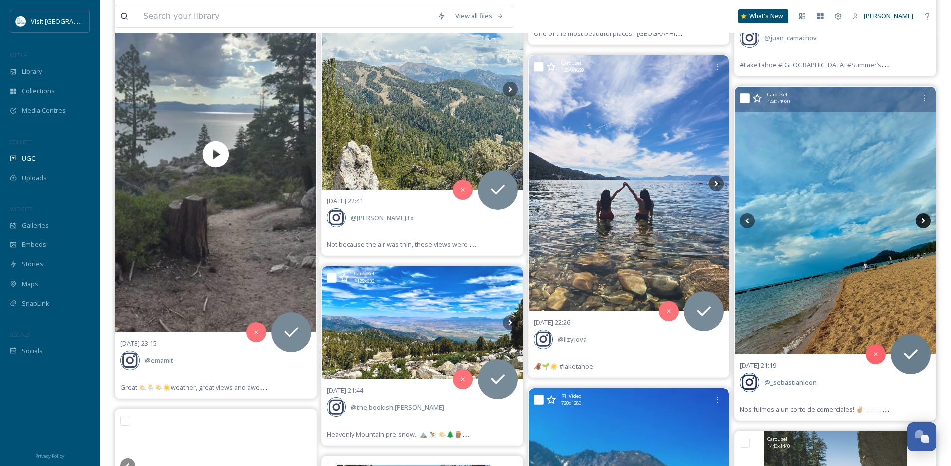
click at [921, 220] on icon at bounding box center [923, 220] width 15 height 15
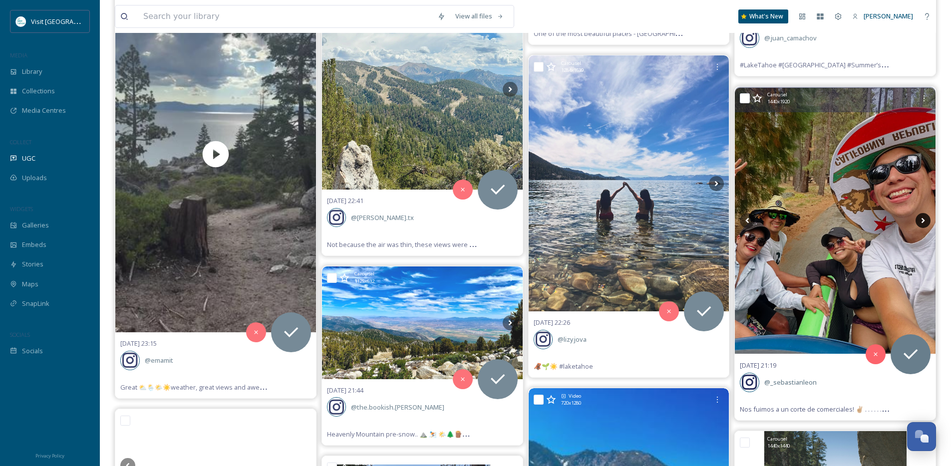
click at [921, 220] on icon at bounding box center [923, 220] width 15 height 15
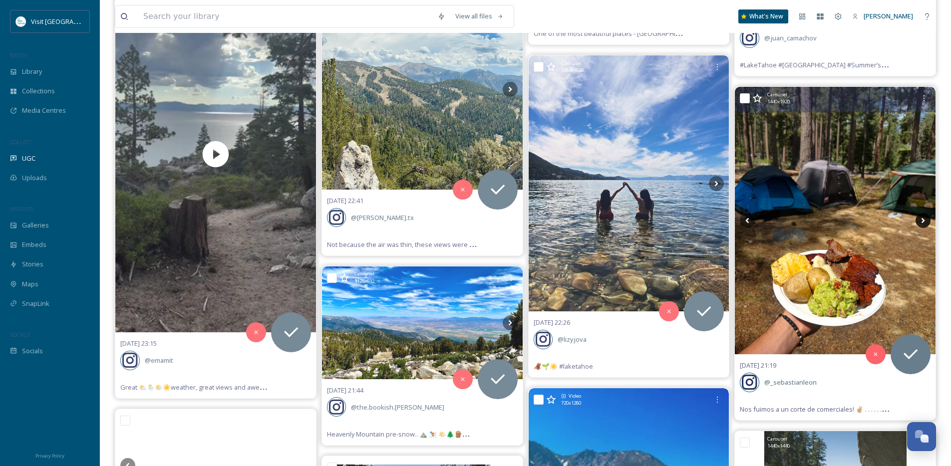
click at [921, 220] on icon at bounding box center [923, 220] width 15 height 15
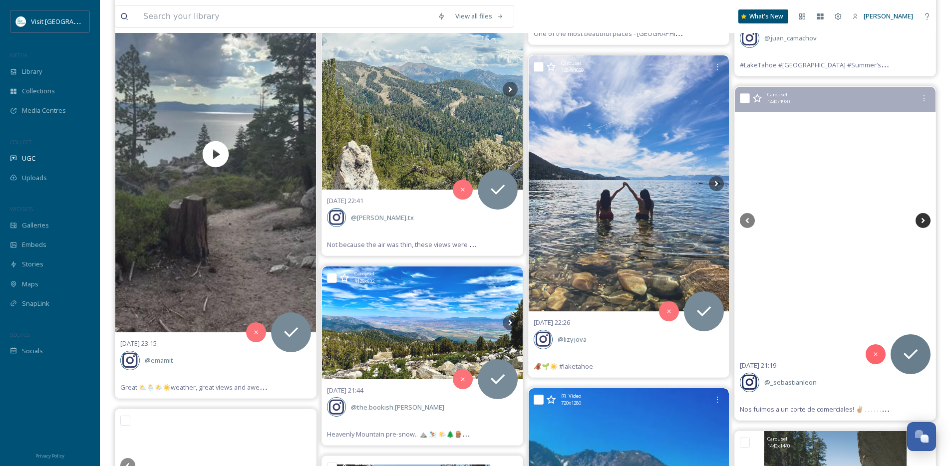
click at [921, 220] on icon at bounding box center [923, 220] width 15 height 15
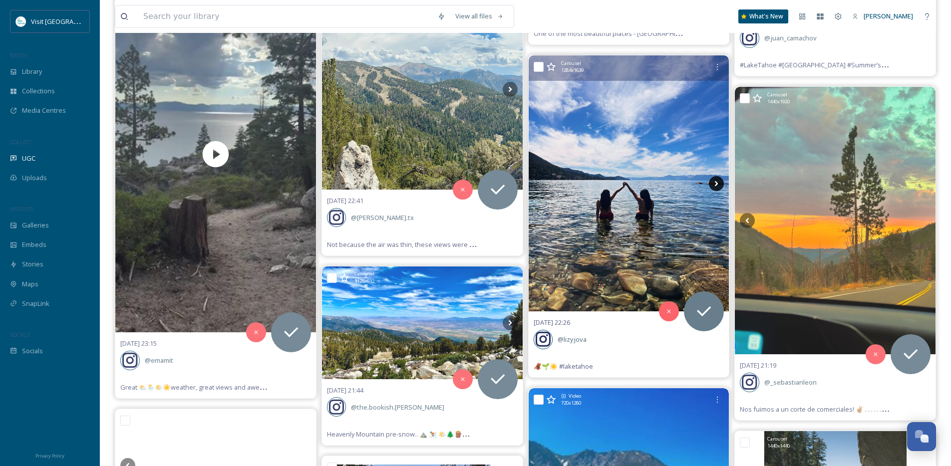
click at [716, 186] on icon at bounding box center [716, 183] width 15 height 15
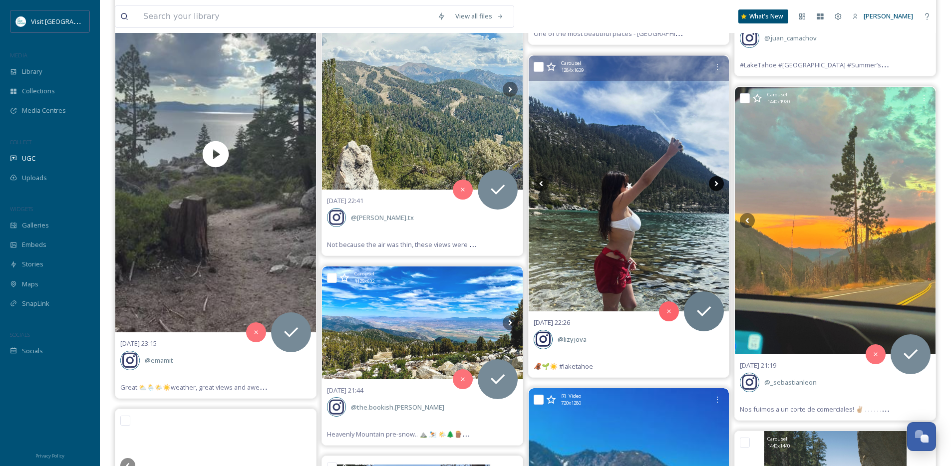
click at [716, 186] on icon at bounding box center [716, 183] width 15 height 15
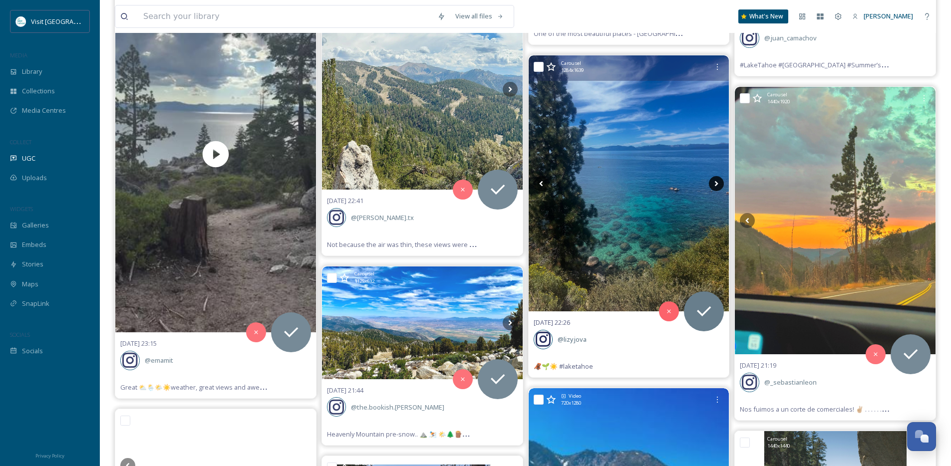
click at [716, 186] on icon at bounding box center [716, 183] width 15 height 15
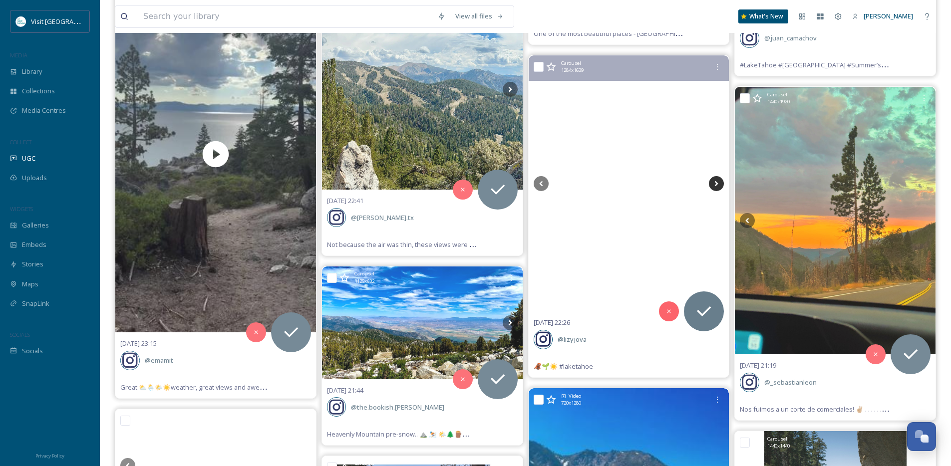
click at [716, 186] on icon at bounding box center [716, 183] width 15 height 15
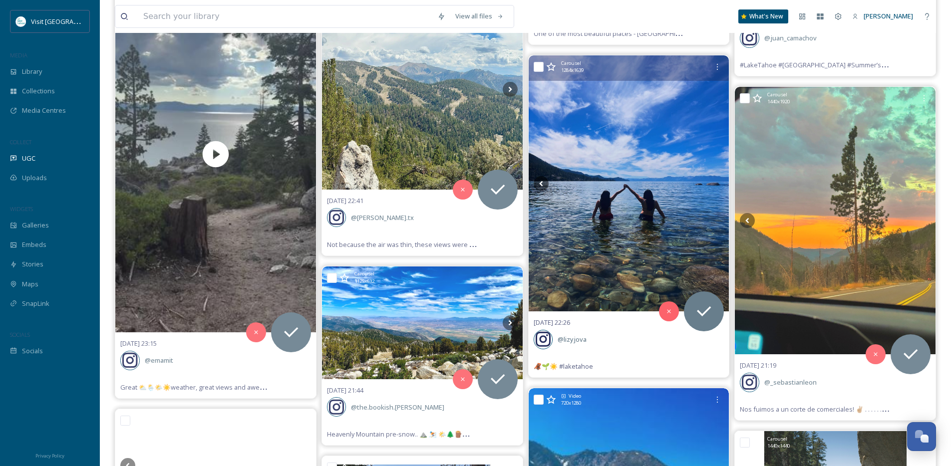
click at [716, 186] on icon at bounding box center [716, 183] width 15 height 15
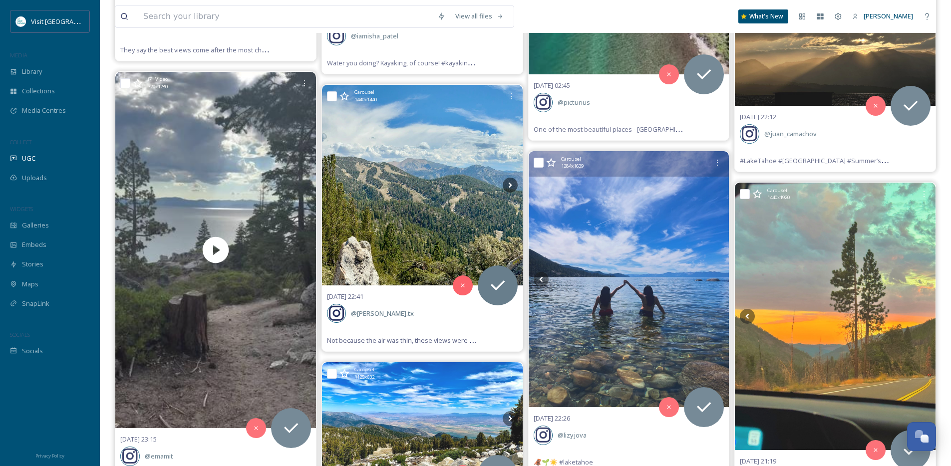
scroll to position [758, 0]
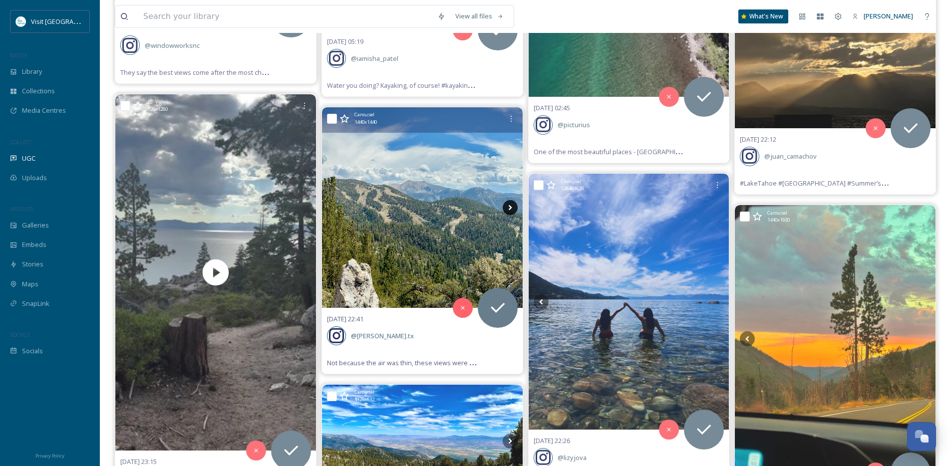
click at [512, 207] on icon at bounding box center [510, 207] width 15 height 15
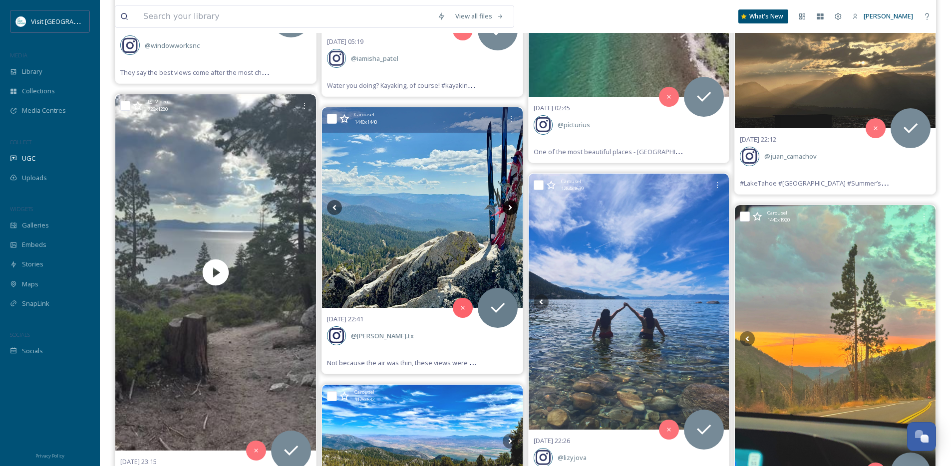
click at [509, 208] on icon at bounding box center [509, 207] width 3 height 5
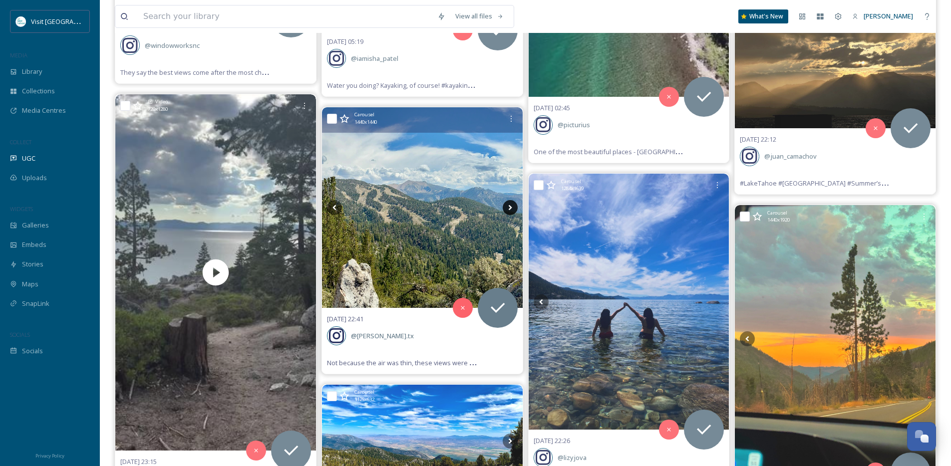
click at [509, 208] on icon at bounding box center [509, 207] width 3 height 5
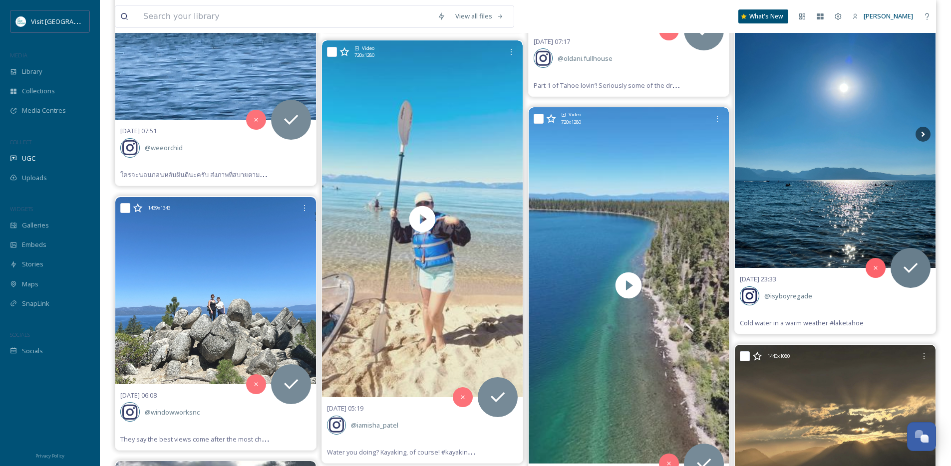
scroll to position [390, 0]
click at [919, 135] on icon at bounding box center [923, 134] width 15 height 15
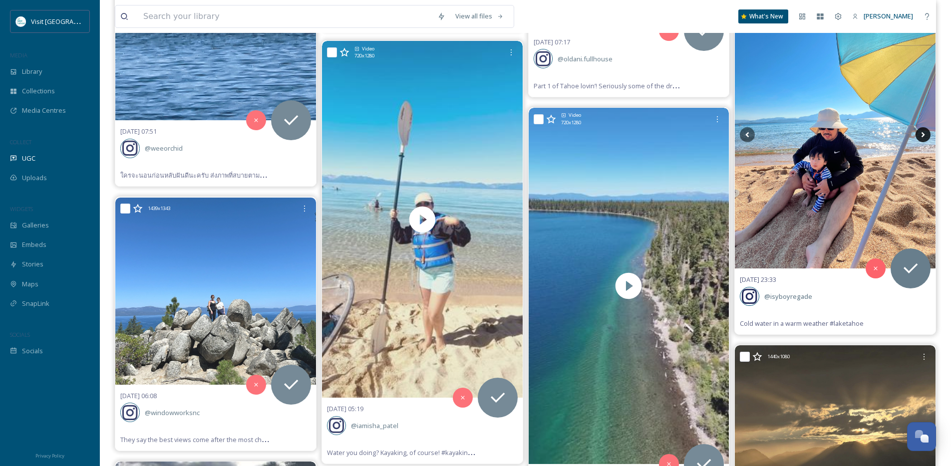
click at [921, 135] on icon at bounding box center [923, 134] width 15 height 15
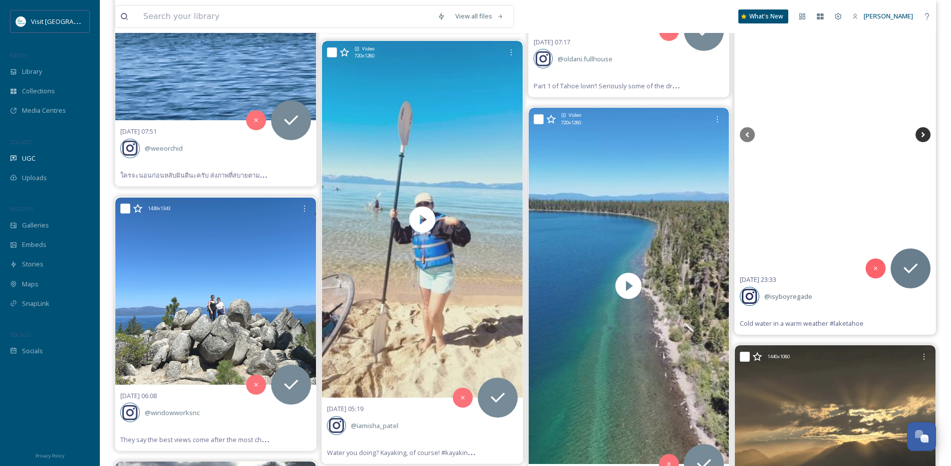
click at [922, 135] on icon at bounding box center [923, 134] width 15 height 15
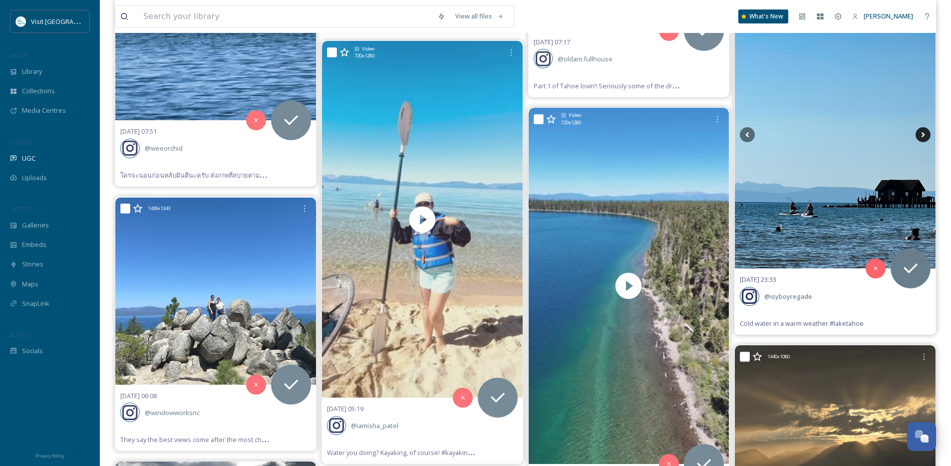
click at [922, 135] on icon at bounding box center [923, 134] width 15 height 15
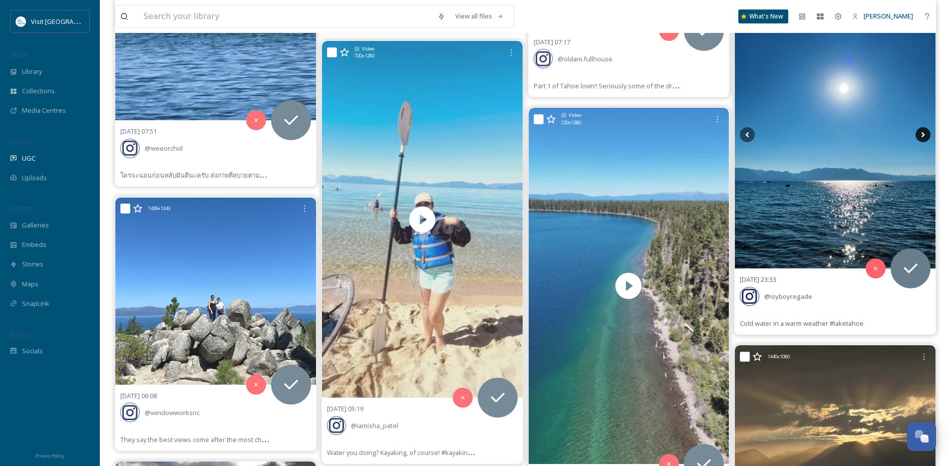
click at [922, 135] on icon at bounding box center [923, 134] width 15 height 15
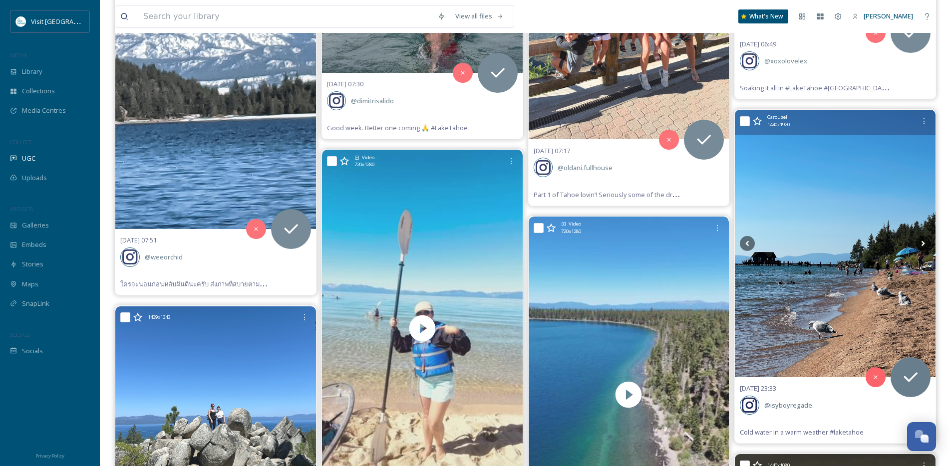
scroll to position [287, 0]
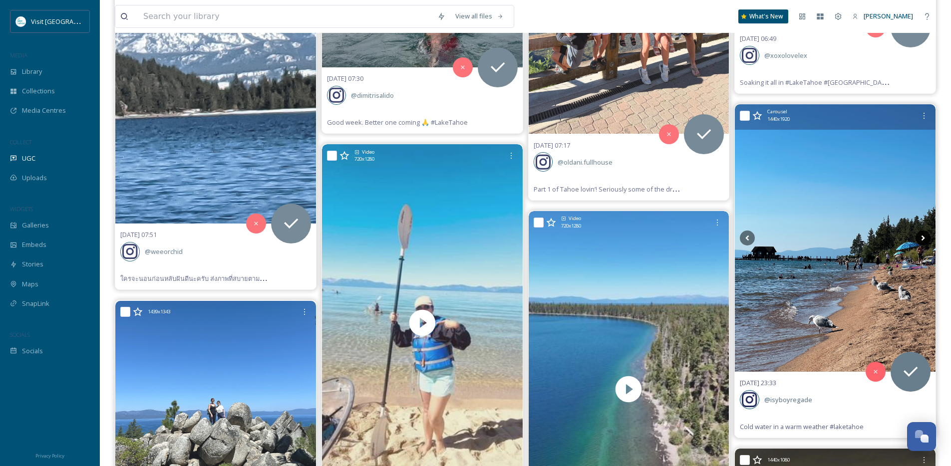
click at [922, 238] on icon at bounding box center [923, 238] width 15 height 15
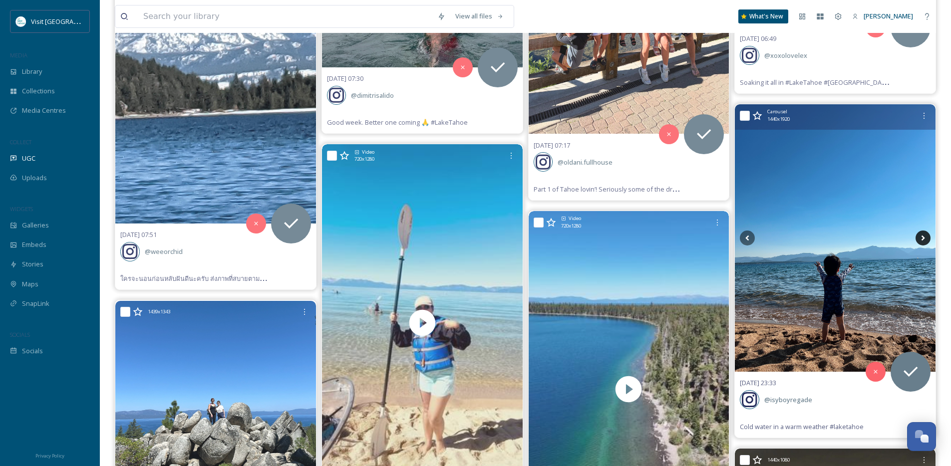
click at [922, 238] on icon at bounding box center [923, 238] width 15 height 15
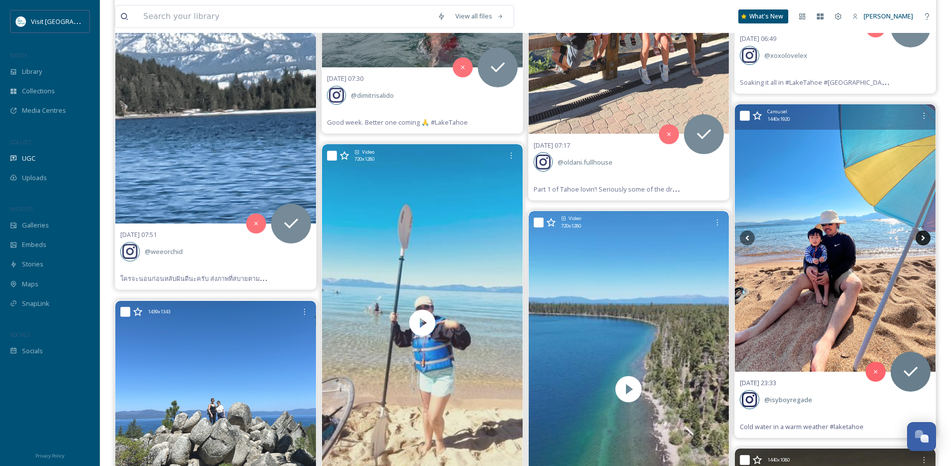
click at [922, 238] on icon at bounding box center [923, 238] width 15 height 15
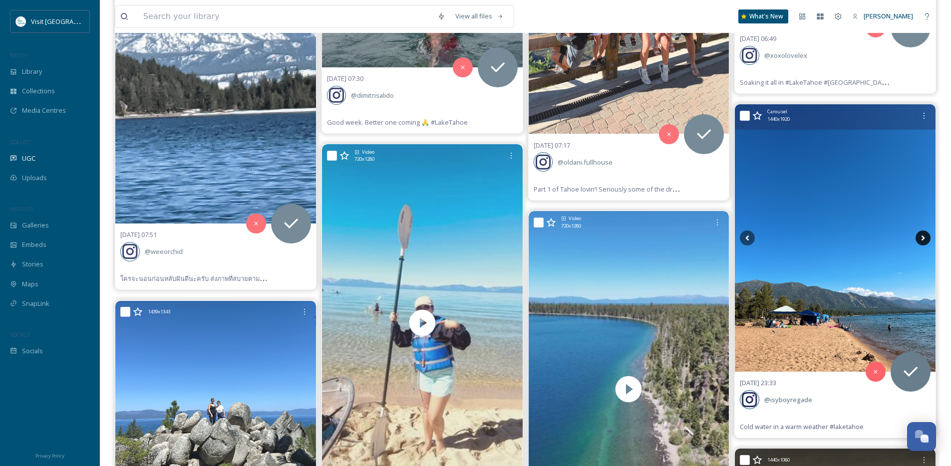
click at [922, 238] on icon at bounding box center [923, 238] width 15 height 15
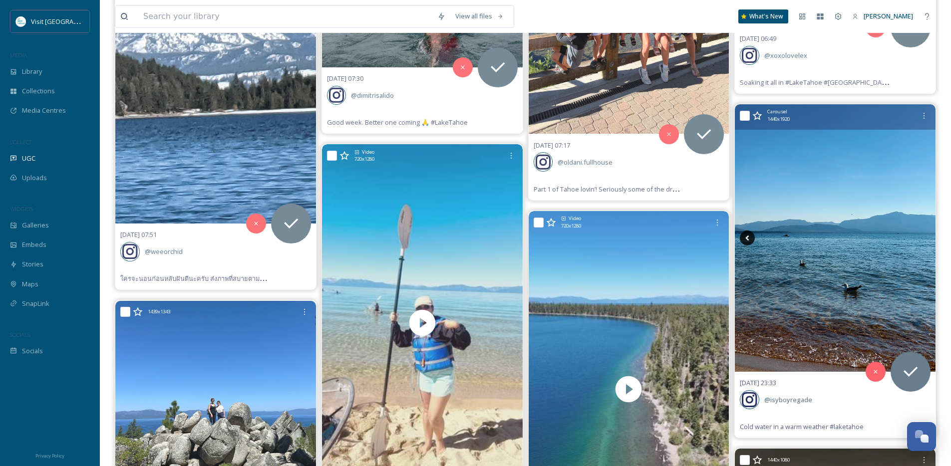
click at [742, 235] on icon at bounding box center [747, 238] width 15 height 15
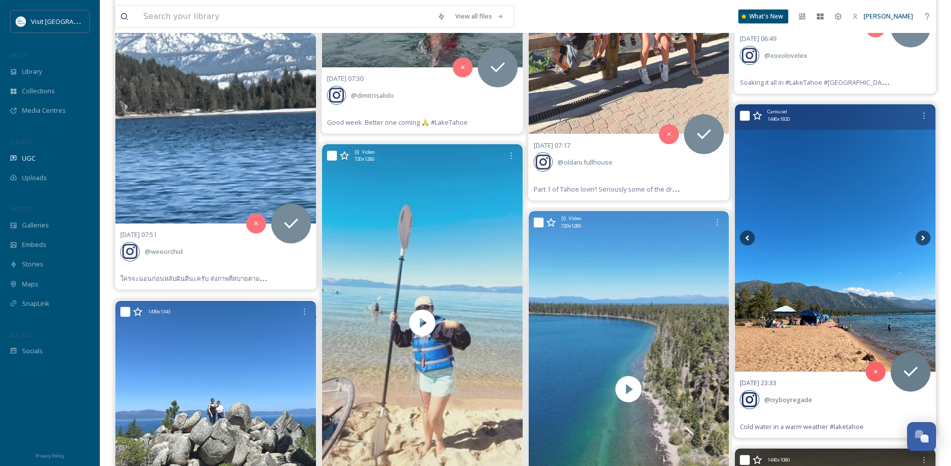
click at [931, 240] on img at bounding box center [835, 238] width 201 height 268
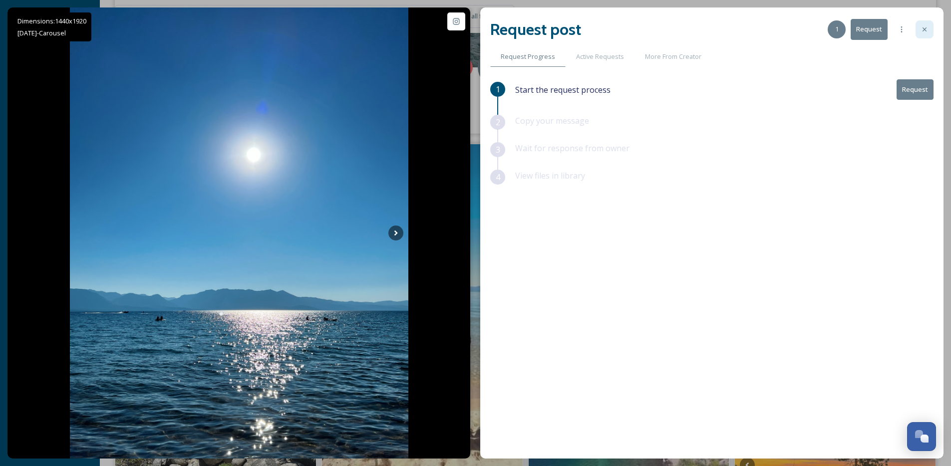
click at [930, 29] on div at bounding box center [925, 29] width 18 height 18
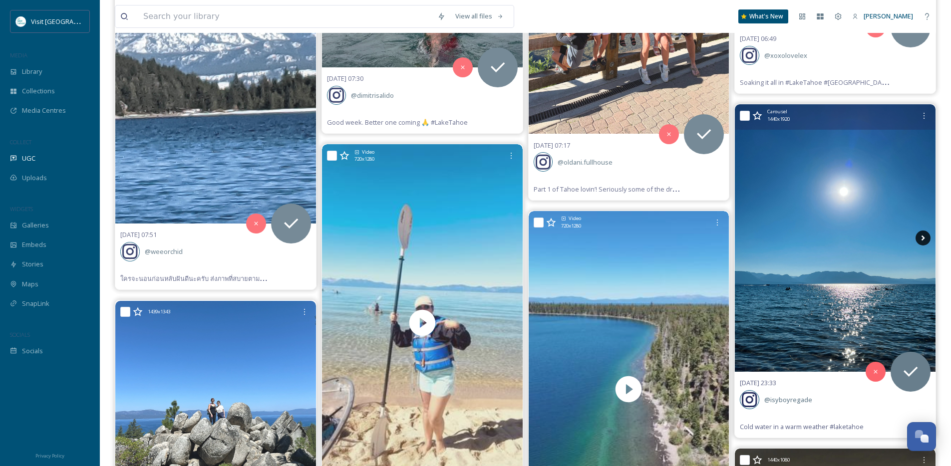
click at [919, 240] on icon at bounding box center [923, 238] width 15 height 15
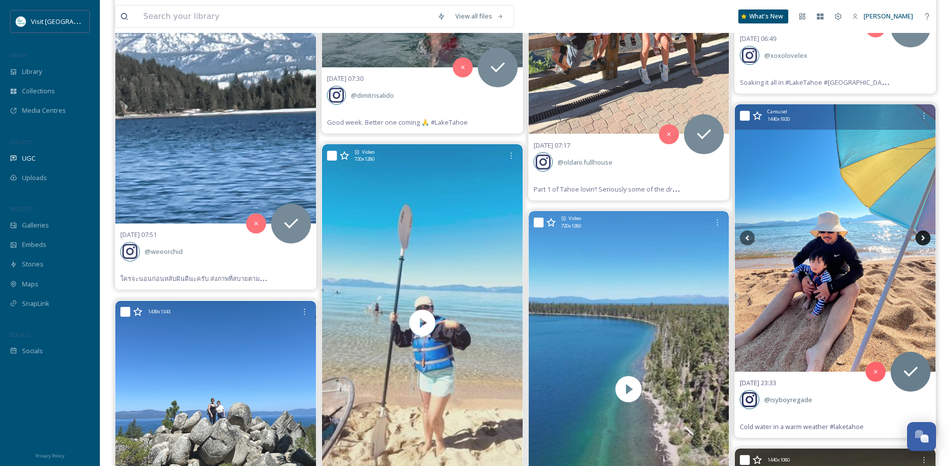
click at [919, 240] on icon at bounding box center [923, 238] width 15 height 15
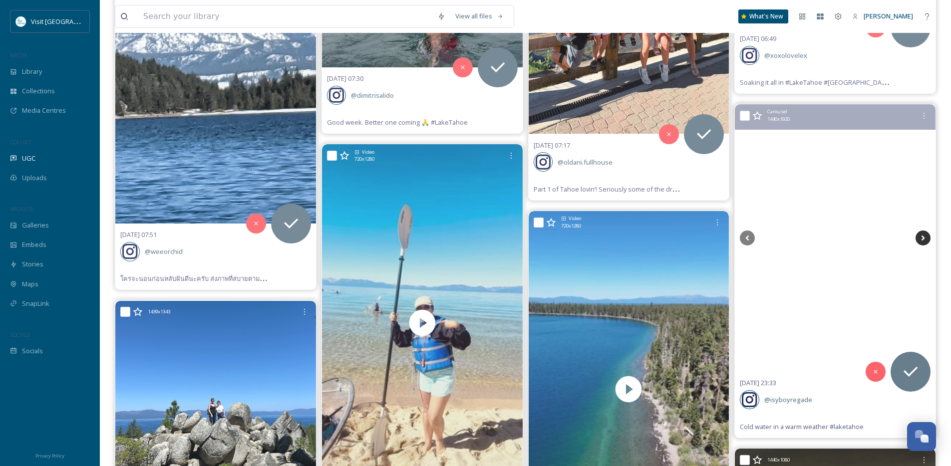
click at [919, 240] on icon at bounding box center [923, 238] width 15 height 15
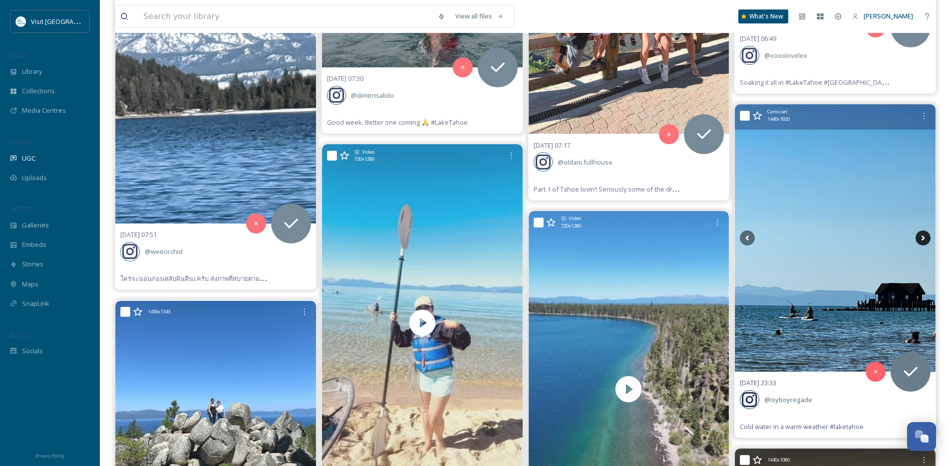
click at [919, 240] on icon at bounding box center [923, 238] width 15 height 15
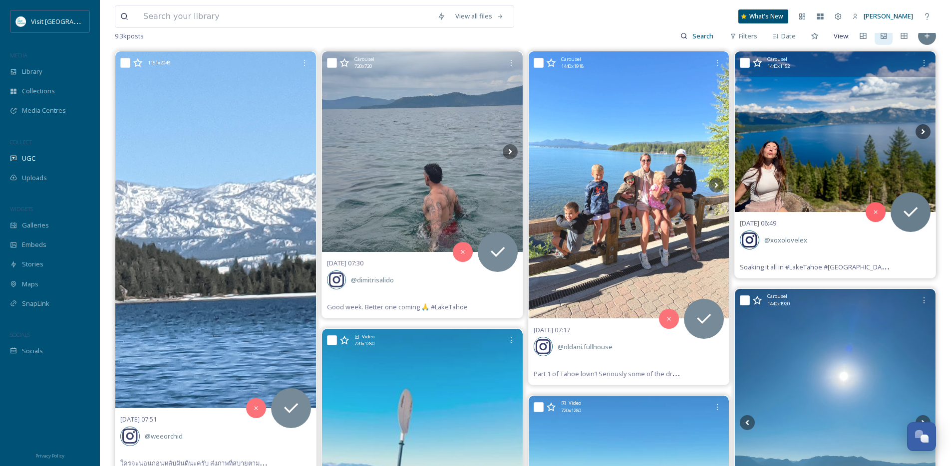
scroll to position [28, 0]
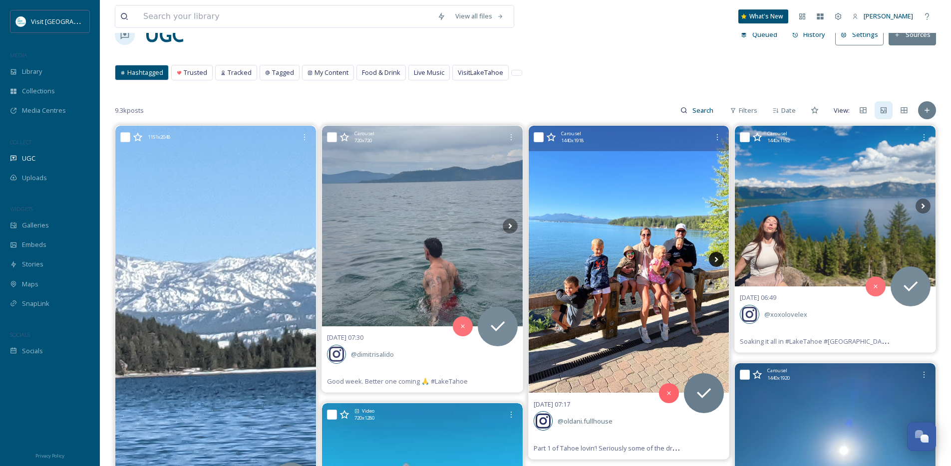
click at [713, 258] on icon at bounding box center [716, 259] width 15 height 15
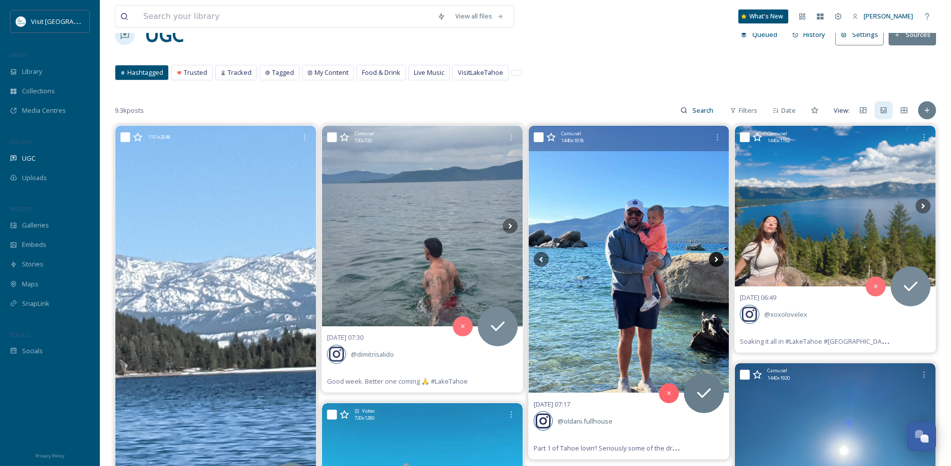
click at [716, 258] on icon at bounding box center [716, 259] width 3 height 5
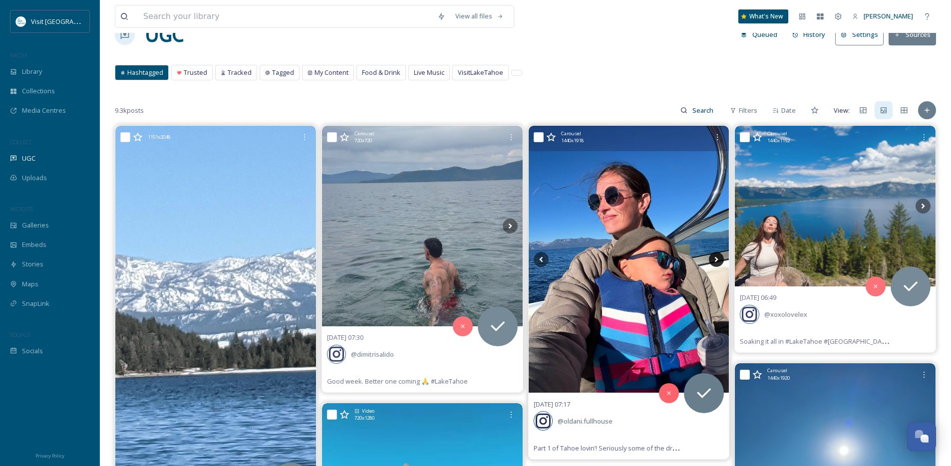
click at [716, 258] on icon at bounding box center [716, 259] width 3 height 5
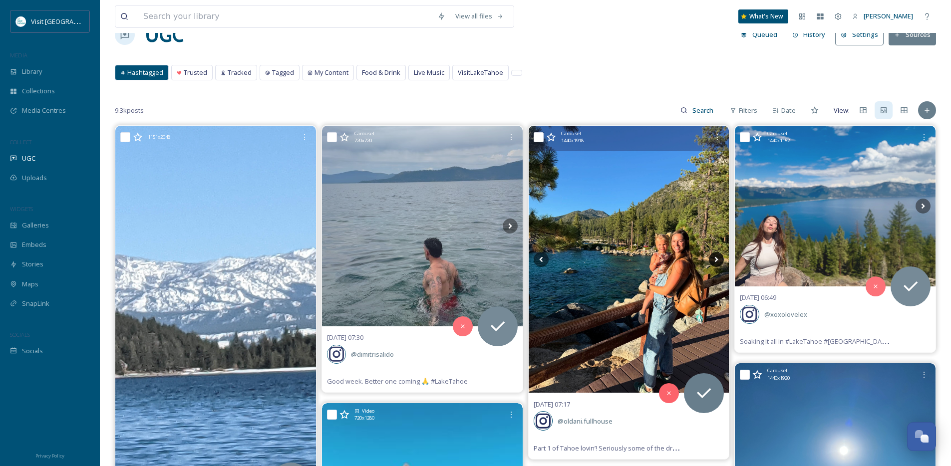
click at [716, 258] on icon at bounding box center [716, 259] width 3 height 5
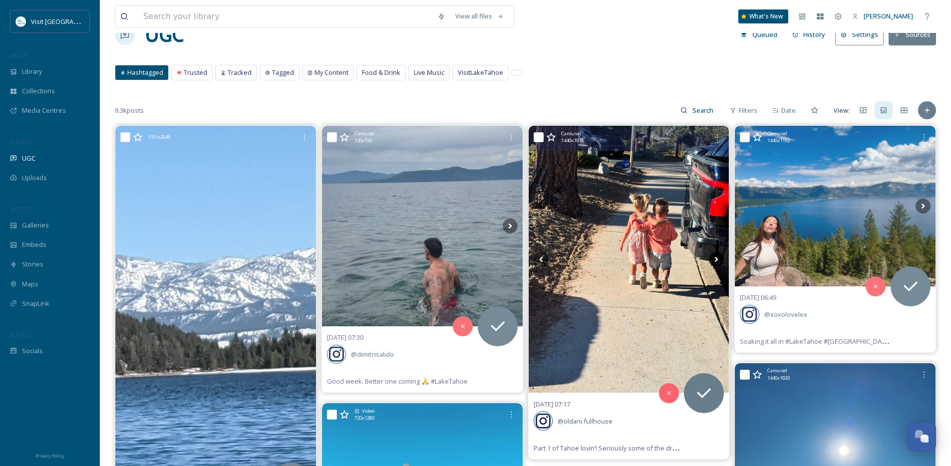
click at [716, 258] on icon at bounding box center [716, 259] width 3 height 5
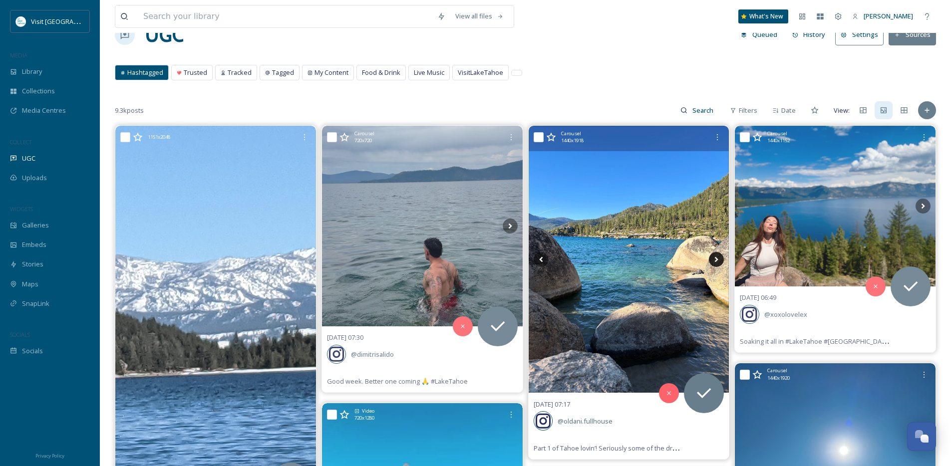
click at [716, 258] on icon at bounding box center [716, 259] width 3 height 5
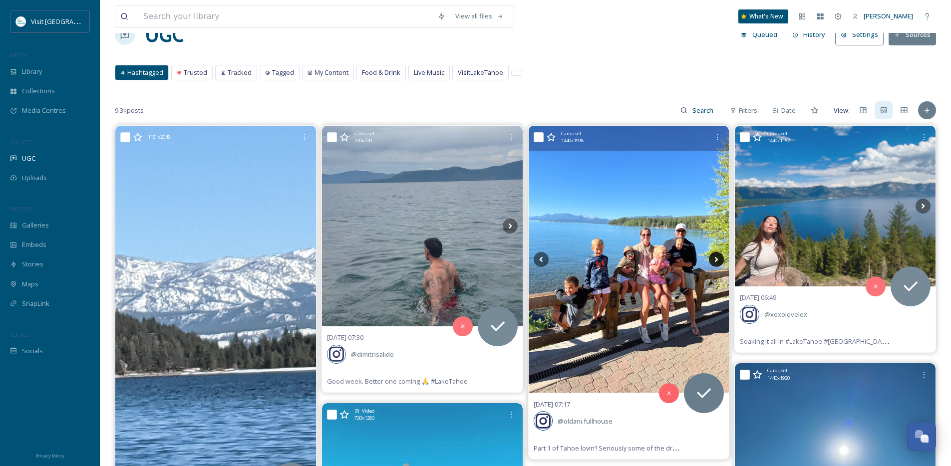
click at [716, 258] on icon at bounding box center [716, 259] width 3 height 5
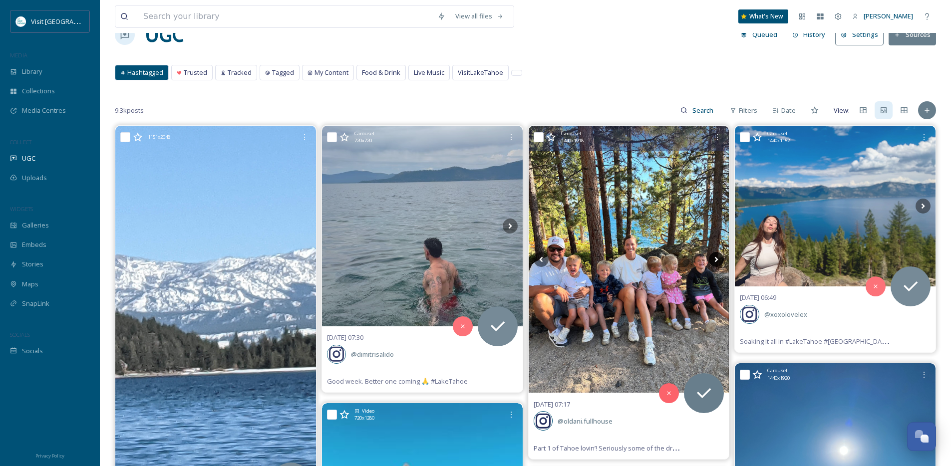
click at [716, 258] on icon at bounding box center [716, 259] width 3 height 5
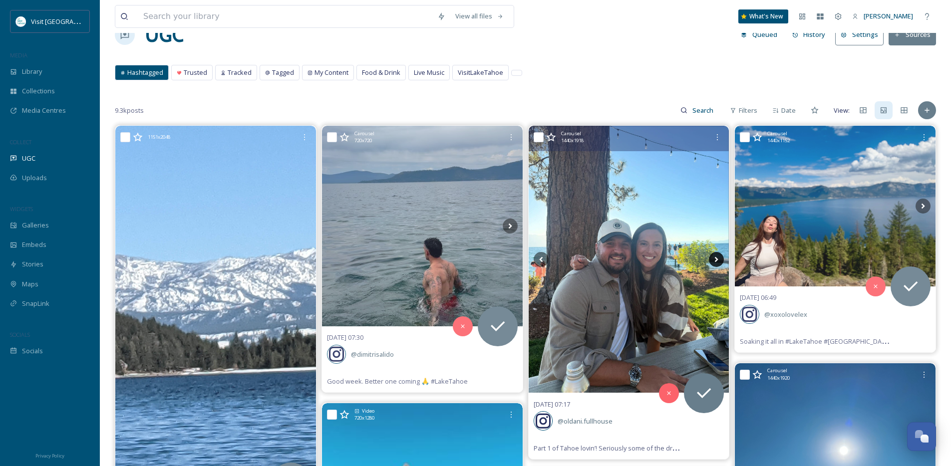
click at [716, 258] on icon at bounding box center [716, 259] width 3 height 5
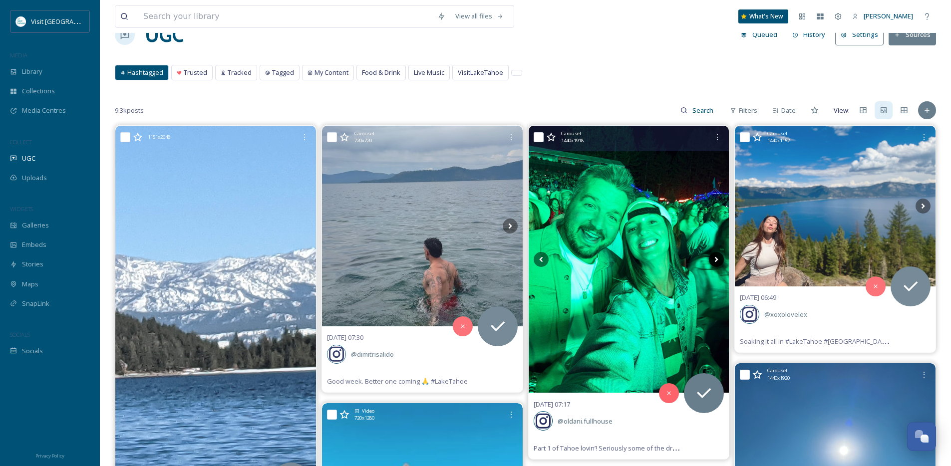
click at [716, 258] on icon at bounding box center [716, 259] width 3 height 5
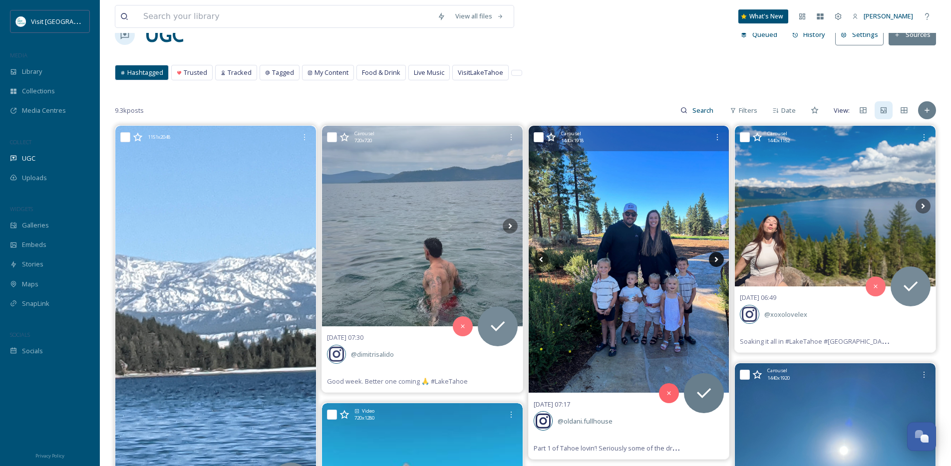
click at [716, 259] on icon at bounding box center [716, 259] width 3 height 5
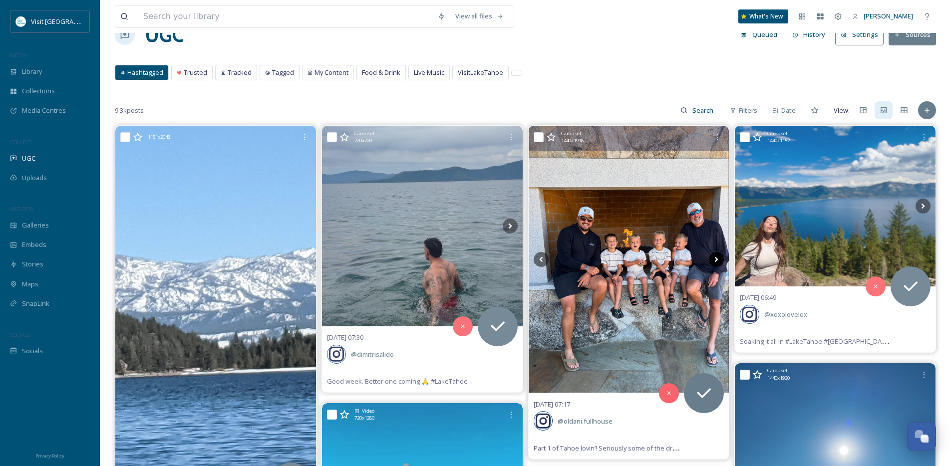
click at [716, 259] on icon at bounding box center [716, 259] width 3 height 5
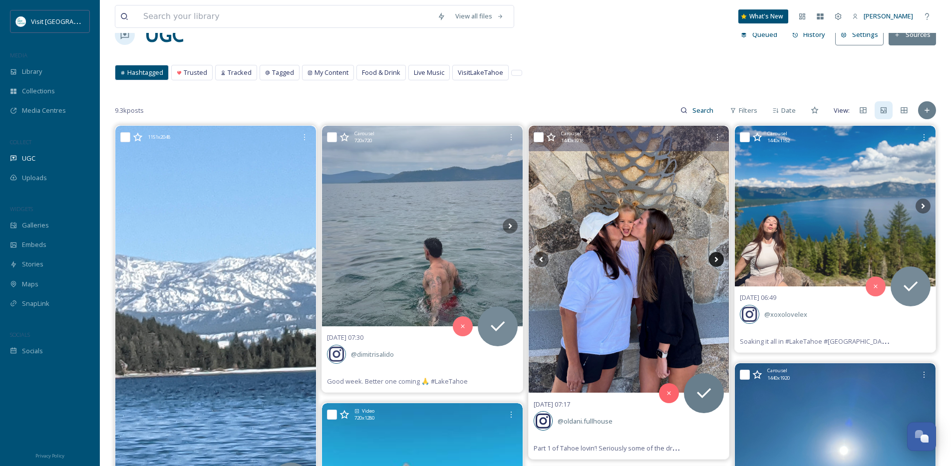
click at [716, 259] on icon at bounding box center [716, 259] width 3 height 5
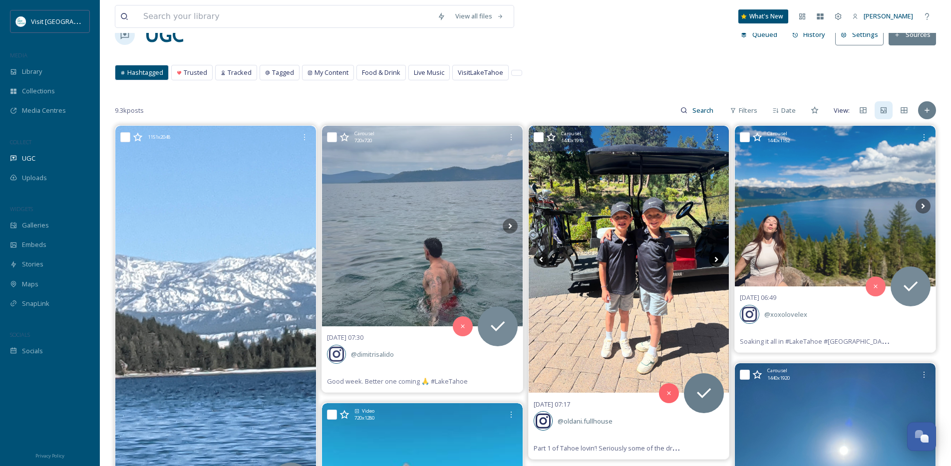
click at [716, 259] on icon at bounding box center [716, 259] width 3 height 5
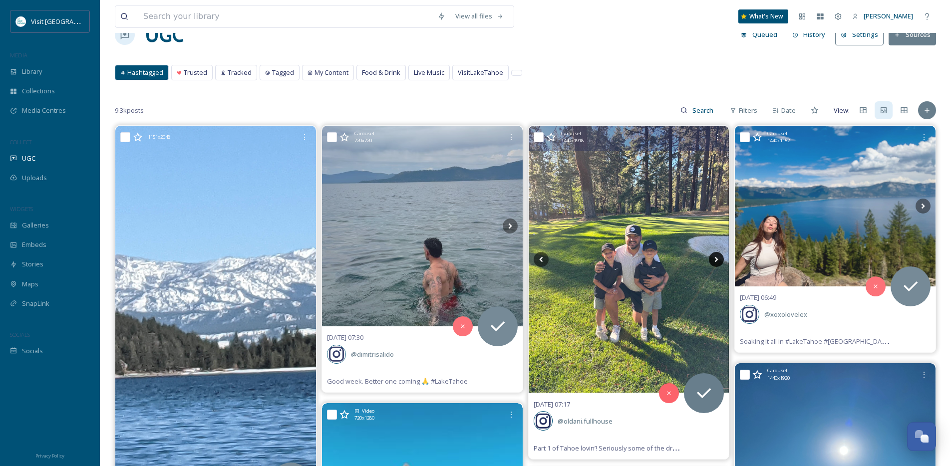
click at [716, 259] on icon at bounding box center [716, 259] width 3 height 5
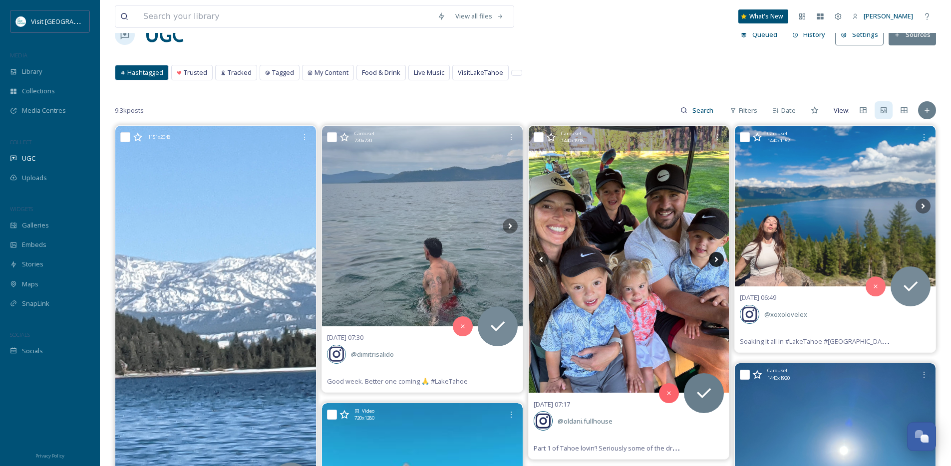
click at [716, 259] on icon at bounding box center [716, 259] width 3 height 5
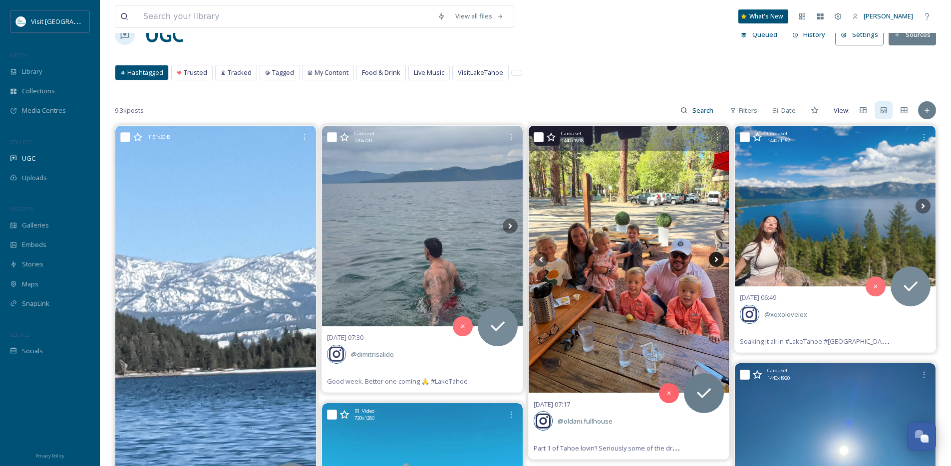
click at [716, 259] on icon at bounding box center [716, 259] width 3 height 5
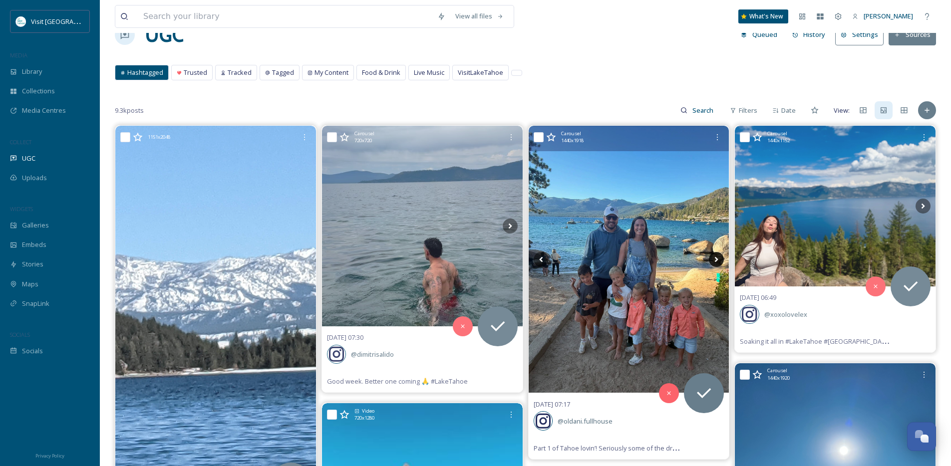
click at [716, 259] on icon at bounding box center [716, 259] width 3 height 5
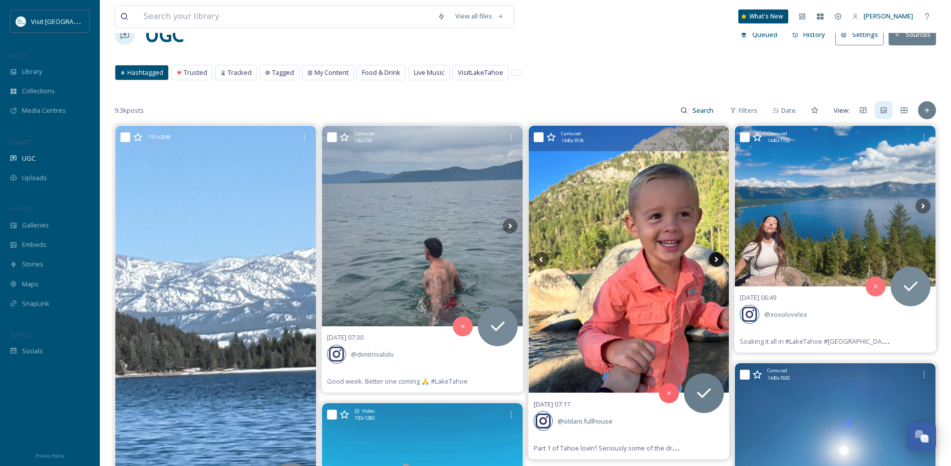
click at [715, 259] on icon at bounding box center [716, 259] width 15 height 15
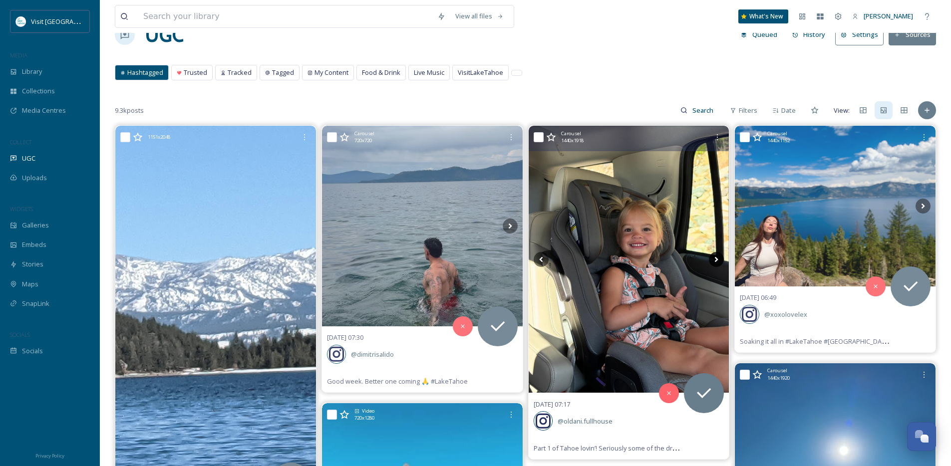
click at [715, 259] on icon at bounding box center [716, 259] width 15 height 15
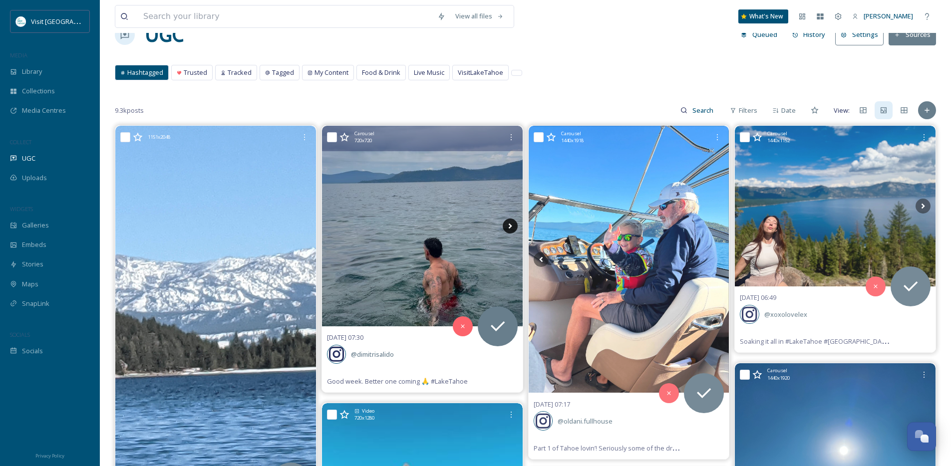
click at [511, 225] on icon at bounding box center [510, 226] width 15 height 15
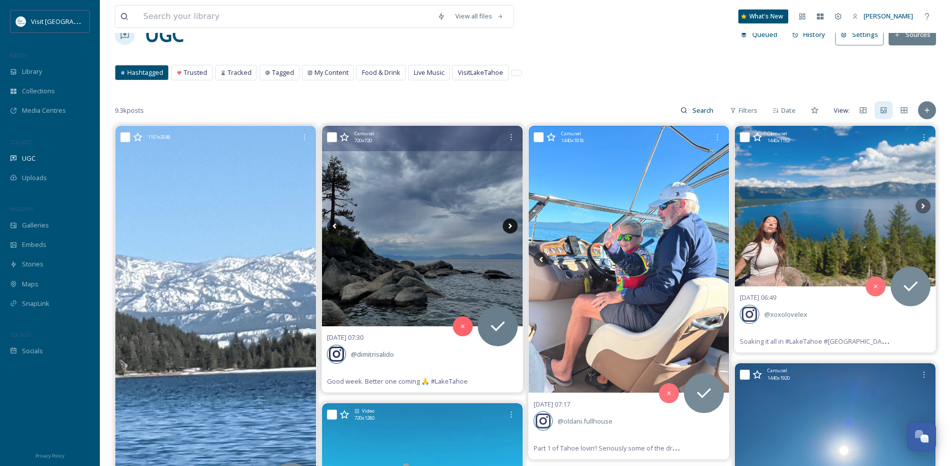
click at [511, 225] on icon at bounding box center [510, 226] width 15 height 15
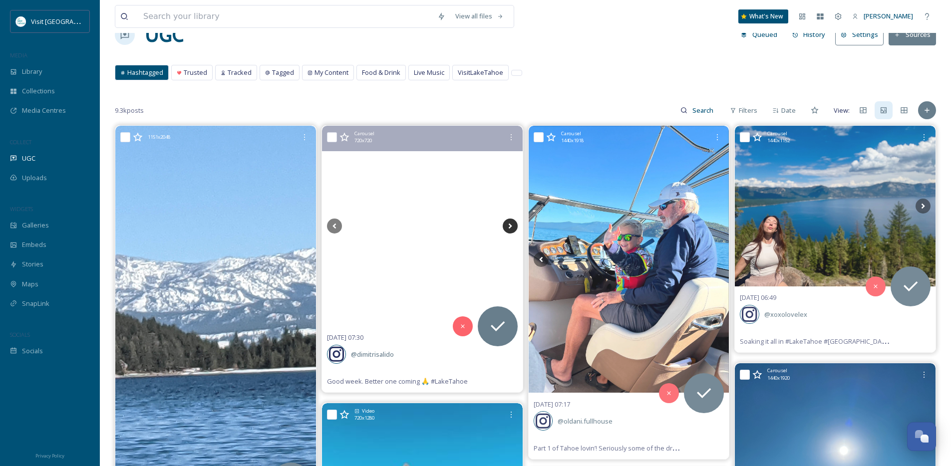
click at [511, 225] on icon at bounding box center [510, 226] width 15 height 15
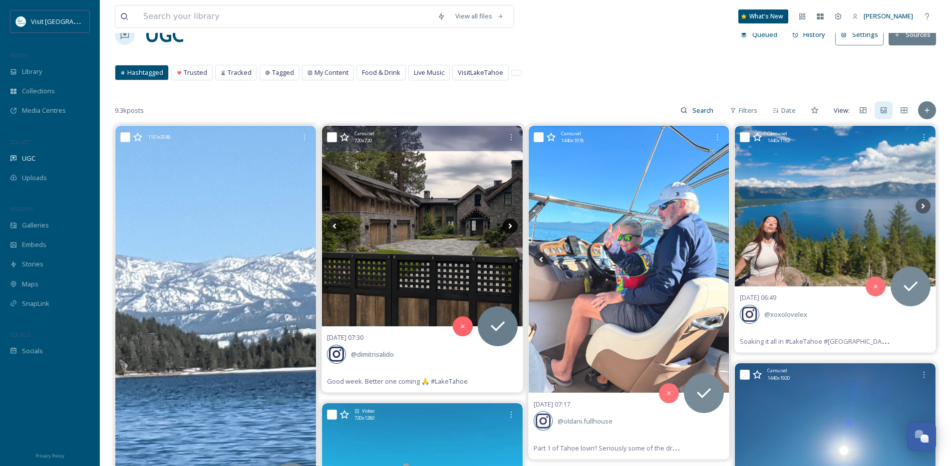
click at [511, 225] on icon at bounding box center [510, 226] width 15 height 15
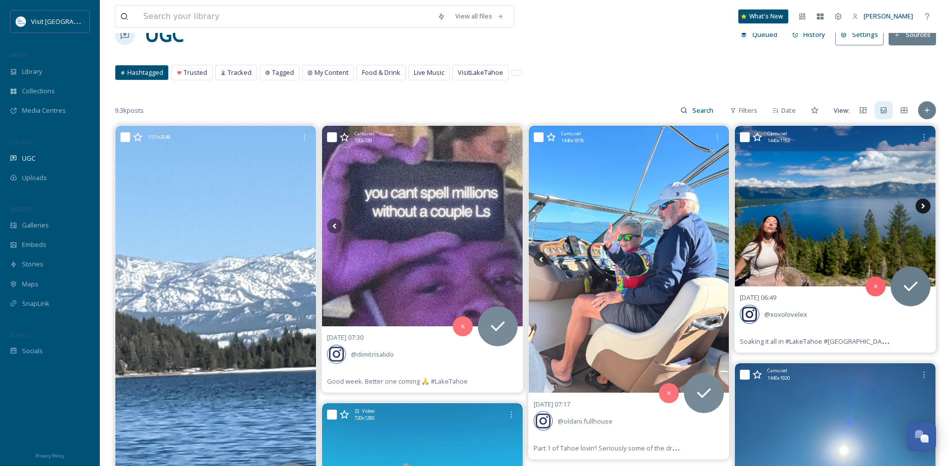
click at [921, 206] on icon at bounding box center [923, 206] width 15 height 15
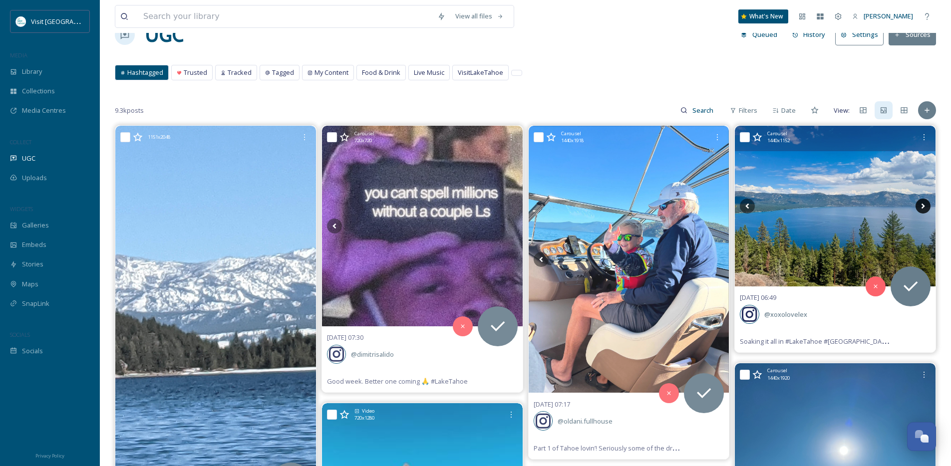
click at [921, 206] on icon at bounding box center [923, 206] width 15 height 15
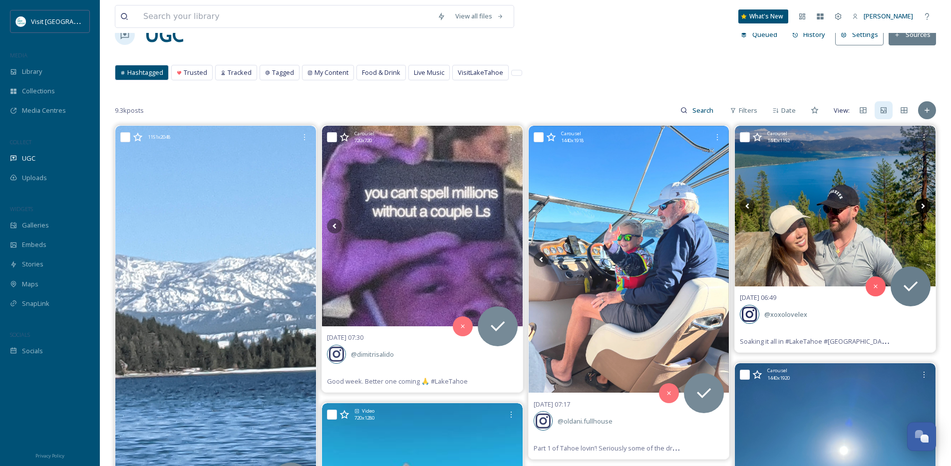
click at [921, 206] on icon at bounding box center [923, 206] width 15 height 15
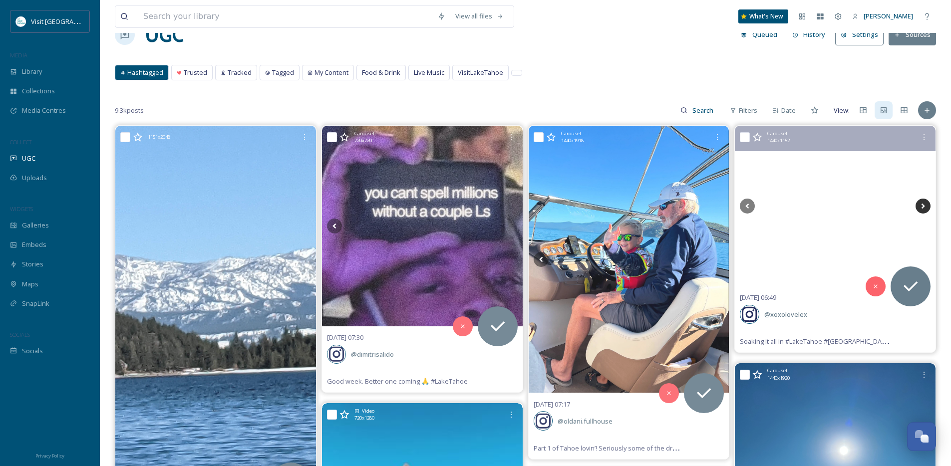
click at [921, 206] on icon at bounding box center [923, 206] width 15 height 15
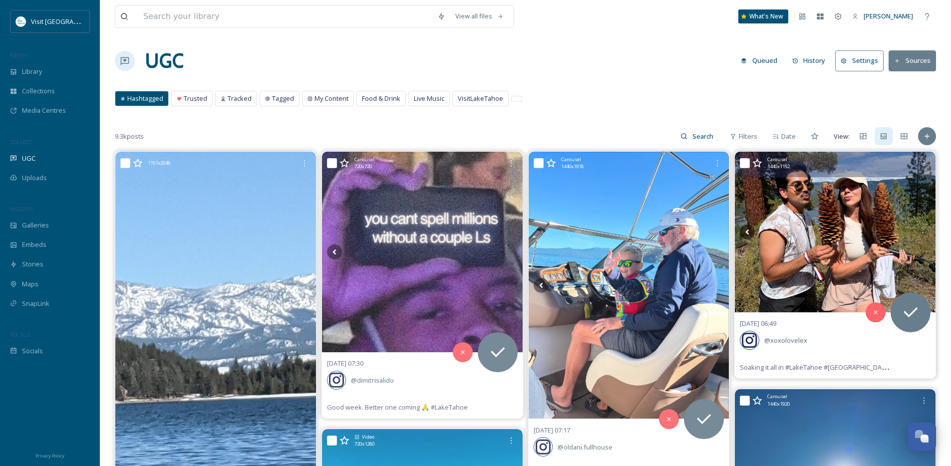
scroll to position [0, 0]
